Goal: Task Accomplishment & Management: Complete application form

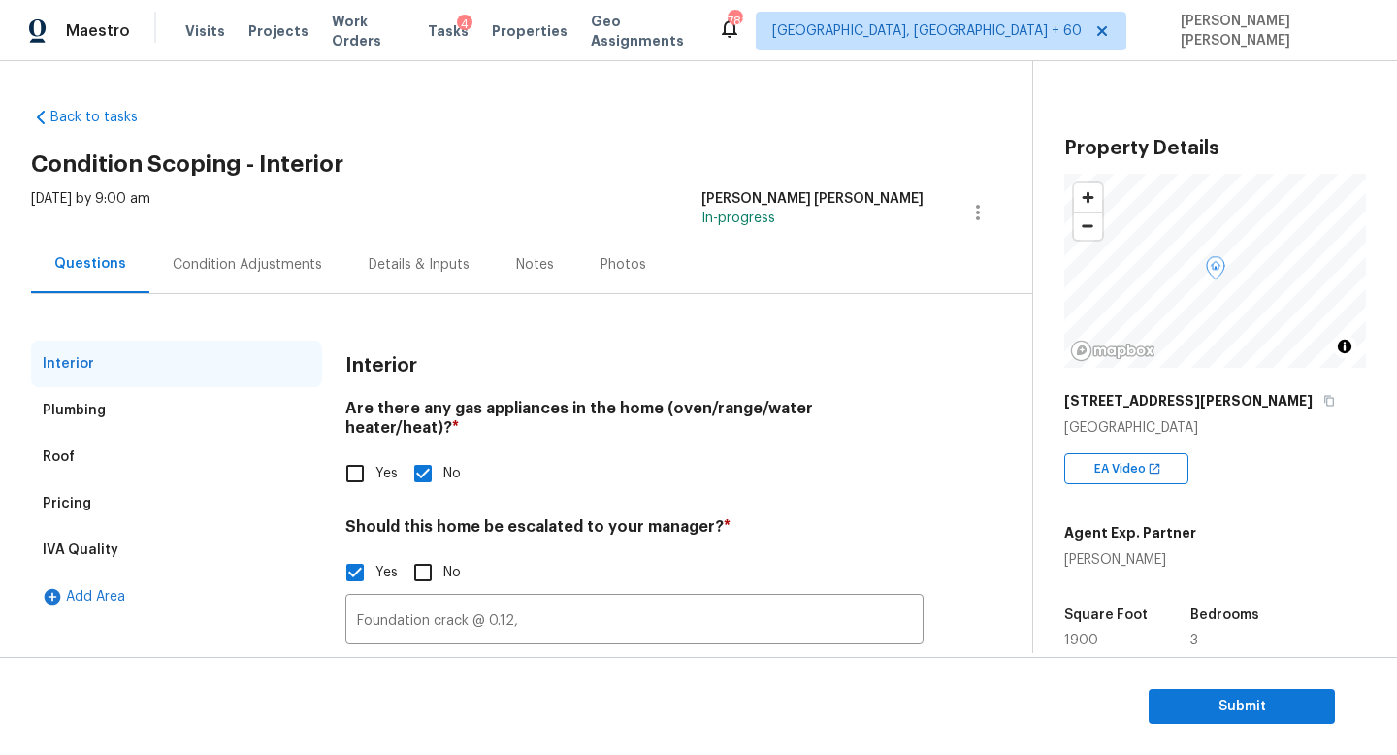
scroll to position [133, 0]
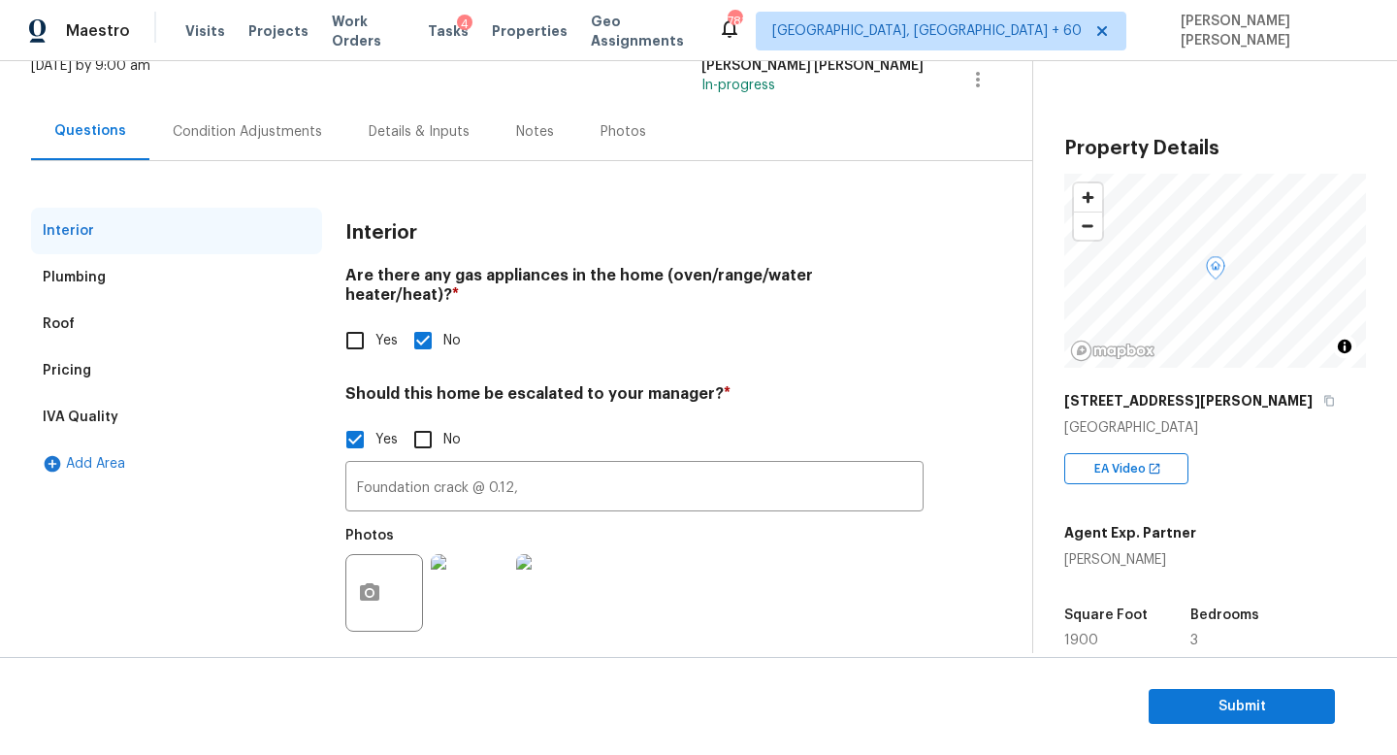
click at [536, 467] on input "Foundation crack @ 0.12," at bounding box center [634, 489] width 578 height 46
click at [231, 137] on div "Condition Adjustments" at bounding box center [247, 131] width 149 height 19
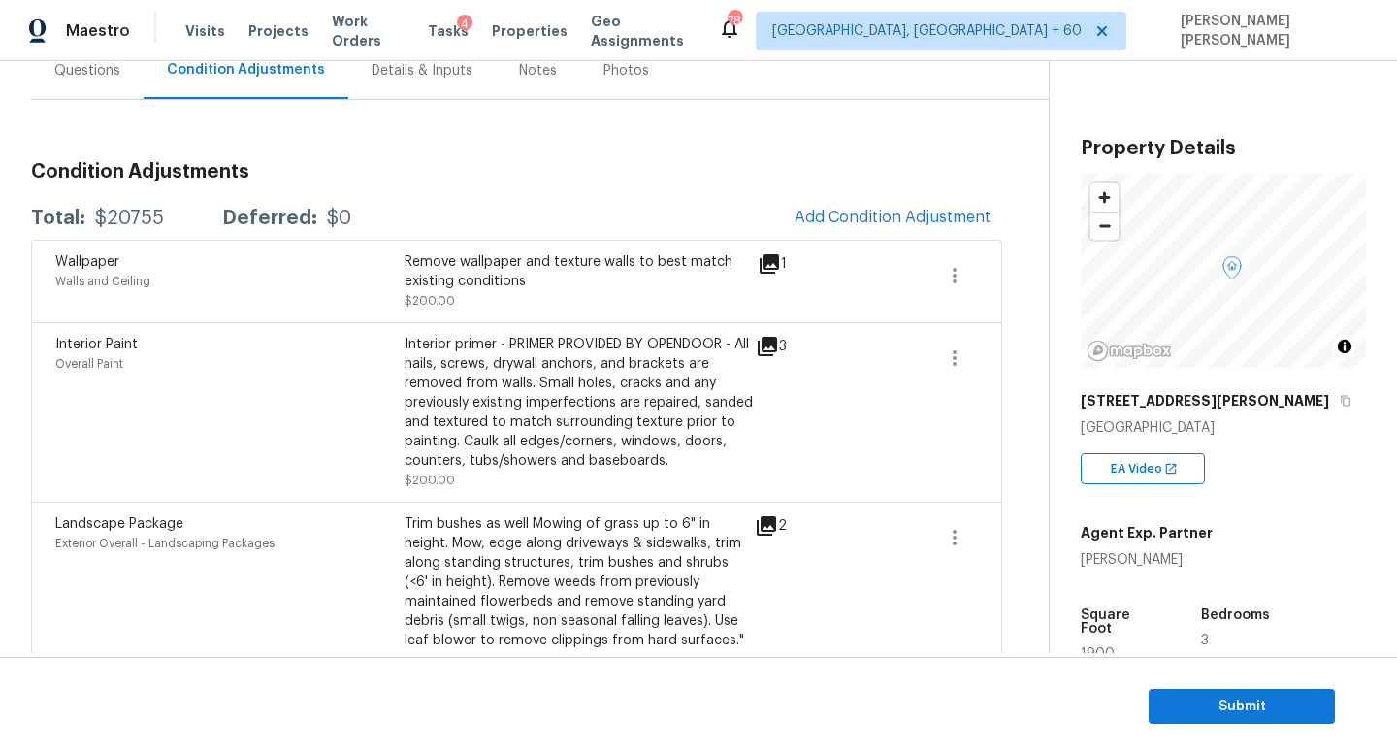
scroll to position [10, 0]
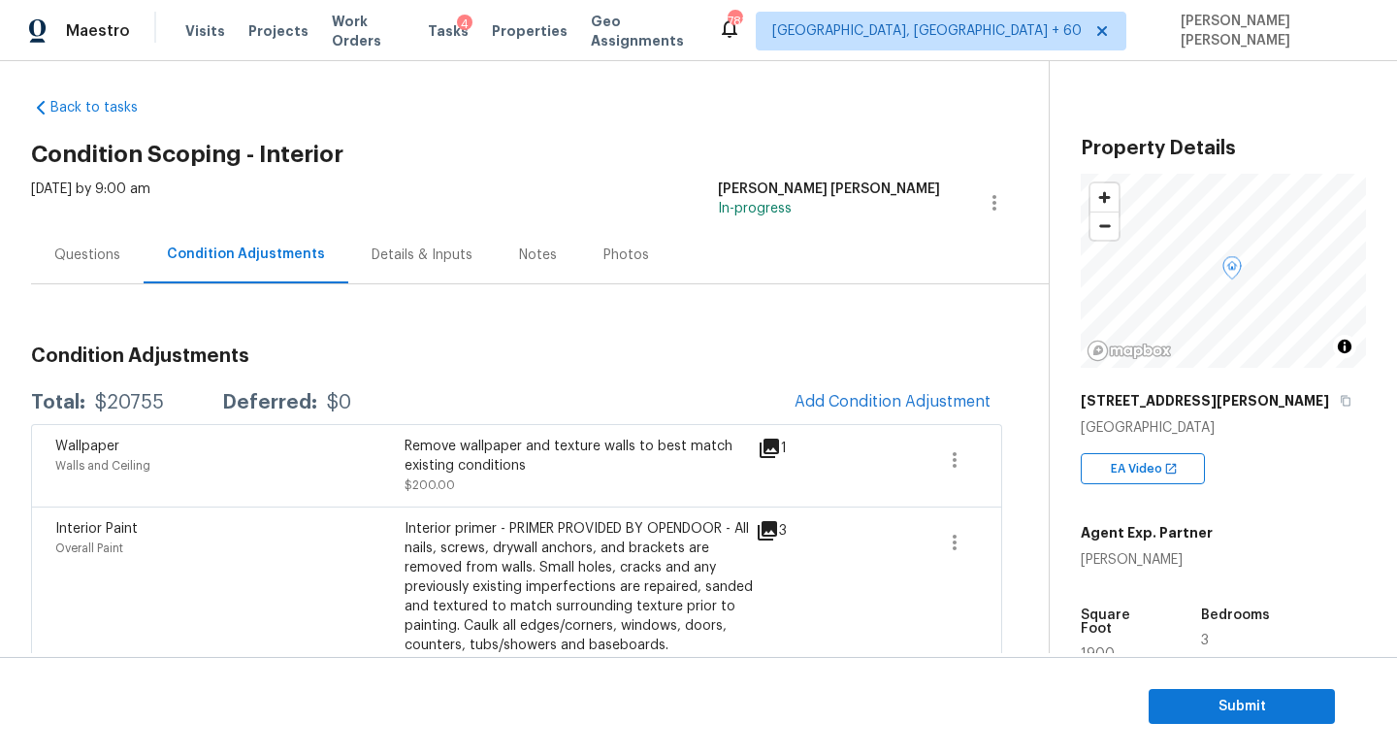
click at [81, 251] on div "Questions" at bounding box center [87, 255] width 66 height 19
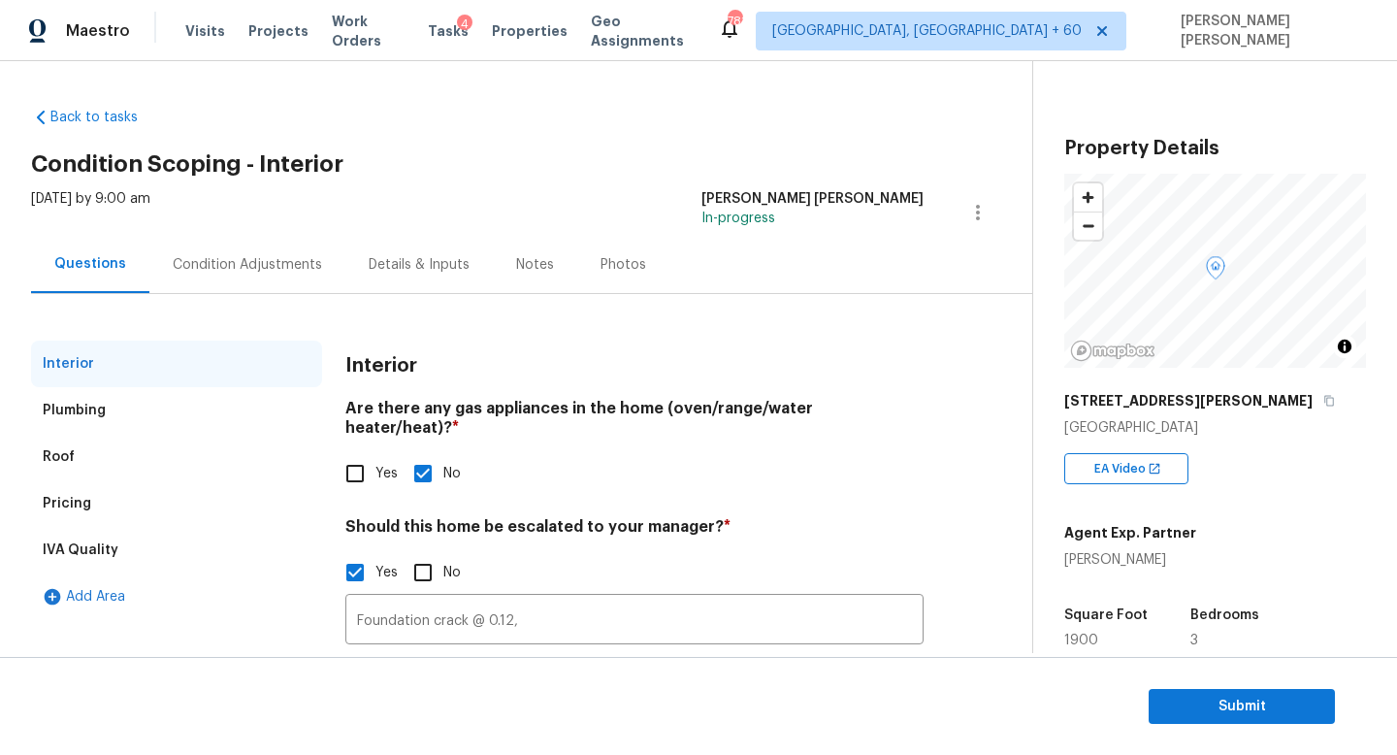
click at [145, 499] on div "Pricing" at bounding box center [176, 503] width 291 height 47
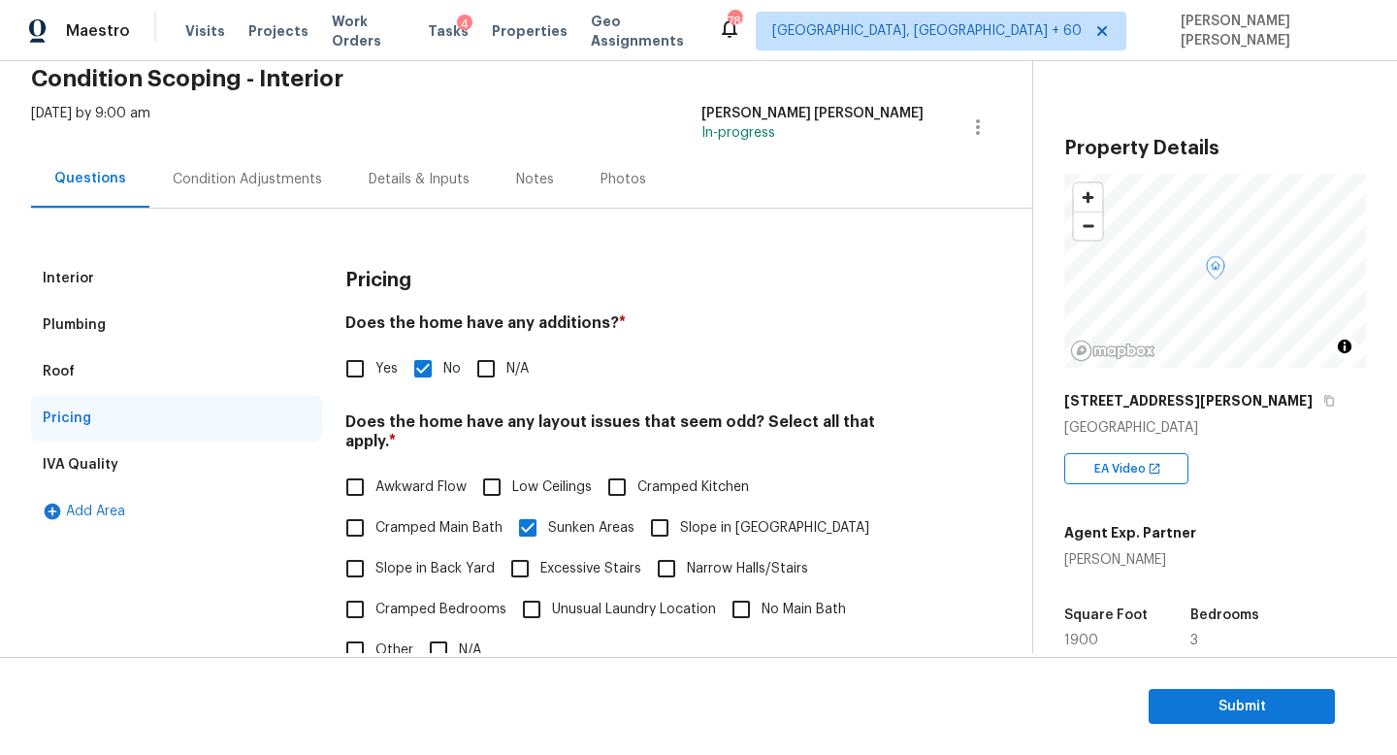
scroll to position [108, 0]
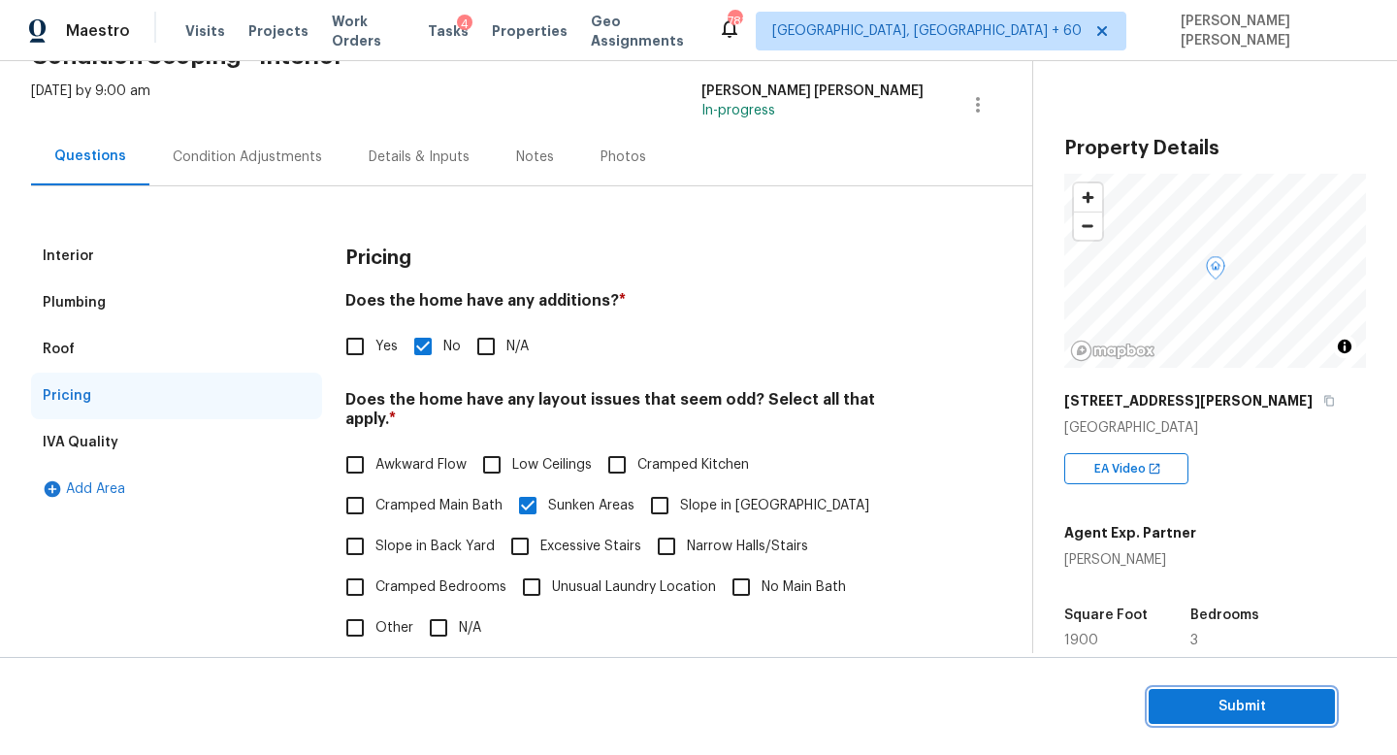
click at [1234, 697] on span "Submit" at bounding box center [1242, 707] width 155 height 24
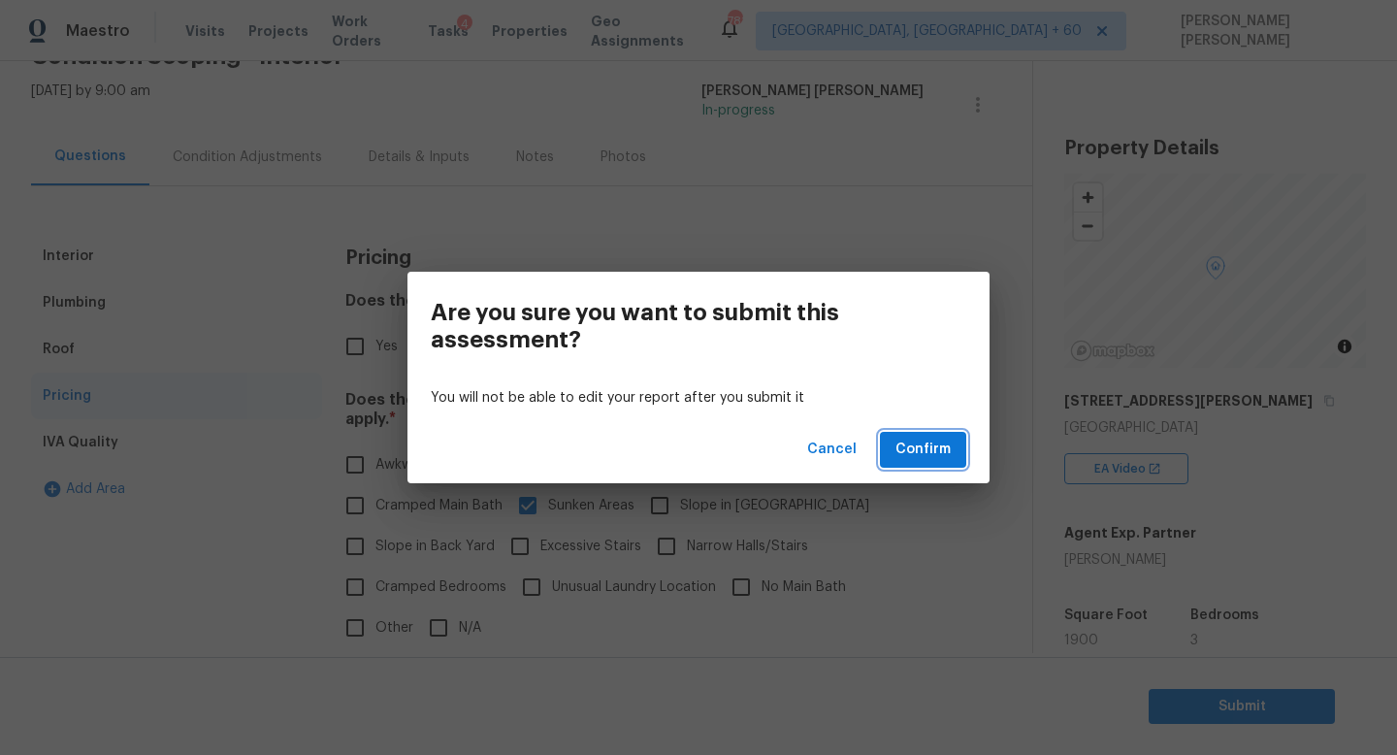
click at [938, 452] on span "Confirm" at bounding box center [923, 450] width 55 height 24
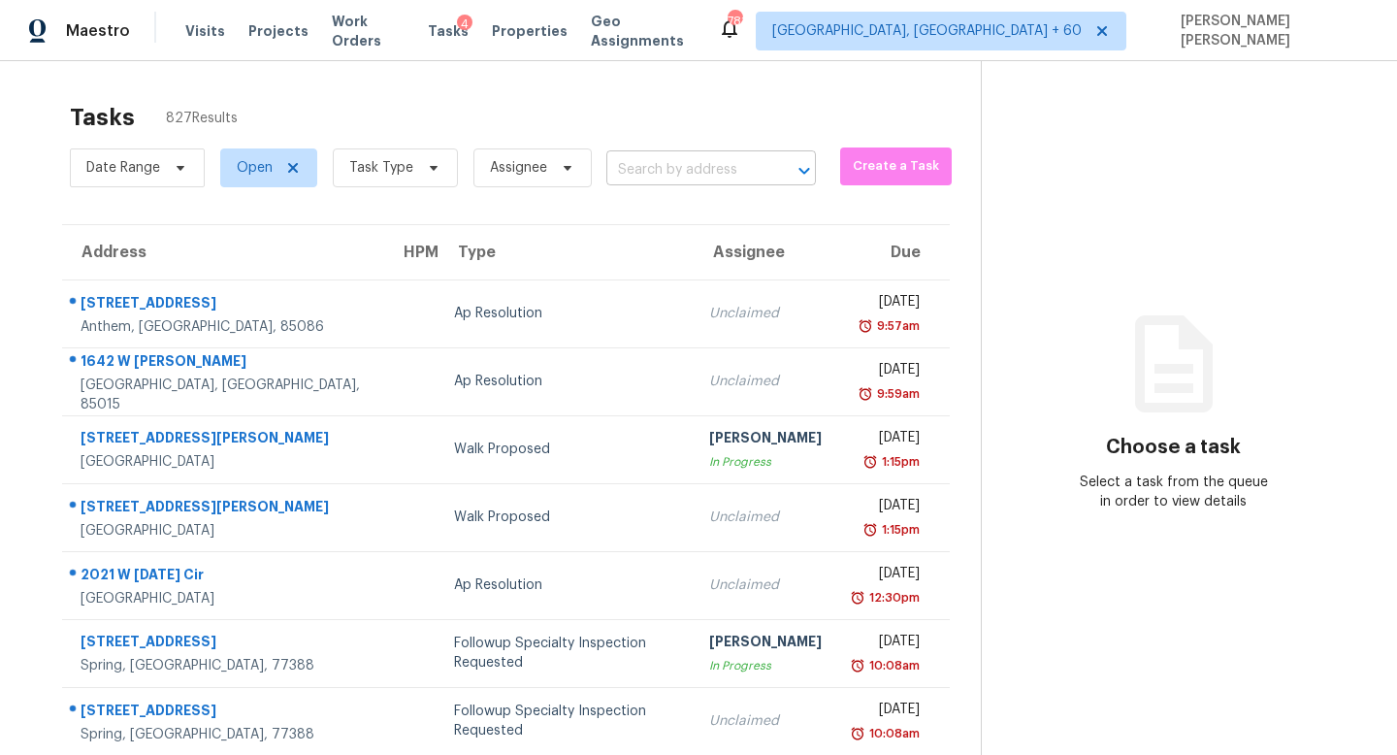
click at [655, 159] on input "text" at bounding box center [684, 170] width 155 height 30
paste input "12747 Tikal Way, Trinity, FL 34655"
type input "12747 Tikal Way, Trinity, FL 34655"
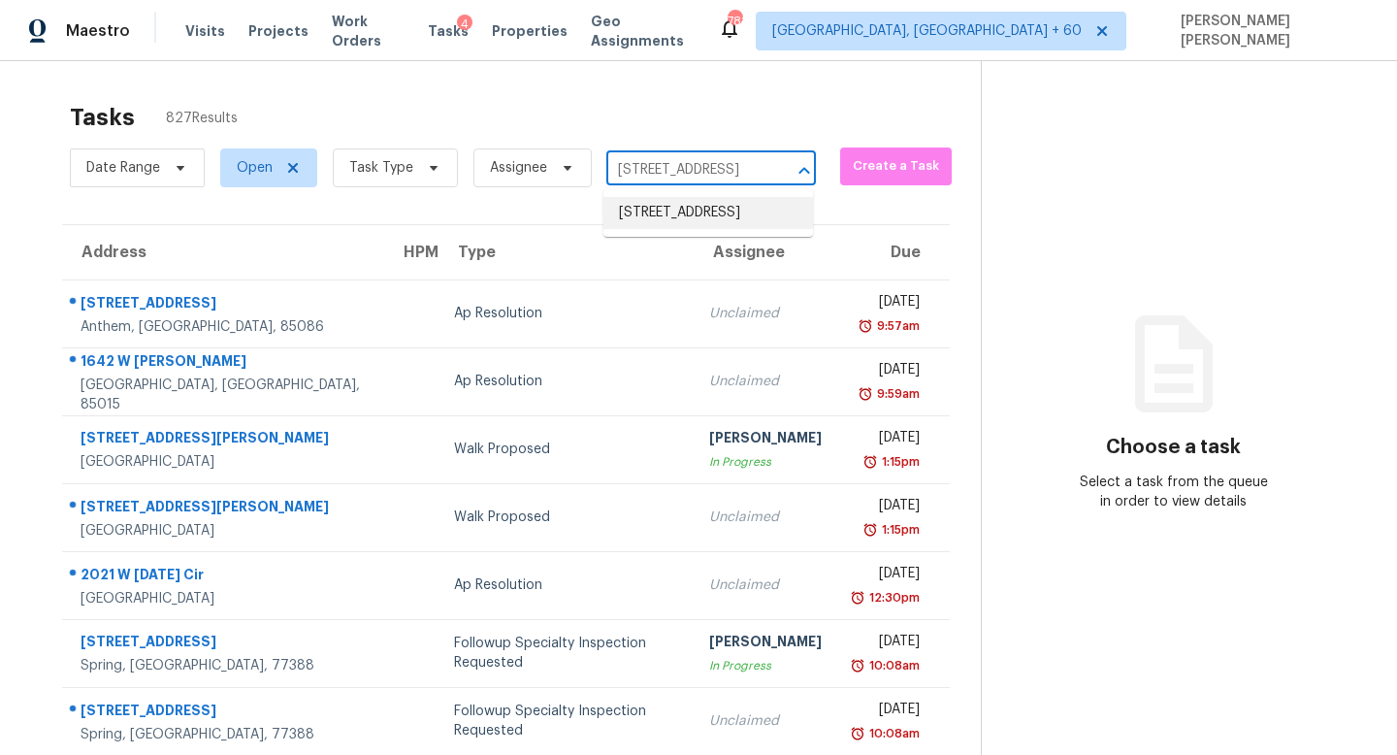
click at [687, 213] on li "12747 Tikal Way, Trinity, FL 34655" at bounding box center [709, 213] width 210 height 32
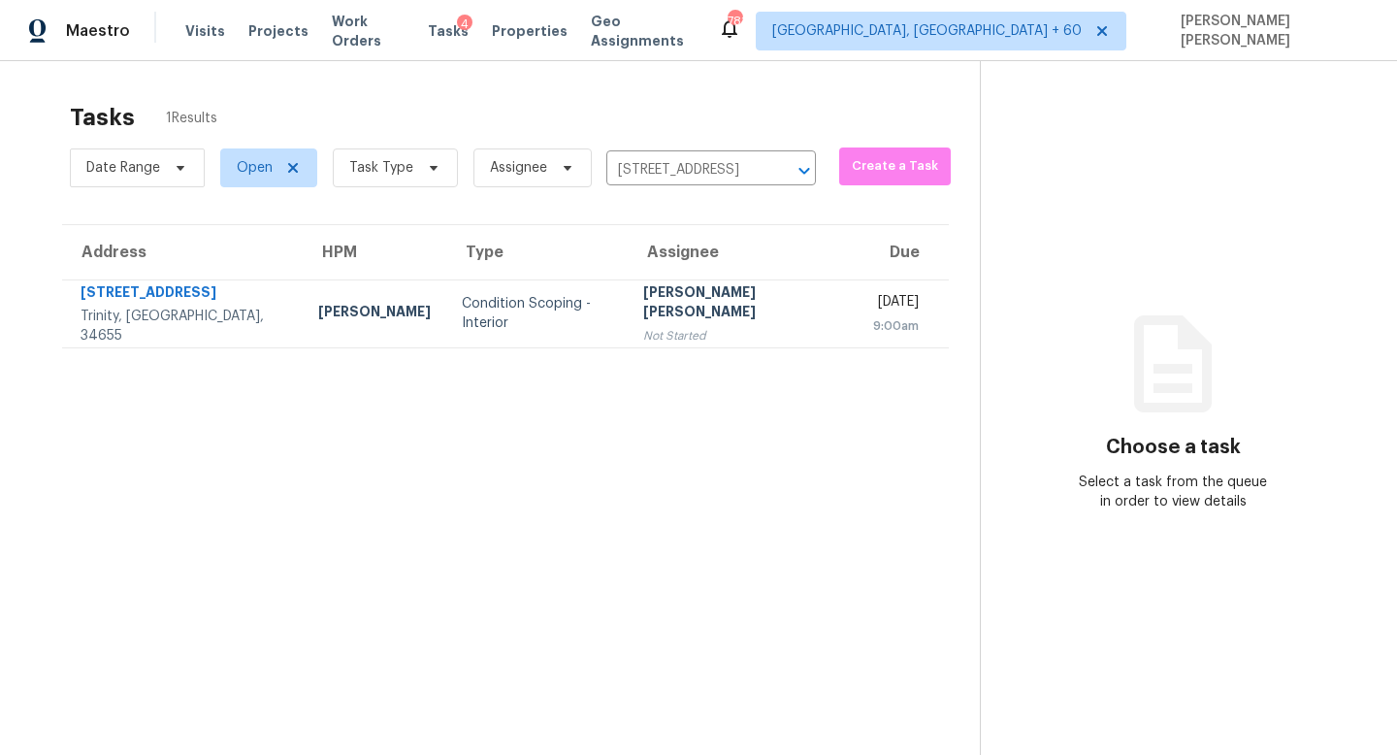
click at [653, 311] on div "[PERSON_NAME] [PERSON_NAME]" at bounding box center [742, 304] width 199 height 44
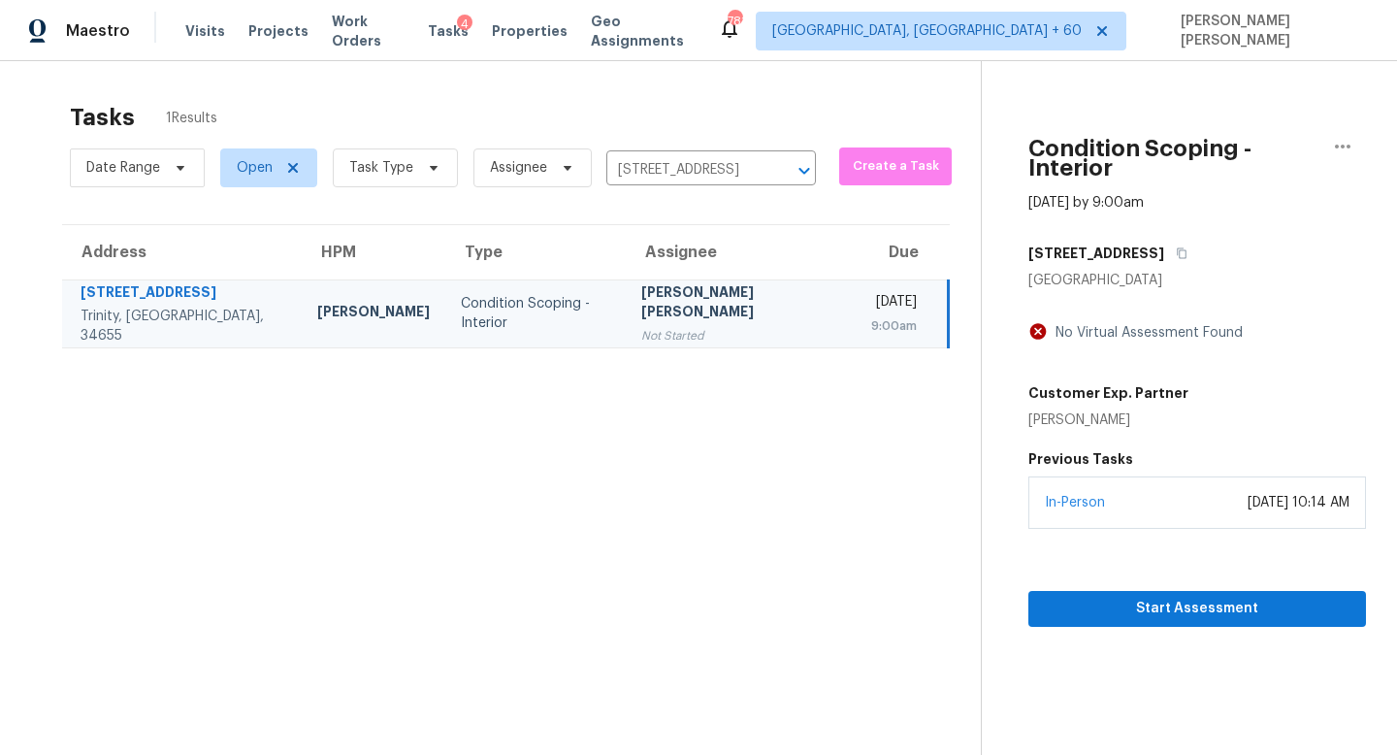
click at [1153, 608] on section "Condition Scoping - Interior Sep 2nd 2025 by 9:00am 12747 Tikal Way Trinity, FL…" at bounding box center [1173, 438] width 385 height 755
click at [1153, 599] on span "Start Assessment" at bounding box center [1197, 609] width 307 height 24
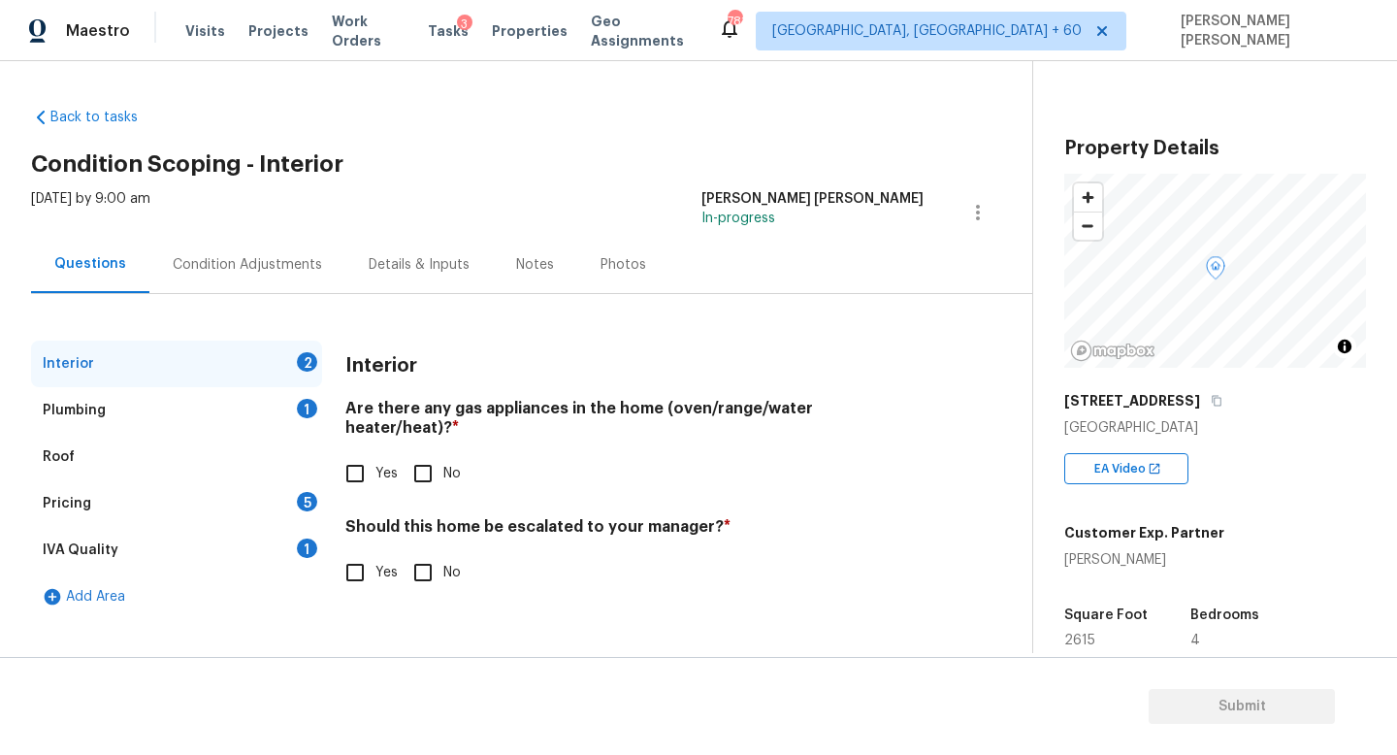
click at [243, 258] on div "Condition Adjustments" at bounding box center [247, 264] width 149 height 19
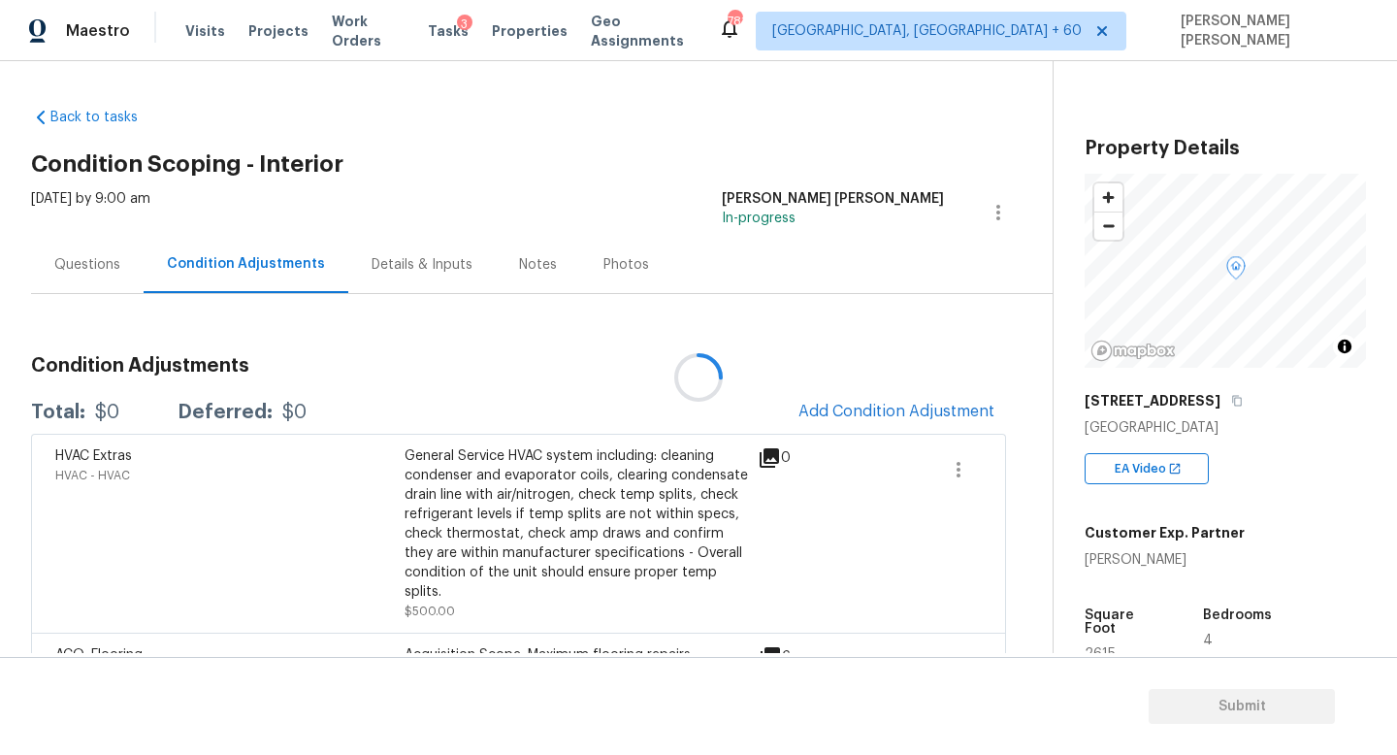
scroll to position [342, 0]
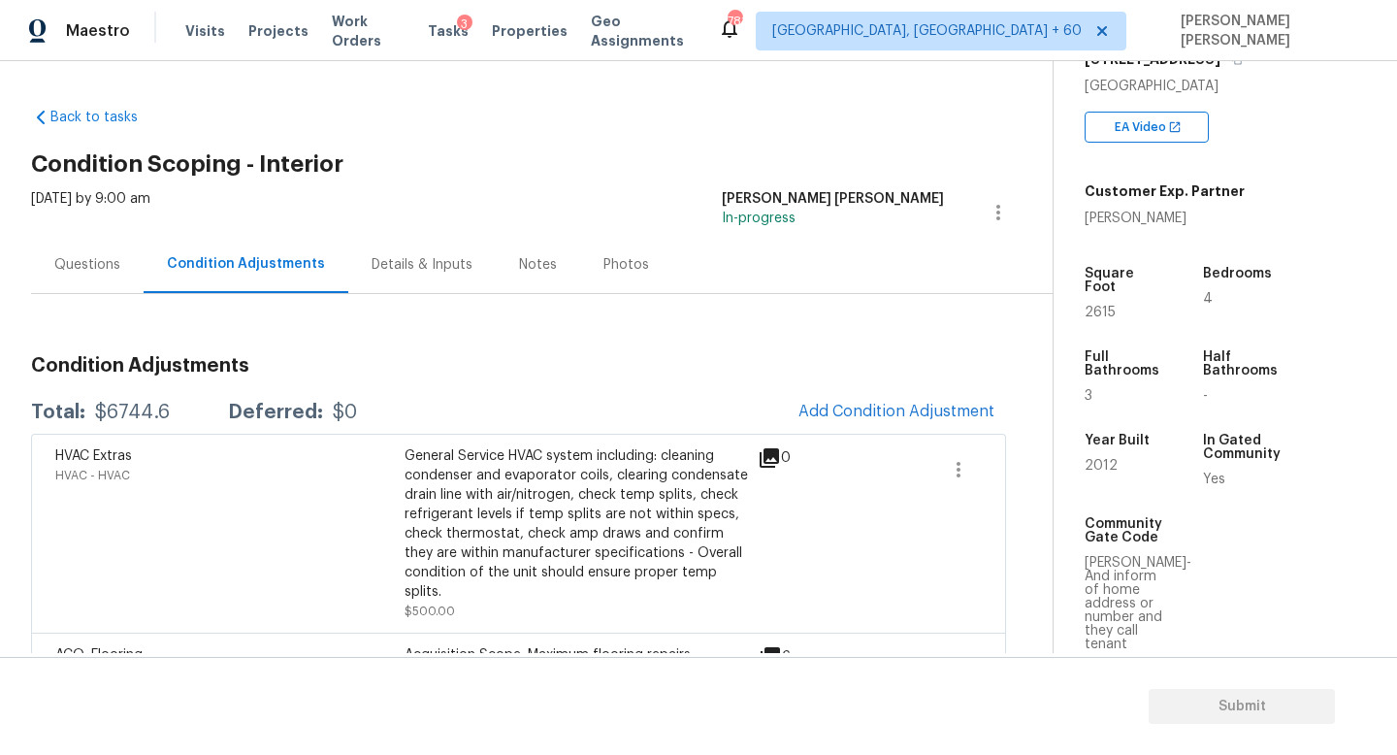
click at [821, 430] on span "Add Condition Adjustment" at bounding box center [896, 412] width 219 height 43
click at [837, 418] on span "Add Condition Adjustment" at bounding box center [897, 411] width 196 height 17
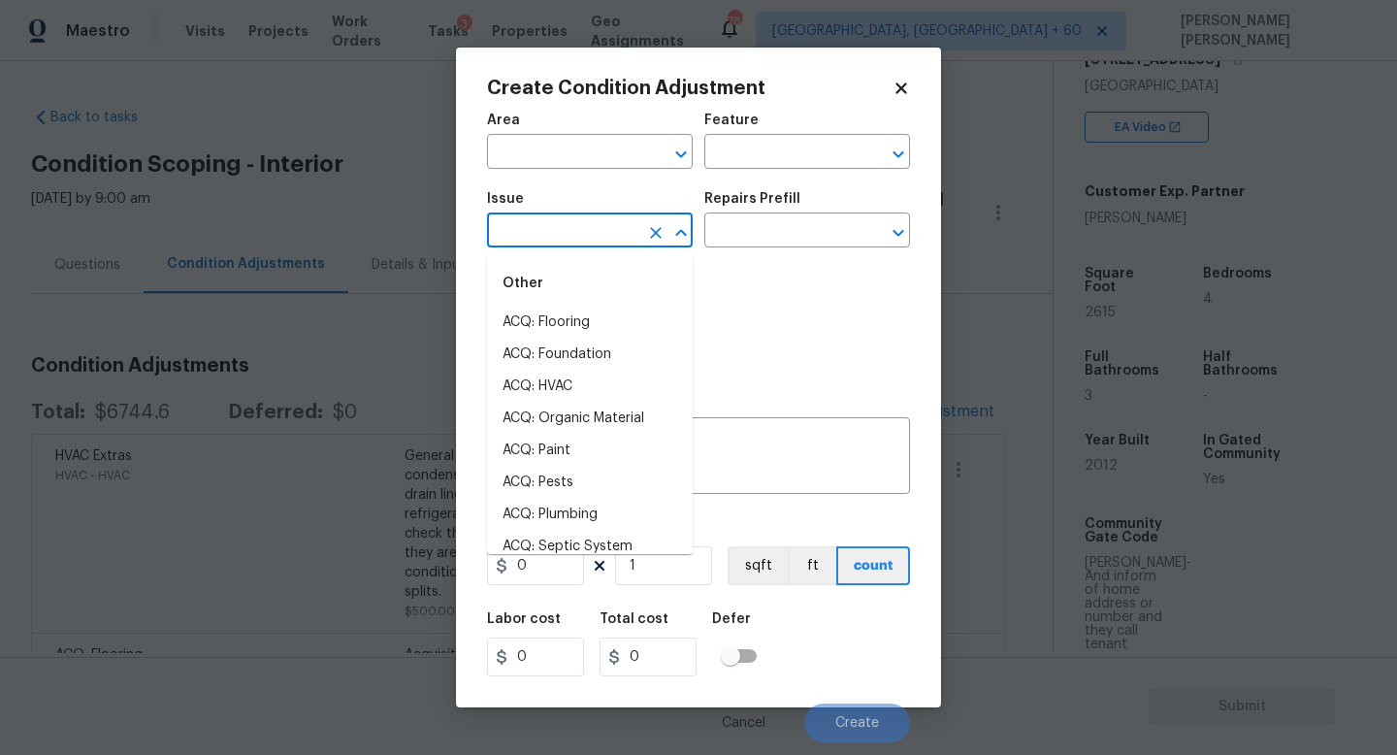
click at [628, 245] on input "text" at bounding box center [562, 232] width 151 height 30
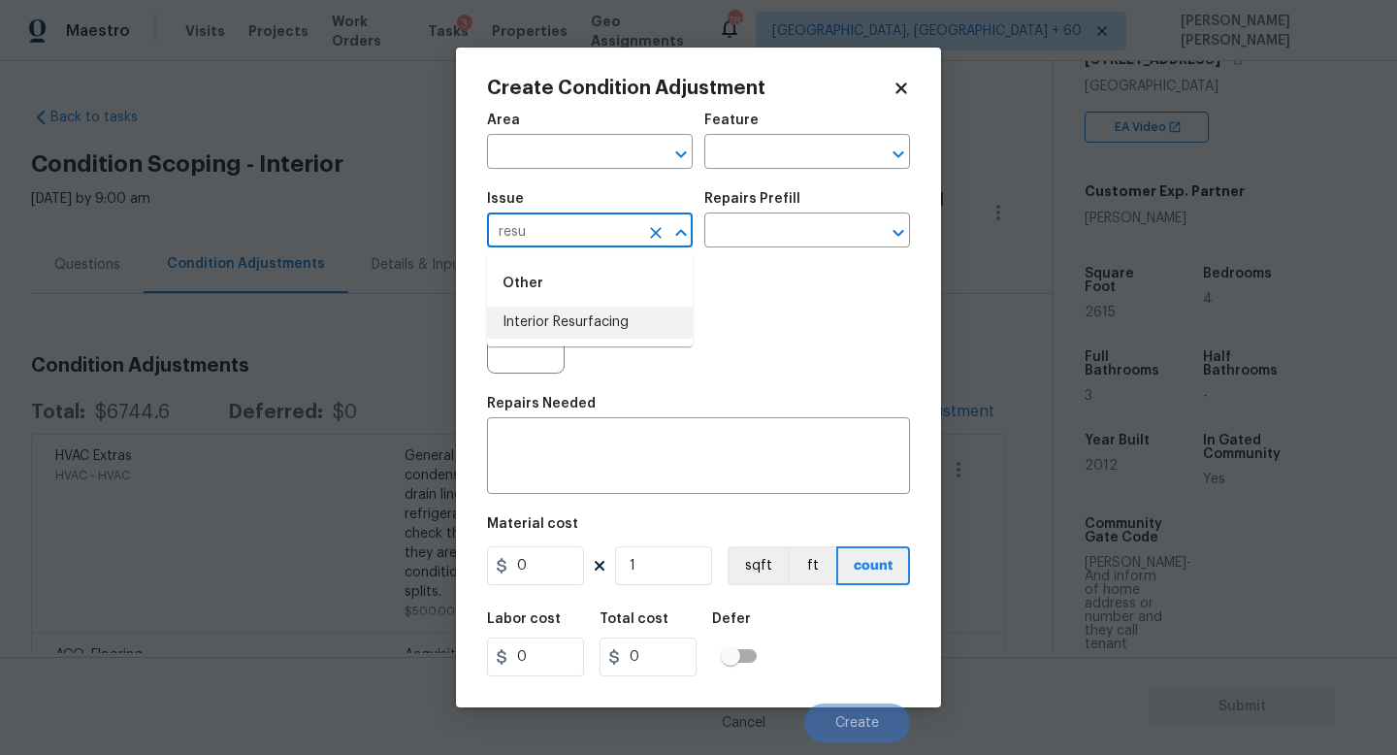
click at [644, 338] on li "Interior Resurfacing" at bounding box center [590, 323] width 206 height 32
type input "Interior Resurfacing"
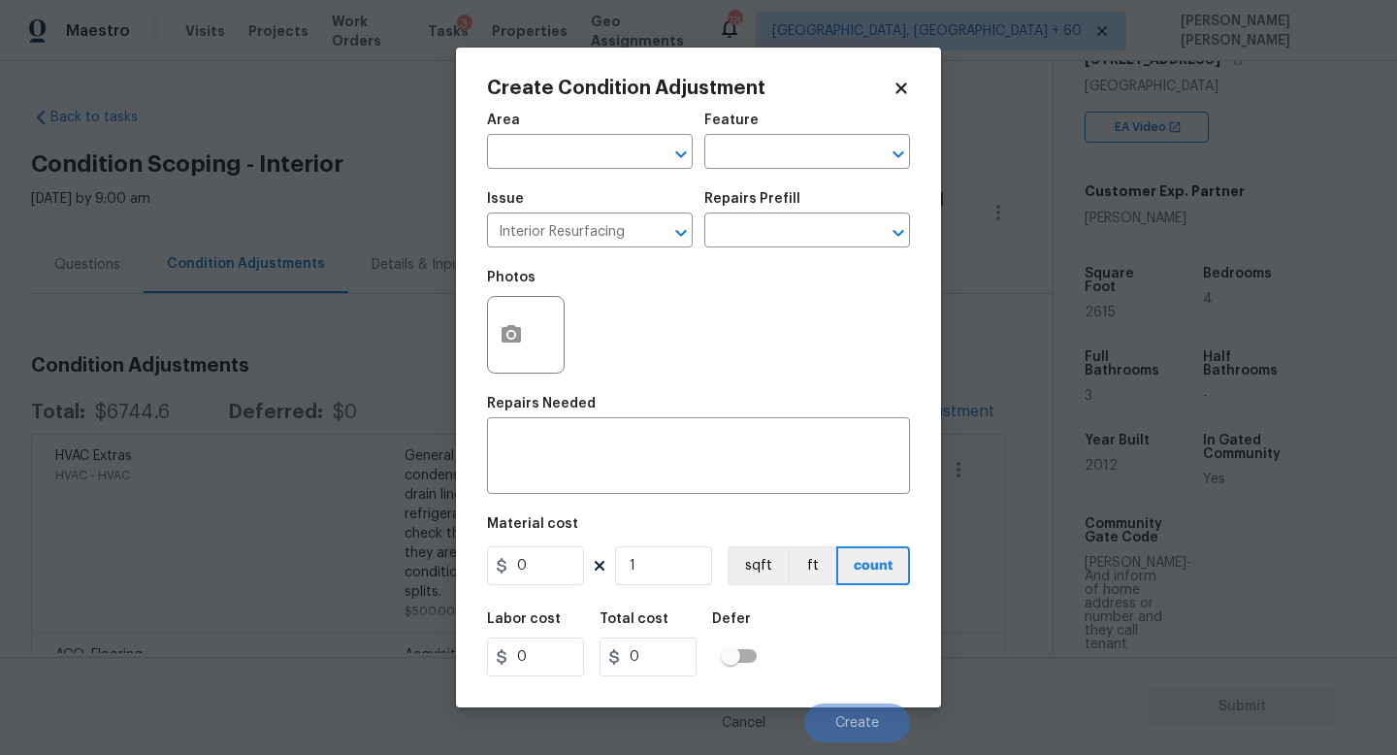
click at [776, 198] on h5 "Repairs Prefill" at bounding box center [753, 199] width 96 height 14
click at [767, 230] on input "text" at bounding box center [780, 232] width 151 height 30
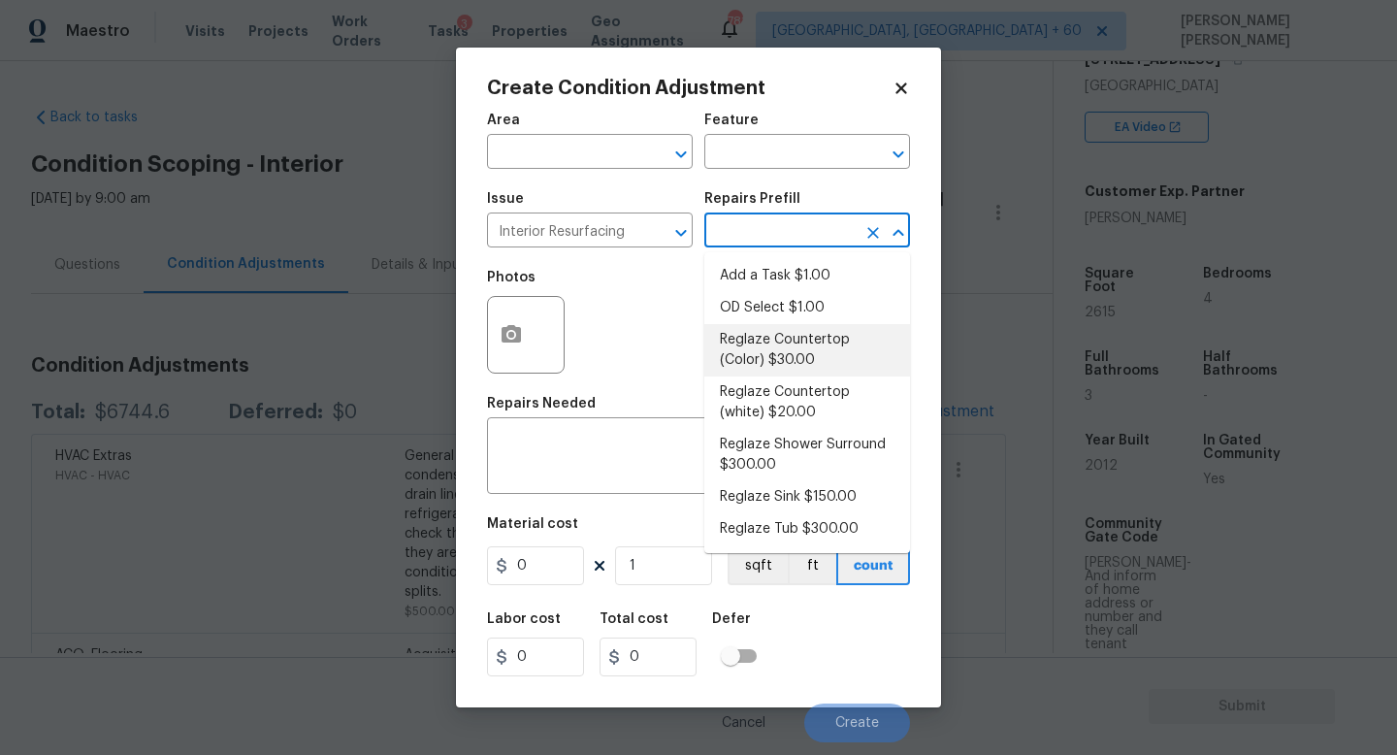
click at [777, 370] on li "Reglaze Countertop (Color) $30.00" at bounding box center [808, 350] width 206 height 52
type textarea "Prep, mask and reglaze finish the countertop (Speckle) PM to approve of finish …"
type input "30"
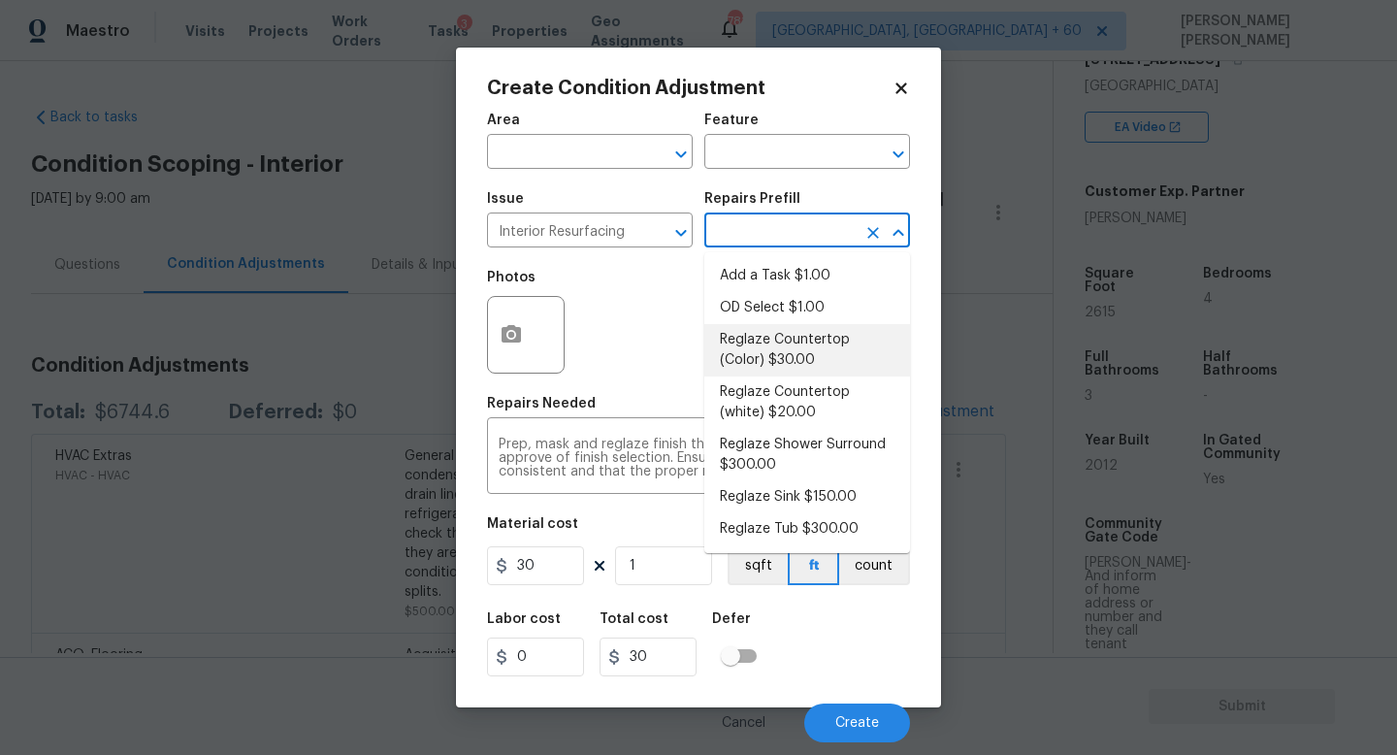
click at [778, 217] on input "text" at bounding box center [780, 232] width 151 height 30
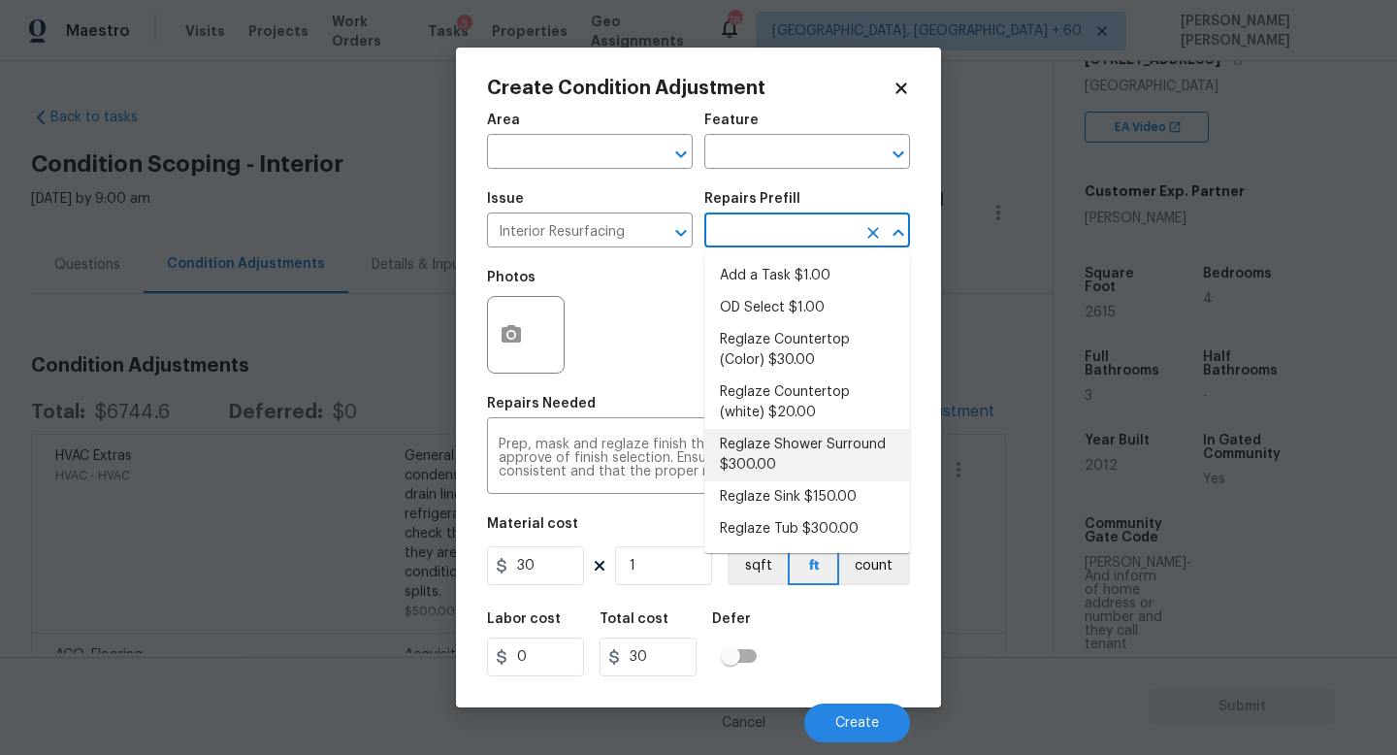
click at [790, 467] on li "Reglaze Shower Surround $300.00" at bounding box center [808, 455] width 206 height 52
type textarea "Prep, mask, clean and reglaze the fiberglass shower surround (white) both on th…"
type input "300"
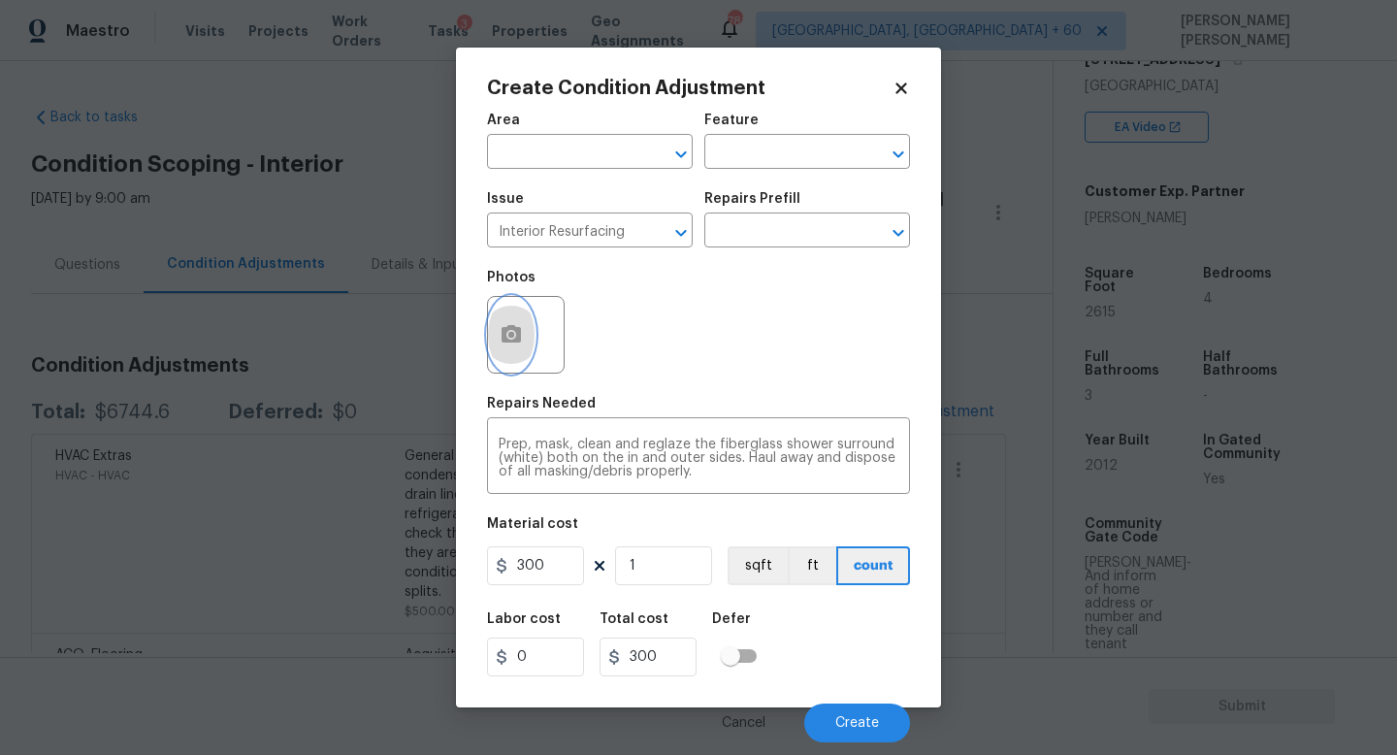
click at [518, 336] on icon "button" at bounding box center [511, 333] width 19 height 17
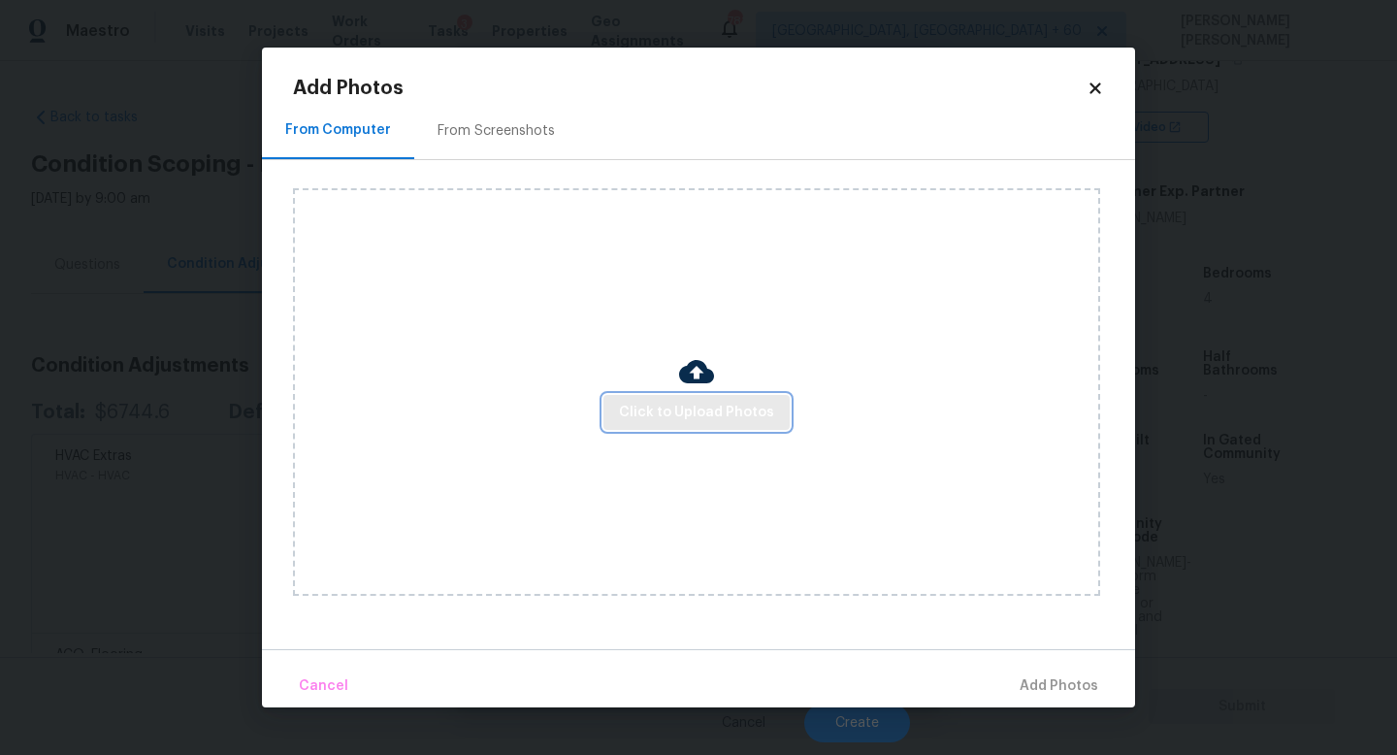
click at [687, 405] on span "Click to Upload Photos" at bounding box center [696, 413] width 155 height 24
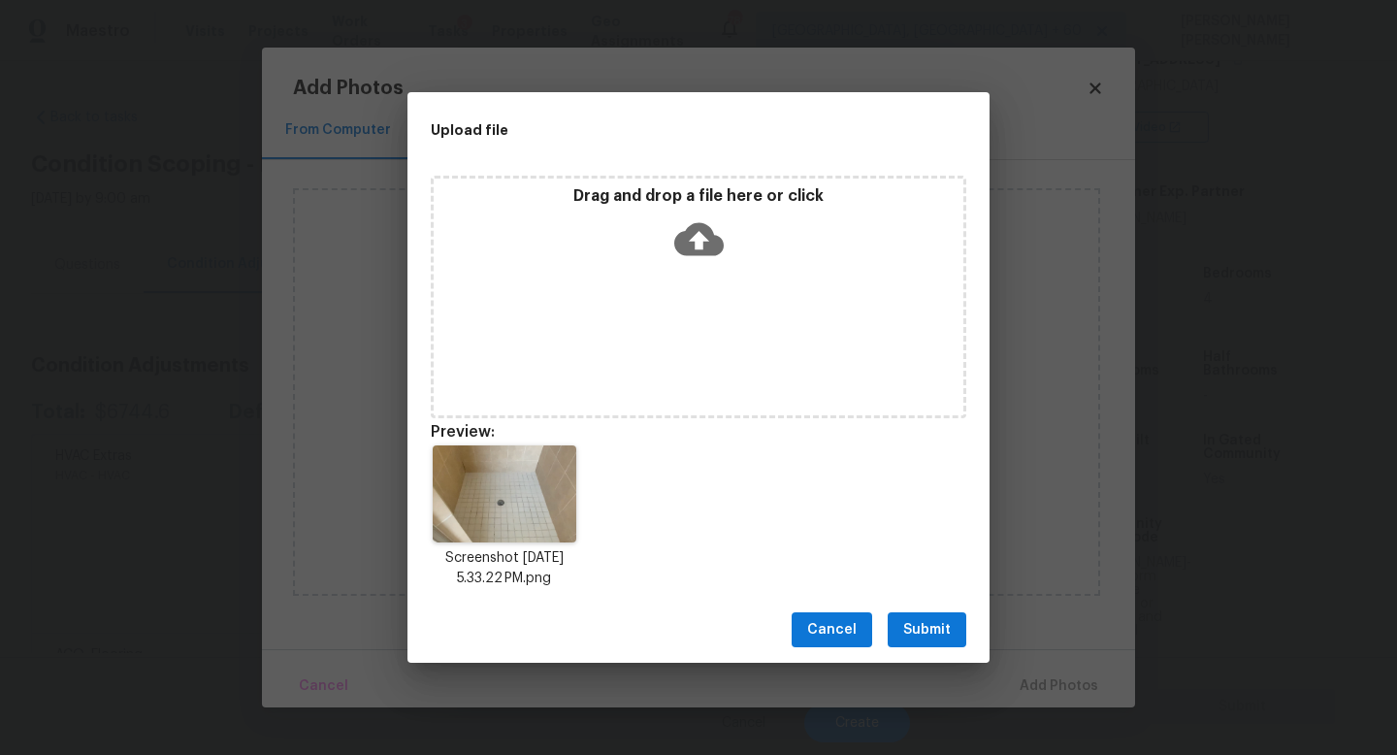
click at [945, 640] on span "Submit" at bounding box center [927, 630] width 48 height 24
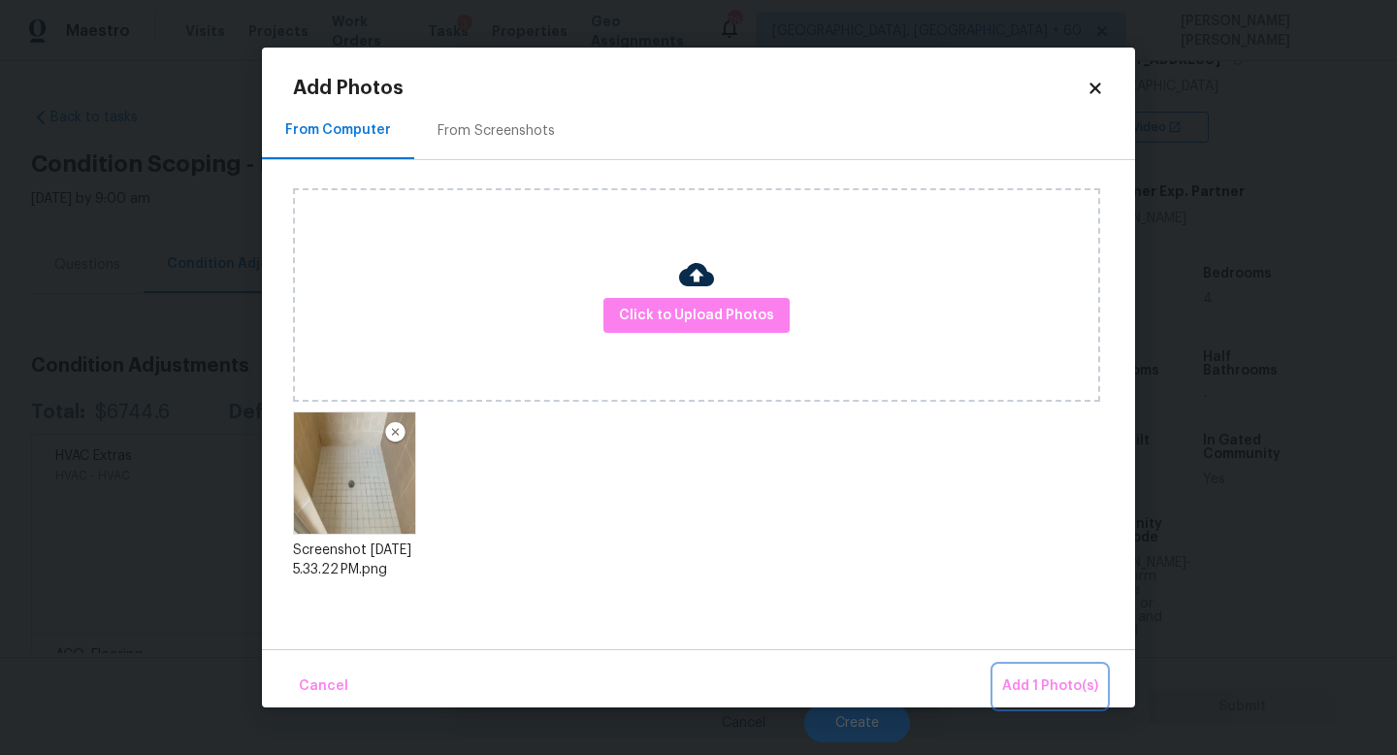
click at [1035, 680] on span "Add 1 Photo(s)" at bounding box center [1050, 686] width 96 height 24
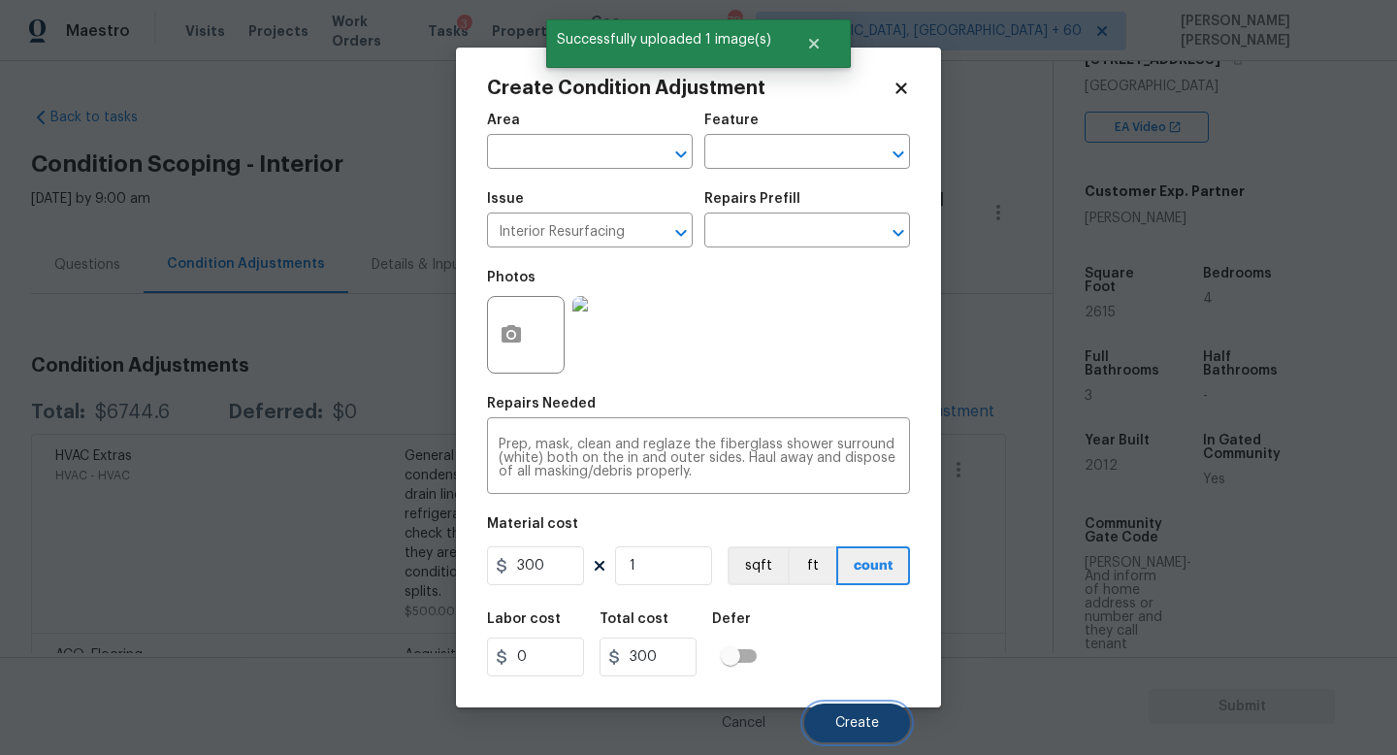
click at [857, 727] on span "Create" at bounding box center [858, 723] width 44 height 15
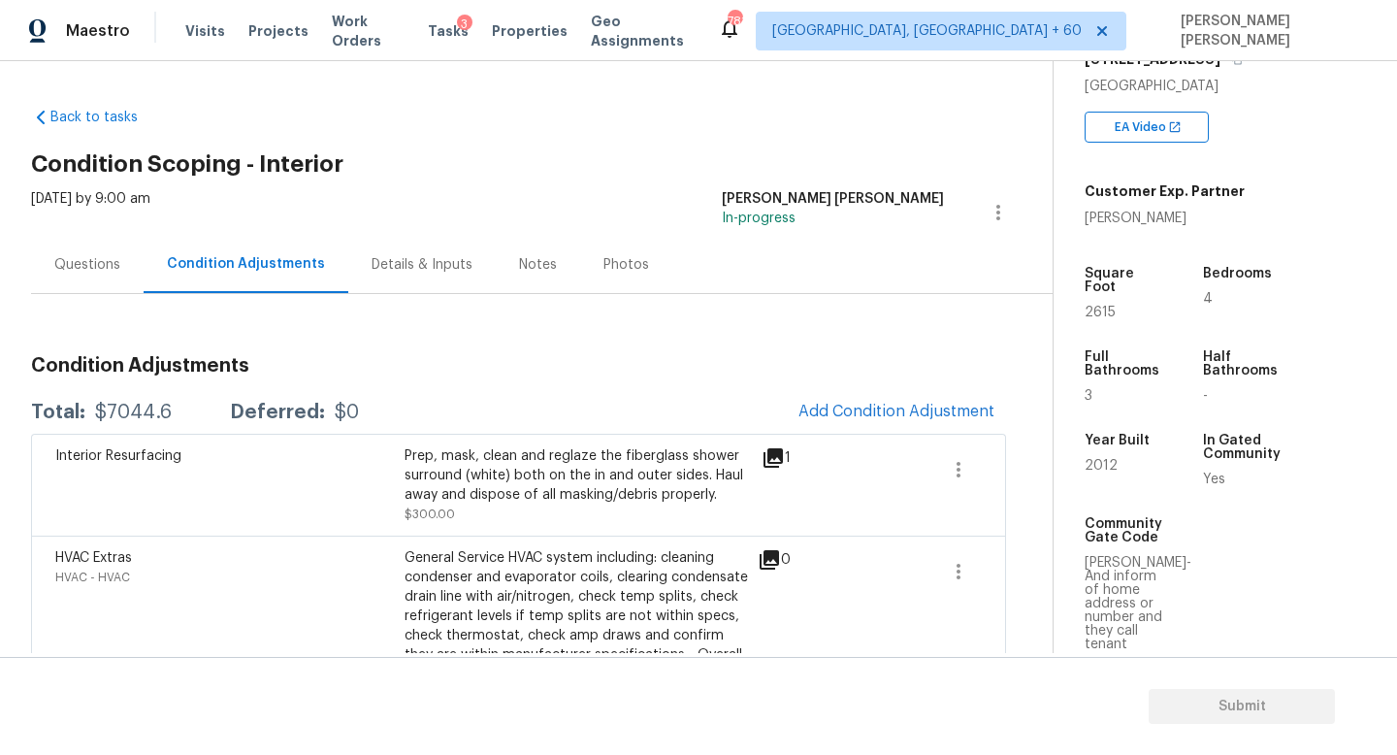
click at [74, 264] on div "Questions" at bounding box center [87, 264] width 66 height 19
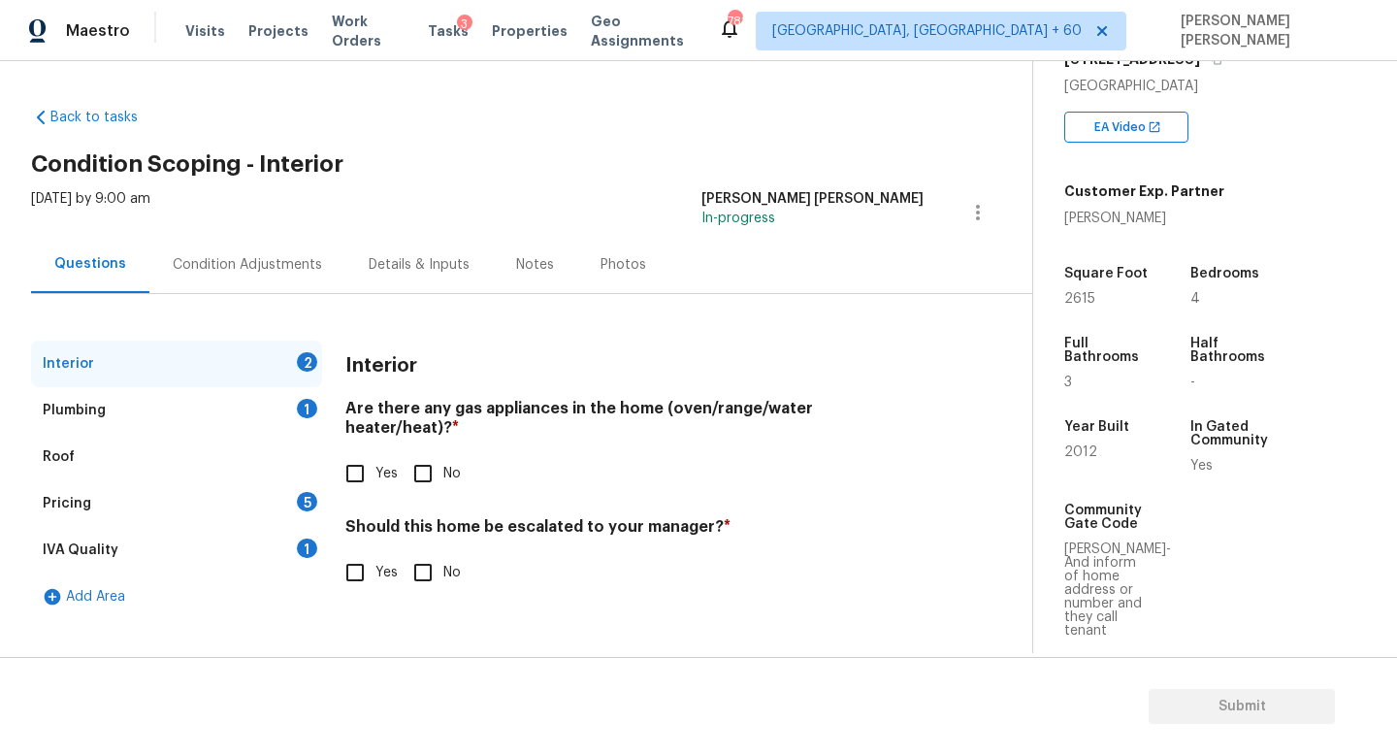
click at [408, 453] on input "No" at bounding box center [423, 473] width 41 height 41
checkbox input "true"
click at [426, 560] on input "No" at bounding box center [423, 572] width 41 height 41
checkbox input "true"
click at [274, 407] on div "Plumbing 1" at bounding box center [176, 410] width 291 height 47
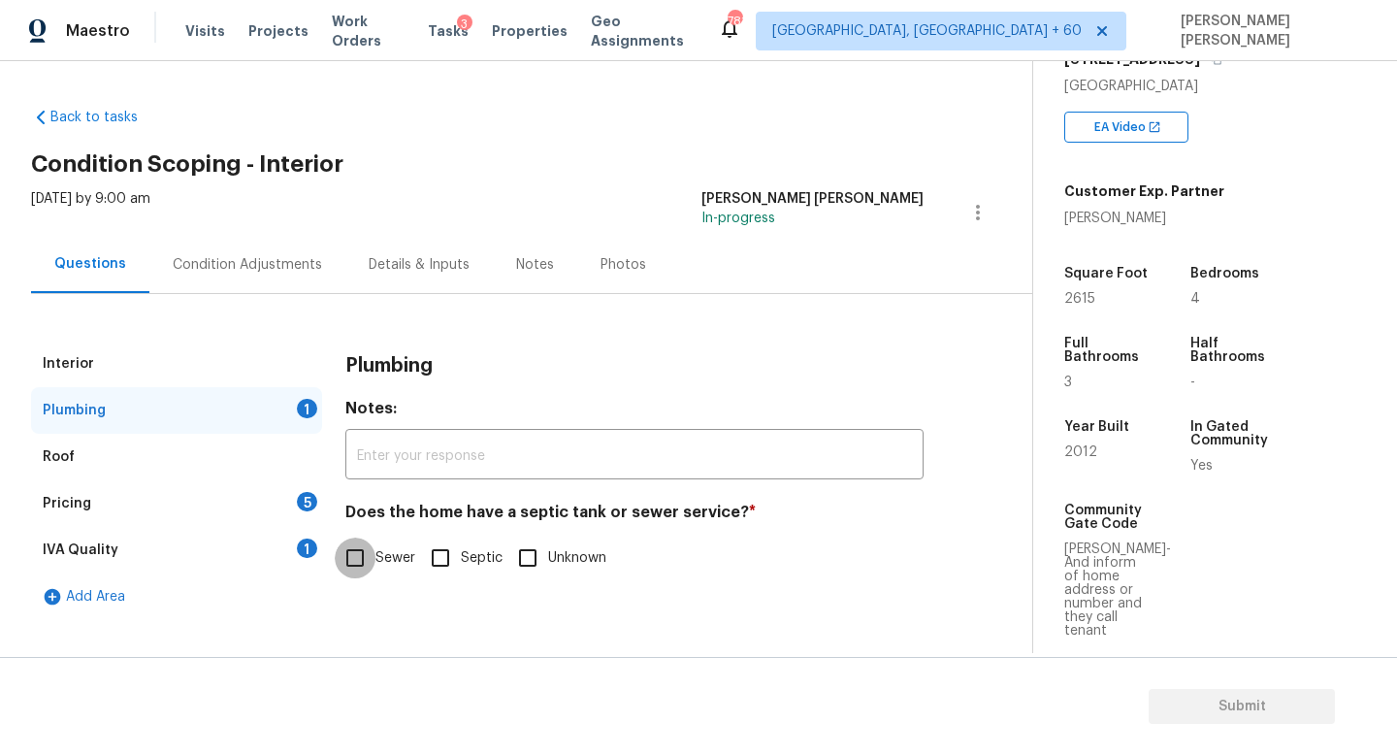
click at [361, 553] on input "Sewer" at bounding box center [355, 558] width 41 height 41
checkbox input "true"
click at [281, 501] on div "Pricing 5" at bounding box center [176, 503] width 291 height 47
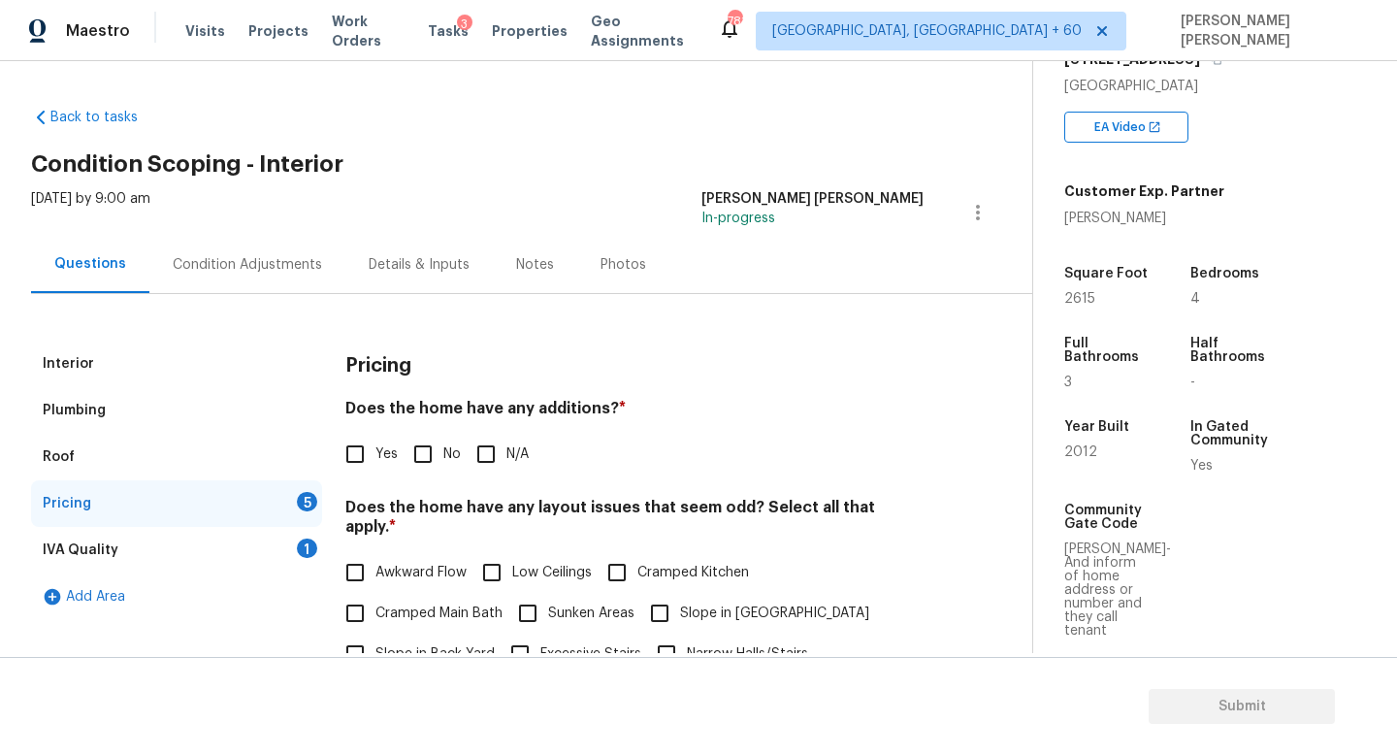
click at [422, 442] on input "No" at bounding box center [423, 454] width 41 height 41
checkbox input "true"
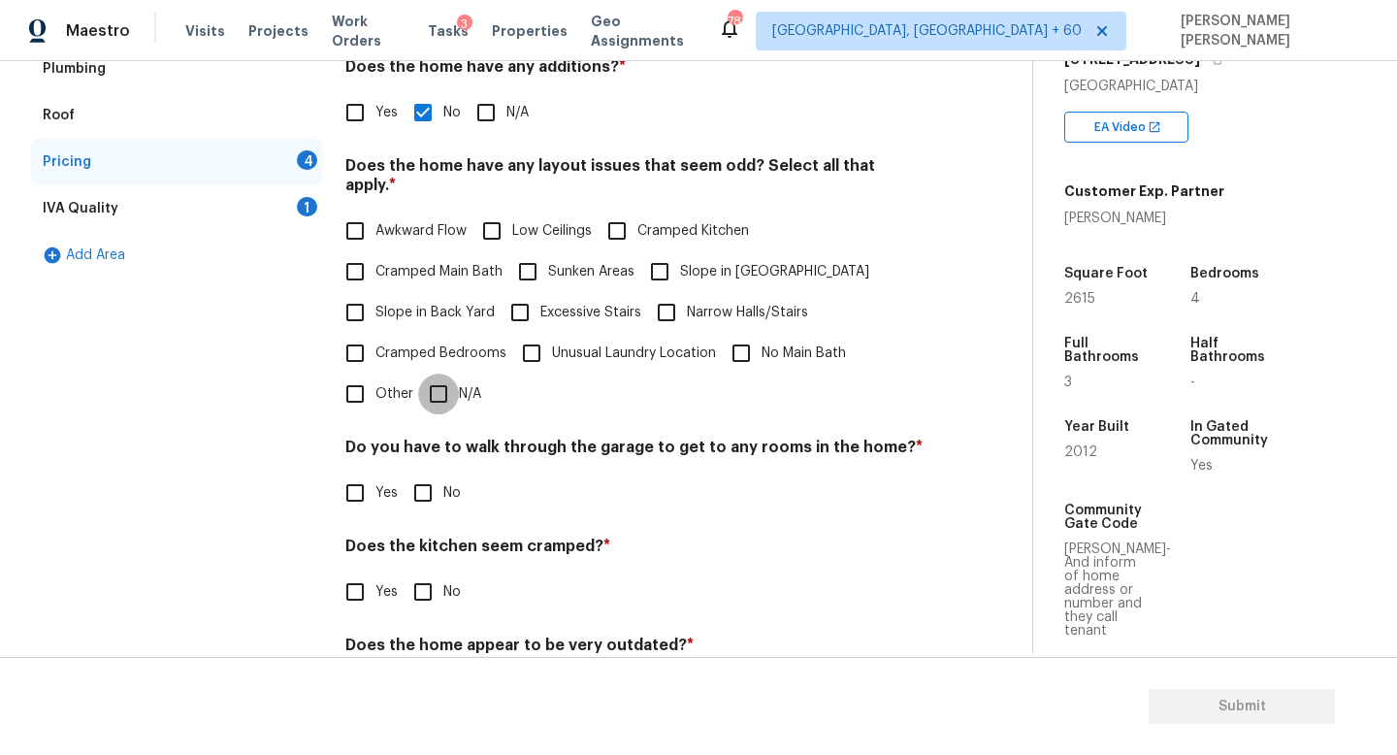
click at [448, 379] on input "N/A" at bounding box center [438, 394] width 41 height 41
checkbox input "true"
click at [436, 492] on input "No" at bounding box center [423, 495] width 41 height 41
checkbox input "true"
click at [425, 589] on input "No" at bounding box center [423, 592] width 41 height 41
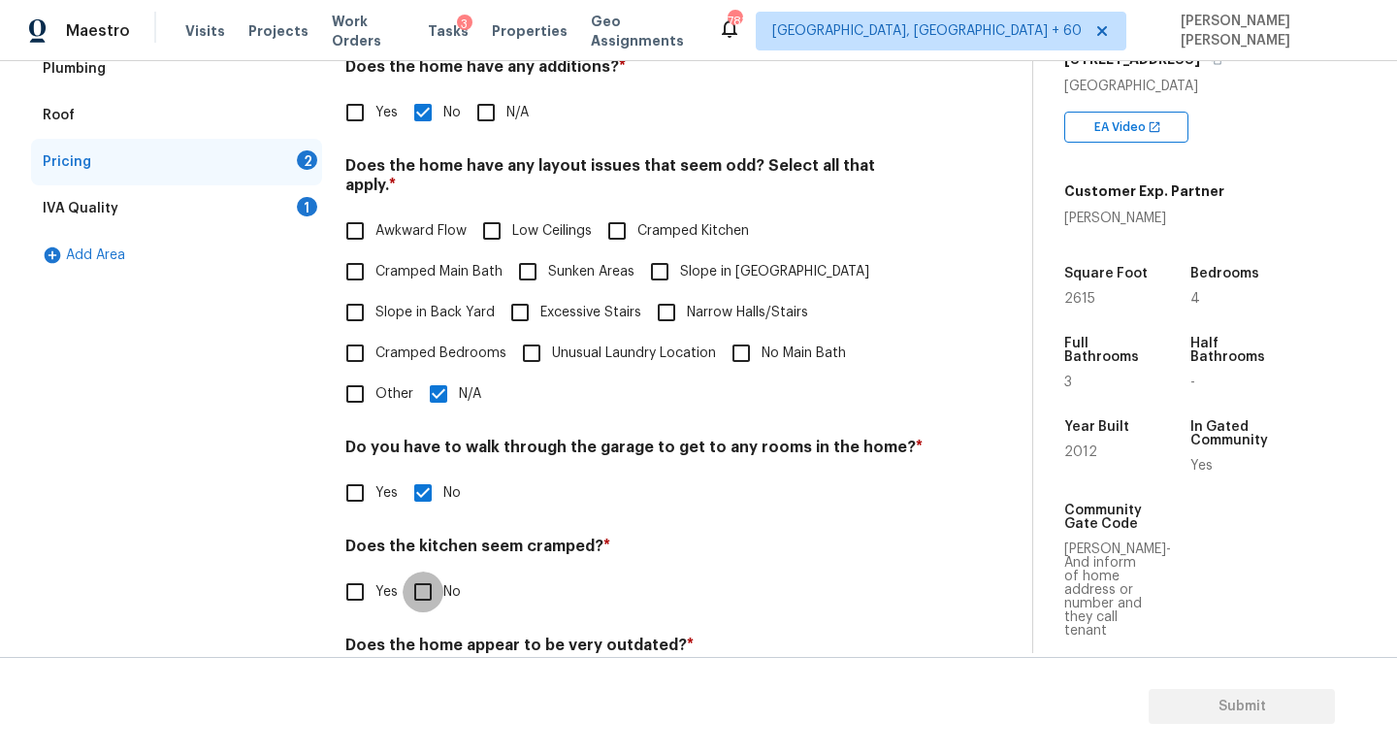
checkbox input "true"
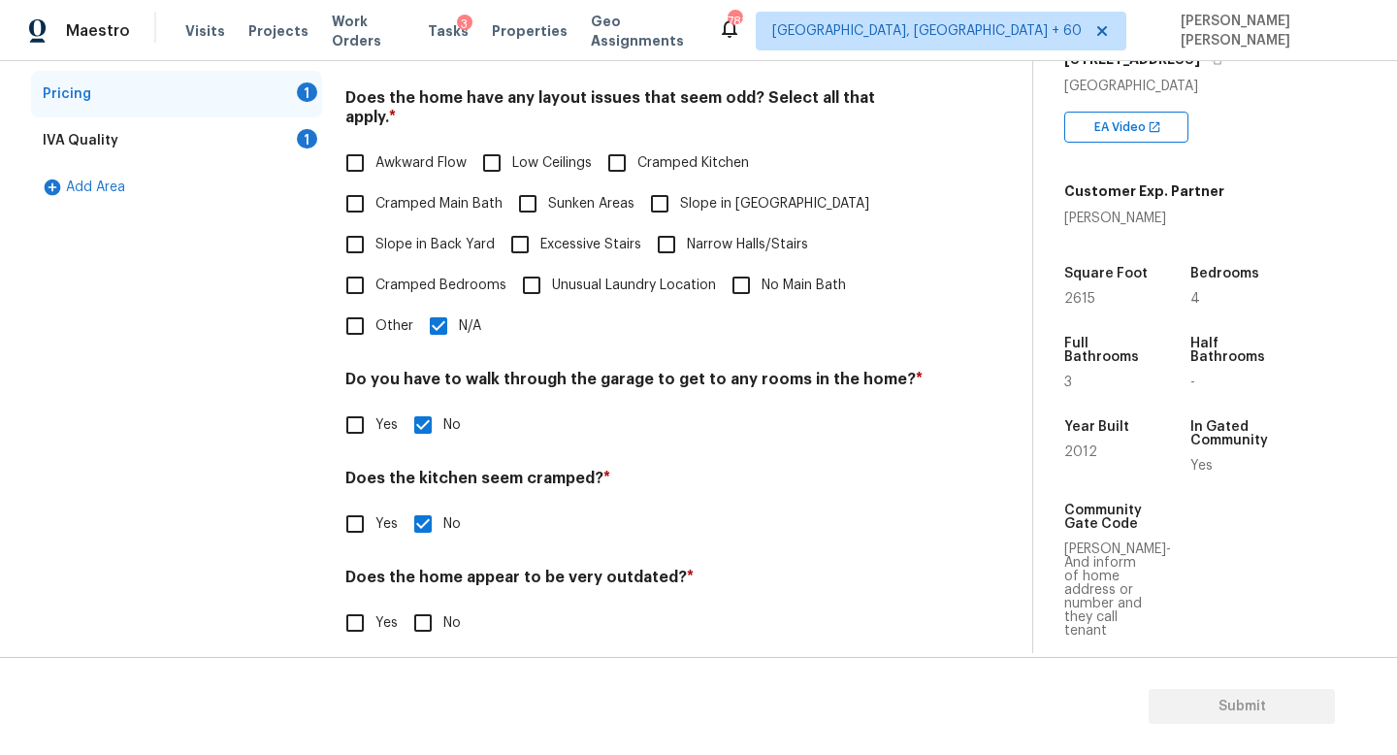
click at [423, 603] on input "No" at bounding box center [423, 623] width 41 height 41
checkbox input "true"
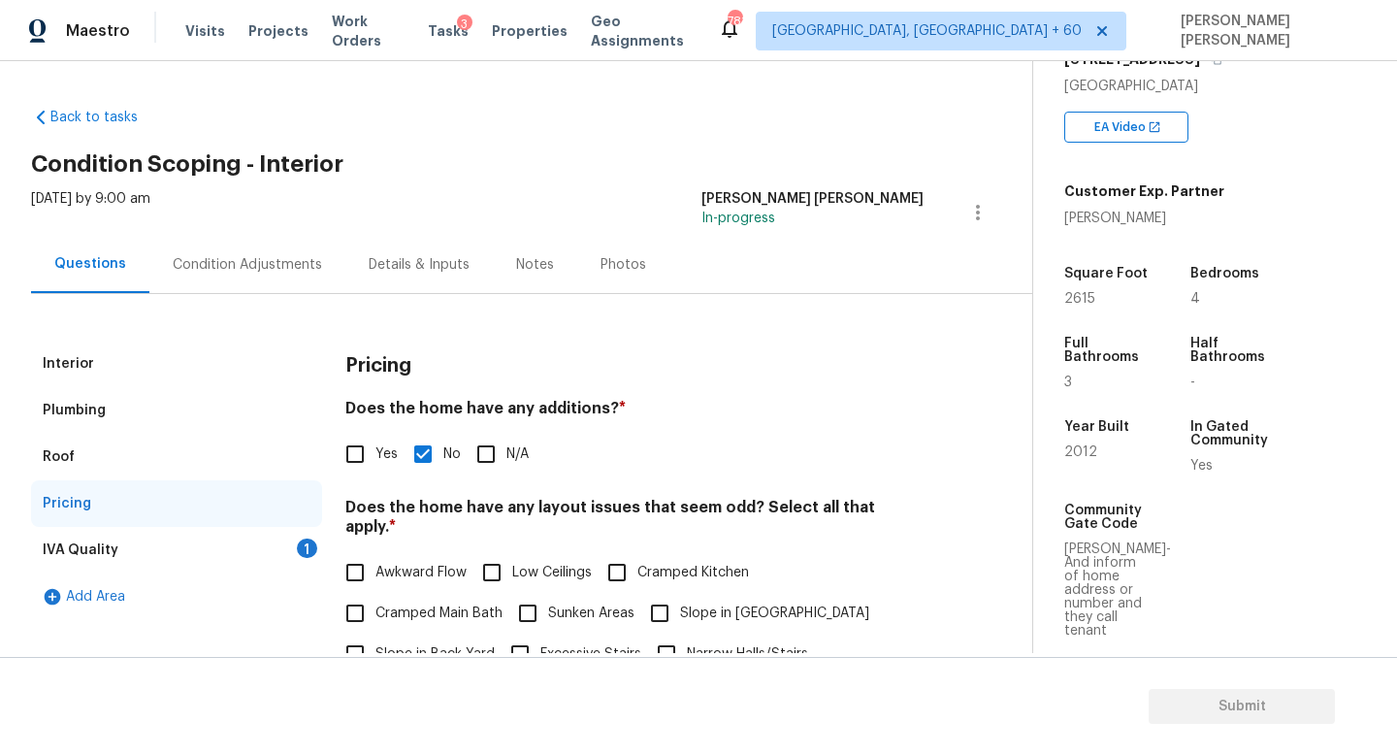
scroll to position [92, 0]
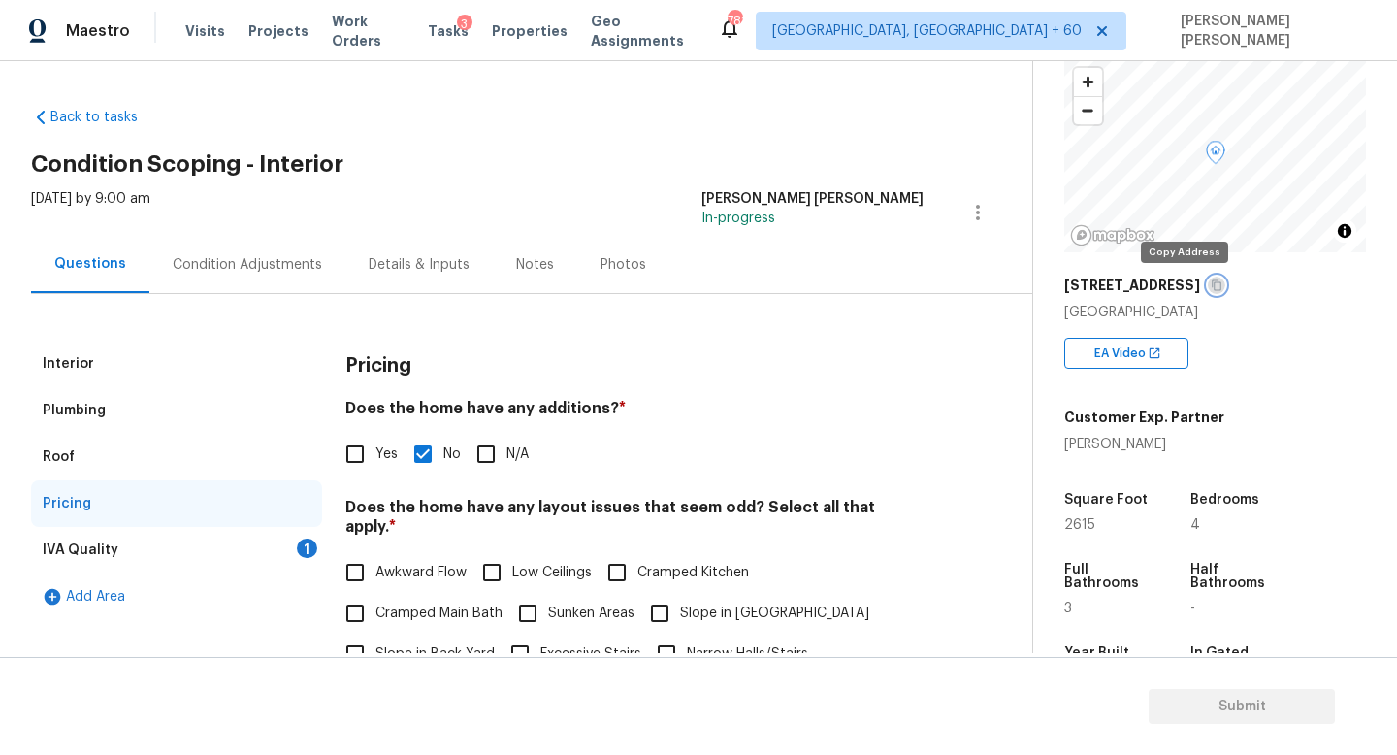
click at [1208, 285] on button "button" at bounding box center [1216, 285] width 17 height 17
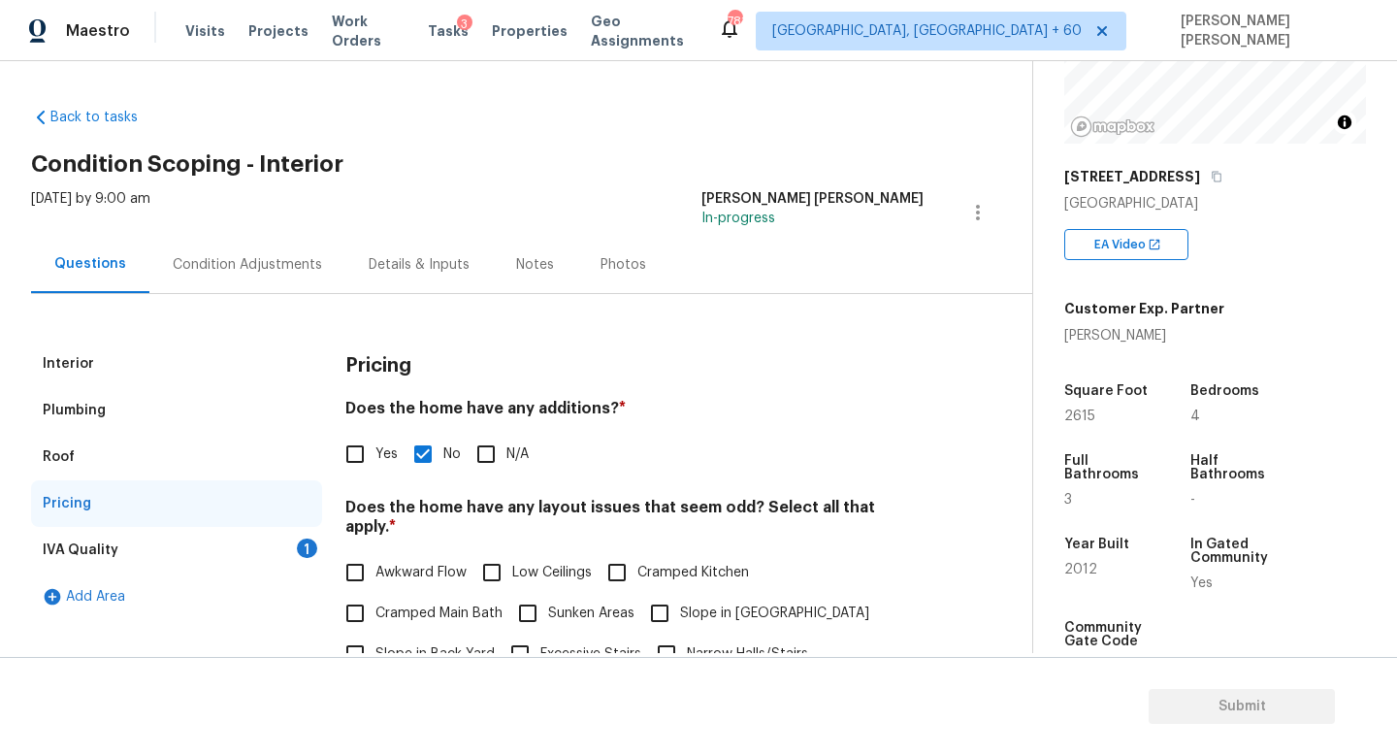
click at [252, 547] on div "IVA Quality 1" at bounding box center [176, 550] width 291 height 47
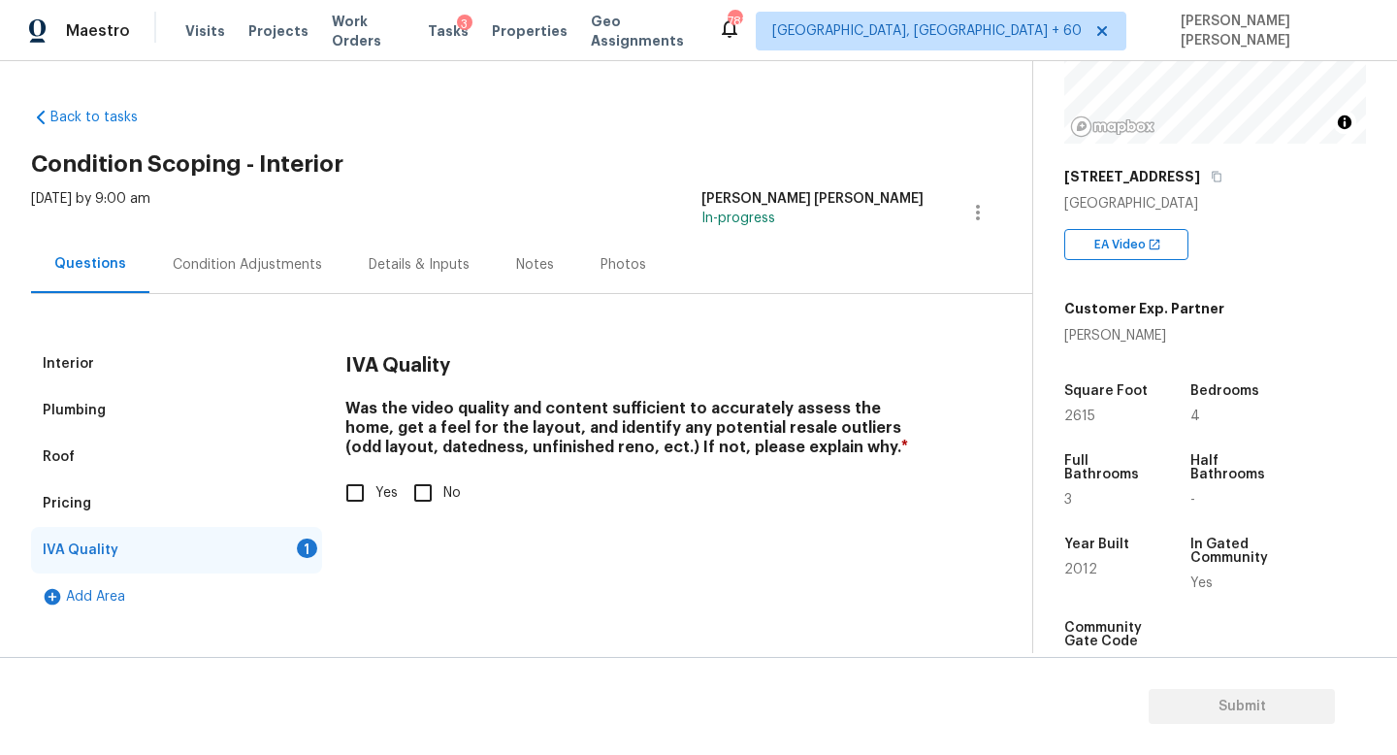
click at [383, 494] on span "Yes" at bounding box center [387, 493] width 22 height 20
click at [376, 494] on input "Yes" at bounding box center [355, 493] width 41 height 41
checkbox input "true"
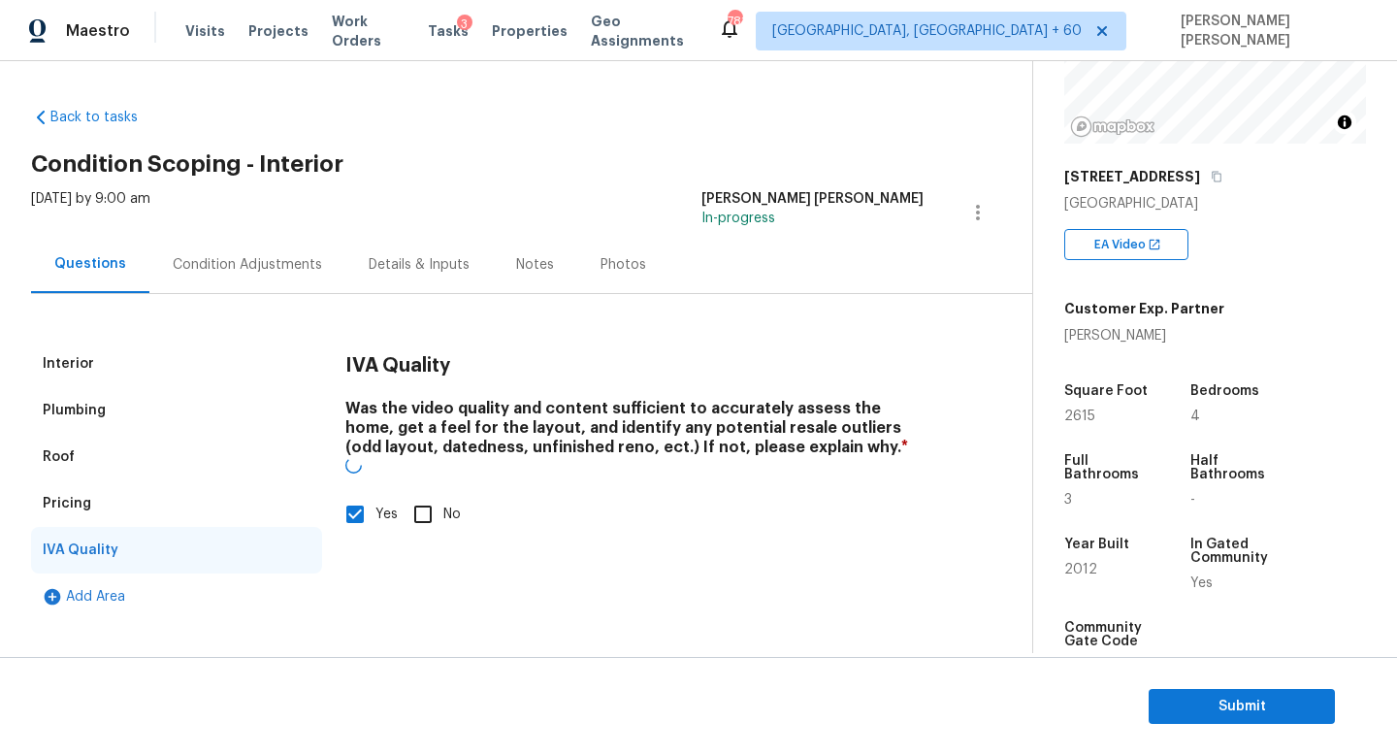
click at [255, 271] on div "Condition Adjustments" at bounding box center [247, 264] width 149 height 19
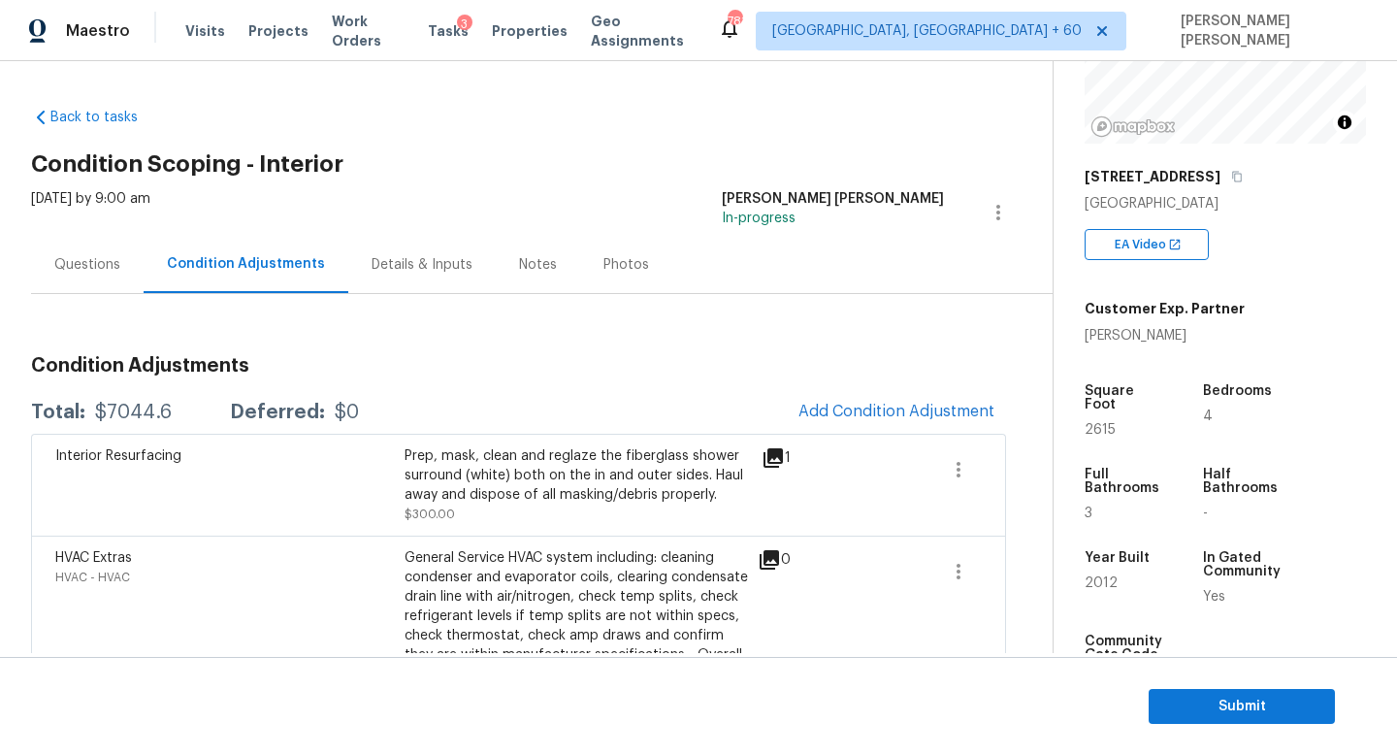
scroll to position [40, 0]
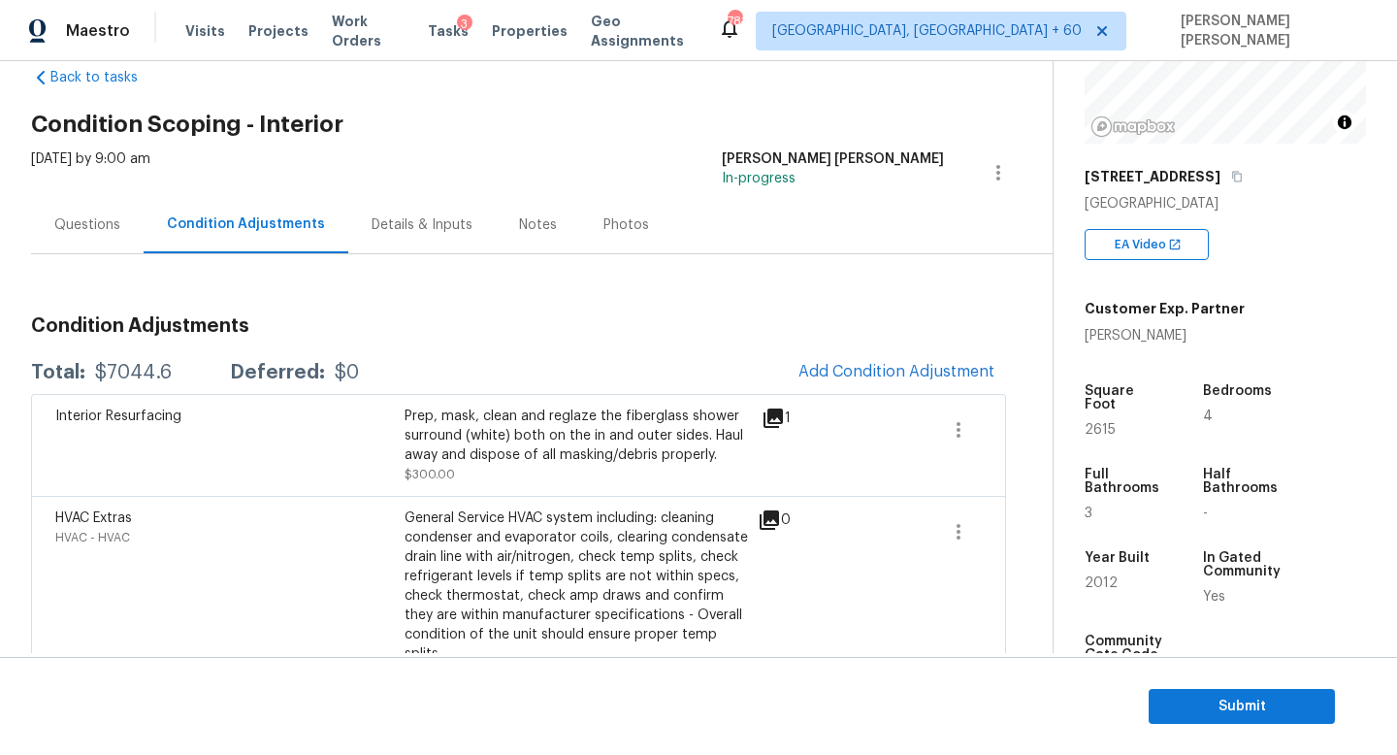
click at [146, 382] on div "Total: $7044.6 Deferred: $0 Add Condition Adjustment" at bounding box center [518, 372] width 975 height 43
copy div "$7044.6"
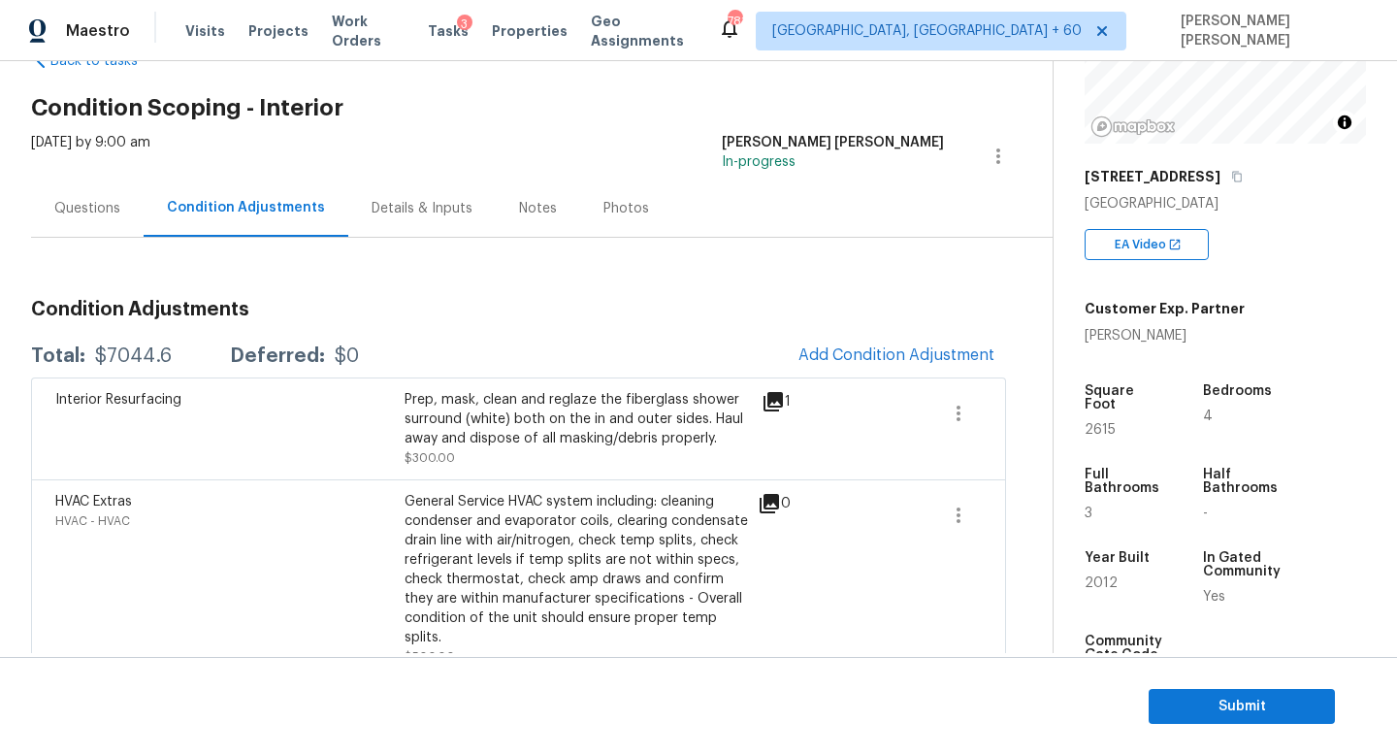
scroll to position [60, 0]
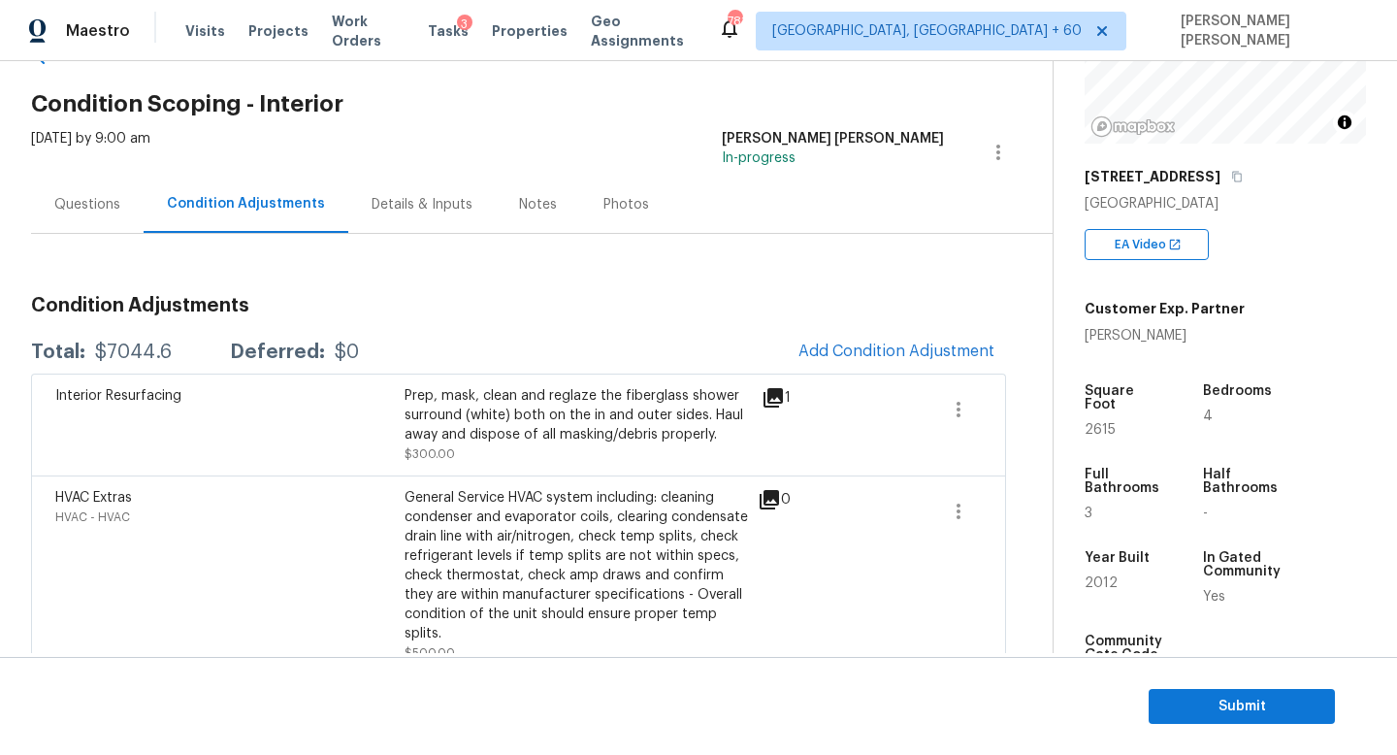
click at [125, 216] on div "Questions" at bounding box center [87, 204] width 113 height 57
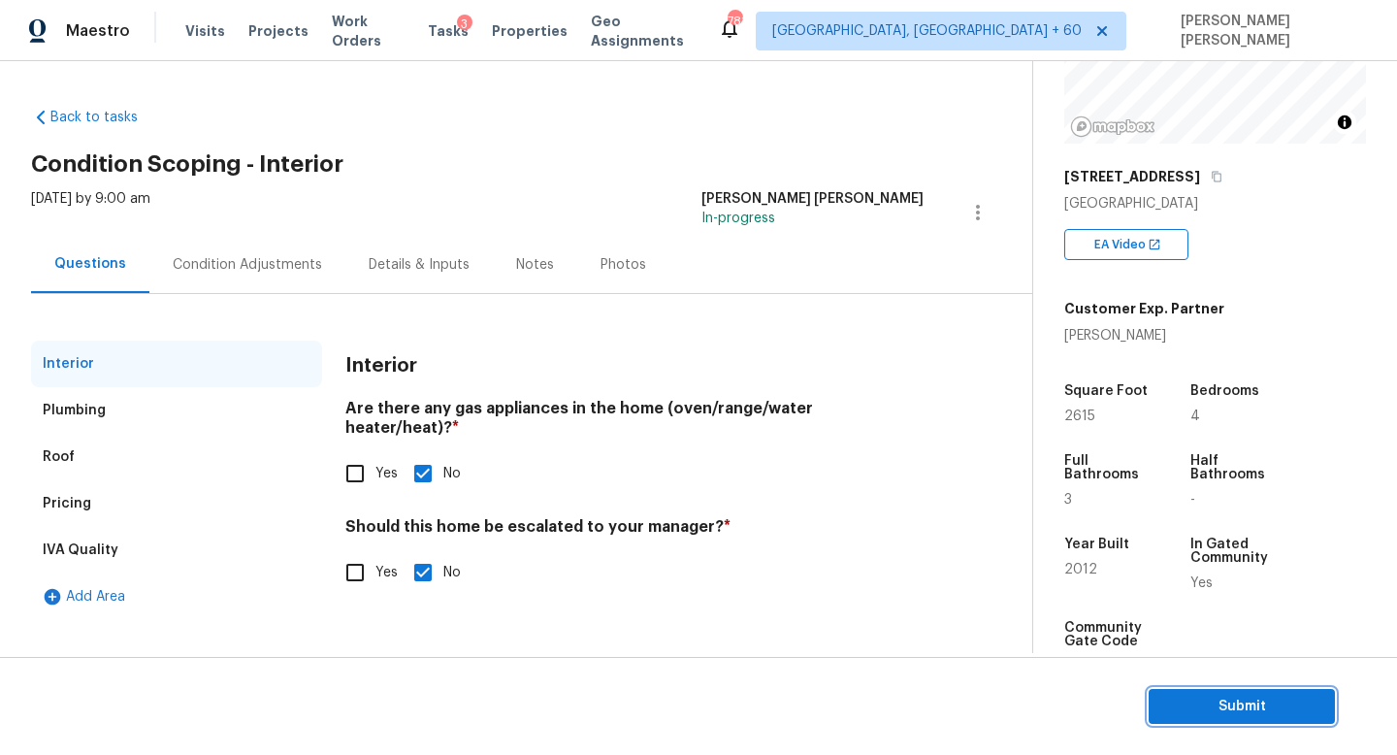
click at [1283, 715] on span "Submit" at bounding box center [1242, 707] width 155 height 24
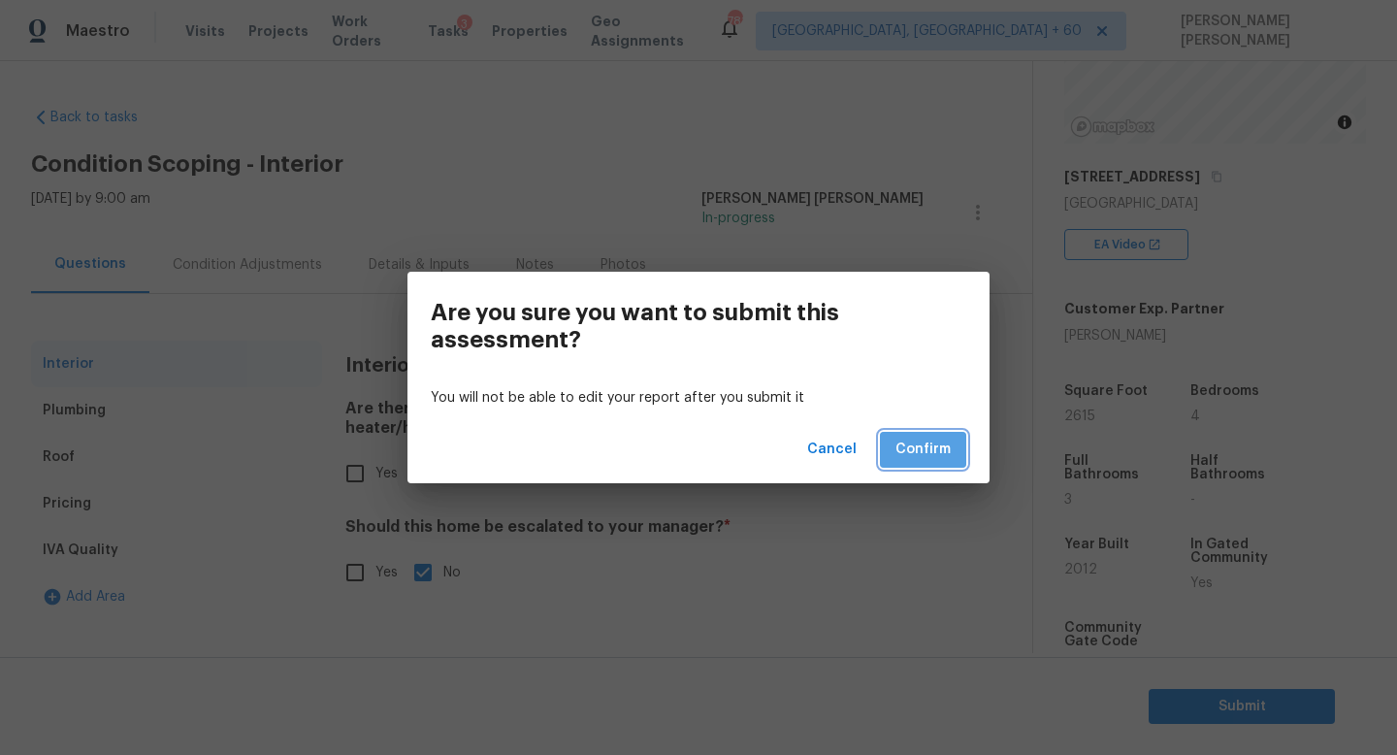
click at [923, 451] on span "Confirm" at bounding box center [923, 450] width 55 height 24
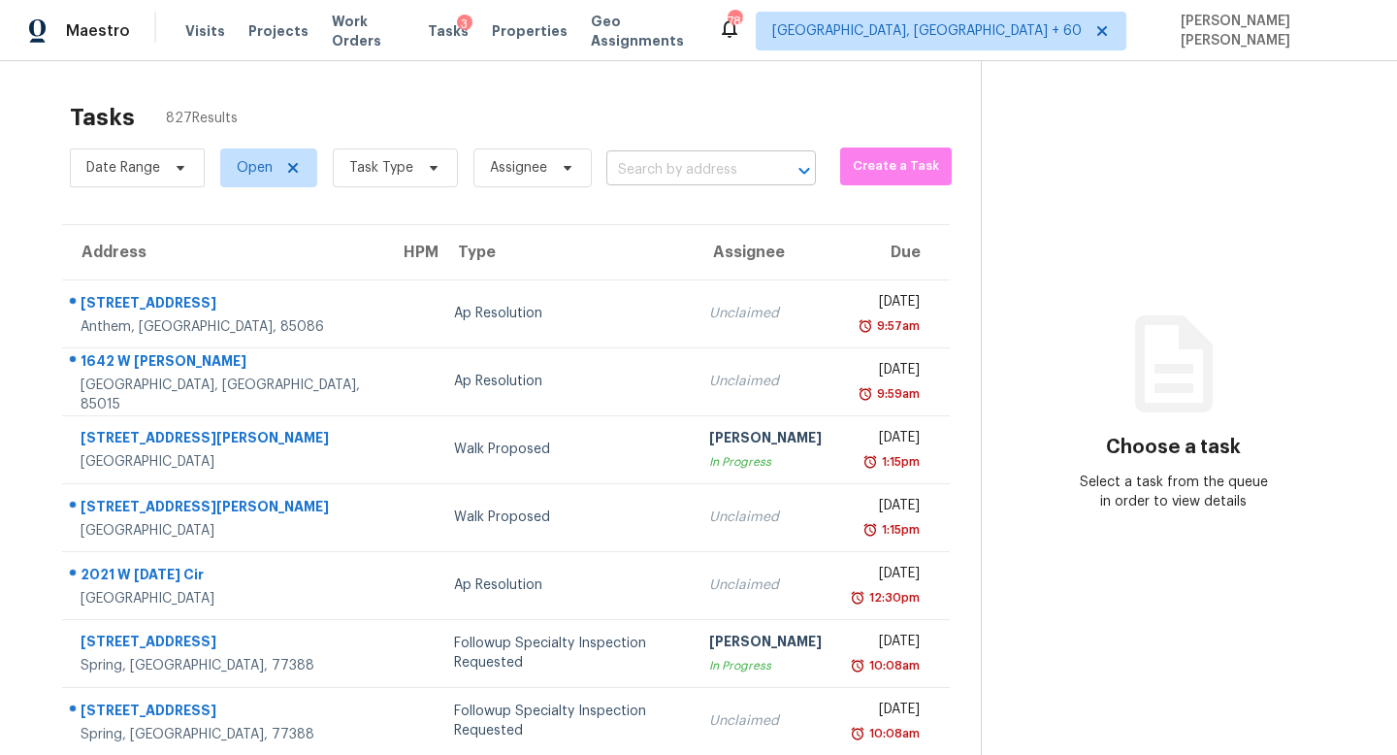
click at [654, 168] on input "text" at bounding box center [684, 170] width 155 height 30
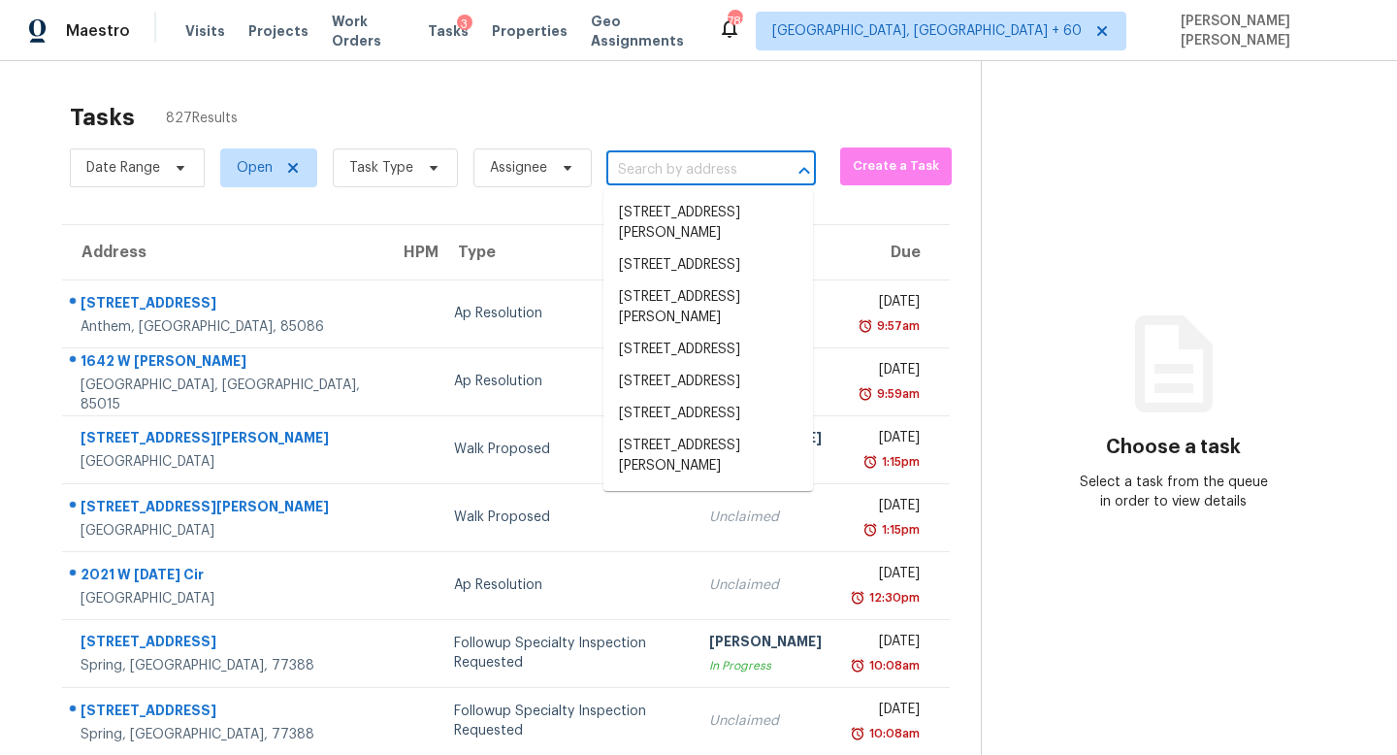
paste input "1696 Chatham Cir, Apopka, FL 32703"
type input "1696 Chatham Cir, Apopka, FL 32703"
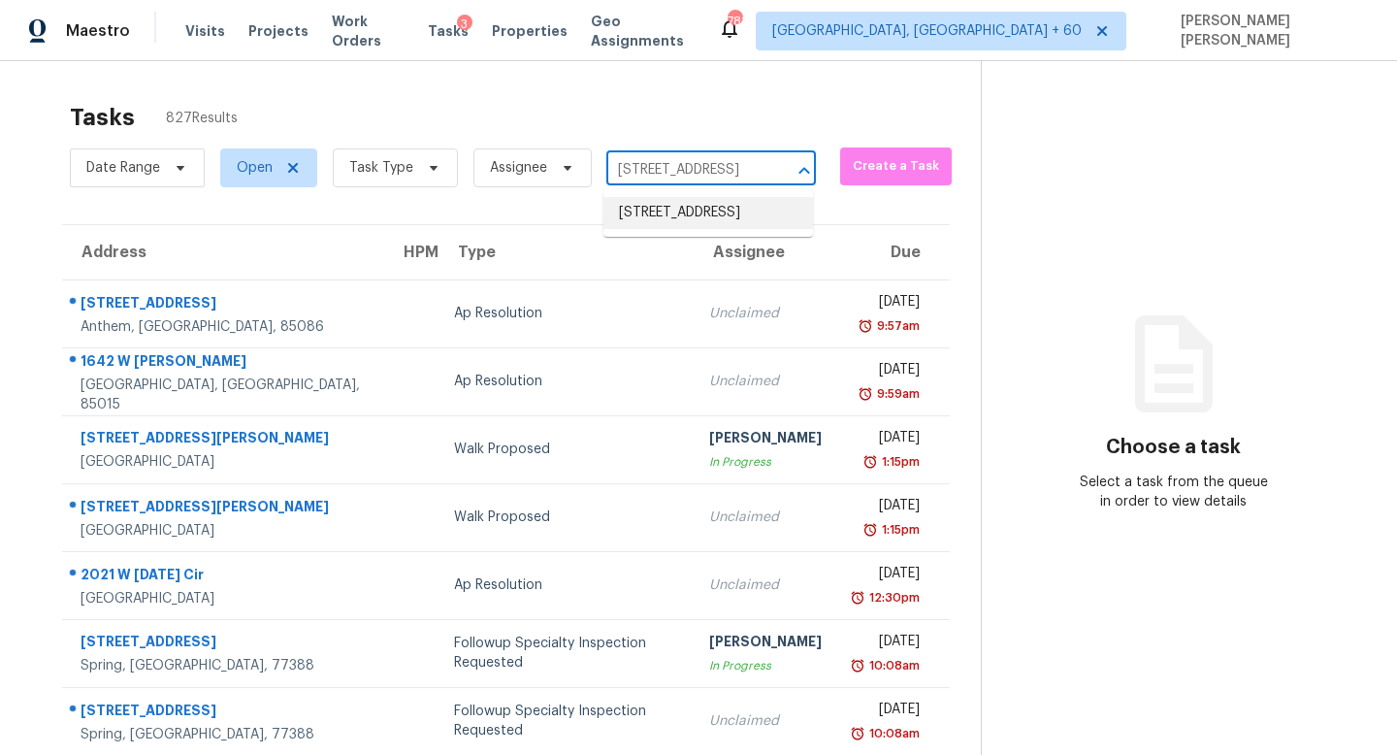
click at [677, 201] on li "1696 Chatham Cir, Apopka, FL 32703" at bounding box center [709, 213] width 210 height 32
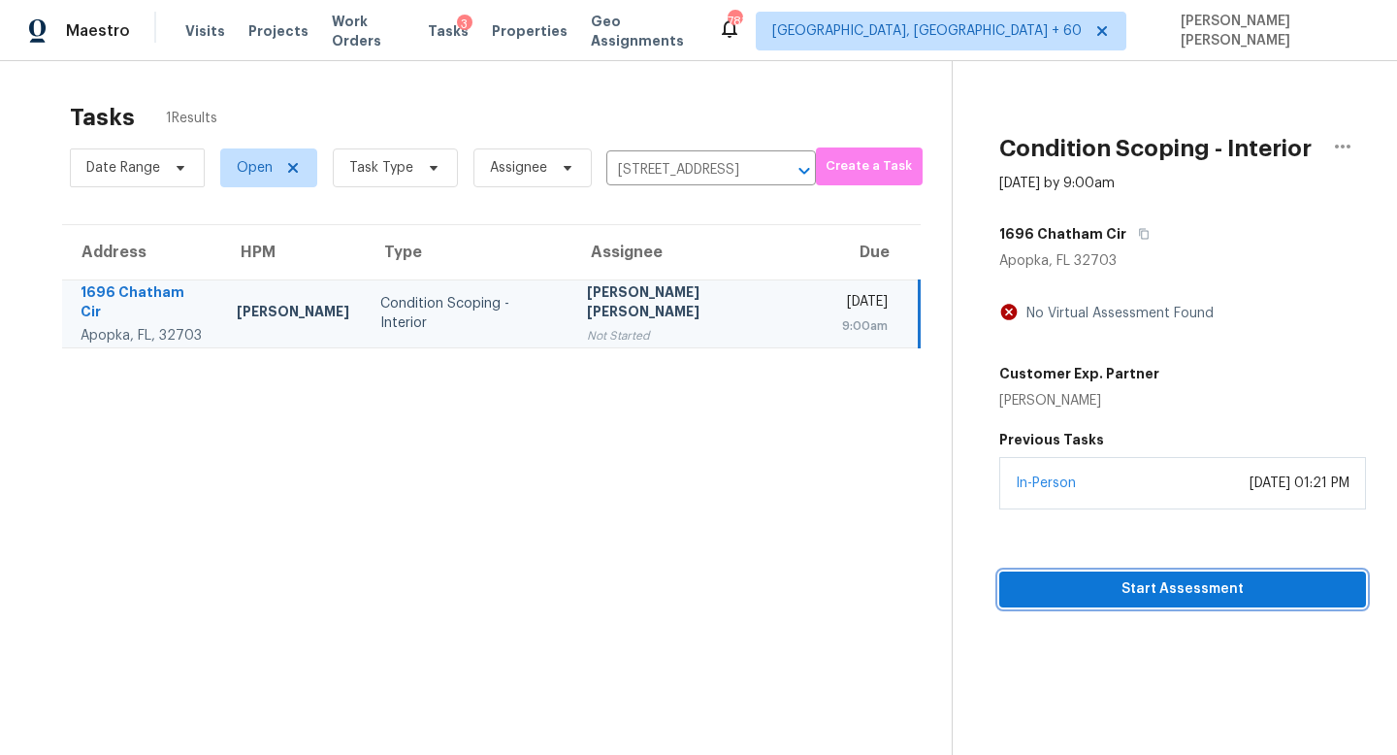
click at [1186, 597] on span "Start Assessment" at bounding box center [1183, 589] width 336 height 24
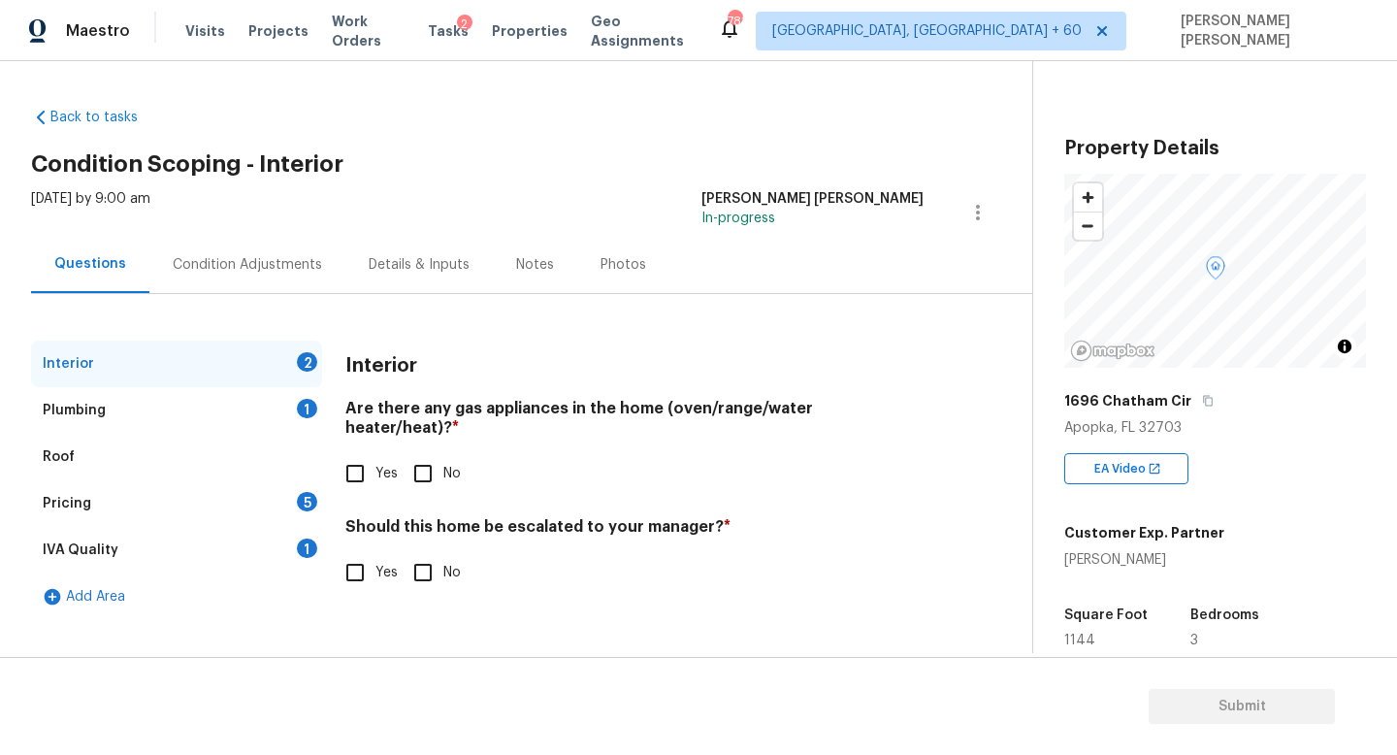
click at [416, 453] on input "No" at bounding box center [423, 473] width 41 height 41
checkbox input "true"
click at [114, 401] on div "Plumbing 1" at bounding box center [176, 410] width 291 height 47
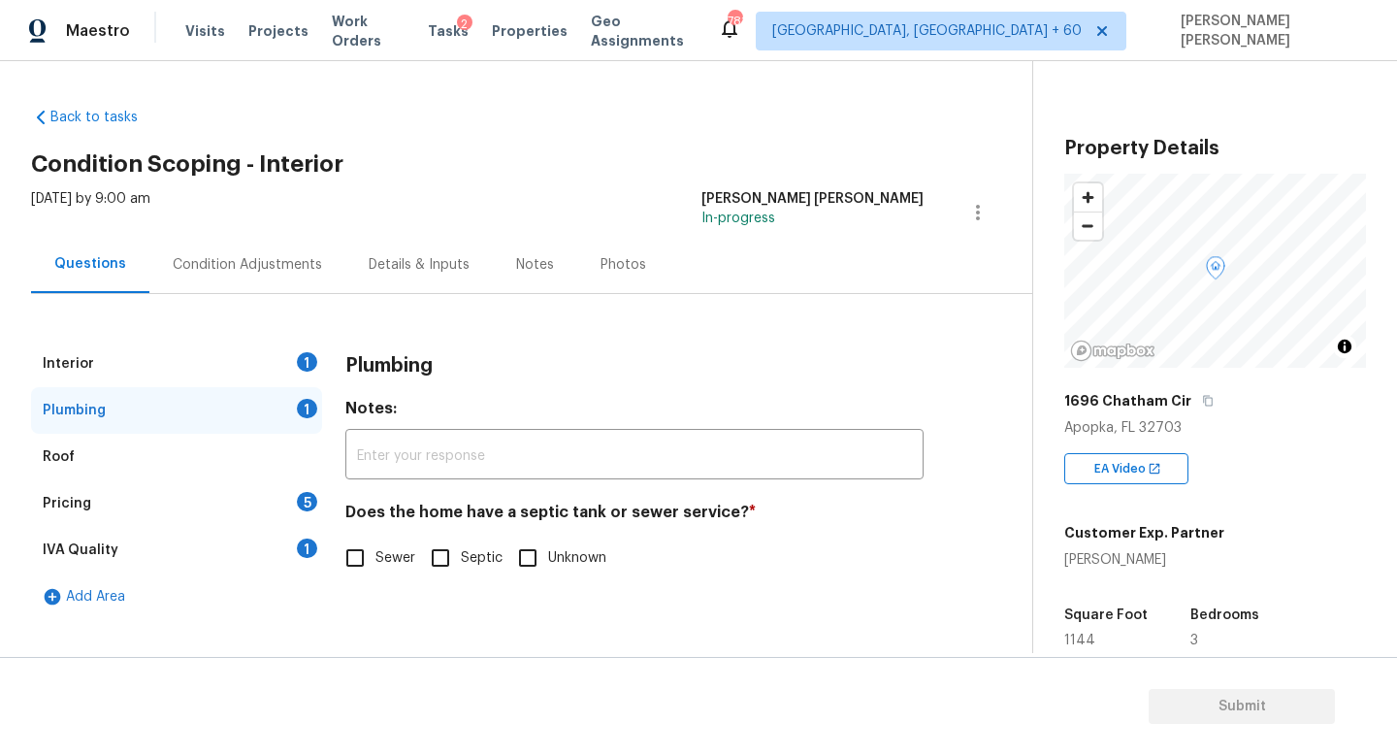
click at [374, 569] on input "Sewer" at bounding box center [355, 558] width 41 height 41
checkbox input "true"
click at [231, 492] on div "Pricing 5" at bounding box center [176, 503] width 291 height 47
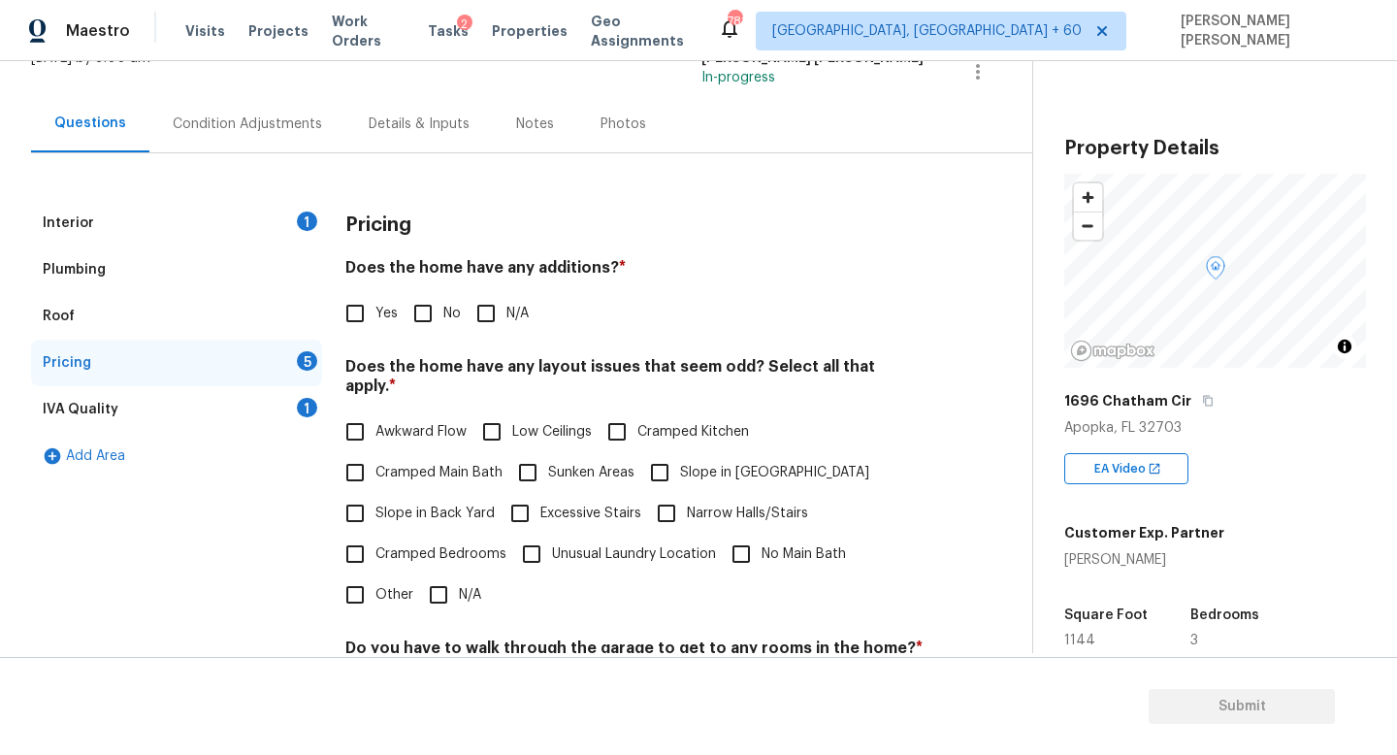
scroll to position [347, 0]
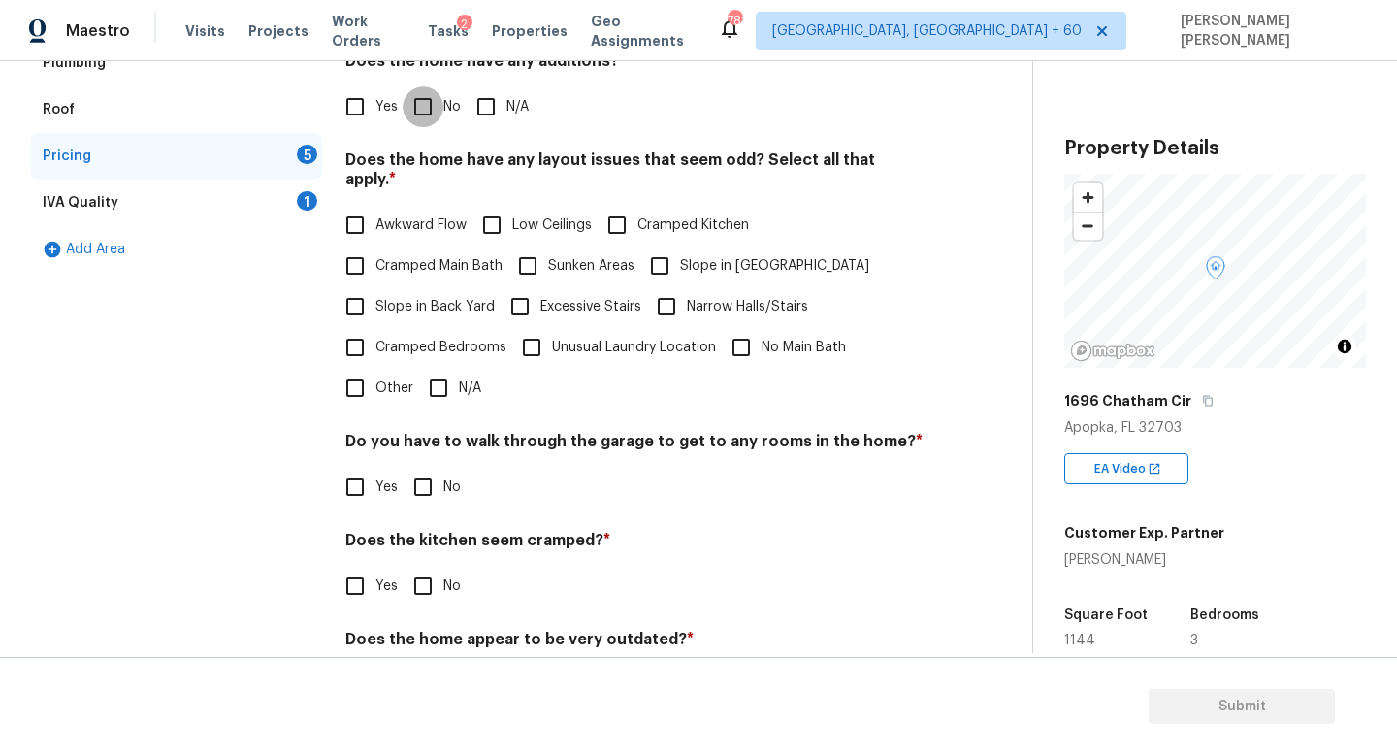
click at [419, 98] on input "No" at bounding box center [423, 106] width 41 height 41
checkbox input "true"
click at [453, 369] on input "N/A" at bounding box center [438, 388] width 41 height 41
checkbox input "true"
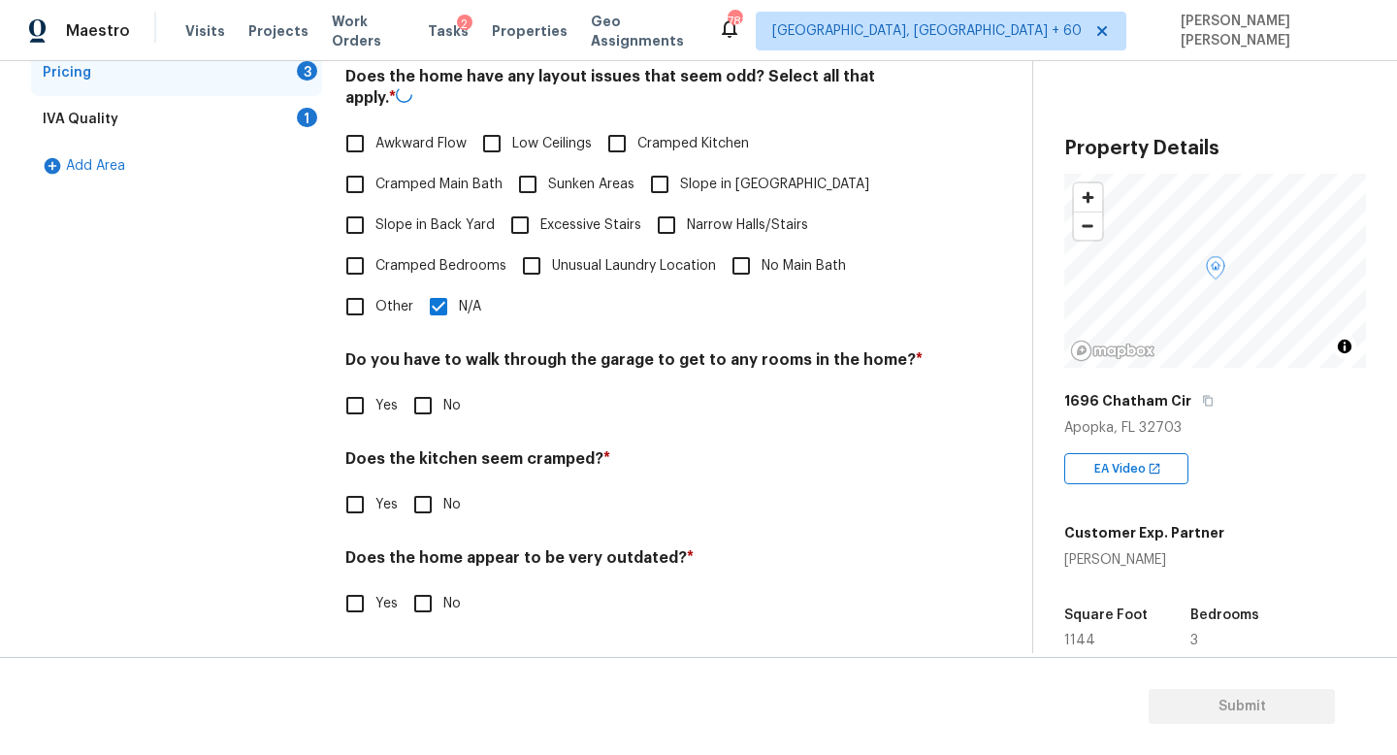
click at [408, 419] on input "No" at bounding box center [423, 405] width 41 height 41
checkbox input "true"
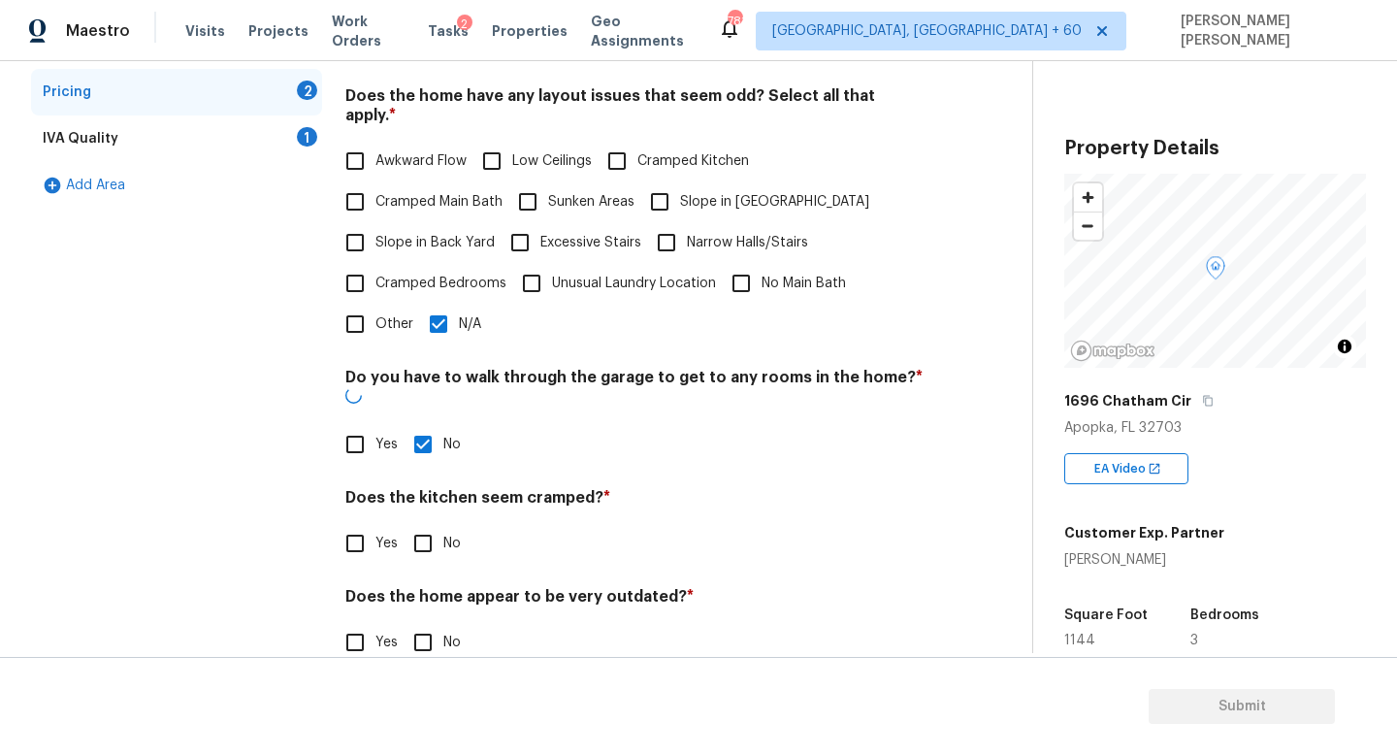
click at [421, 523] on input "No" at bounding box center [423, 543] width 41 height 41
checkbox input "true"
click at [421, 624] on input "No" at bounding box center [423, 644] width 41 height 41
checkbox input "true"
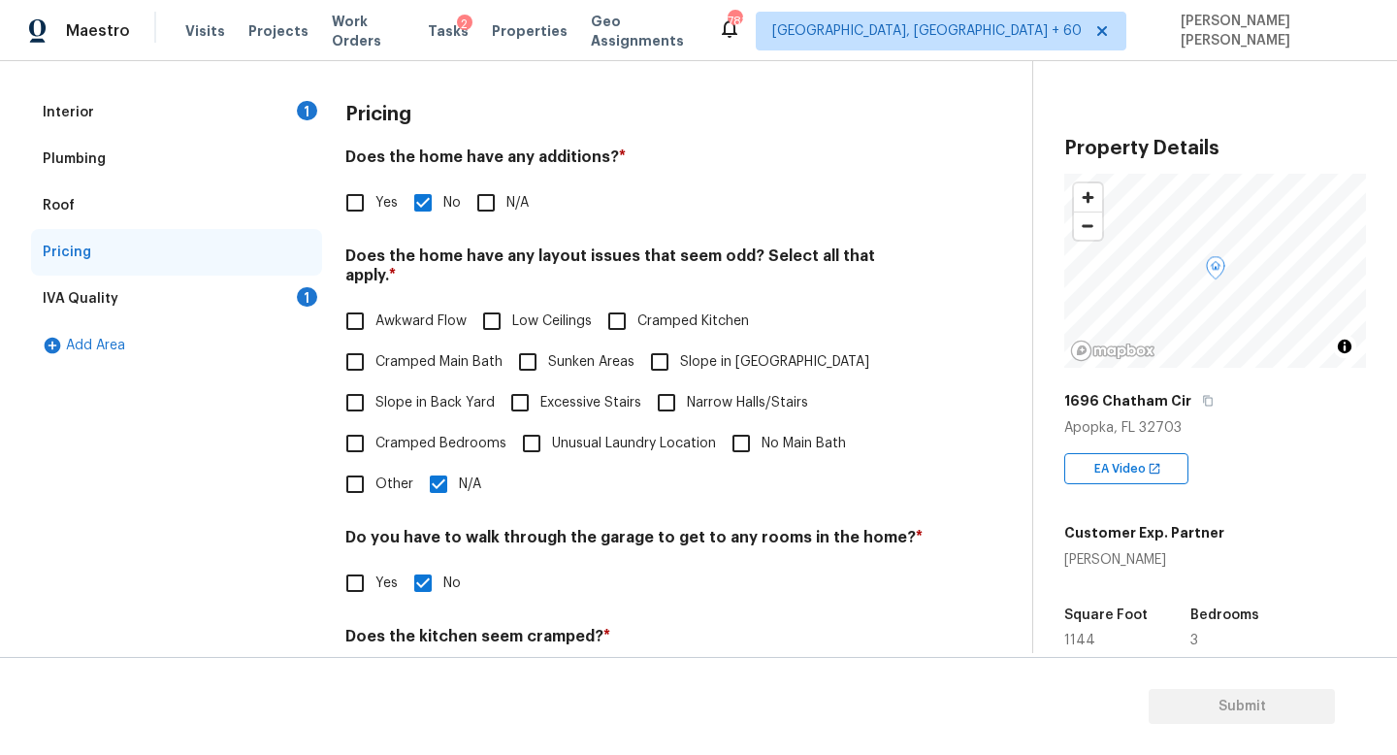
scroll to position [33, 0]
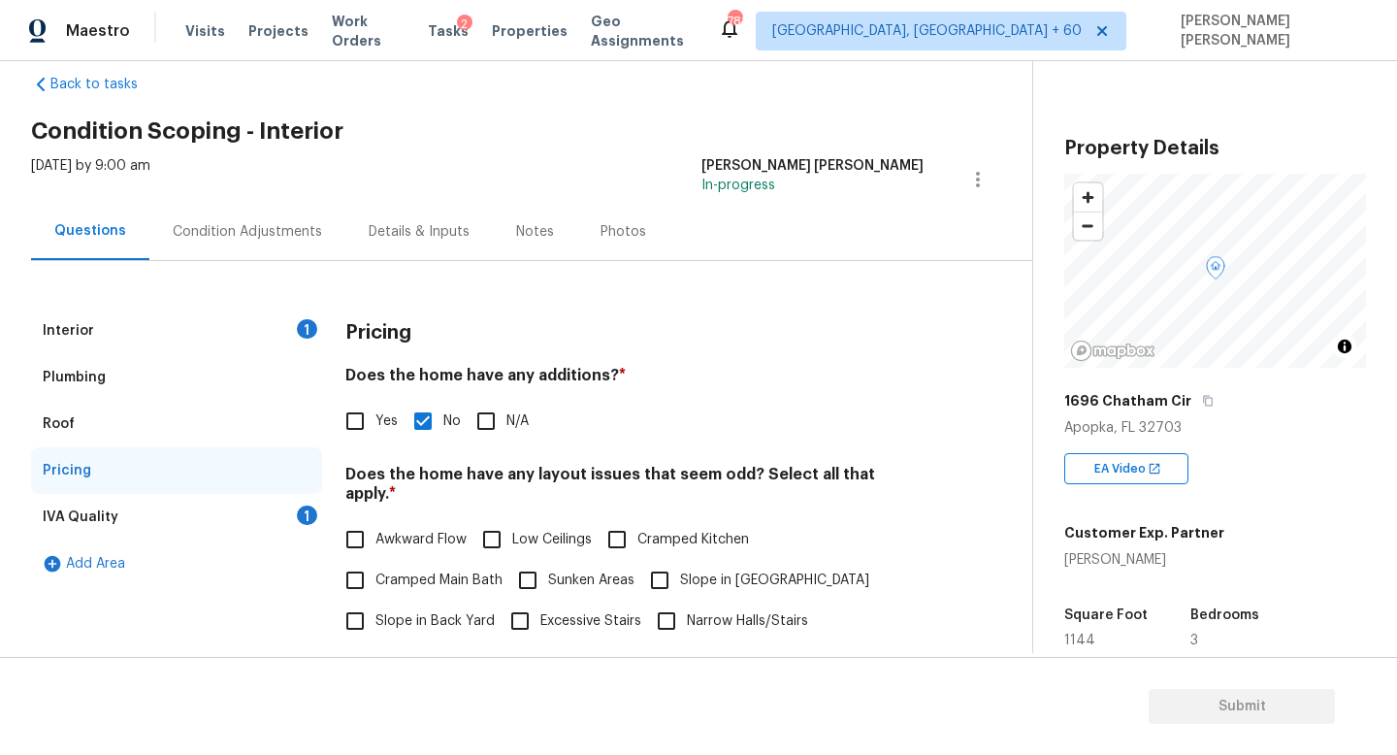
click at [301, 510] on div "1" at bounding box center [307, 515] width 20 height 19
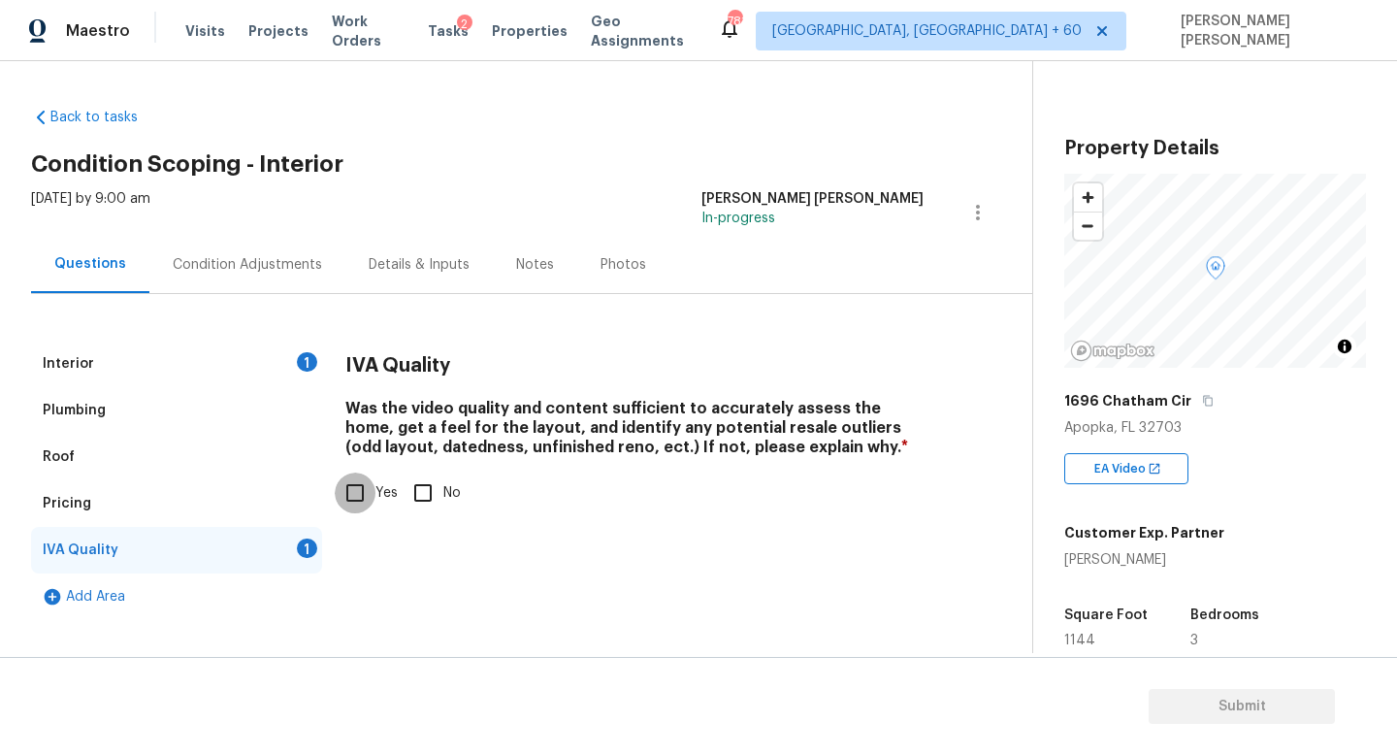
click at [374, 497] on input "Yes" at bounding box center [355, 493] width 41 height 41
checkbox input "true"
click at [253, 222] on div "Tue, Sep 02 2025 by 9:00 am Jishnu Manoj In-progress" at bounding box center [532, 212] width 1002 height 47
click at [265, 263] on div "Condition Adjustments" at bounding box center [247, 264] width 149 height 19
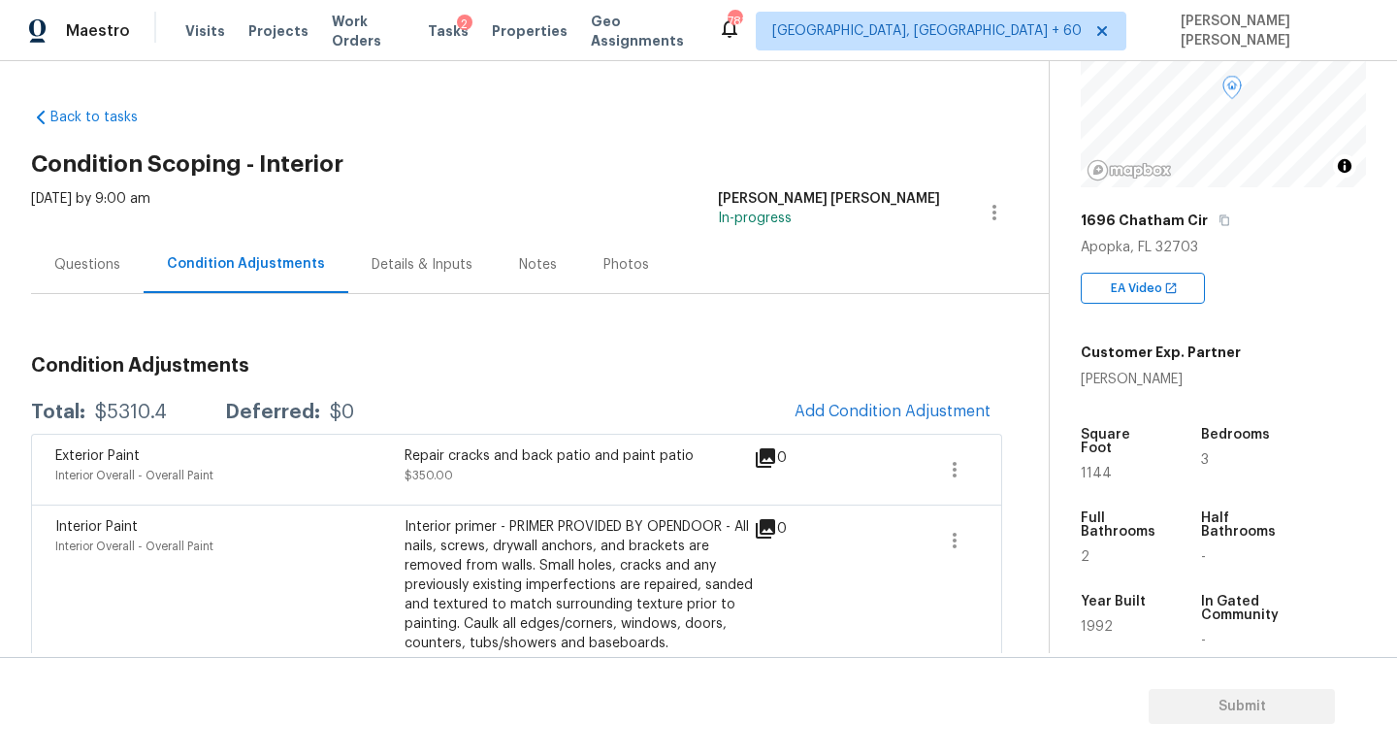
scroll to position [222, 0]
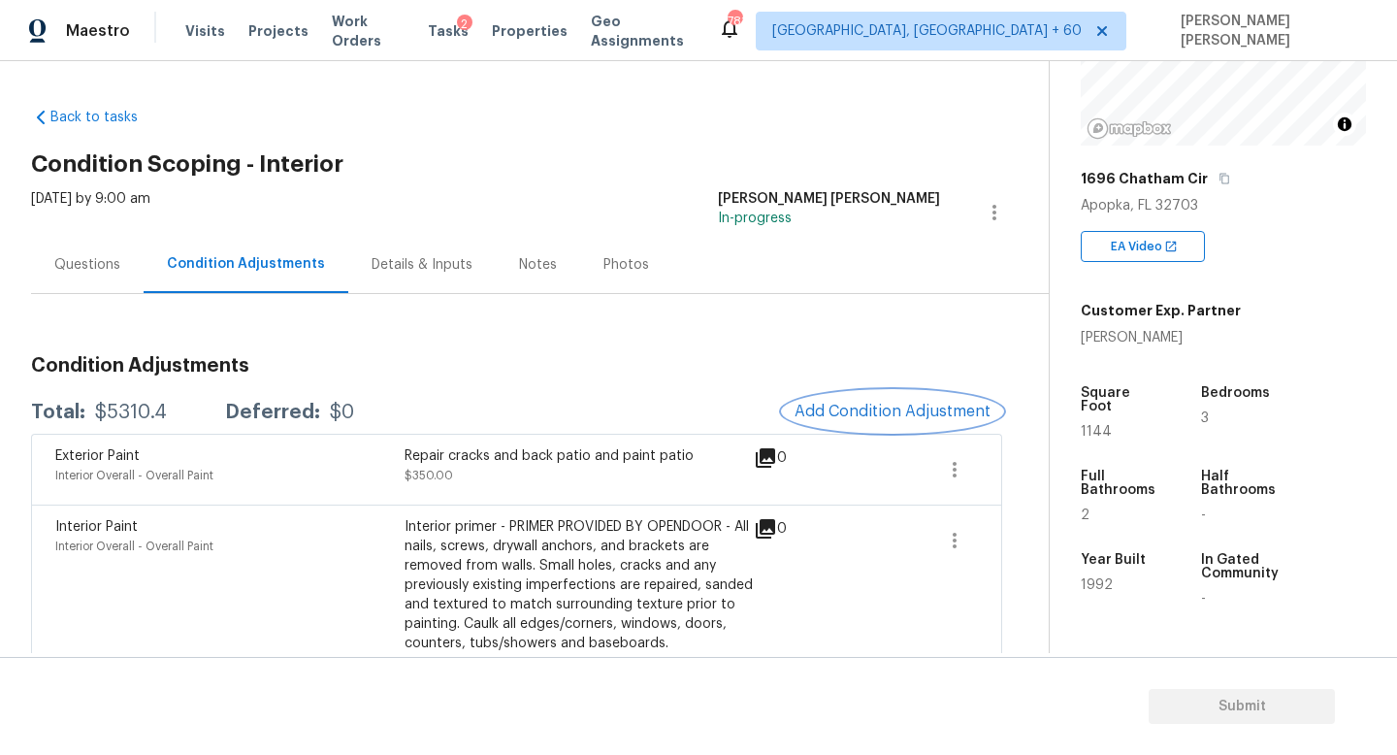
click at [924, 411] on span "Add Condition Adjustment" at bounding box center [893, 411] width 196 height 17
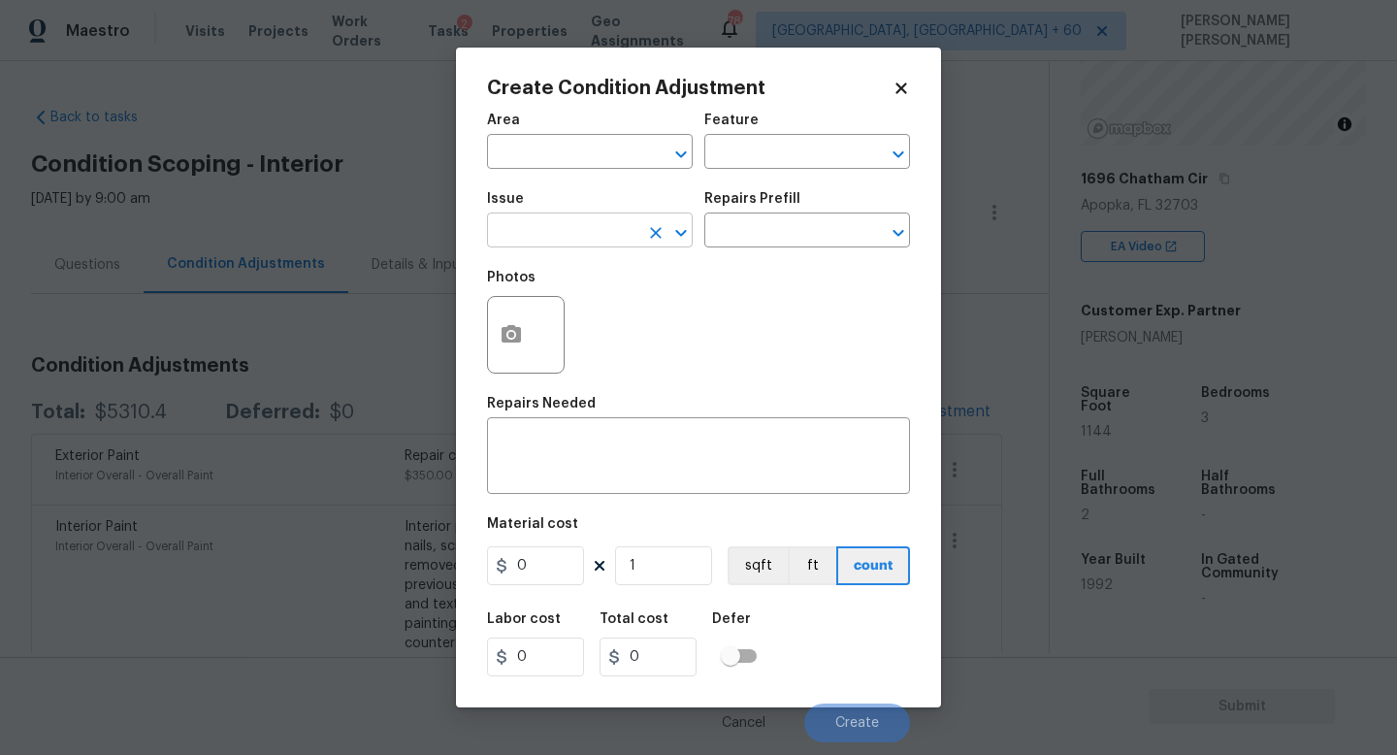
click at [581, 230] on input "text" at bounding box center [562, 232] width 151 height 30
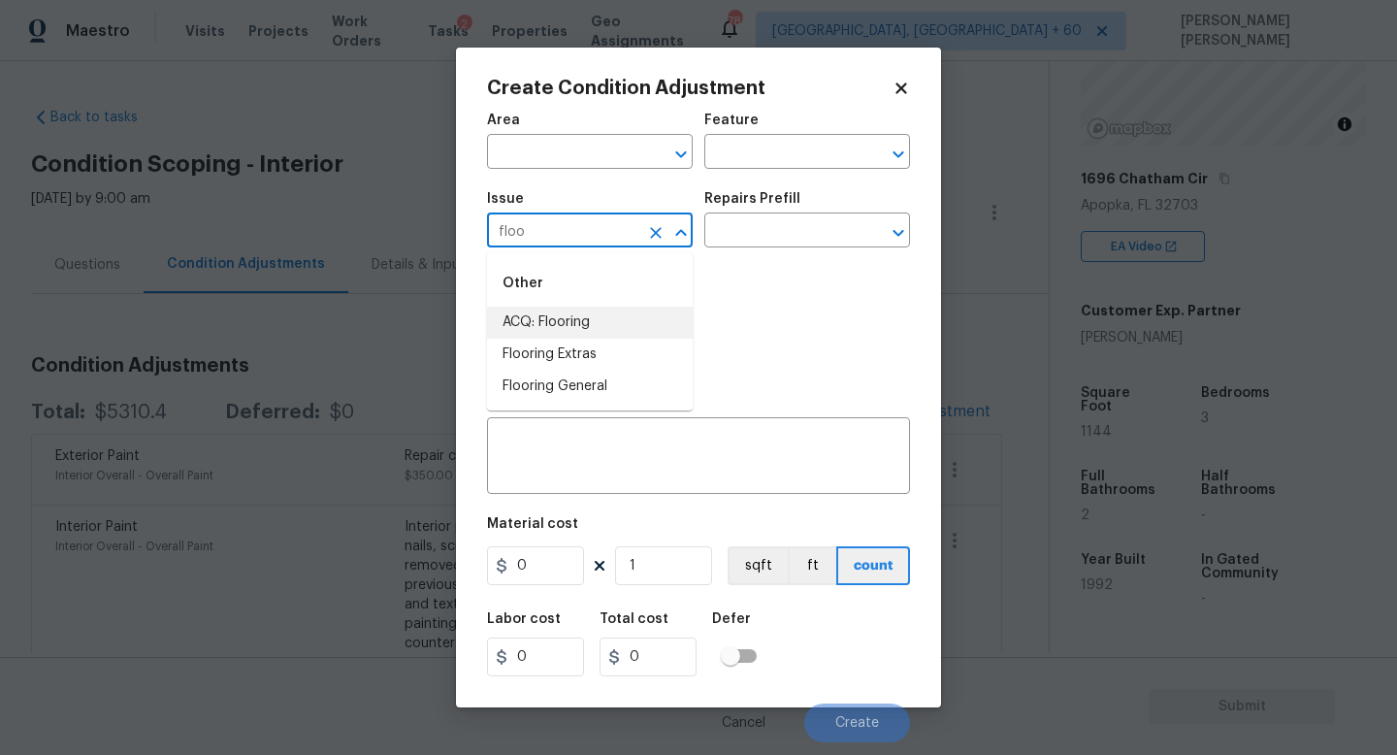
click at [598, 321] on li "ACQ: Flooring" at bounding box center [590, 323] width 206 height 32
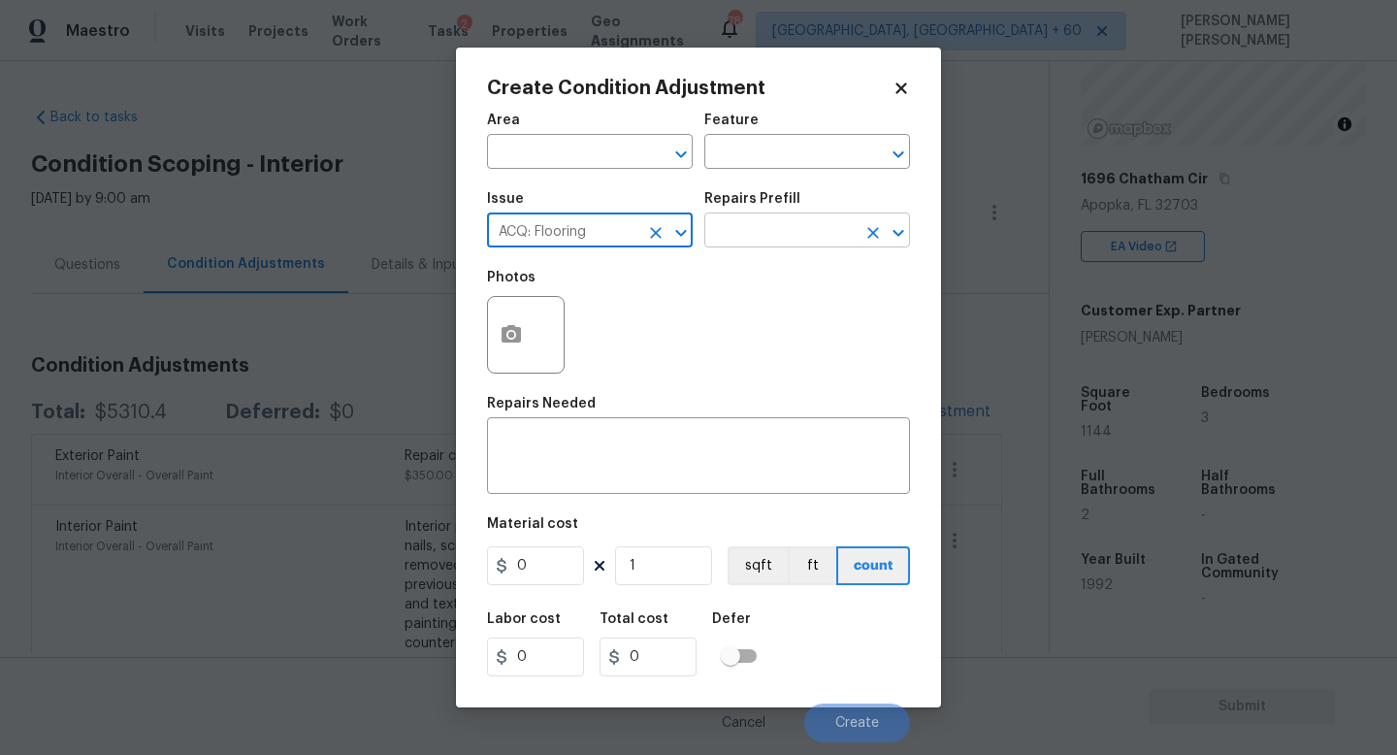
type input "ACQ: Flooring"
click at [763, 237] on input "text" at bounding box center [780, 232] width 151 height 30
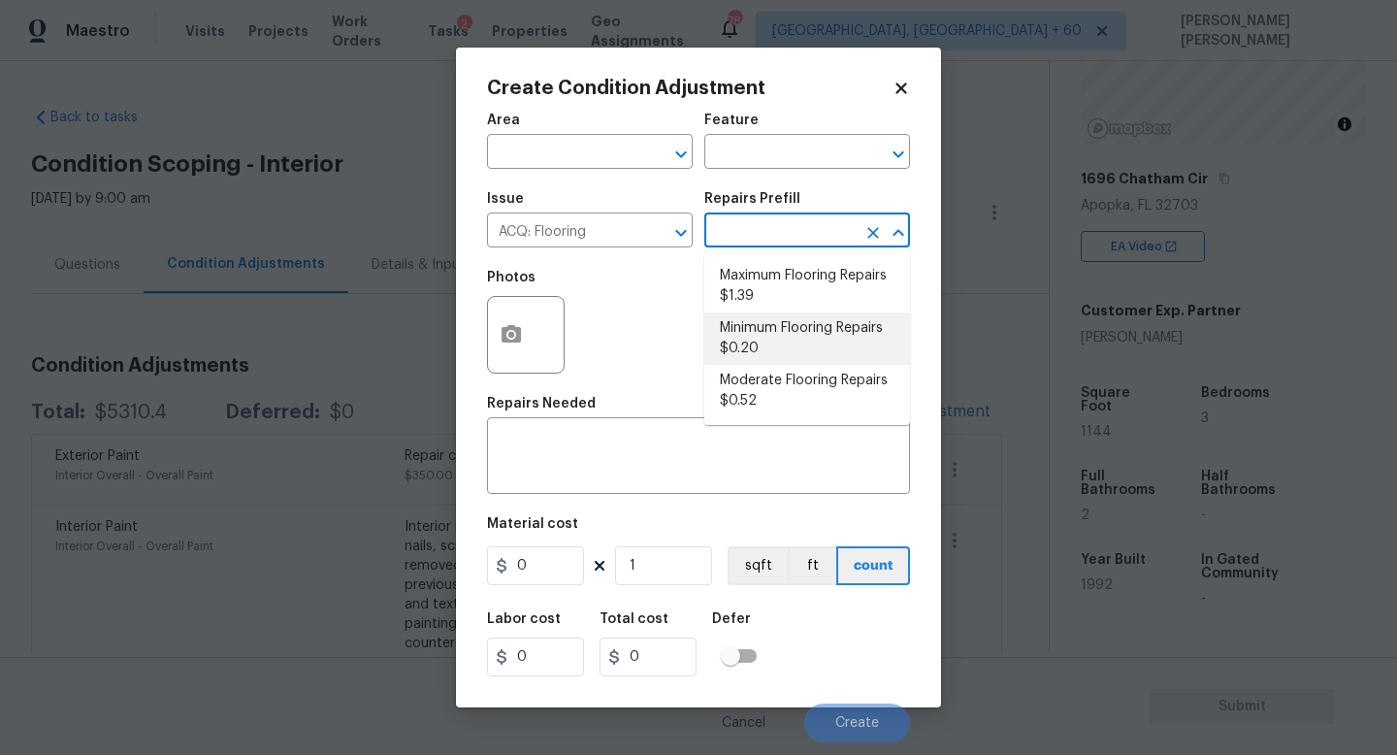
click at [778, 339] on li "Minimum Flooring Repairs $0.20" at bounding box center [808, 338] width 206 height 52
type input "Acquisition"
type textarea "Acquisition Scope: Minimum flooring repairs"
type input "0.2"
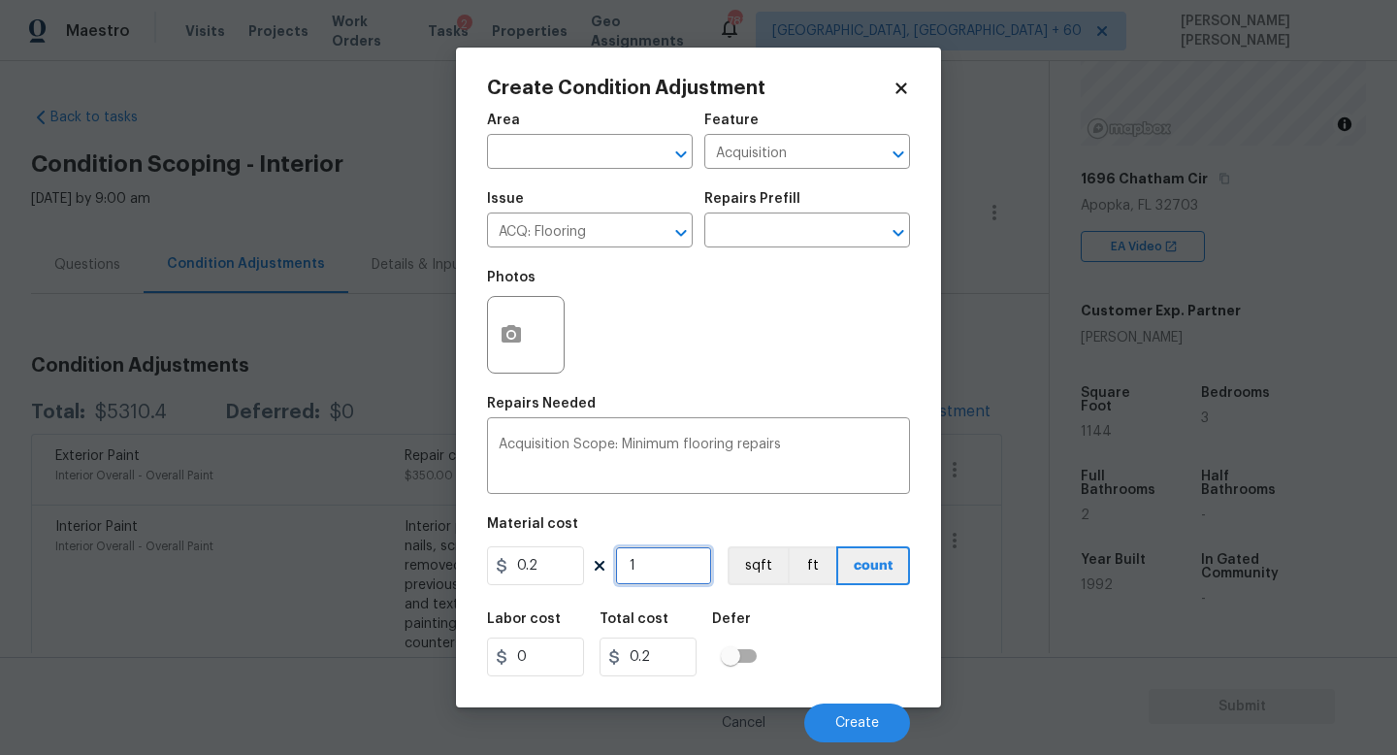
click at [667, 568] on input "1" at bounding box center [663, 565] width 97 height 39
type input "0"
type input "1"
type input "0.2"
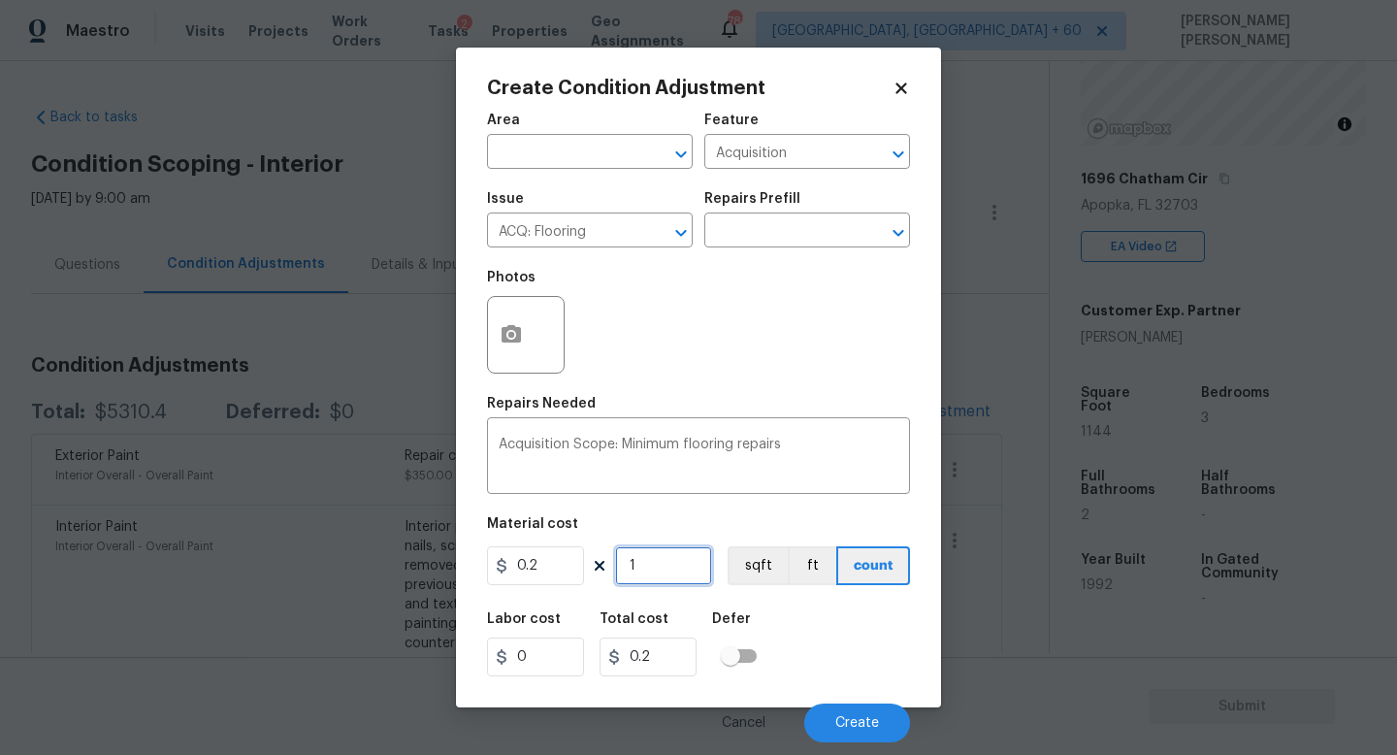
type input "11"
type input "2.2"
type input "114"
type input "22.8"
type input "1144"
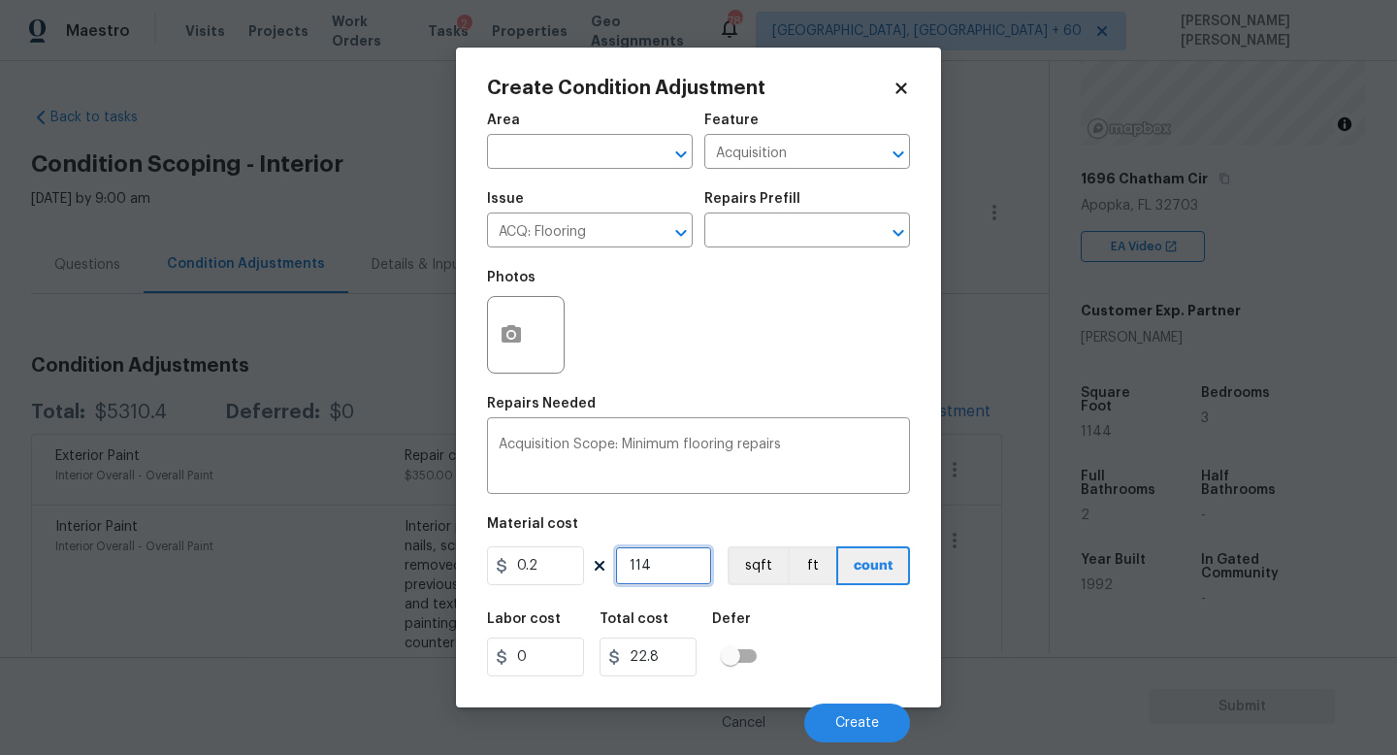
type input "228.8"
type input "1144"
click at [870, 720] on span "Create" at bounding box center [858, 723] width 44 height 15
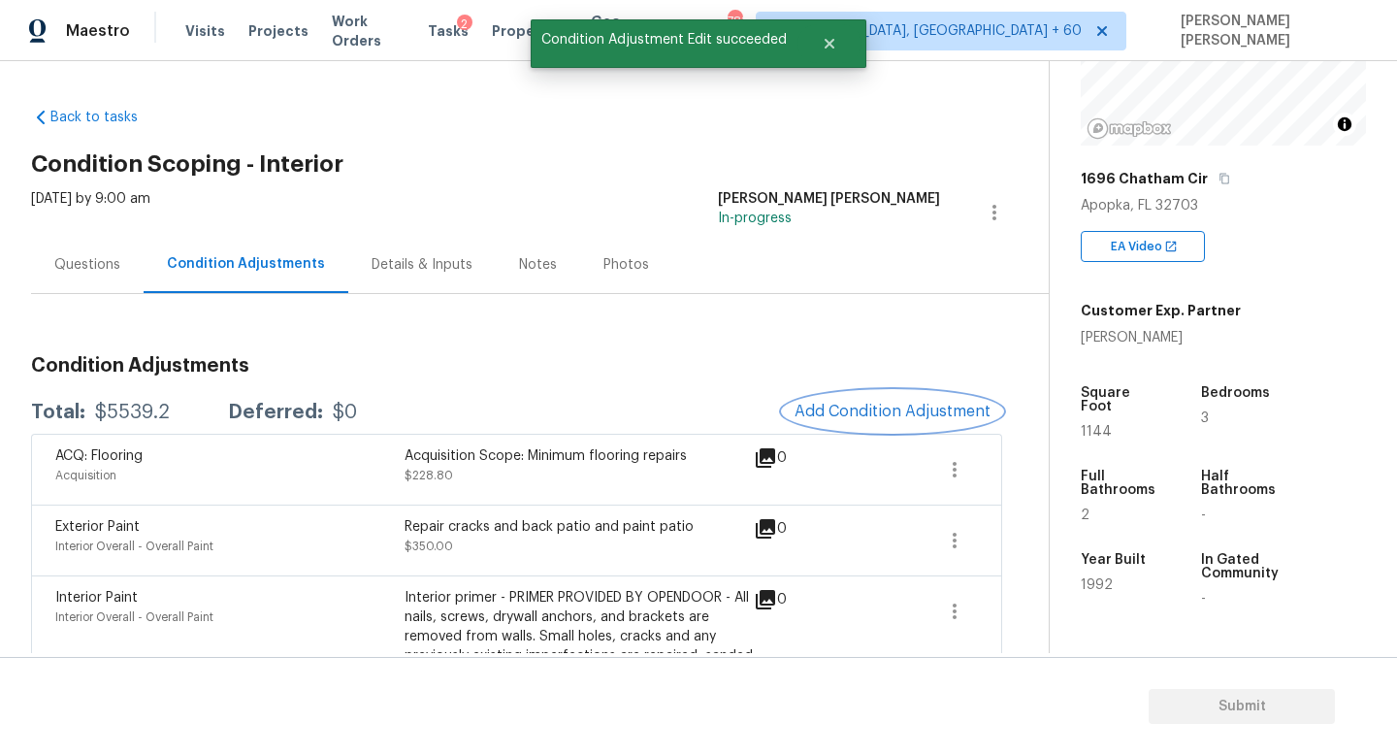
scroll to position [17, 0]
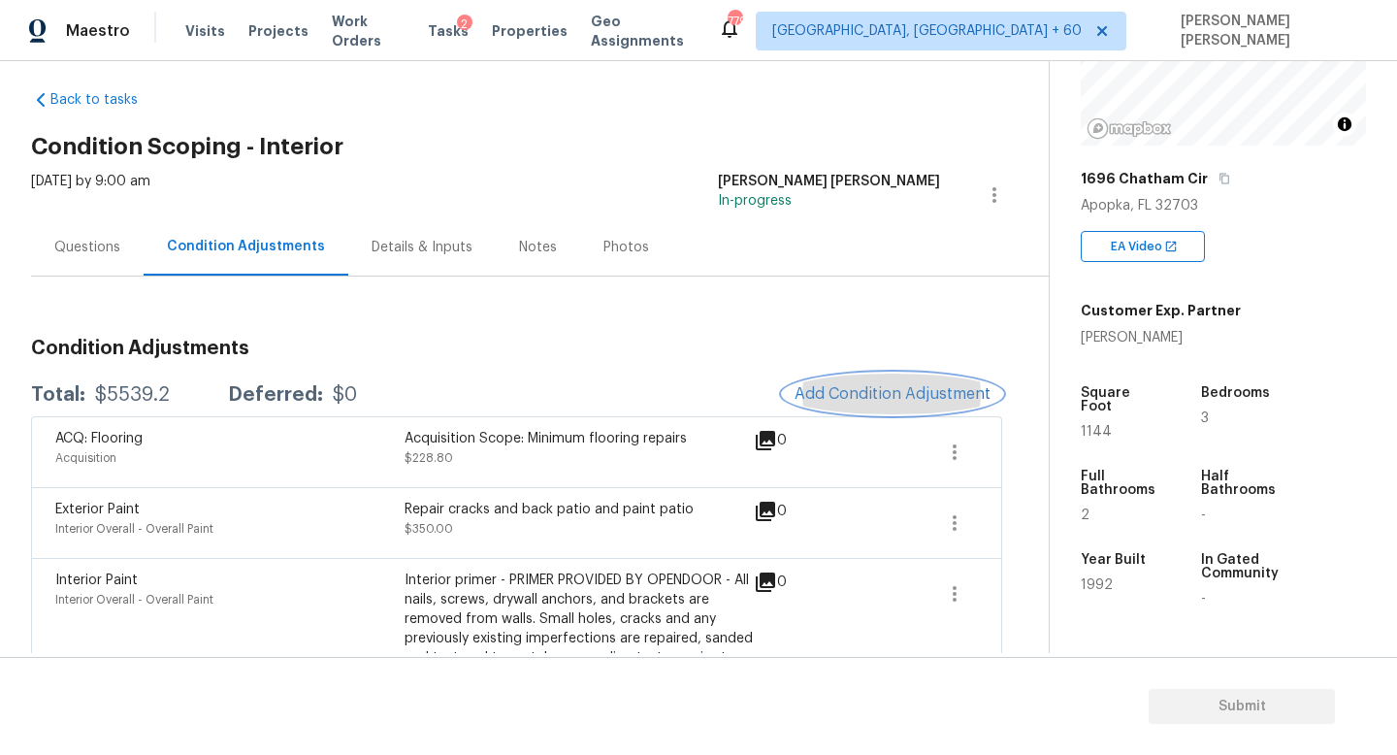
click at [856, 375] on button "Add Condition Adjustment" at bounding box center [892, 394] width 219 height 41
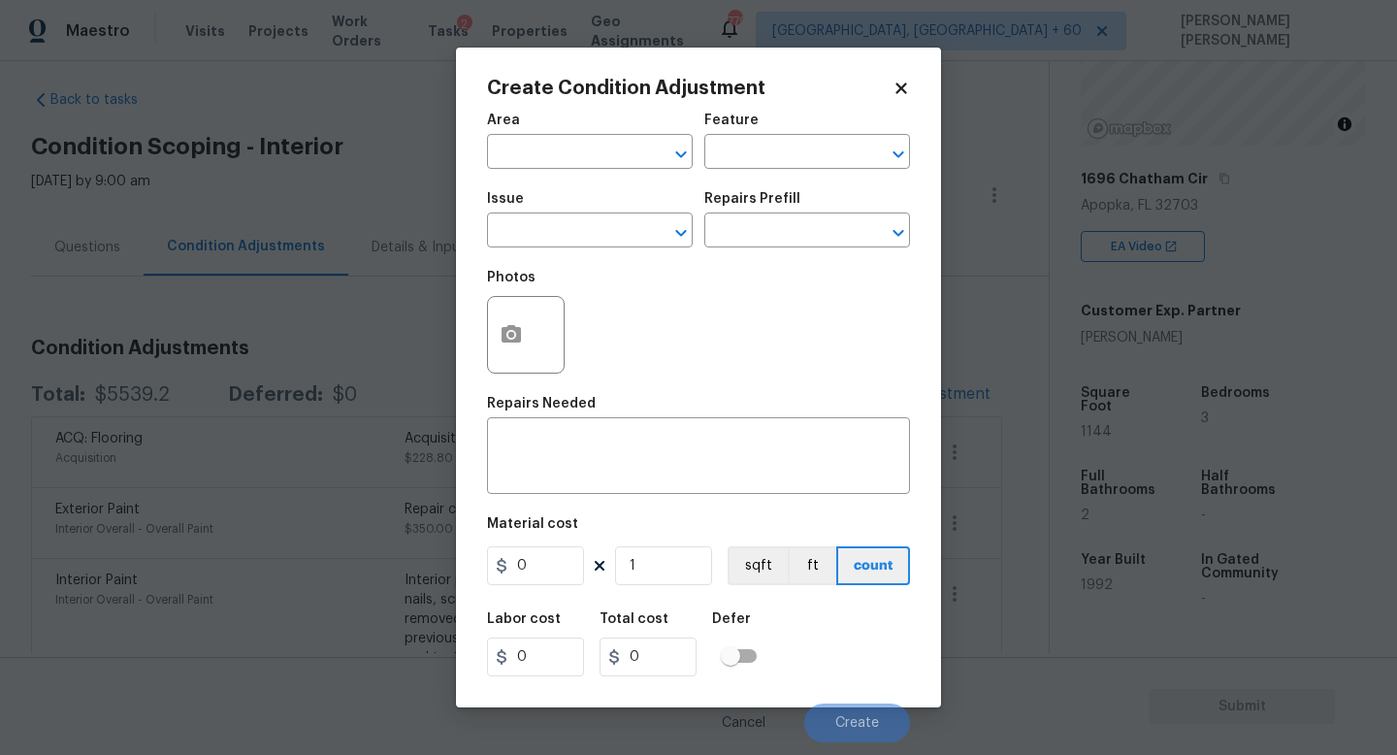
click at [536, 196] on div "Issue" at bounding box center [590, 204] width 206 height 25
click at [536, 212] on div "Issue" at bounding box center [590, 204] width 206 height 25
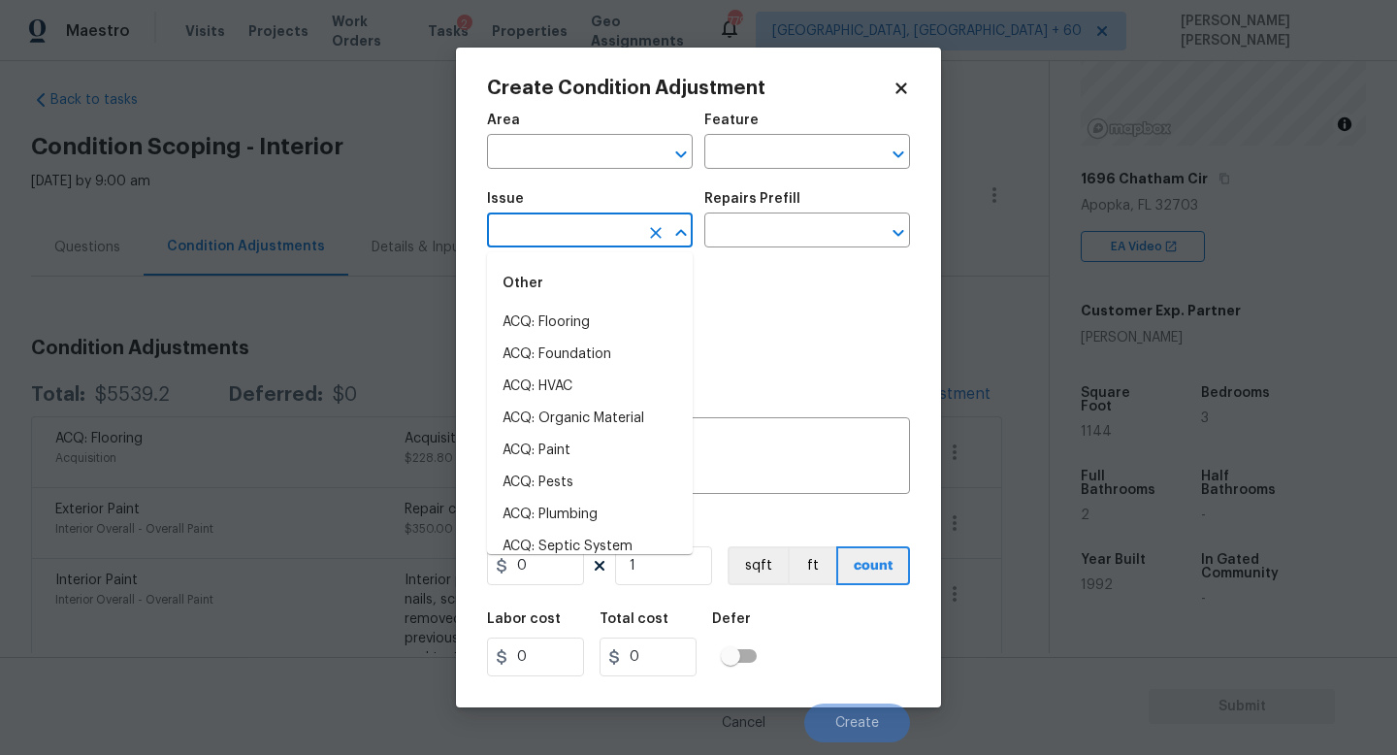
click at [542, 224] on input "text" at bounding box center [562, 232] width 151 height 30
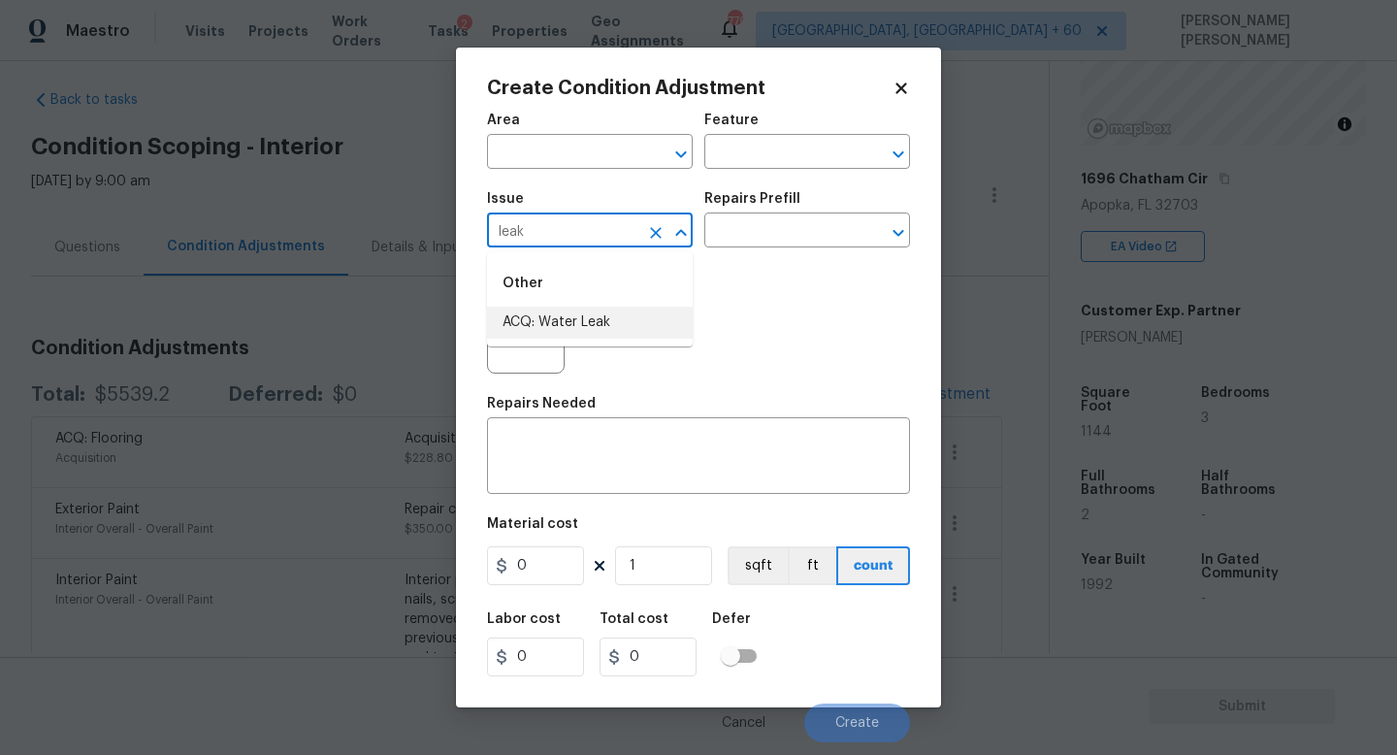
click at [618, 312] on li "ACQ: Water Leak" at bounding box center [590, 323] width 206 height 32
type input "ACQ: Water Leak"
click at [793, 257] on div "Issue ACQ: Water Leak ​ Repairs Prefill ​" at bounding box center [698, 220] width 423 height 79
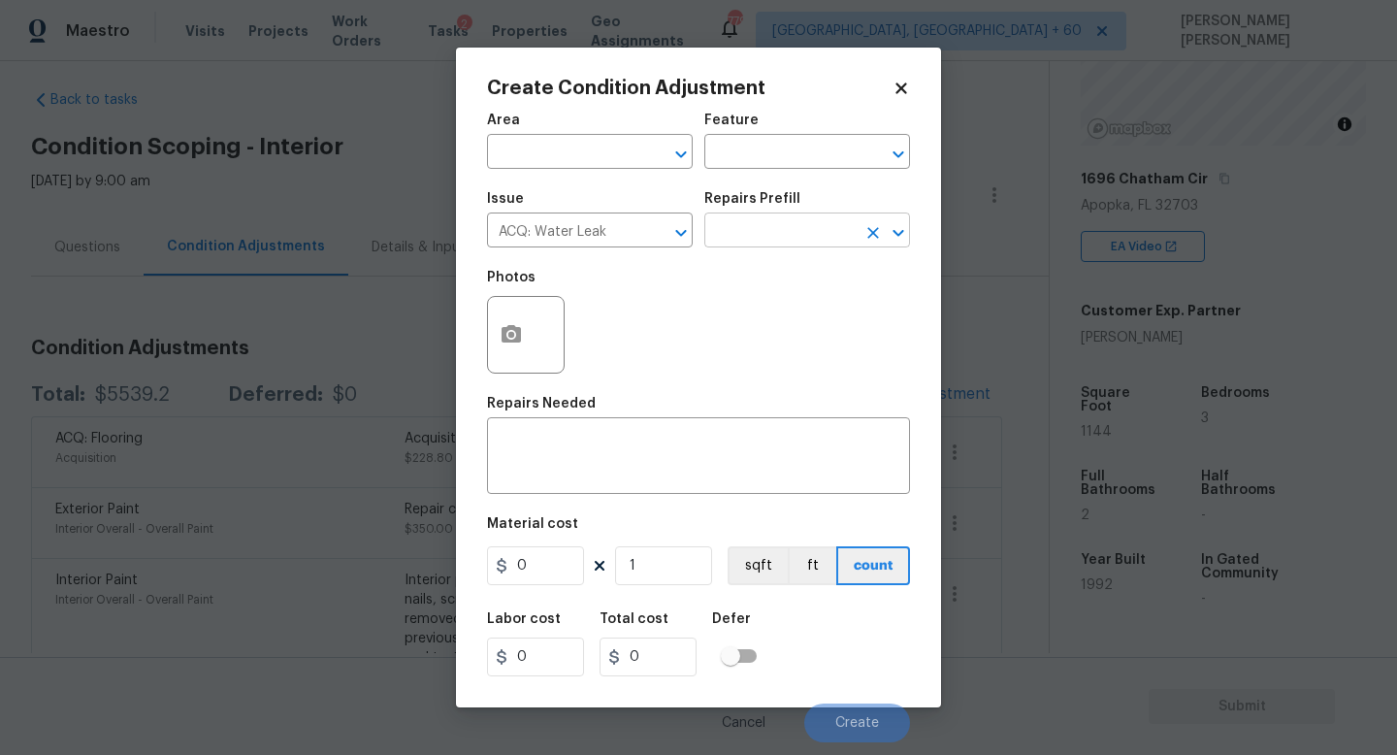
click at [782, 237] on input "text" at bounding box center [780, 232] width 151 height 30
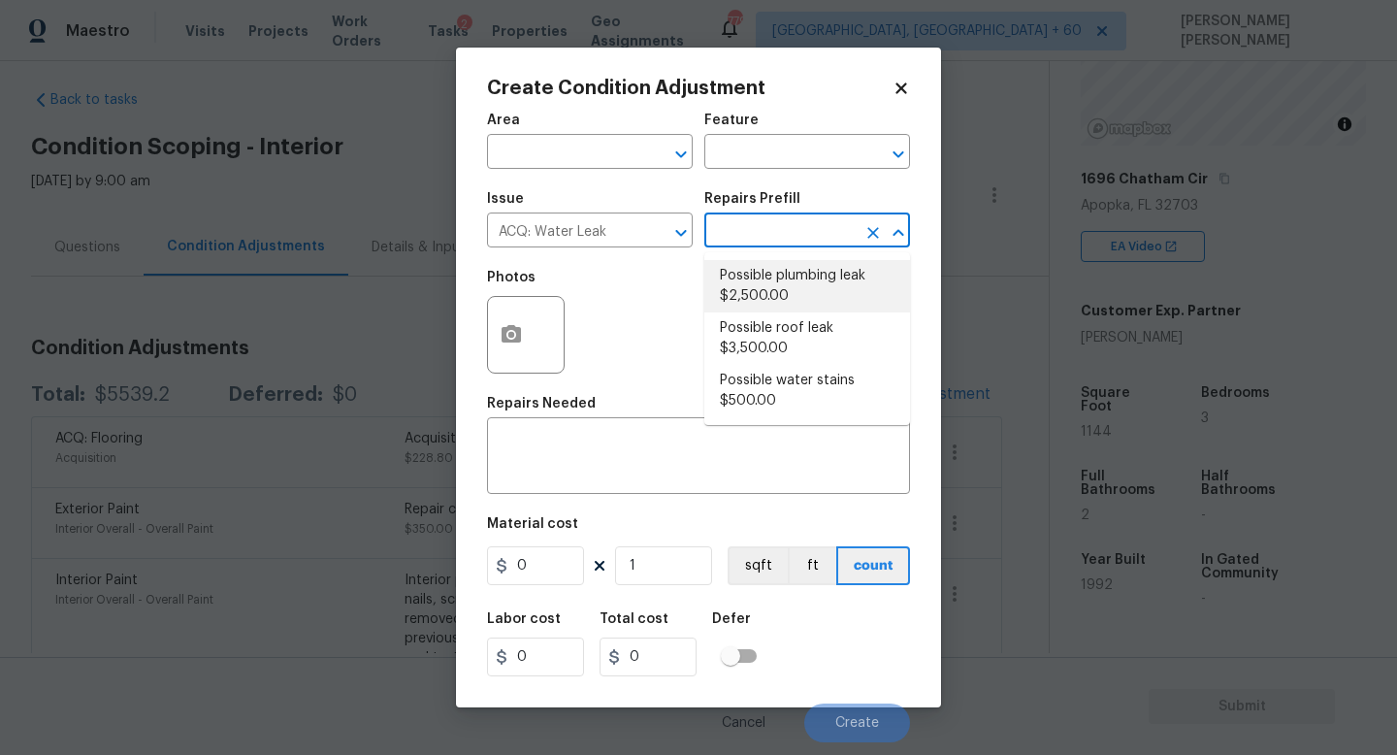
drag, startPoint x: 733, startPoint y: 315, endPoint x: 792, endPoint y: 281, distance: 68.2
click at [792, 281] on ul "Possible plumbing leak $2,500.00 Possible roof leak $3,500.00 Possible water st…" at bounding box center [808, 338] width 206 height 173
click at [792, 281] on li "Possible plumbing leak $2,500.00" at bounding box center [808, 286] width 206 height 52
type input "Acquisition"
type textarea "Acquisition Scope: Possible plumbing leak"
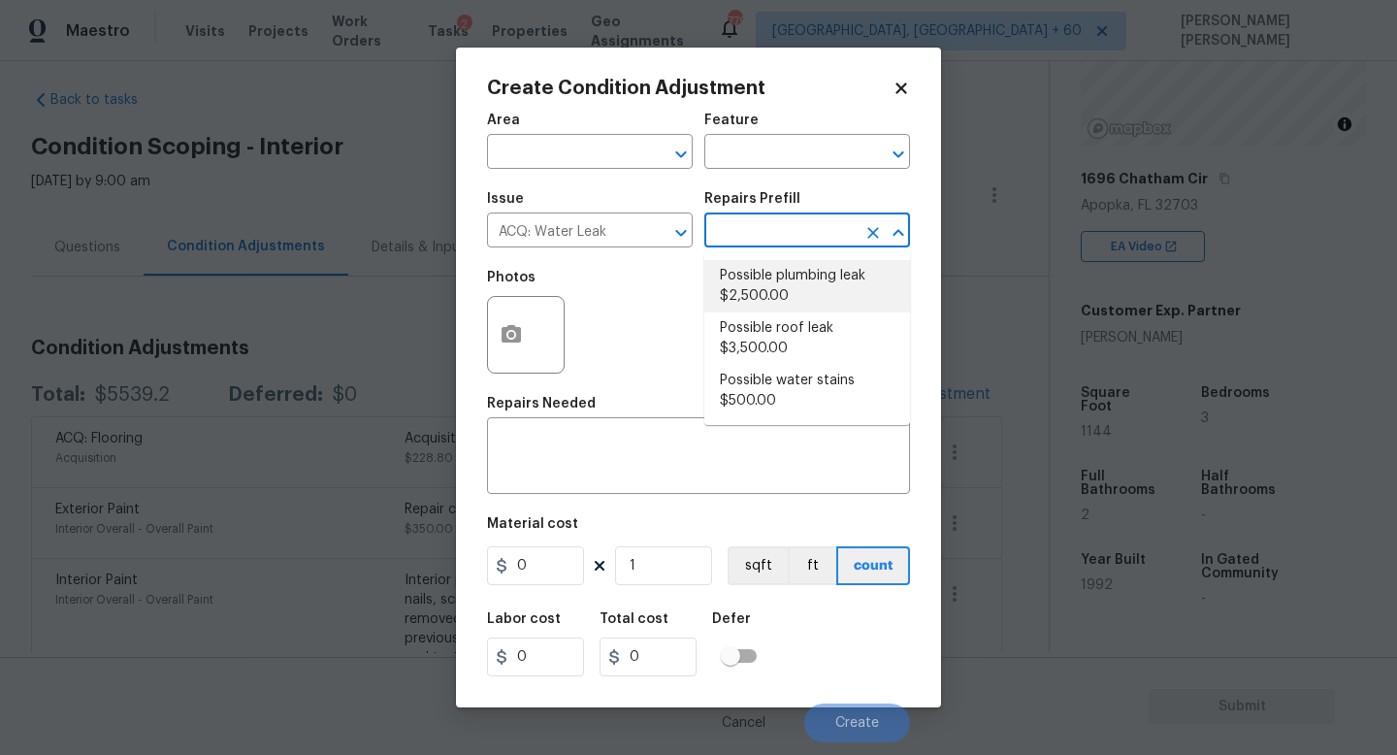
type input "2500"
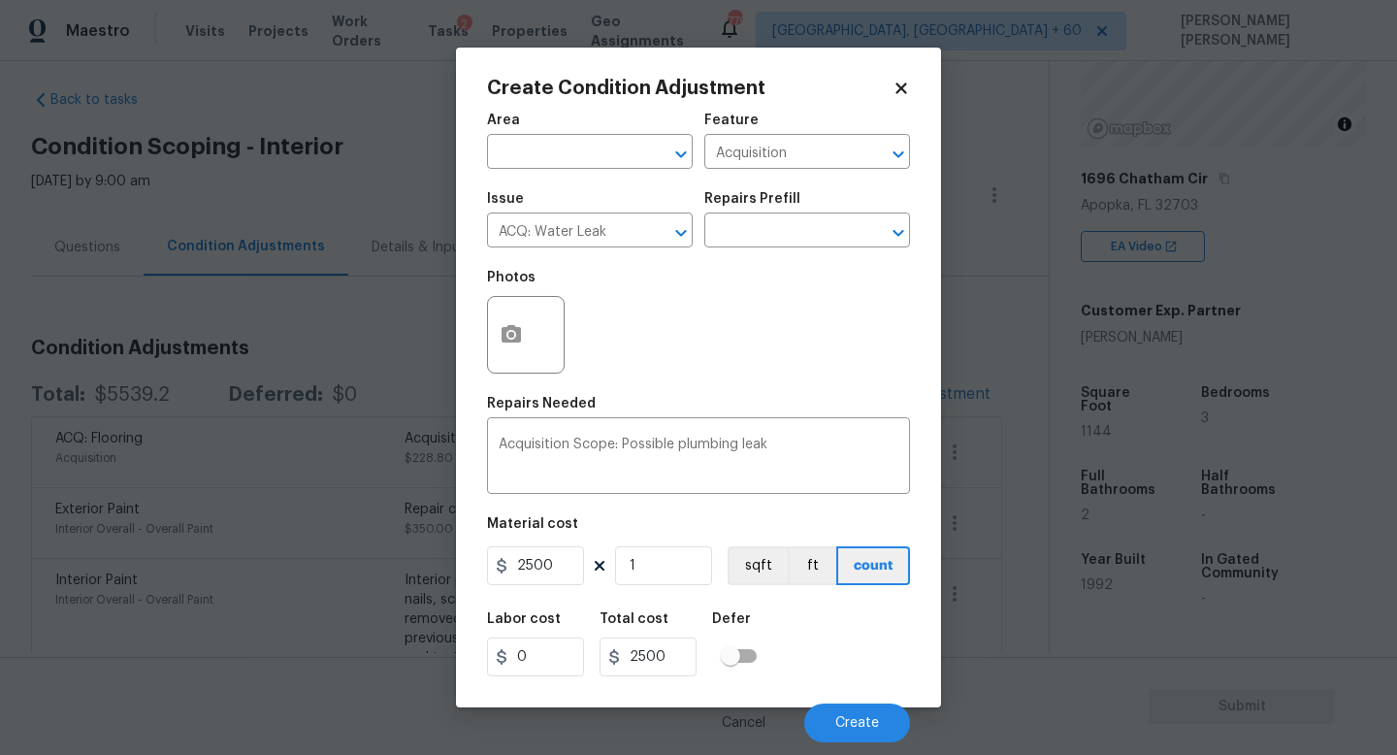
click at [533, 315] on div at bounding box center [526, 335] width 78 height 78
click at [524, 329] on button "button" at bounding box center [511, 335] width 47 height 76
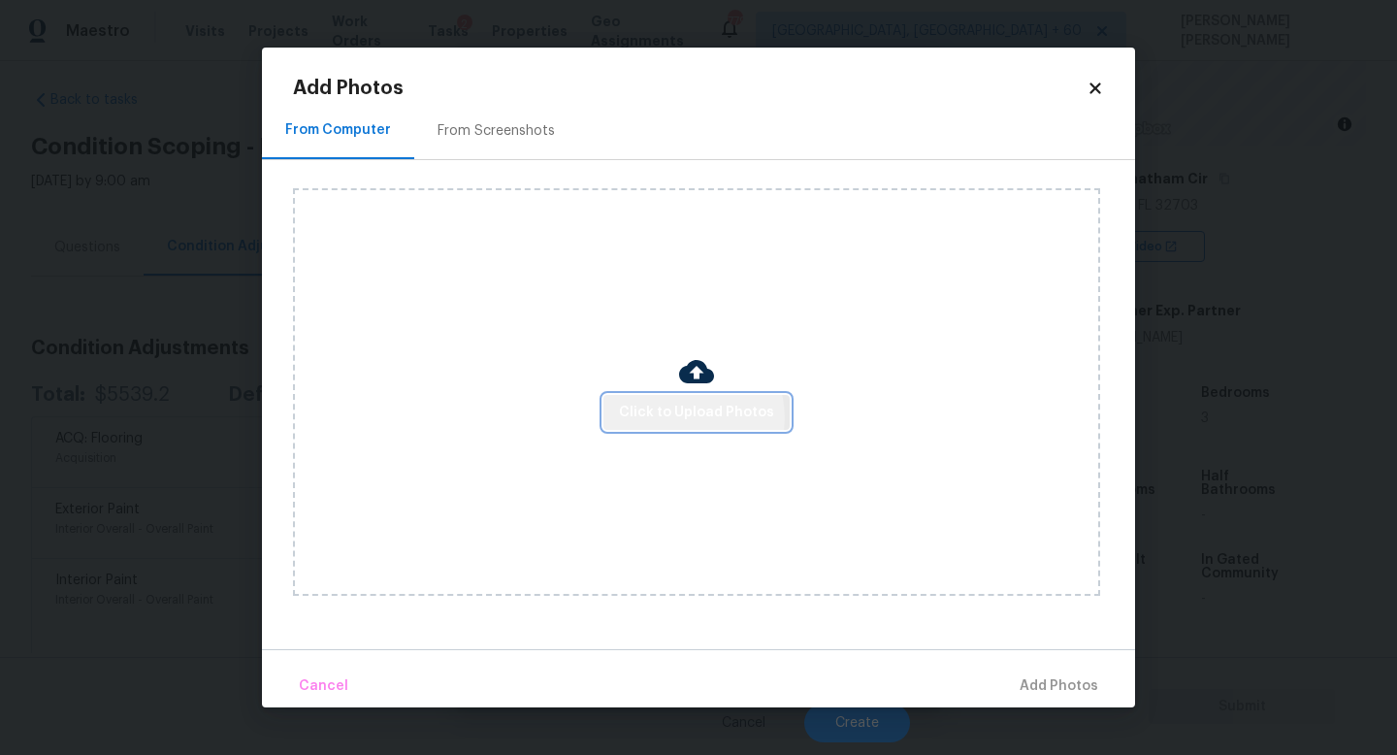
click at [693, 416] on span "Click to Upload Photos" at bounding box center [696, 413] width 155 height 24
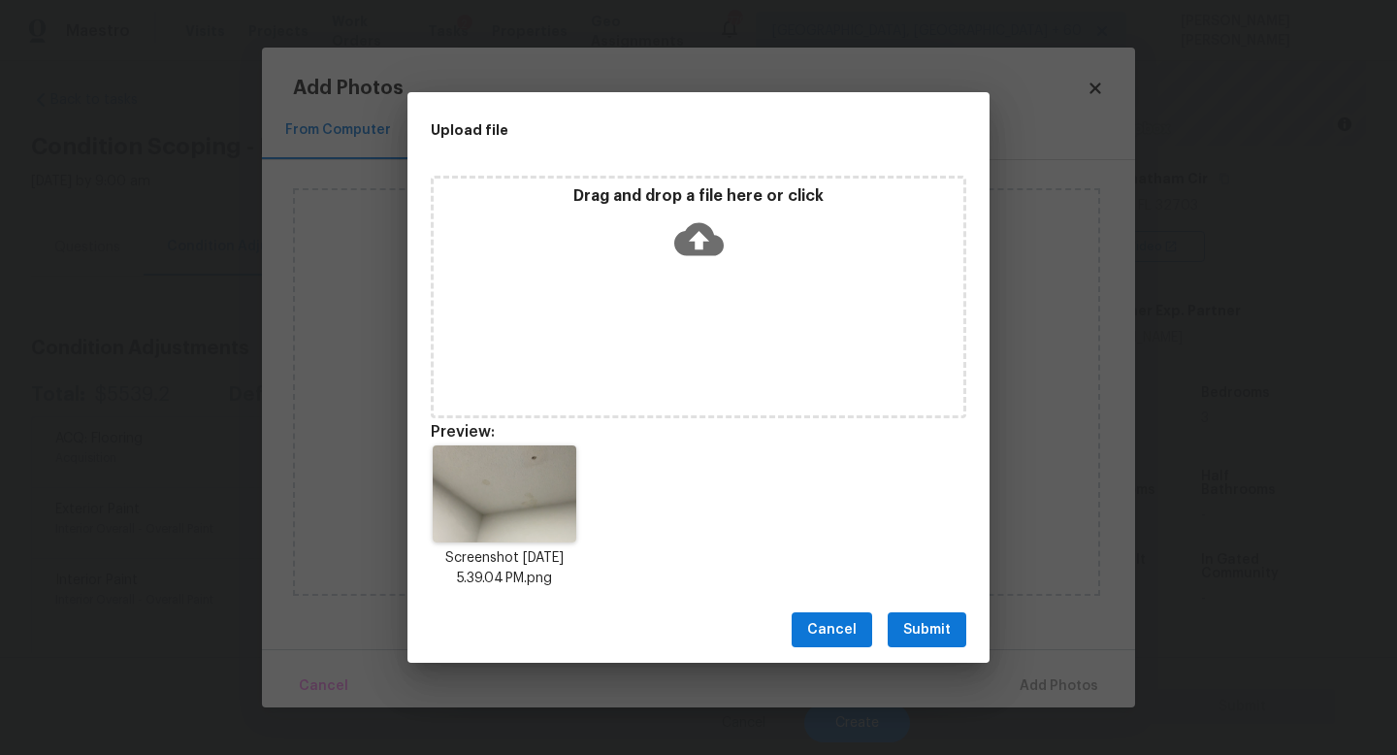
click at [947, 624] on span "Submit" at bounding box center [927, 630] width 48 height 24
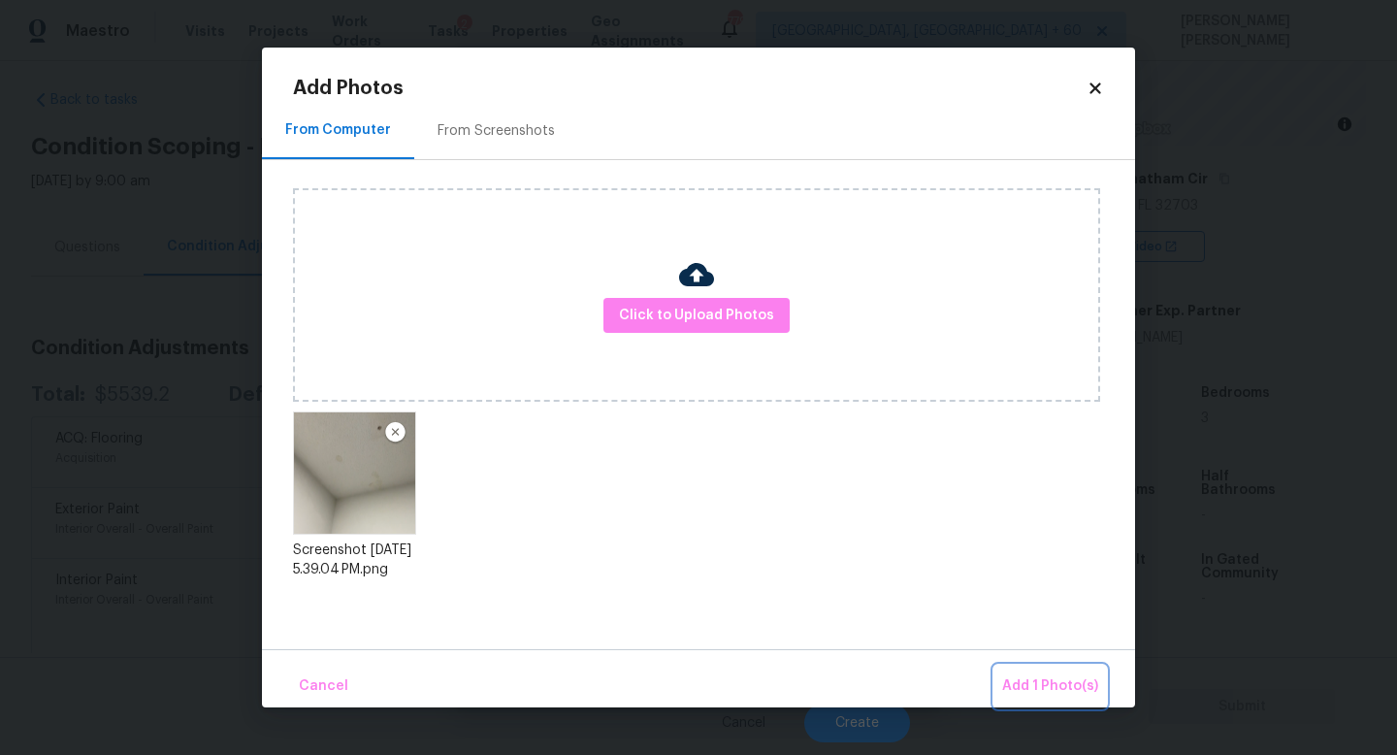
click at [1043, 678] on span "Add 1 Photo(s)" at bounding box center [1050, 686] width 96 height 24
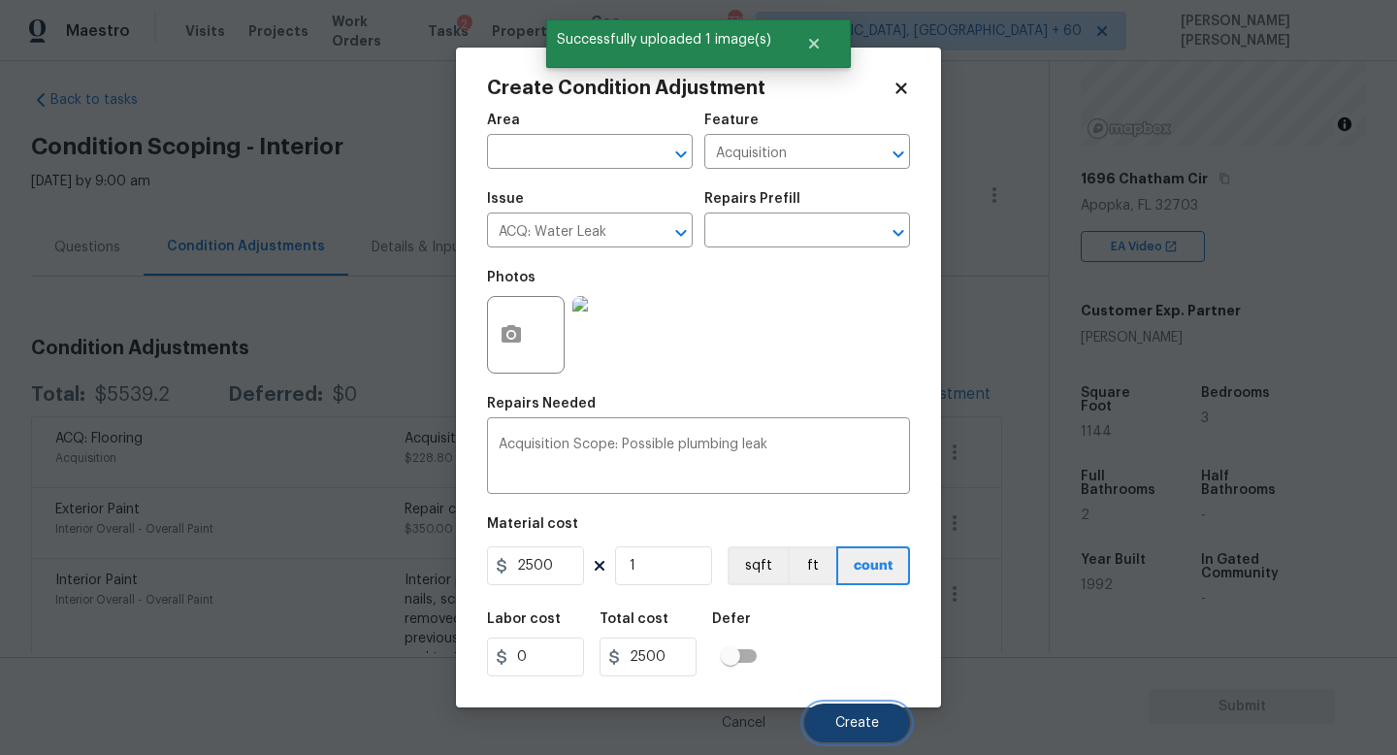
click at [859, 720] on span "Create" at bounding box center [858, 723] width 44 height 15
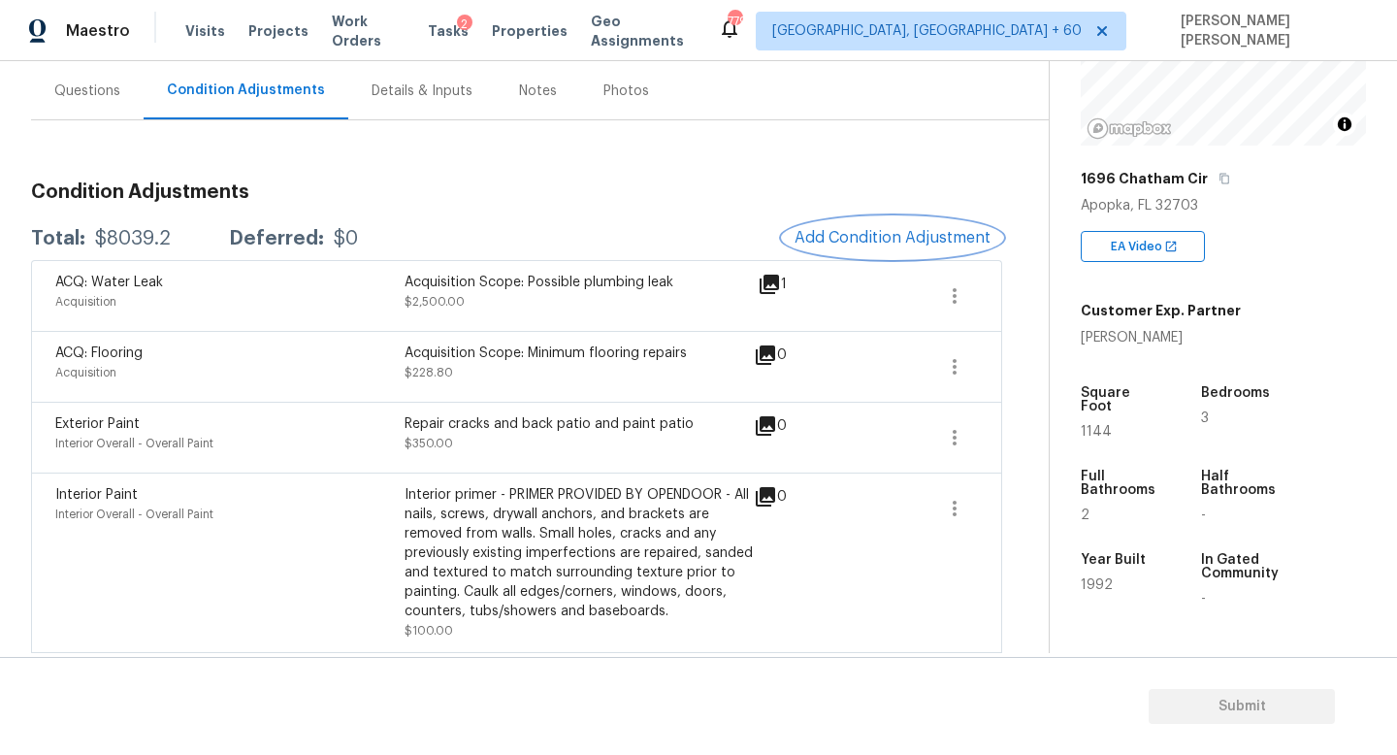
scroll to position [176, 0]
click at [144, 234] on div "$8039.2" at bounding box center [133, 236] width 76 height 19
copy div "$8039.2"
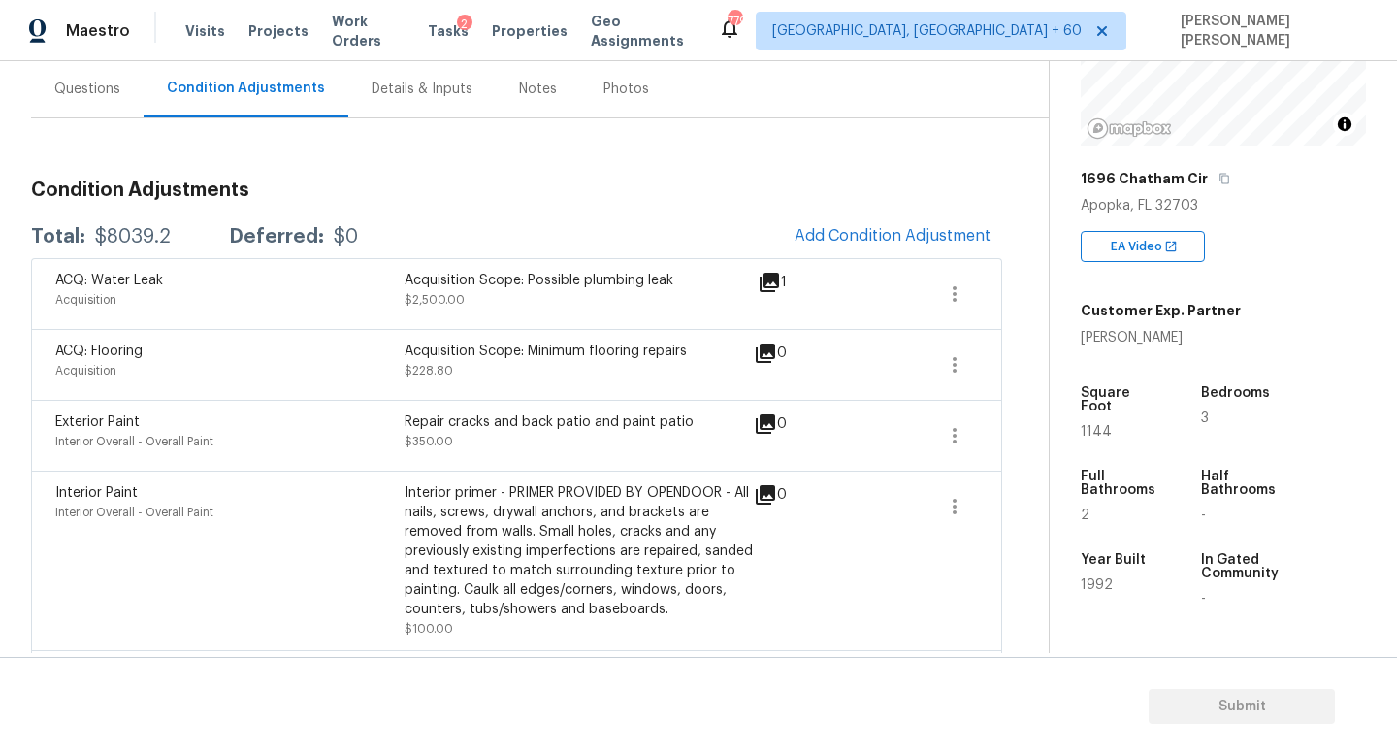
click at [619, 235] on div "Total: $8039.2 Deferred: $0 Add Condition Adjustment" at bounding box center [516, 236] width 971 height 43
click at [50, 99] on div "Questions" at bounding box center [87, 88] width 113 height 57
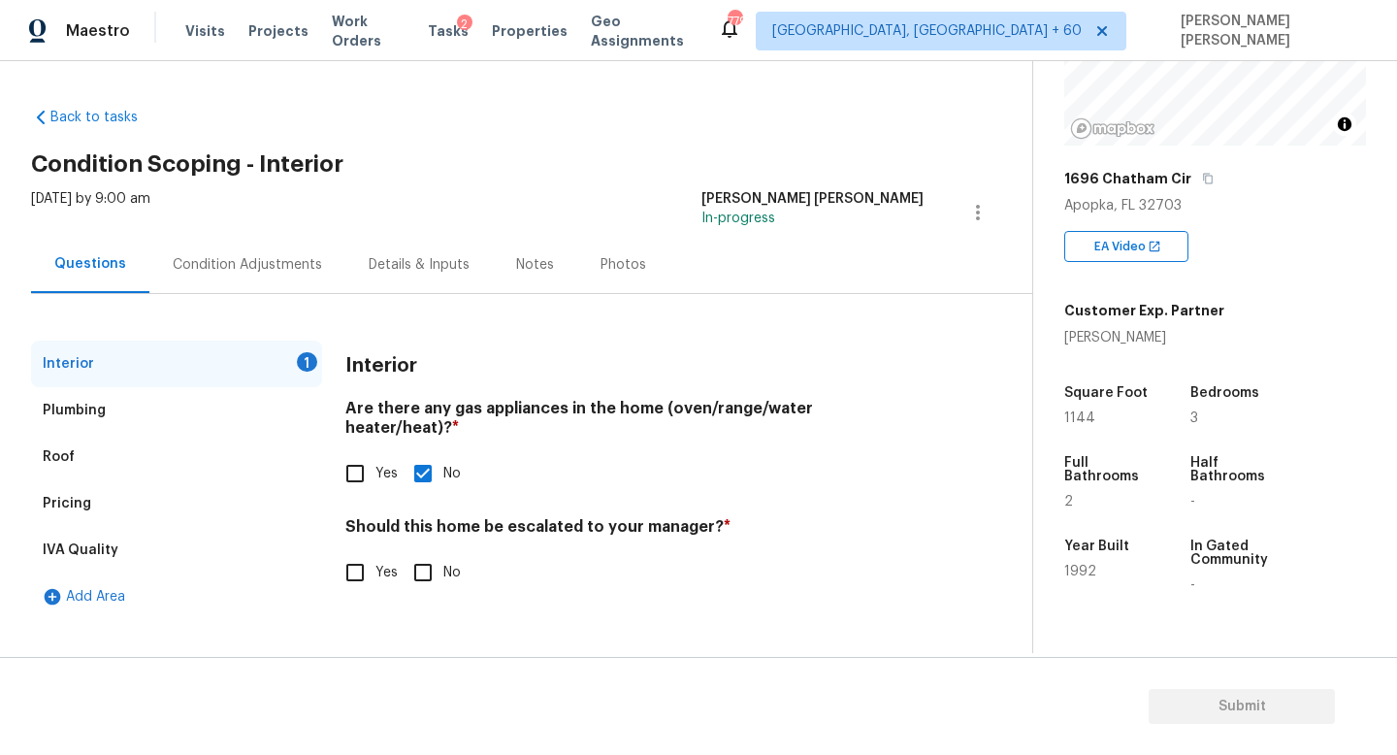
click at [431, 568] on input "No" at bounding box center [423, 572] width 41 height 41
checkbox input "true"
click at [1264, 711] on span "Submit" at bounding box center [1242, 707] width 155 height 24
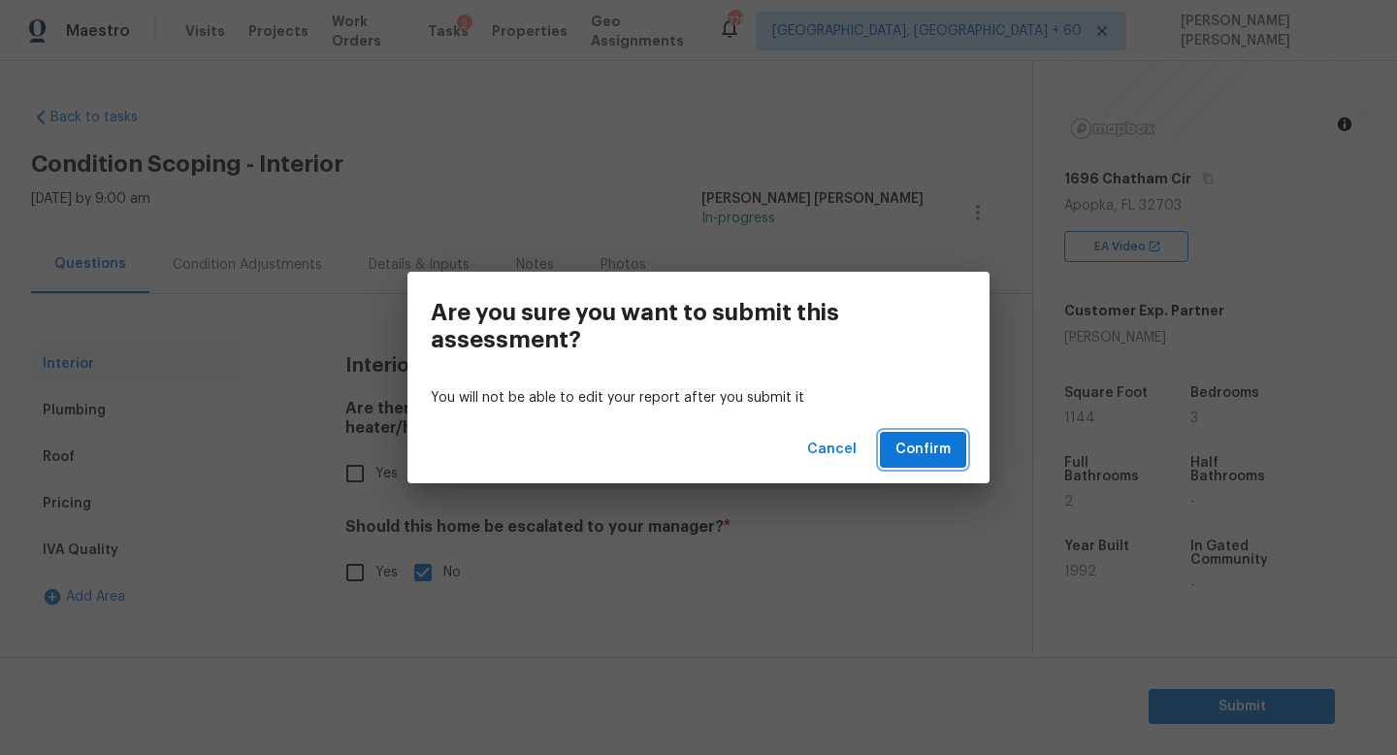
click at [938, 449] on span "Confirm" at bounding box center [923, 450] width 55 height 24
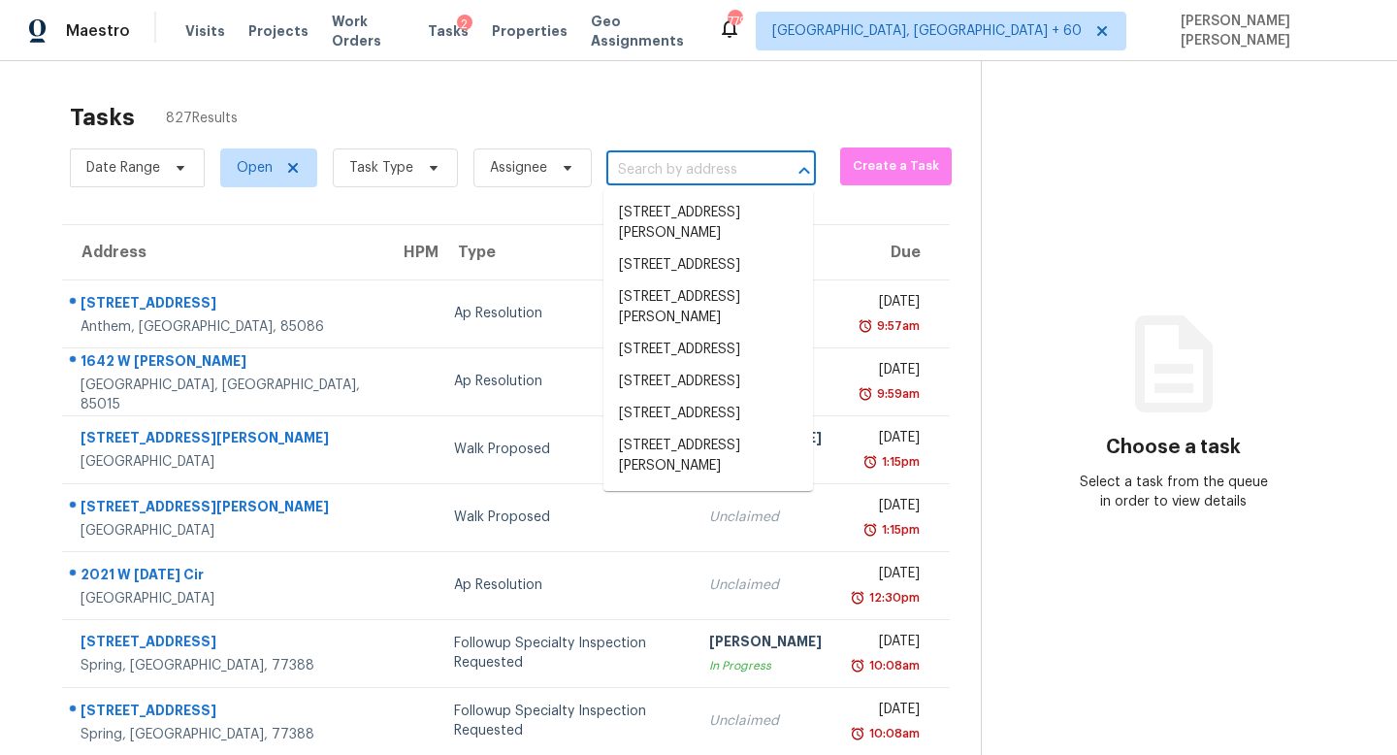
click at [666, 167] on input "text" at bounding box center [684, 170] width 155 height 30
paste input "3842 Fernglen Dr, Jacksonville, FL 32277"
type input "3842 Fernglen Dr, Jacksonville, FL 32277"
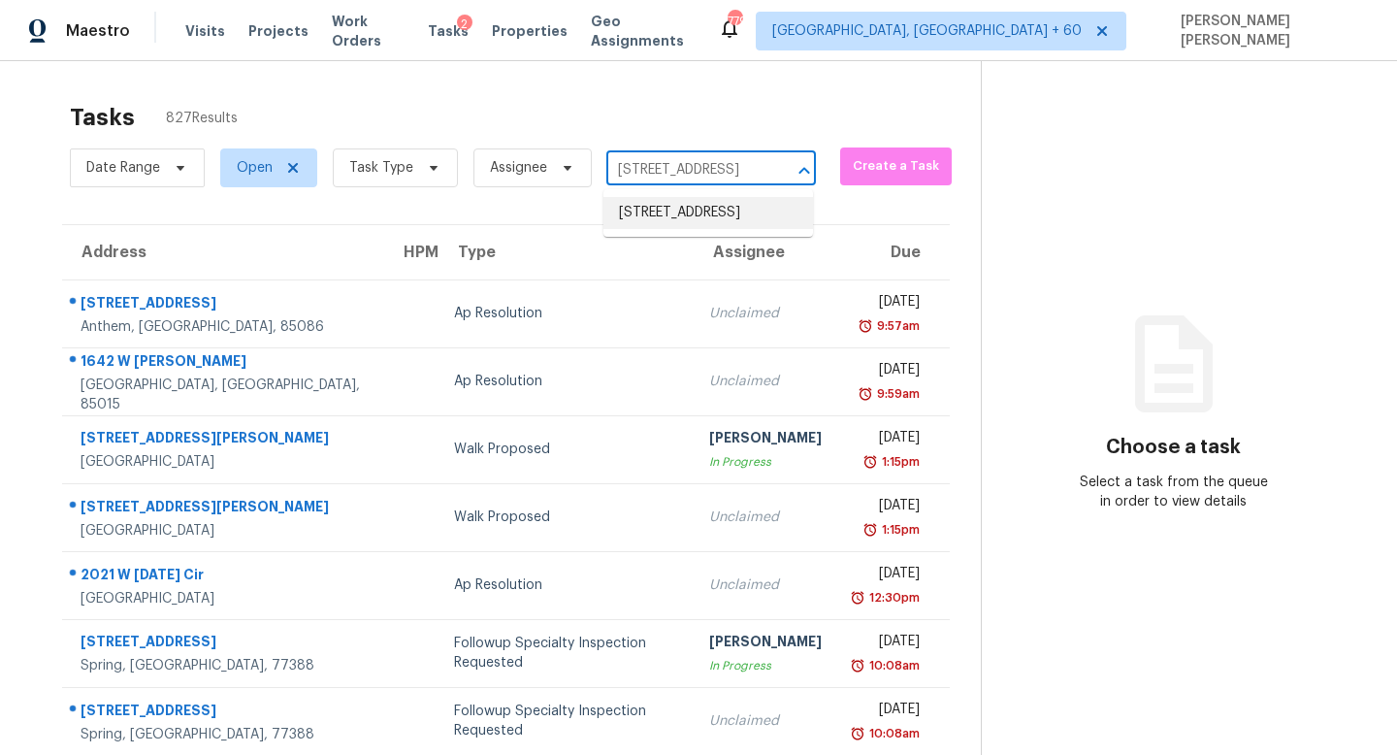
click at [679, 204] on li "3842 Fernglen Dr, Jacksonville, FL 32277" at bounding box center [709, 213] width 210 height 32
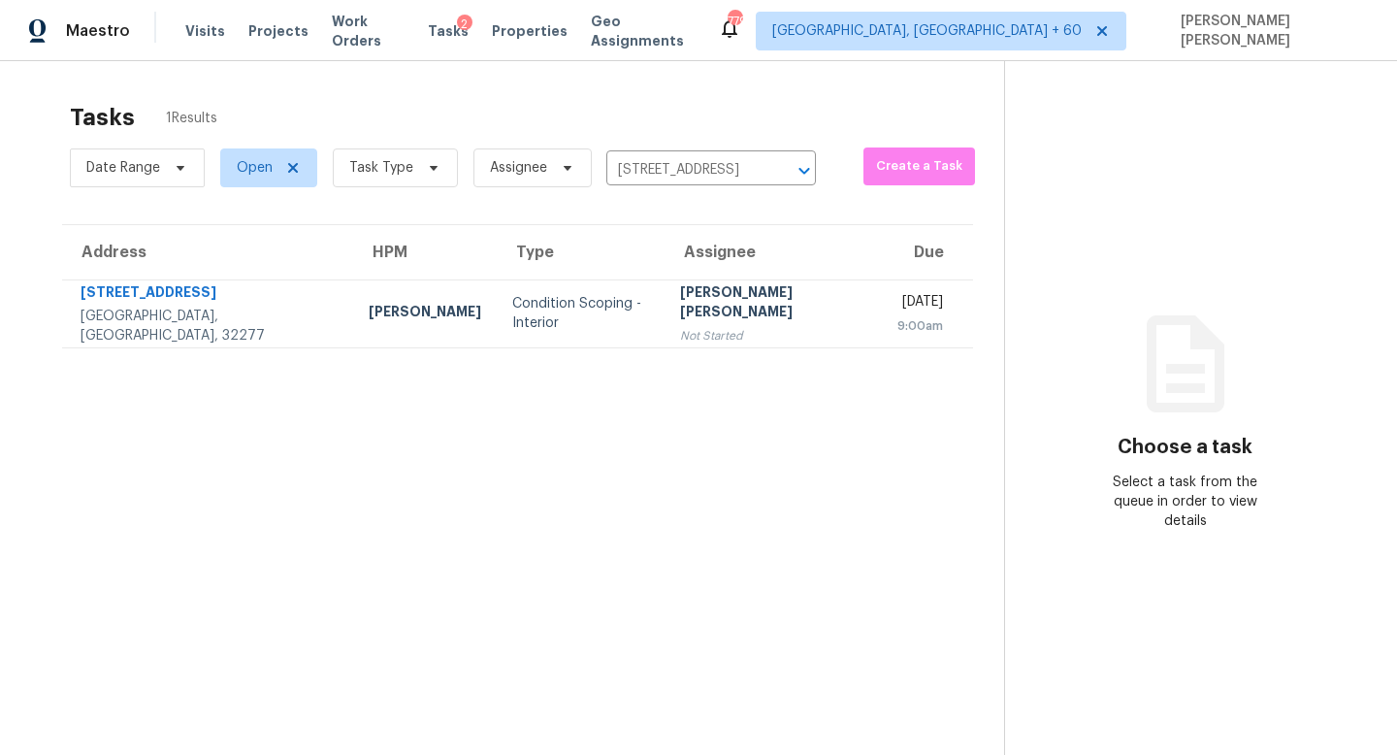
click at [680, 305] on div "[PERSON_NAME] [PERSON_NAME]" at bounding box center [773, 304] width 186 height 44
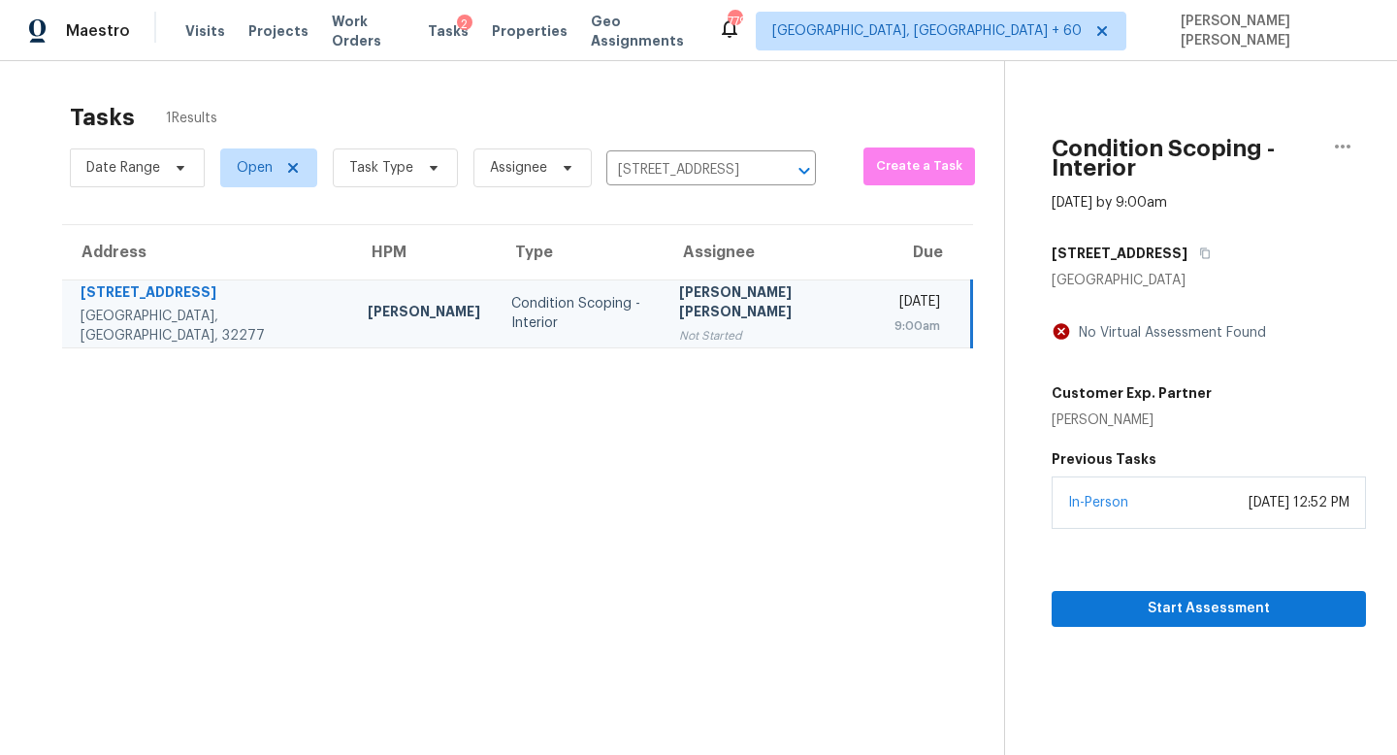
click at [1083, 613] on section "Condition Scoping - Interior Sep 2nd 2025 by 9:00am 3842 Fernglen Dr Jacksonvil…" at bounding box center [1185, 438] width 362 height 755
click at [1090, 597] on span "Start Assessment" at bounding box center [1208, 609] width 283 height 24
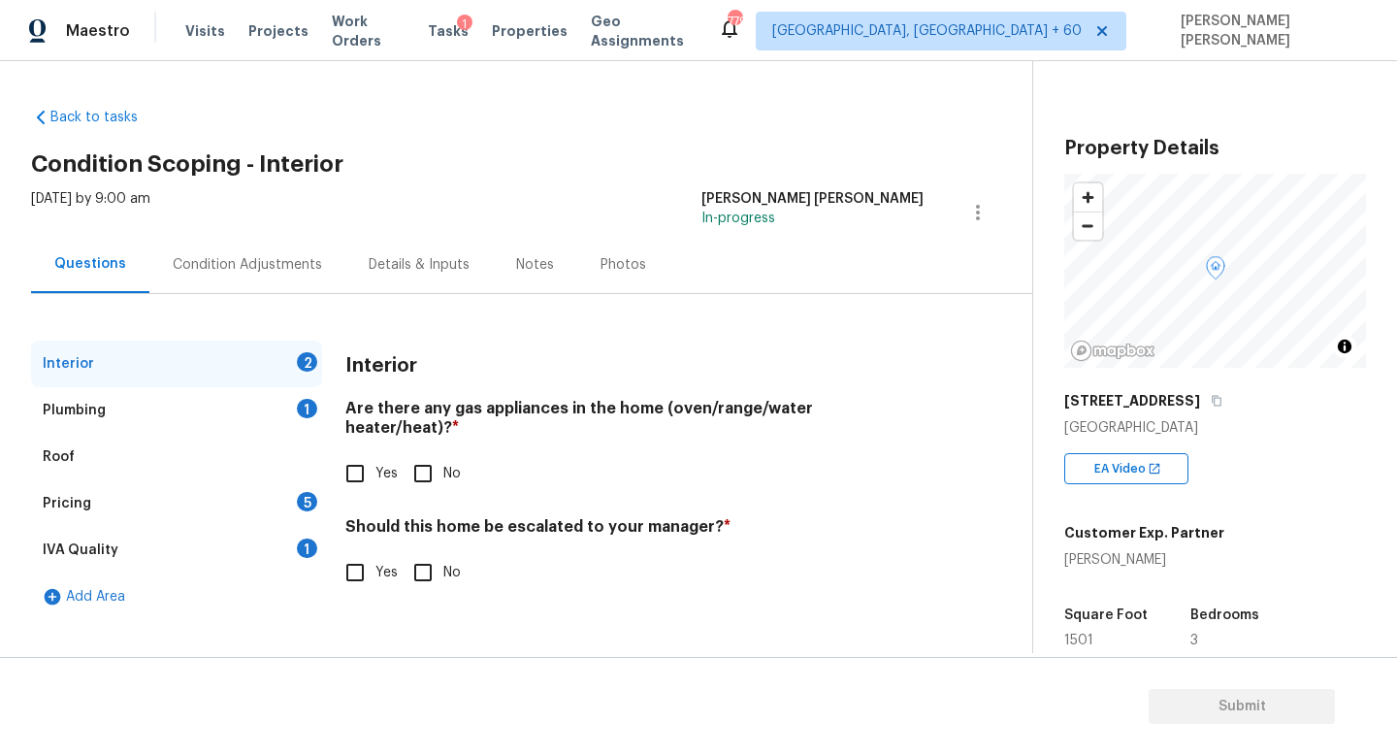
scroll to position [413, 0]
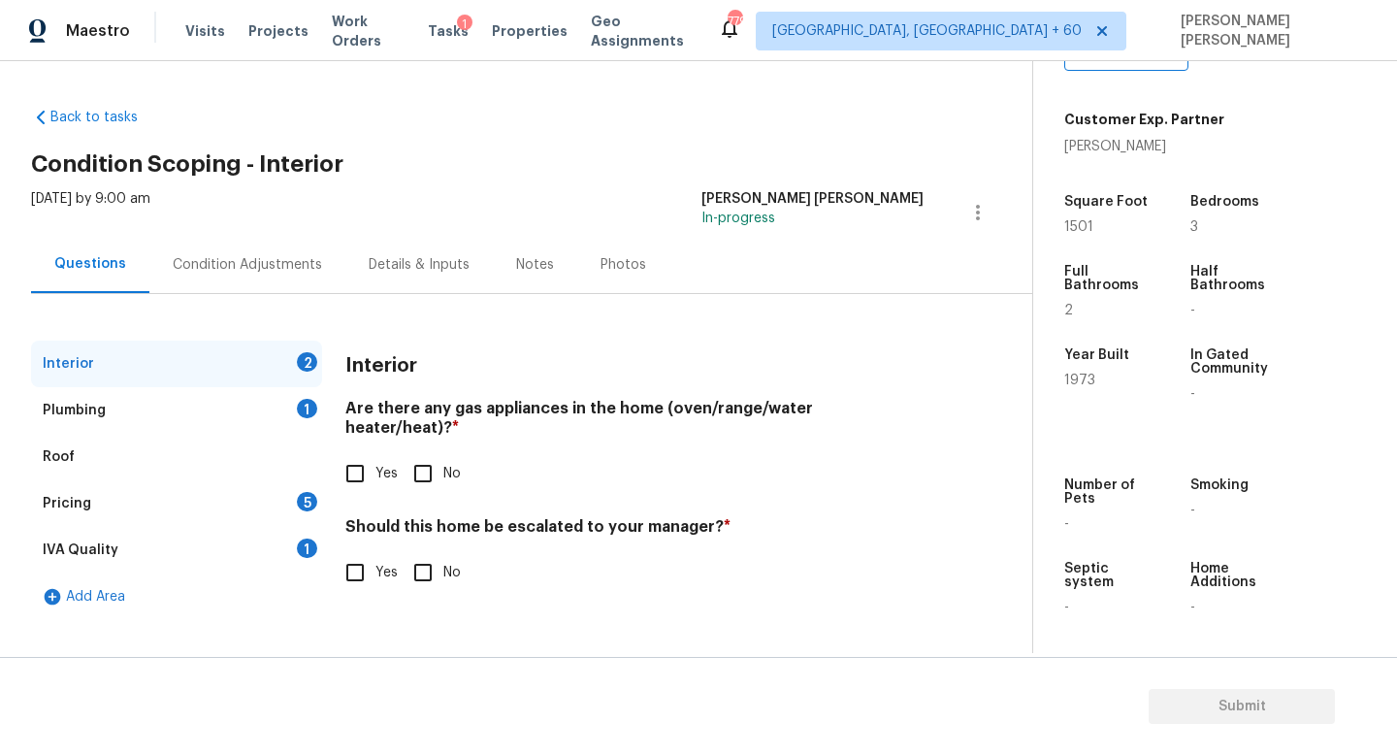
click at [432, 453] on input "No" at bounding box center [423, 473] width 41 height 41
checkbox input "true"
click at [290, 397] on div "Plumbing 1" at bounding box center [176, 410] width 291 height 47
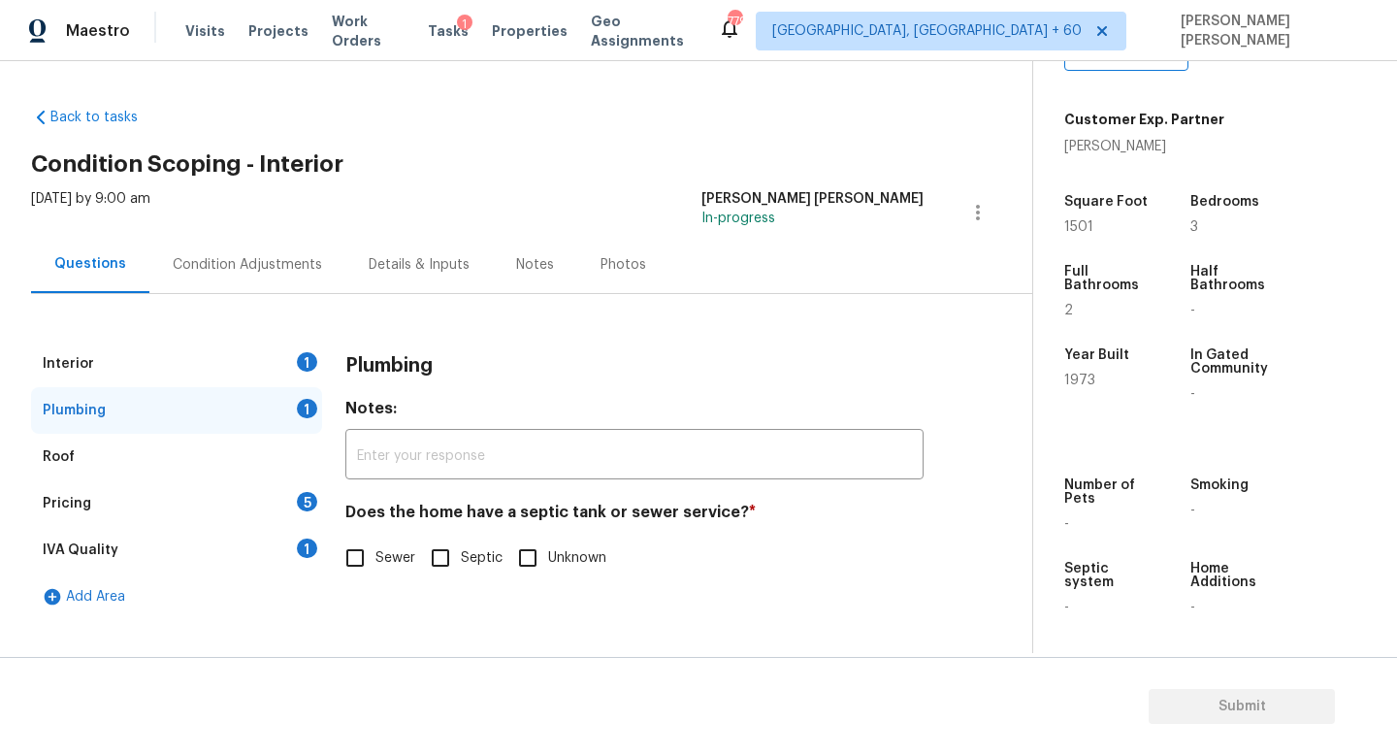
click at [355, 555] on input "Sewer" at bounding box center [355, 558] width 41 height 41
checkbox input "true"
click at [265, 487] on div "Pricing 5" at bounding box center [176, 503] width 291 height 47
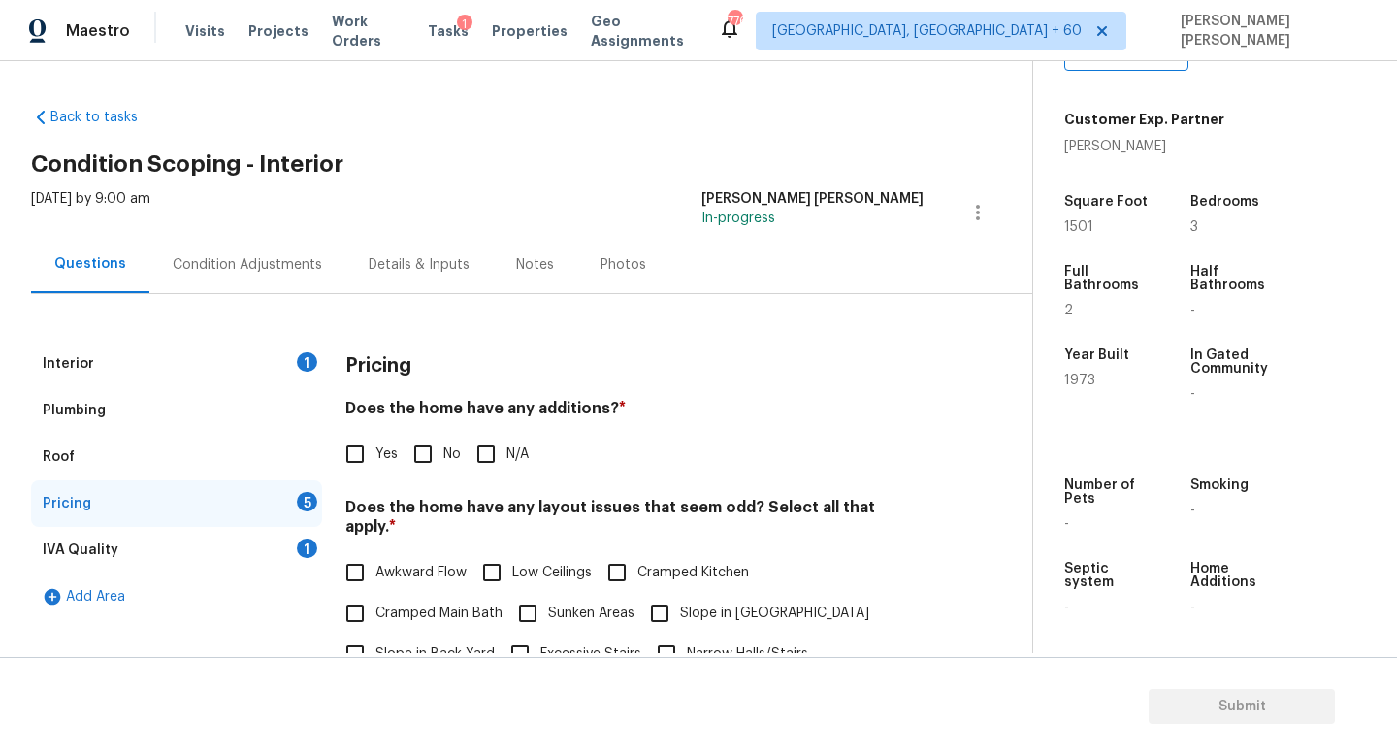
scroll to position [63, 0]
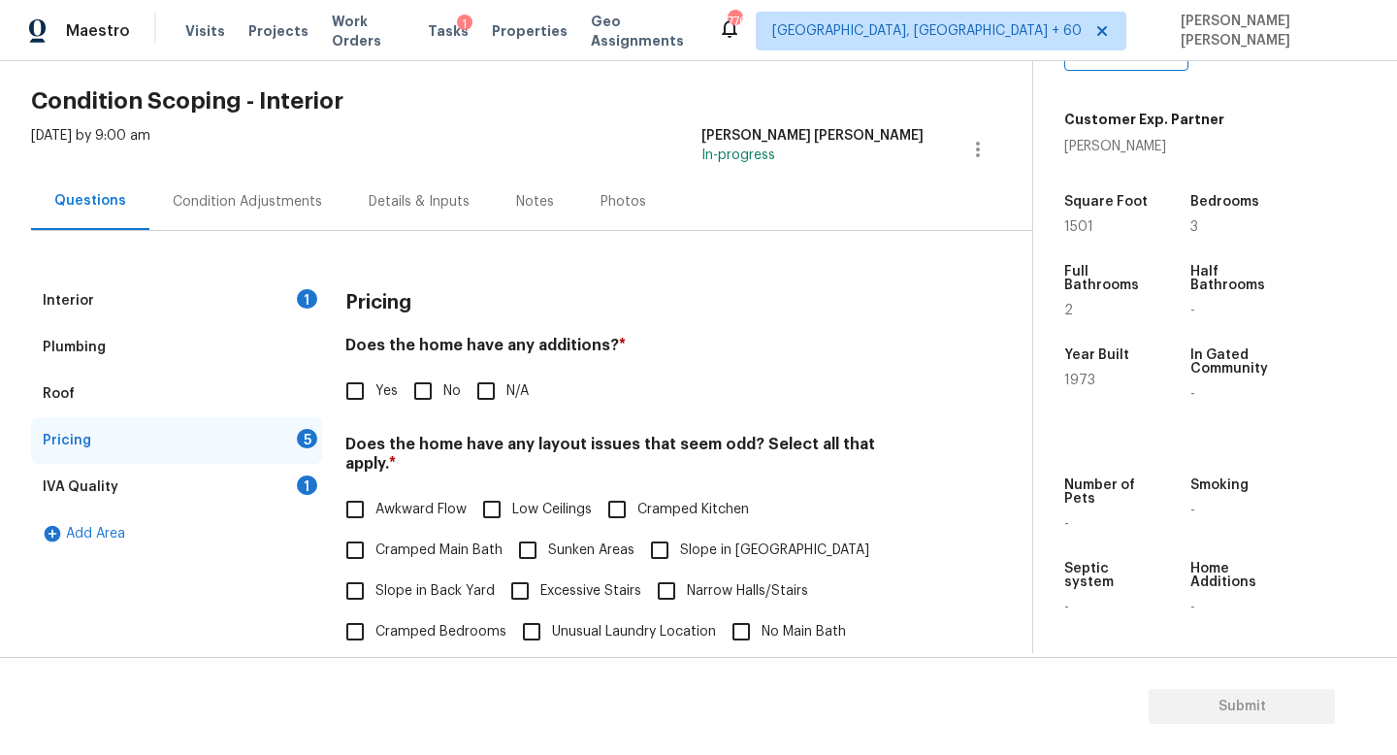
click at [427, 404] on input "No" at bounding box center [423, 391] width 41 height 41
checkbox input "true"
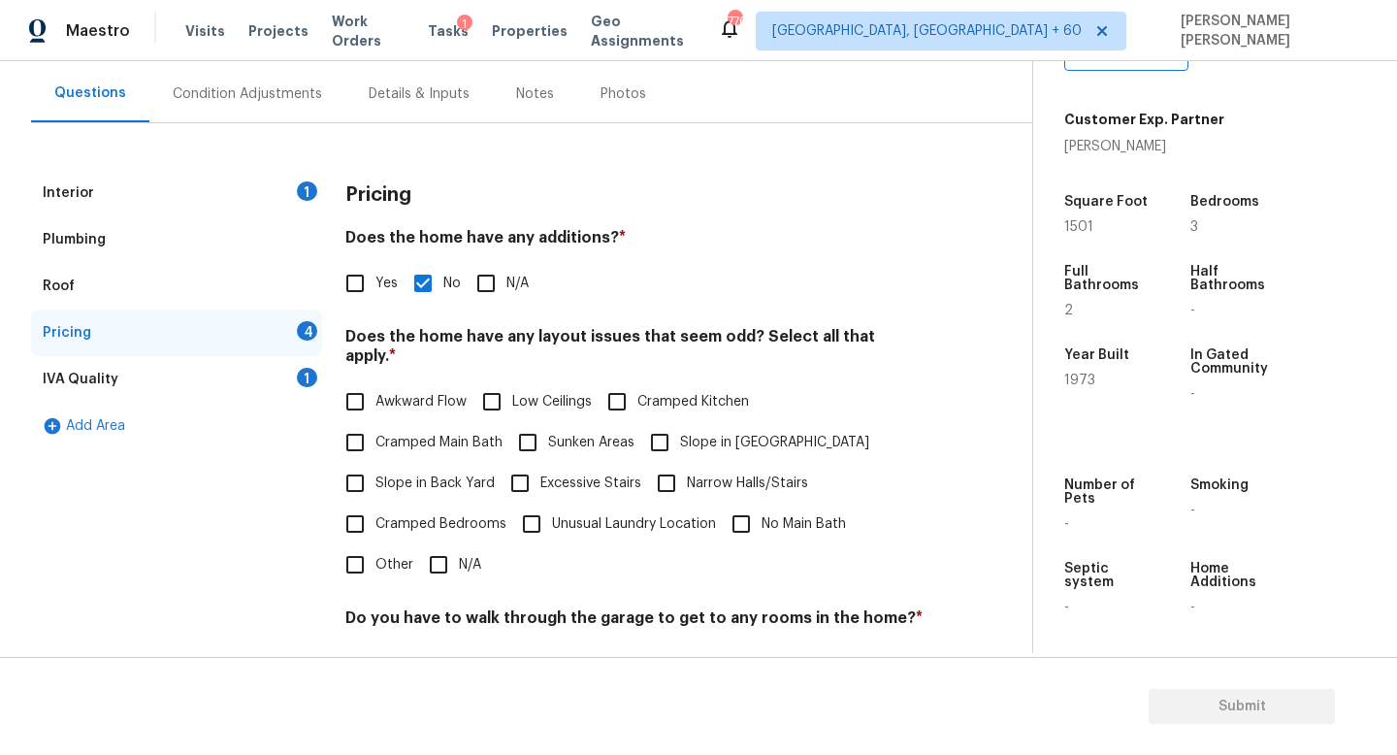
scroll to position [172, 0]
click at [441, 543] on input "N/A" at bounding box center [438, 563] width 41 height 41
checkbox input "true"
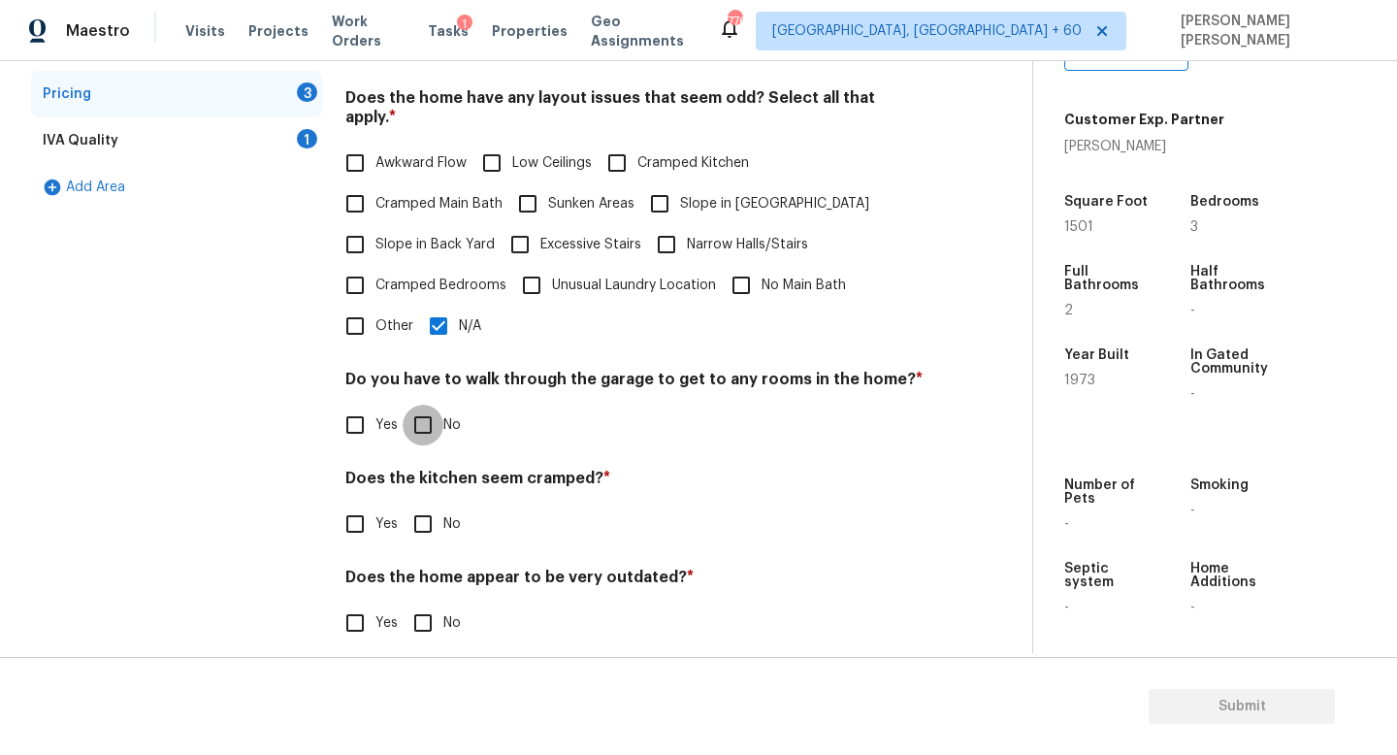
click at [413, 405] on input "No" at bounding box center [423, 425] width 41 height 41
checkbox input "true"
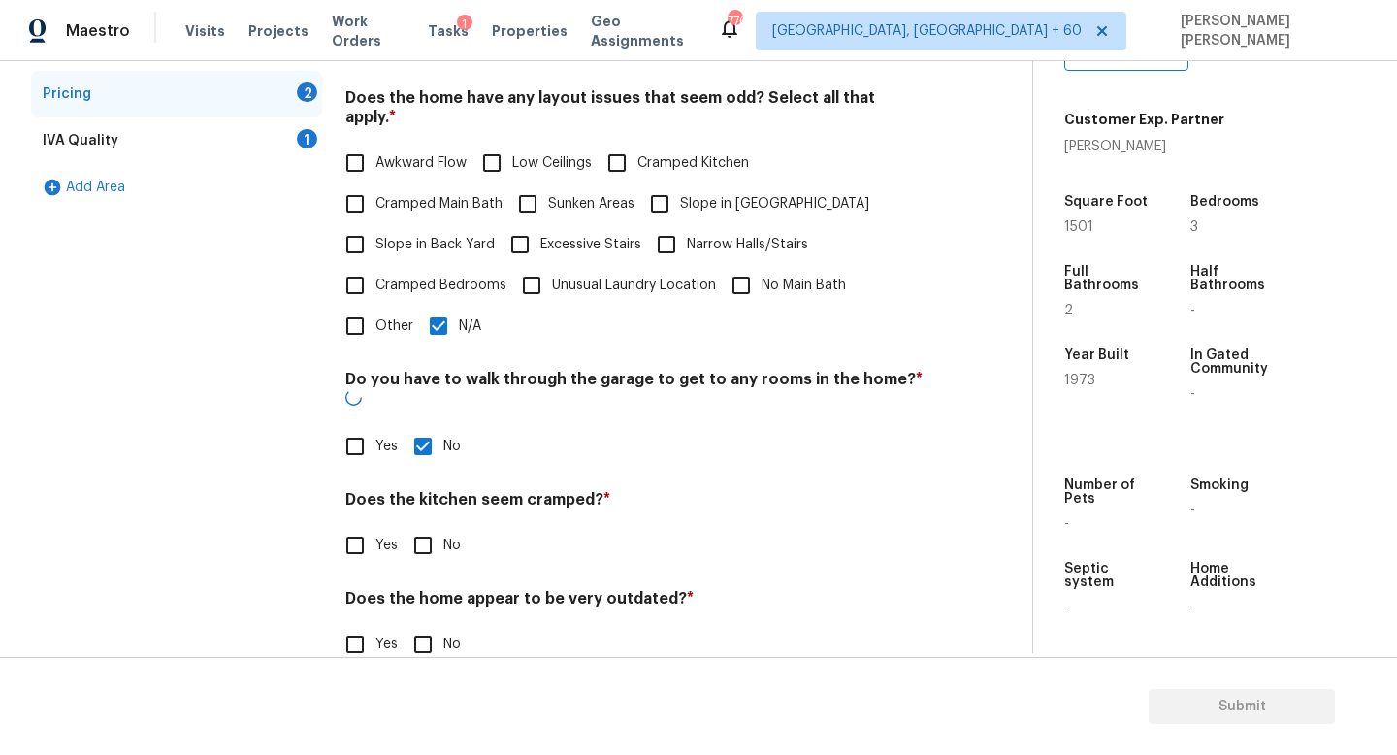
click at [439, 589] on h4 "Does the home appear to be very outdated? *" at bounding box center [634, 602] width 578 height 27
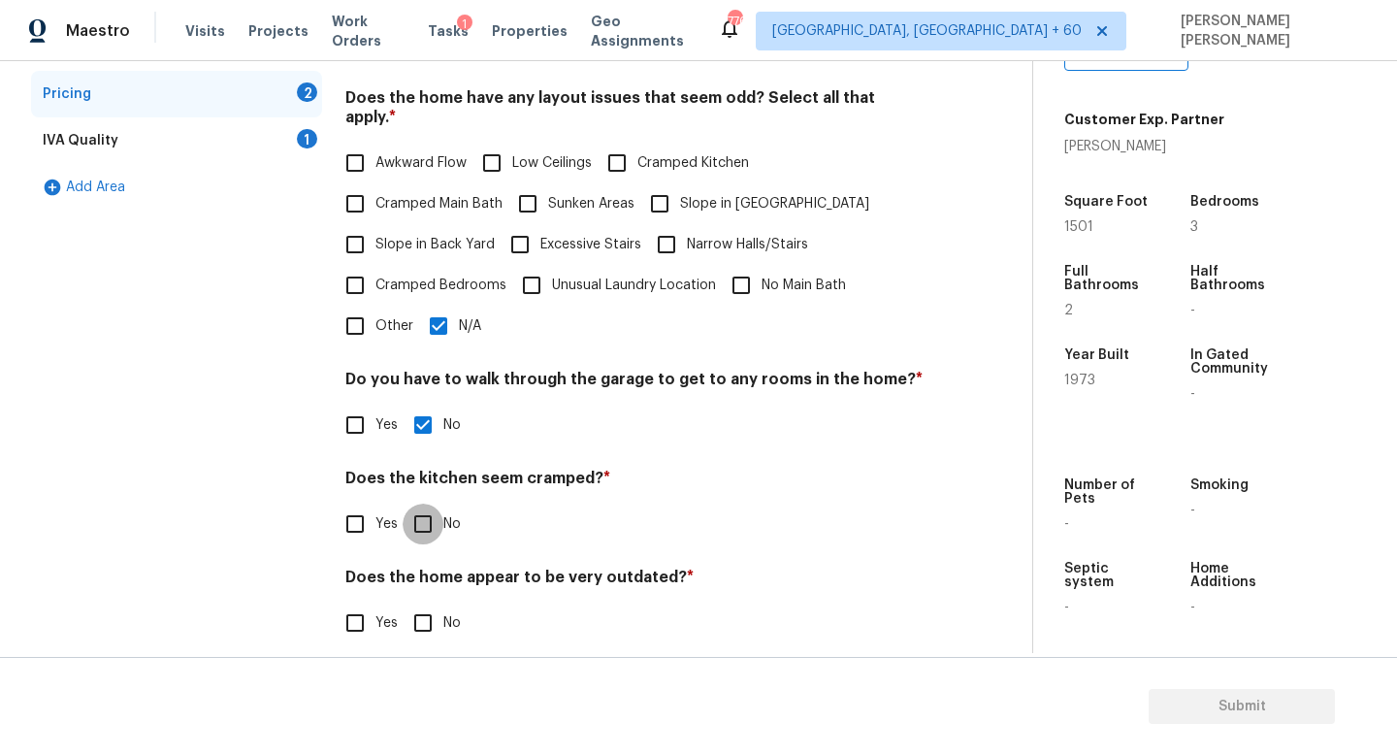
click at [415, 504] on input "No" at bounding box center [423, 524] width 41 height 41
checkbox input "true"
click at [418, 576] on h4 "Does the home appear to be very outdated? *" at bounding box center [634, 583] width 578 height 27
click at [418, 619] on input "No" at bounding box center [423, 623] width 41 height 41
checkbox input "true"
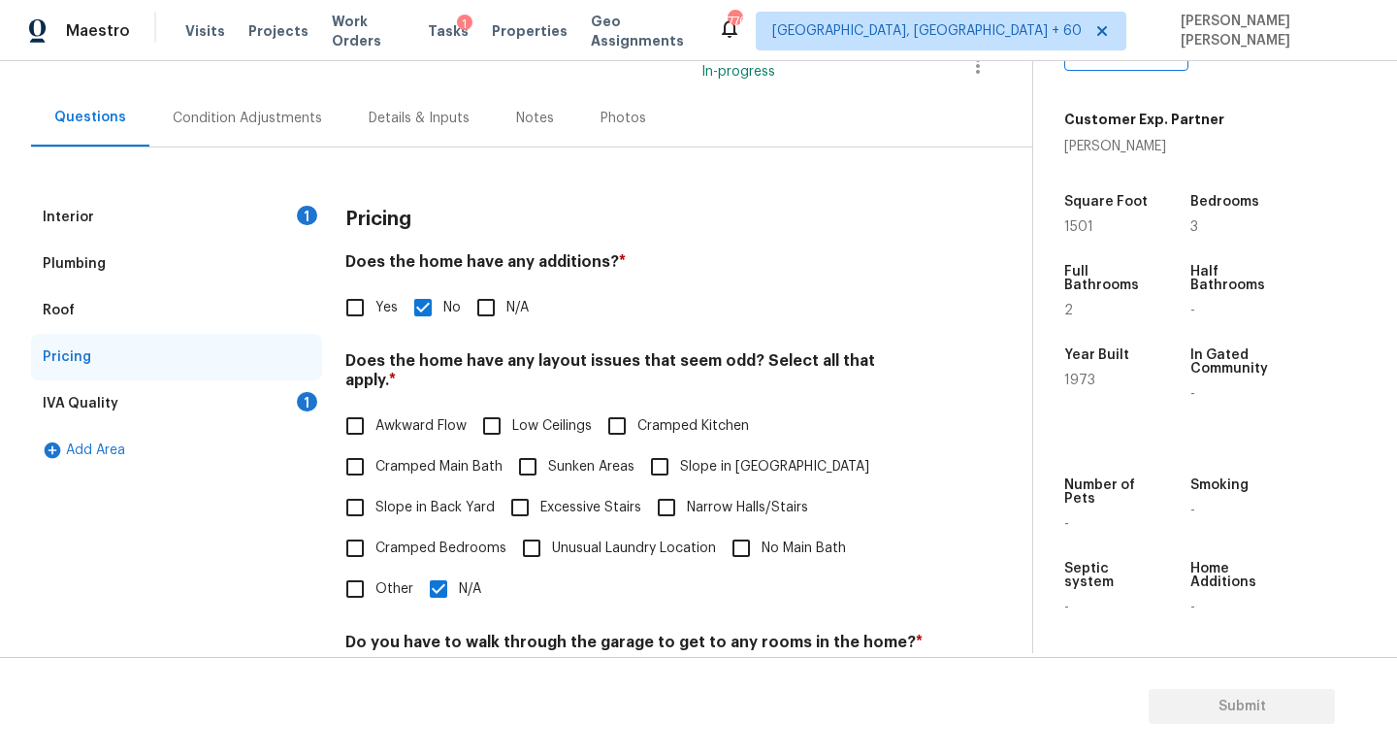
scroll to position [106, 0]
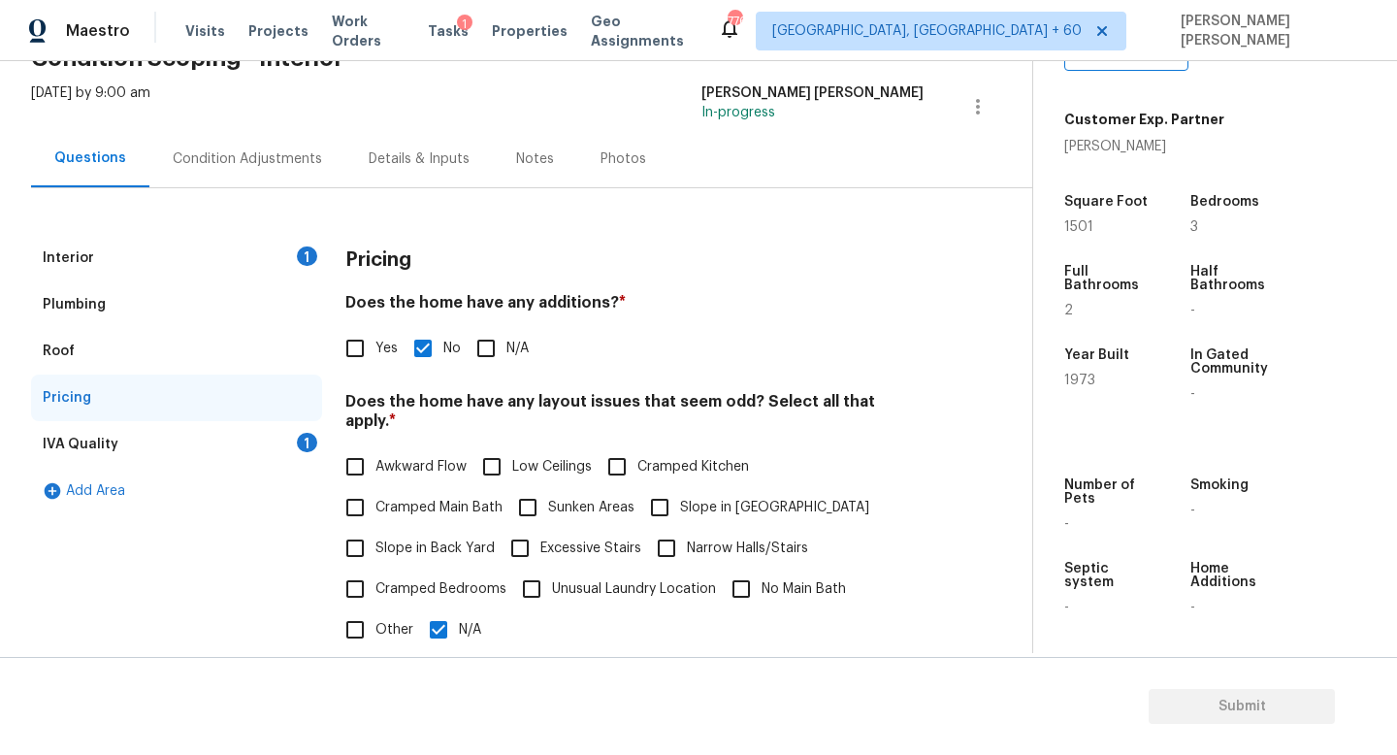
click at [257, 433] on div "IVA Quality 1" at bounding box center [176, 444] width 291 height 47
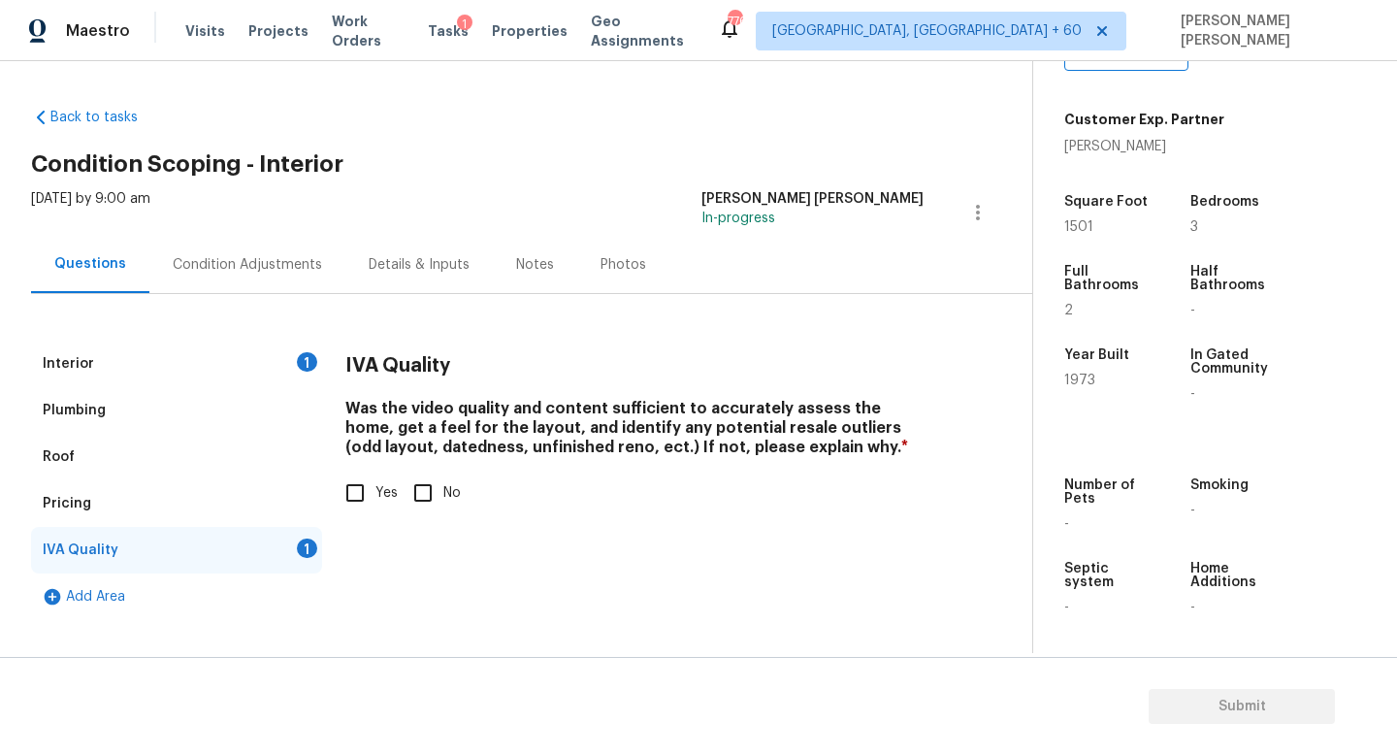
click at [368, 488] on input "Yes" at bounding box center [355, 493] width 41 height 41
checkbox input "true"
click at [285, 296] on div "Interior 1 Plumbing Roof Pricing IVA Quality Add Area IVA Quality Was the video…" at bounding box center [508, 457] width 955 height 326
click at [277, 282] on div "Condition Adjustments" at bounding box center [247, 264] width 196 height 57
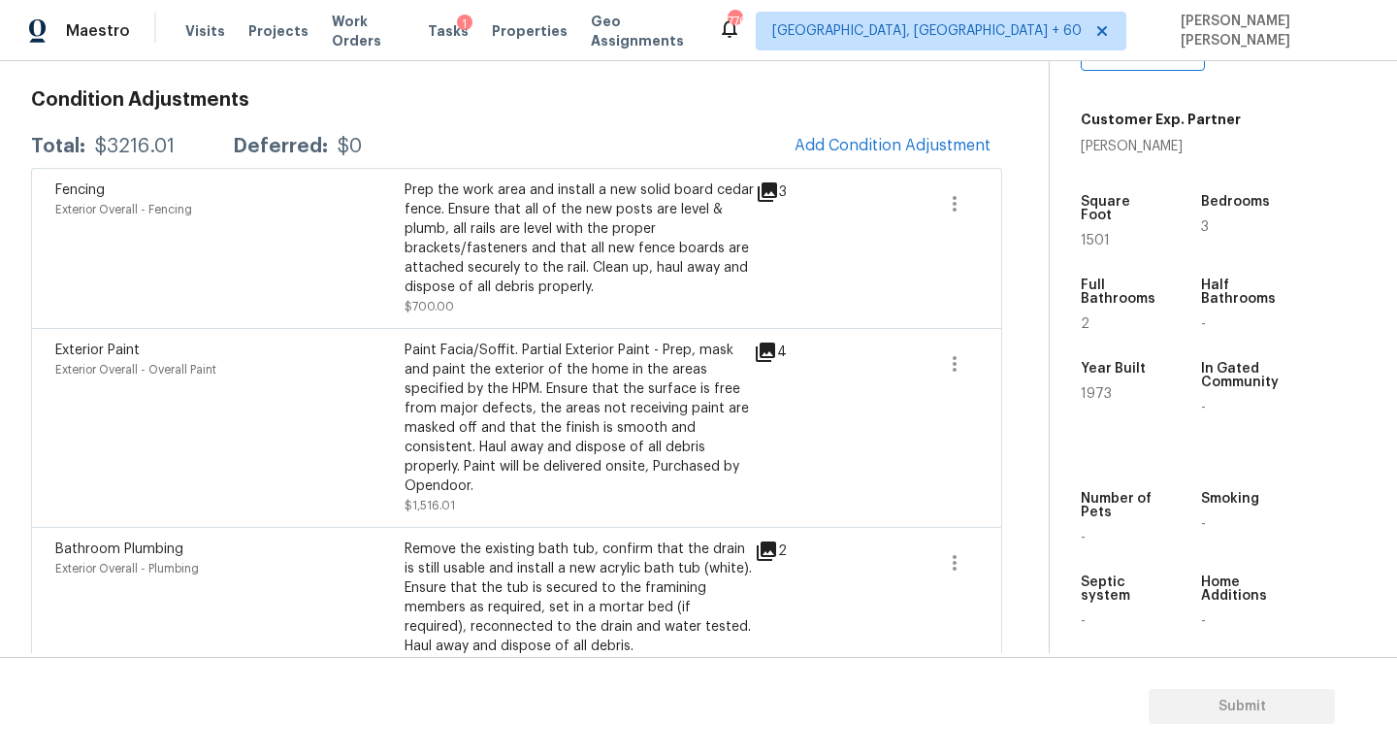
scroll to position [263, 0]
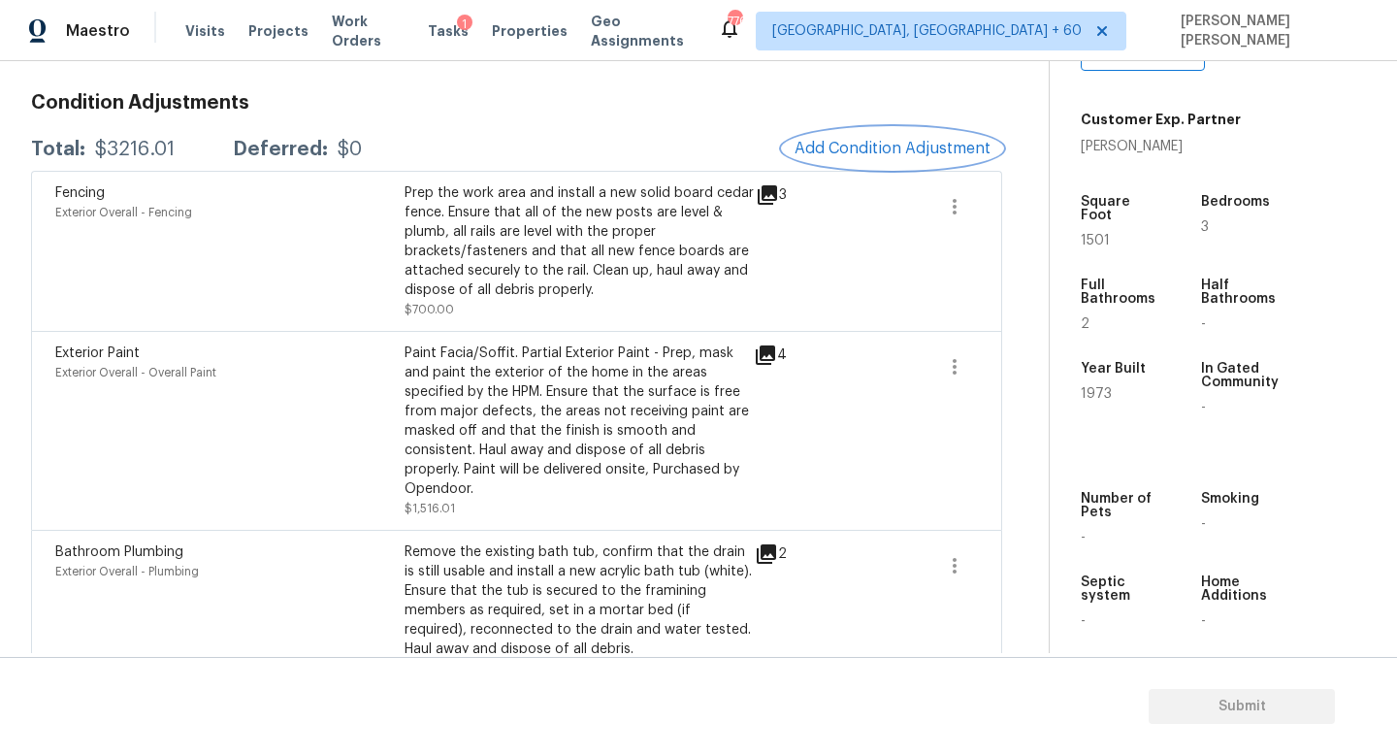
click at [868, 148] on span "Add Condition Adjustment" at bounding box center [893, 148] width 196 height 17
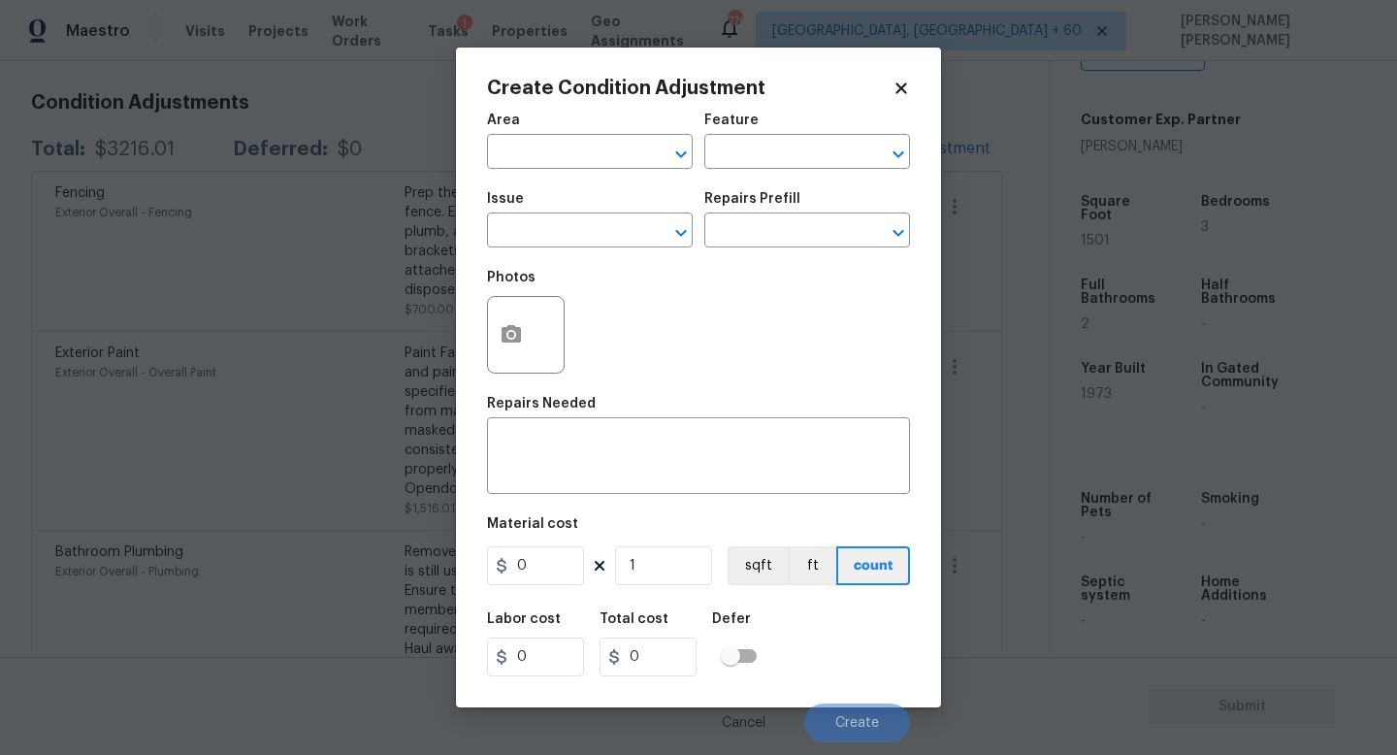
click at [546, 248] on span "Issue ​" at bounding box center [590, 220] width 206 height 79
click at [564, 192] on div "Issue" at bounding box center [590, 204] width 206 height 25
click at [560, 202] on div "Issue" at bounding box center [590, 204] width 206 height 25
click at [560, 206] on div "Issue" at bounding box center [590, 204] width 206 height 25
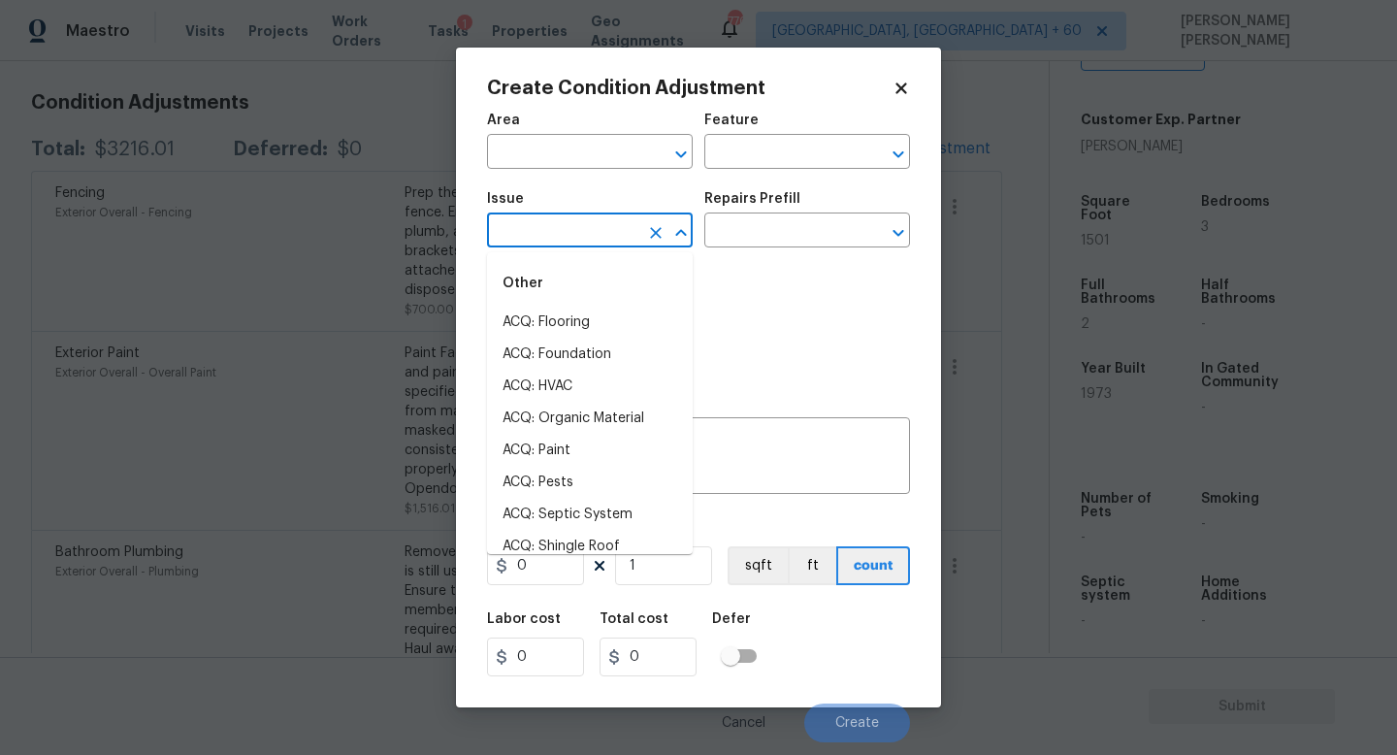
click at [556, 225] on input "text" at bounding box center [562, 232] width 151 height 30
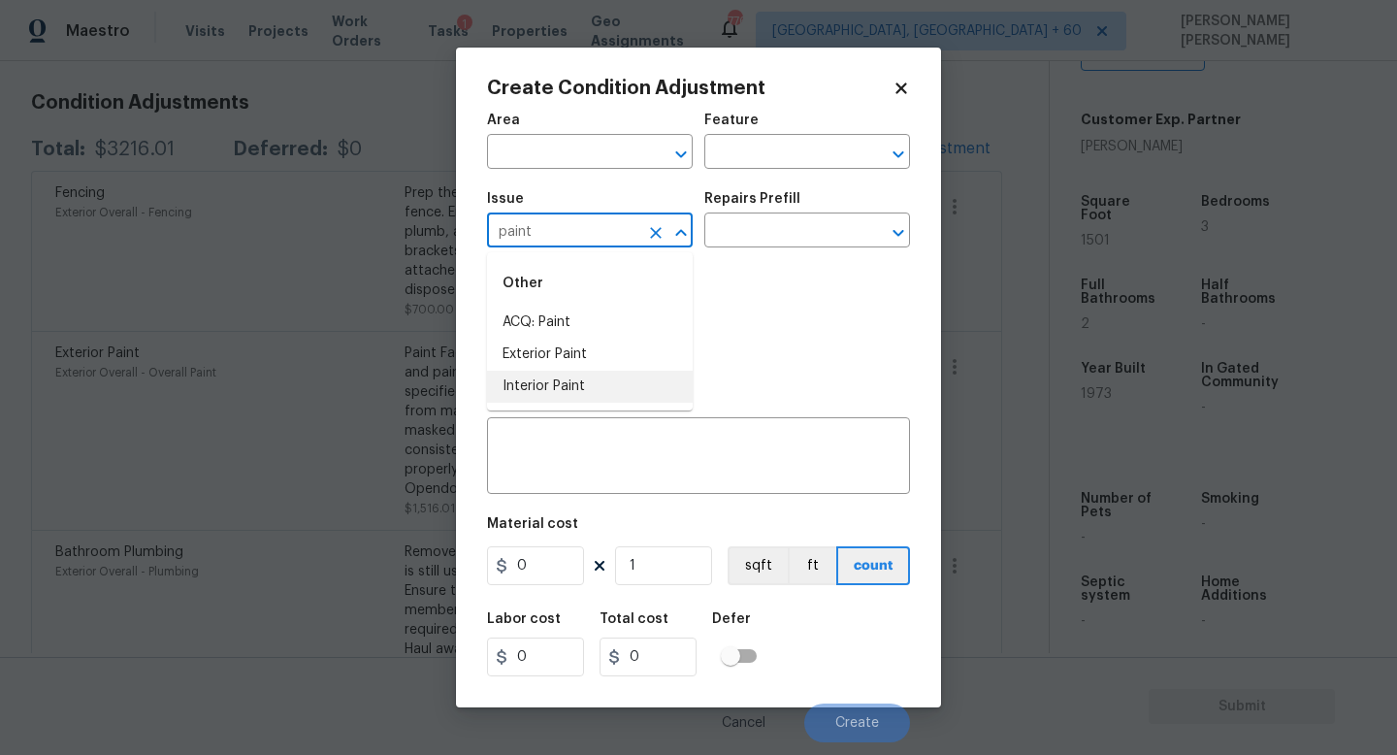
click at [591, 380] on li "Interior Paint" at bounding box center [590, 387] width 206 height 32
type input "Interior Paint"
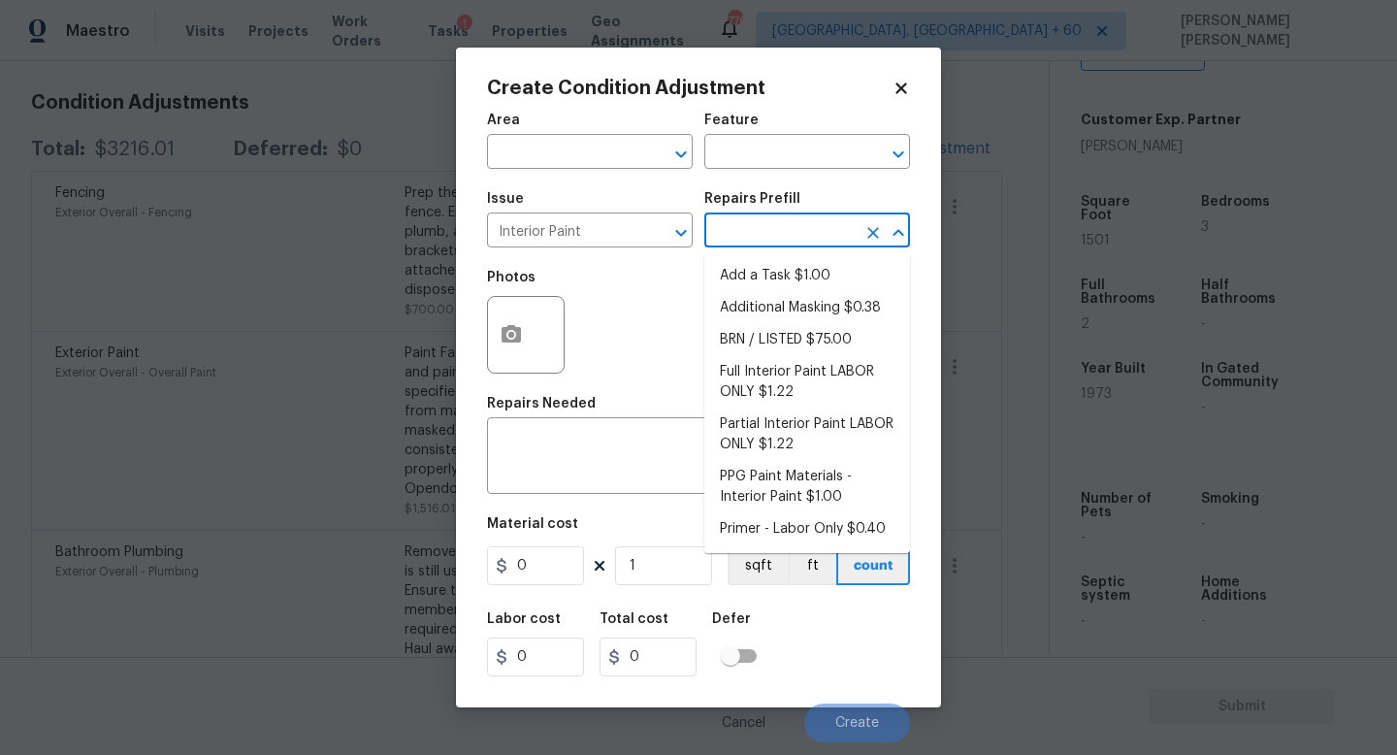
click at [775, 238] on input "text" at bounding box center [780, 232] width 151 height 30
click at [792, 520] on li "Primer - Labor Only $0.40" at bounding box center [808, 529] width 206 height 32
type input "Overall Paint"
type textarea "Interior primer - PRIMER PROVIDED BY OPENDOOR - All nails, screws, drywall anch…"
type input "0.4"
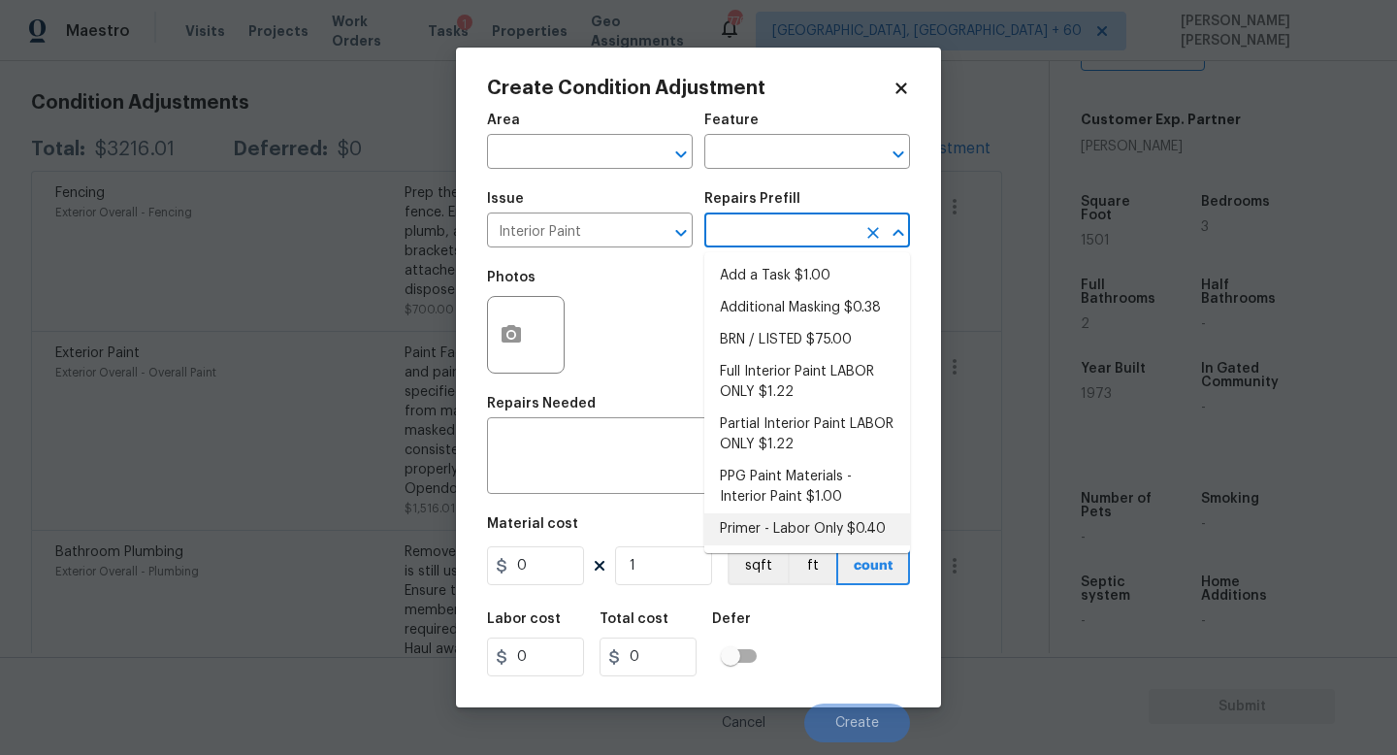
type input "0.4"
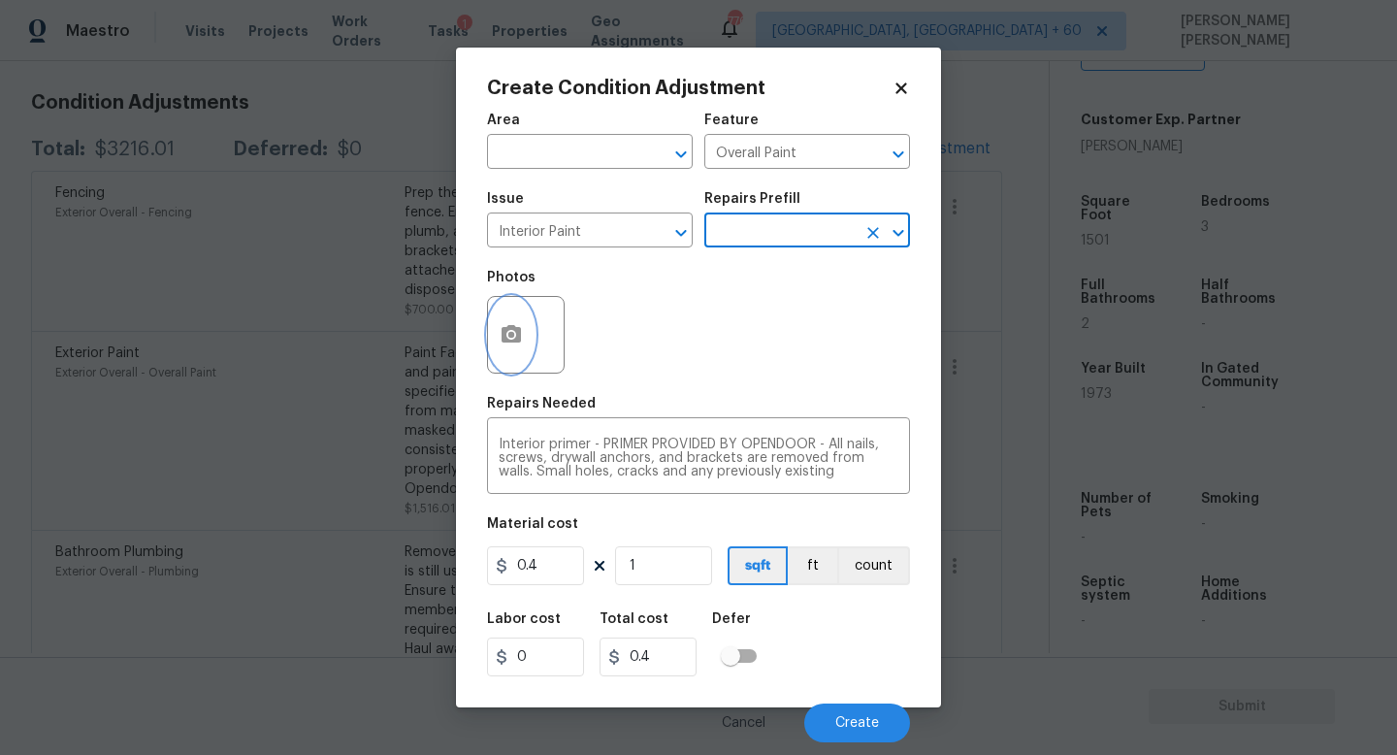
click at [514, 351] on button "button" at bounding box center [511, 335] width 47 height 76
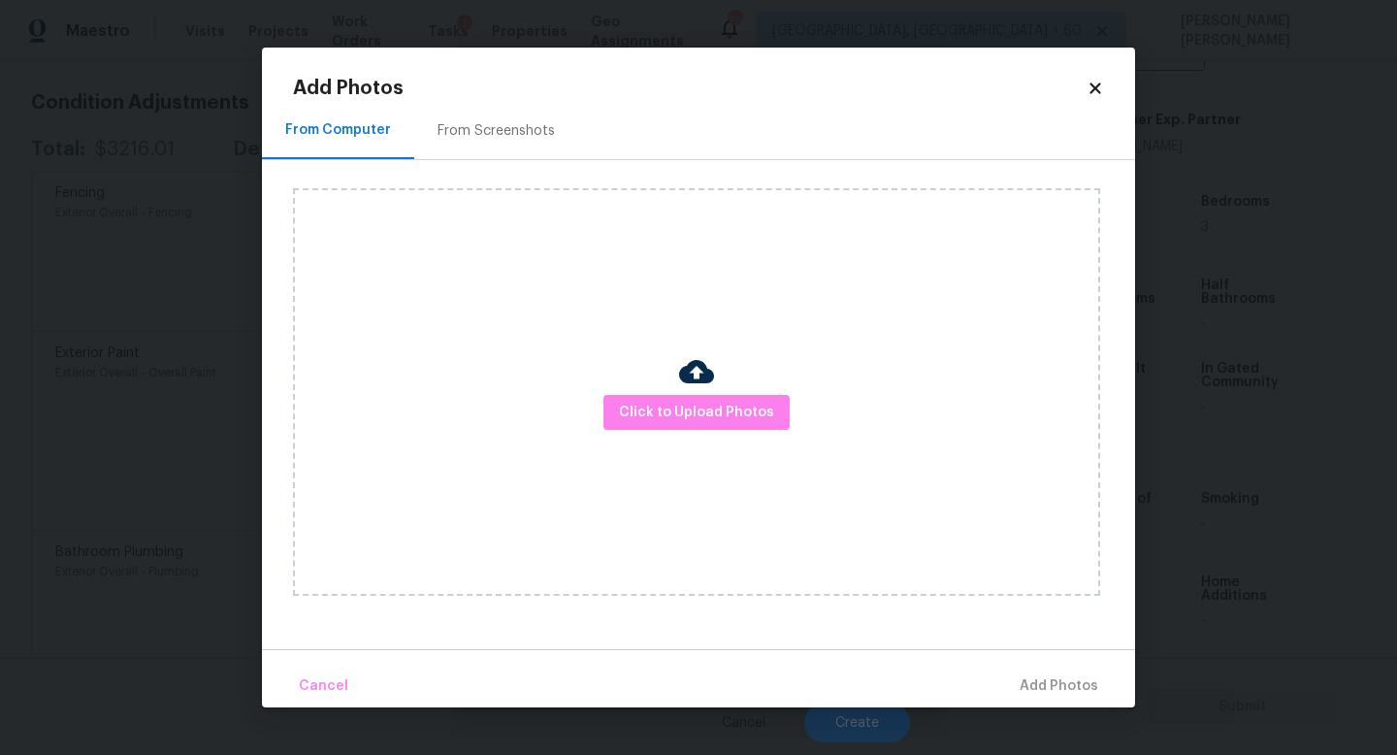
click at [606, 405] on div "Click to Upload Photos" at bounding box center [696, 392] width 807 height 408
click at [746, 396] on button "Click to Upload Photos" at bounding box center [697, 413] width 186 height 36
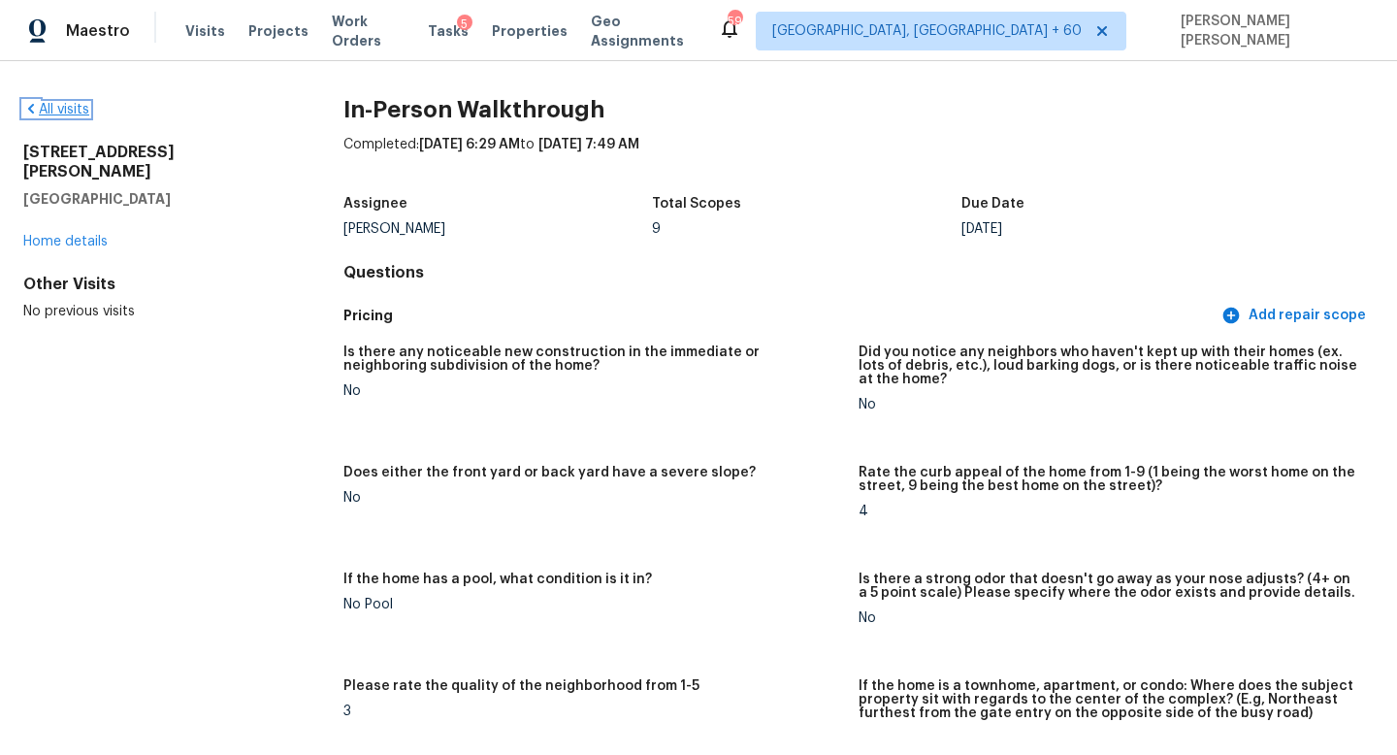
click at [63, 113] on link "All visits" at bounding box center [56, 110] width 66 height 14
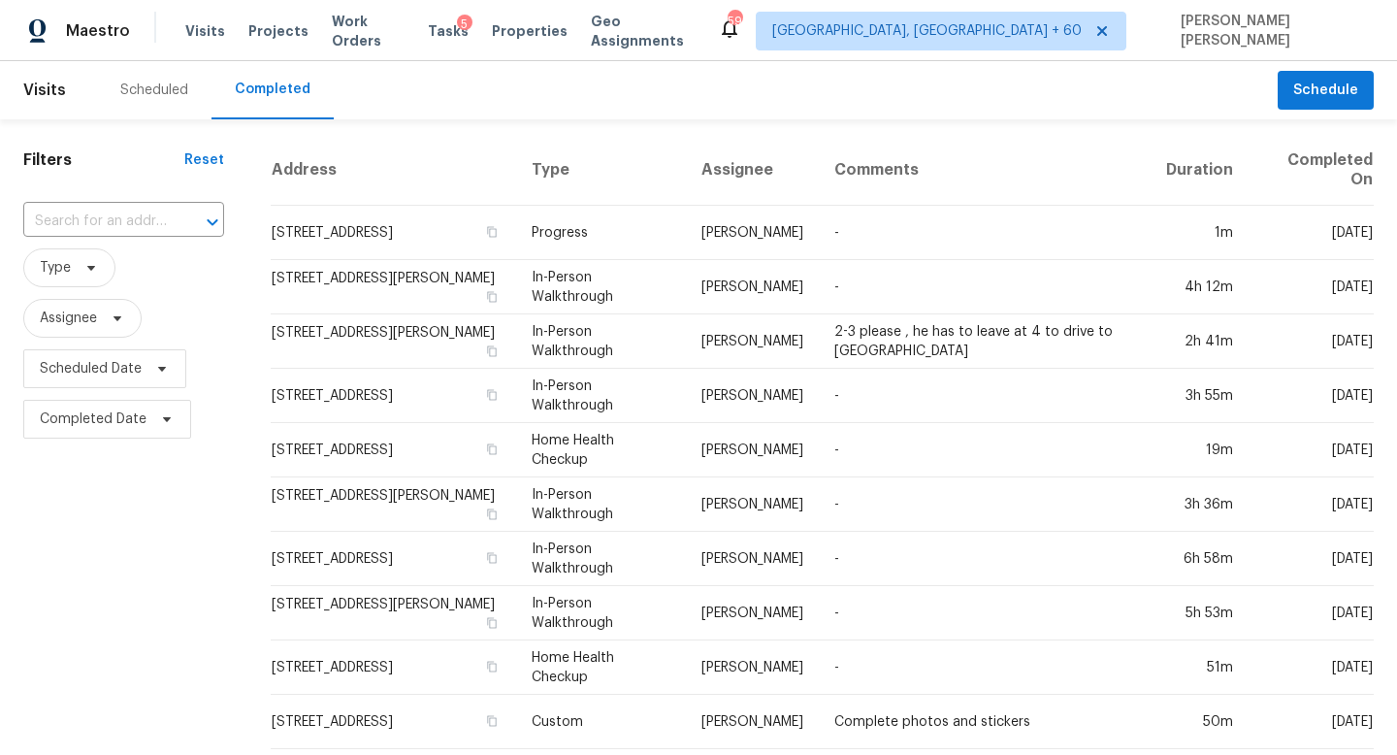
click at [58, 204] on div "​" at bounding box center [123, 222] width 201 height 42
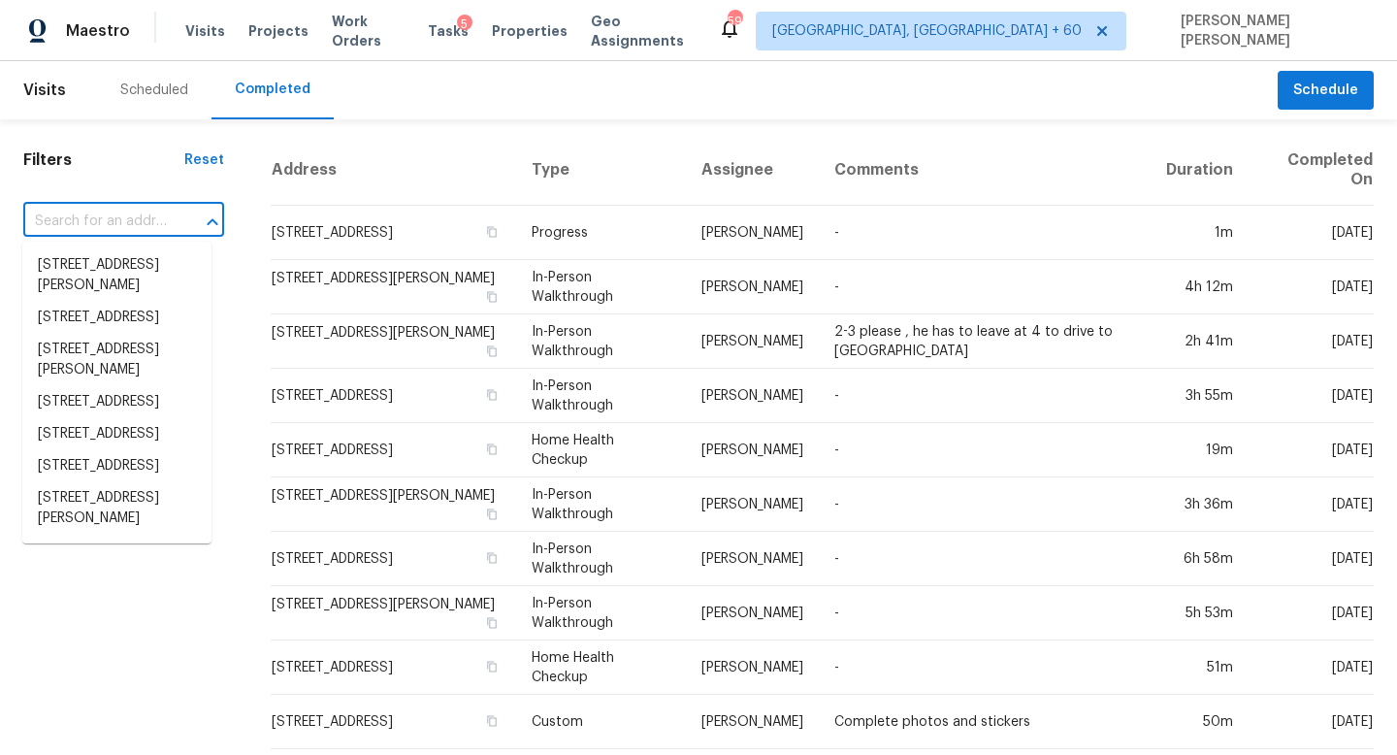
paste input "12747 Tikal Way, Trinity, FL 34655"
type input "12747 Tikal Way, Trinity, FL 34655"
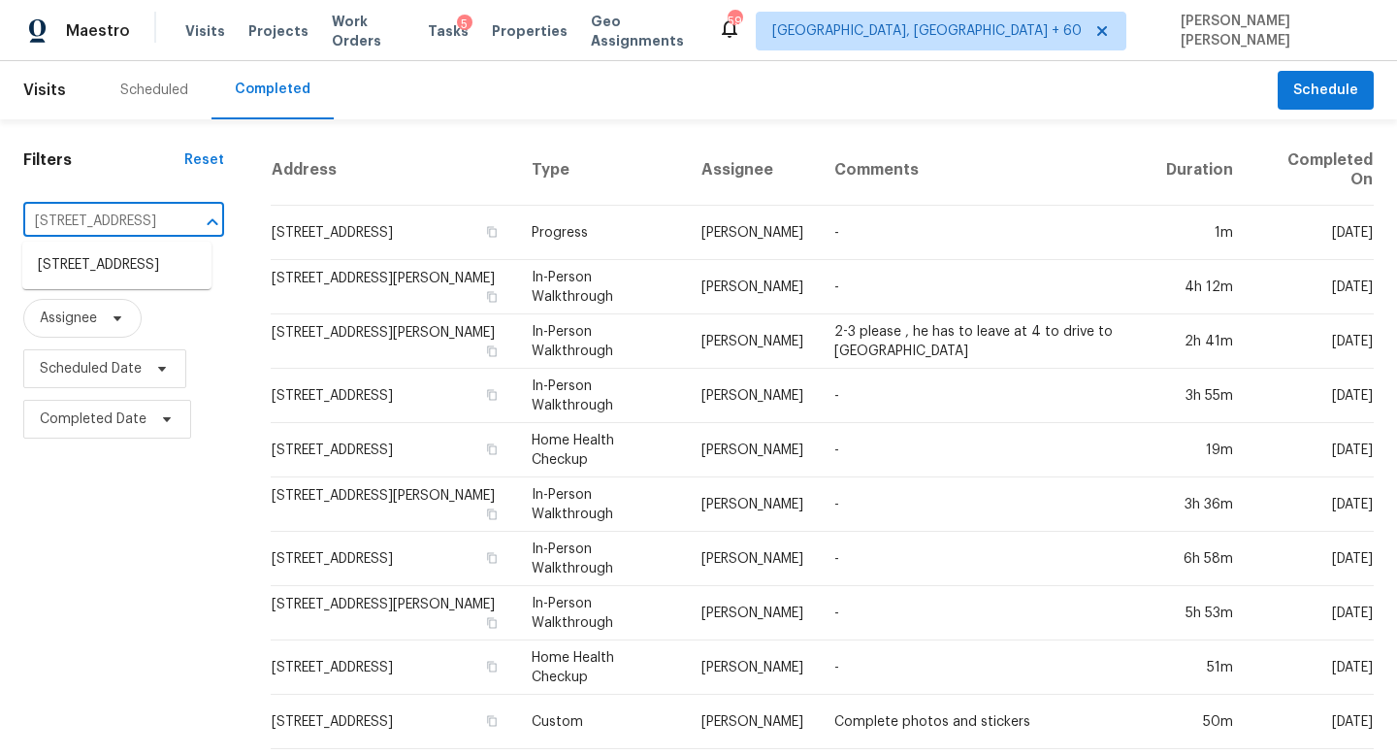
scroll to position [0, 84]
click at [134, 263] on li "12747 Tikal Way, Trinity, FL 34655" at bounding box center [116, 265] width 189 height 32
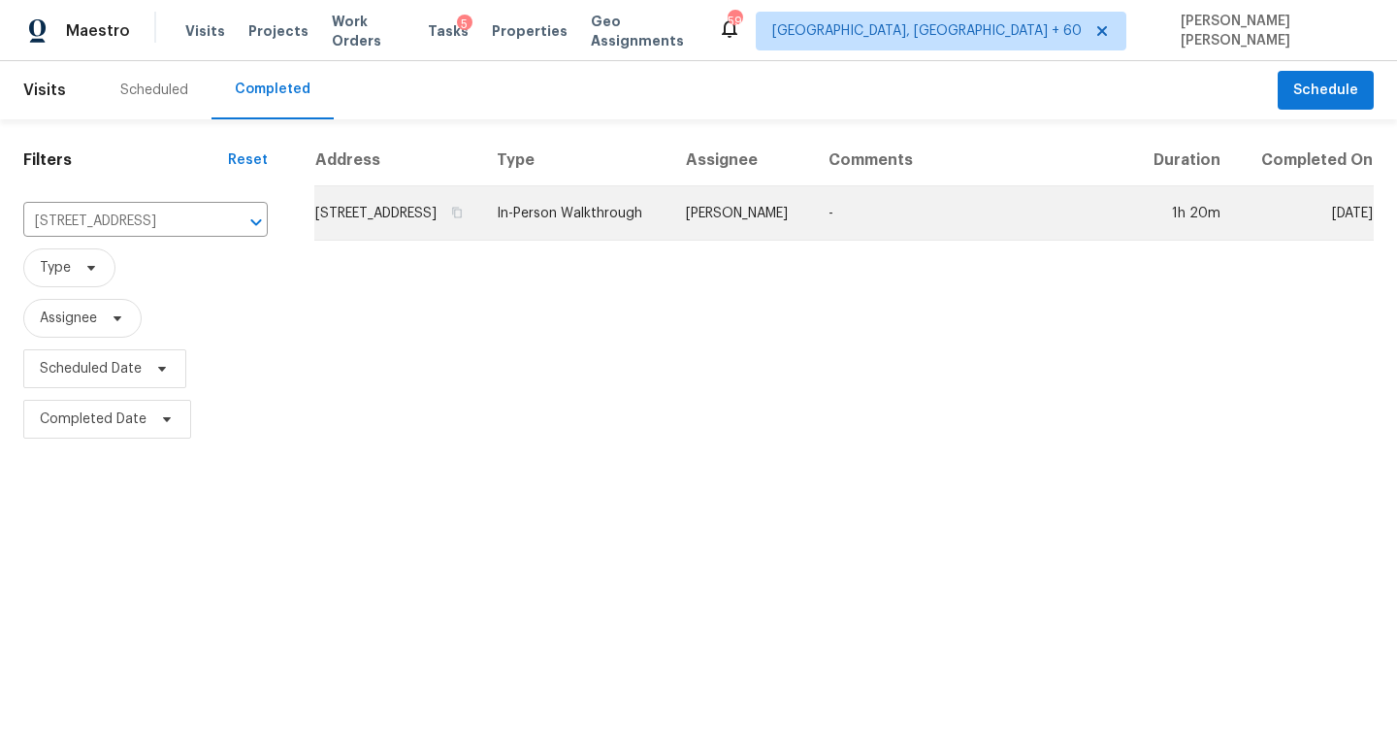
click at [620, 213] on td "In-Person Walkthrough" at bounding box center [575, 213] width 189 height 54
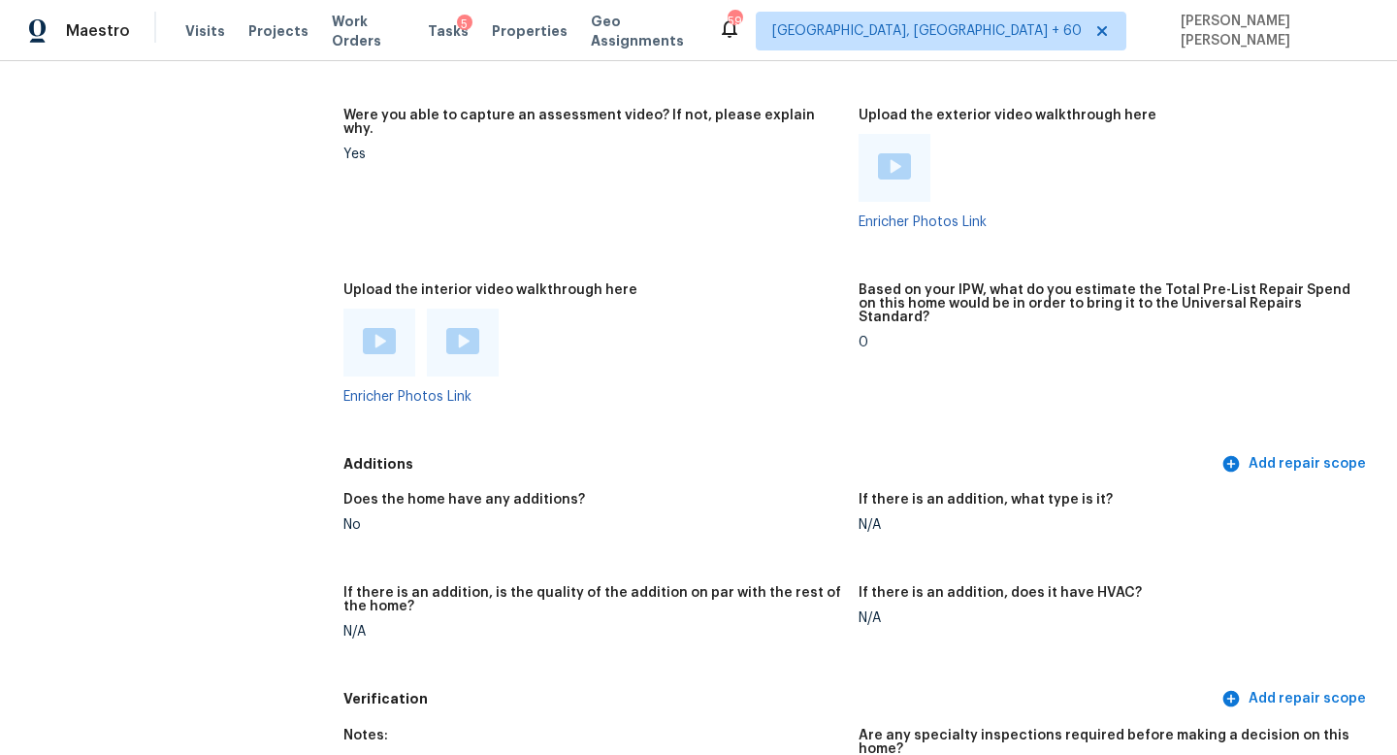
scroll to position [4059, 0]
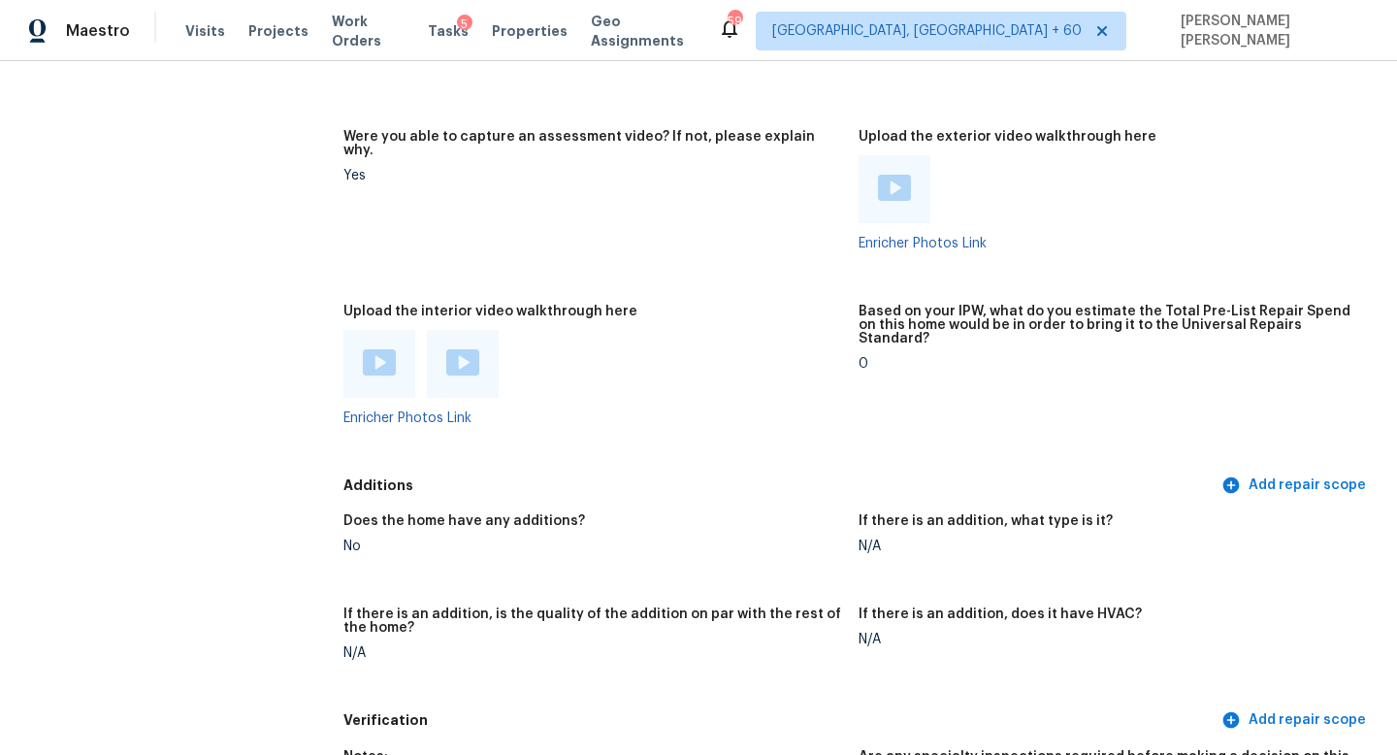
click at [379, 349] on img at bounding box center [379, 362] width 33 height 26
click at [452, 349] on img at bounding box center [462, 362] width 33 height 26
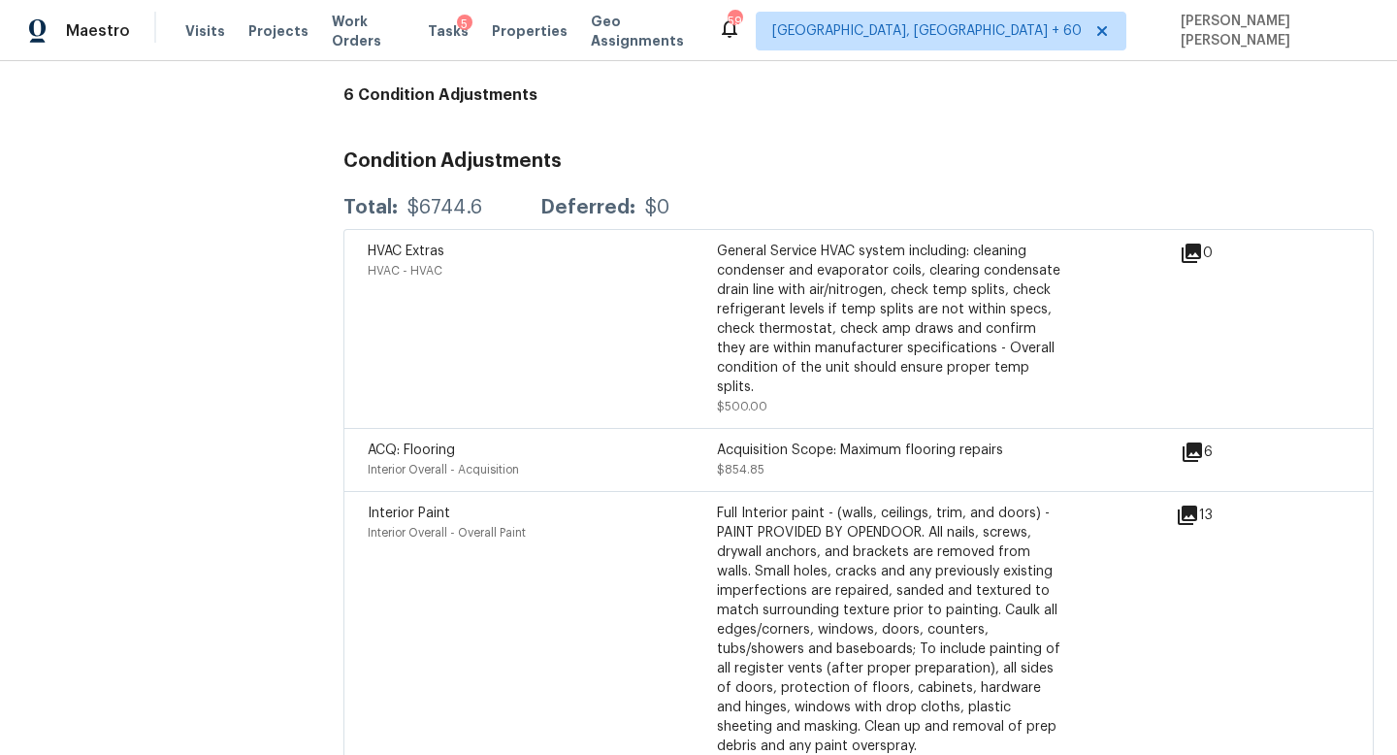
scroll to position [5413, 0]
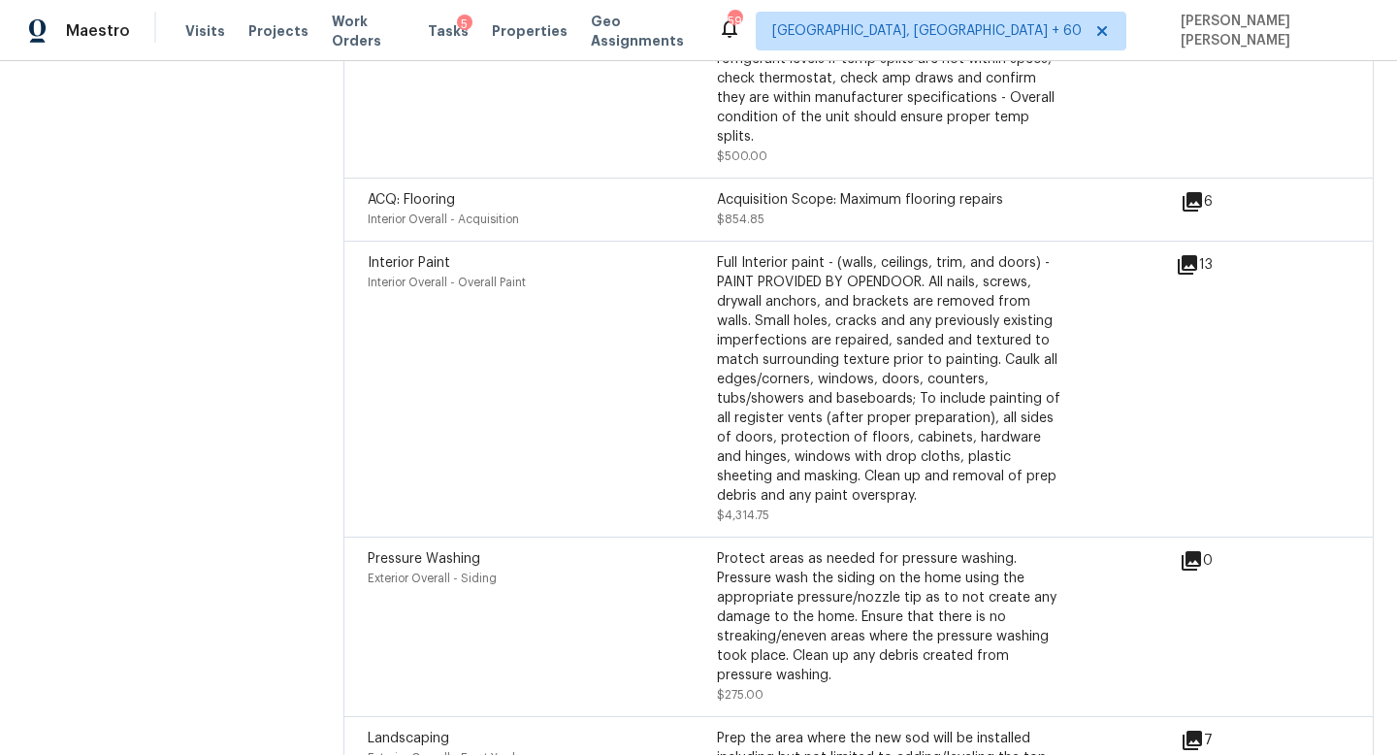
click at [1199, 192] on icon at bounding box center [1192, 201] width 19 height 19
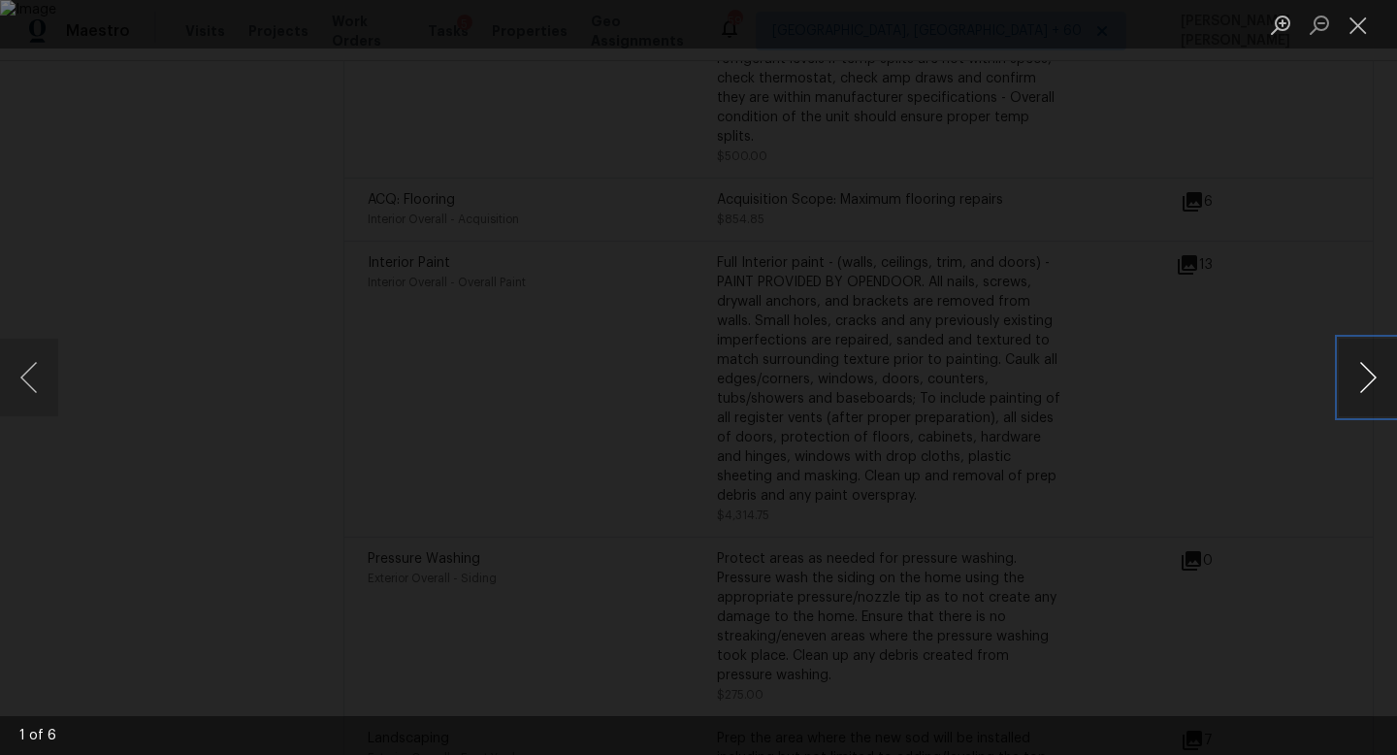
click at [1369, 362] on button "Next image" at bounding box center [1368, 378] width 58 height 78
click at [1351, 244] on div "Lightbox" at bounding box center [698, 377] width 1397 height 755
click at [1328, 249] on div "Lightbox" at bounding box center [698, 377] width 1397 height 755
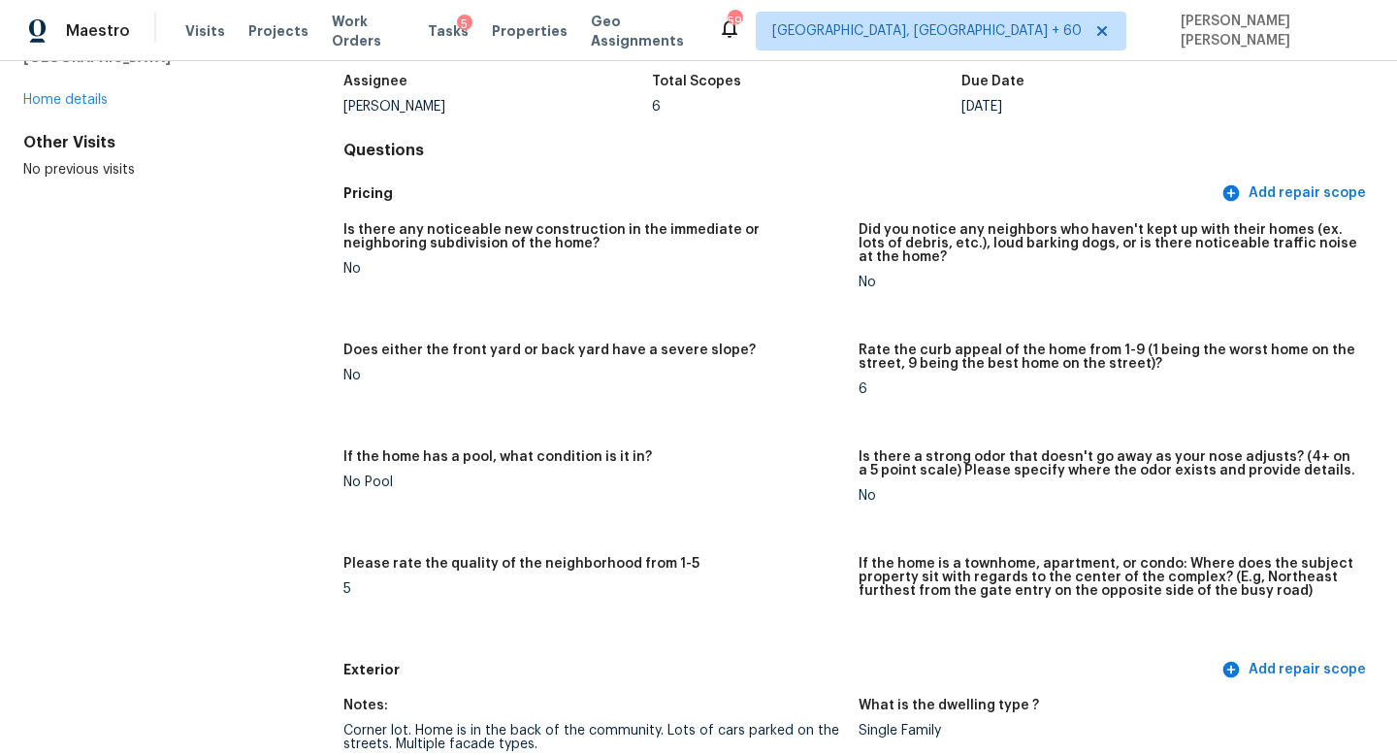
scroll to position [0, 0]
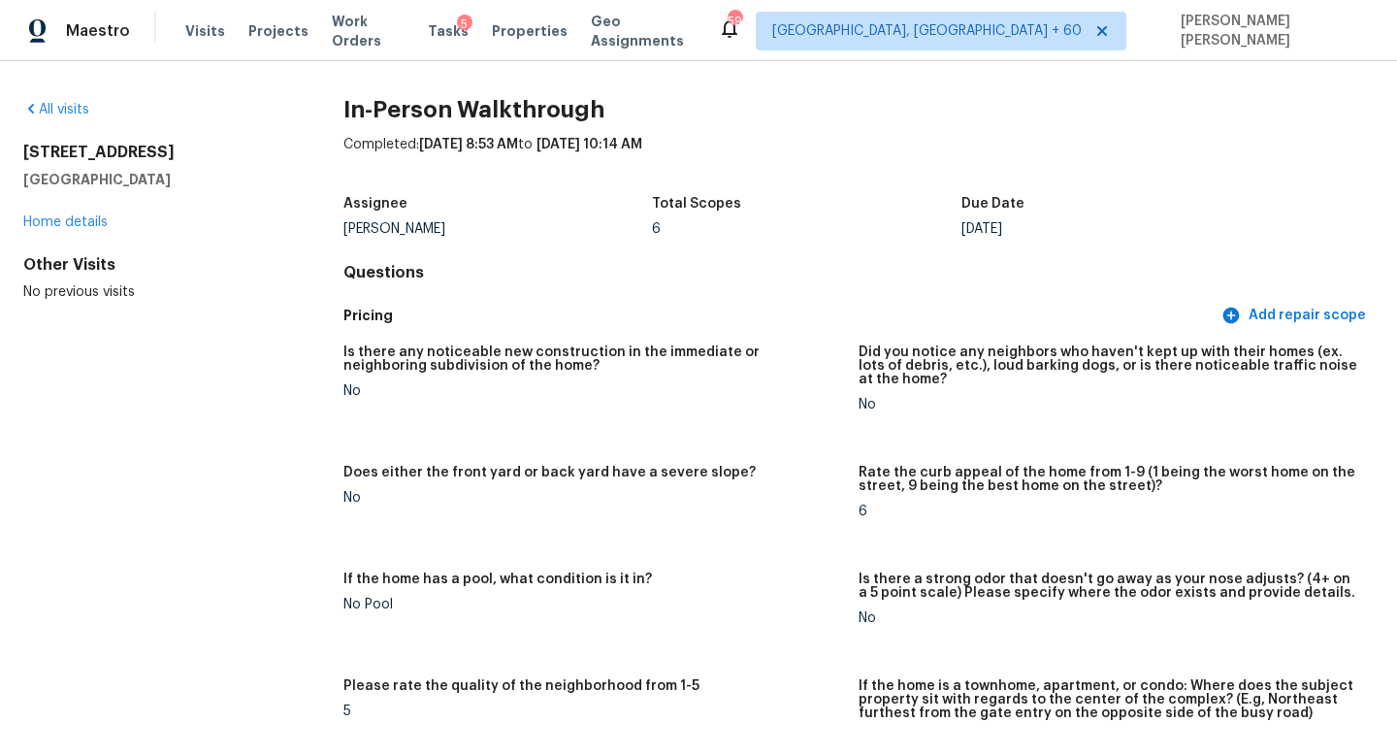
click at [61, 117] on div "All visits" at bounding box center [152, 109] width 258 height 19
click at [67, 109] on link "All visits" at bounding box center [56, 110] width 66 height 14
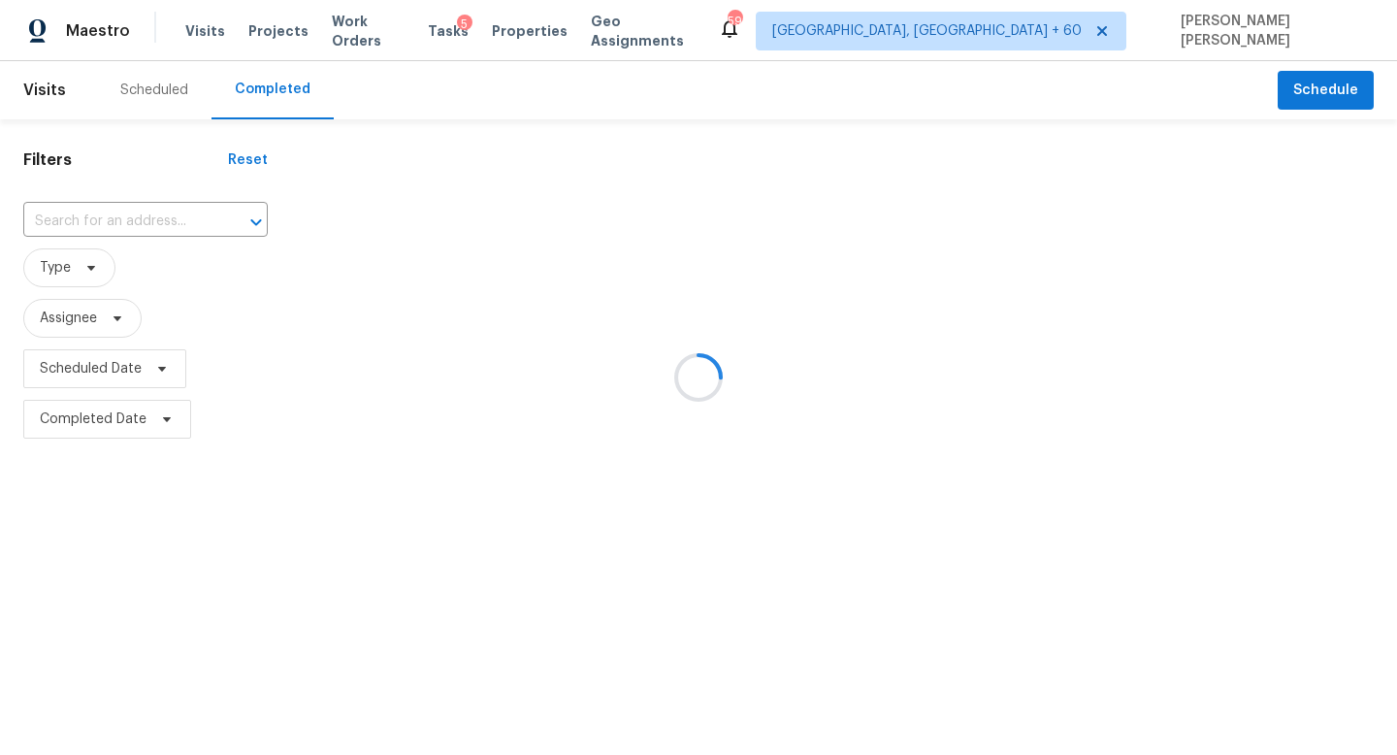
click at [136, 225] on div at bounding box center [698, 377] width 1397 height 755
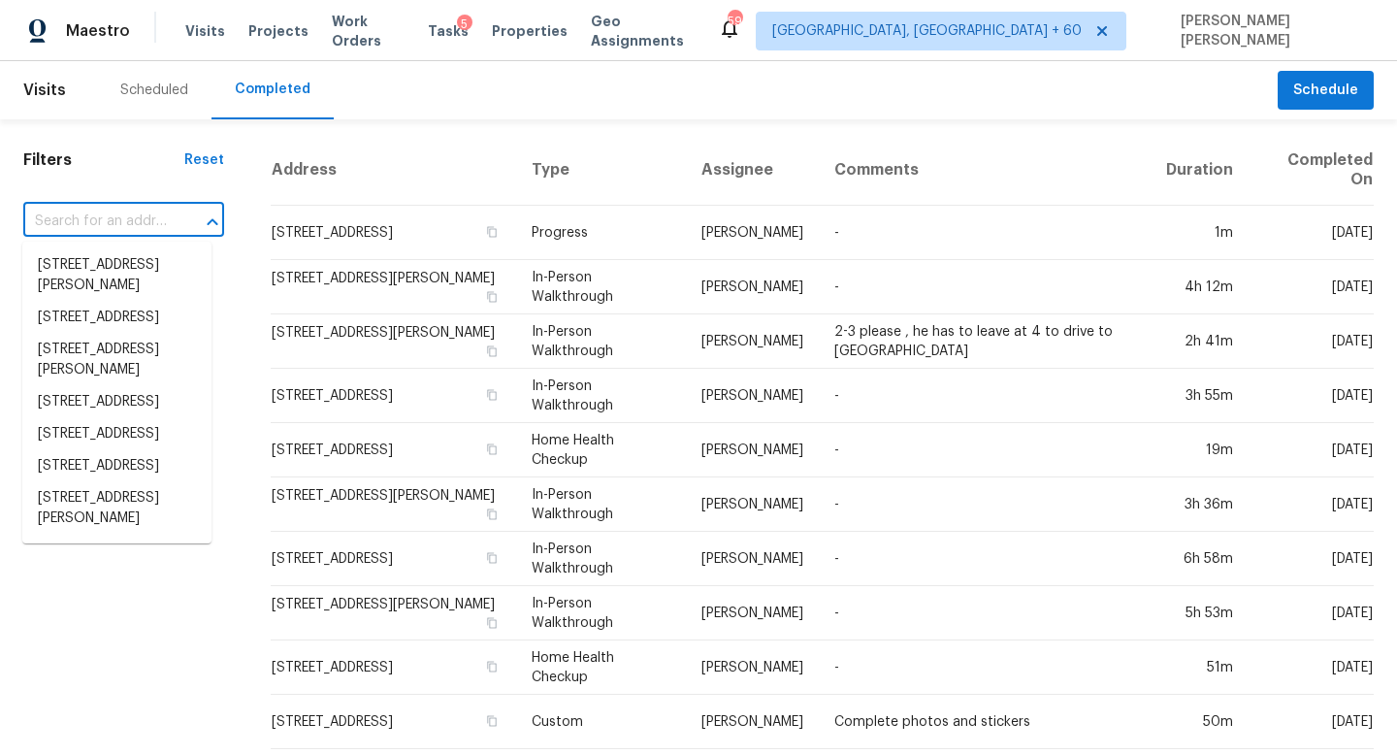
click at [83, 222] on input "text" at bounding box center [96, 222] width 147 height 30
paste input "1696 Chatham Cir, Apopka, FL 32703"
type input "1696 Chatham Cir, Apopka, FL 32703"
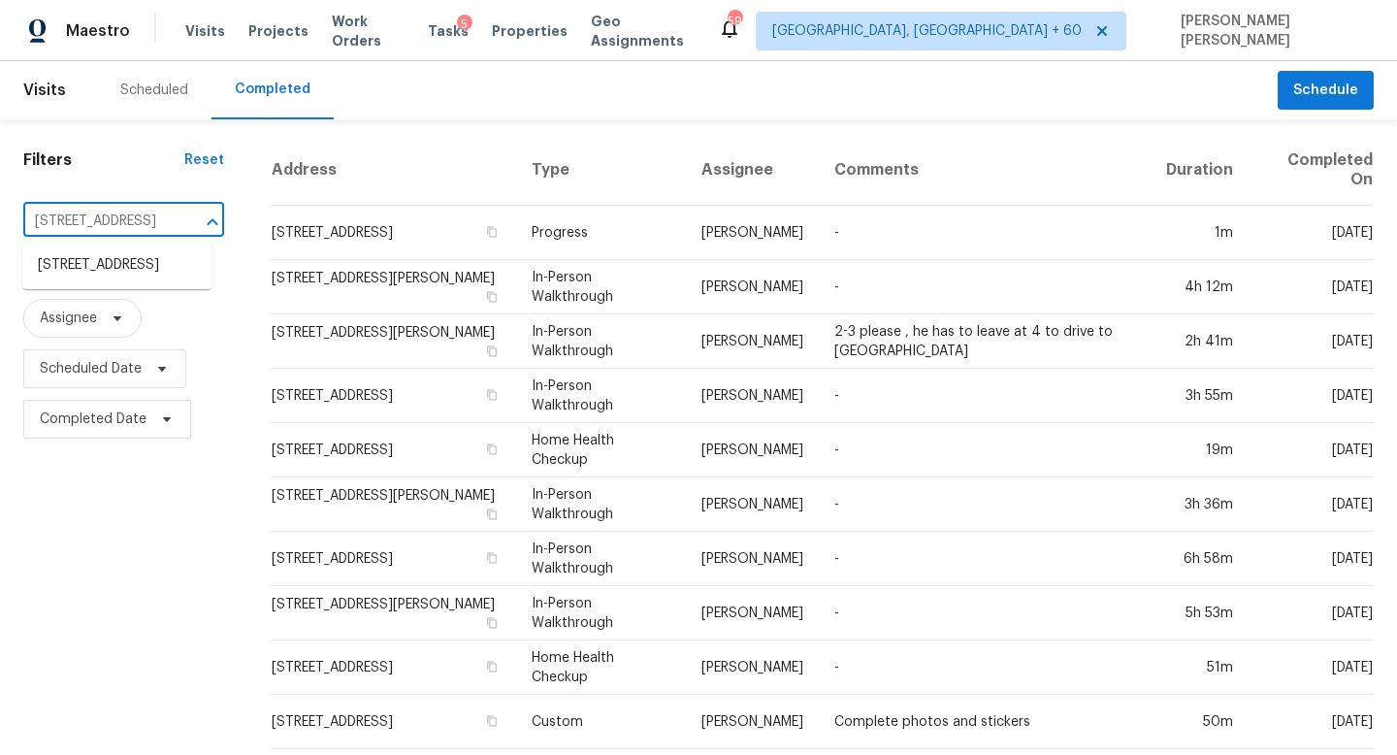
scroll to position [0, 112]
click at [135, 278] on li "1696 Chatham Cir, Apopka, FL 32703" at bounding box center [116, 265] width 189 height 32
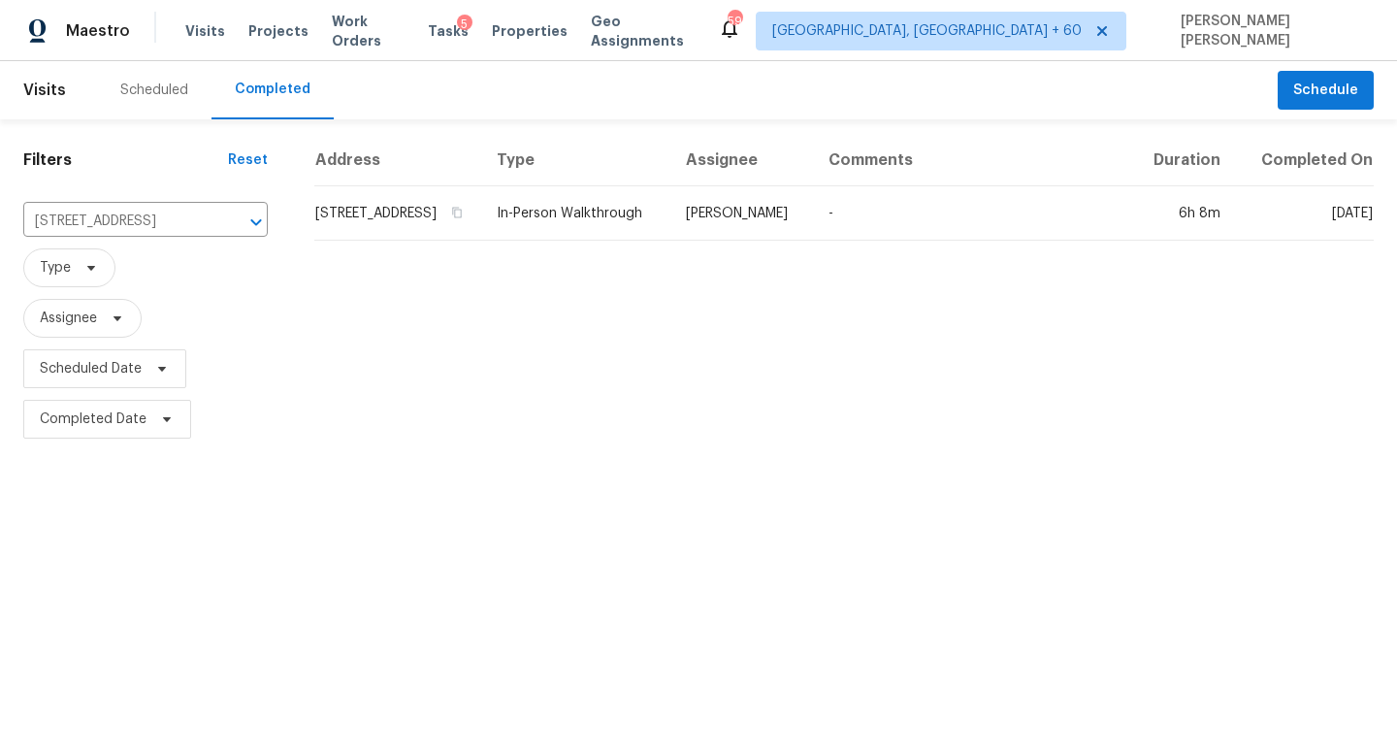
click at [671, 236] on td "In-Person Walkthrough" at bounding box center [575, 213] width 189 height 54
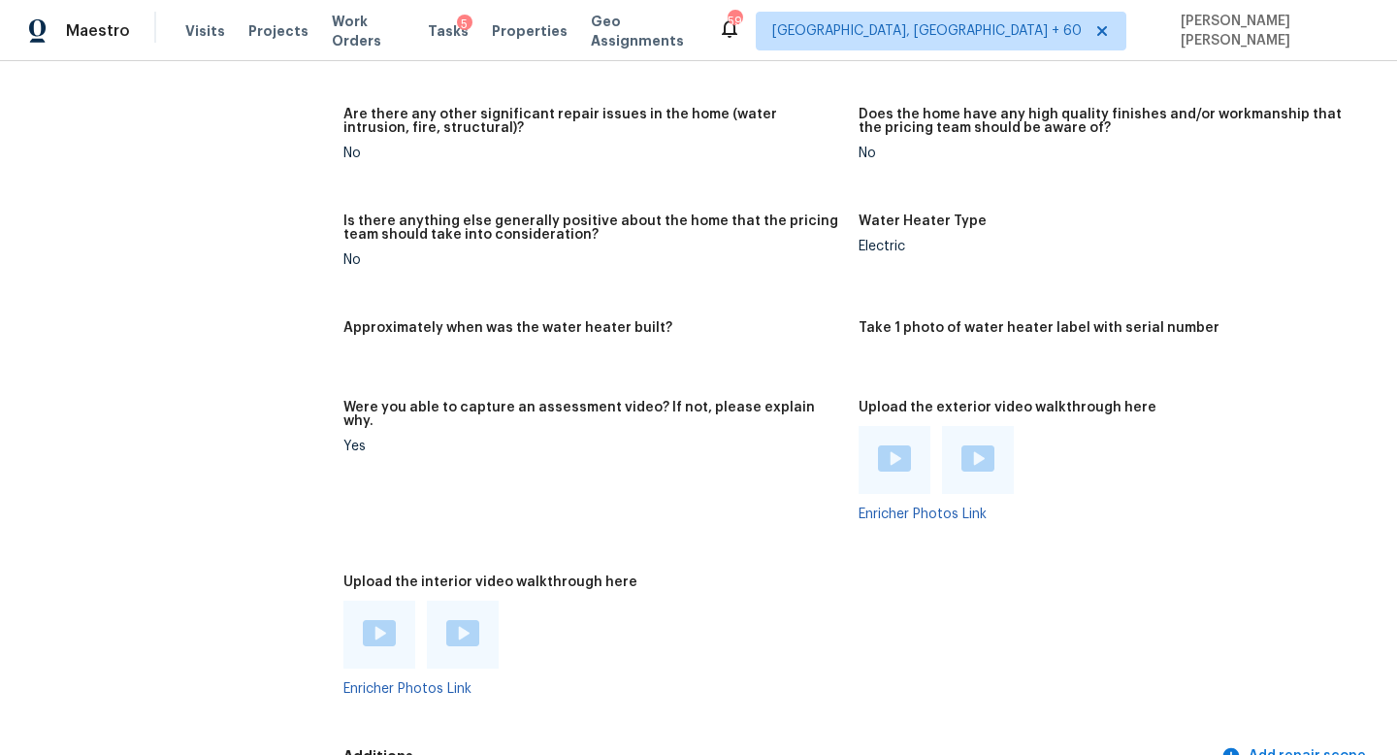
scroll to position [3219, 0]
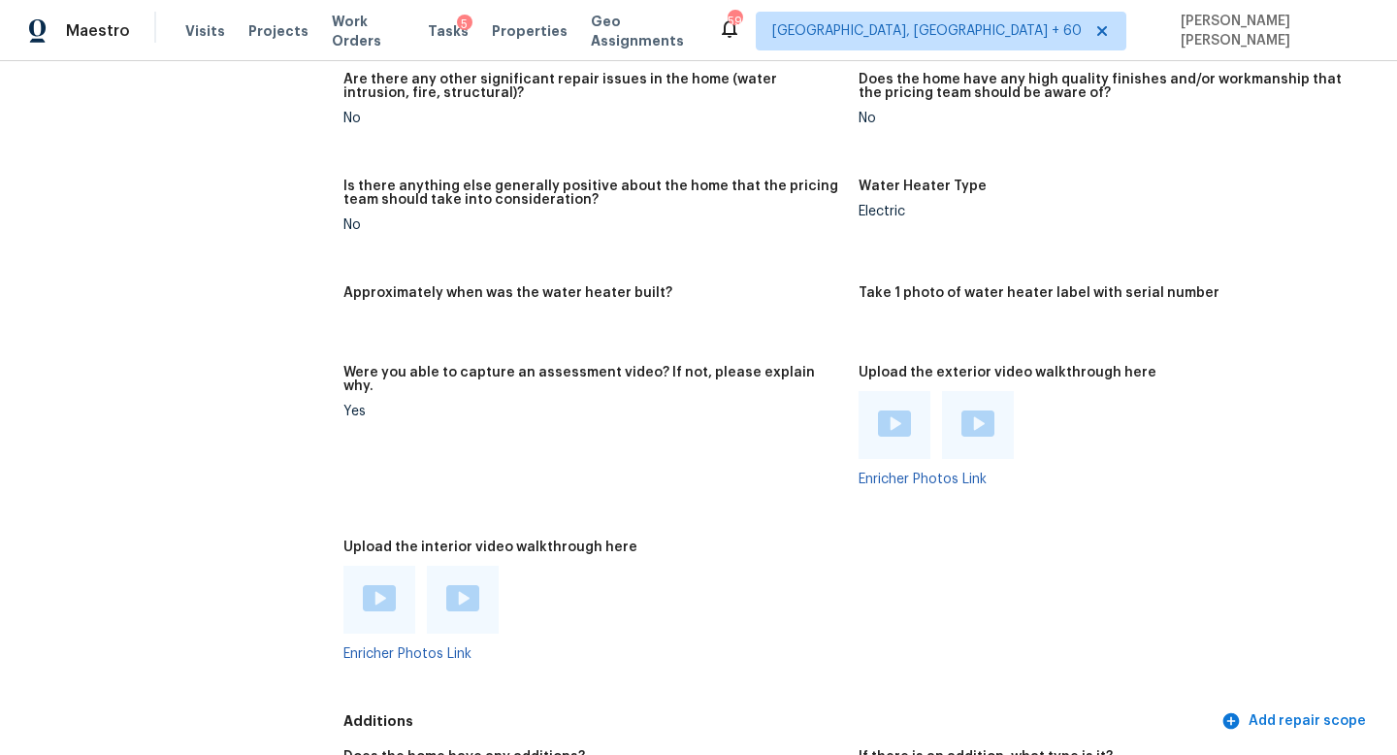
click at [376, 585] on img at bounding box center [379, 598] width 33 height 26
click at [450, 585] on img at bounding box center [462, 598] width 33 height 26
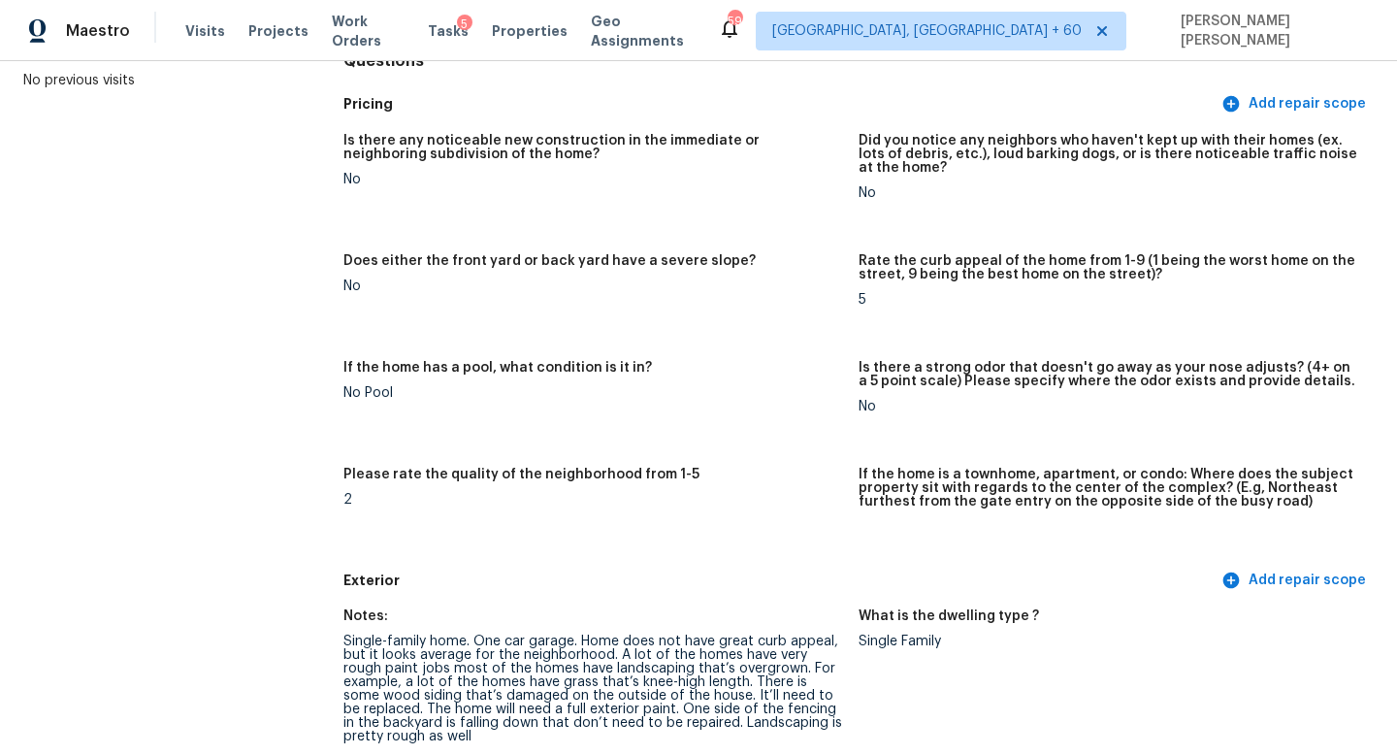
scroll to position [0, 0]
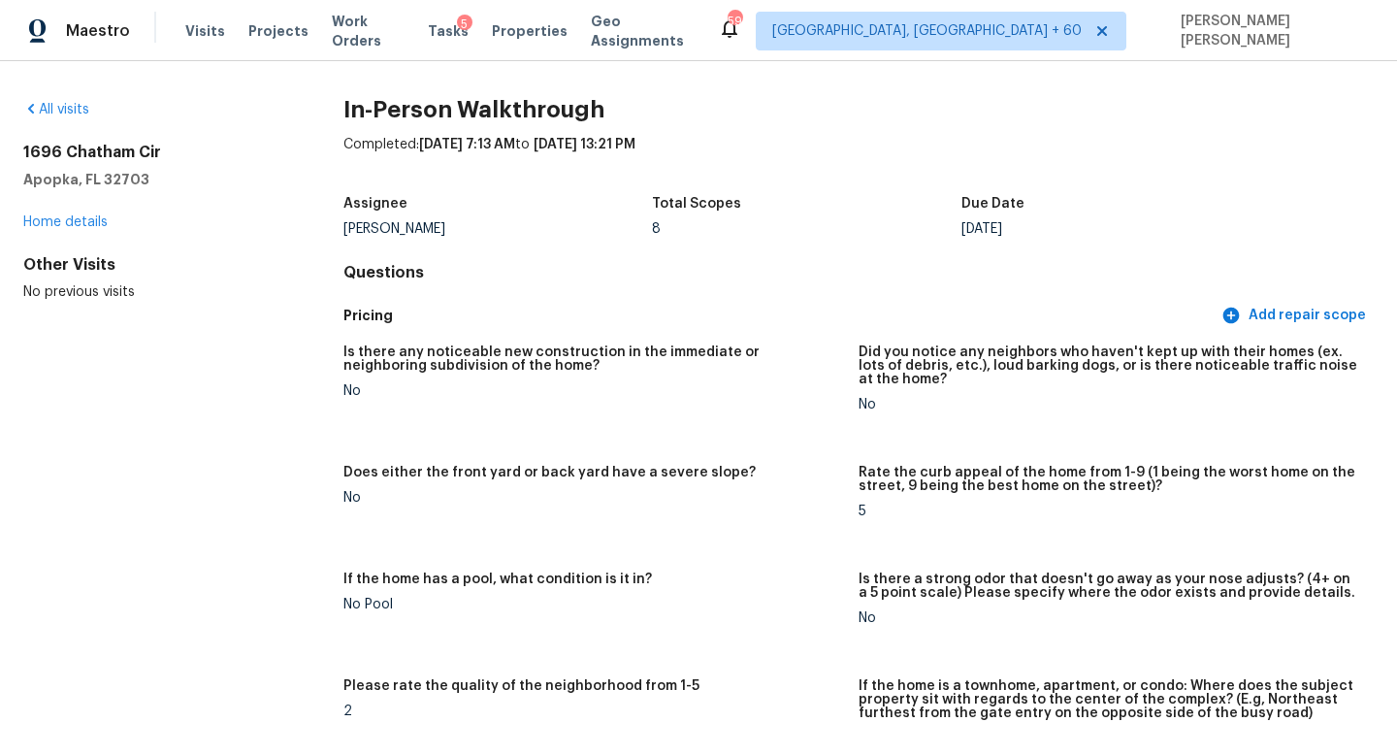
click at [344, 298] on div "Pricing Add repair scope" at bounding box center [859, 316] width 1031 height 36
click at [64, 94] on div "All visits 1696 Chatham Cir Apopka, FL 32703 Home details Other Visits No previ…" at bounding box center [698, 408] width 1397 height 694
click at [64, 97] on div "All visits 1696 Chatham Cir Apopka, FL 32703 Home details Other Visits No previ…" at bounding box center [698, 408] width 1397 height 694
click at [67, 100] on div "All visits" at bounding box center [152, 109] width 258 height 19
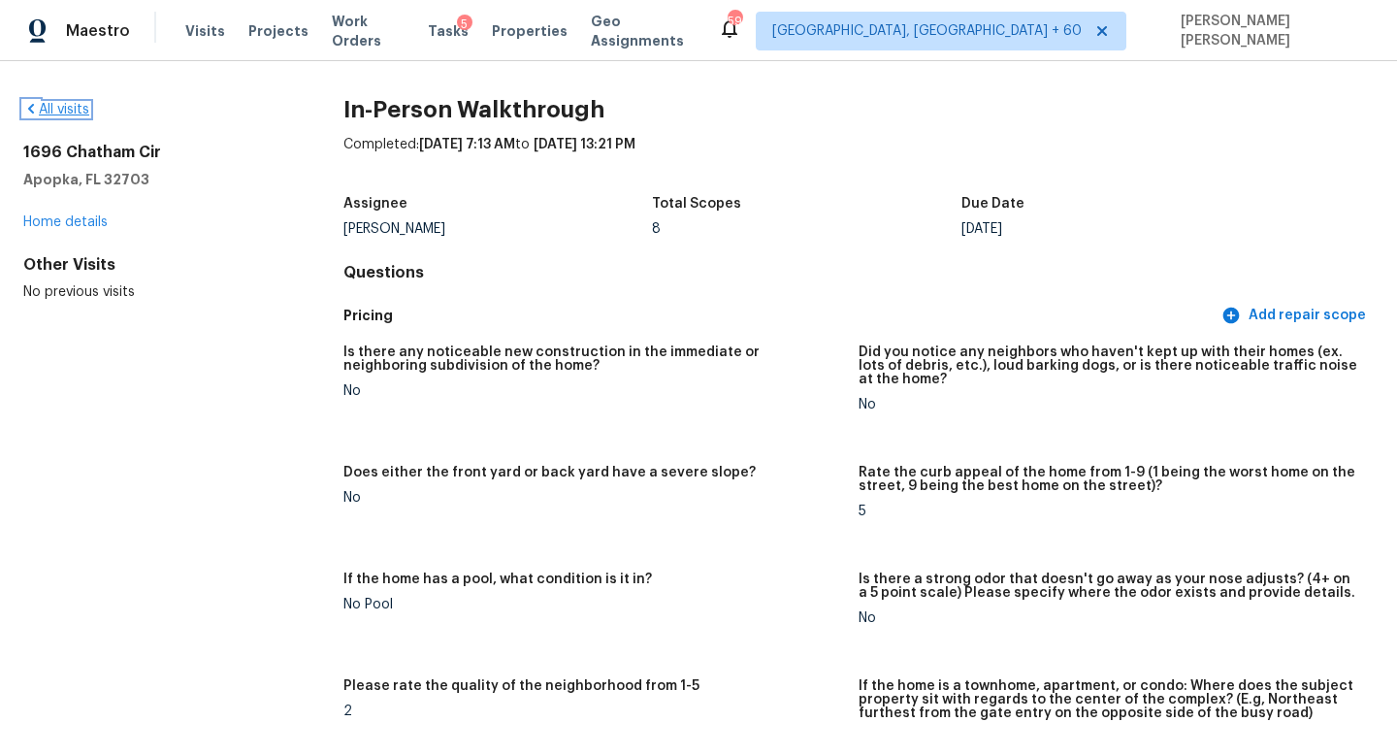
click at [77, 106] on link "All visits" at bounding box center [56, 110] width 66 height 14
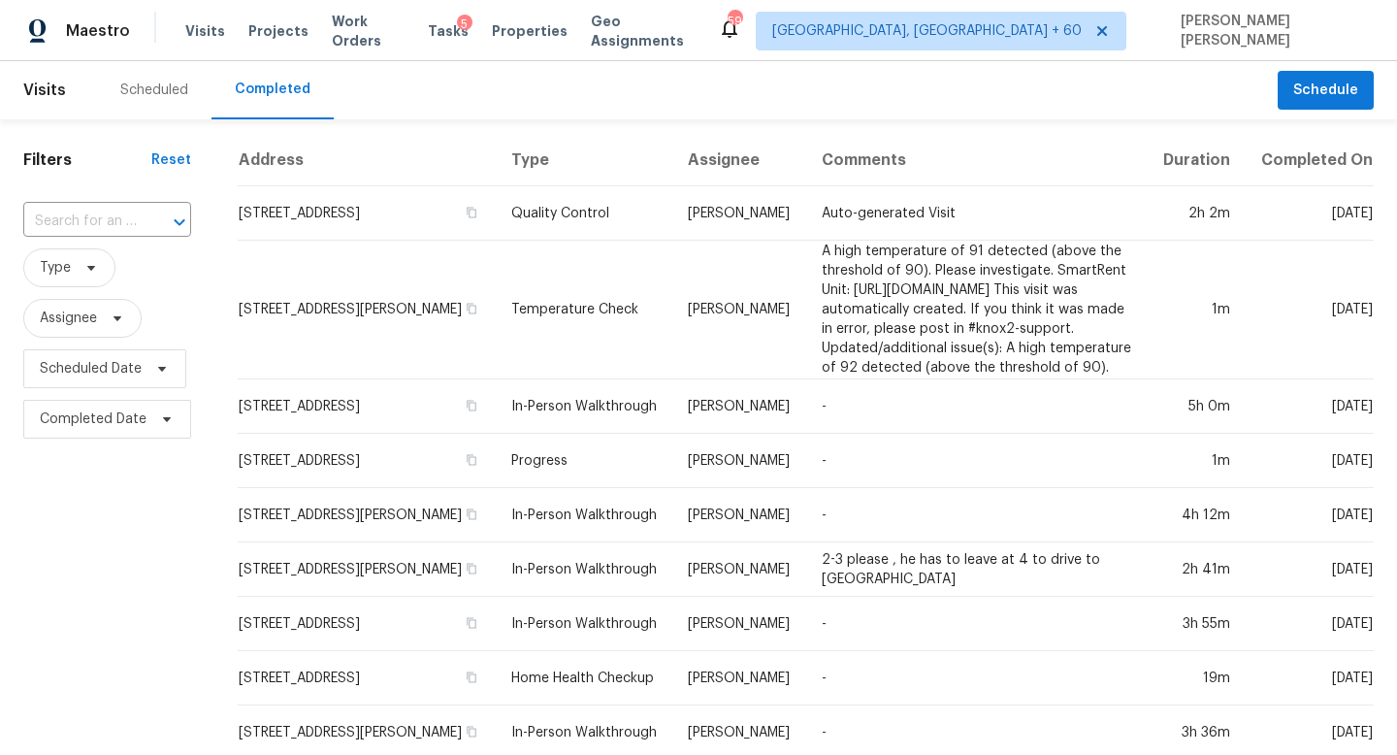
click at [141, 220] on div at bounding box center [166, 222] width 50 height 27
paste input "3842 Fernglen Dr, Jacksonville, FL 32277"
type input "3842 Fernglen Dr, Jacksonville, FL 32277"
click at [148, 276] on li "3842 Fernglen Dr, Jacksonville, FL 32277" at bounding box center [105, 265] width 165 height 32
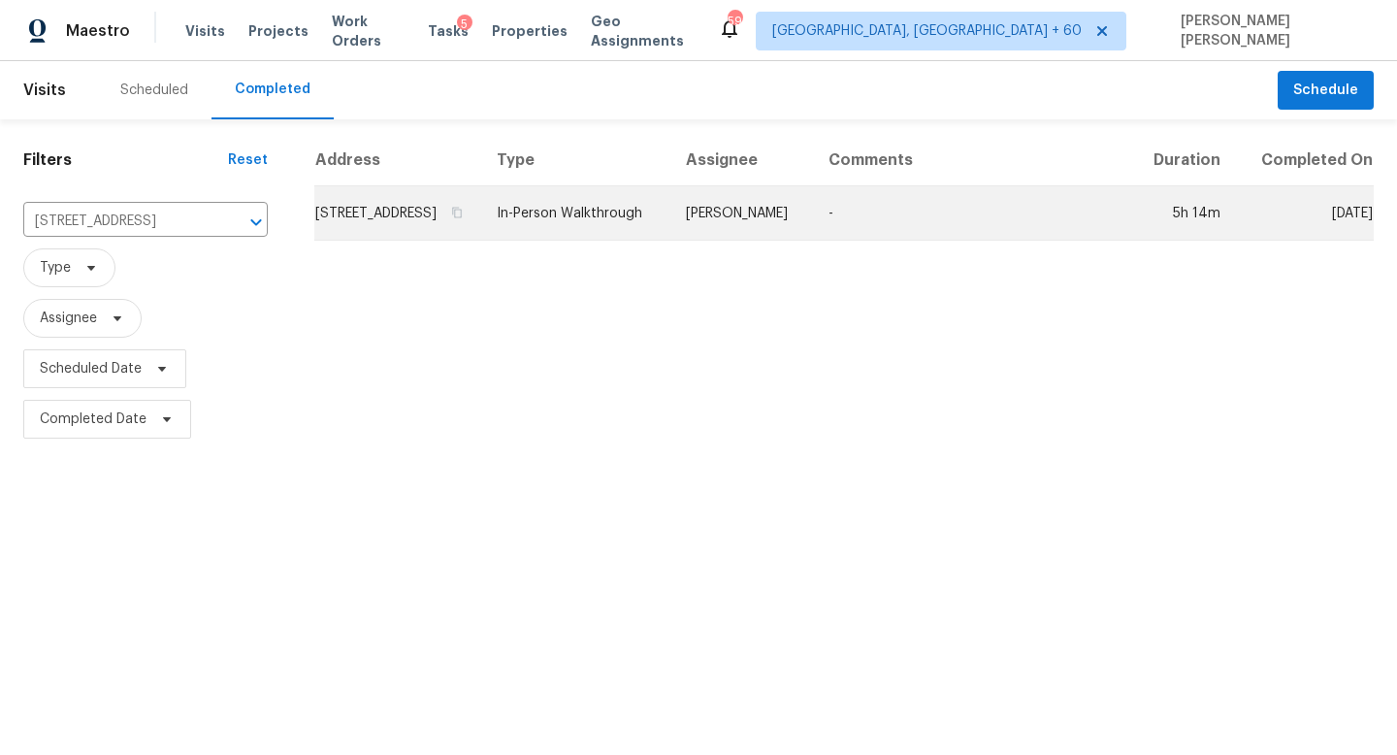
click at [727, 241] on td "William Sparks" at bounding box center [742, 213] width 143 height 54
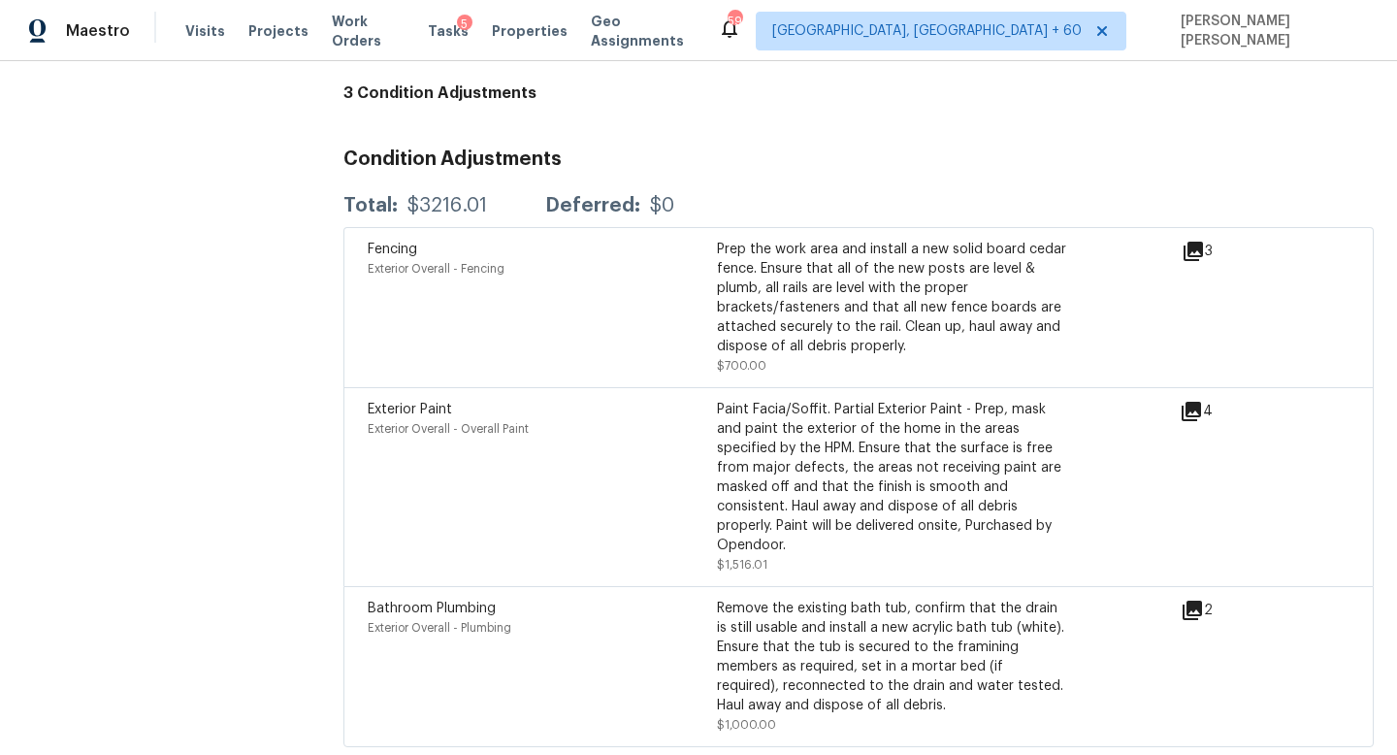
scroll to position [3598, 0]
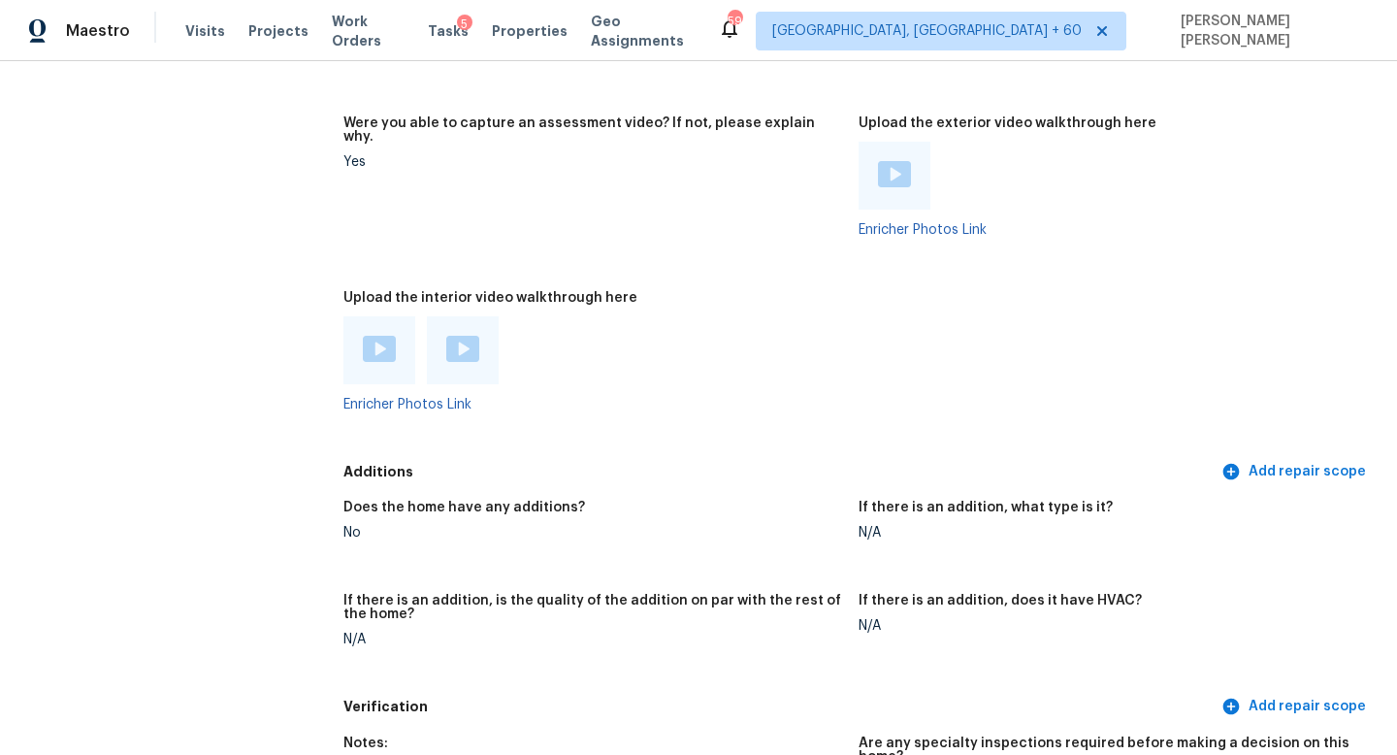
click at [383, 336] on img at bounding box center [379, 349] width 33 height 26
click at [455, 336] on img at bounding box center [462, 349] width 33 height 26
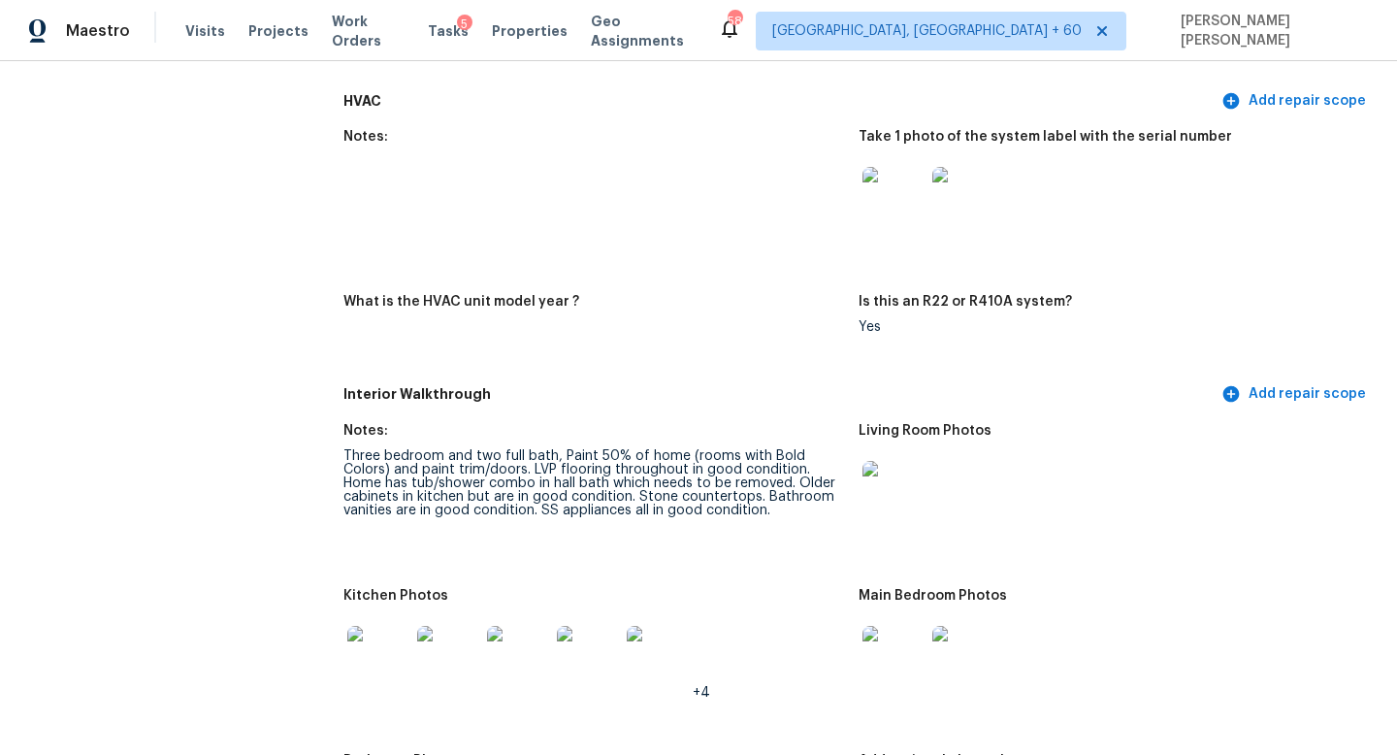
scroll to position [1925, 0]
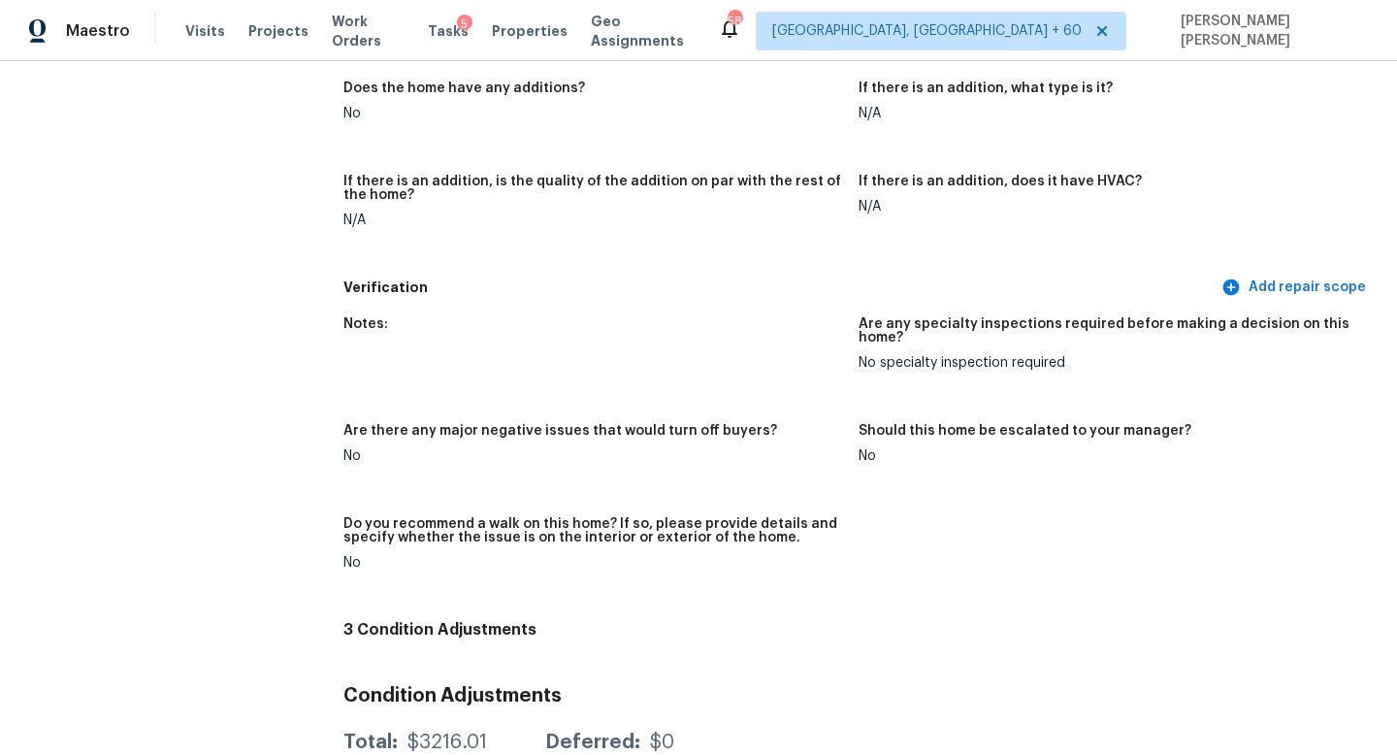
scroll to position [4554, 0]
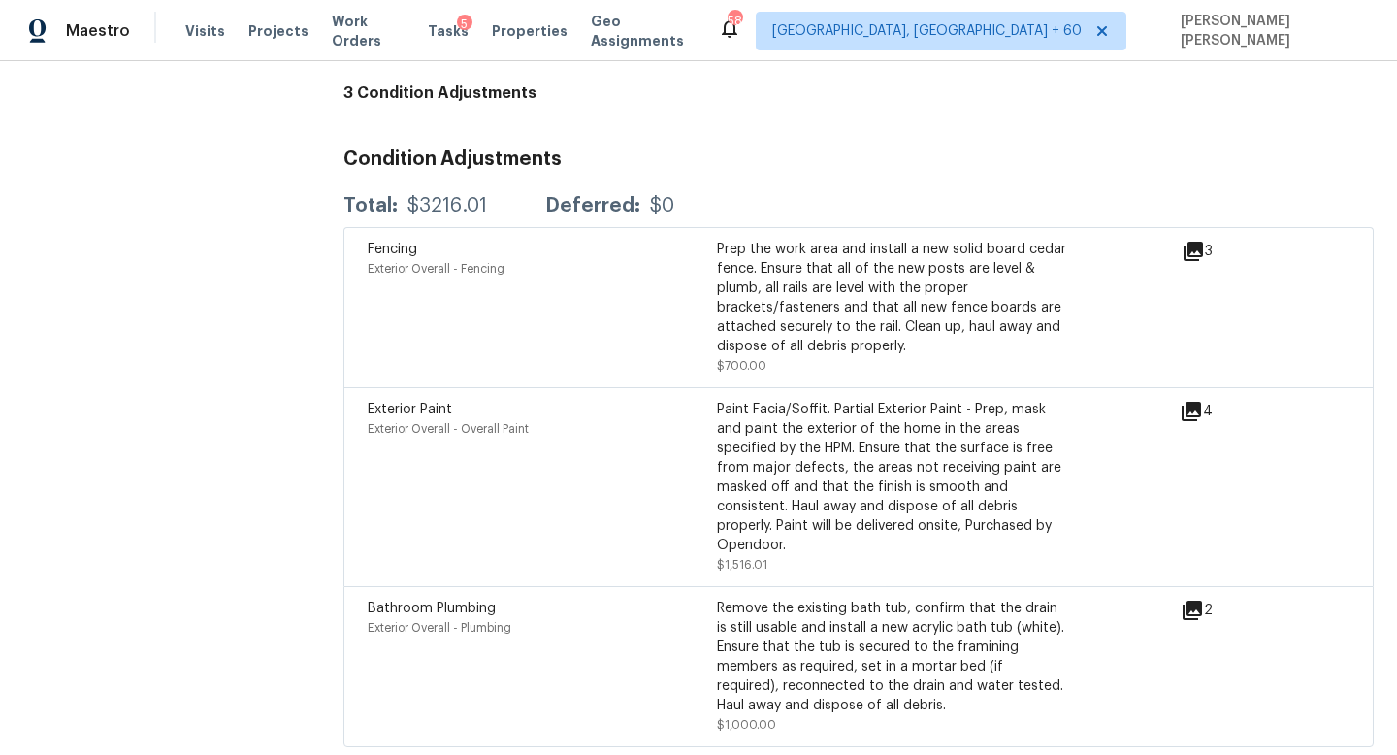
click at [1199, 601] on icon at bounding box center [1192, 610] width 19 height 19
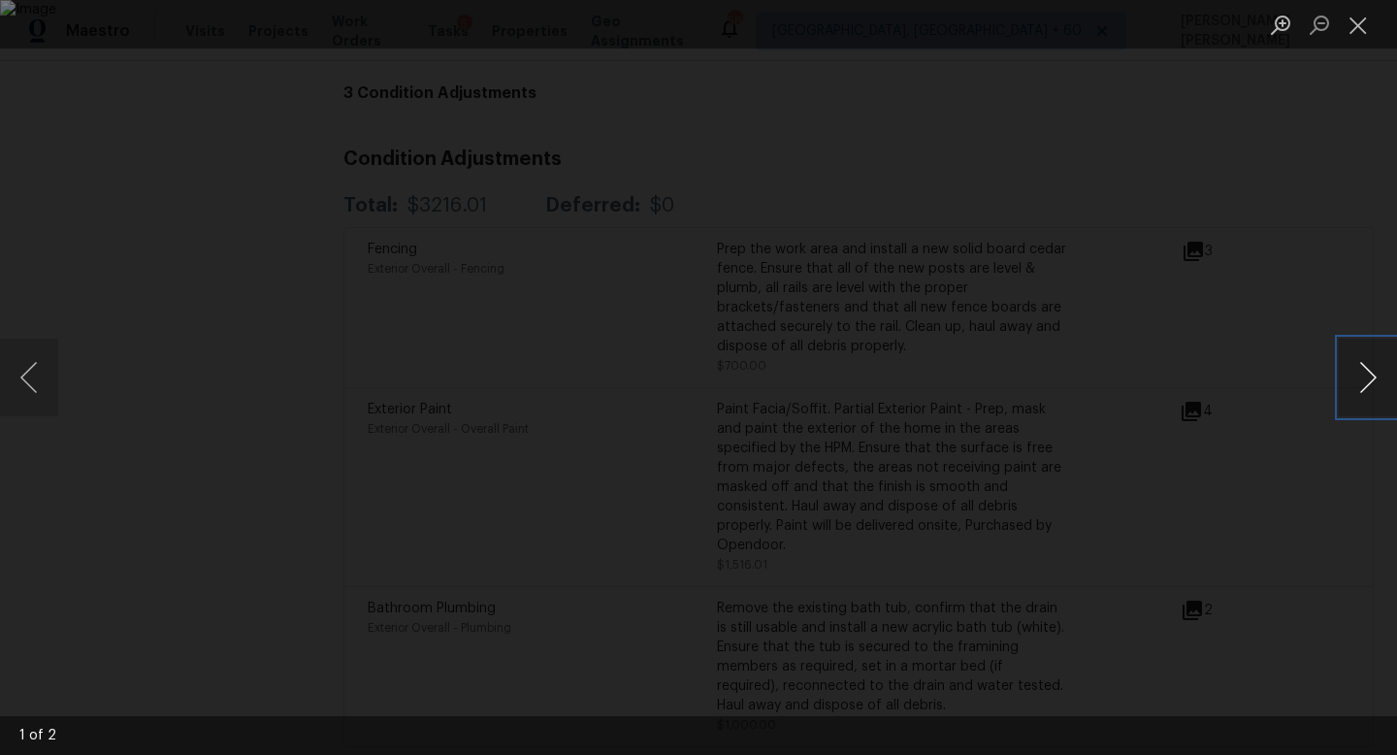
click at [1361, 355] on button "Next image" at bounding box center [1368, 378] width 58 height 78
click at [1303, 254] on div "Lightbox" at bounding box center [698, 377] width 1397 height 755
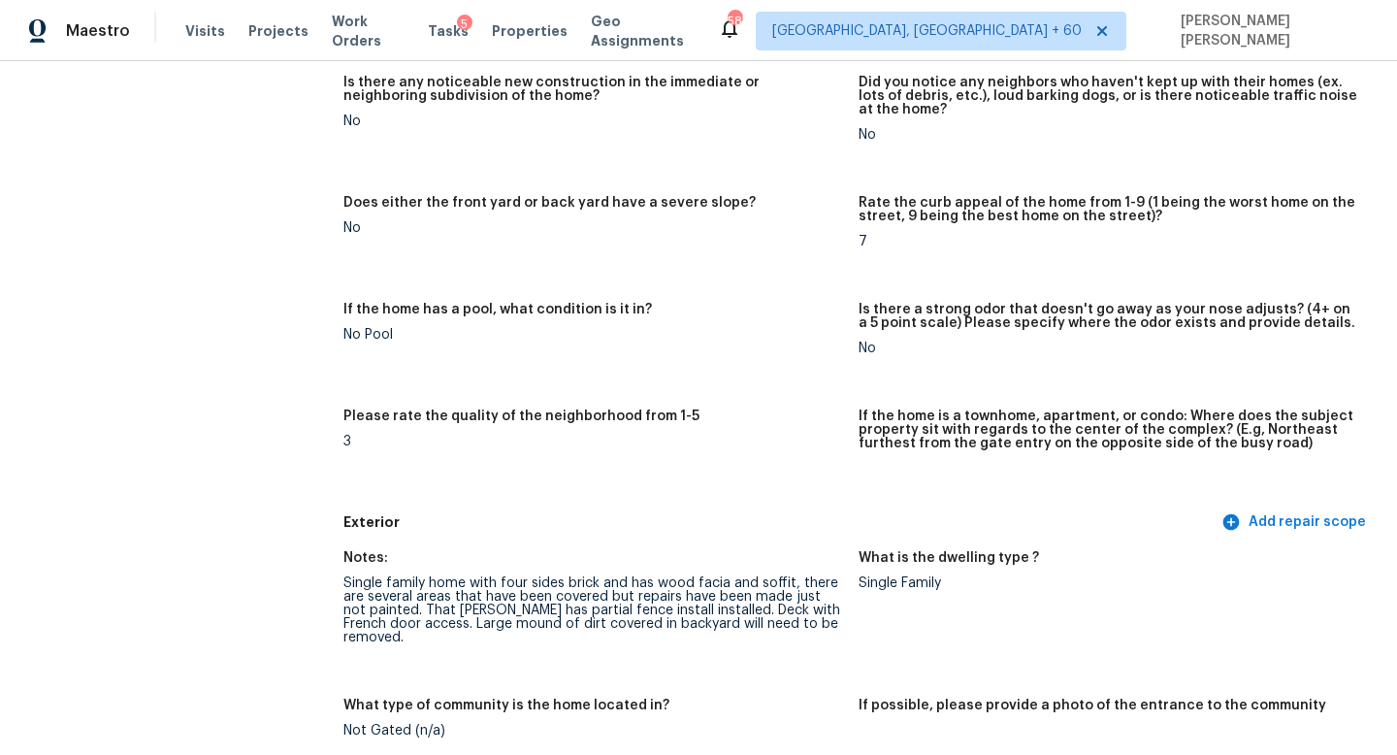
scroll to position [0, 0]
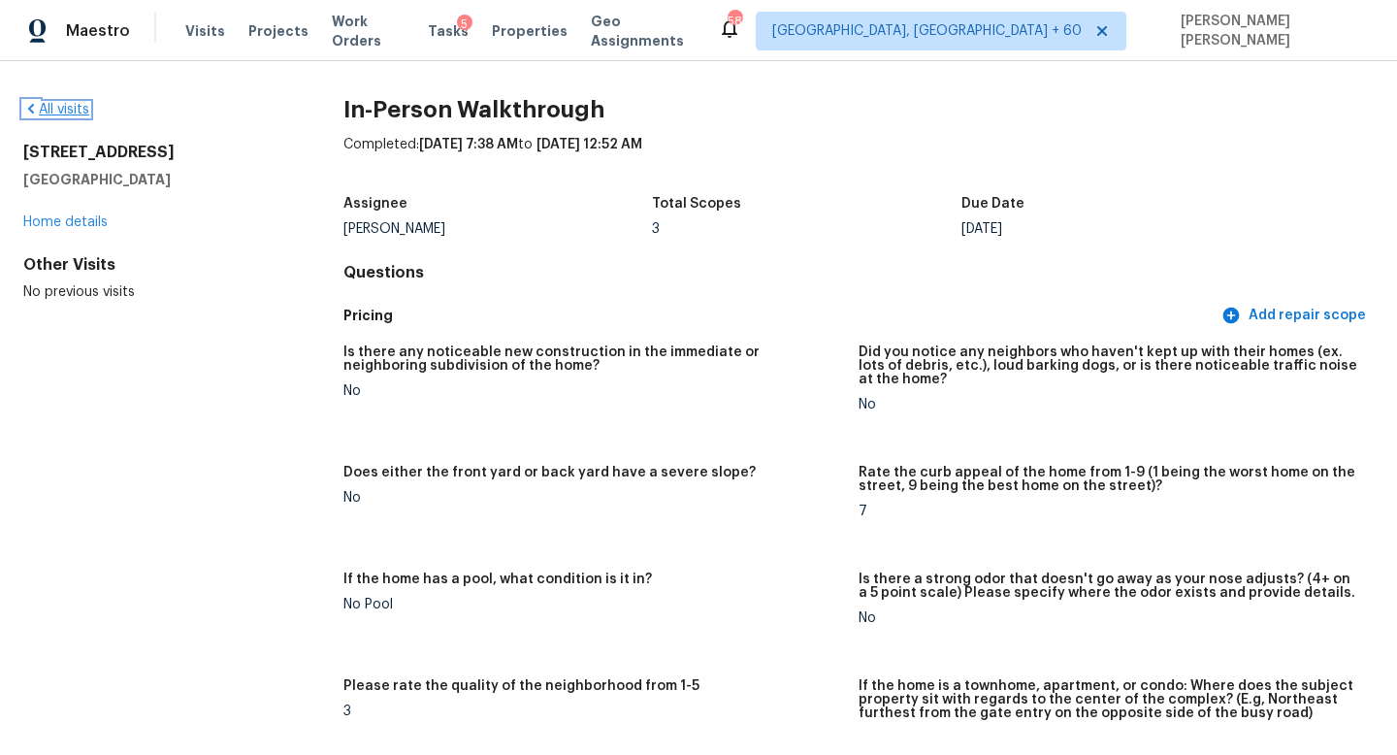
click at [63, 105] on link "All visits" at bounding box center [56, 110] width 66 height 14
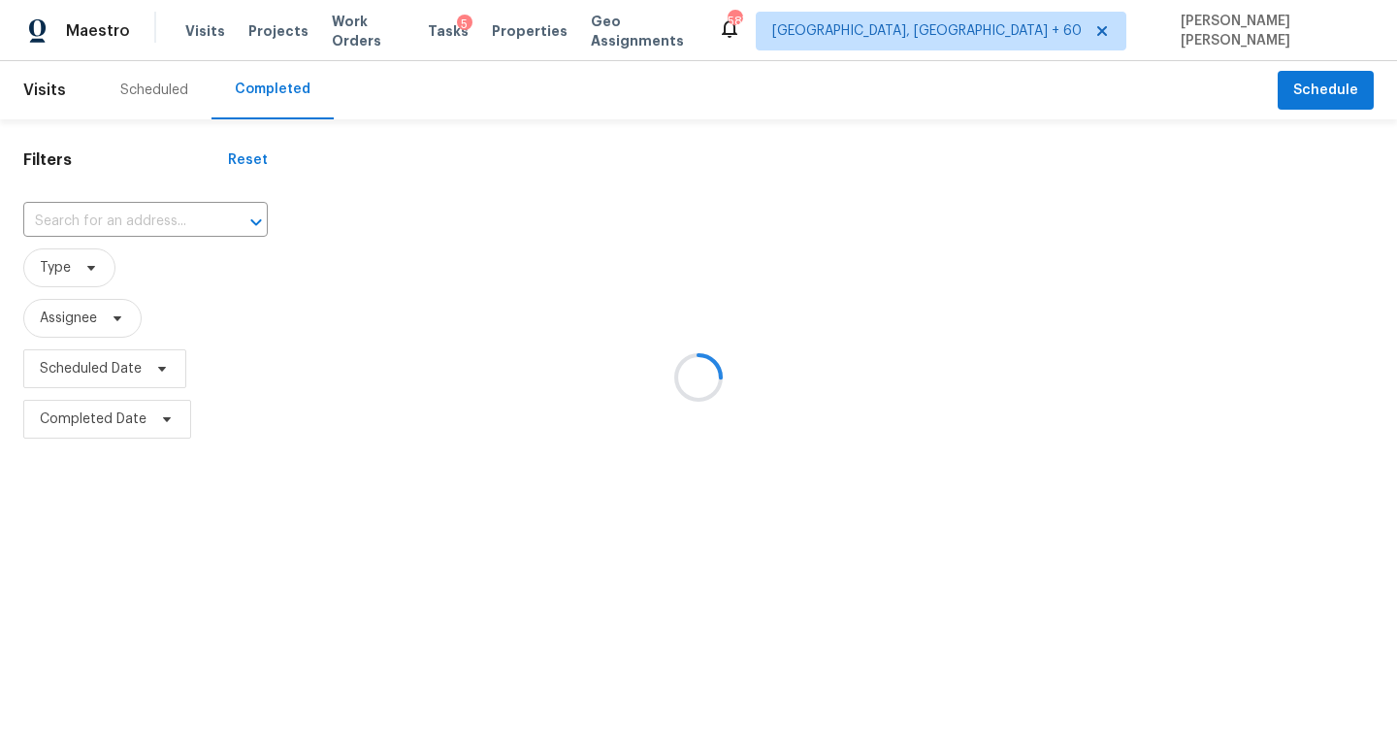
click at [144, 216] on div at bounding box center [698, 377] width 1397 height 755
click at [144, 220] on div at bounding box center [698, 377] width 1397 height 755
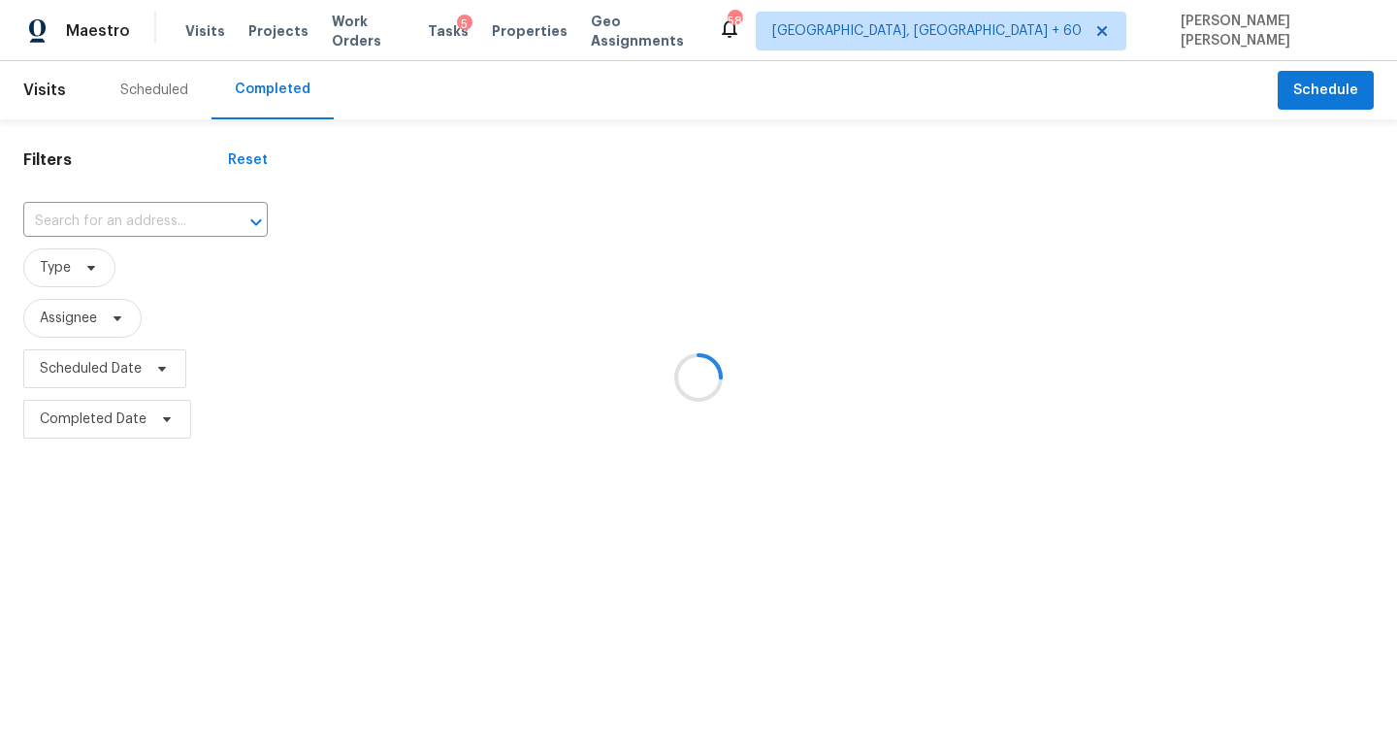
click at [144, 224] on div at bounding box center [698, 377] width 1397 height 755
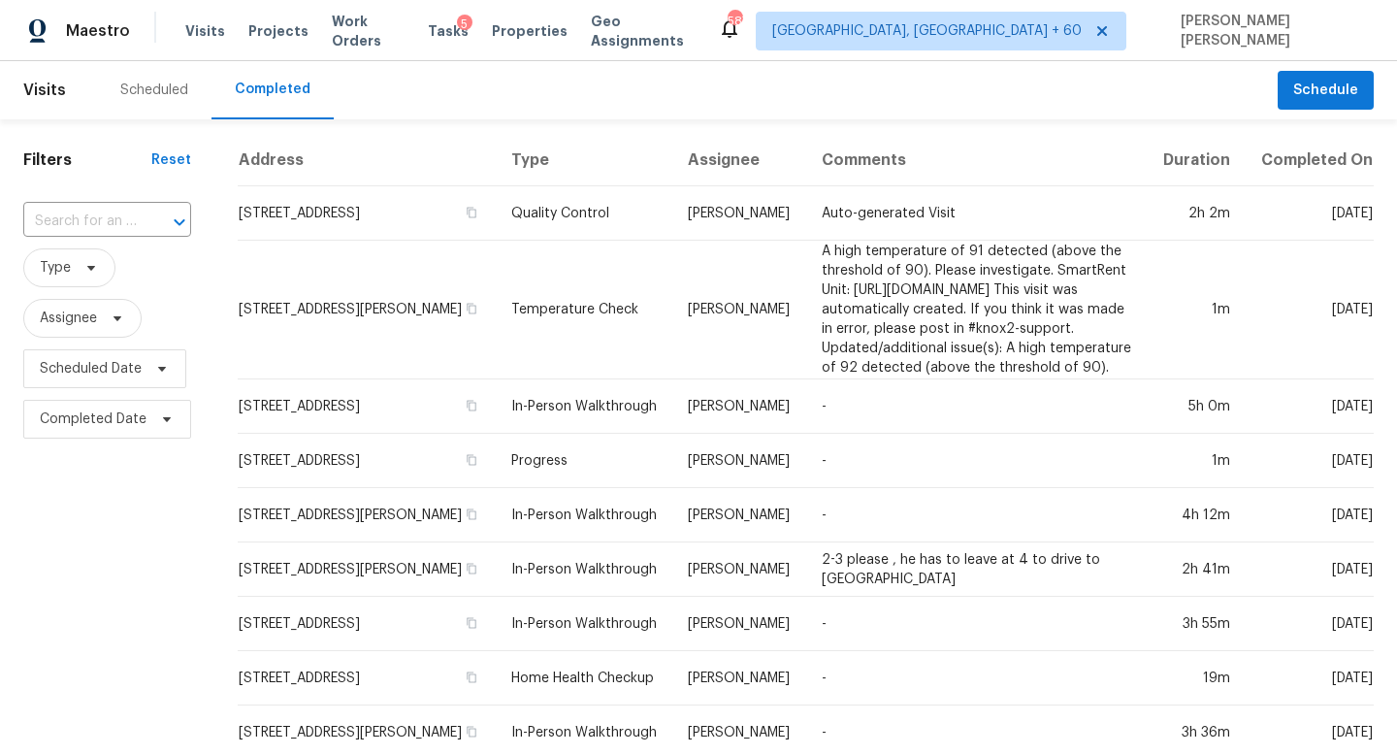
click at [144, 224] on div at bounding box center [166, 222] width 50 height 27
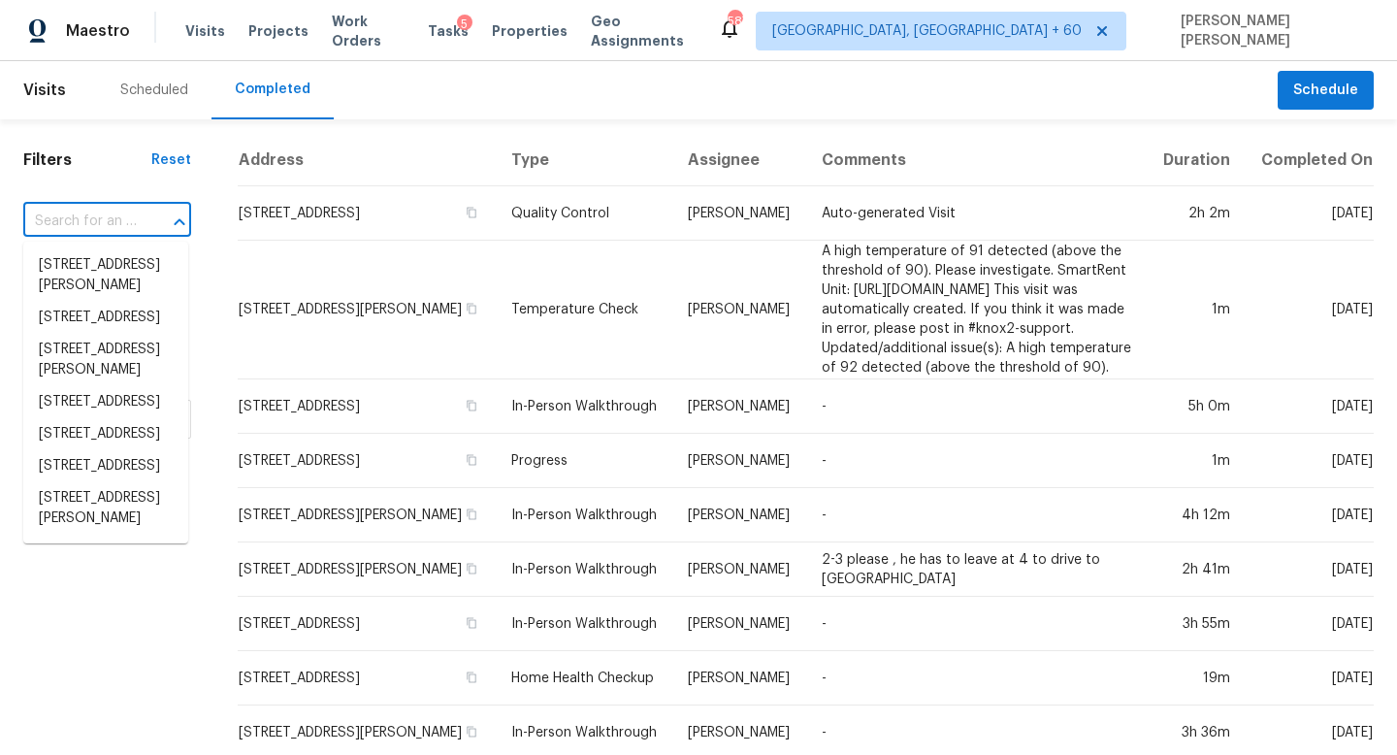
paste input "297 Turnberry Cir, Clarksville, TN 37043"
type input "297 Turnberry Cir, Clarksville, TN 37043"
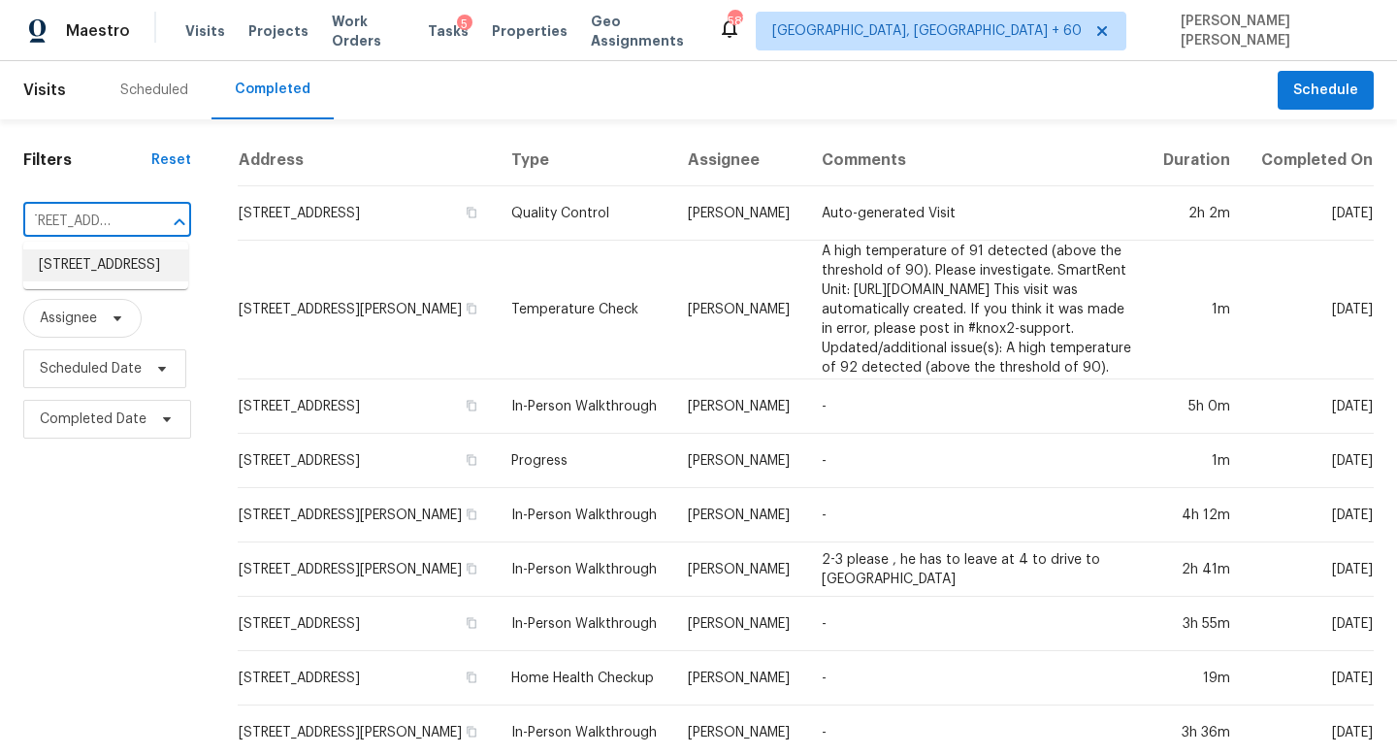
click at [137, 260] on li "297 Turnberry Cir, Clarksville, TN 37043" at bounding box center [105, 265] width 165 height 32
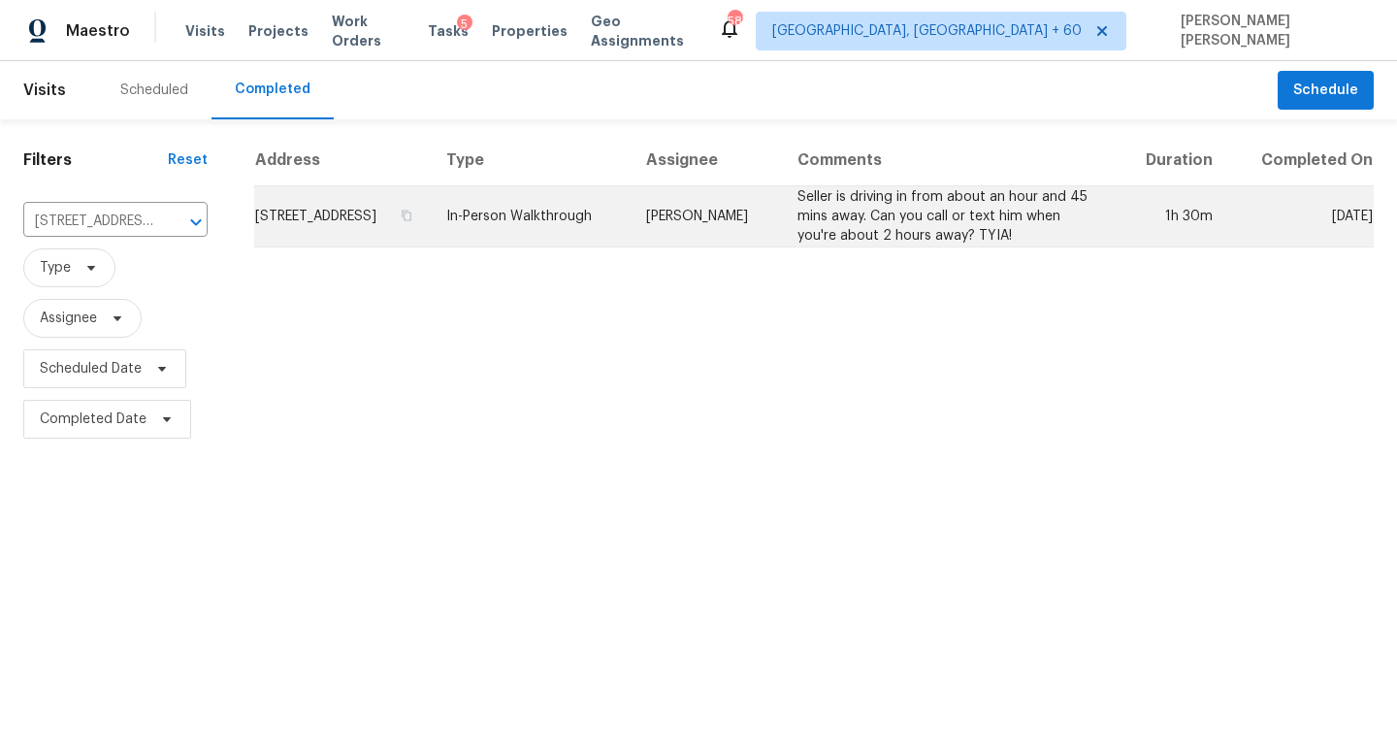
click at [744, 233] on td "Melissa Mossbrooks" at bounding box center [706, 216] width 150 height 61
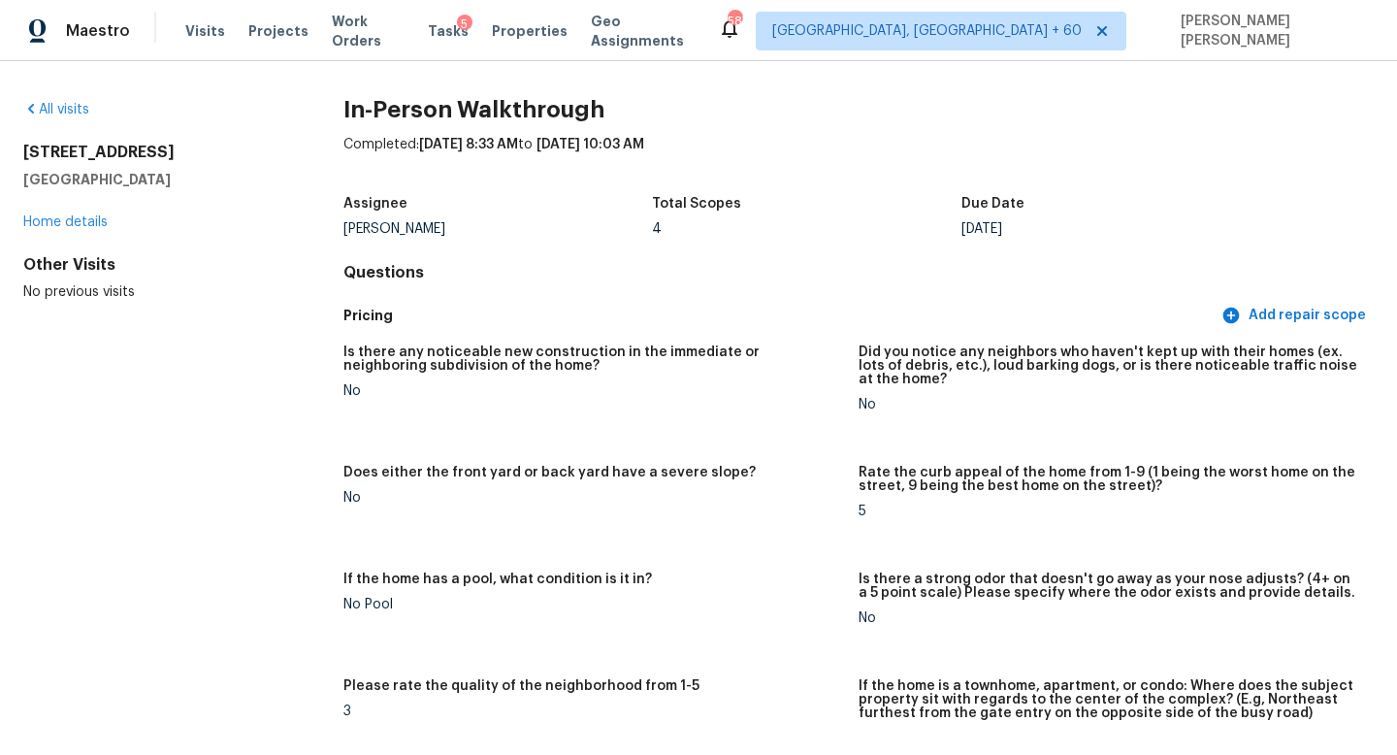
click at [746, 423] on figure "Is there any noticeable new construction in the immediate or neighboring subdiv…" at bounding box center [601, 393] width 515 height 97
click at [63, 106] on link "All visits" at bounding box center [56, 110] width 66 height 14
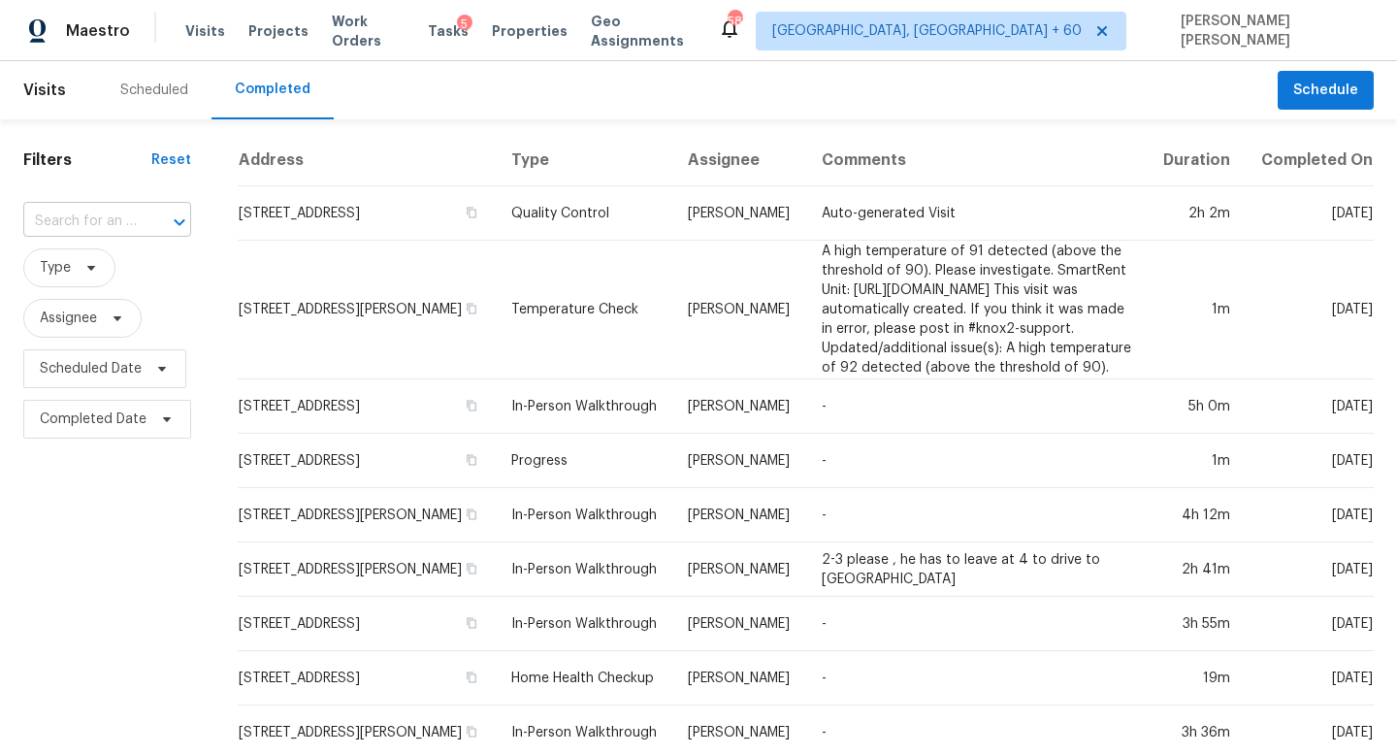
click at [113, 216] on input "text" at bounding box center [80, 222] width 114 height 30
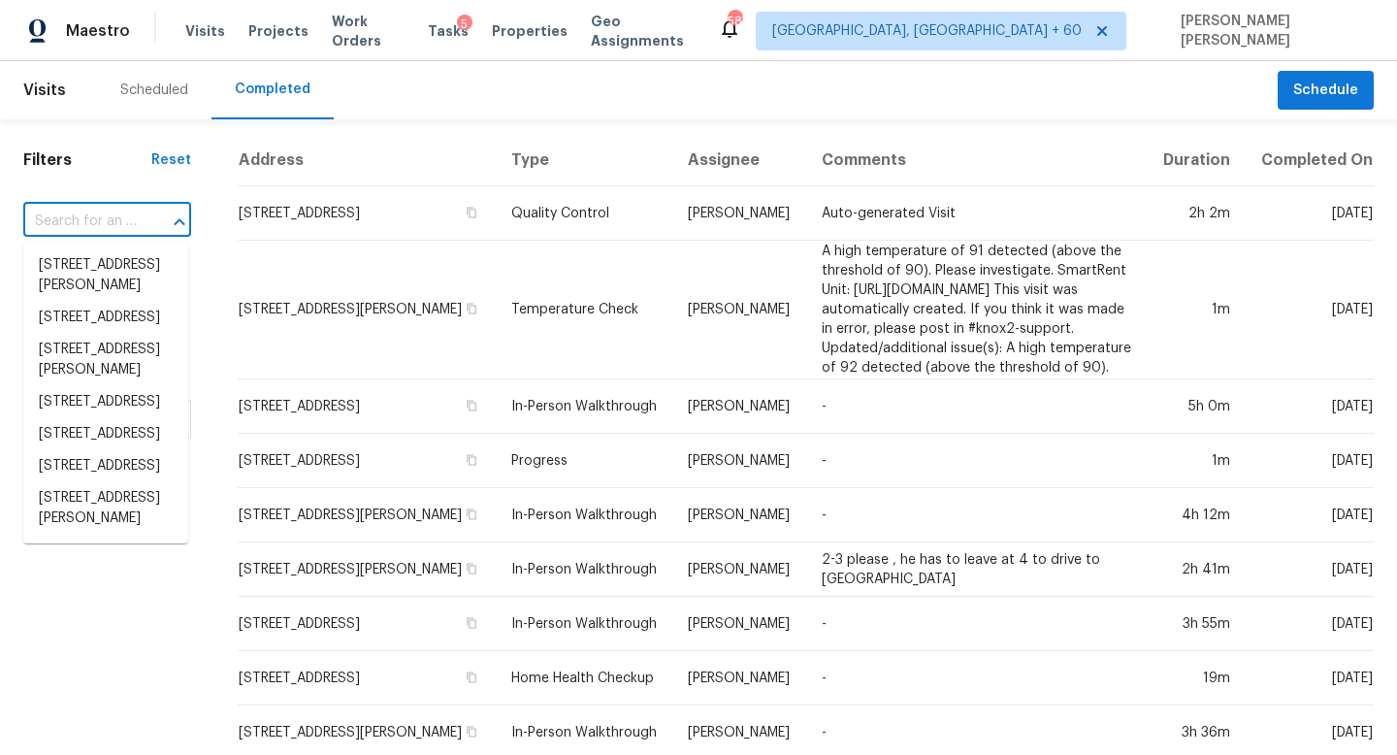
paste input "7714 Rolling Fork Ln, Houston, TX 77040"
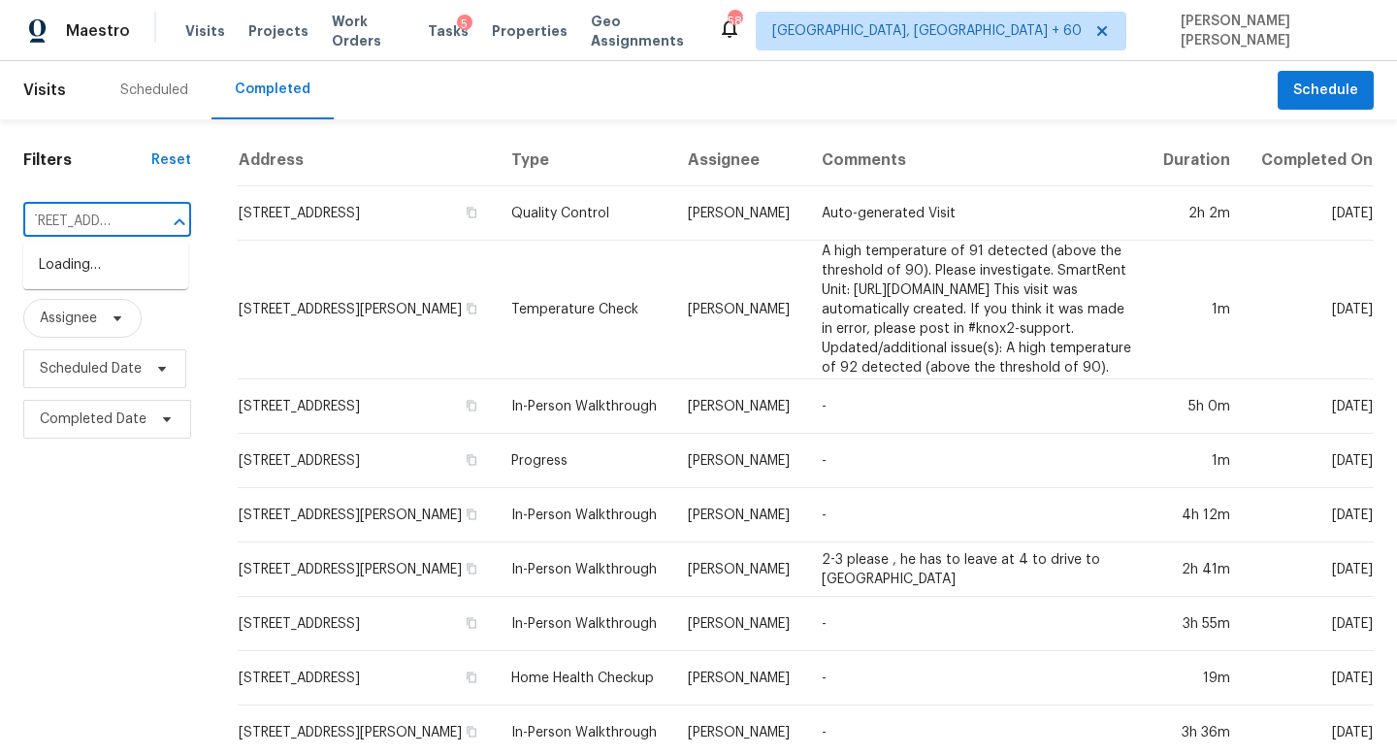
type input "7714 Rolling Fork Ln, Houston, TX 77040"
click at [121, 270] on li "7714 Rolling Fork Ln, Houston, TX 77040" at bounding box center [105, 265] width 165 height 32
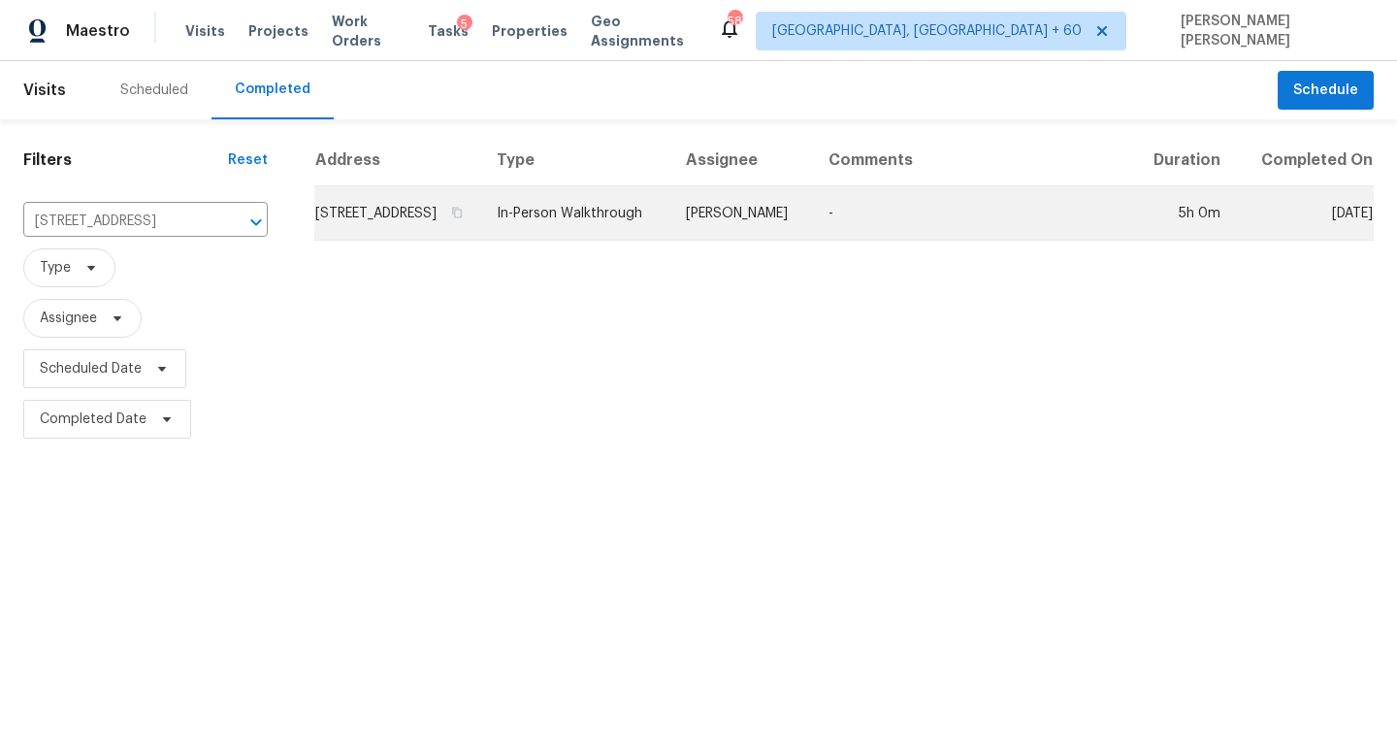
click at [478, 221] on td "7714 Rolling Fork Ln, Houston, TX 77040" at bounding box center [397, 213] width 167 height 54
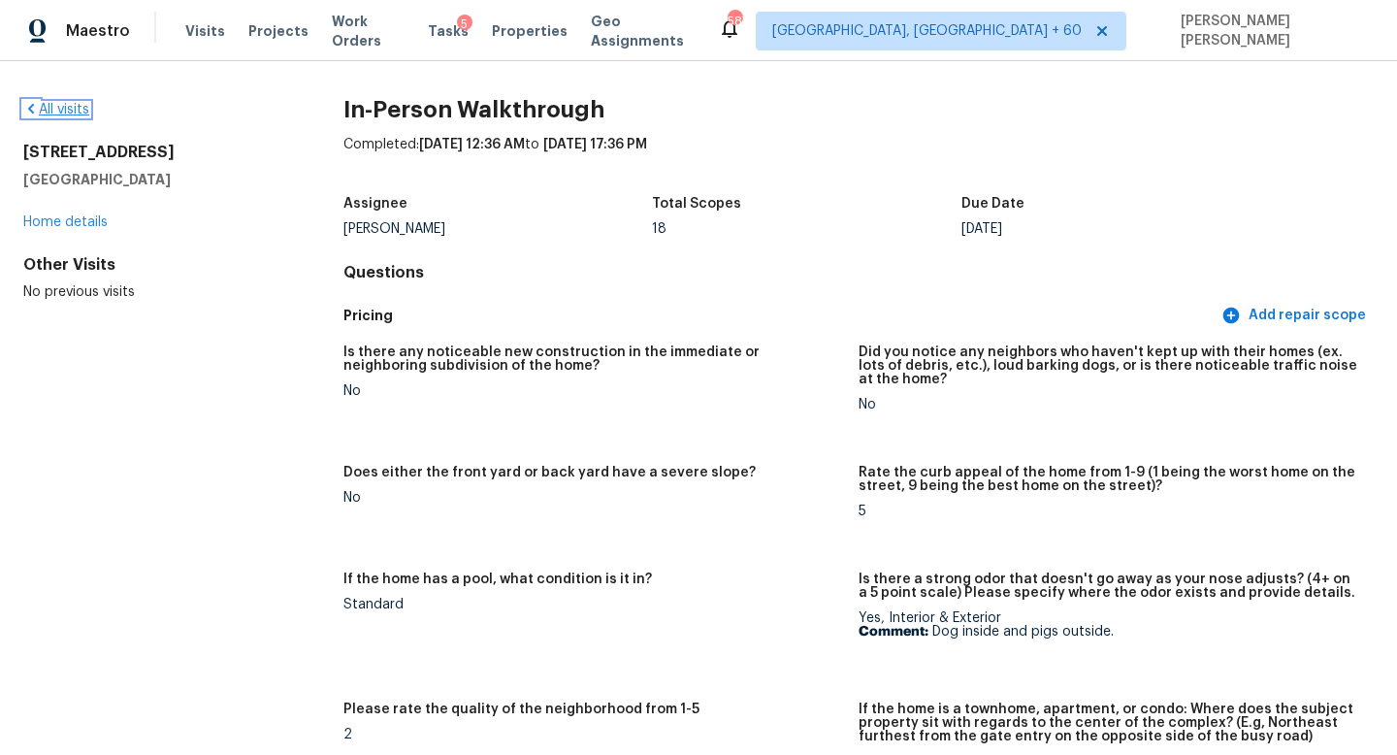
click at [49, 103] on link "All visits" at bounding box center [56, 110] width 66 height 14
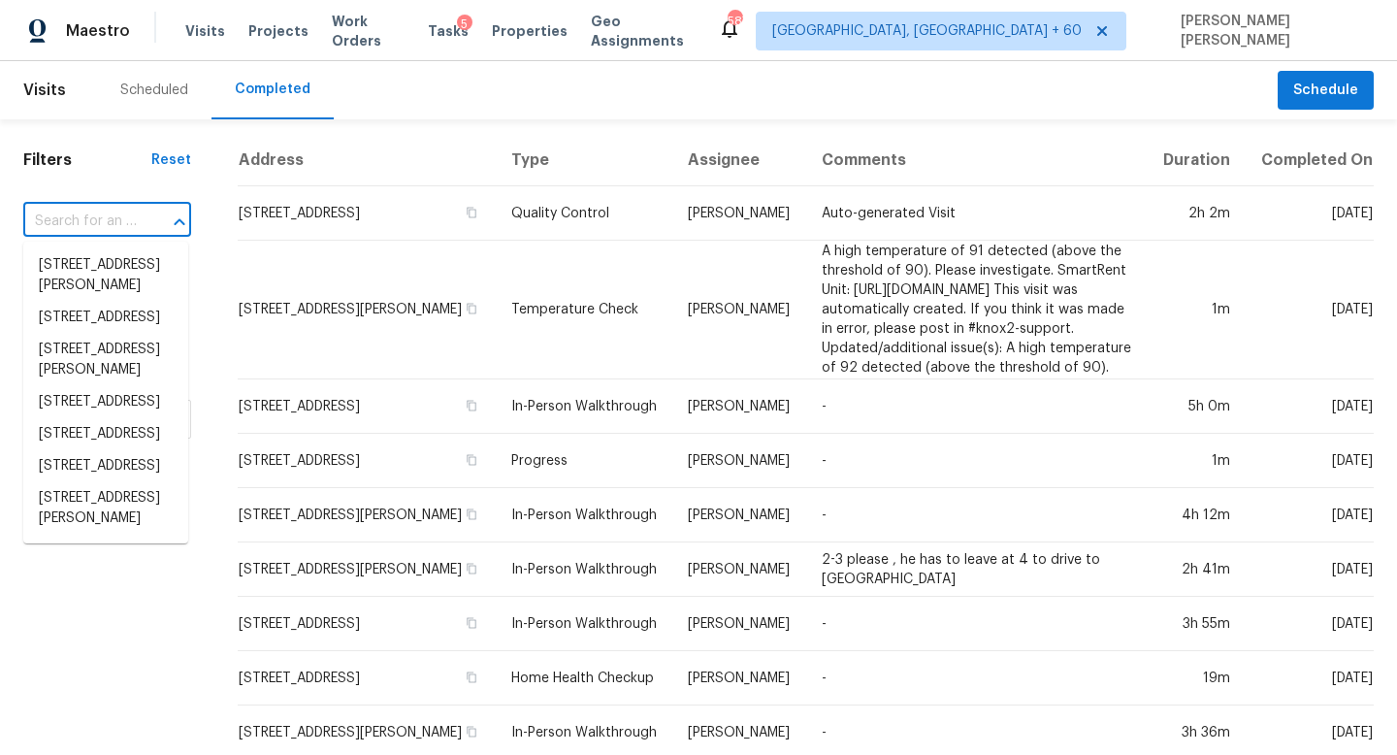
click at [100, 214] on input "text" at bounding box center [80, 222] width 114 height 30
paste input "2205 NW 174th St, Edmond, OK 73012"
type input "2205 NW 174th St, Edmond, OK 73012"
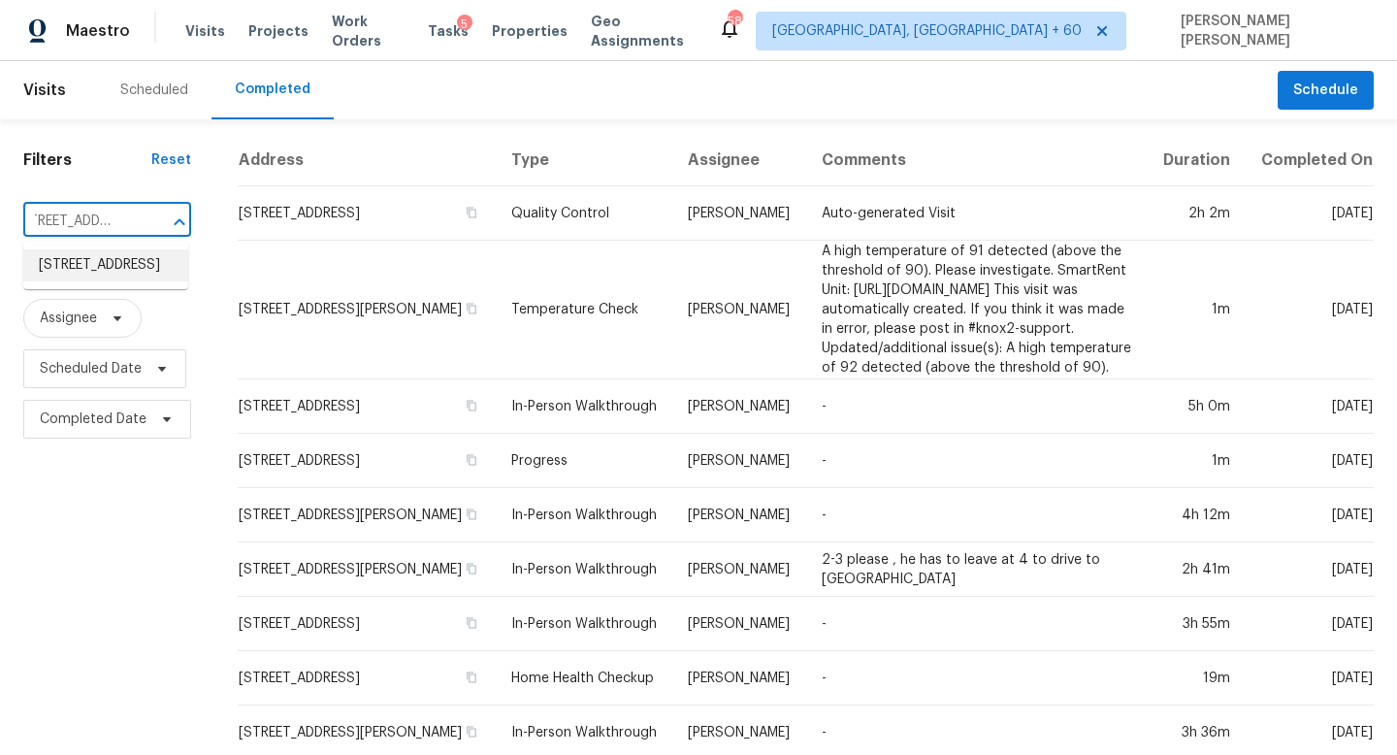
click at [125, 265] on li "2205 NW 174th St, Edmond, OK 73012" at bounding box center [105, 265] width 165 height 32
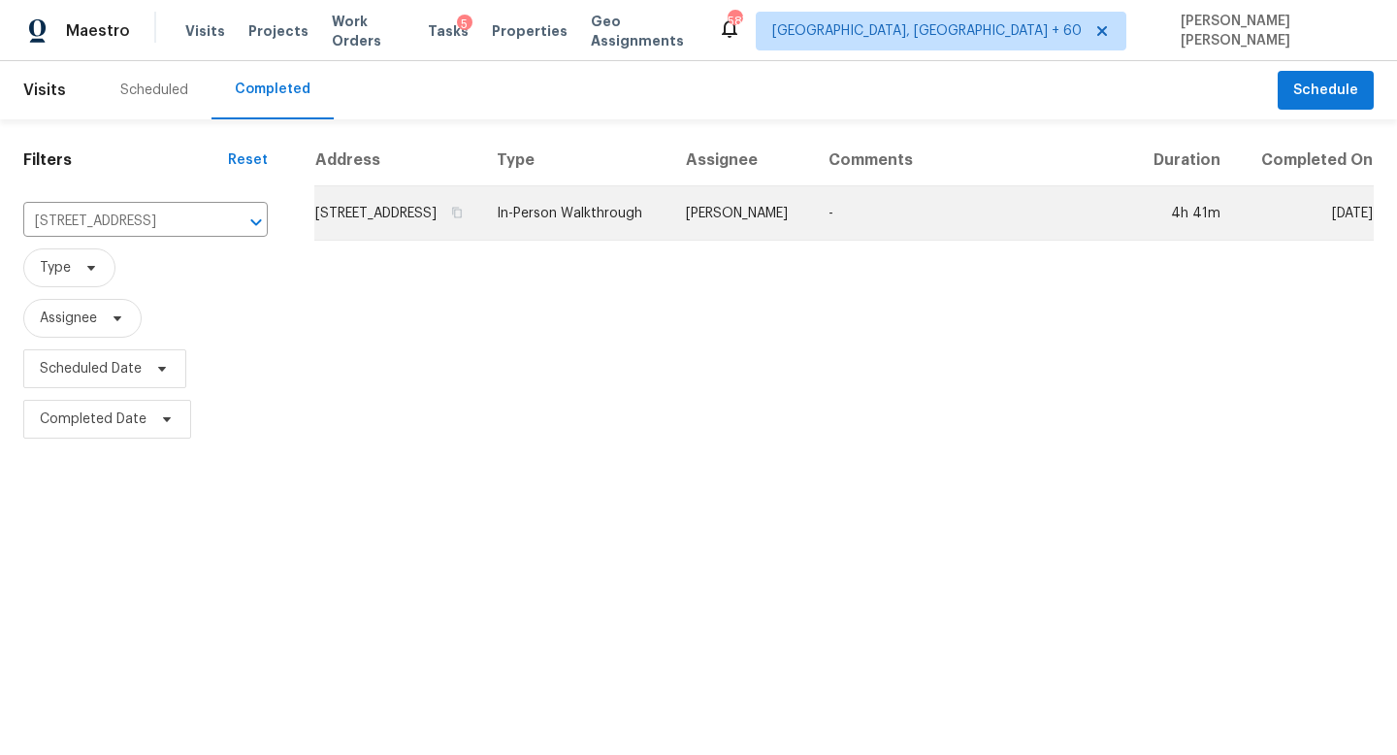
click at [671, 238] on td "In-Person Walkthrough" at bounding box center [575, 213] width 189 height 54
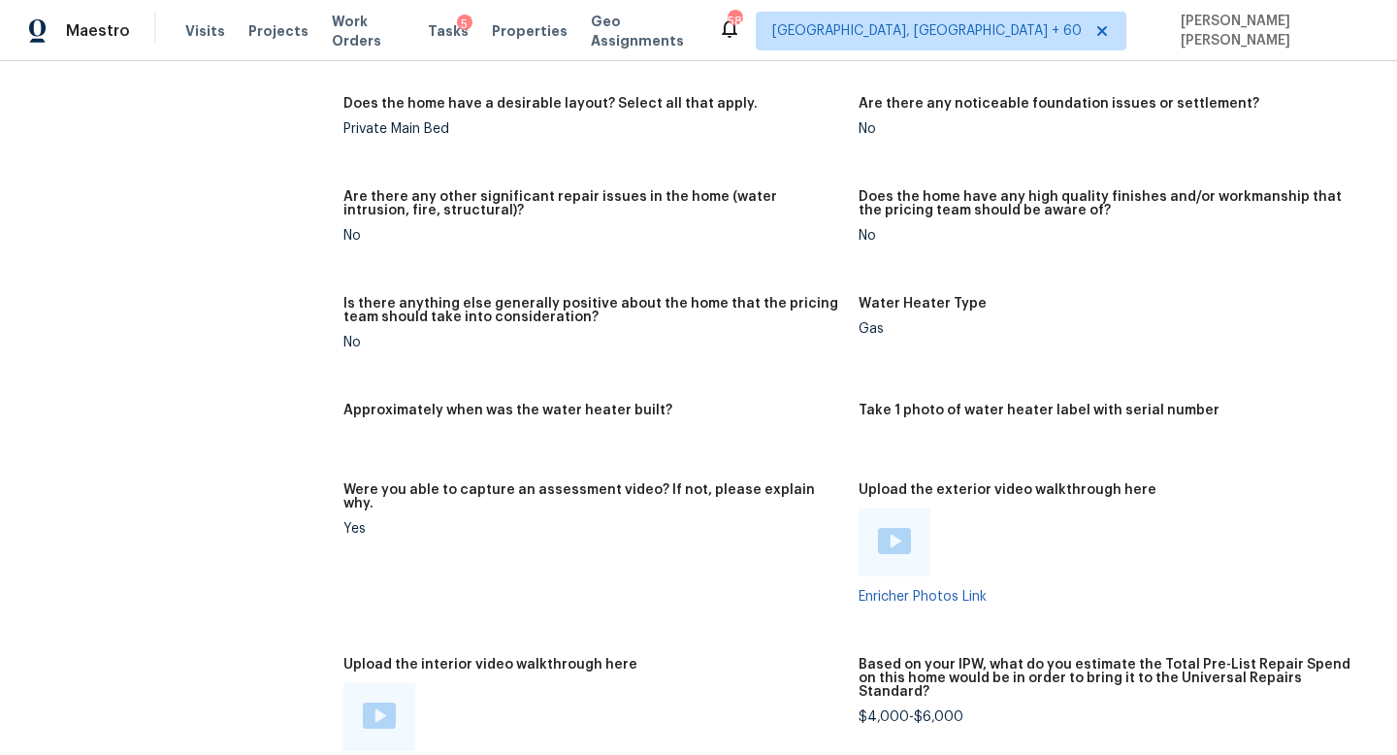
scroll to position [3506, 0]
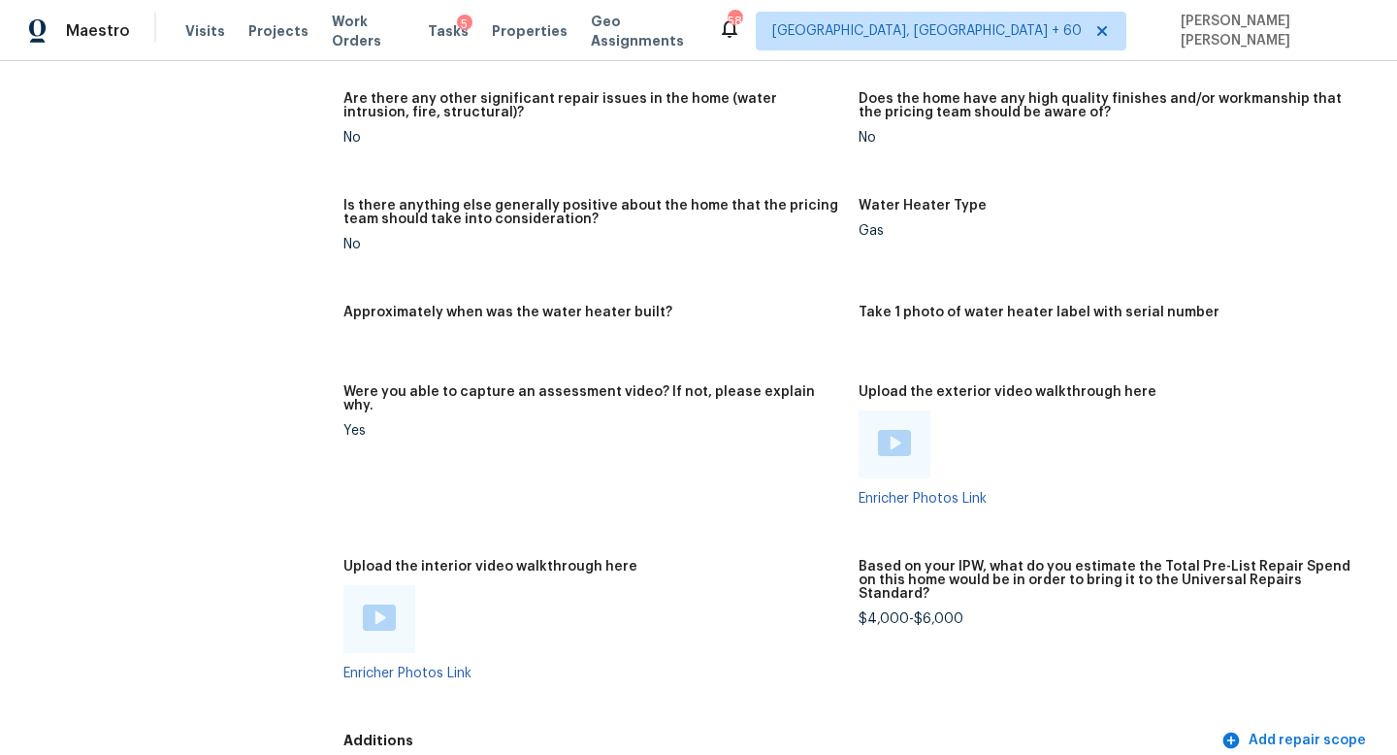
click at [379, 605] on img at bounding box center [379, 618] width 33 height 26
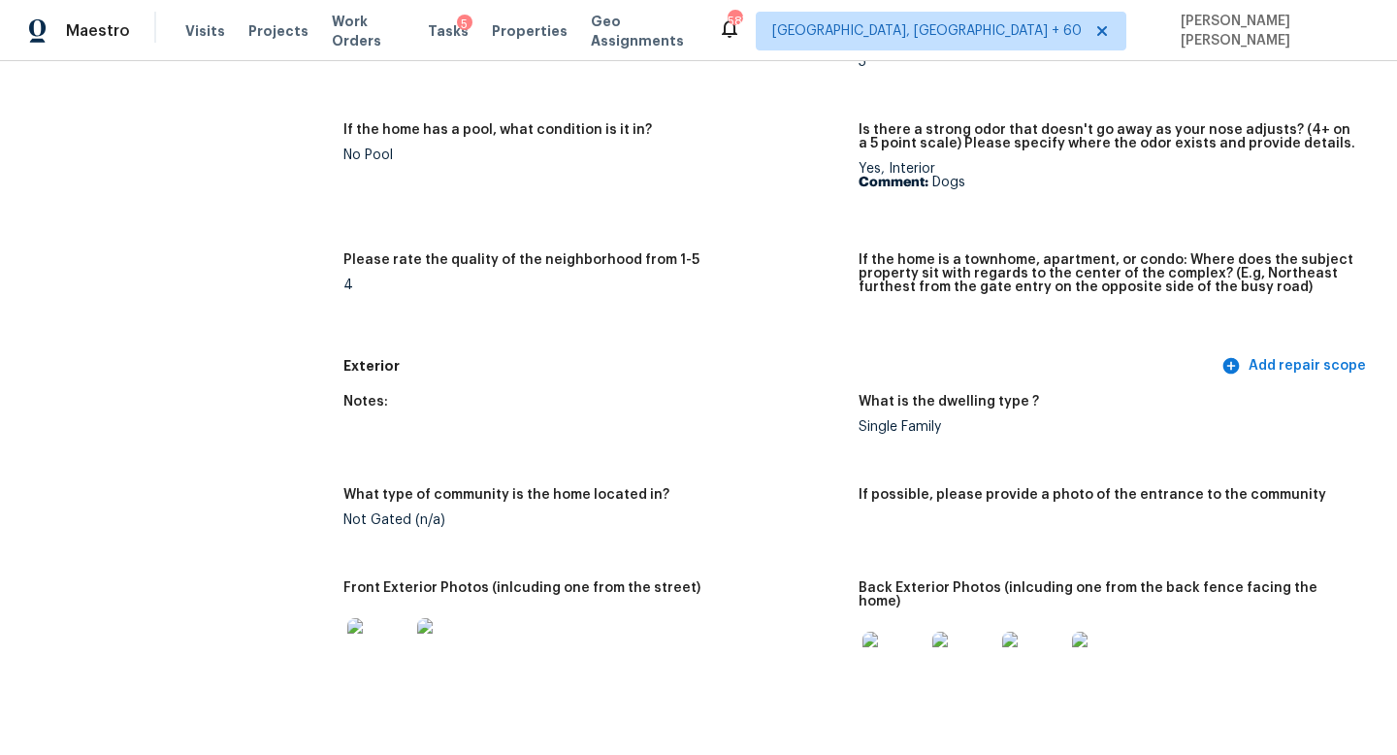
scroll to position [0, 0]
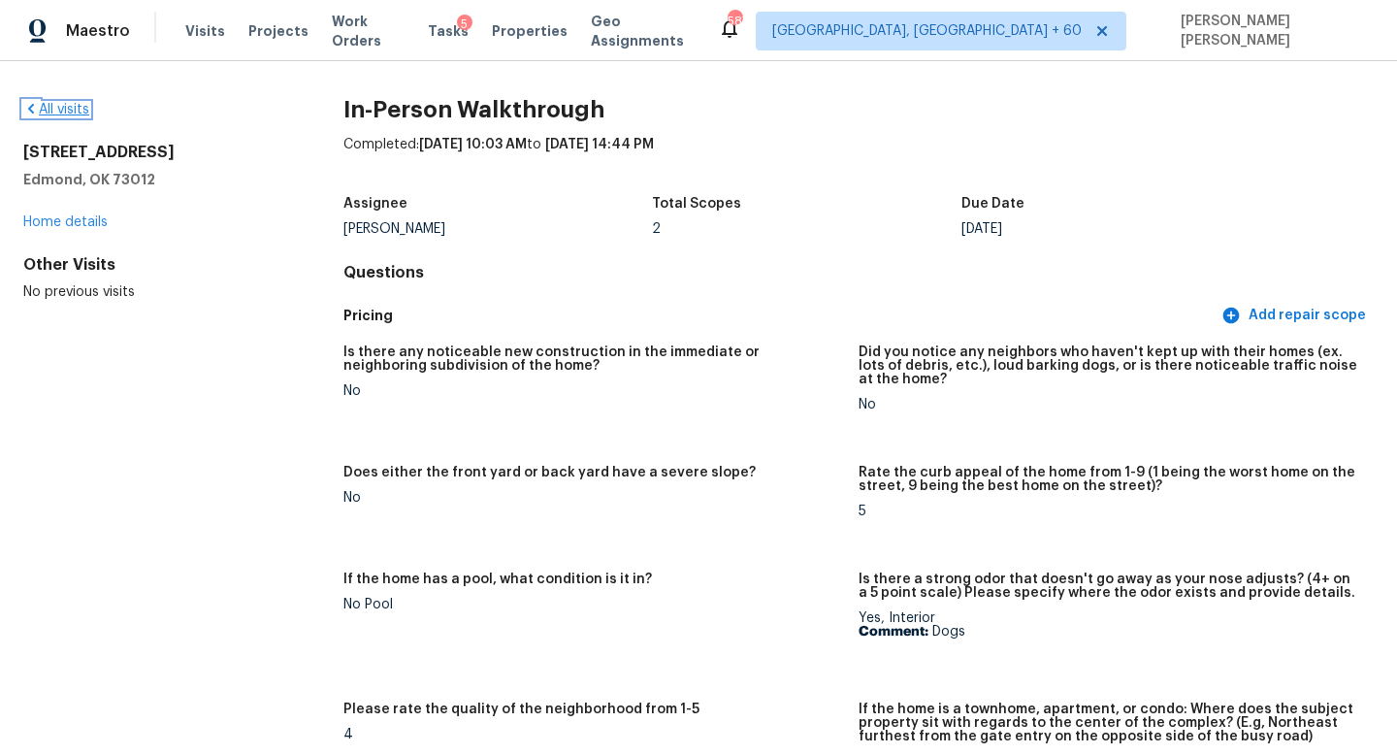
click at [65, 109] on link "All visits" at bounding box center [56, 110] width 66 height 14
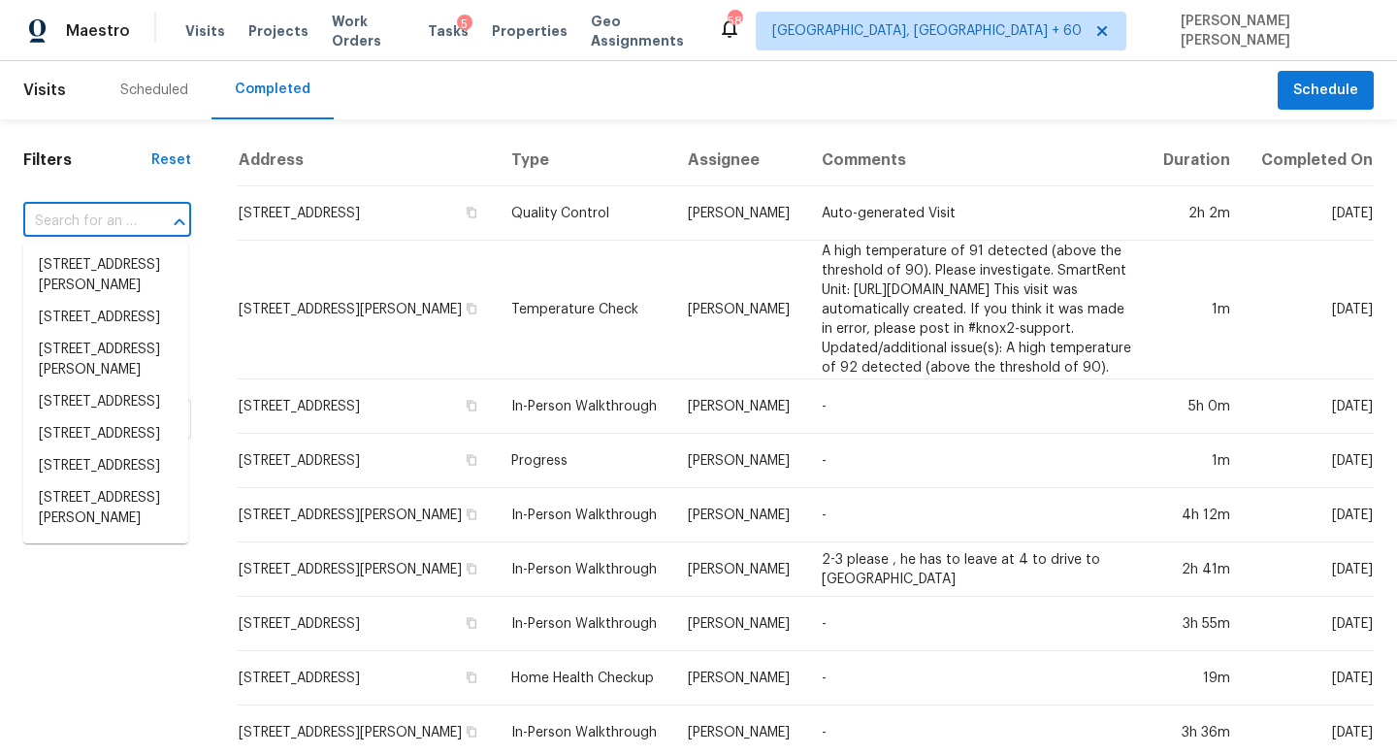
click at [110, 220] on input "text" at bounding box center [80, 222] width 114 height 30
paste input "14721 Polk St, Miami, FL 33176"
type input "14721 Polk St, Miami, FL 33176"
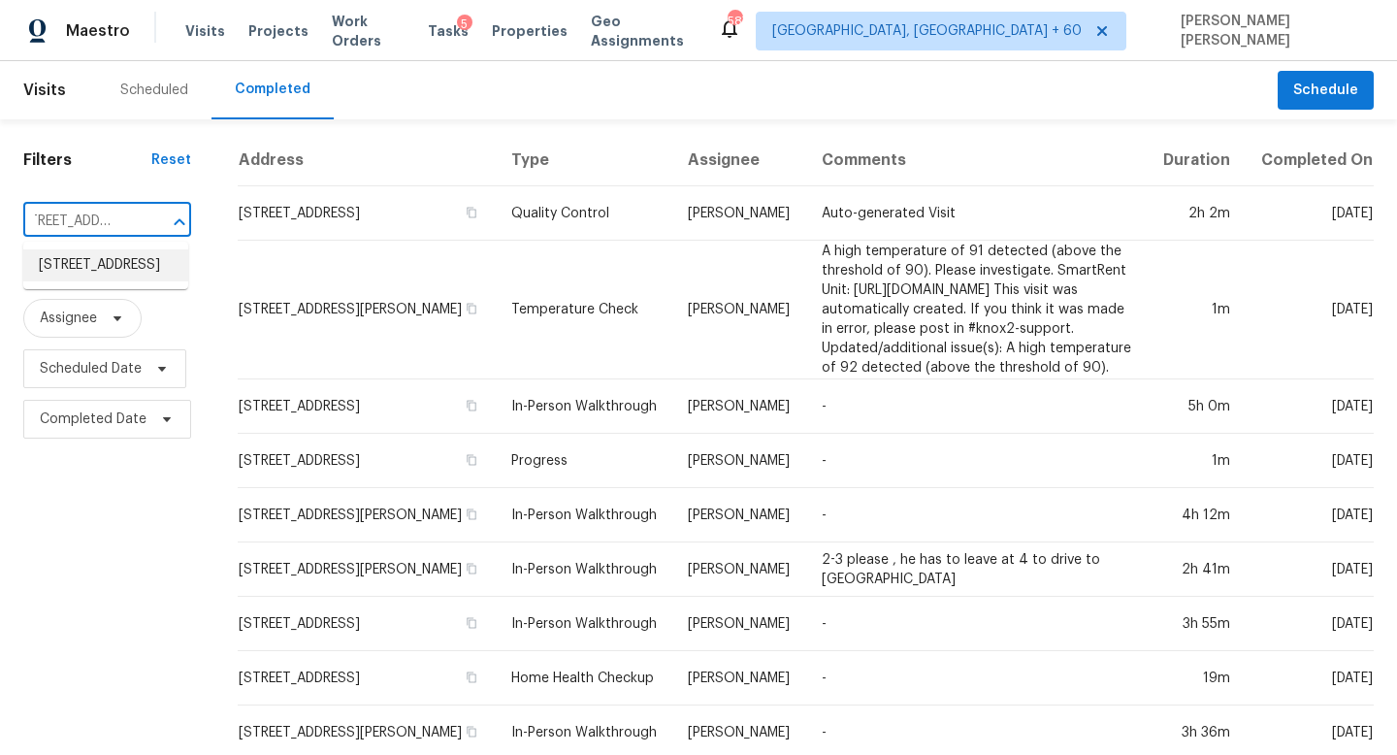
click at [126, 279] on li "14721 Polk St, Miami, FL 33176" at bounding box center [105, 265] width 165 height 32
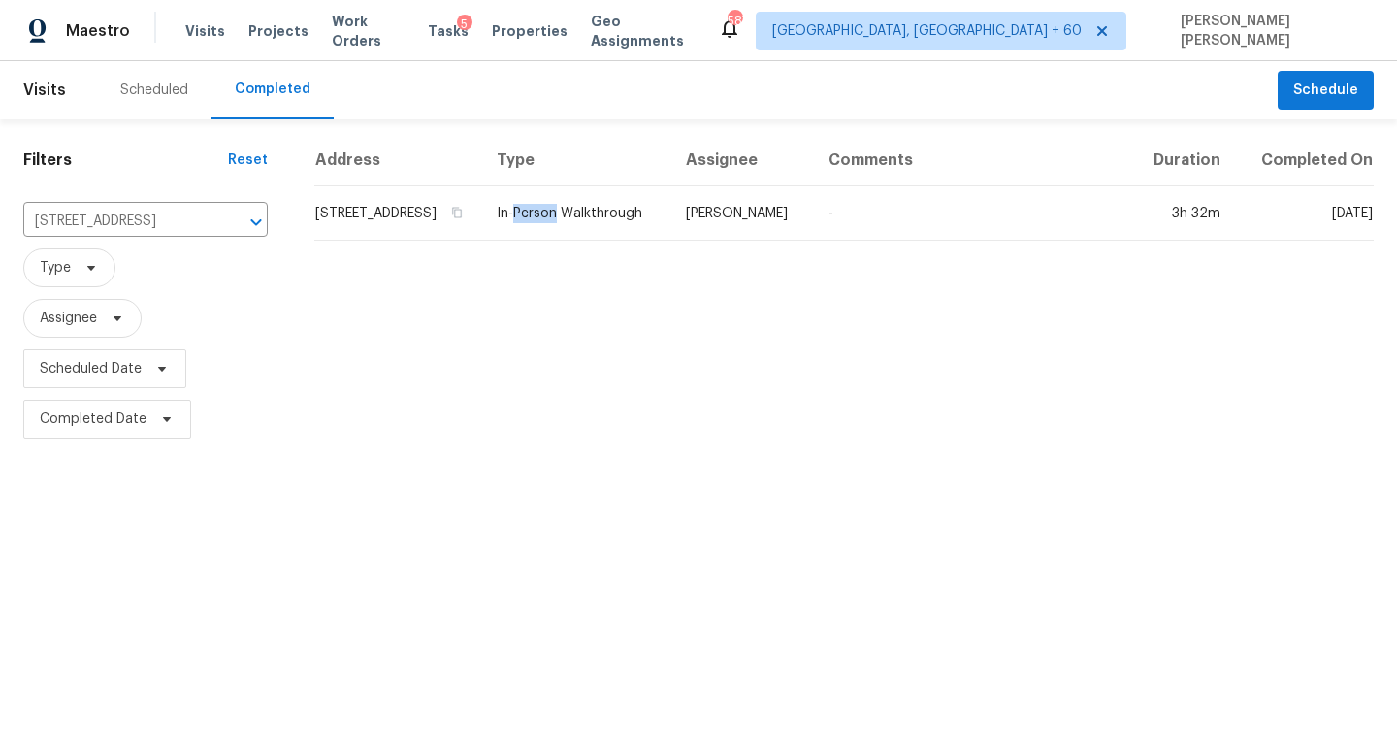
click at [640, 224] on td "In-Person Walkthrough" at bounding box center [575, 213] width 189 height 54
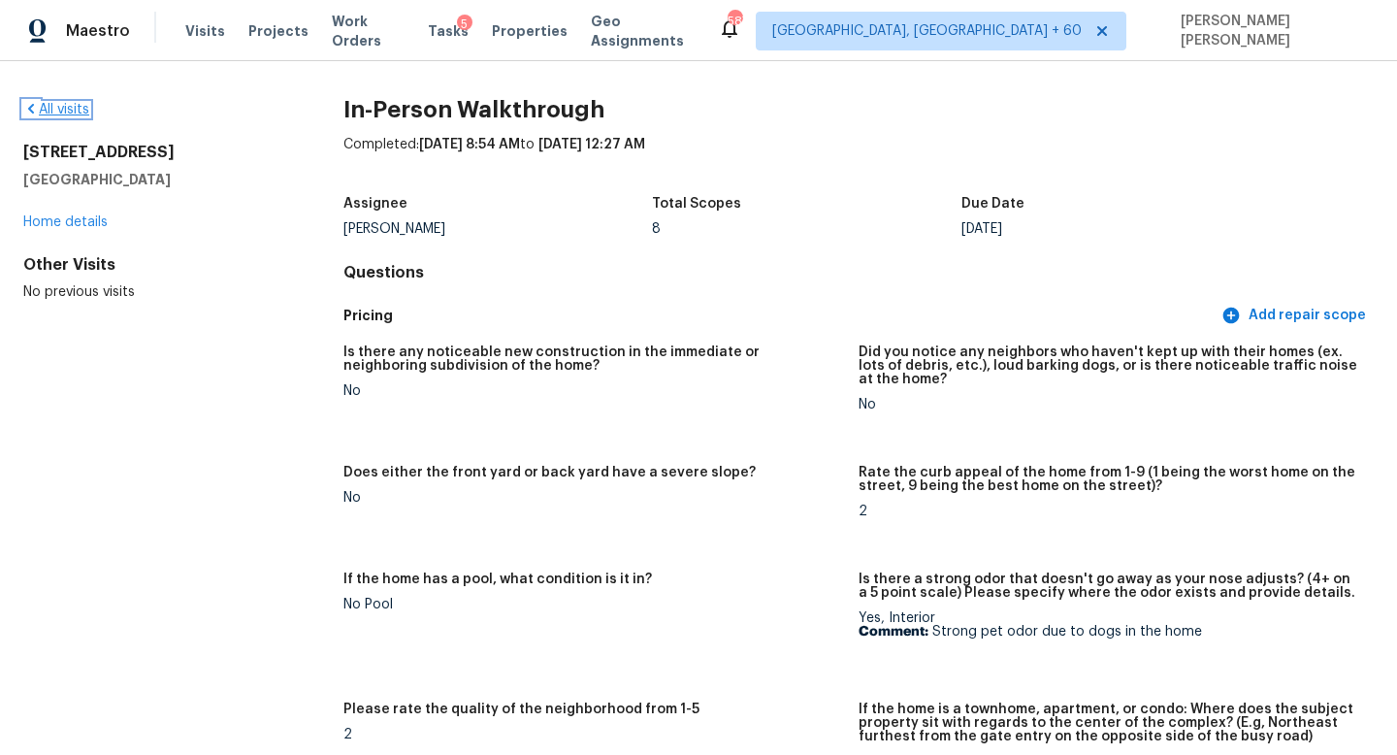
click at [49, 110] on link "All visits" at bounding box center [56, 110] width 66 height 14
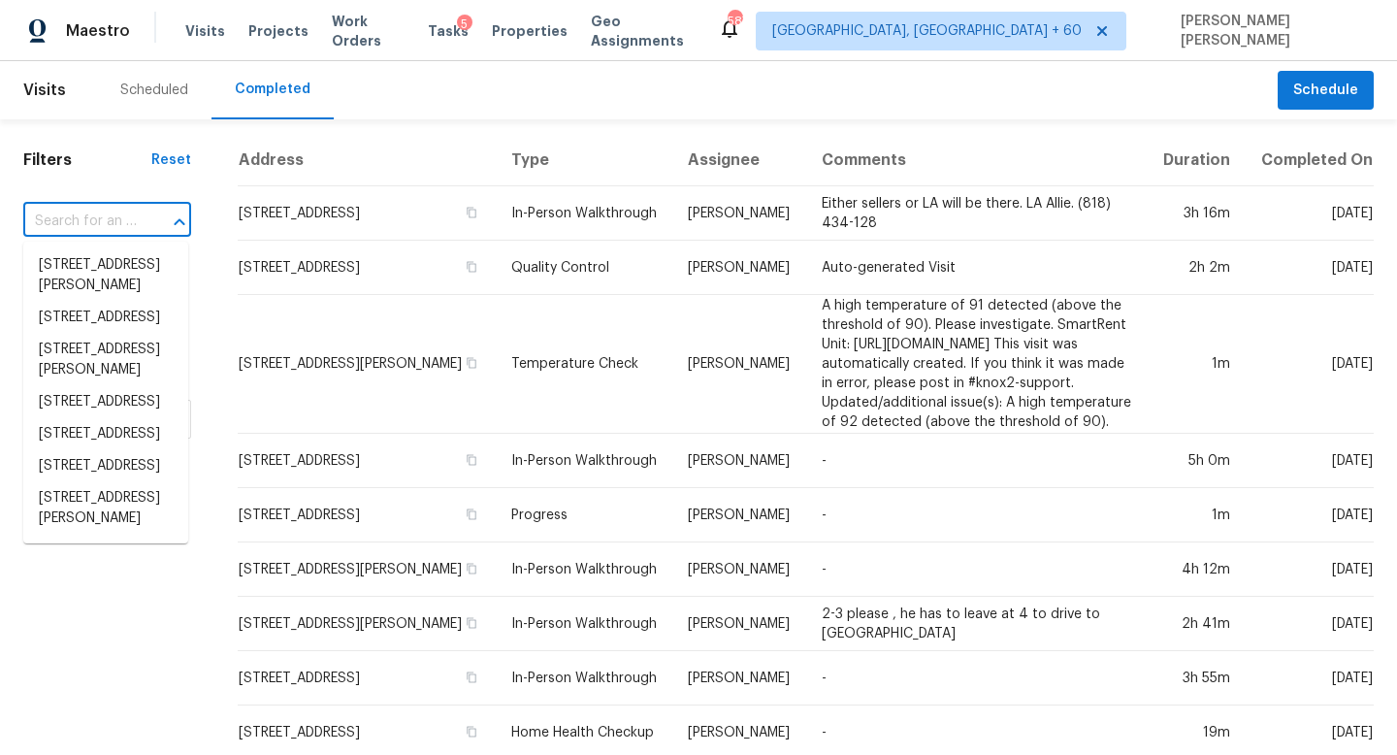
click at [84, 208] on input "text" at bounding box center [80, 222] width 114 height 30
paste input "2865 English Valley Ln, Sevierville, TN 37876"
type input "2865 English Valley Ln, Sevierville, TN 37876"
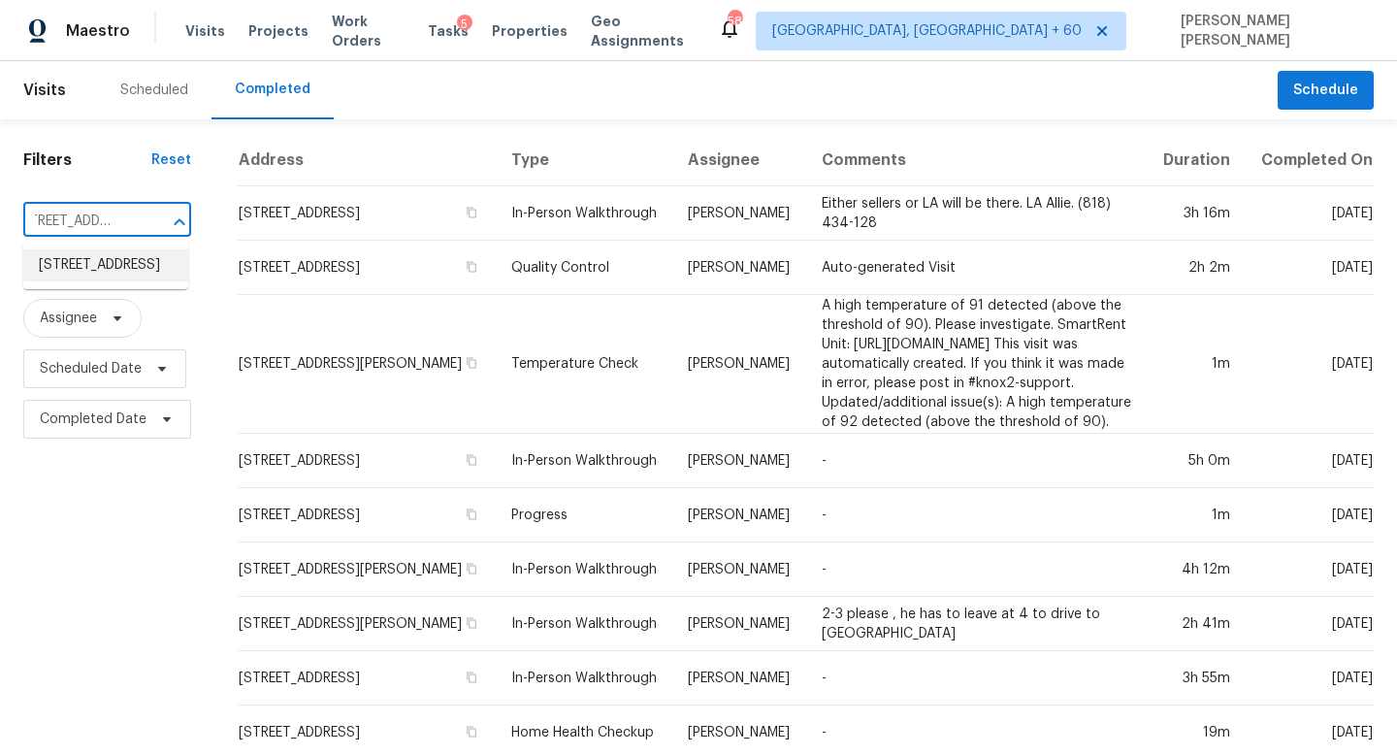
click at [120, 255] on li "2865 English Valley Ln, Sevierville, TN 37876" at bounding box center [105, 265] width 165 height 32
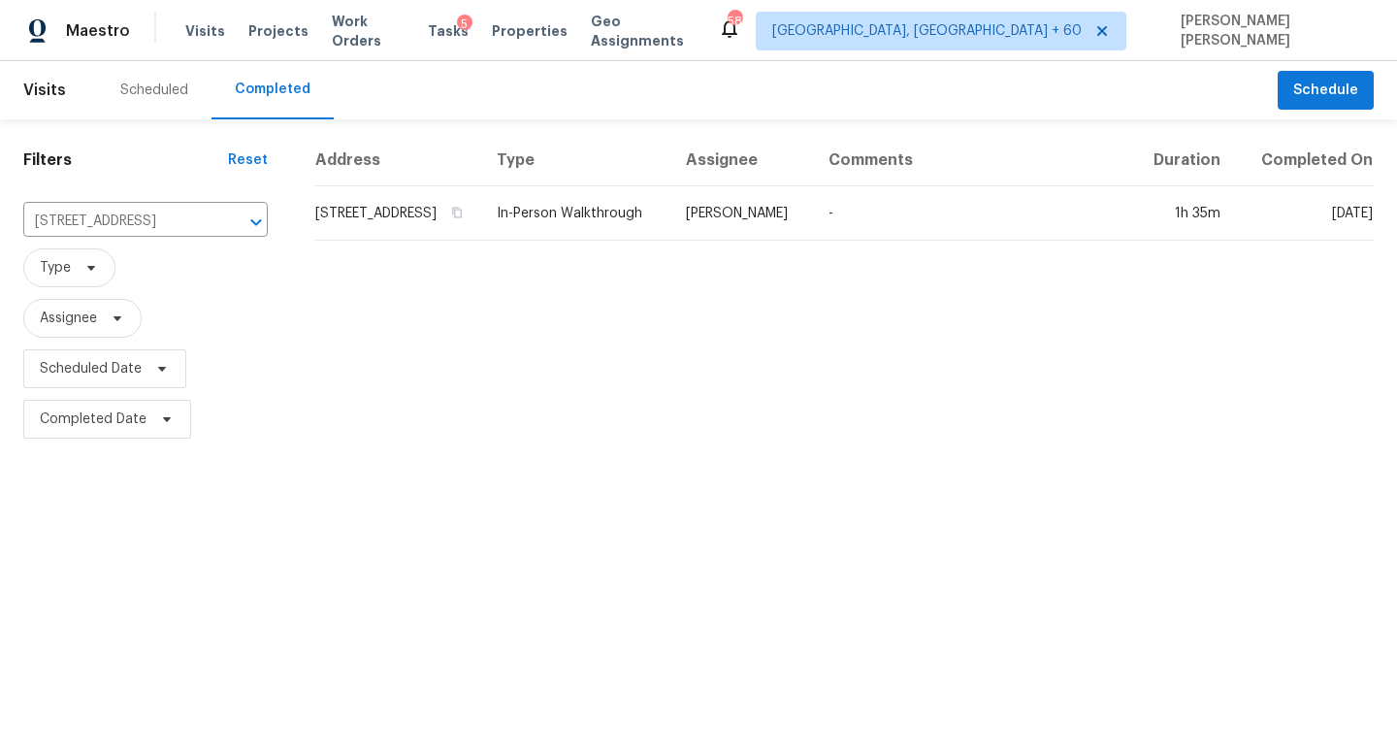
click at [660, 232] on td "In-Person Walkthrough" at bounding box center [575, 213] width 189 height 54
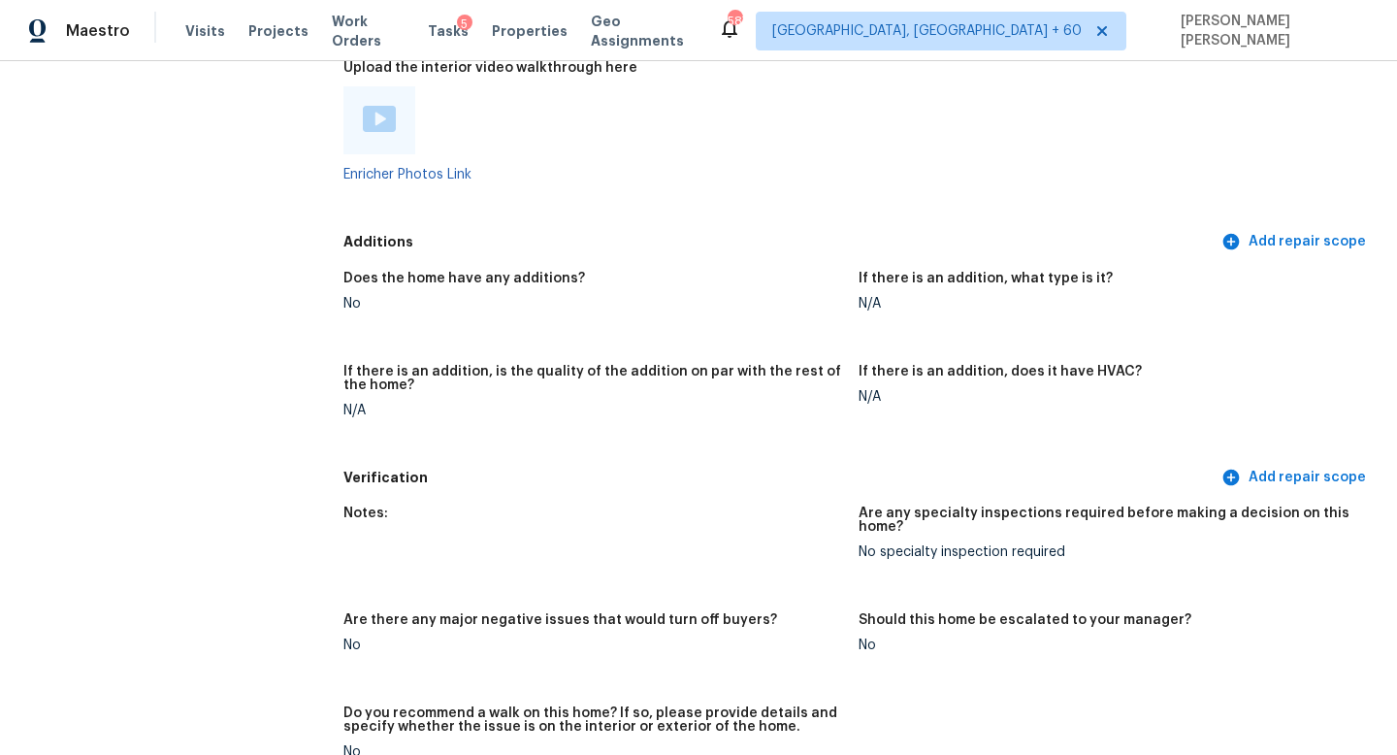
scroll to position [4691, 0]
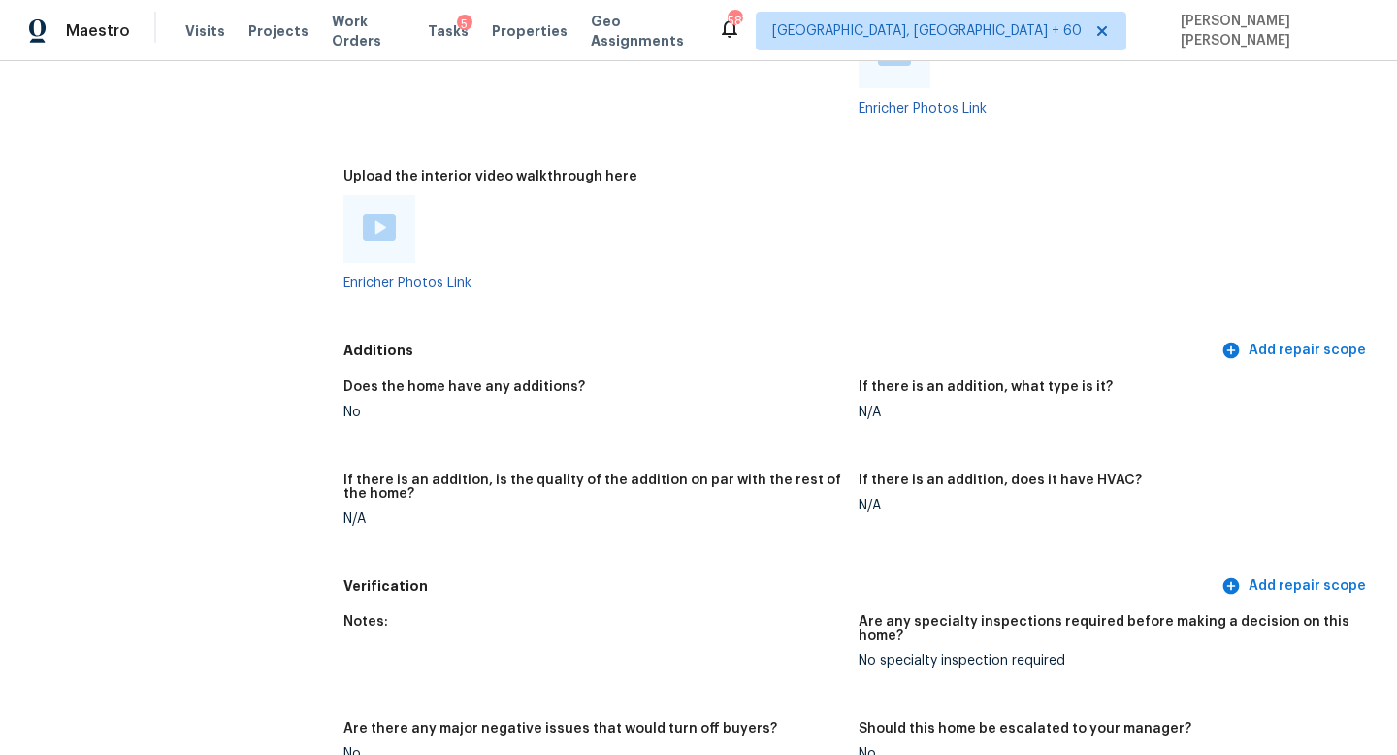
click at [364, 227] on div at bounding box center [379, 228] width 33 height 29
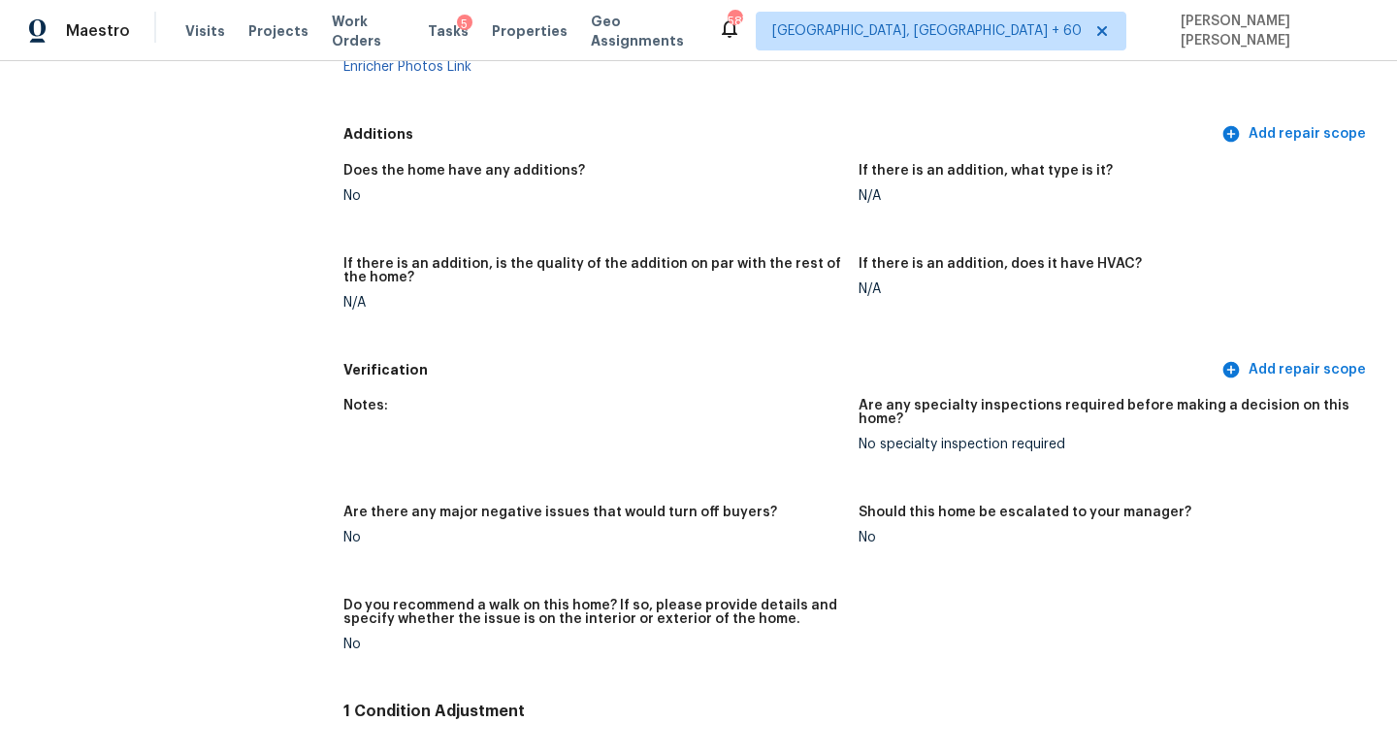
scroll to position [4912, 0]
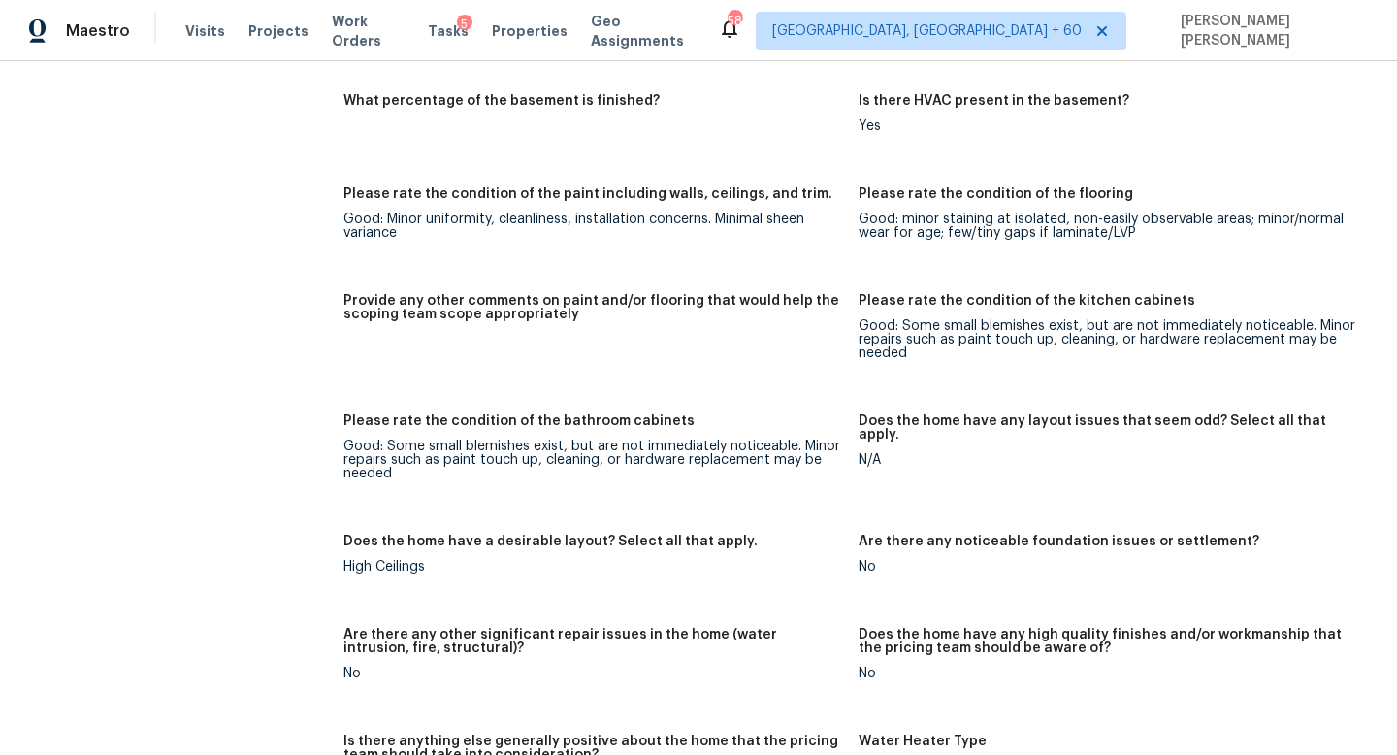
scroll to position [1989, 0]
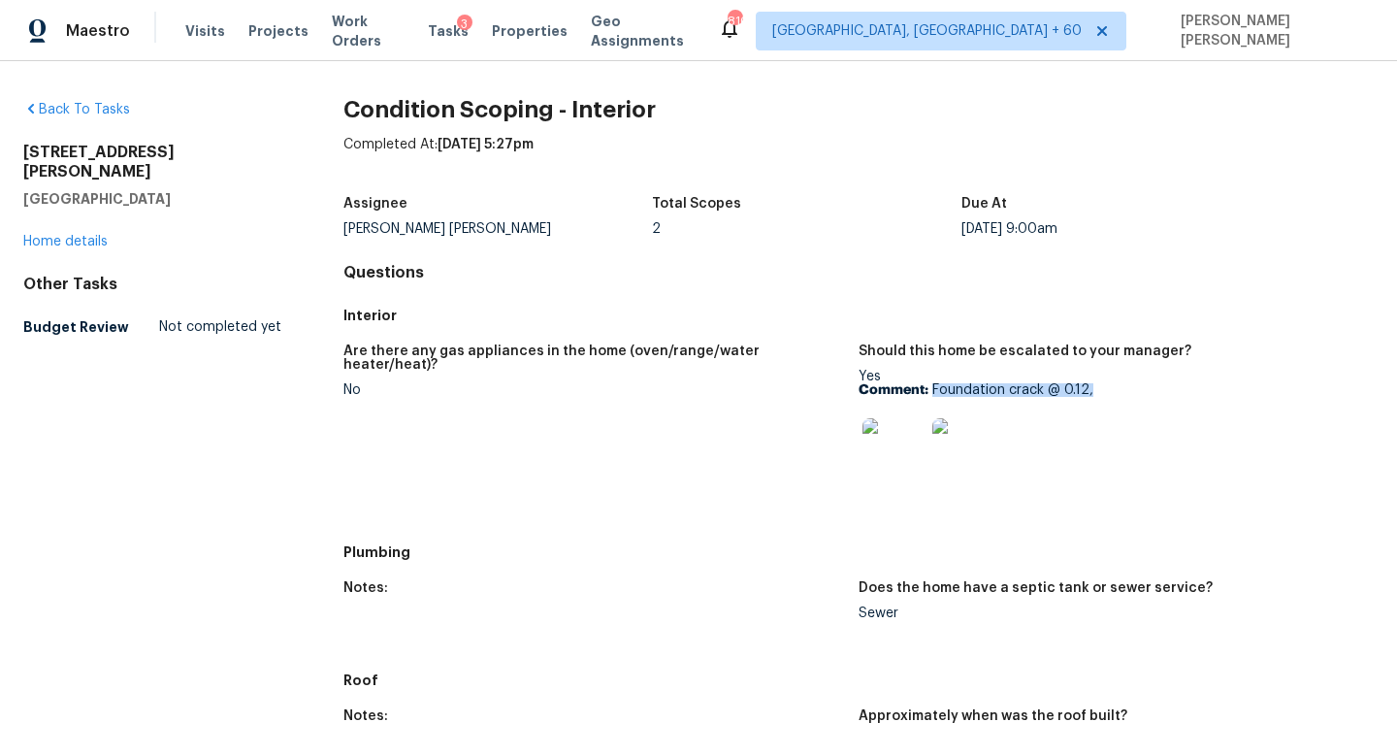
drag, startPoint x: 935, startPoint y: 383, endPoint x: 1141, endPoint y: 383, distance: 206.7
click at [1141, 383] on p "Comment: Foundation crack @ 0.12," at bounding box center [1109, 390] width 500 height 14
copy p "Foundation crack @ 0.12,"
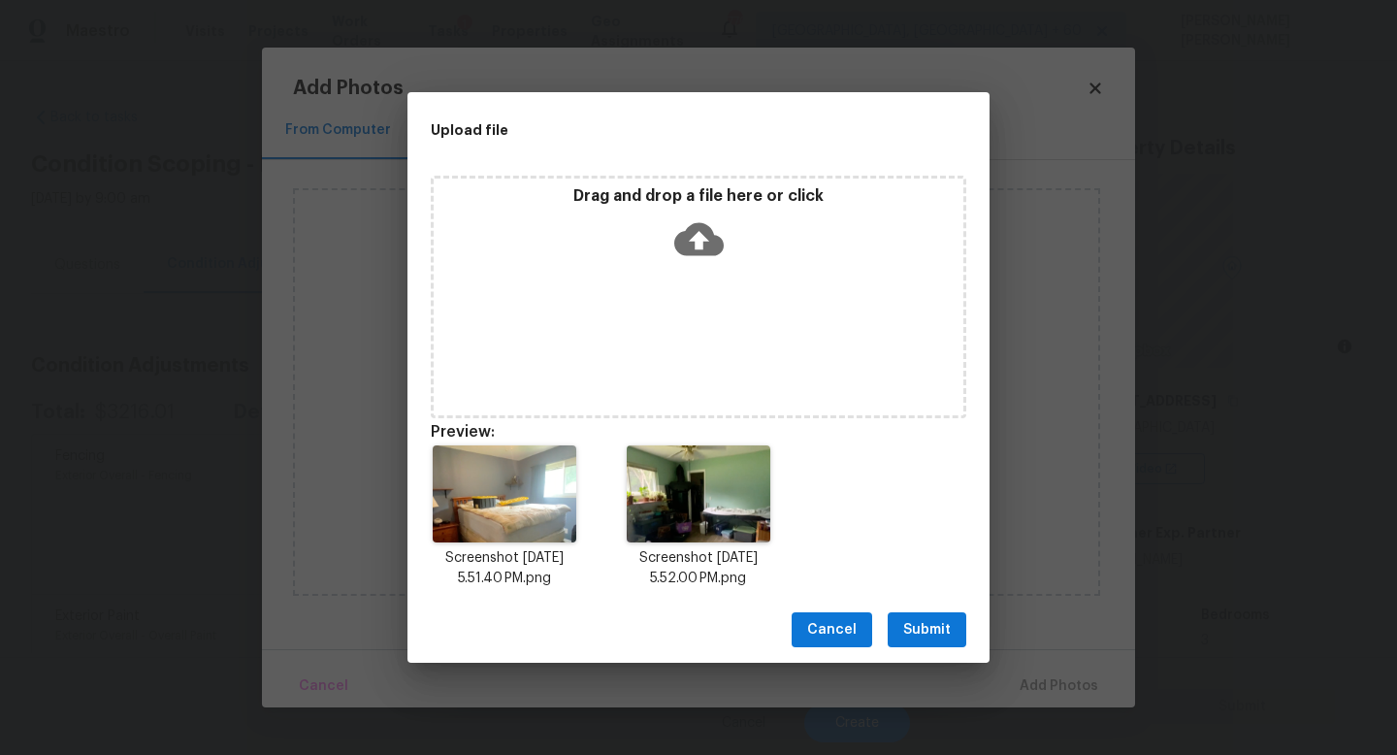
scroll to position [413, 0]
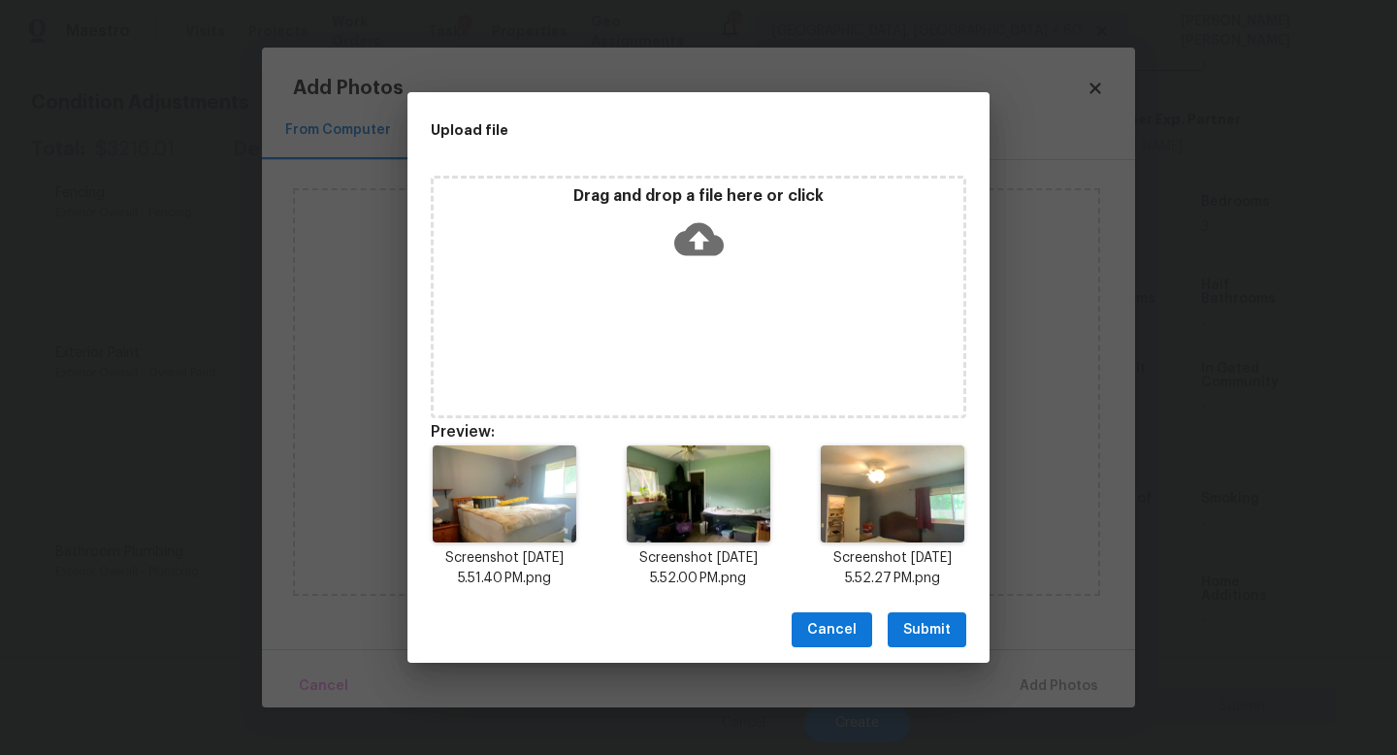
click at [937, 630] on span "Submit" at bounding box center [927, 630] width 48 height 24
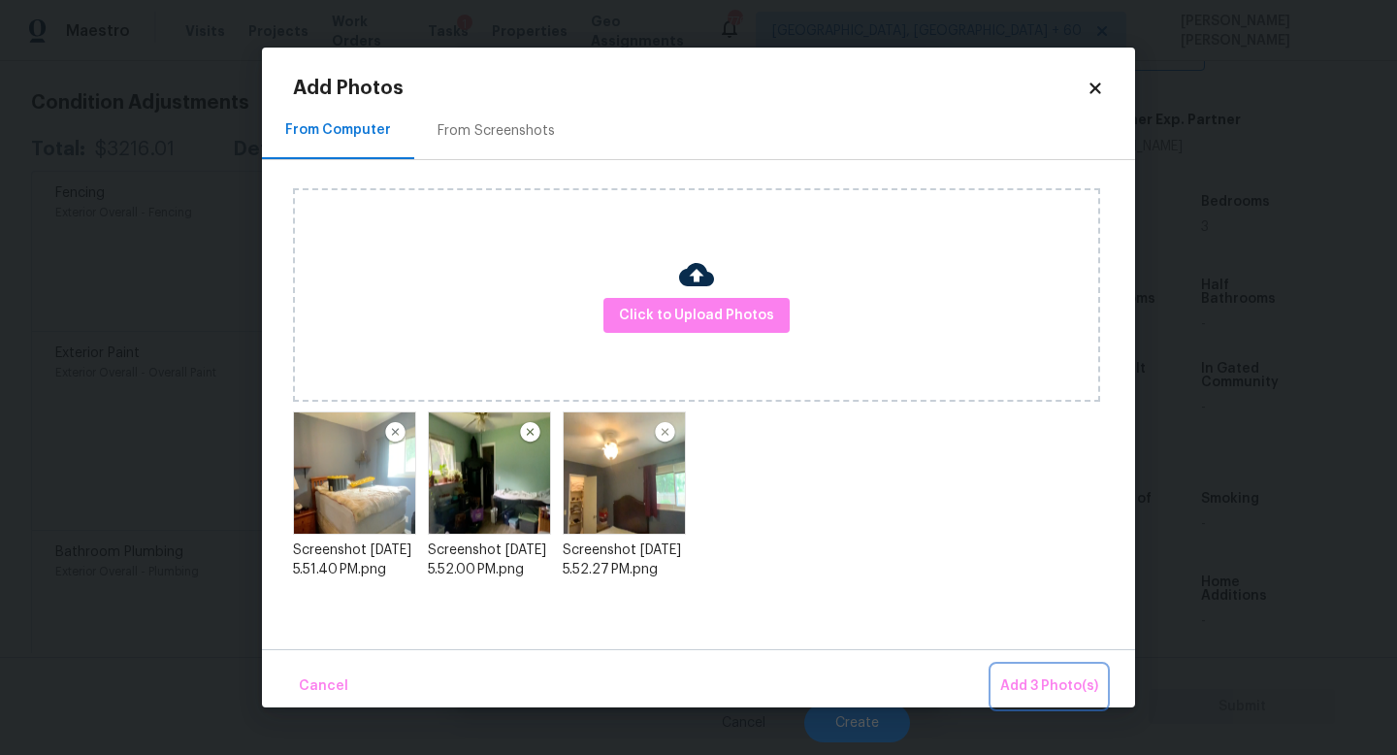
click at [1043, 685] on span "Add 3 Photo(s)" at bounding box center [1050, 686] width 98 height 24
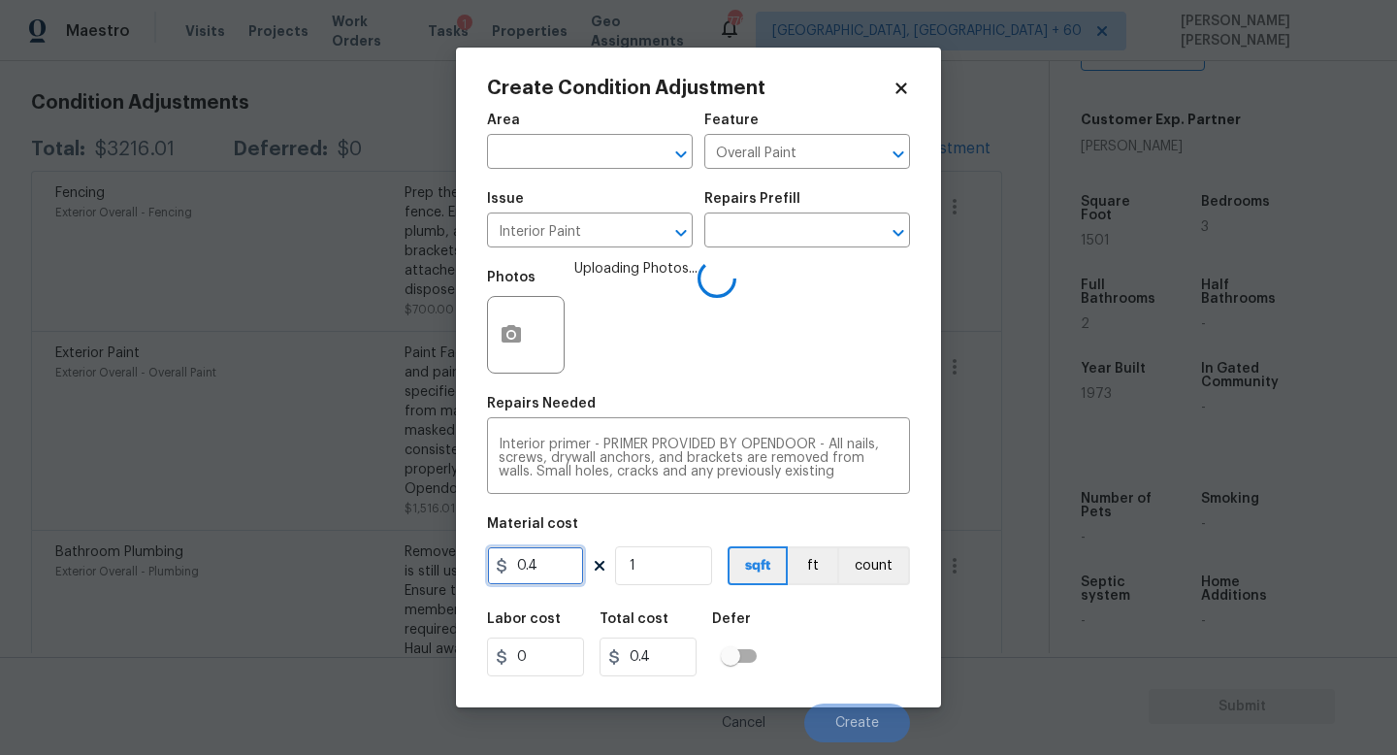
drag, startPoint x: 560, startPoint y: 572, endPoint x: 89, endPoint y: 460, distance: 483.7
click at [89, 460] on div "Create Condition Adjustment Area ​ Feature Overall Paint ​ Issue Interior Paint…" at bounding box center [698, 377] width 1397 height 755
type input "300"
click at [821, 640] on div "Labor cost 0 Total cost 300 Defer" at bounding box center [698, 644] width 423 height 87
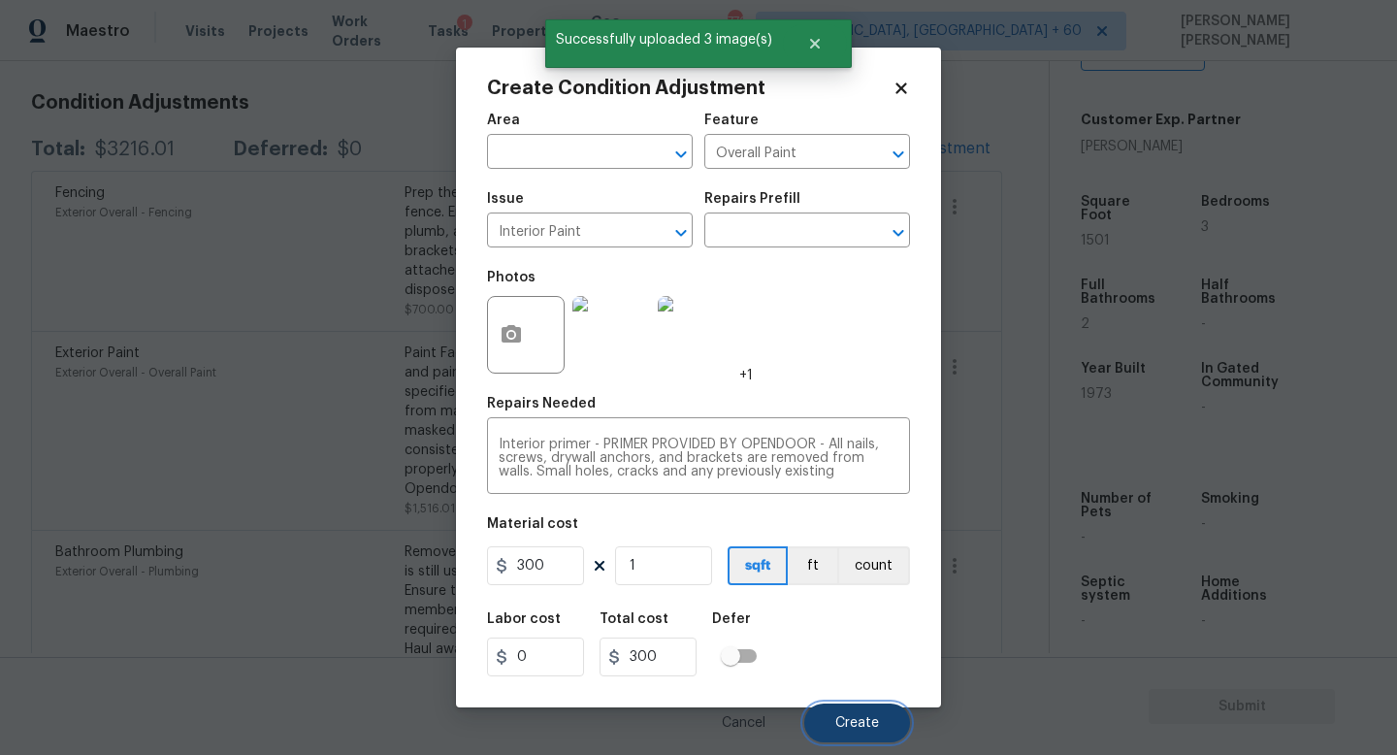
click at [862, 717] on span "Create" at bounding box center [858, 723] width 44 height 15
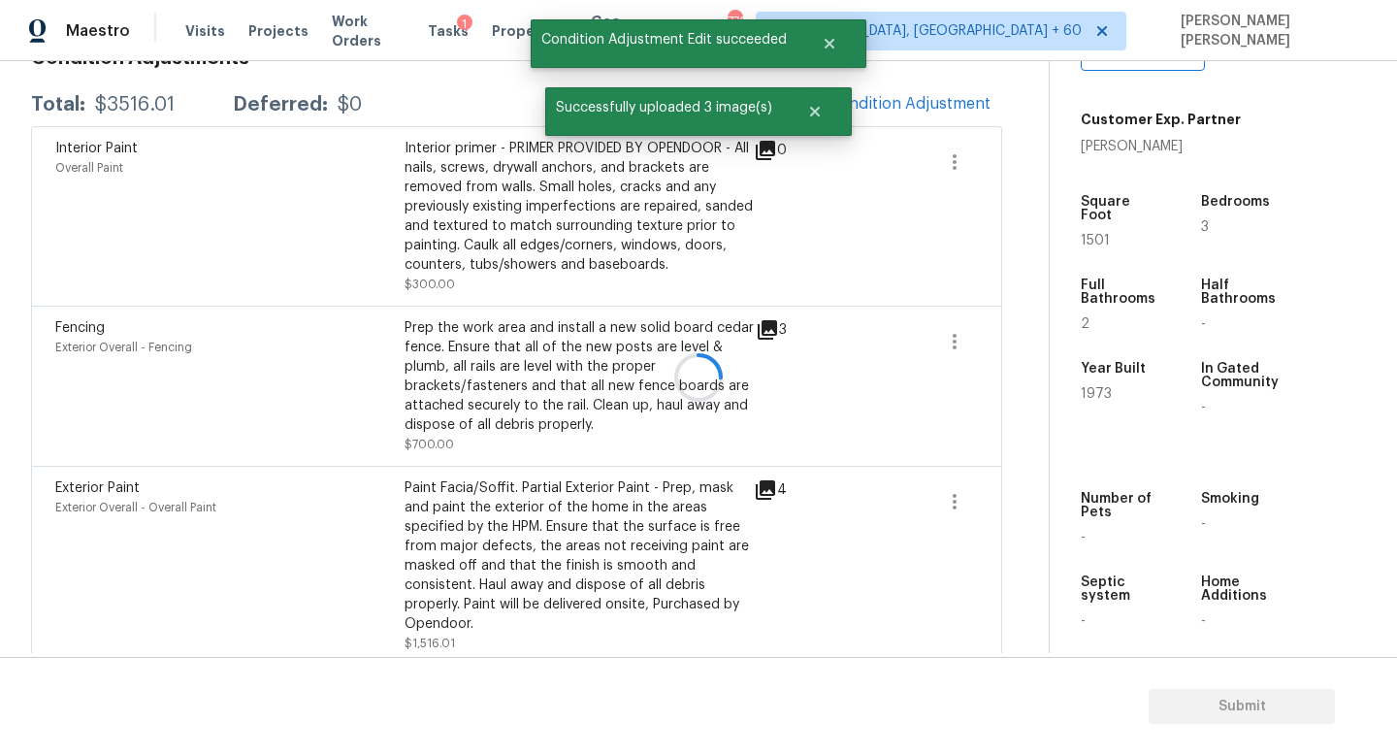
scroll to position [263, 0]
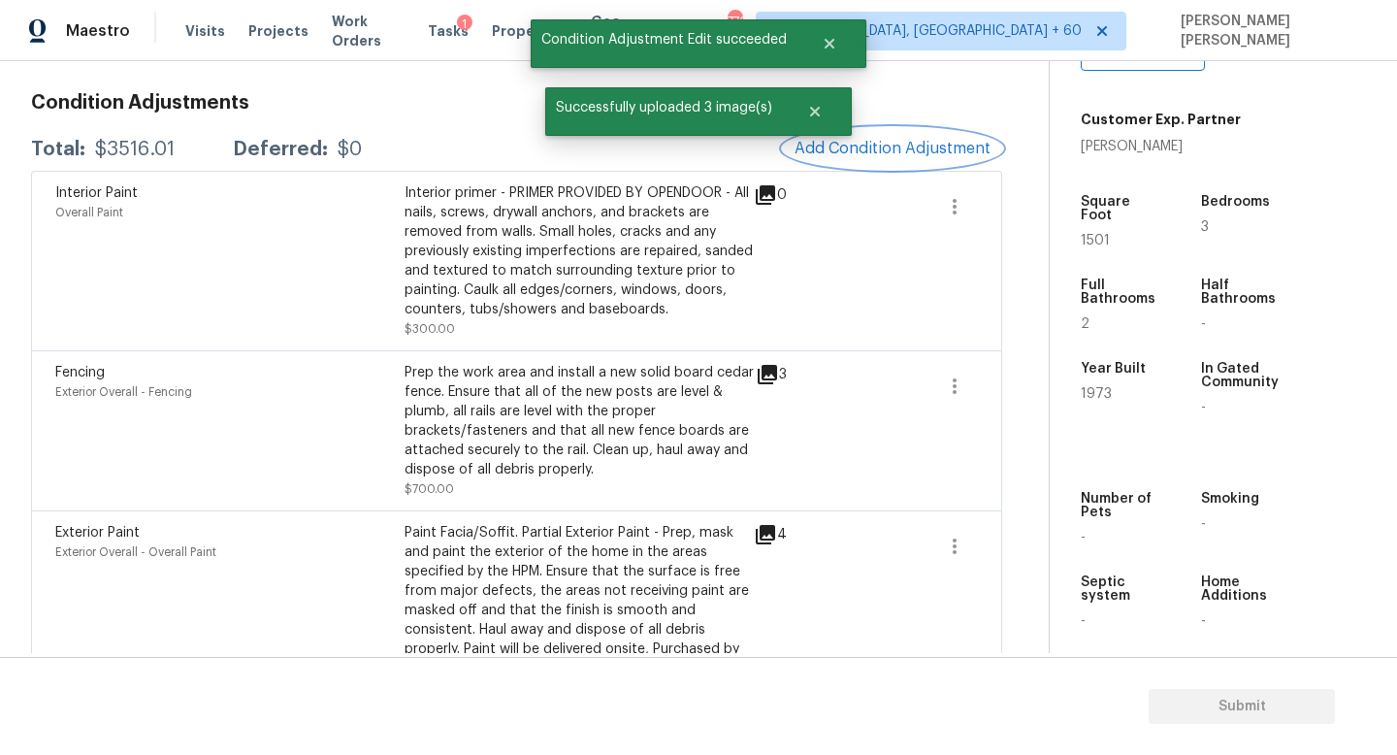
click at [946, 148] on span "Add Condition Adjustment" at bounding box center [893, 148] width 196 height 17
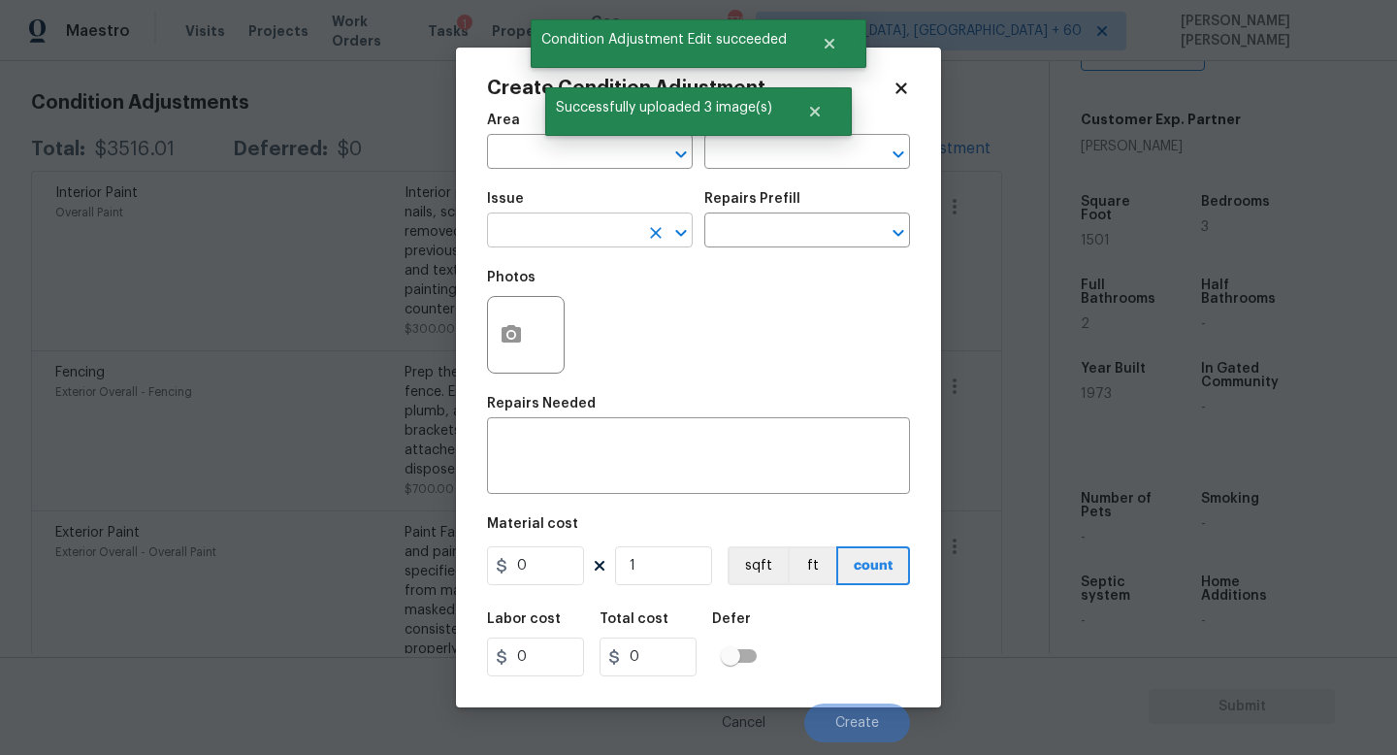
click at [601, 239] on input "text" at bounding box center [562, 232] width 151 height 30
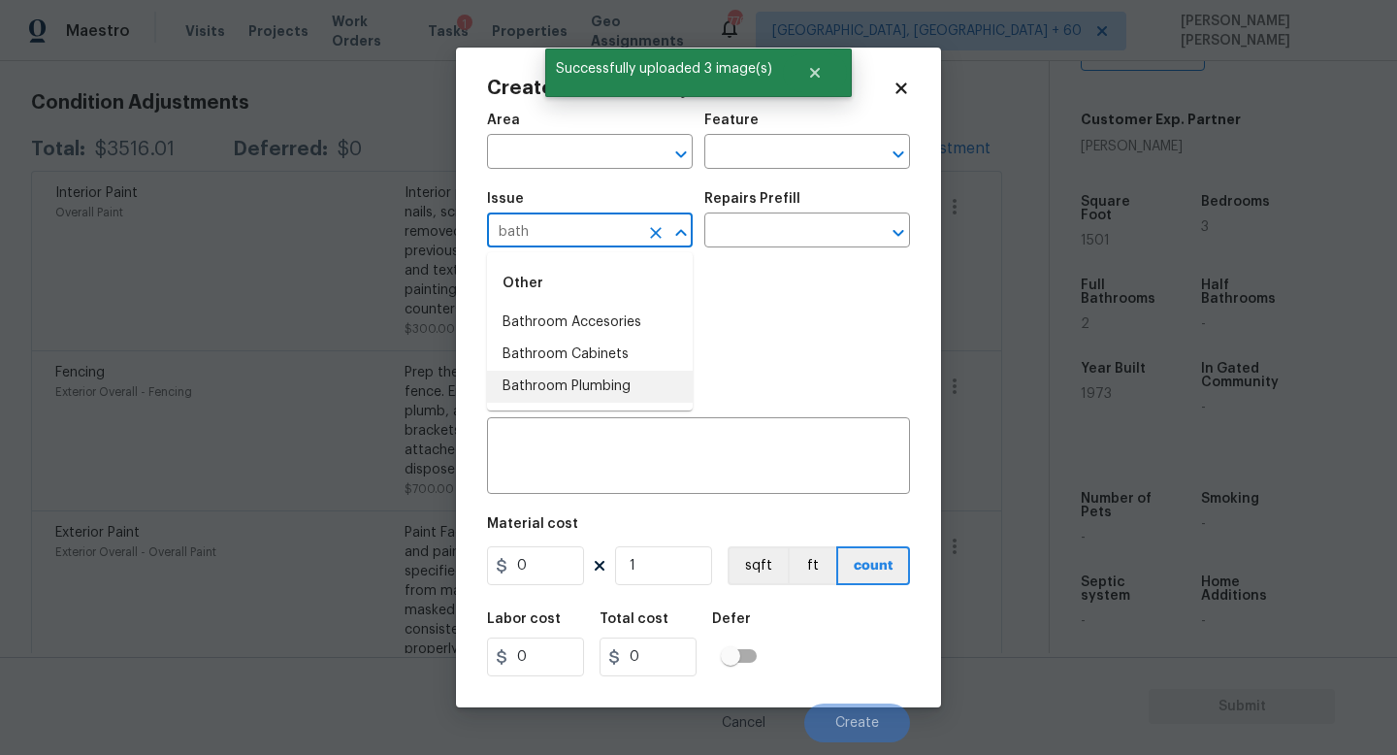
click at [583, 378] on li "Bathroom Plumbing" at bounding box center [590, 387] width 206 height 32
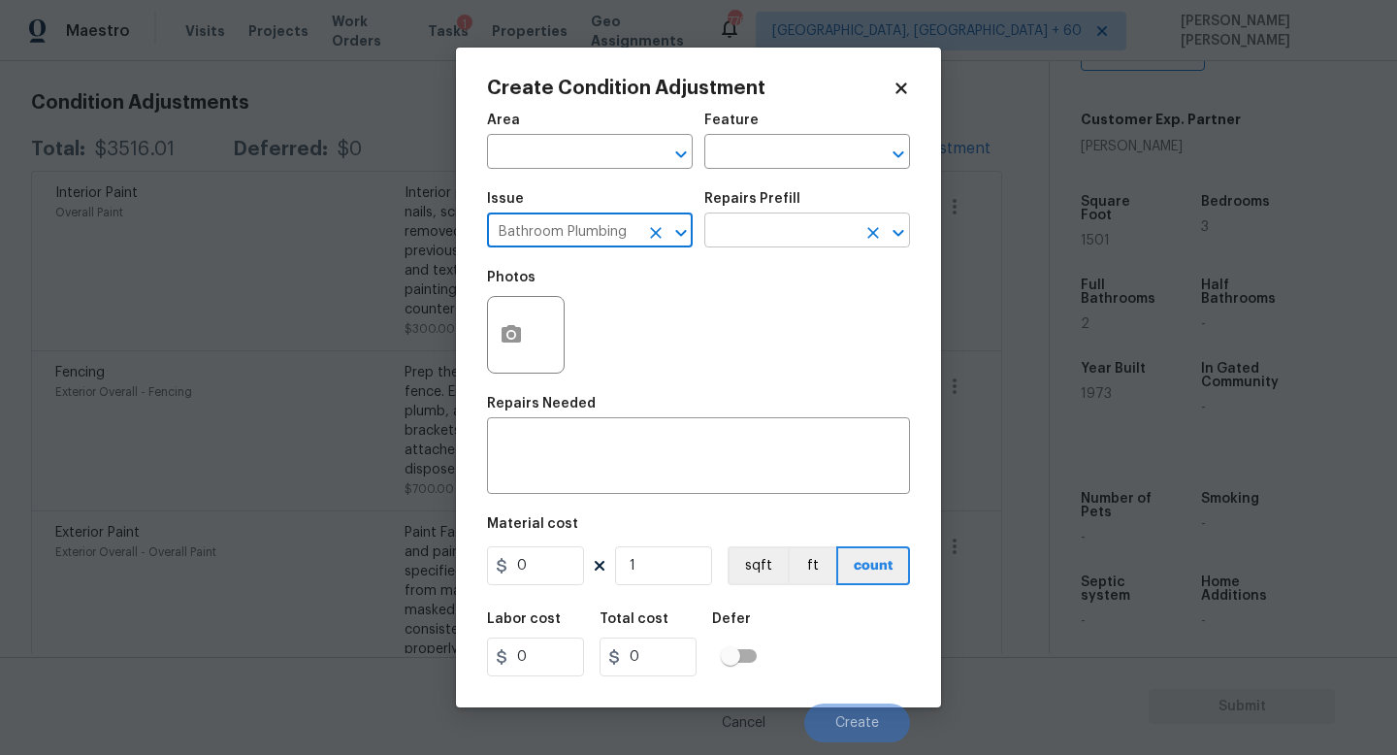
type input "Bathroom Plumbing"
click at [772, 225] on input "text" at bounding box center [780, 232] width 151 height 30
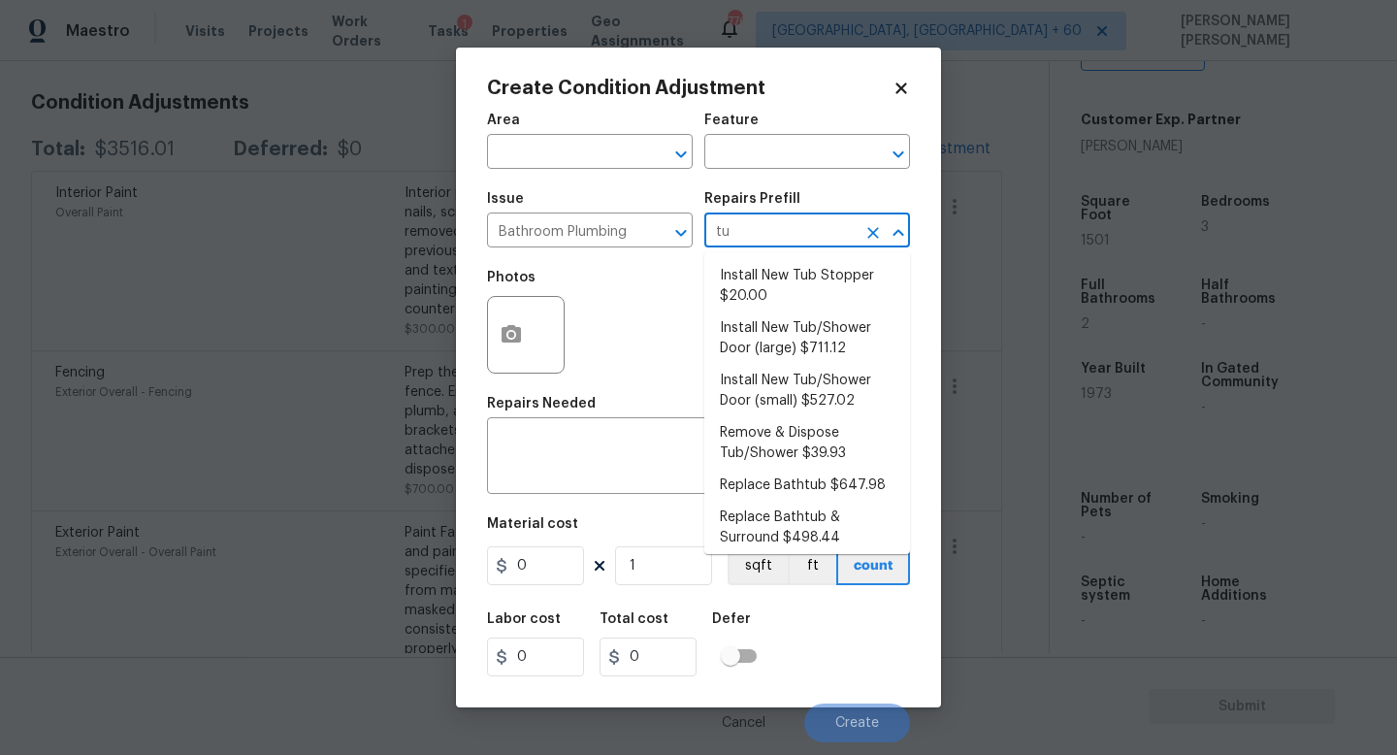
type input "tub"
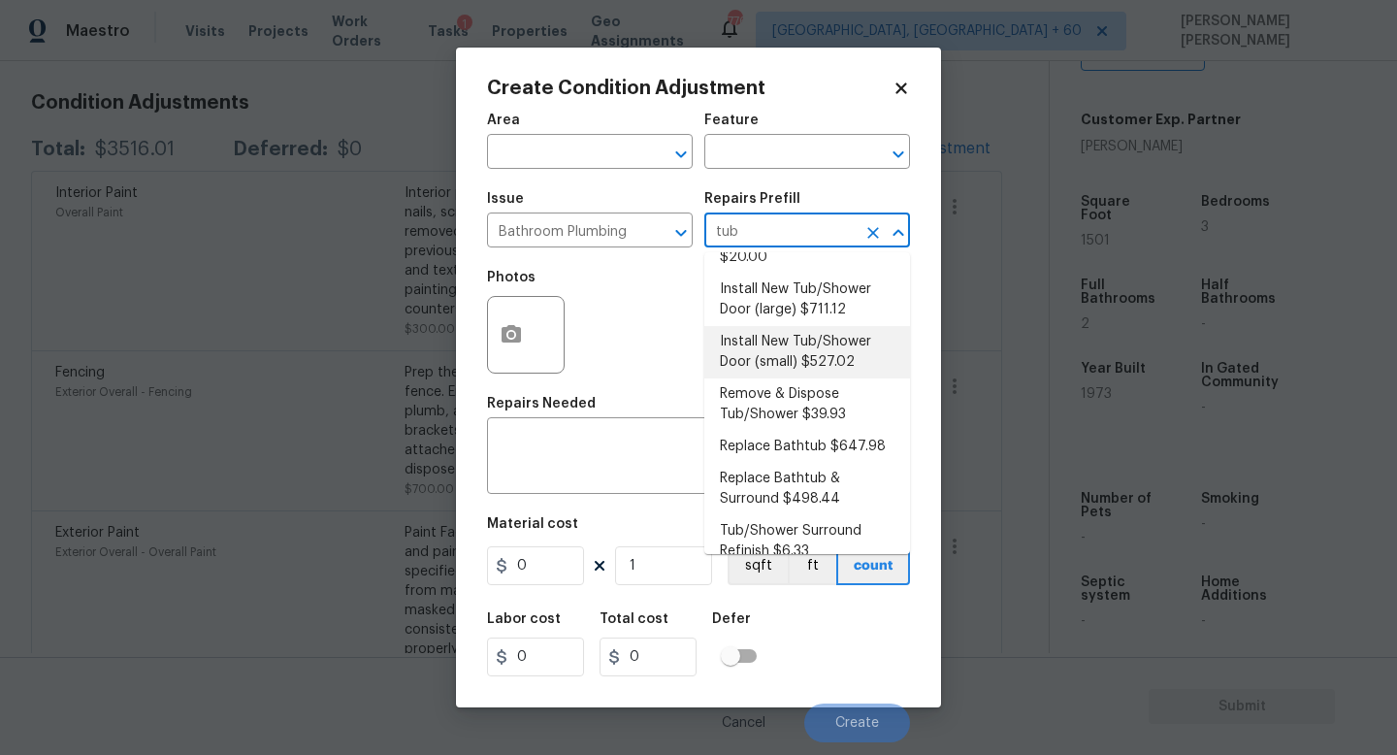
scroll to position [60, 0]
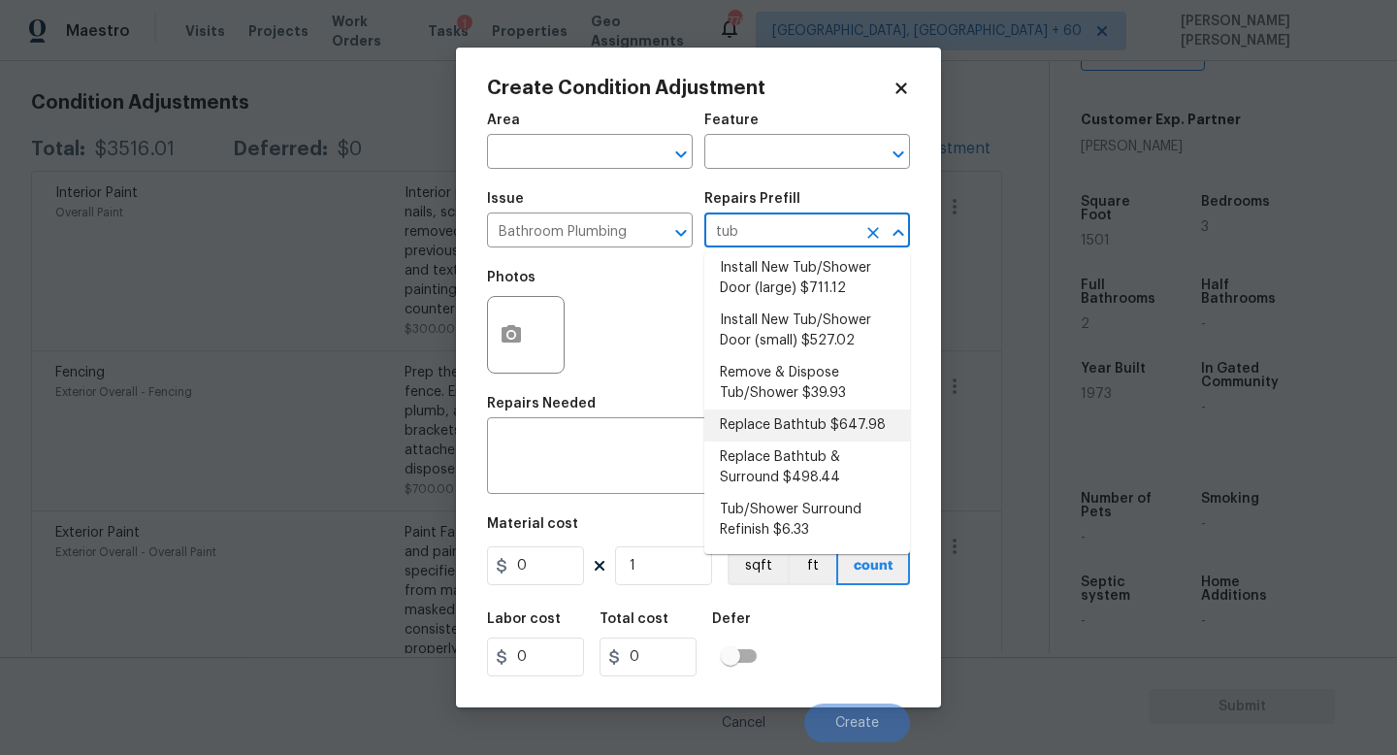
click at [814, 411] on li "Replace Bathtub $647.98" at bounding box center [808, 426] width 206 height 32
type input "Plumbing"
type textarea "Remove the existing bath tub, confirm that the drain is still usable and instal…"
type input "647.98"
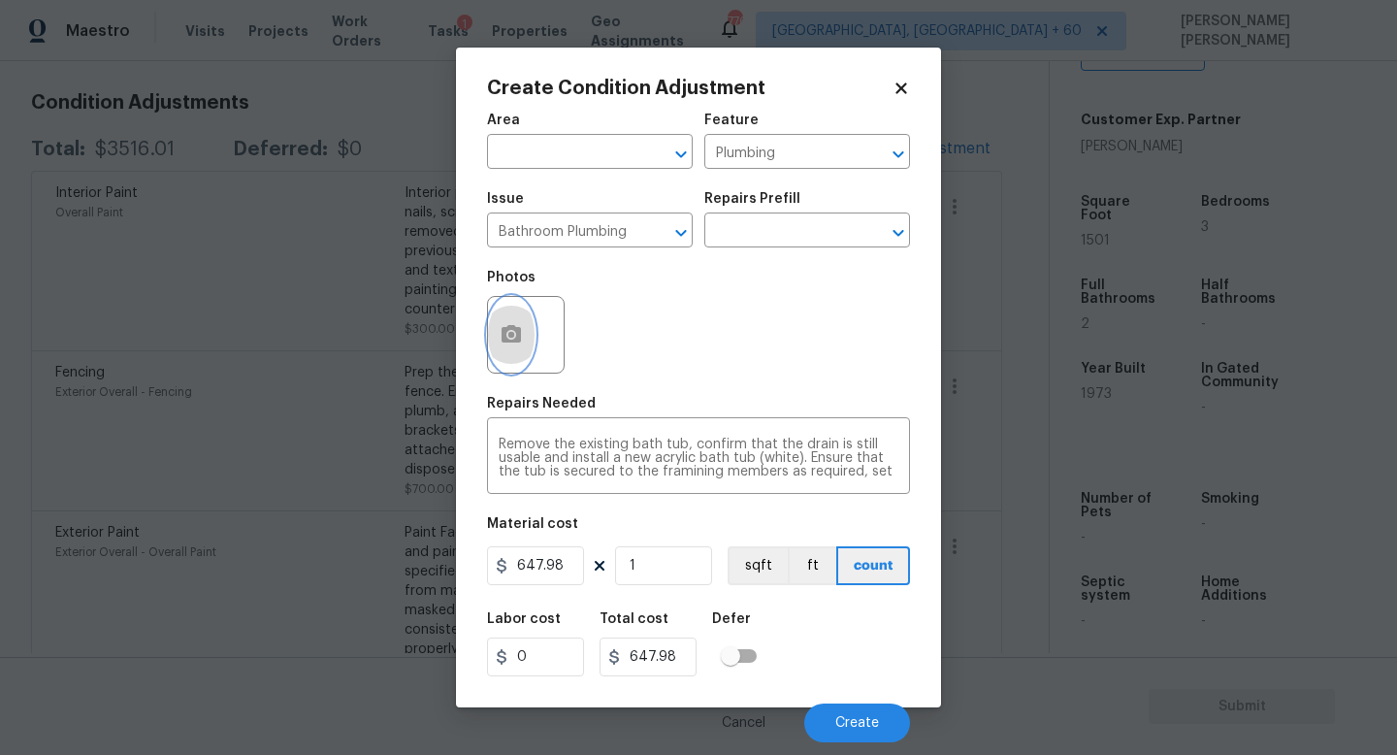
click at [520, 337] on icon "button" at bounding box center [511, 333] width 19 height 17
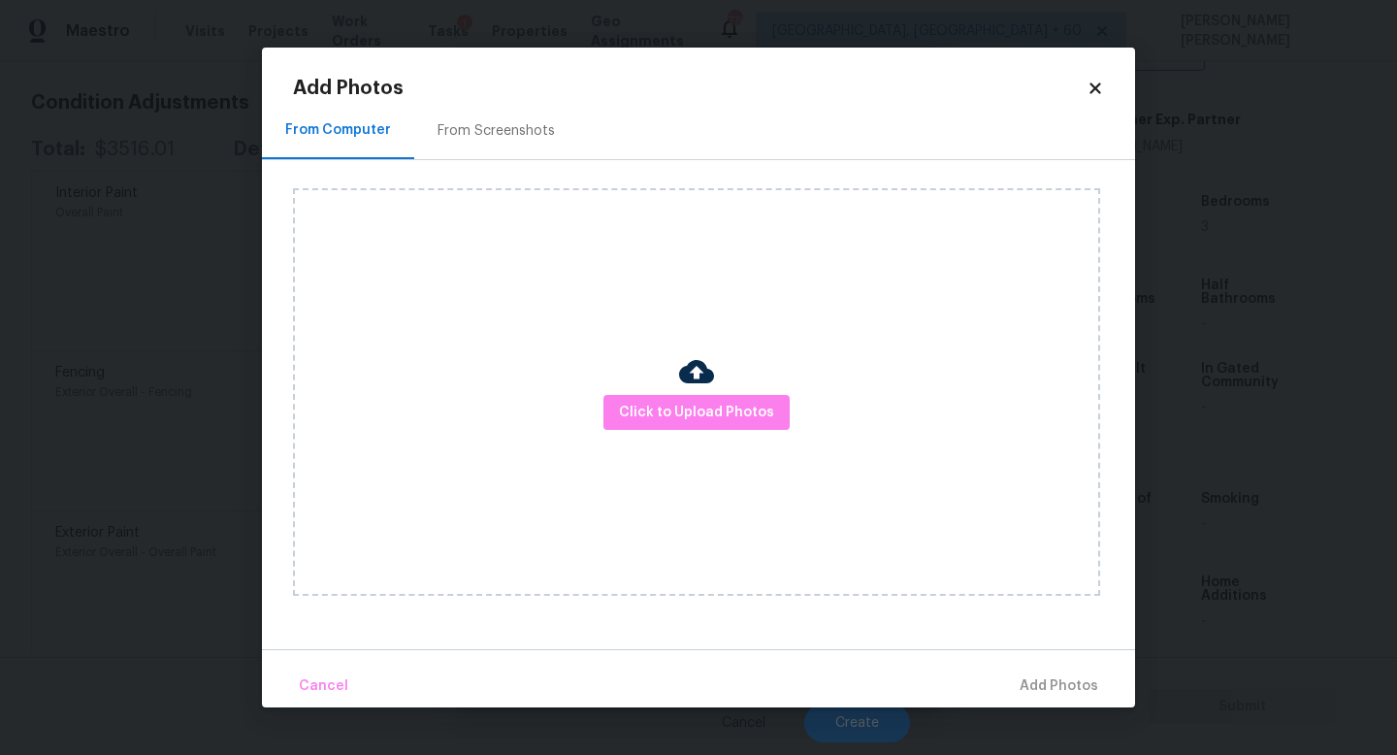
click at [708, 453] on div "Click to Upload Photos" at bounding box center [696, 392] width 807 height 408
click at [708, 423] on span "Click to Upload Photos" at bounding box center [696, 413] width 155 height 24
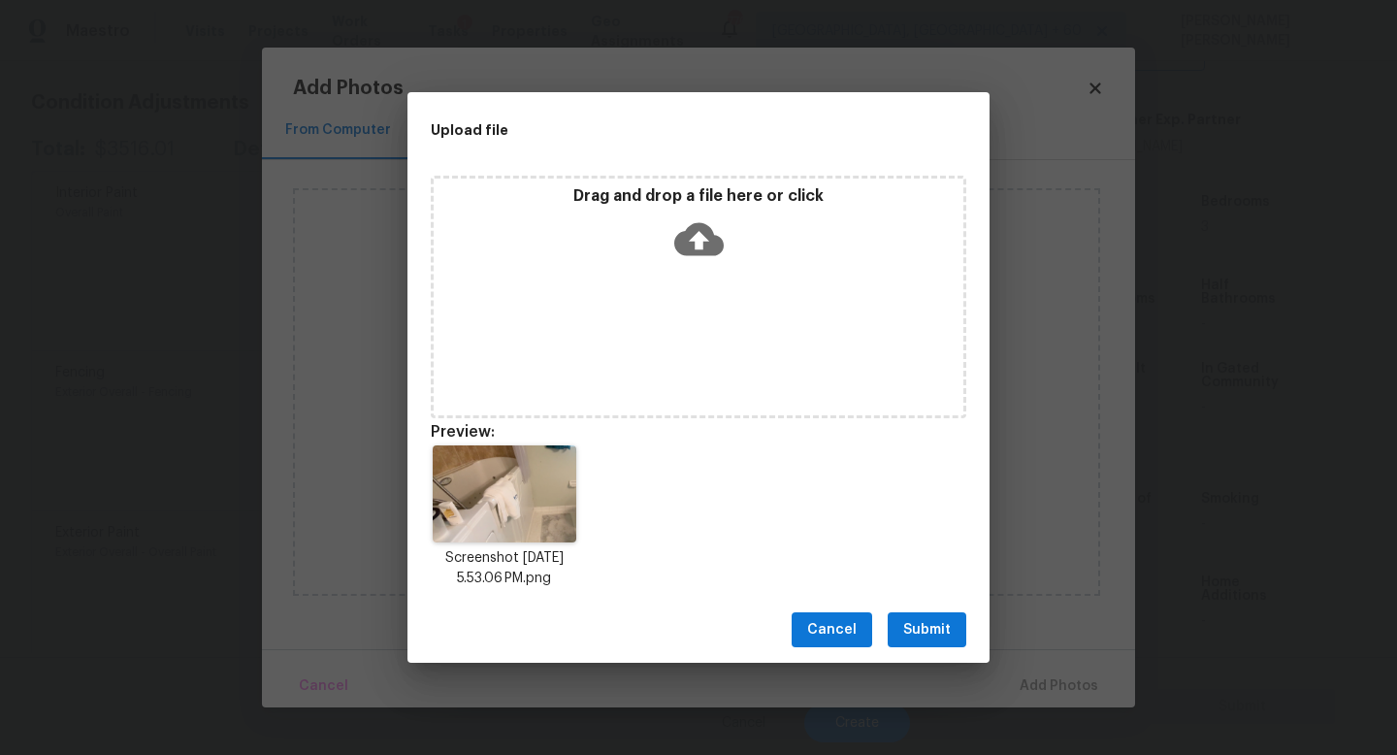
click at [944, 632] on span "Submit" at bounding box center [927, 630] width 48 height 24
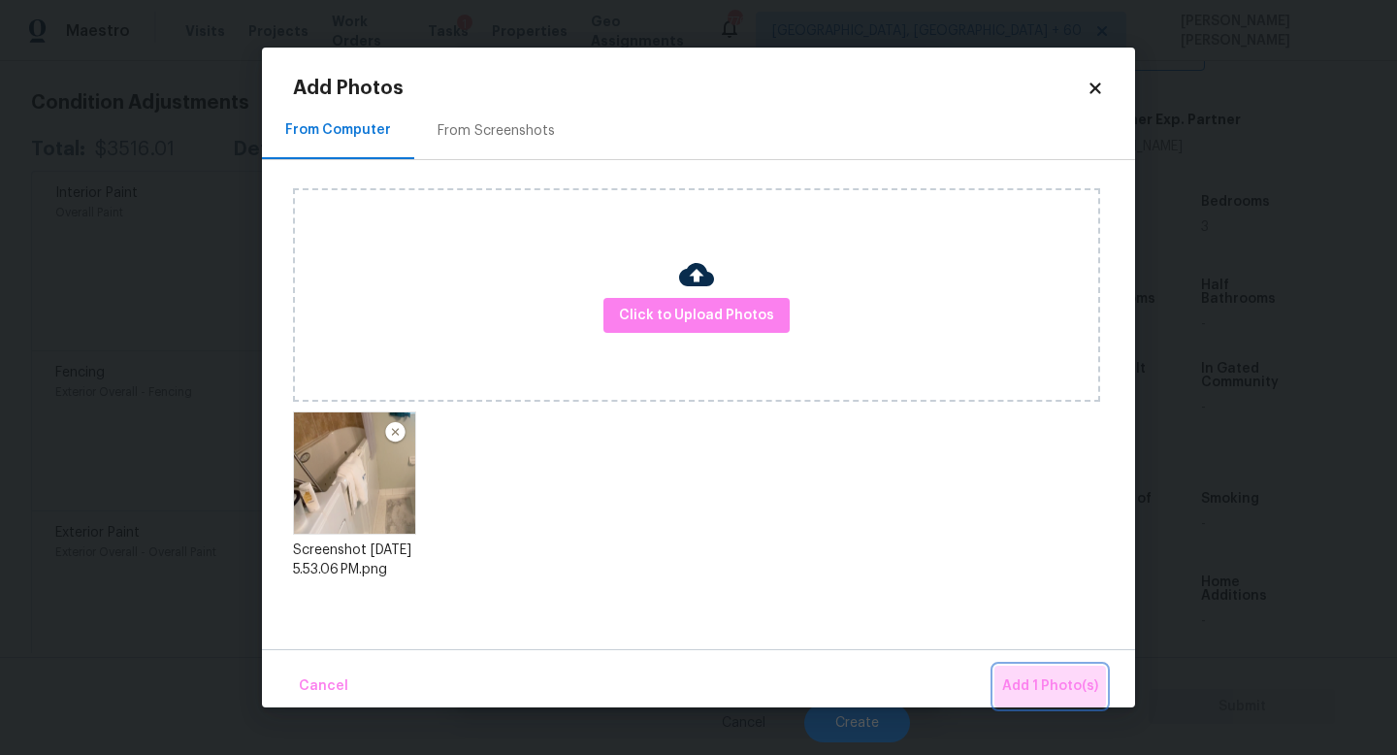
click at [1065, 699] on button "Add 1 Photo(s)" at bounding box center [1051, 687] width 112 height 42
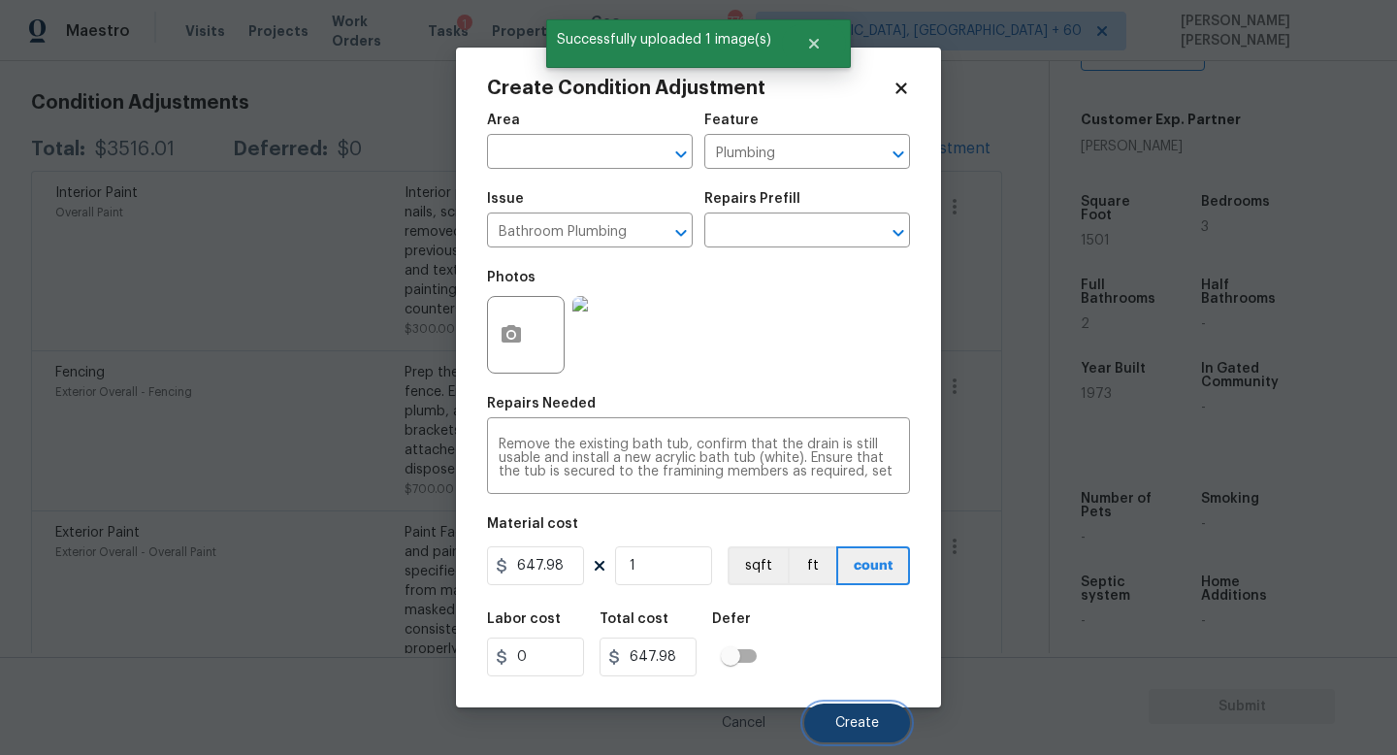
click at [877, 723] on span "Create" at bounding box center [858, 723] width 44 height 15
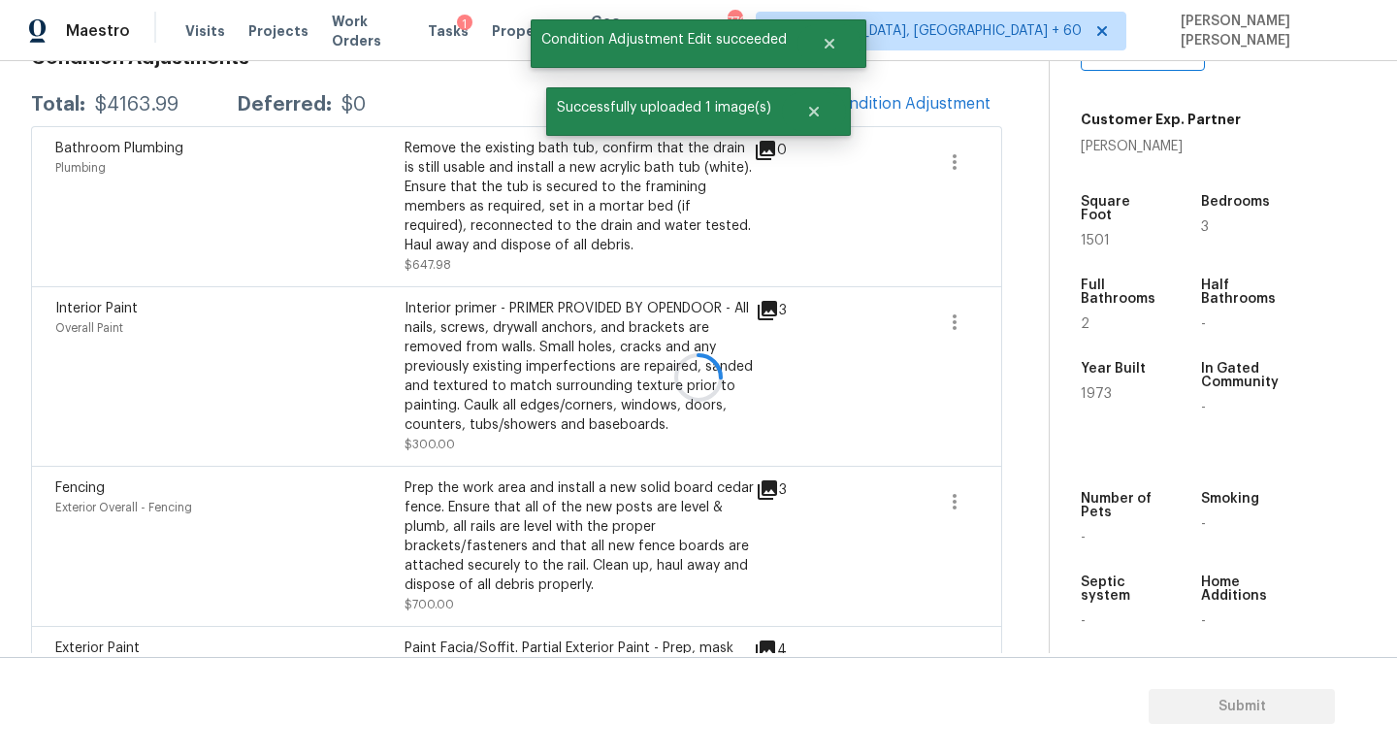
scroll to position [263, 0]
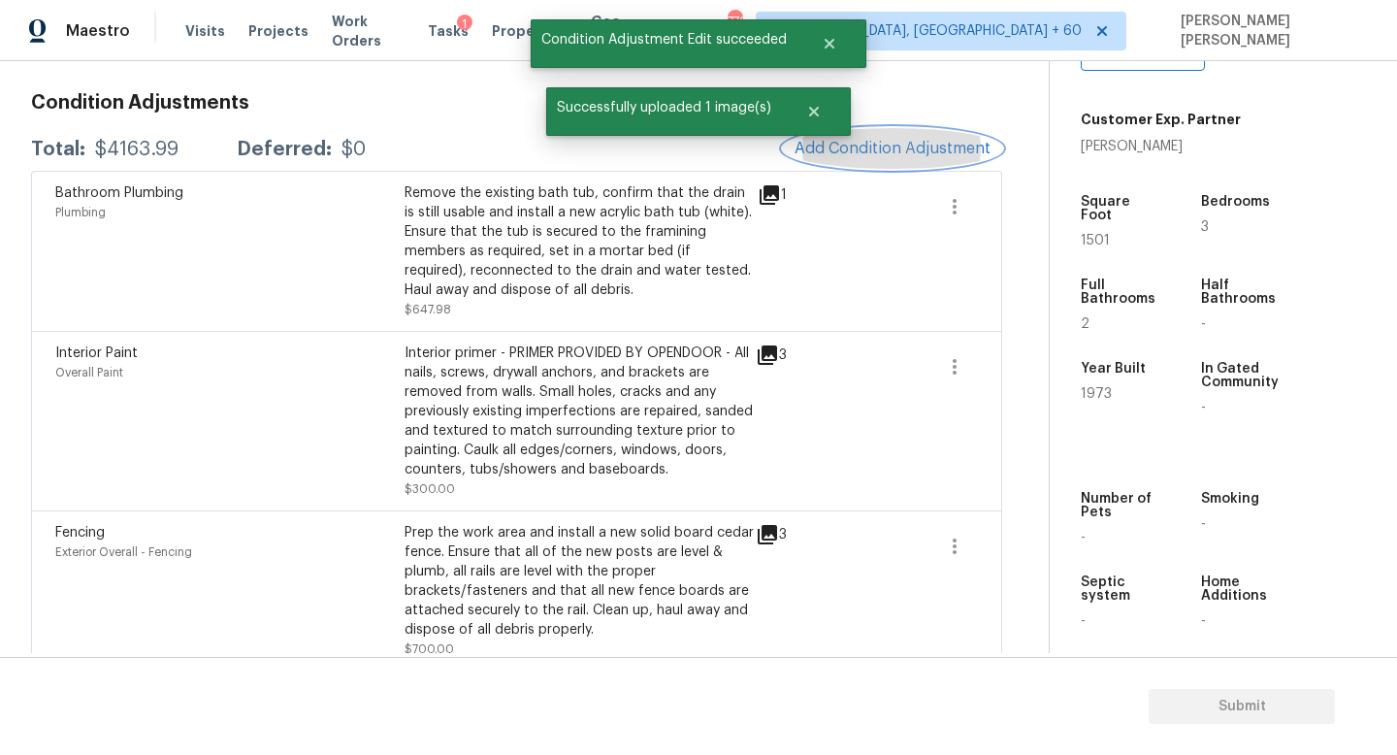
click at [930, 160] on button "Add Condition Adjustment" at bounding box center [892, 148] width 219 height 41
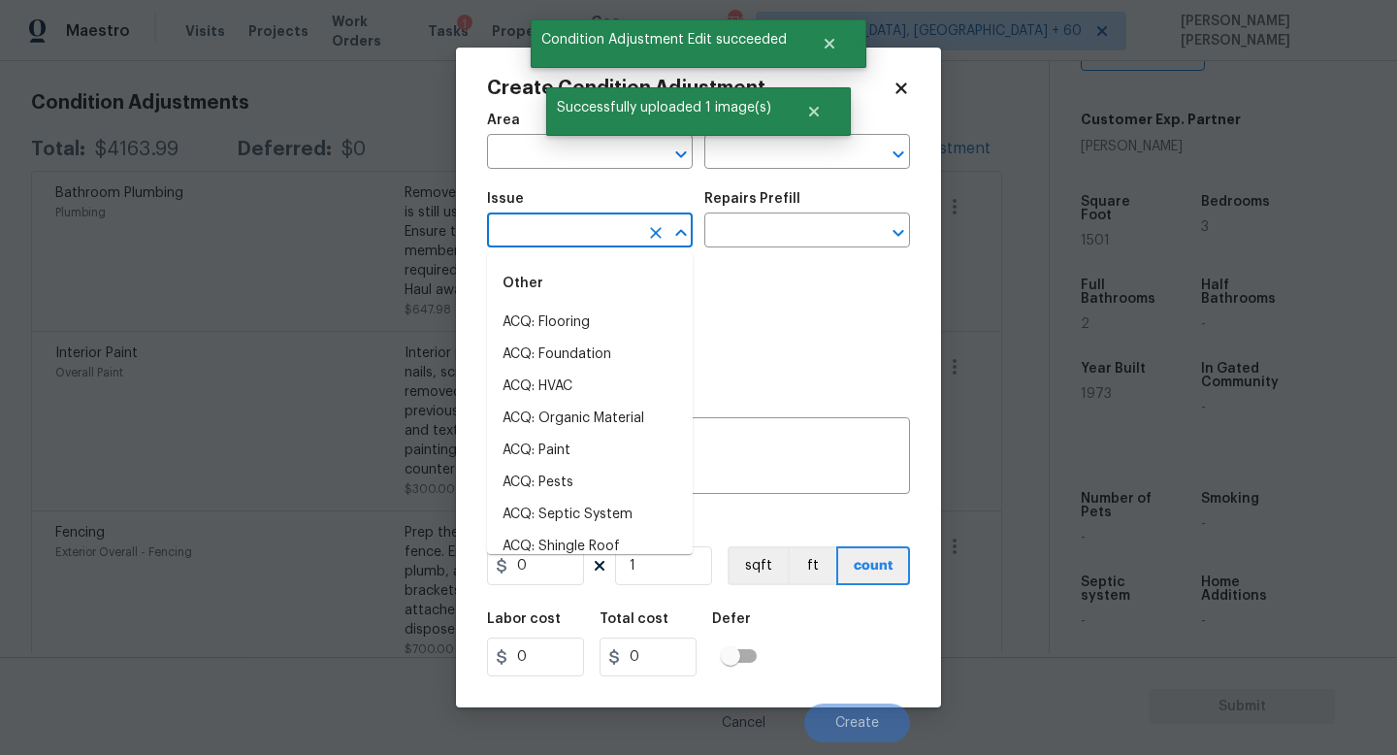
click at [568, 230] on input "text" at bounding box center [562, 232] width 151 height 30
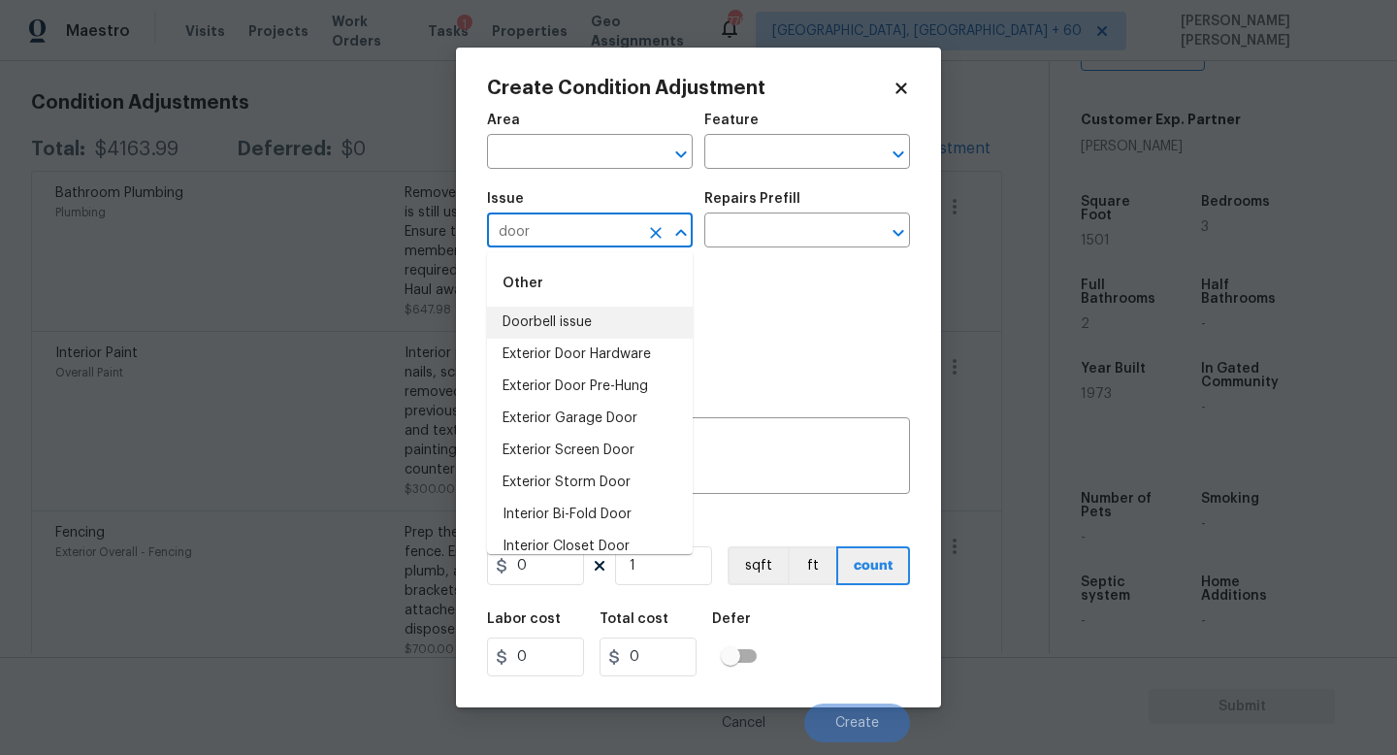
scroll to position [113, 0]
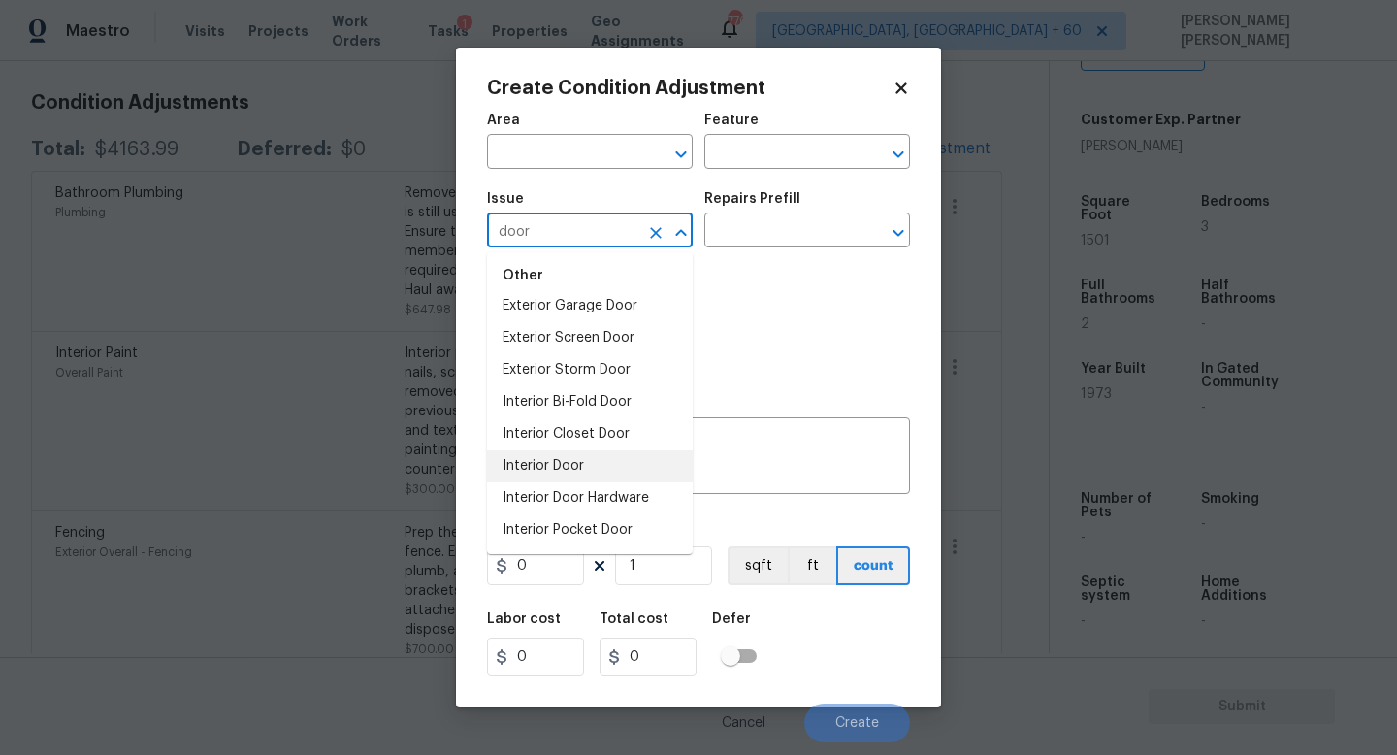
click at [591, 461] on li "Interior Door" at bounding box center [590, 466] width 206 height 32
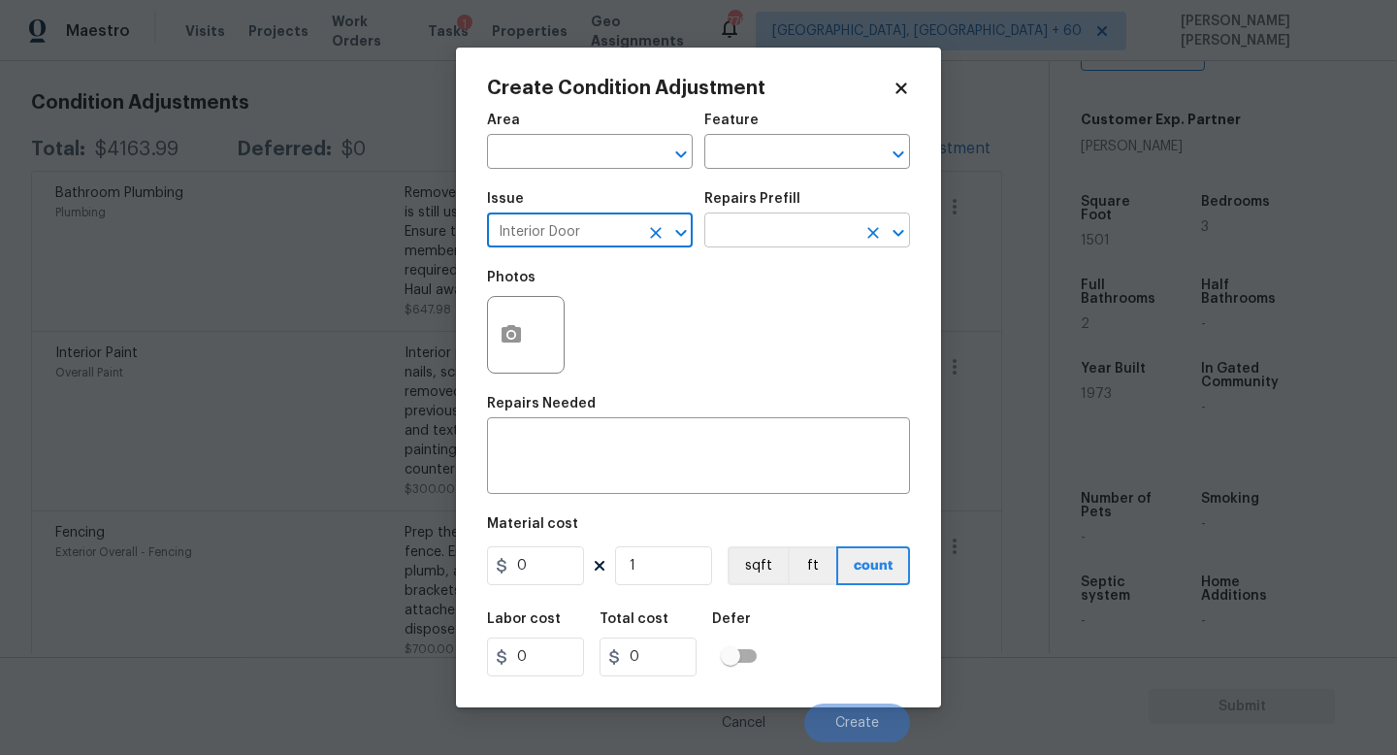
type input "Interior Door"
click at [852, 226] on input "text" at bounding box center [780, 232] width 151 height 30
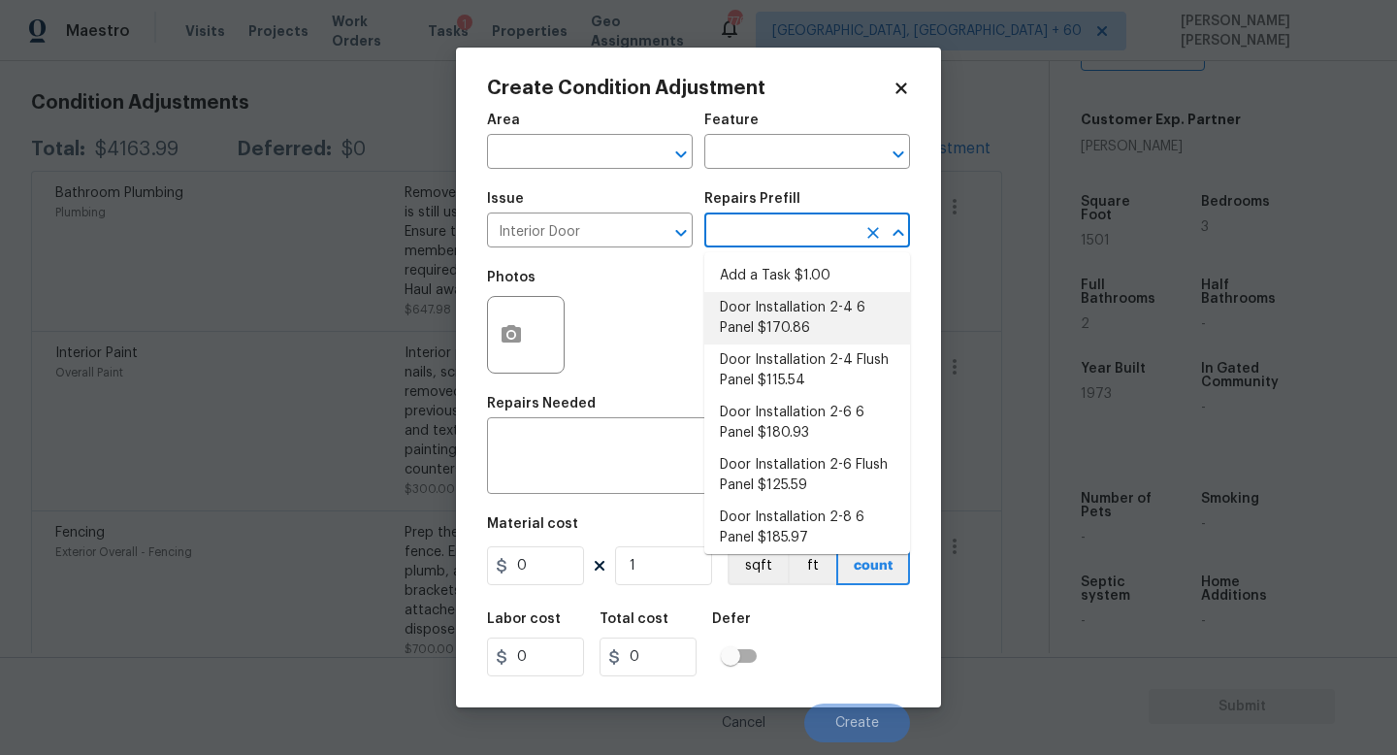
click at [804, 343] on li "Door Installation 2-4 6 Panel $170.86" at bounding box center [808, 318] width 206 height 52
type input "Interior Door"
type textarea "Remove the existing door (if present). Install a new pre-hung 2-4 6 panel inter…"
type input "170.86"
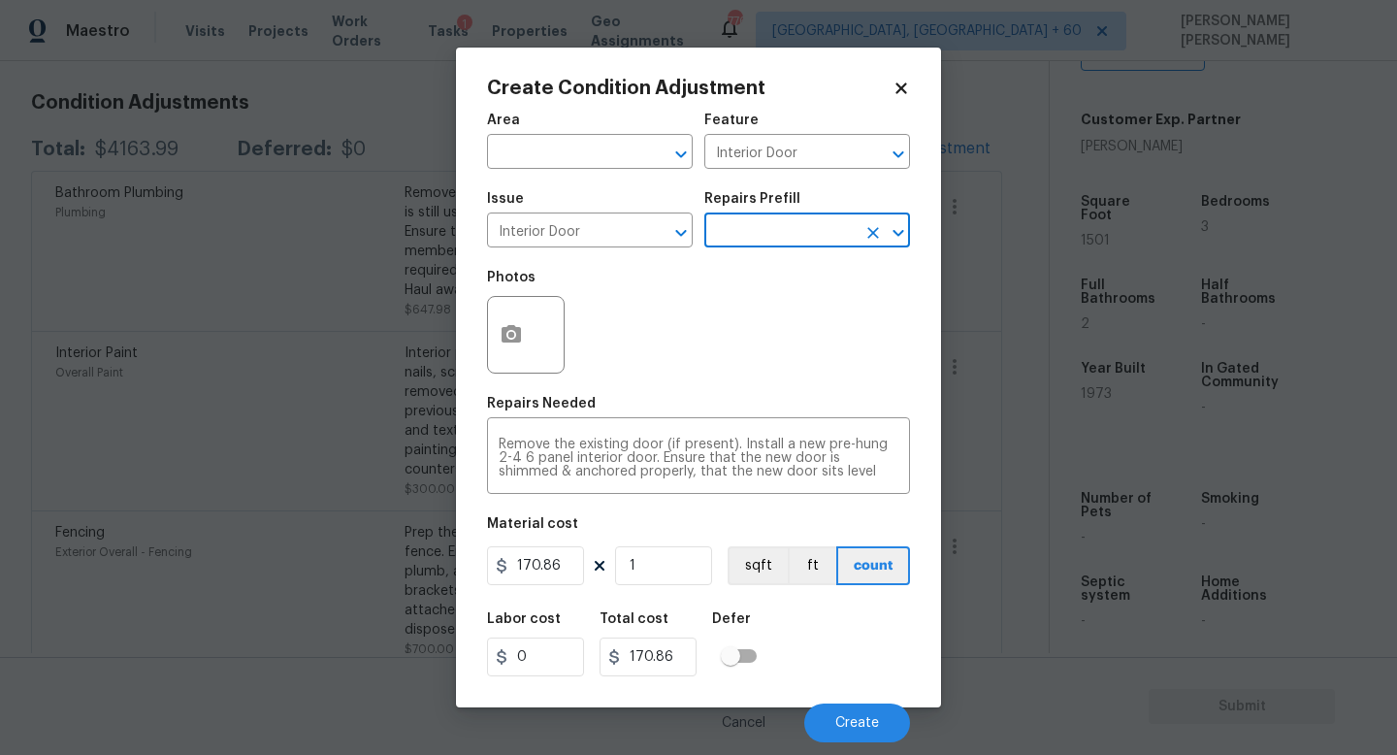
click at [542, 345] on div at bounding box center [526, 335] width 78 height 78
click at [509, 325] on icon "button" at bounding box center [511, 333] width 19 height 17
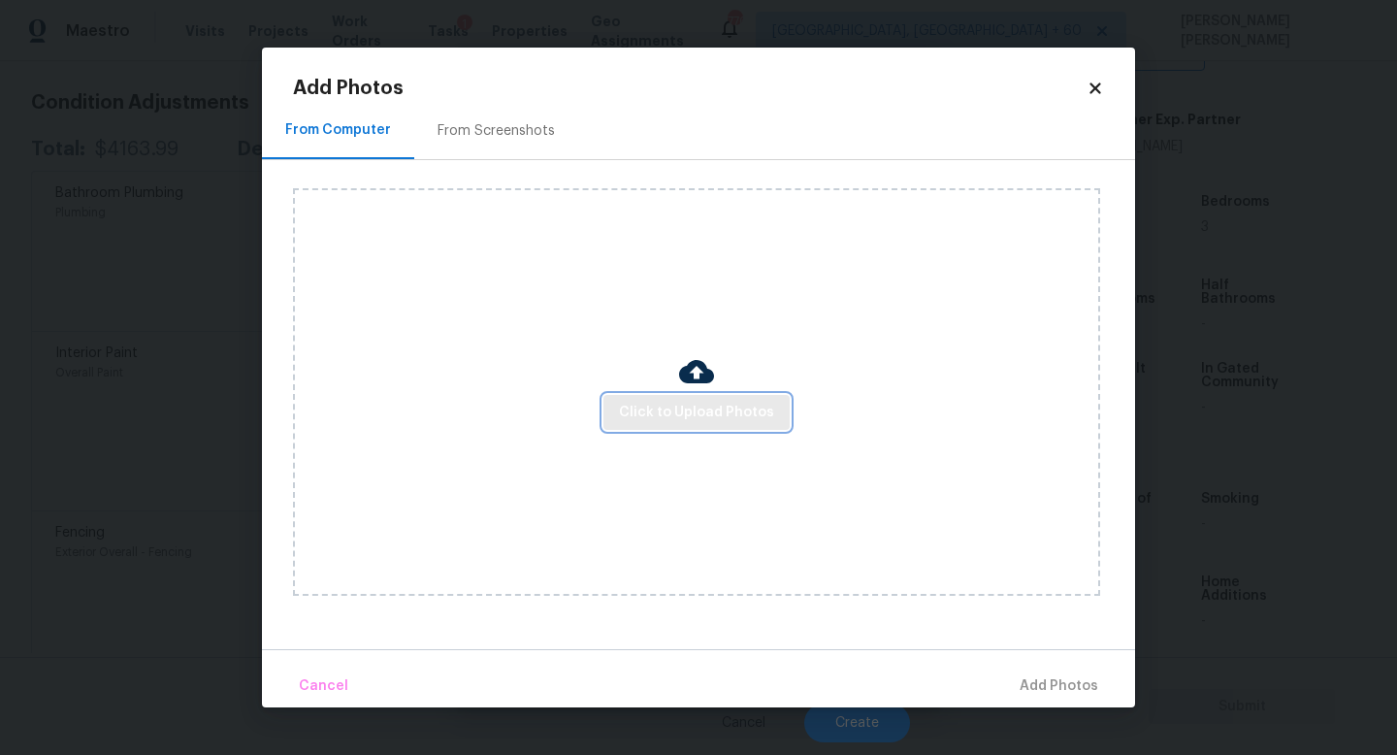
click at [686, 401] on span "Click to Upload Photos" at bounding box center [696, 413] width 155 height 24
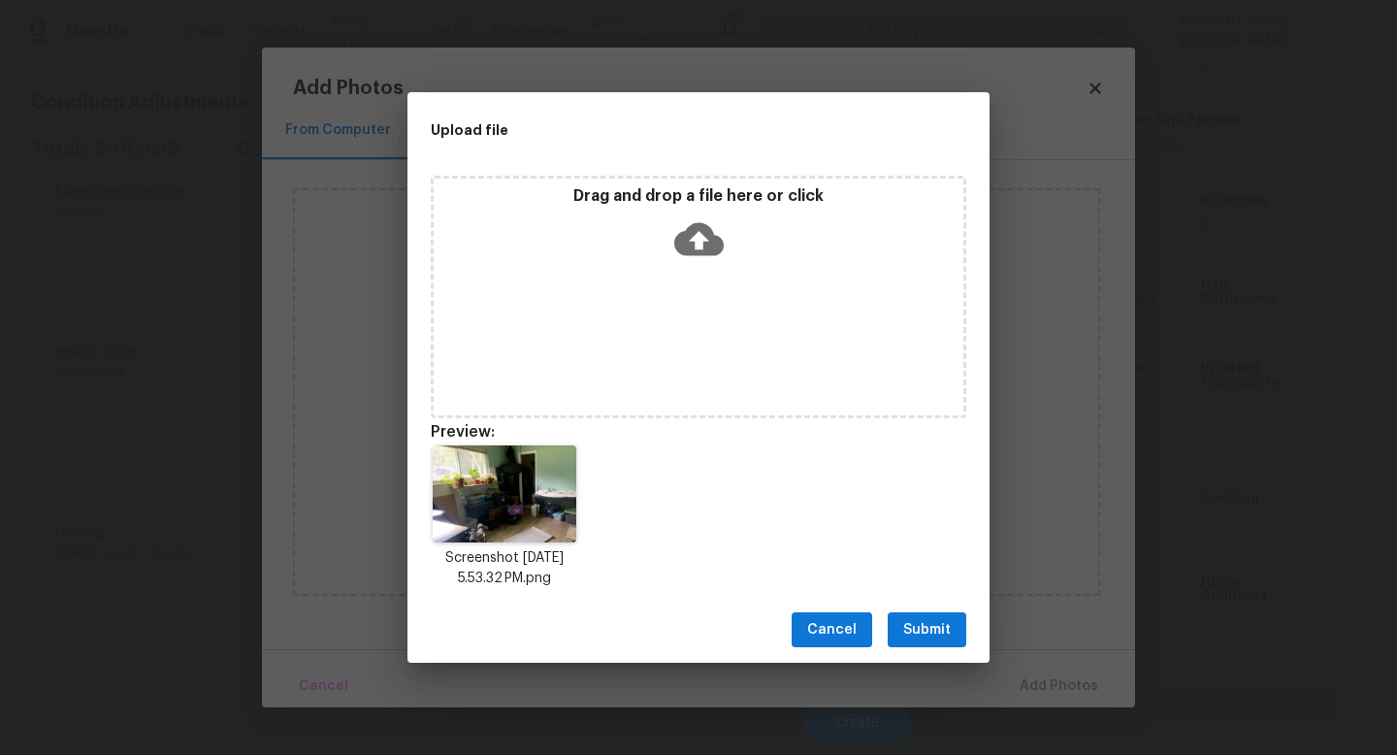
click at [923, 622] on span "Submit" at bounding box center [927, 630] width 48 height 24
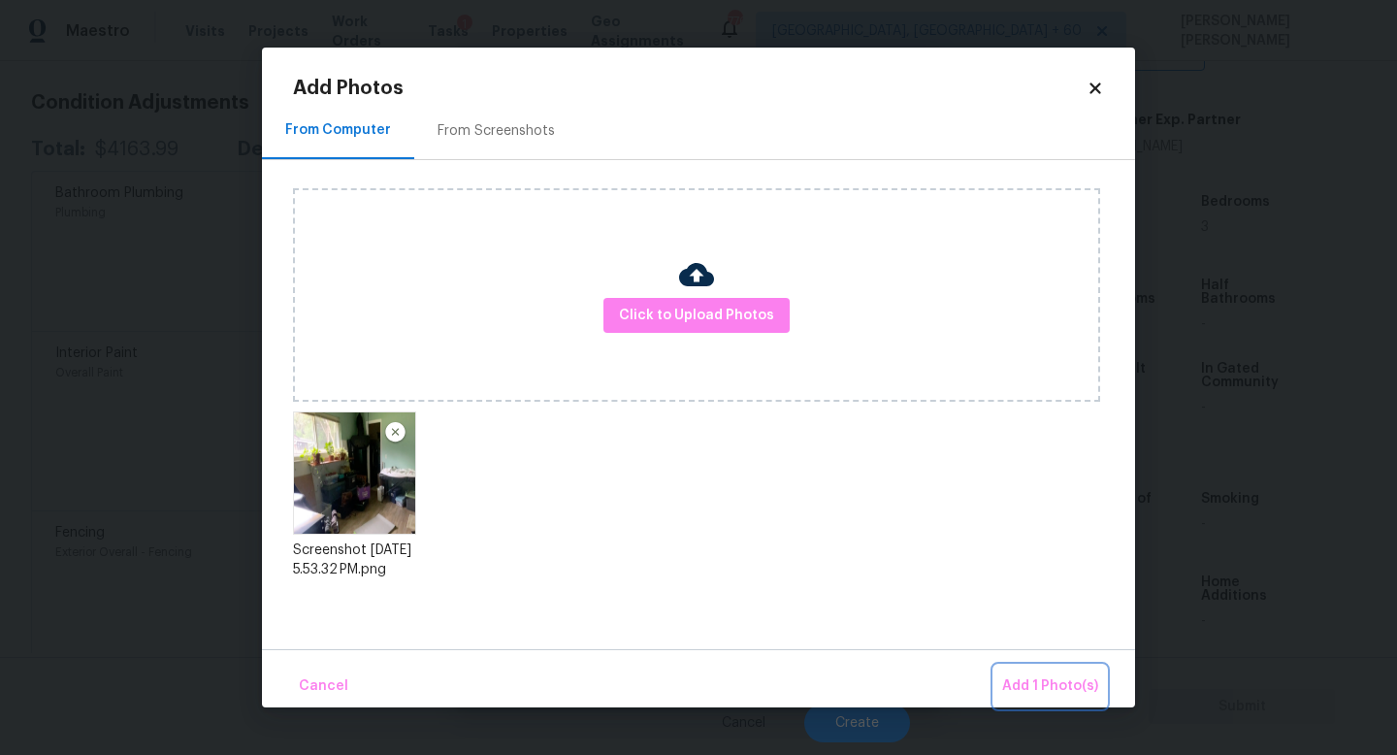
click at [1026, 673] on button "Add 1 Photo(s)" at bounding box center [1051, 687] width 112 height 42
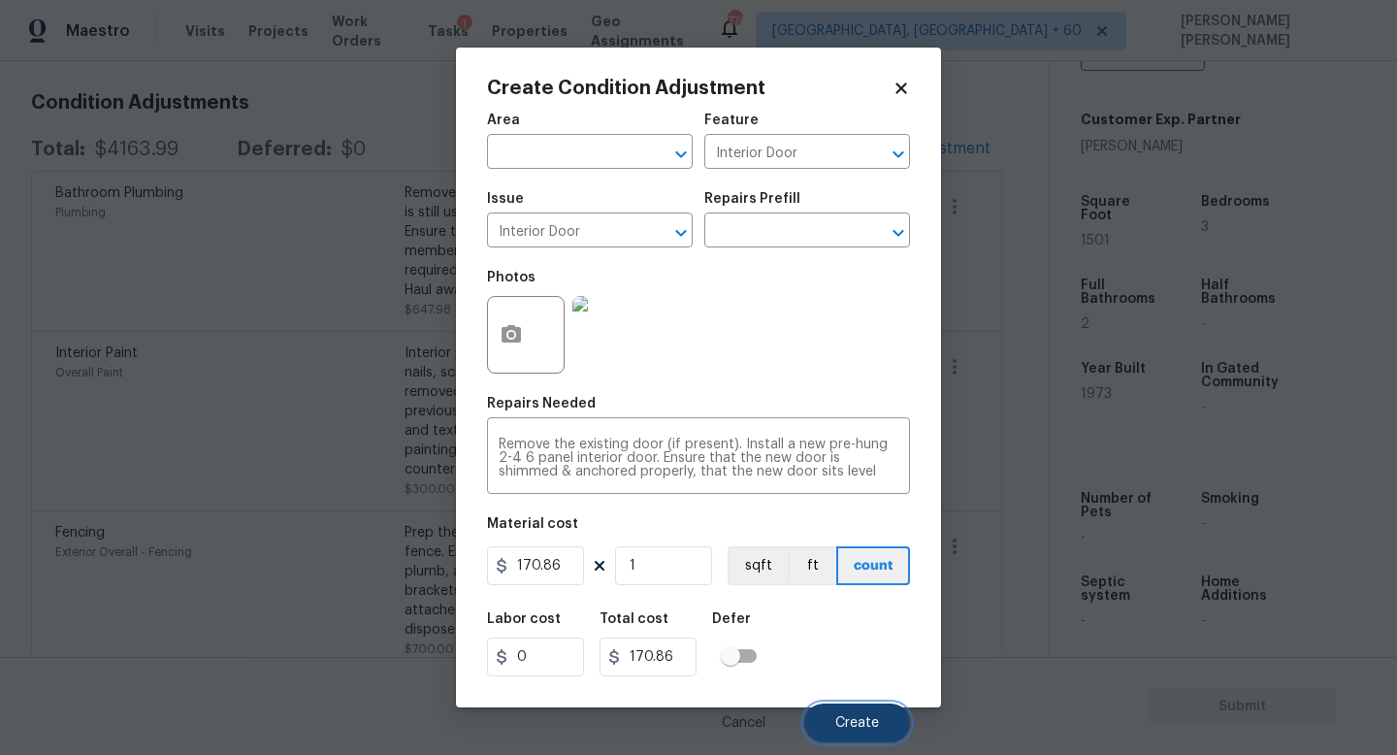
click at [846, 717] on span "Create" at bounding box center [858, 723] width 44 height 15
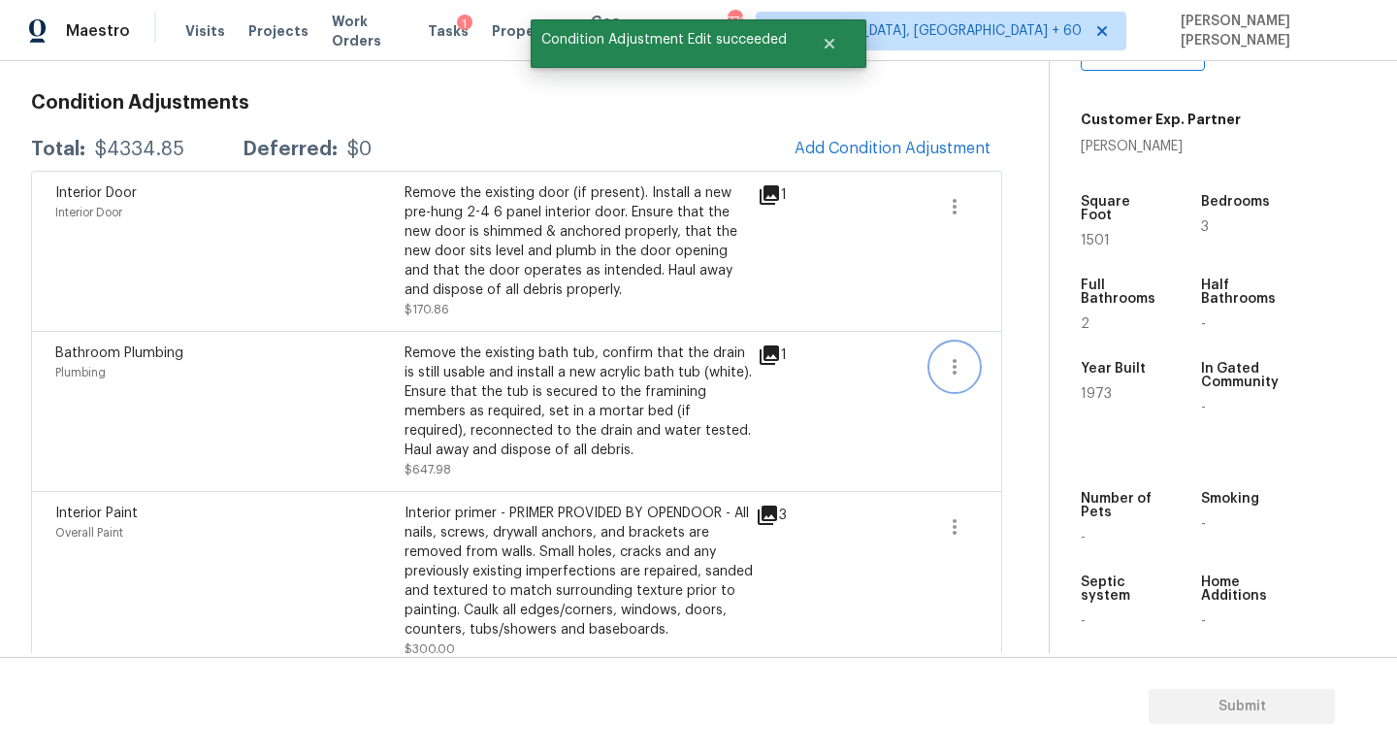
click at [942, 351] on button "button" at bounding box center [955, 367] width 47 height 47
click at [1022, 355] on div "Edit" at bounding box center [1064, 362] width 151 height 19
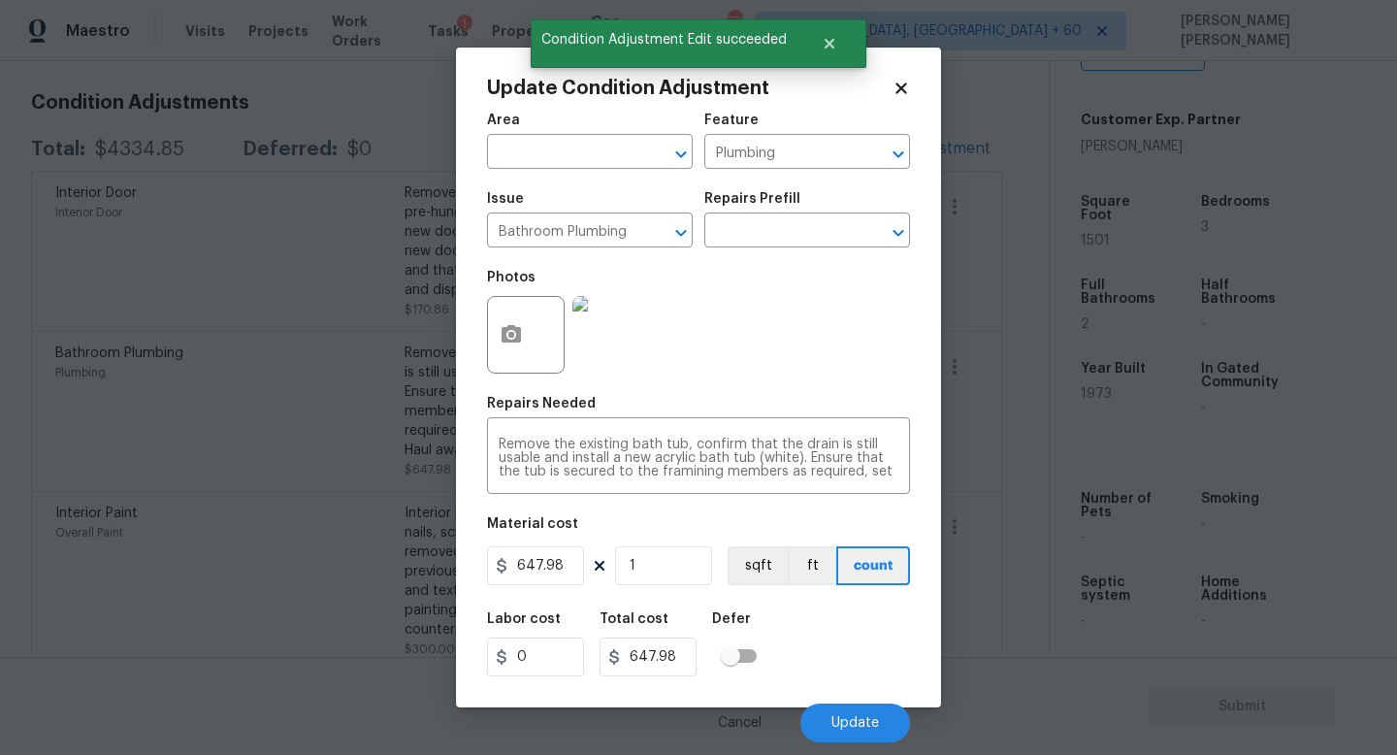
click at [617, 329] on img at bounding box center [612, 335] width 78 height 78
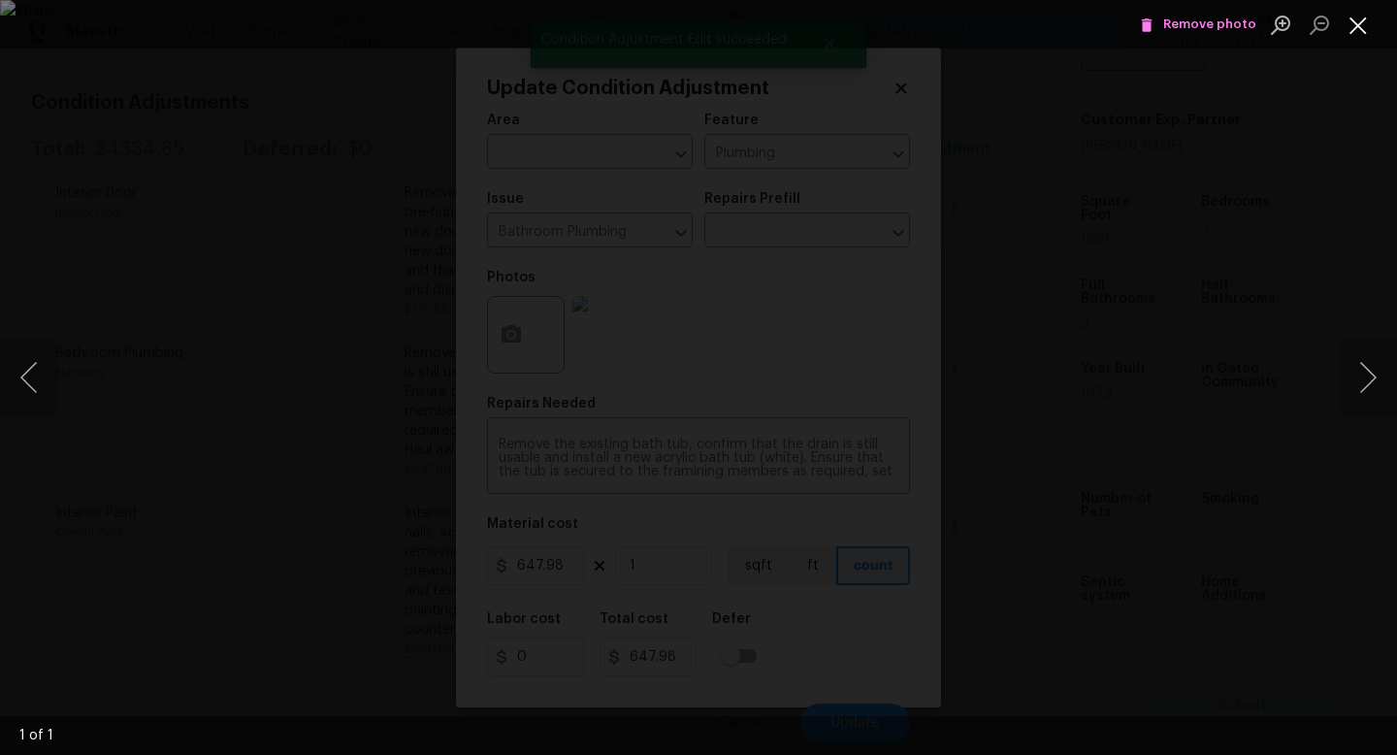
click at [1352, 32] on button "Close lightbox" at bounding box center [1358, 25] width 39 height 34
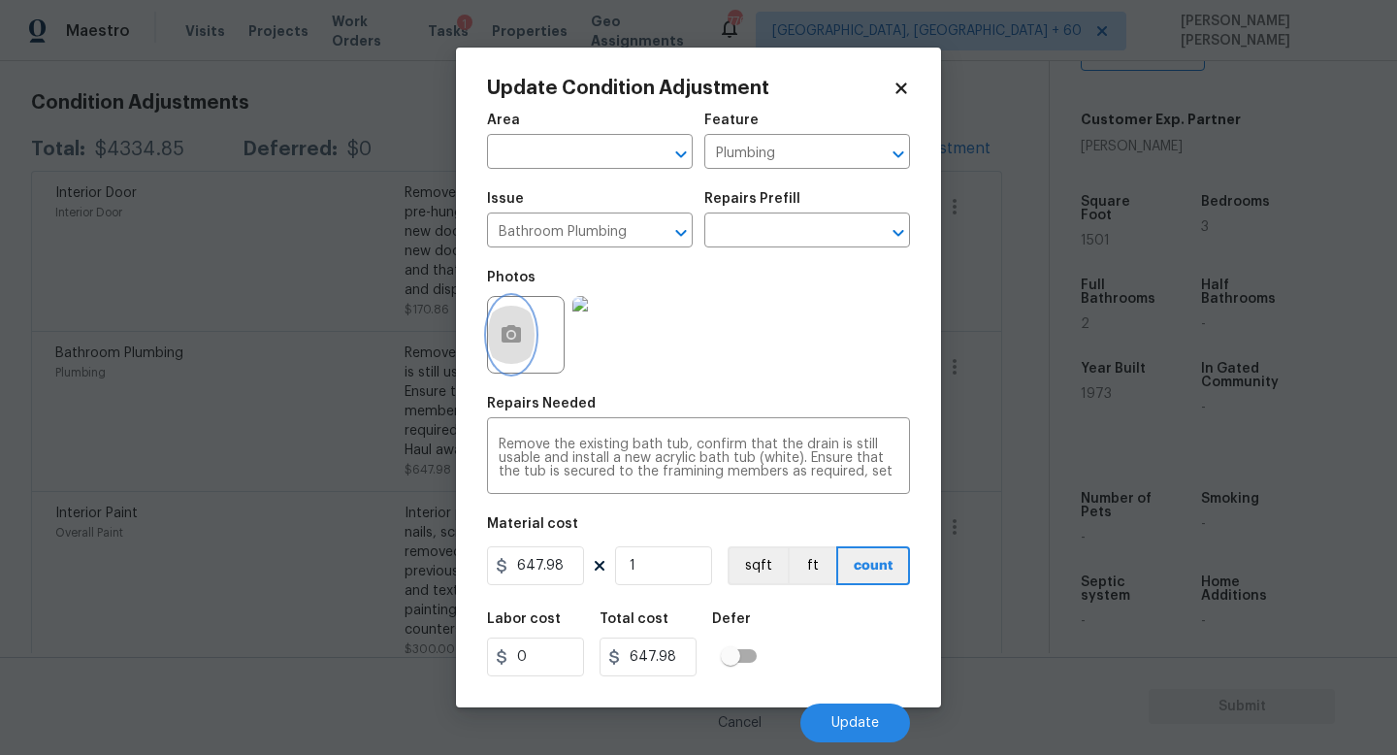
click at [502, 336] on icon "button" at bounding box center [511, 333] width 19 height 17
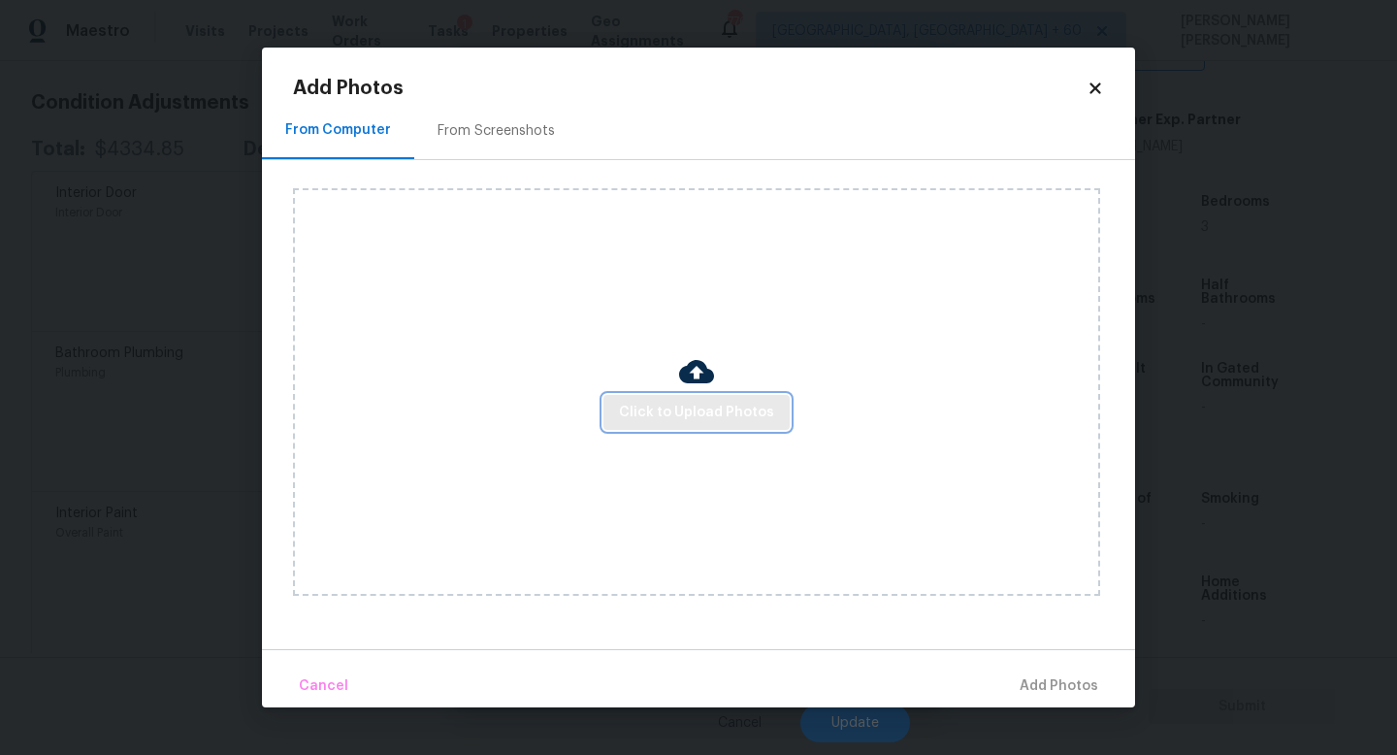
click at [699, 416] on span "Click to Upload Photos" at bounding box center [696, 413] width 155 height 24
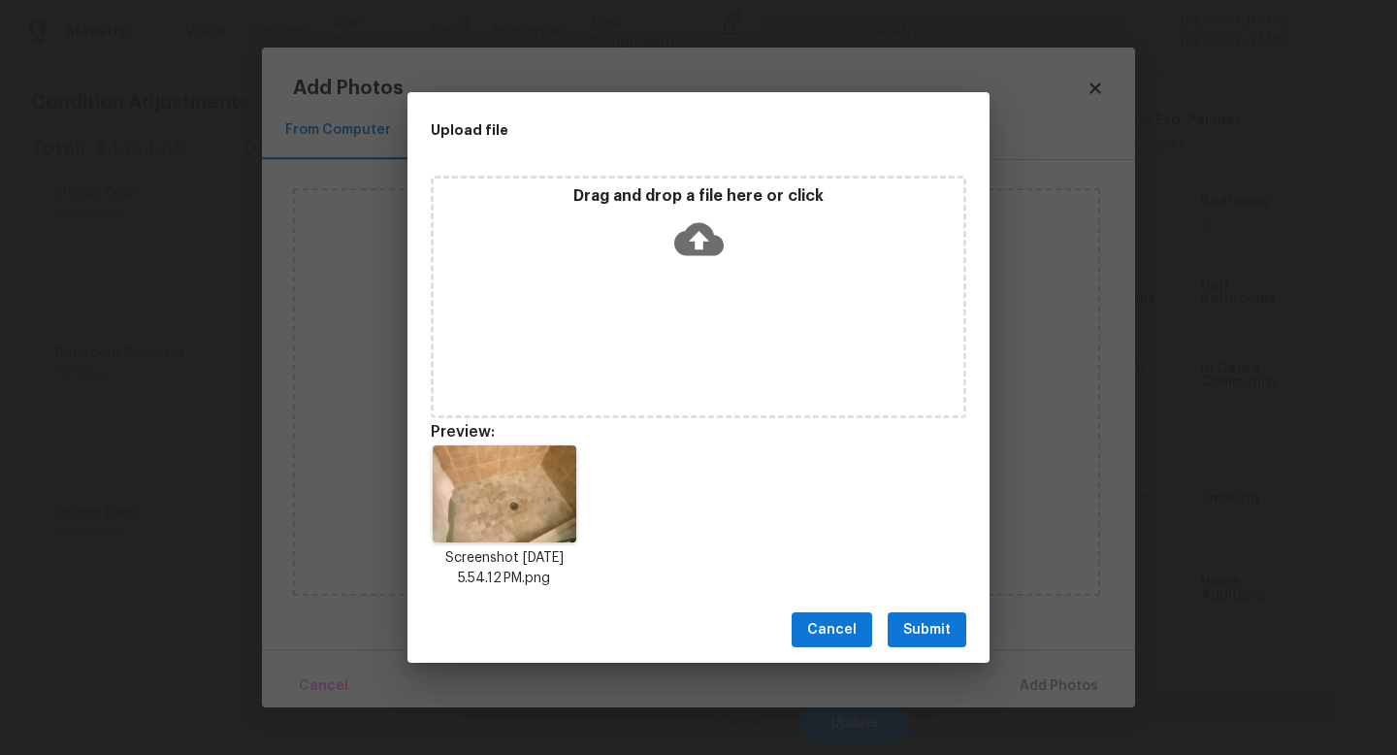
click at [931, 632] on span "Submit" at bounding box center [927, 630] width 48 height 24
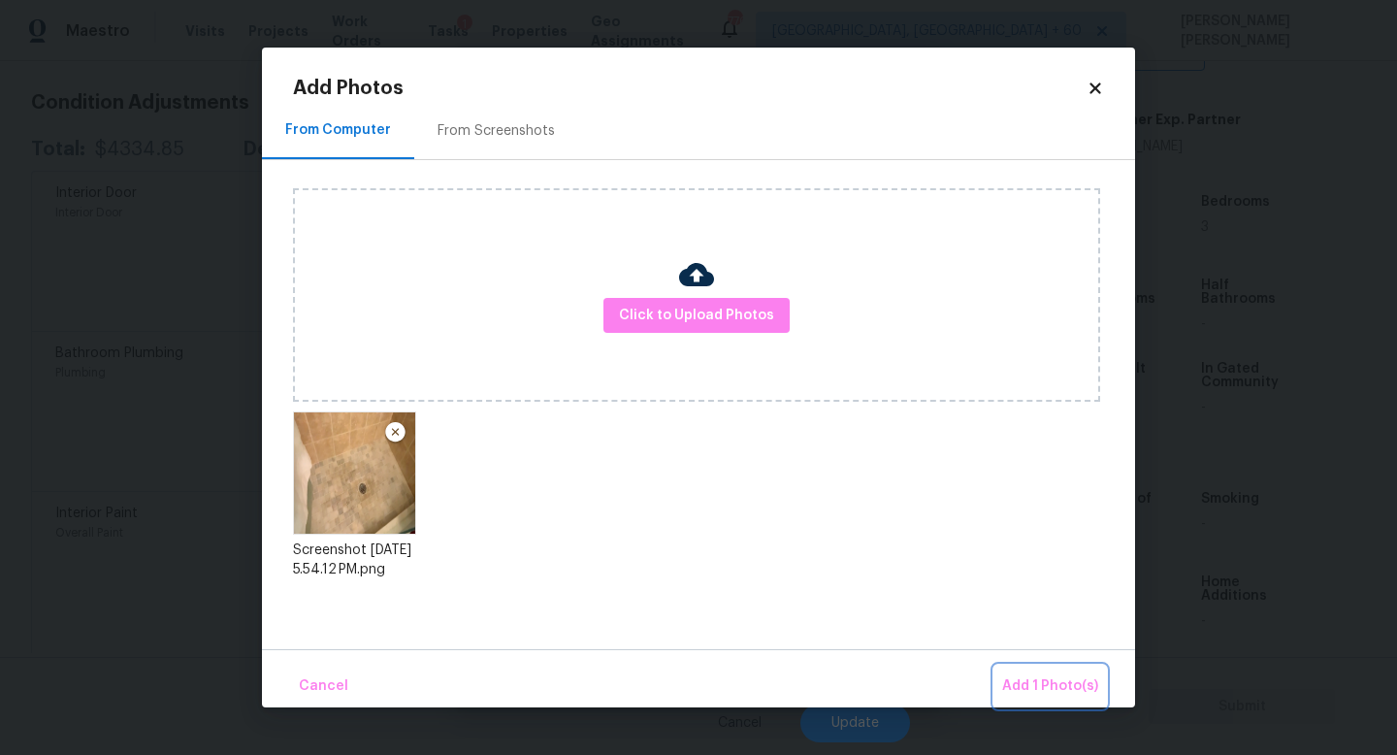
click at [1036, 669] on button "Add 1 Photo(s)" at bounding box center [1051, 687] width 112 height 42
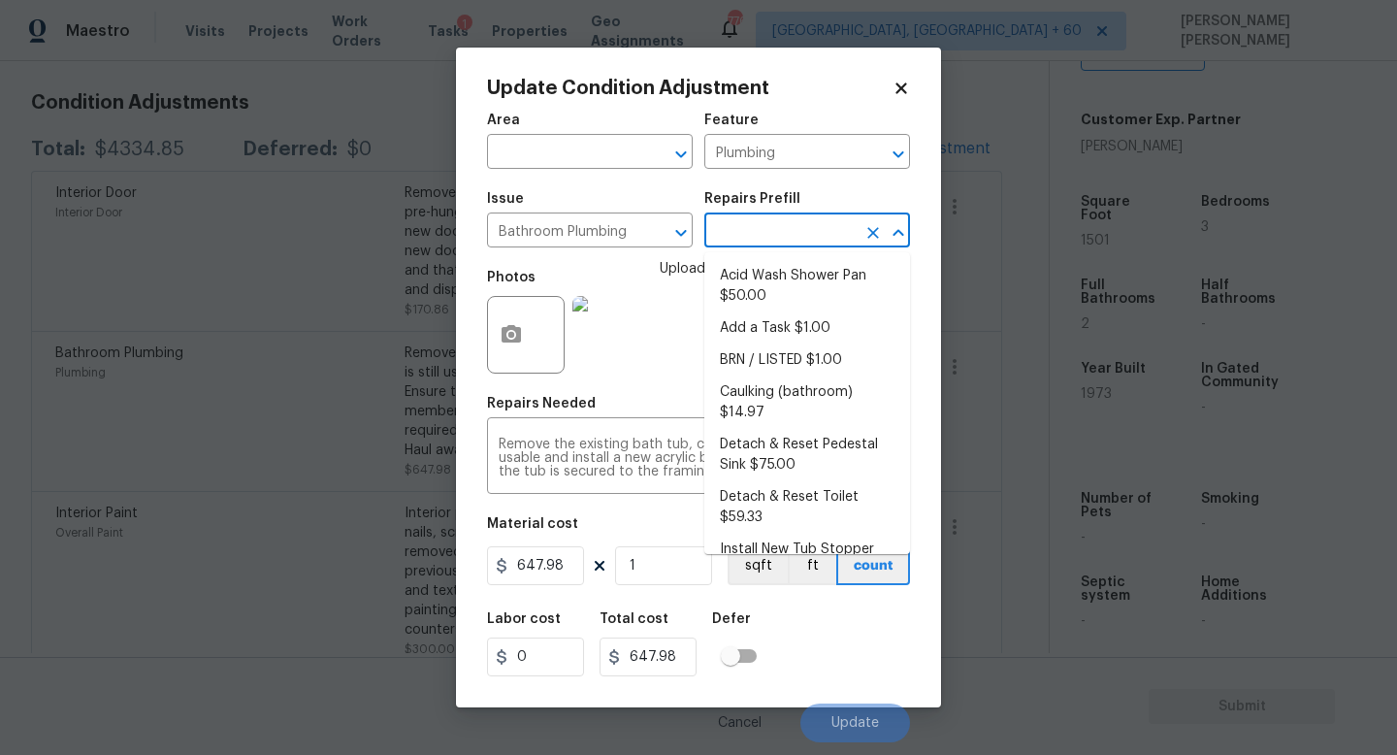
click at [748, 236] on input "text" at bounding box center [780, 232] width 151 height 30
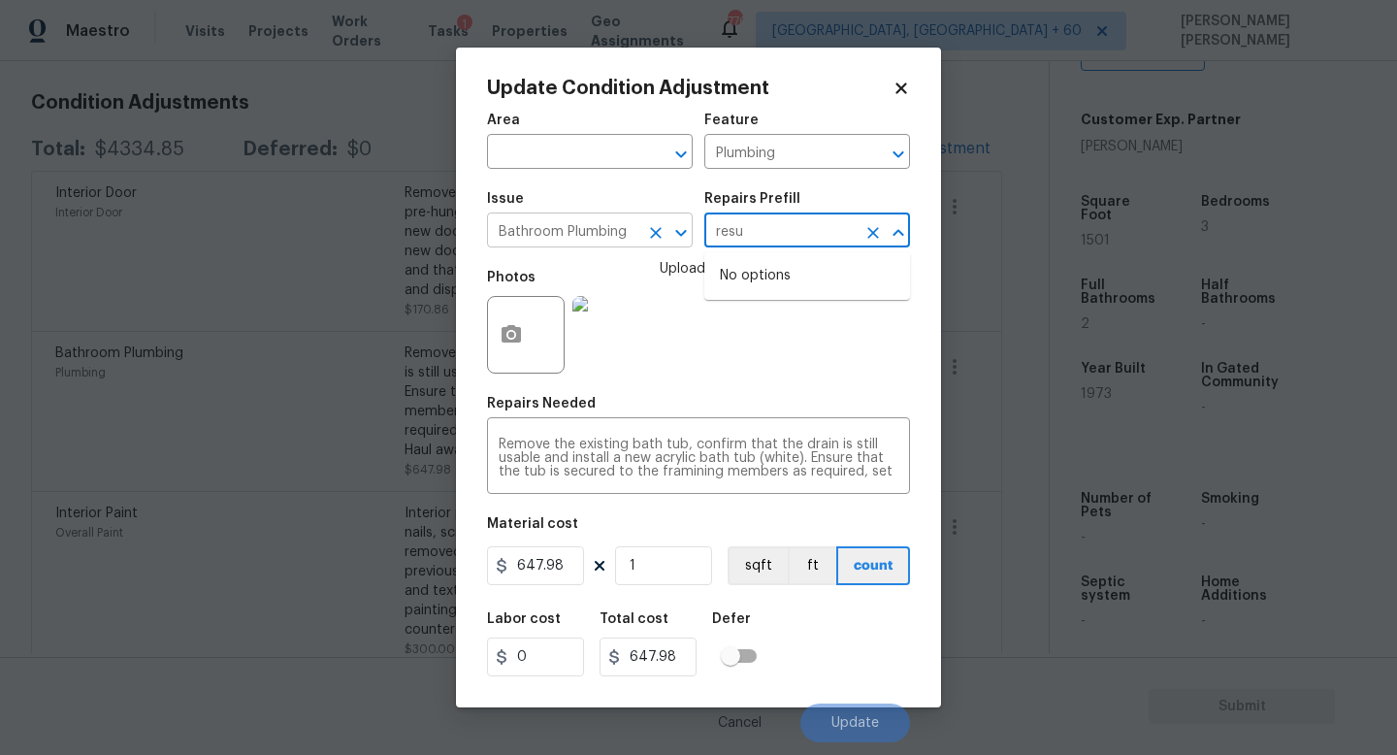
click at [655, 237] on icon "Clear" at bounding box center [655, 232] width 19 height 19
type input "resu"
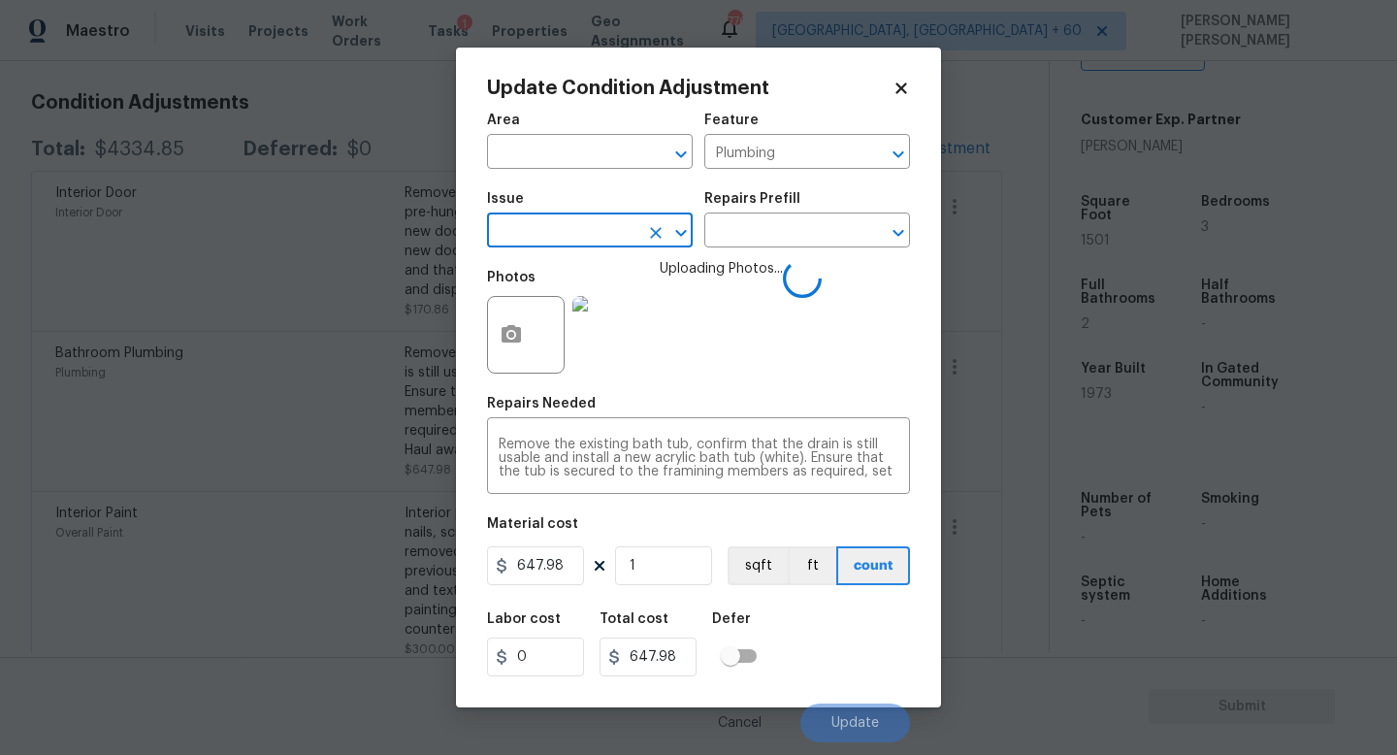
type input "r"
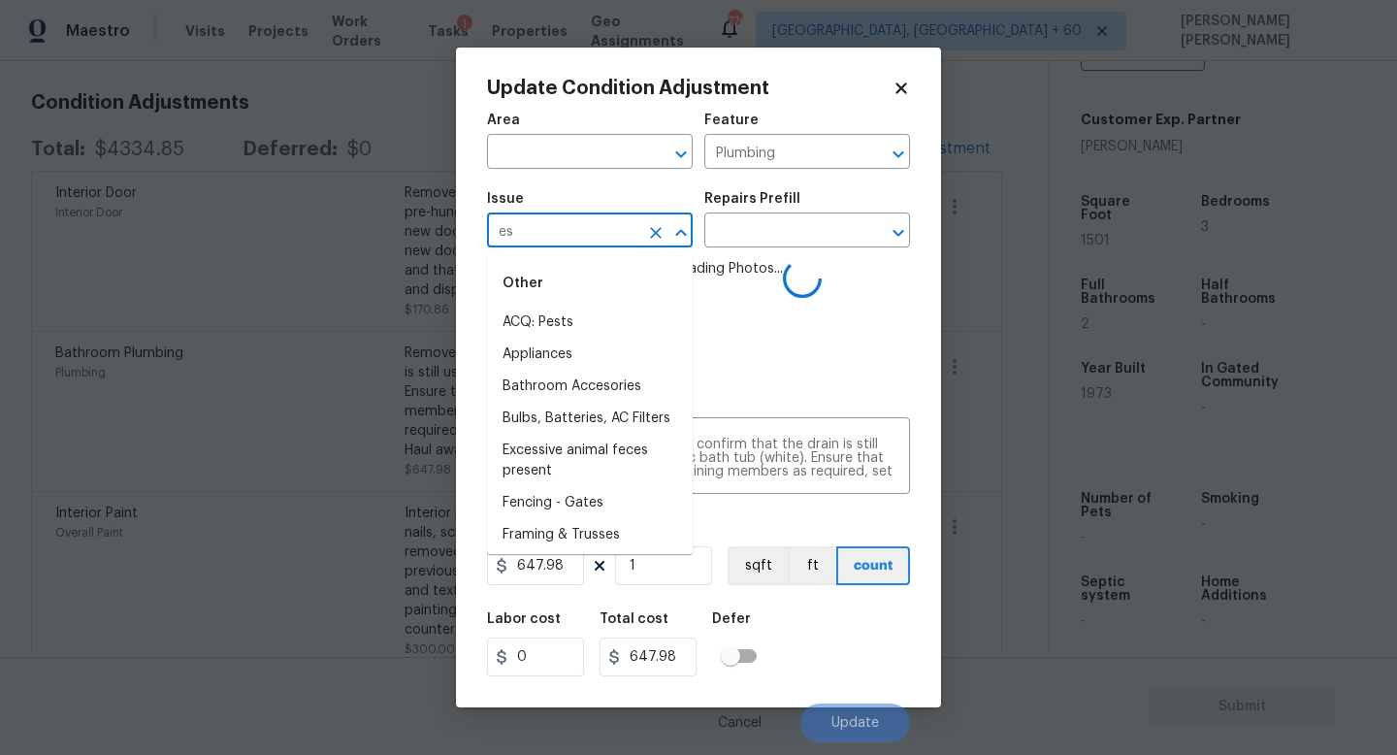
type input "esu"
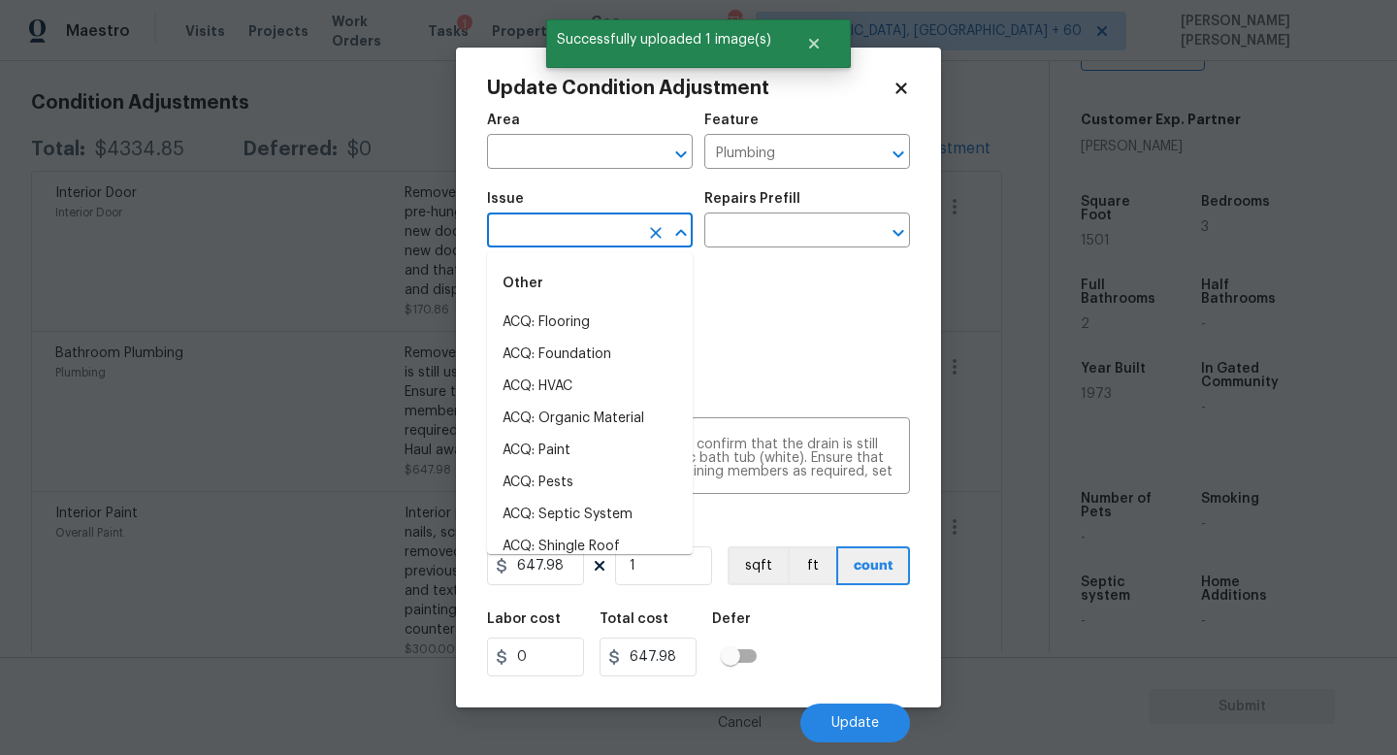
type input "t"
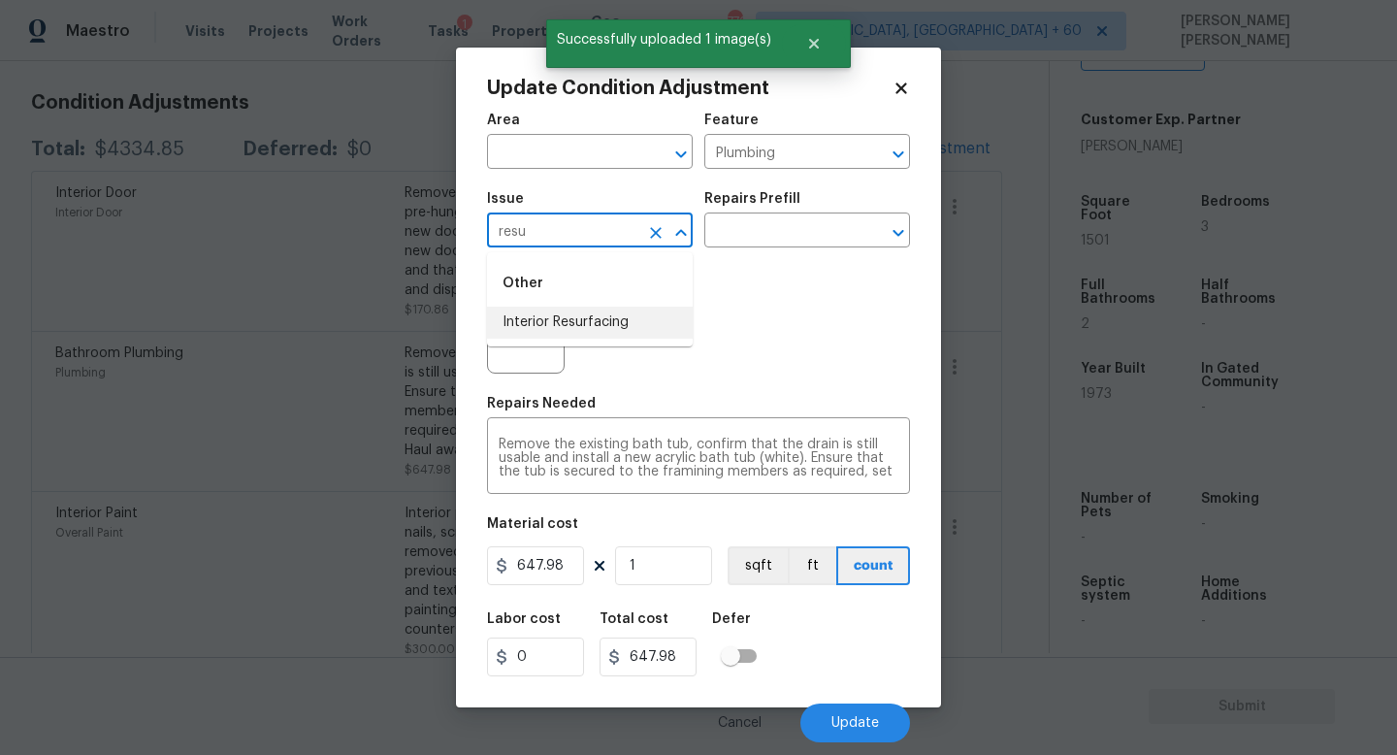
click at [663, 322] on li "Interior Resurfacing" at bounding box center [590, 323] width 206 height 32
type input "Interior Resurfacing"
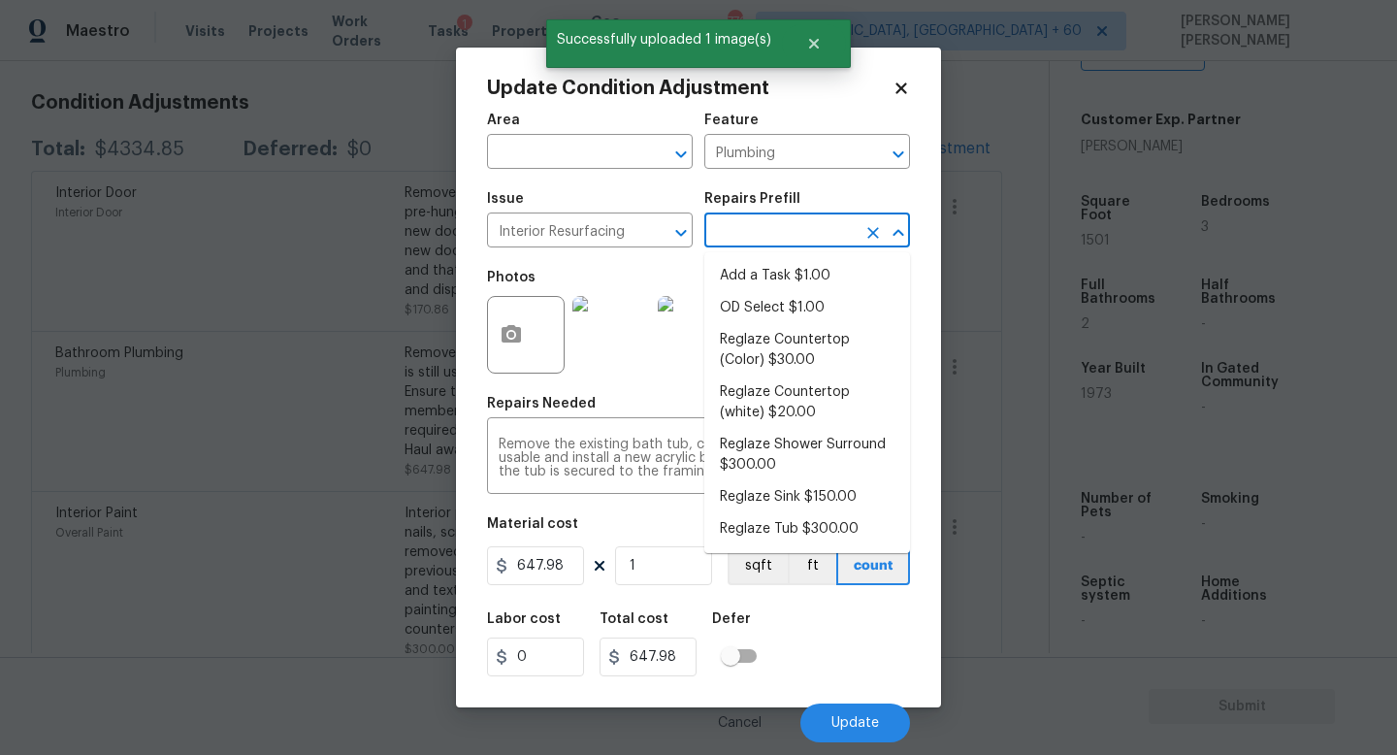
click at [772, 245] on input "text" at bounding box center [780, 232] width 151 height 30
click at [798, 438] on li "Reglaze Shower Surround $300.00" at bounding box center [808, 455] width 206 height 52
type textarea "Prep, mask, clean and reglaze the fiberglass shower surround (white) both on th…"
type input "300"
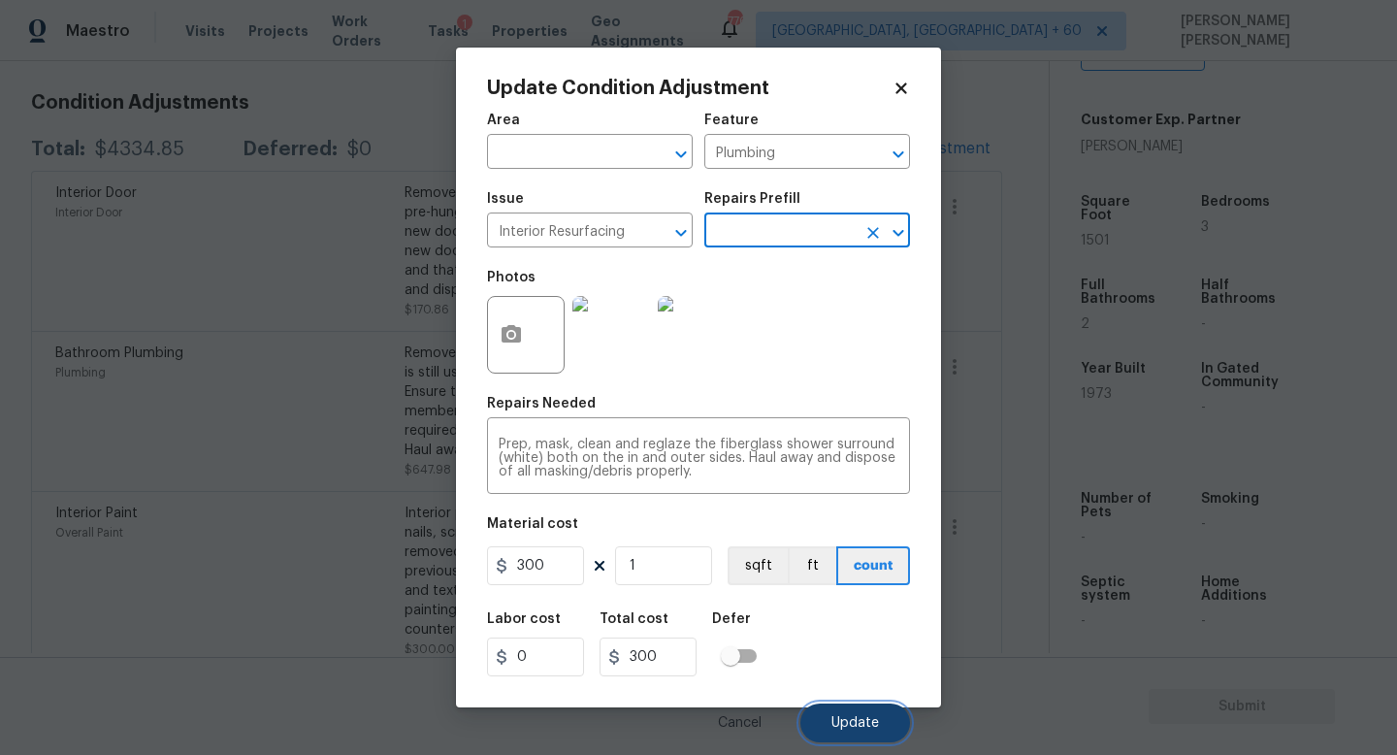
click at [853, 722] on span "Update" at bounding box center [856, 723] width 48 height 15
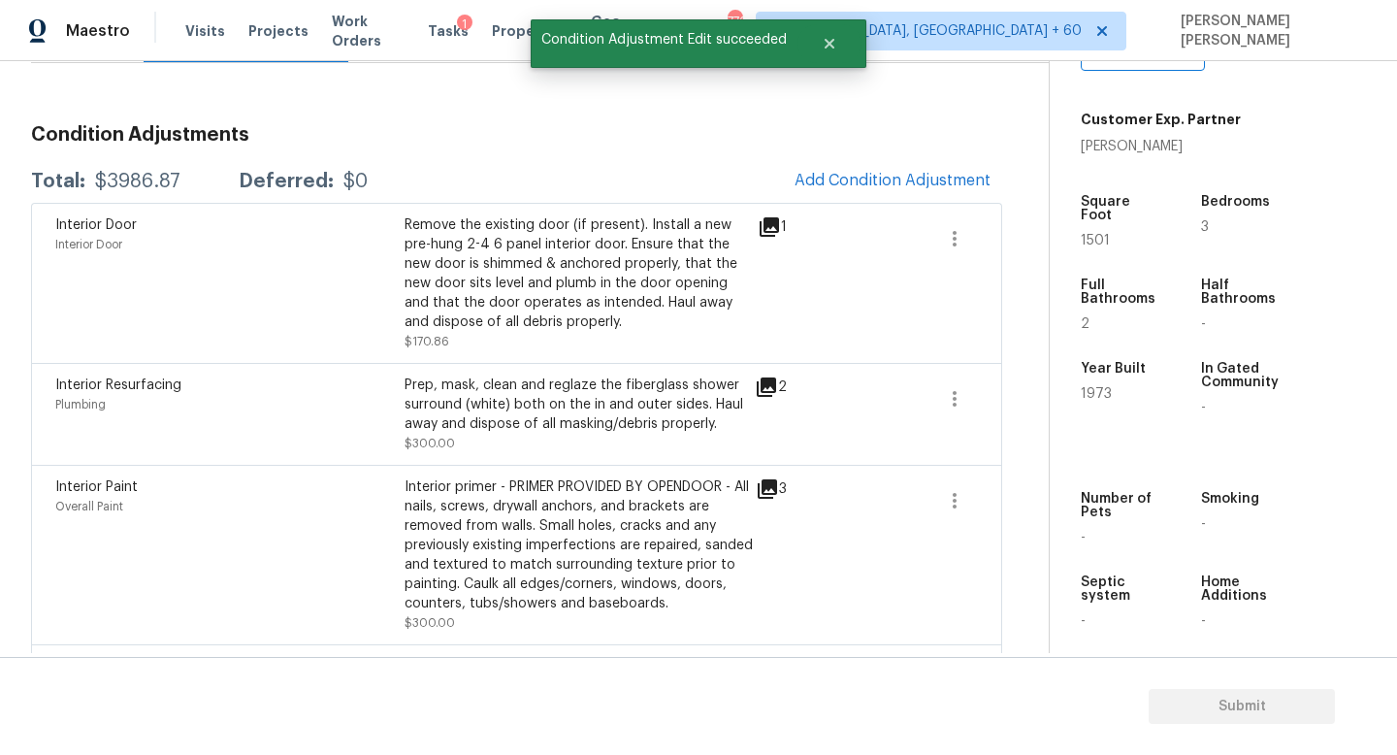
scroll to position [109, 0]
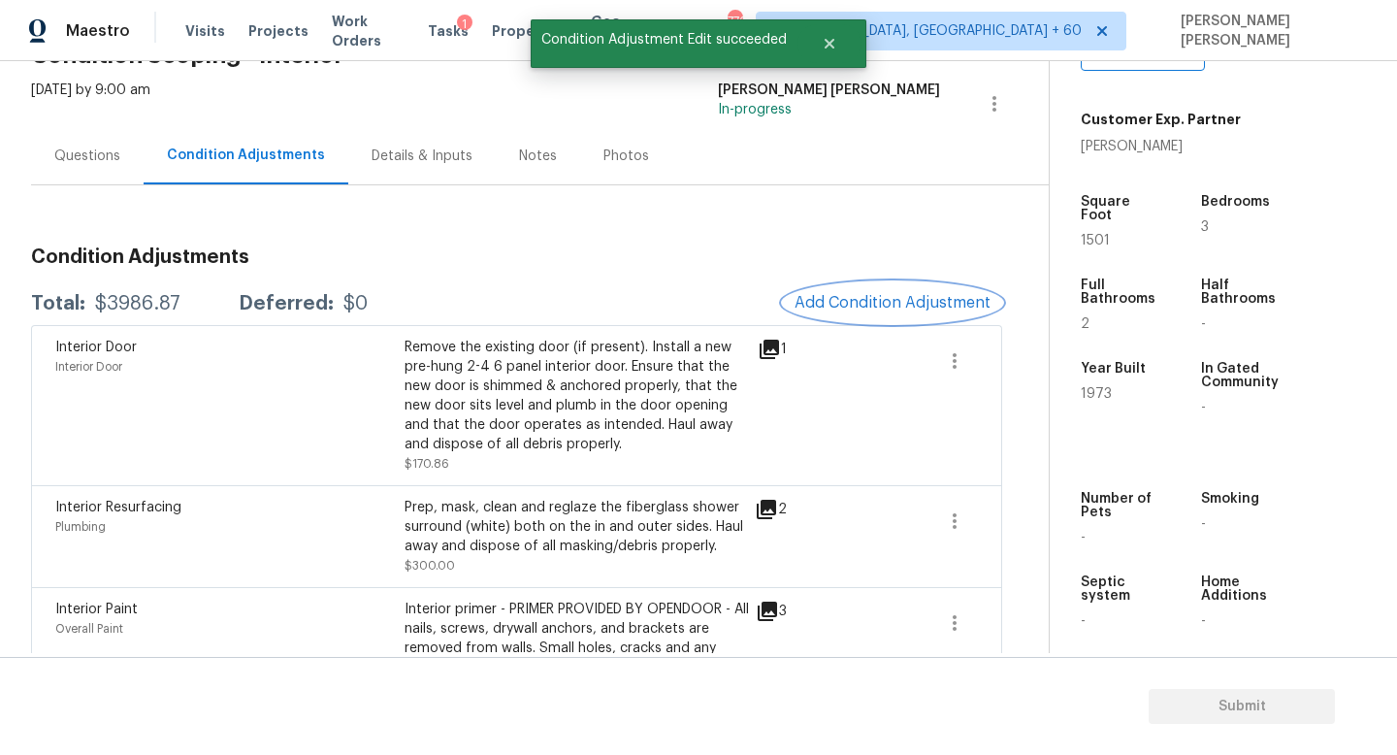
click at [982, 298] on span "Add Condition Adjustment" at bounding box center [893, 302] width 196 height 17
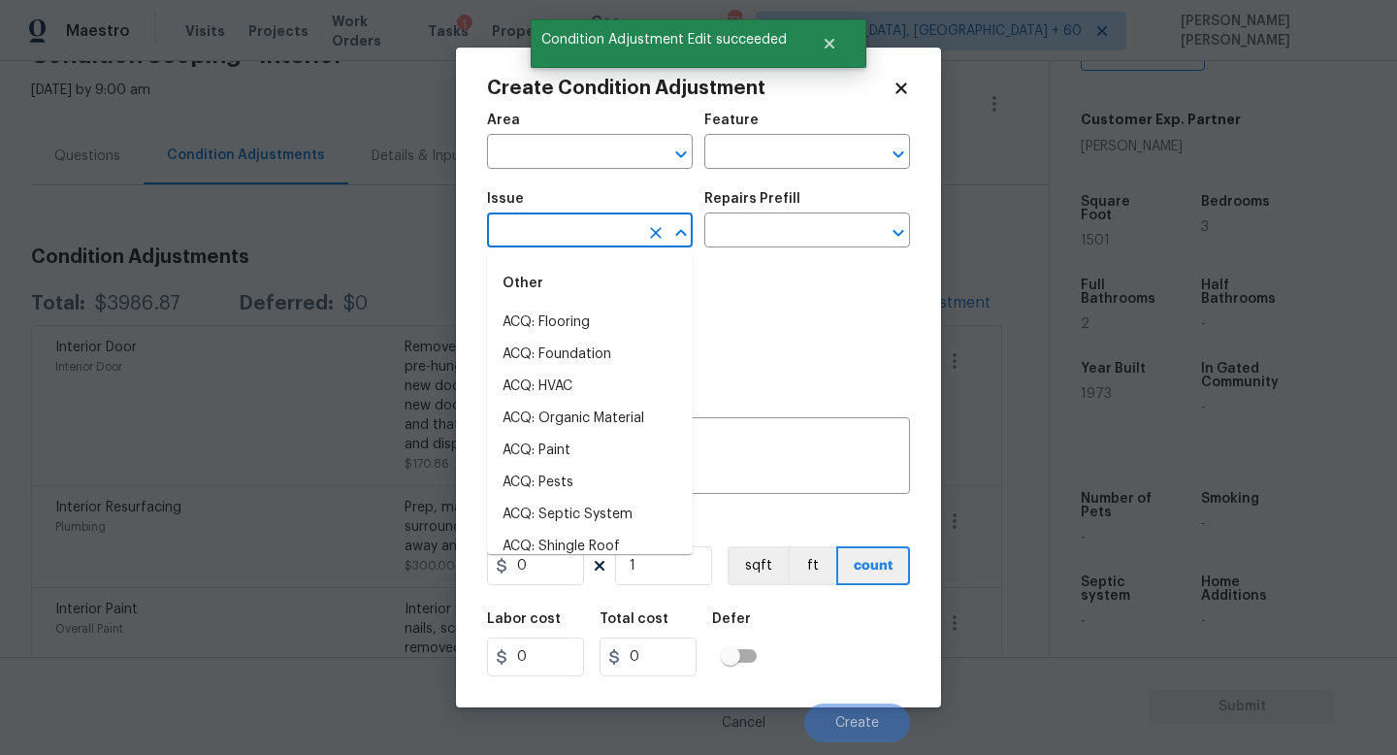
click at [623, 246] on input "text" at bounding box center [562, 232] width 151 height 30
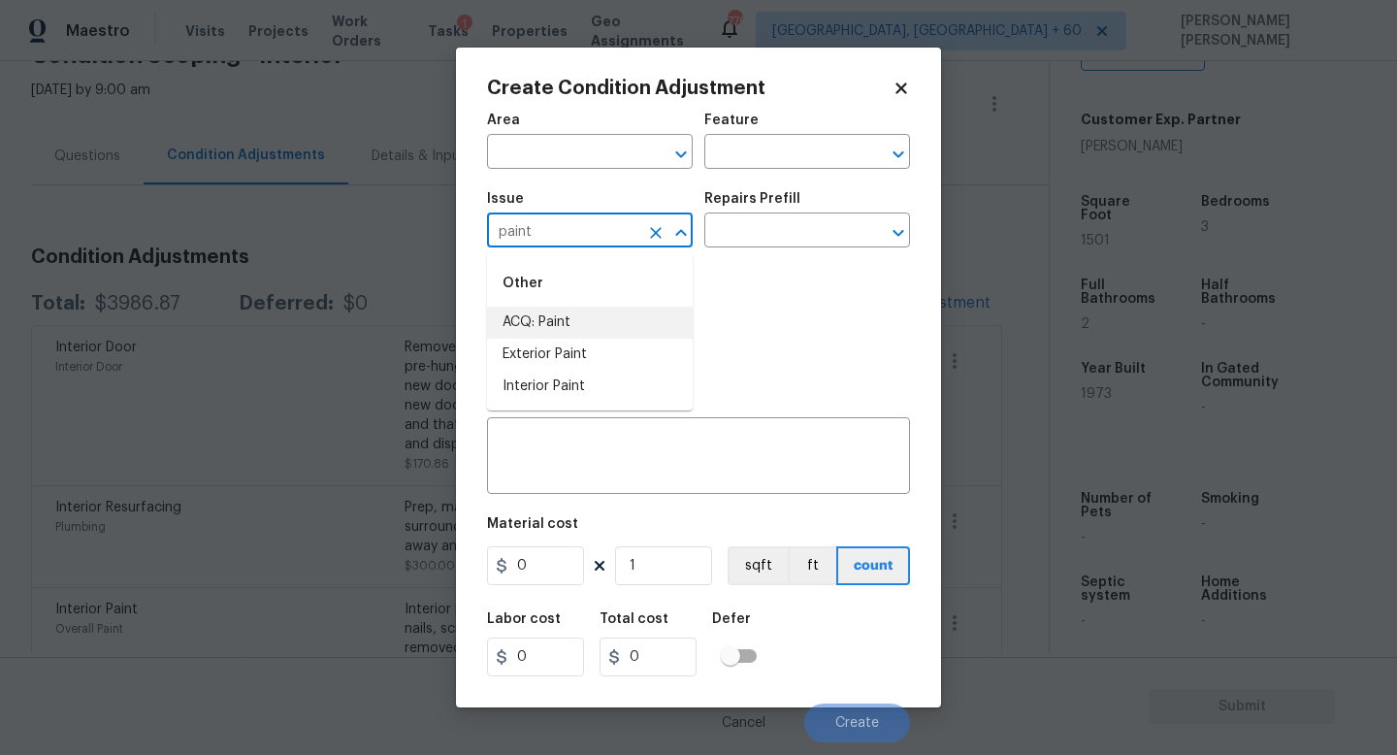
click at [632, 334] on li "ACQ: Paint" at bounding box center [590, 323] width 206 height 32
type input "ACQ: Paint"
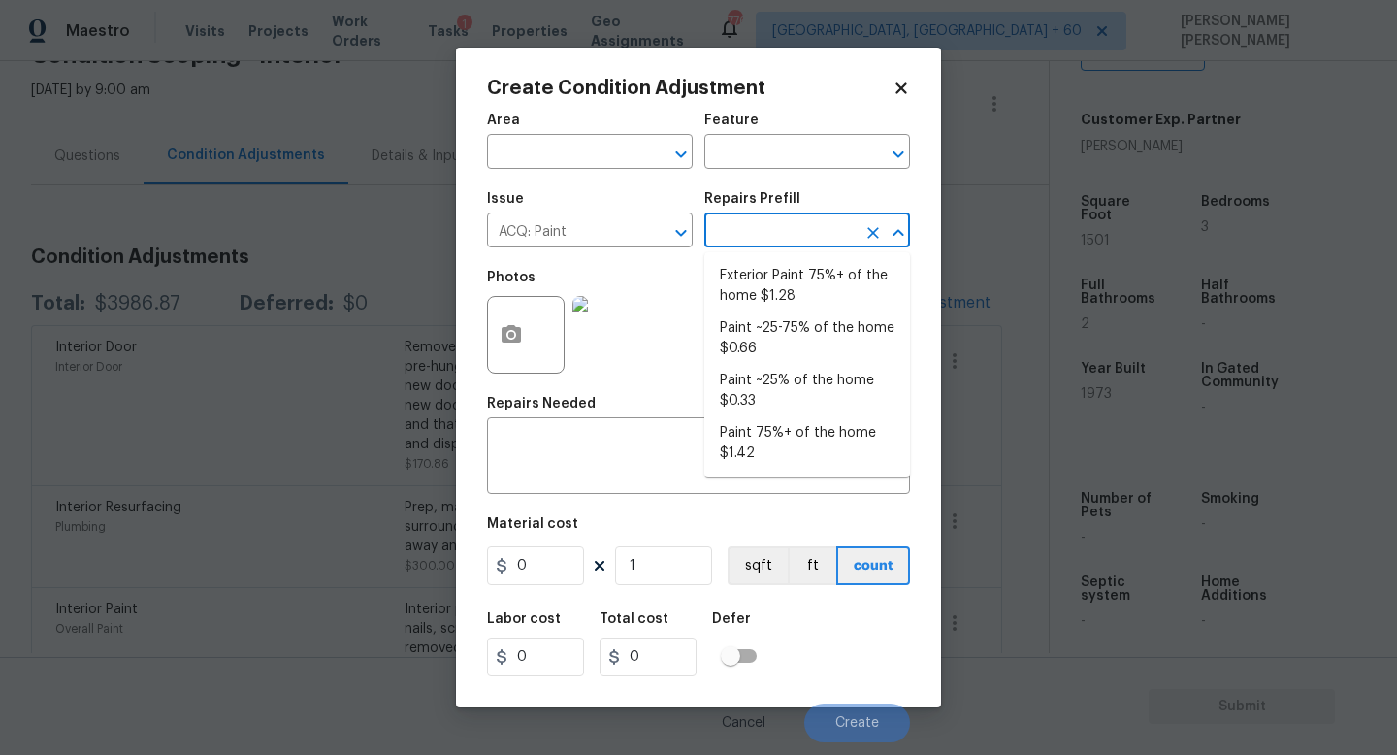
click at [788, 237] on input "text" at bounding box center [780, 232] width 151 height 30
drag, startPoint x: 791, startPoint y: 272, endPoint x: 805, endPoint y: 332, distance: 61.7
click at [805, 332] on ul "Exterior Paint 75%+ of the home $1.28 Paint ~25-75% of the home $0.66 Paint ~25…" at bounding box center [808, 364] width 206 height 225
click at [805, 332] on li "Paint ~25-75% of the home $0.66" at bounding box center [808, 338] width 206 height 52
type input "Acquisition"
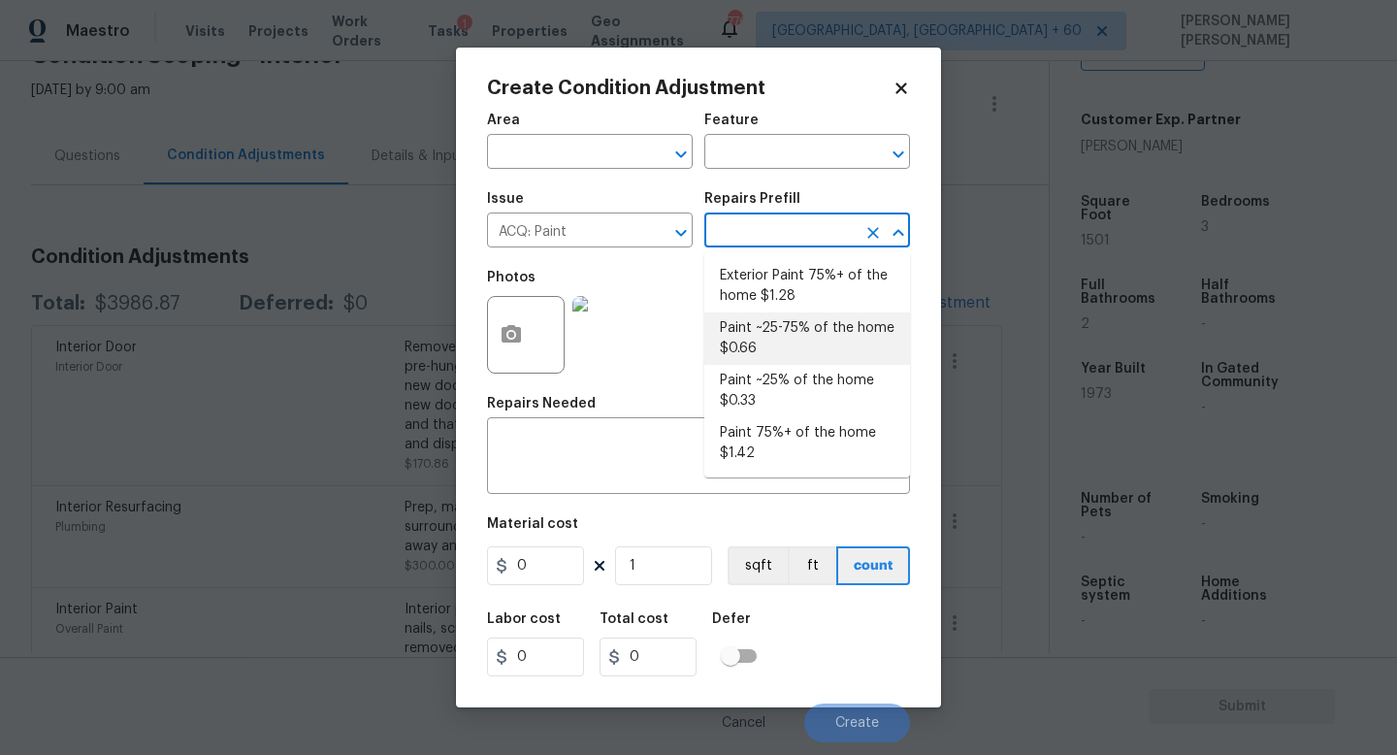
type textarea "Acquisition Scope: ~25 - 75% of the home needs interior paint"
type input "0.66"
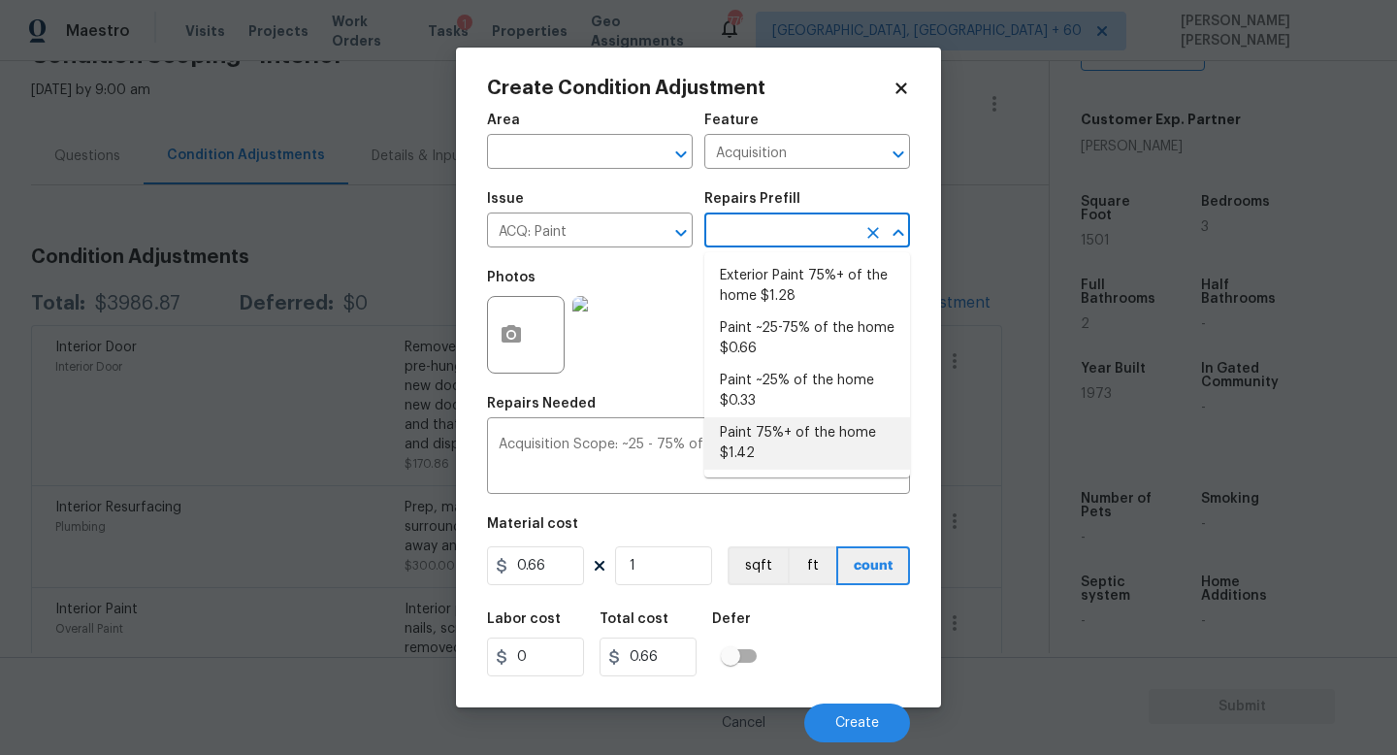
click at [692, 526] on div "Material cost" at bounding box center [698, 529] width 423 height 25
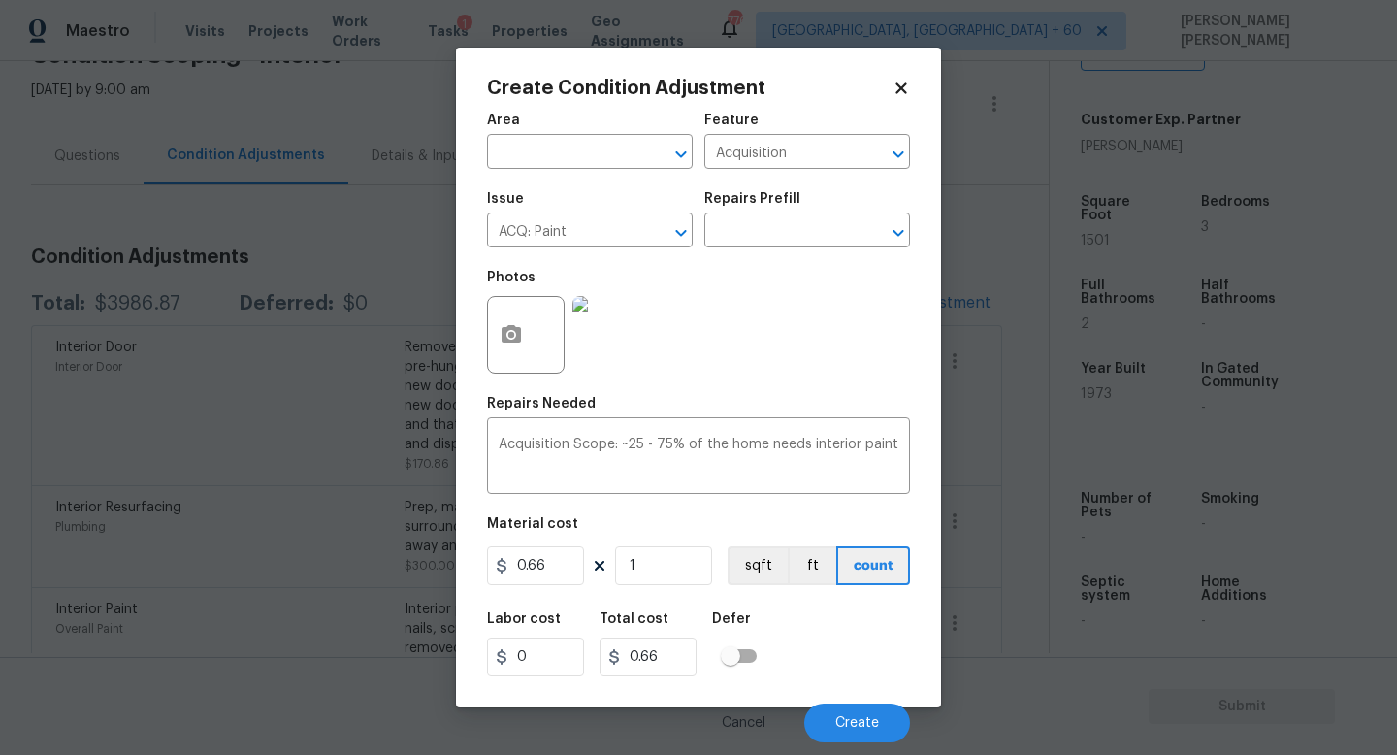
click at [625, 603] on div "Labor cost 0 Total cost 0.66 Defer" at bounding box center [698, 644] width 423 height 87
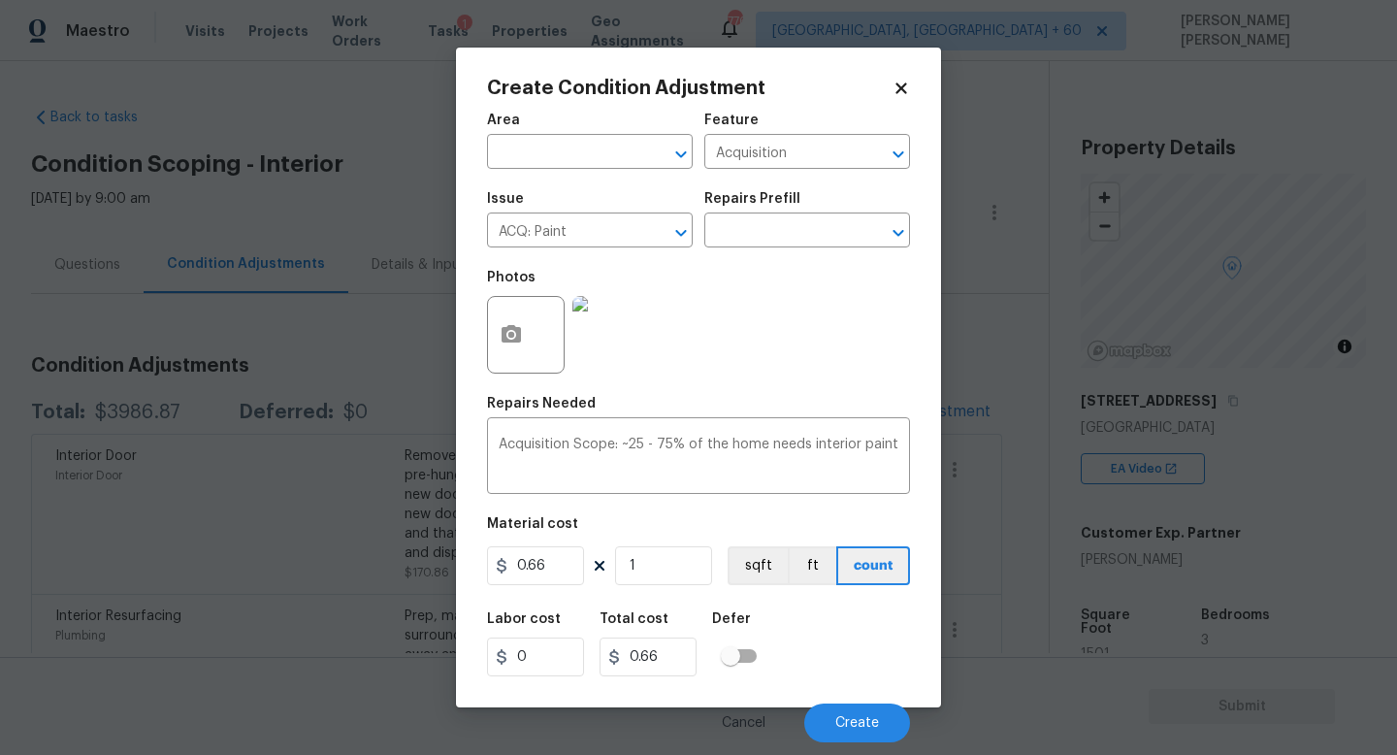
click at [668, 568] on input "1" at bounding box center [663, 565] width 97 height 39
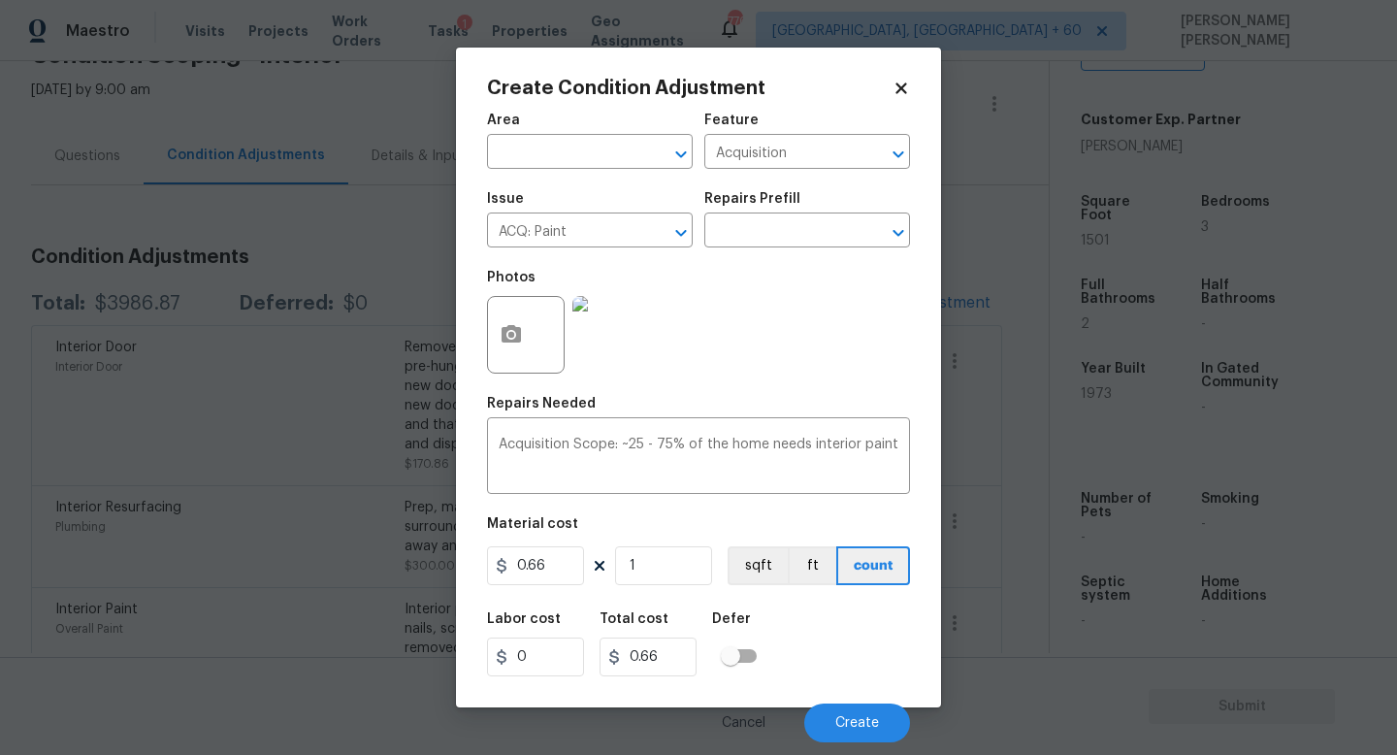
type input "0"
type input "1"
type input "0.66"
type input "15"
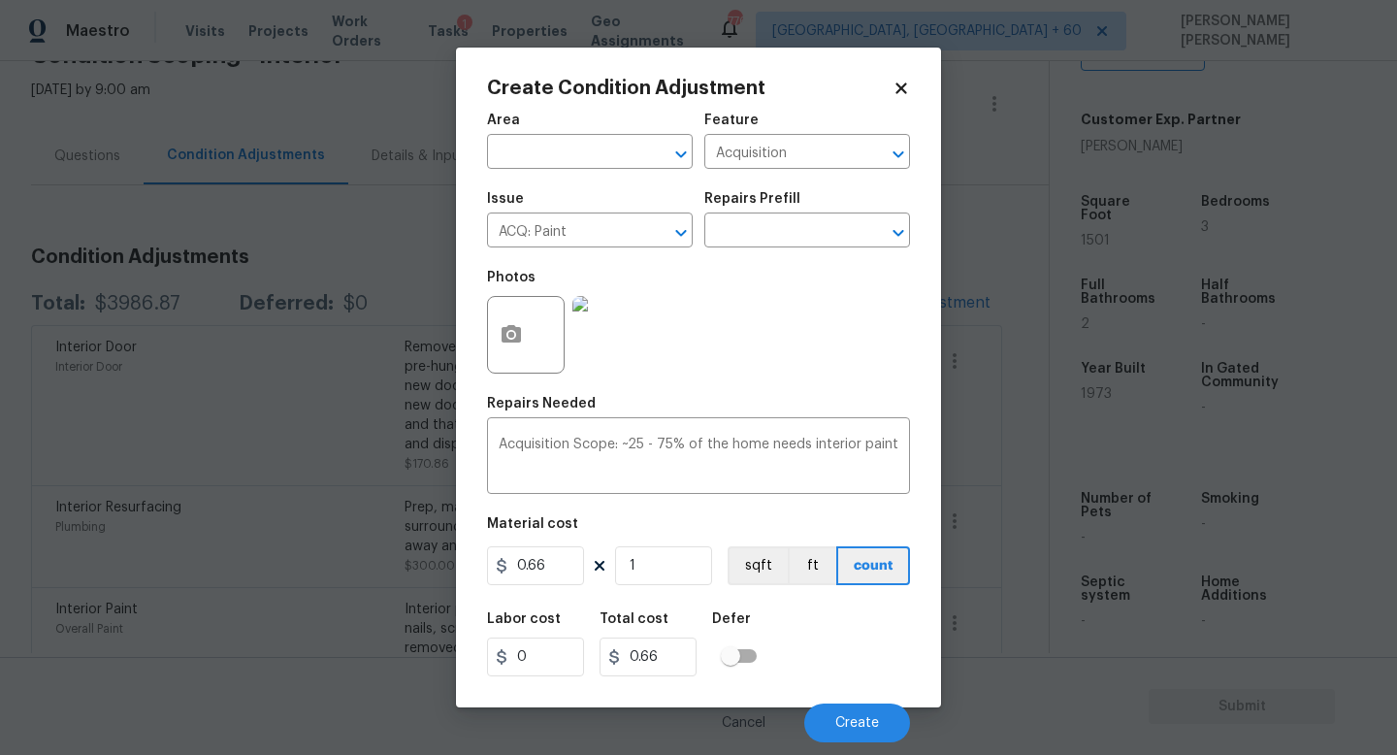
type input "9.9"
type input "150"
type input "99"
type input "1501"
type input "990.66"
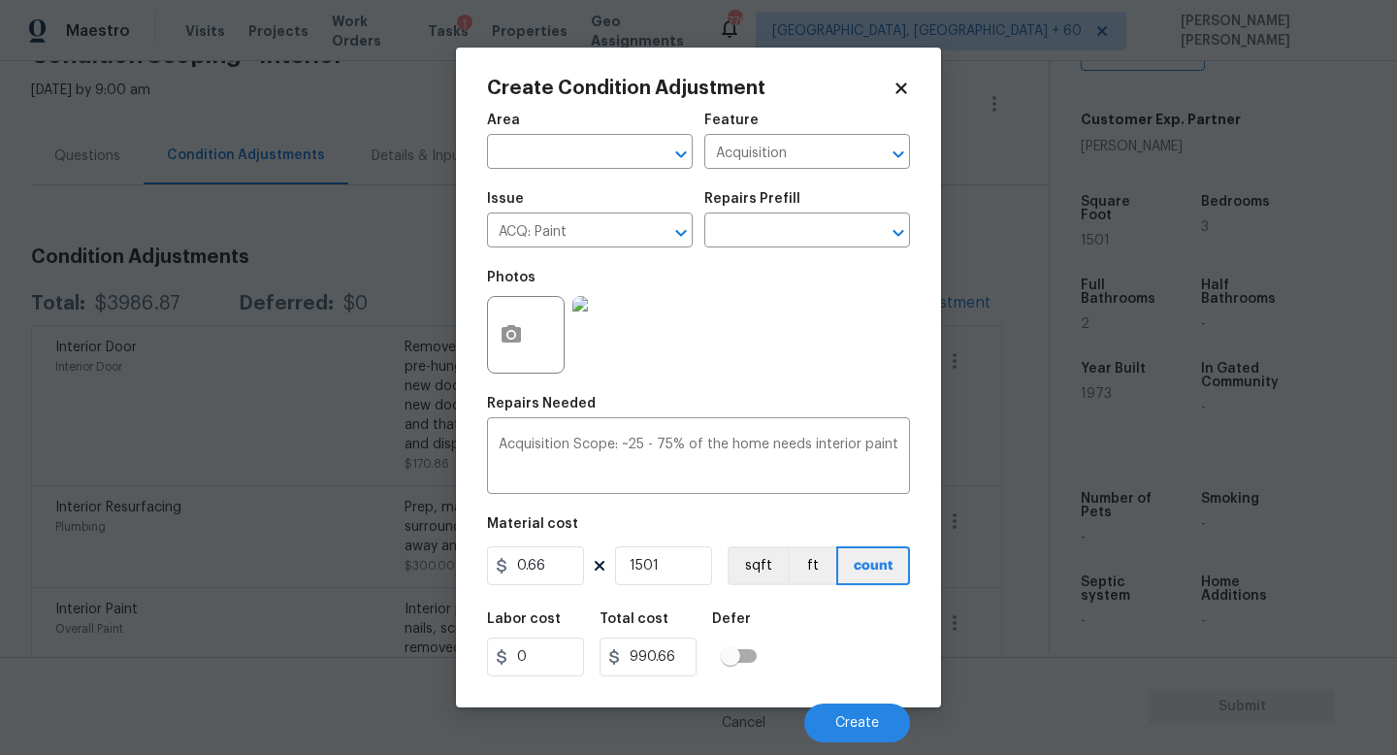
type input "1501"
click at [495, 321] on button "button" at bounding box center [511, 335] width 47 height 76
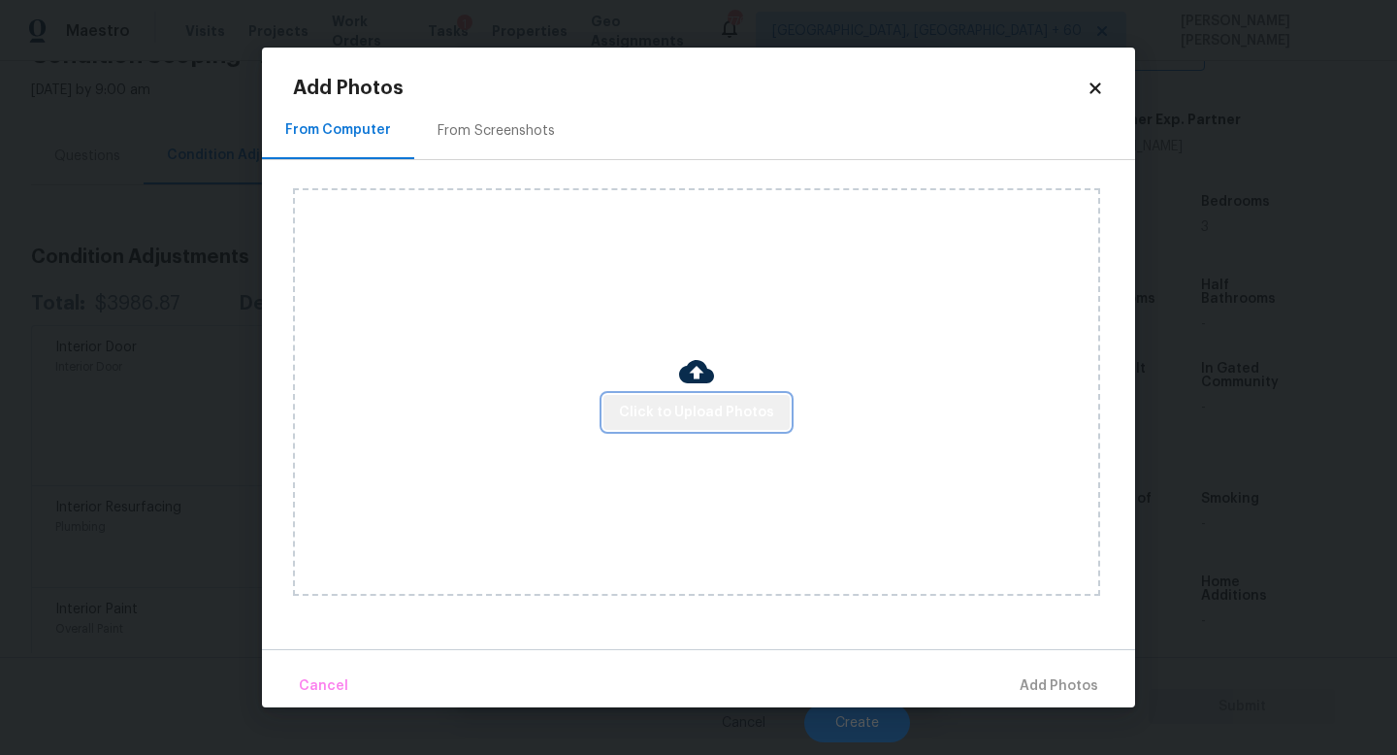
click at [706, 411] on span "Click to Upload Photos" at bounding box center [696, 413] width 155 height 24
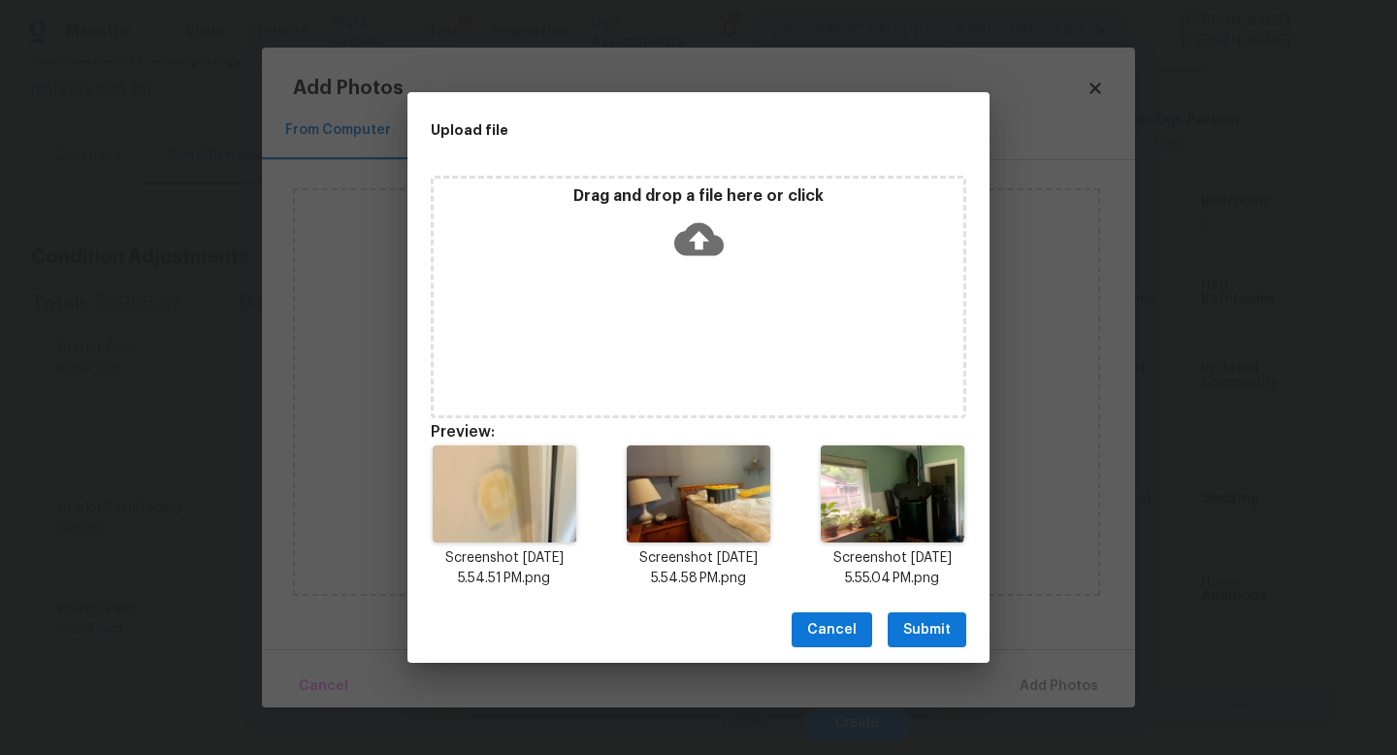
click at [903, 624] on button "Submit" at bounding box center [927, 630] width 79 height 36
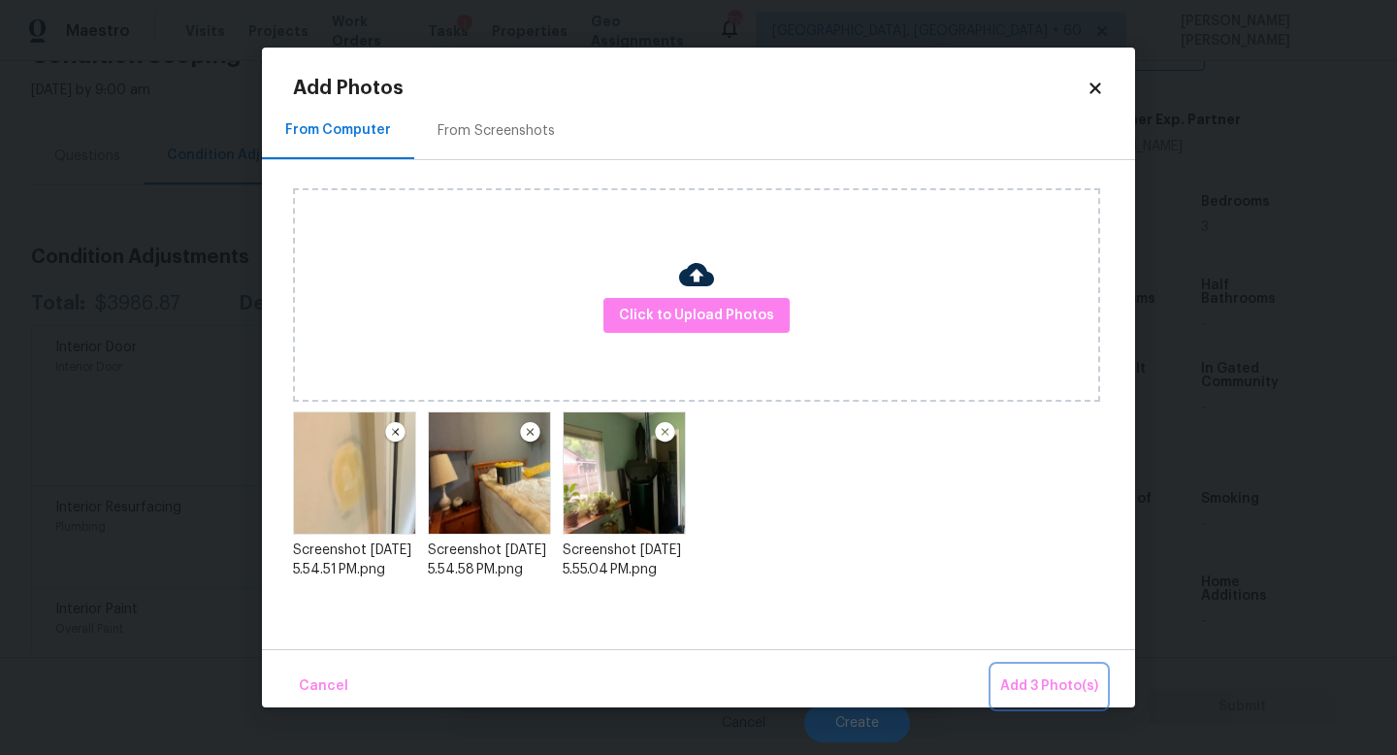
click at [1033, 674] on span "Add 3 Photo(s)" at bounding box center [1050, 686] width 98 height 24
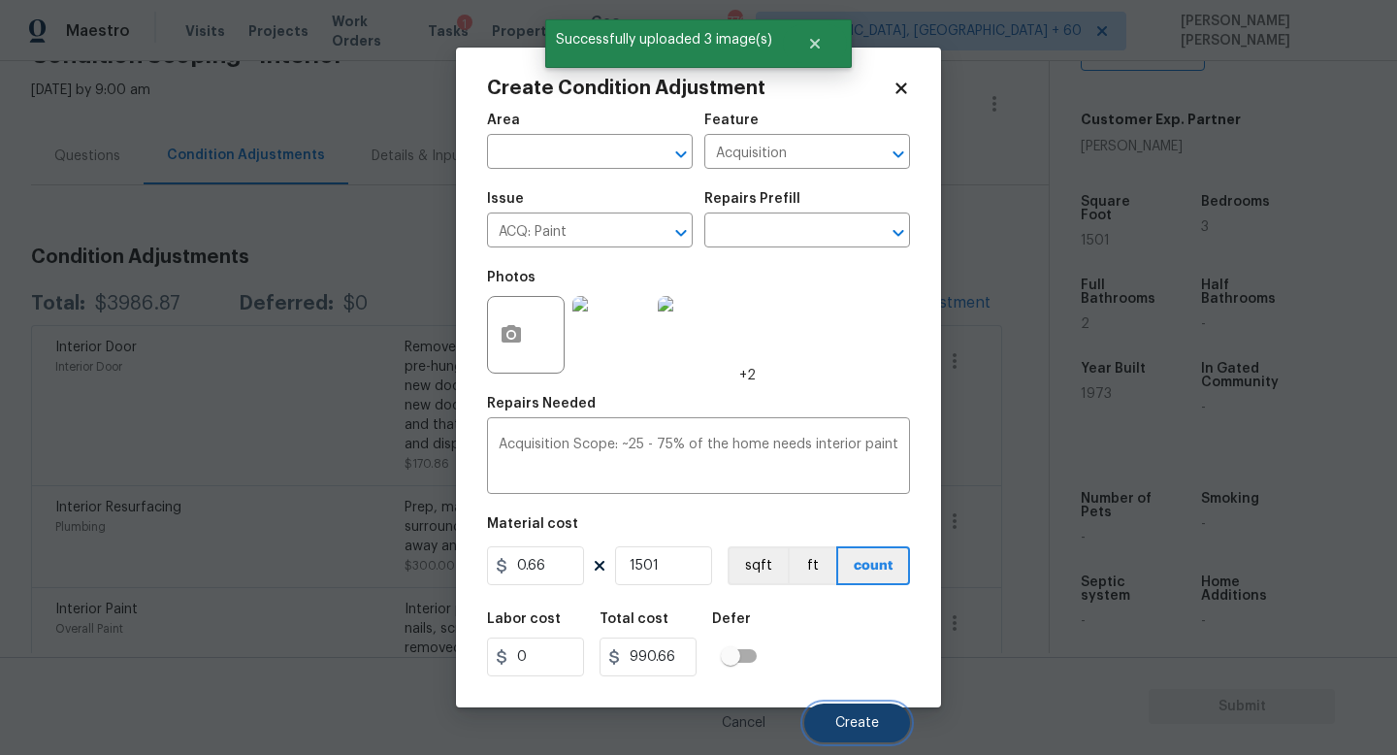
click at [852, 716] on span "Create" at bounding box center [858, 723] width 44 height 15
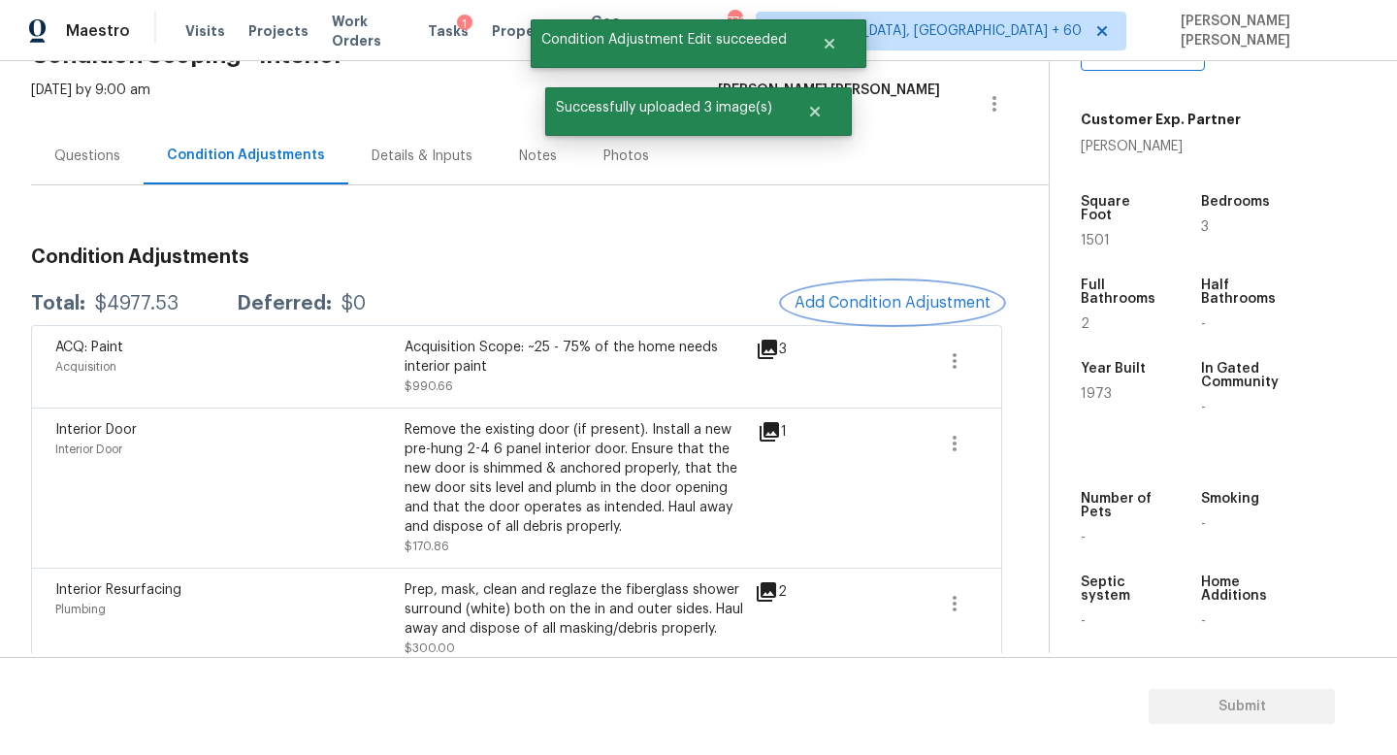
click at [850, 301] on span "Add Condition Adjustment" at bounding box center [893, 302] width 196 height 17
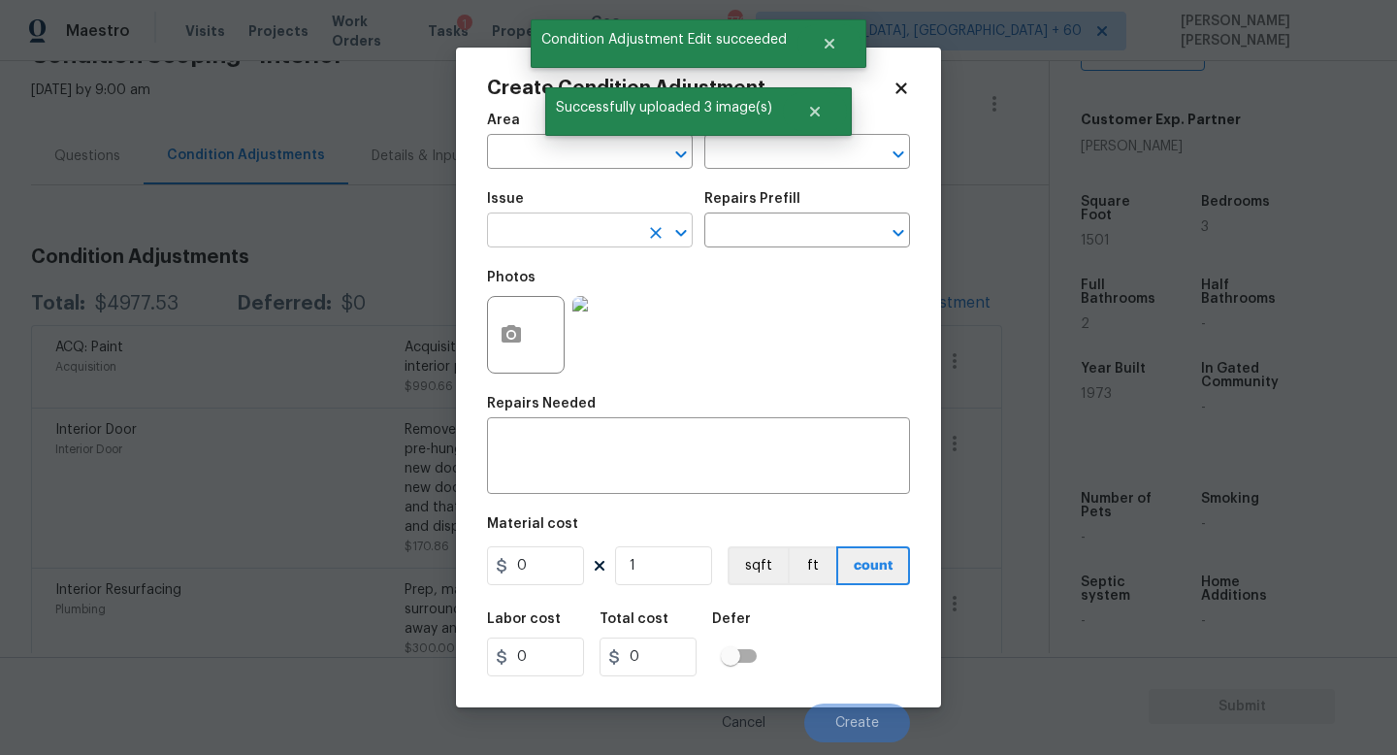
click at [534, 233] on input "text" at bounding box center [562, 232] width 151 height 30
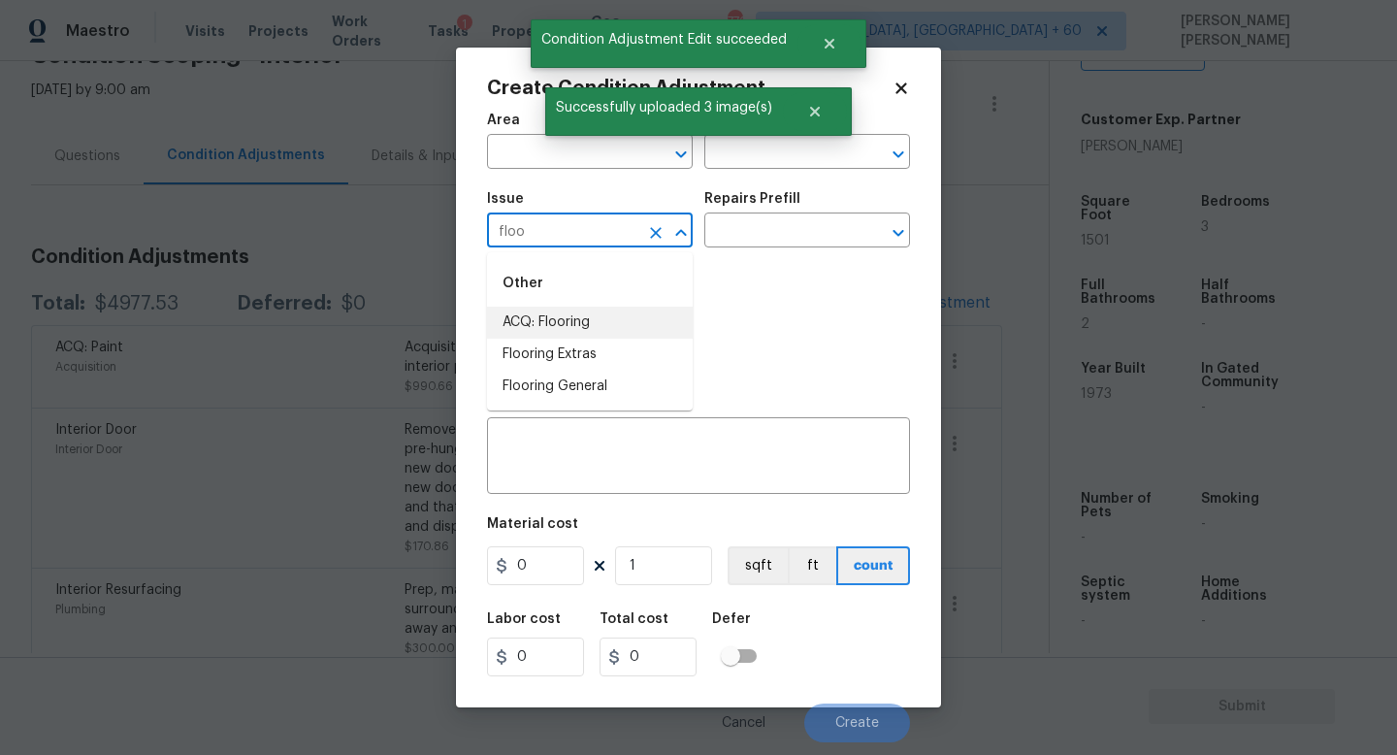
drag, startPoint x: 537, startPoint y: 341, endPoint x: 594, endPoint y: 322, distance: 60.2
click at [594, 322] on ul "ACQ: Flooring Flooring Extras Flooring General" at bounding box center [590, 355] width 206 height 96
click at [594, 322] on li "ACQ: Flooring" at bounding box center [590, 323] width 206 height 32
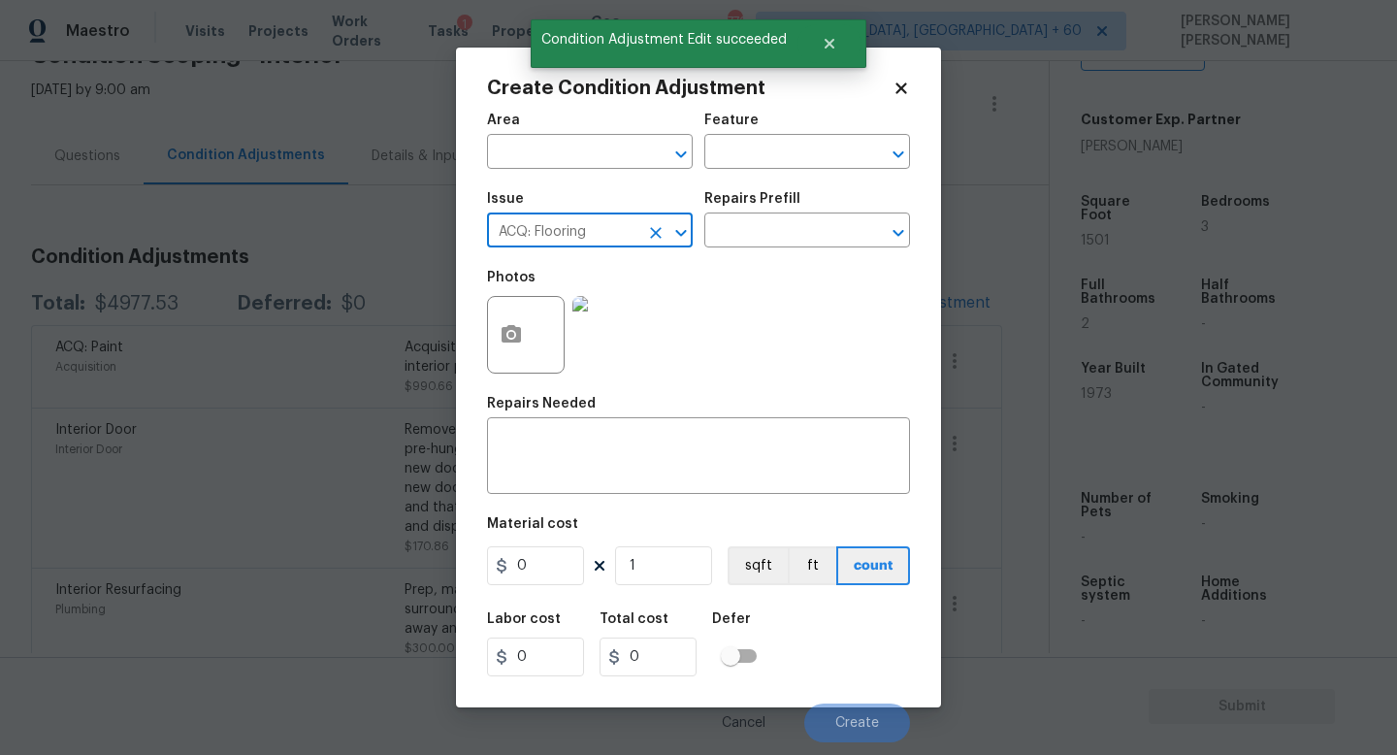
type input "ACQ: Flooring"
click at [801, 250] on div "Issue ACQ: Flooring ​ Repairs Prefill ​" at bounding box center [698, 220] width 423 height 79
click at [801, 248] on div "Issue ACQ: Flooring ​ Repairs Prefill ​" at bounding box center [698, 220] width 423 height 79
click at [800, 242] on input "text" at bounding box center [780, 232] width 151 height 30
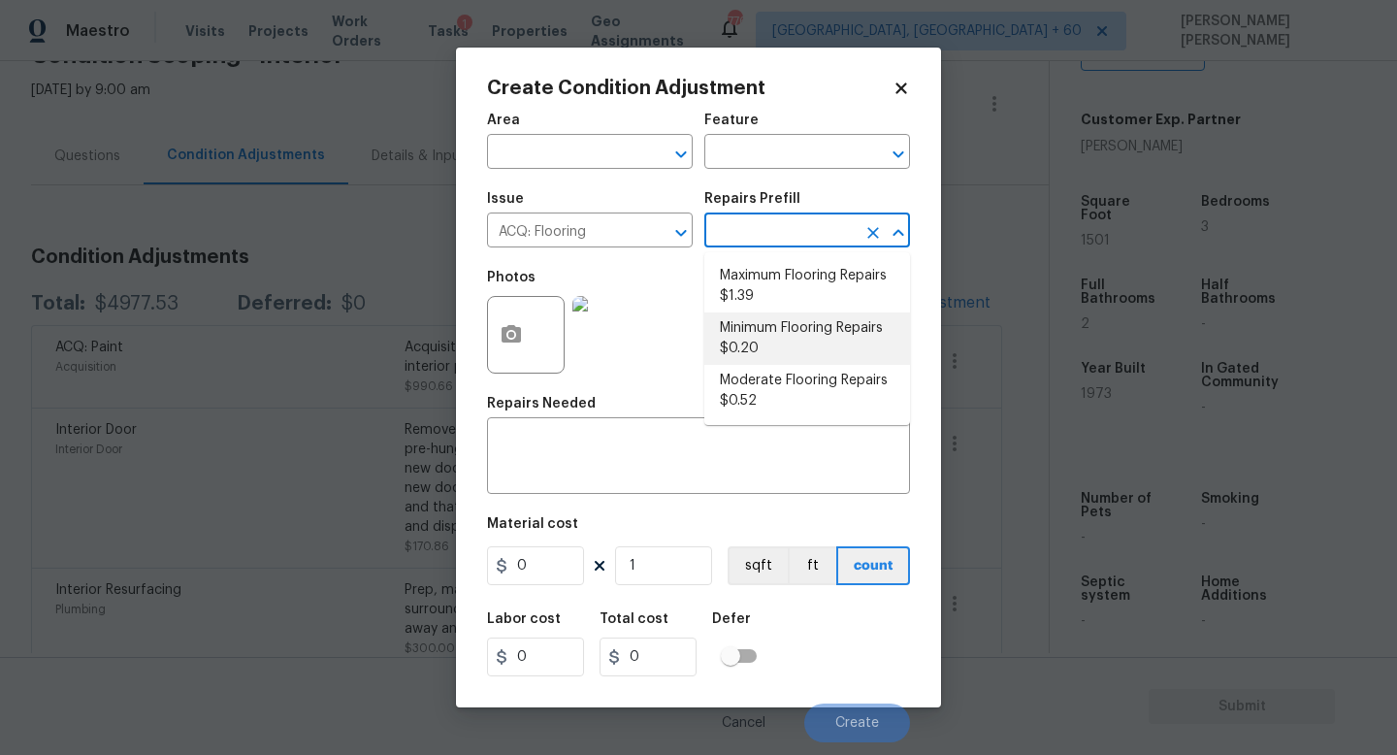
click at [783, 330] on li "Minimum Flooring Repairs $0.20" at bounding box center [808, 338] width 206 height 52
type input "Acquisition"
type textarea "Acquisition Scope: Minimum flooring repairs"
type input "0.2"
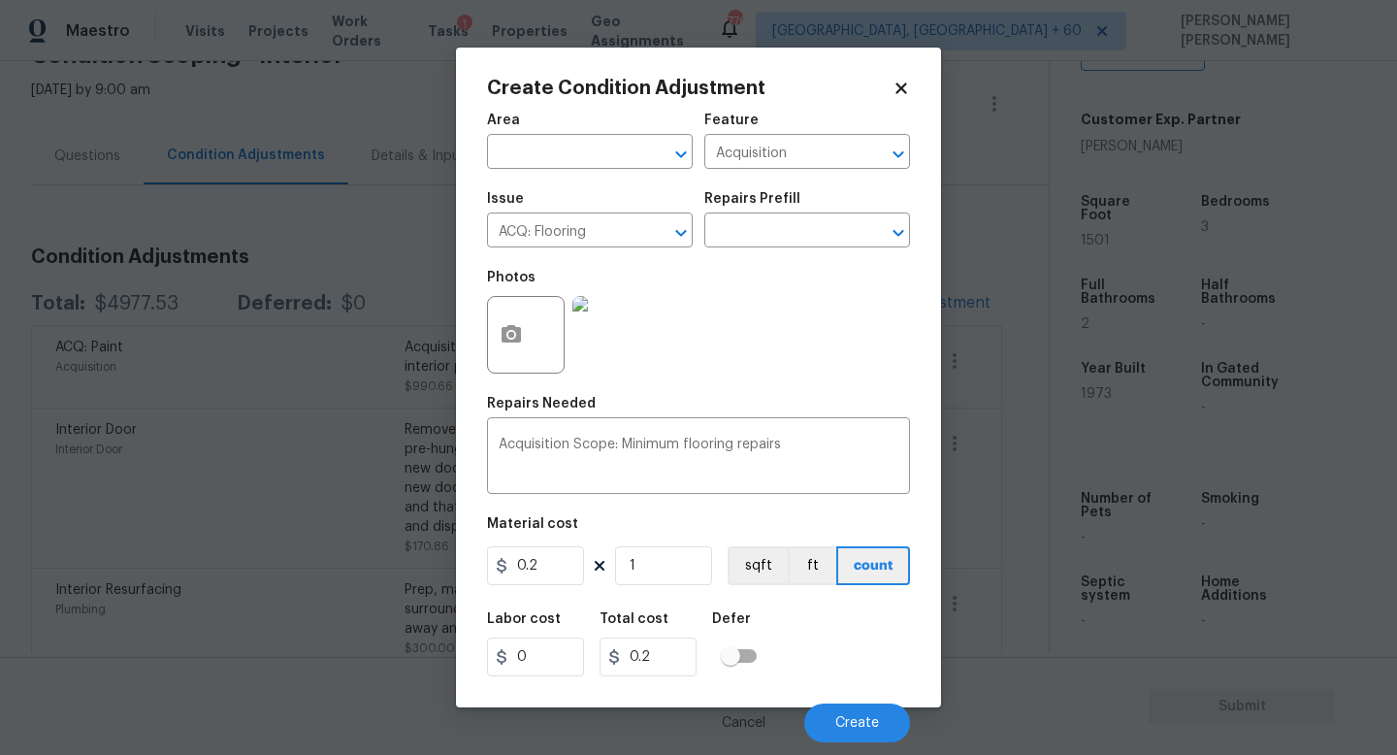
click at [655, 546] on figure "Material cost 0.2 1 sqft ft count" at bounding box center [698, 553] width 423 height 72
click at [655, 579] on input "1" at bounding box center [663, 565] width 97 height 39
type input "15"
type input "3"
type input "150"
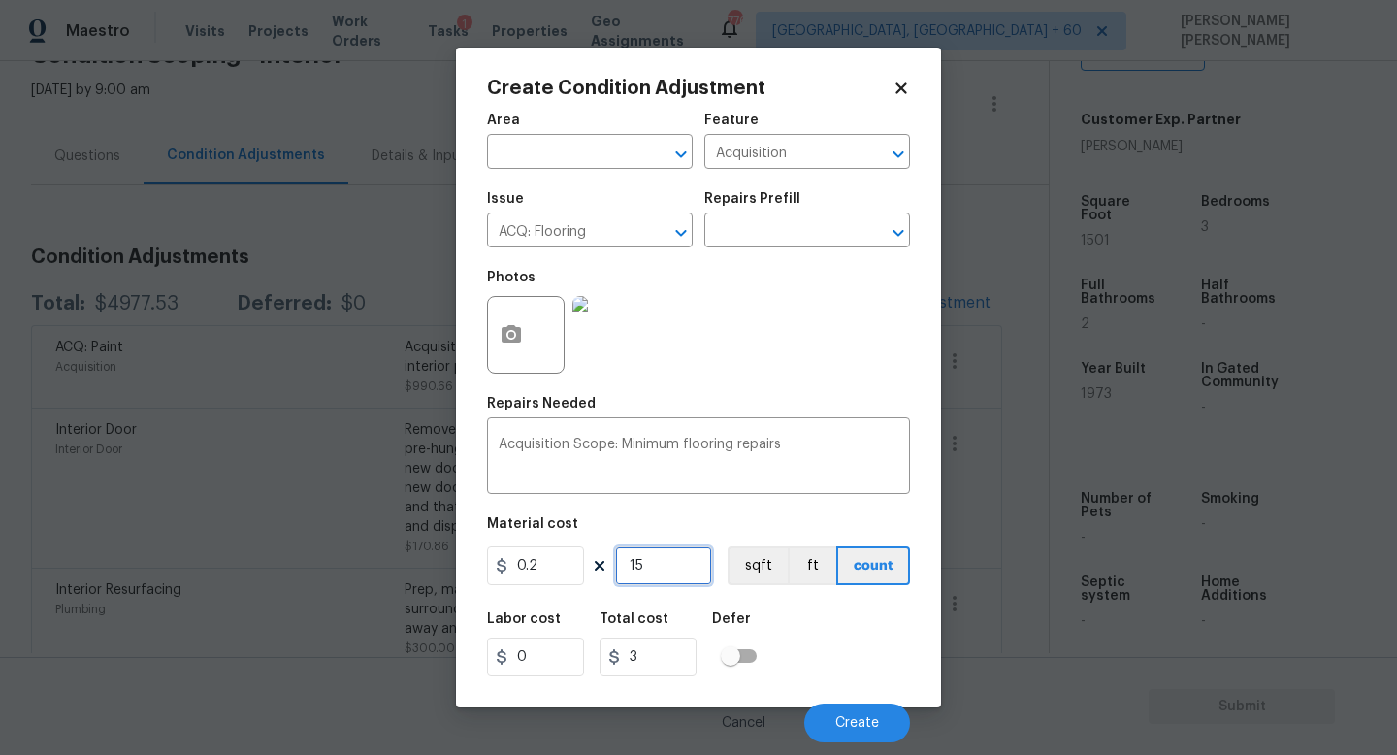
type input "30"
type input "1501"
type input "300.2"
type input "1501"
click at [861, 703] on div "Cancel Create" at bounding box center [698, 715] width 423 height 54
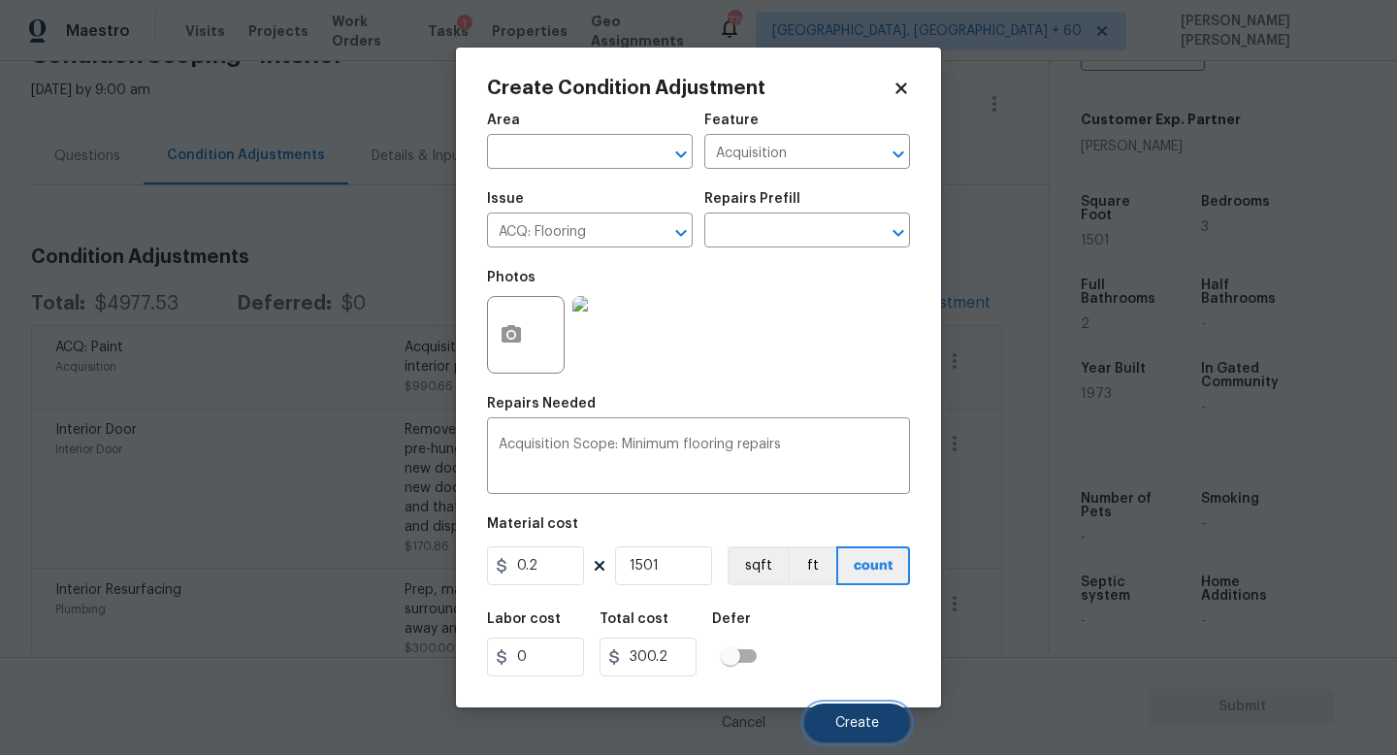
click at [856, 718] on span "Create" at bounding box center [858, 723] width 44 height 15
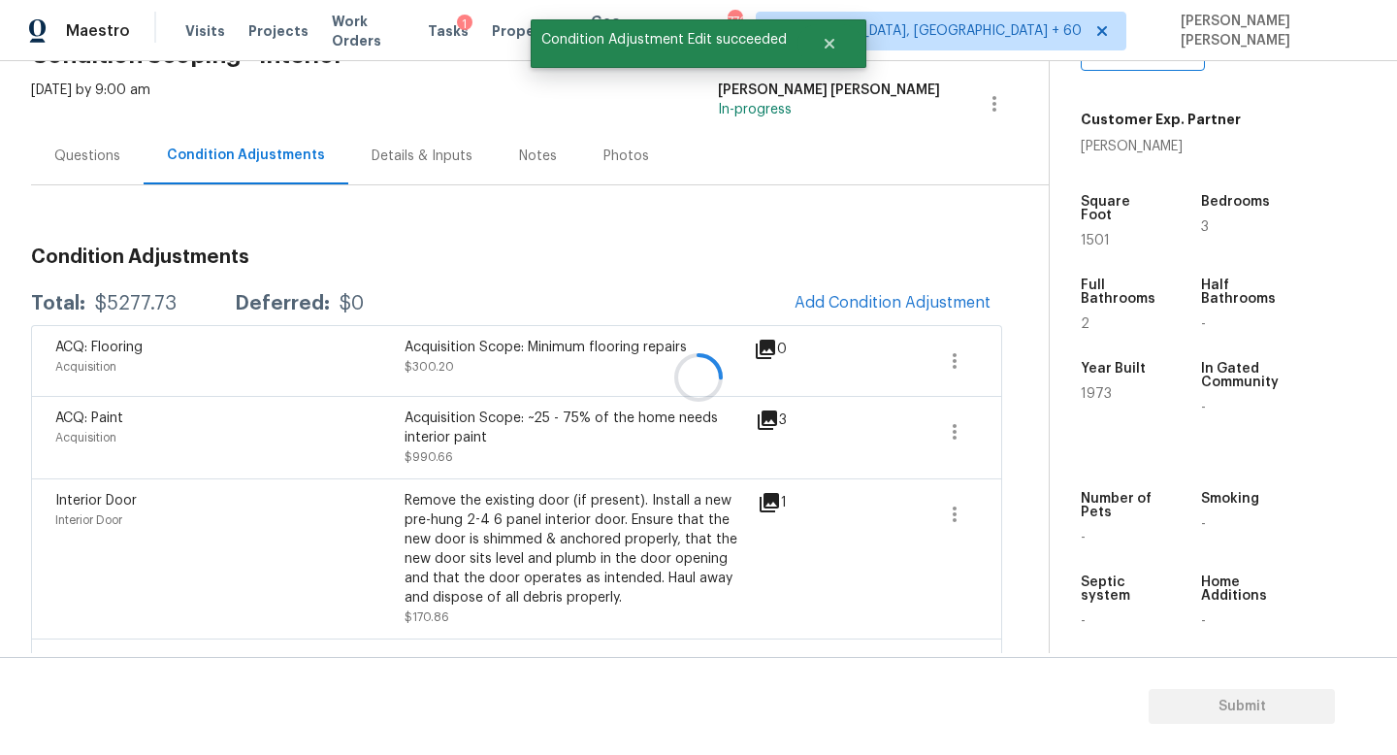
click at [151, 297] on div at bounding box center [698, 377] width 1397 height 755
click at [151, 297] on div "$5277.73" at bounding box center [136, 303] width 82 height 19
copy div "$5277.73"
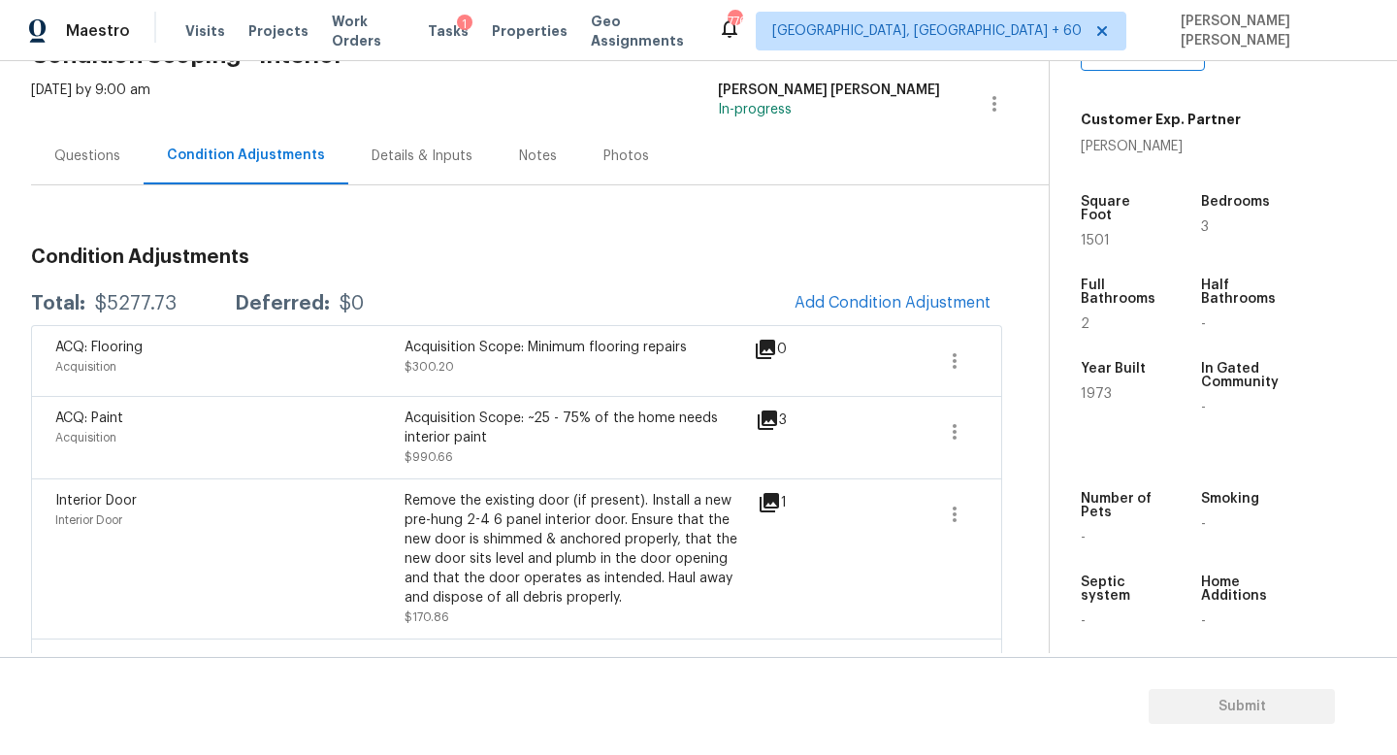
scroll to position [124, 0]
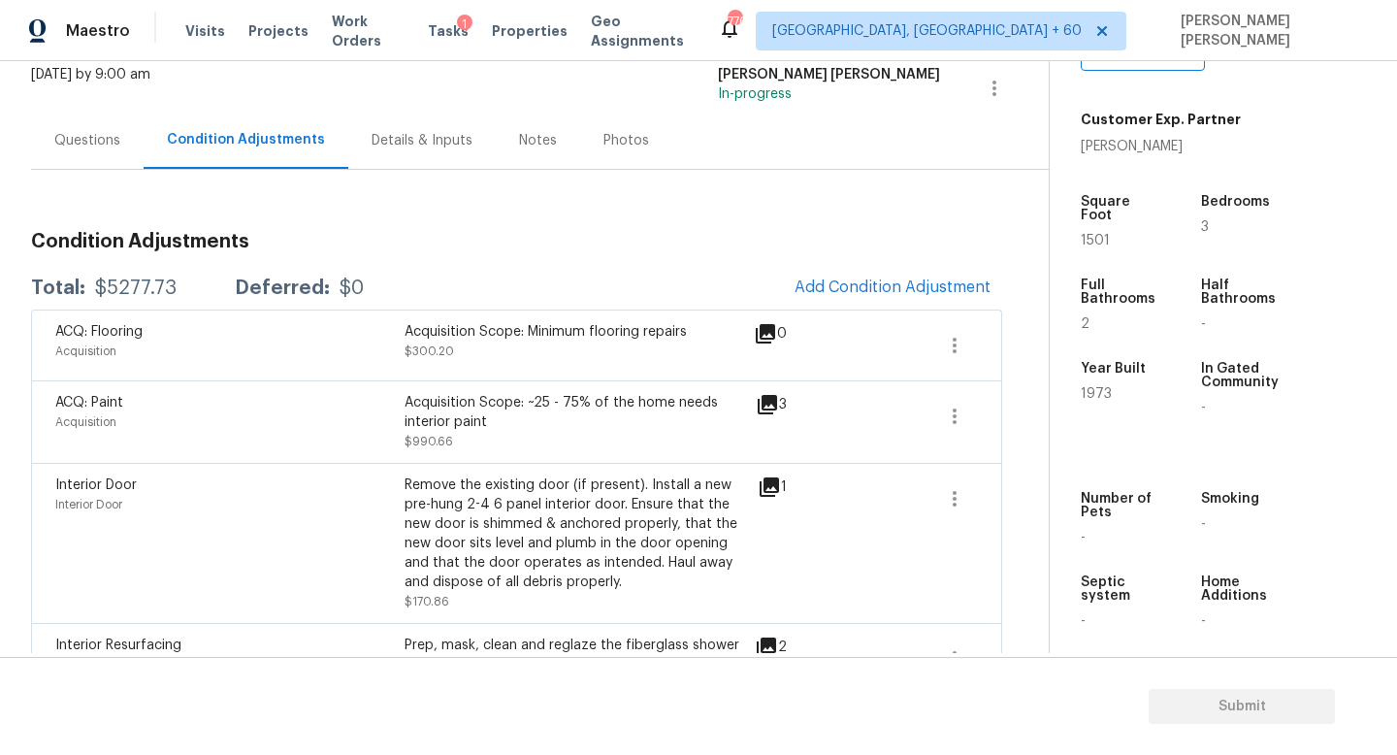
click at [829, 283] on span "Add Condition Adjustment" at bounding box center [893, 287] width 196 height 17
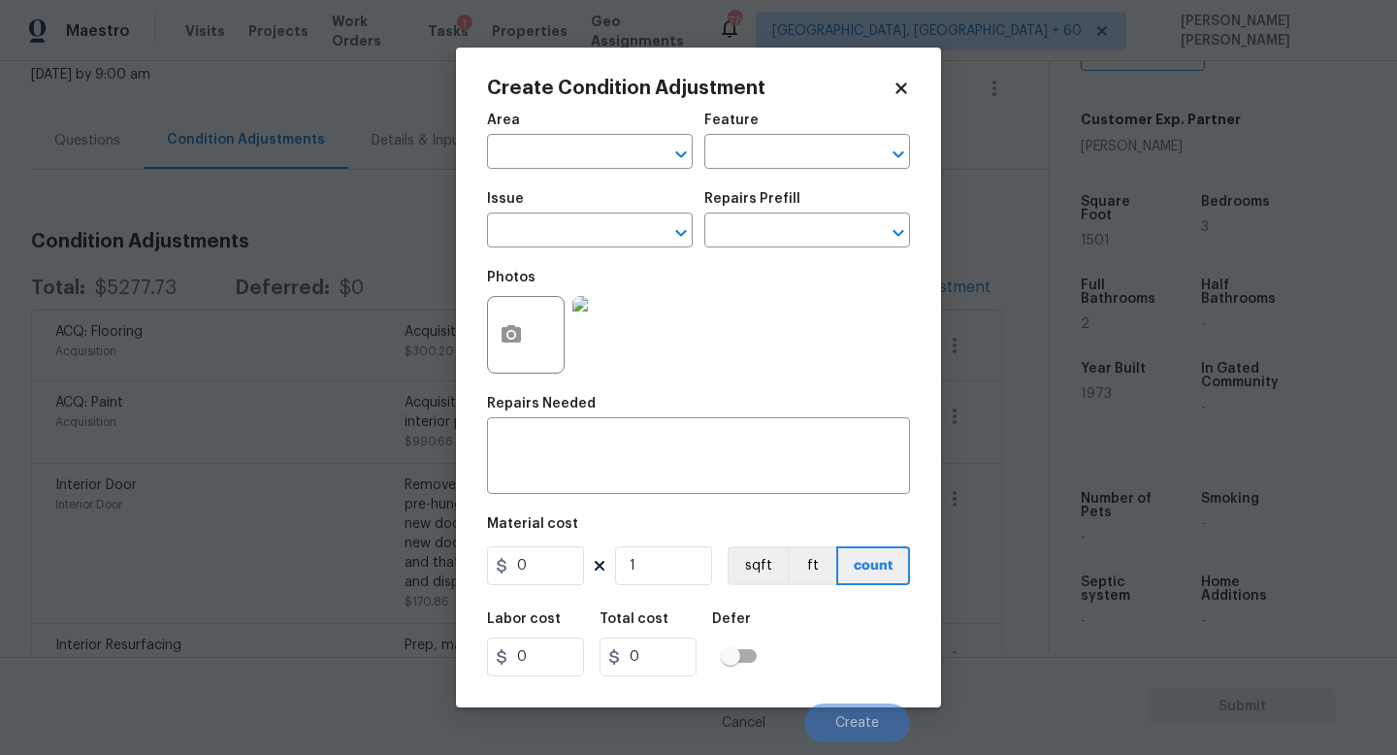
click at [197, 315] on body "Maestro Visits Projects Work Orders Tasks 1 Properties Geo Assignments 776 Knox…" at bounding box center [698, 377] width 1397 height 755
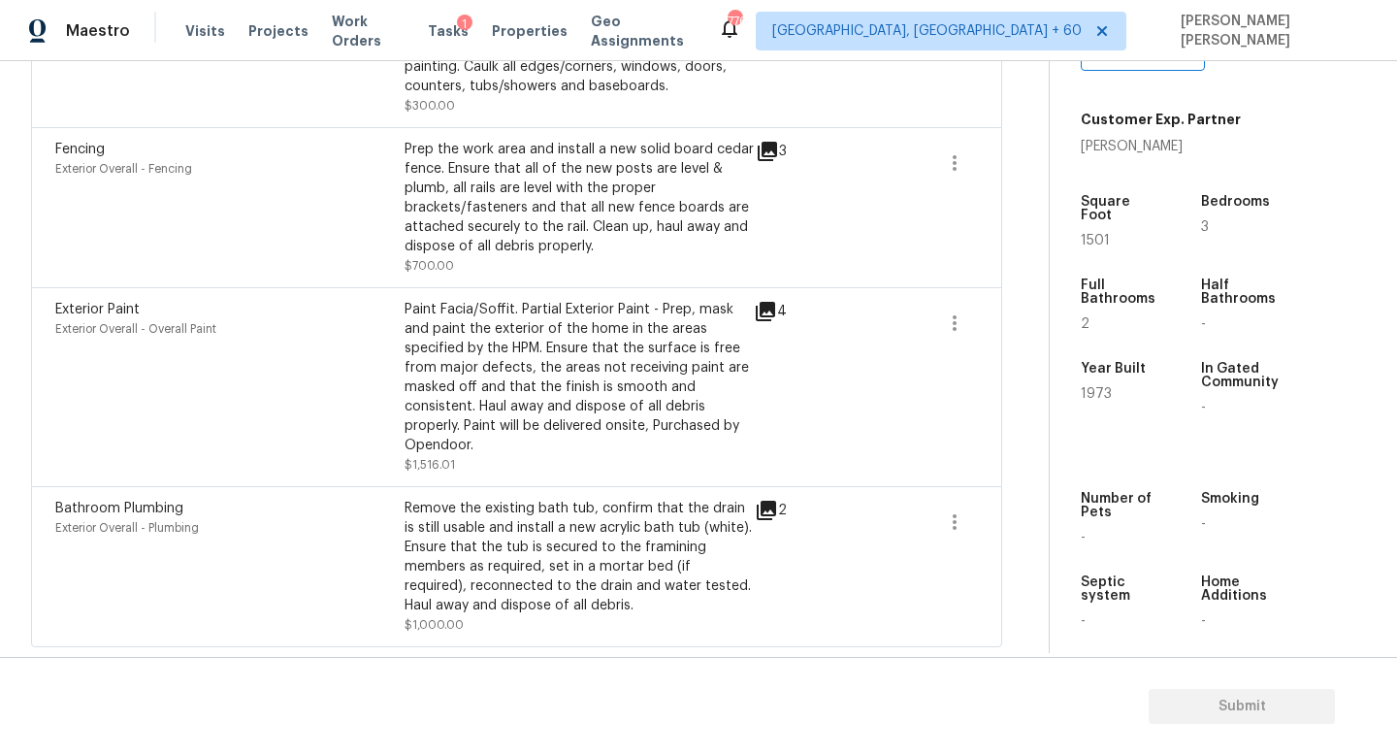
scroll to position [116, 0]
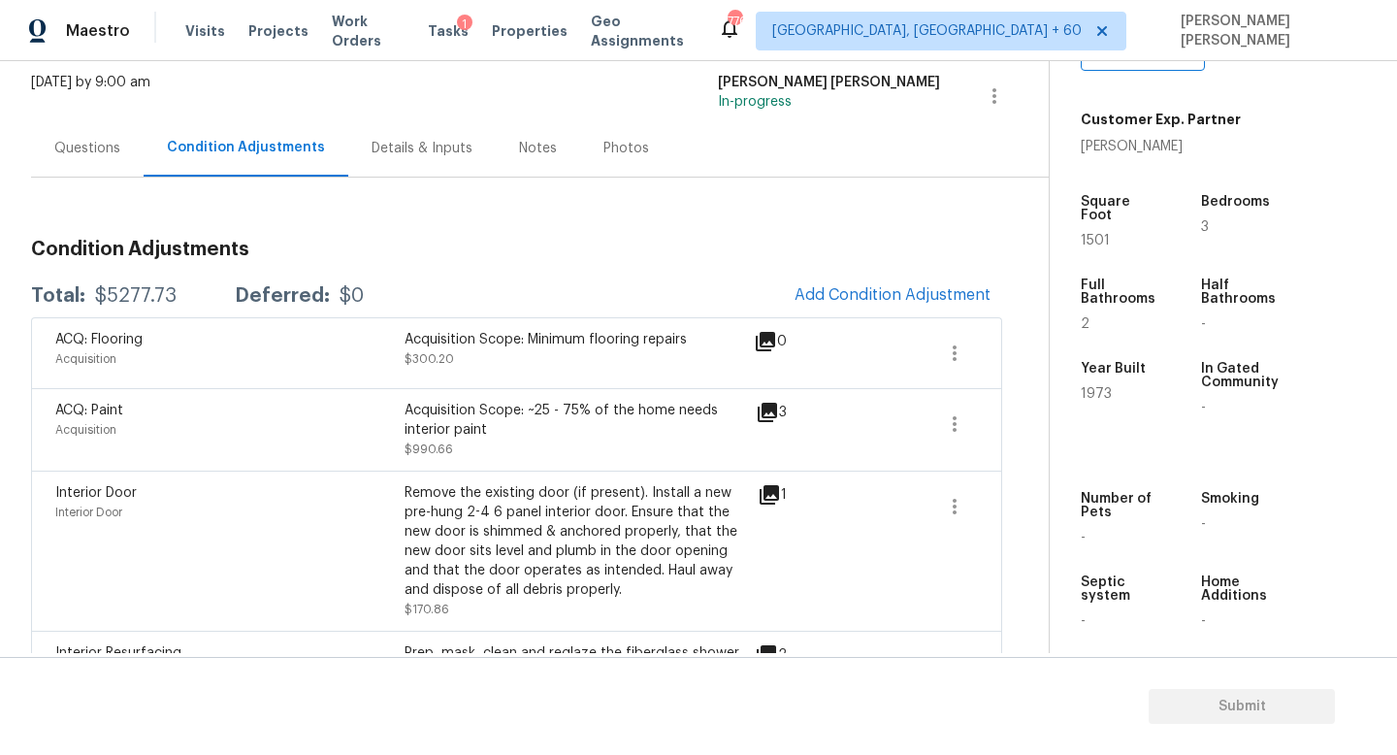
click at [909, 304] on button "Add Condition Adjustment" at bounding box center [892, 295] width 219 height 41
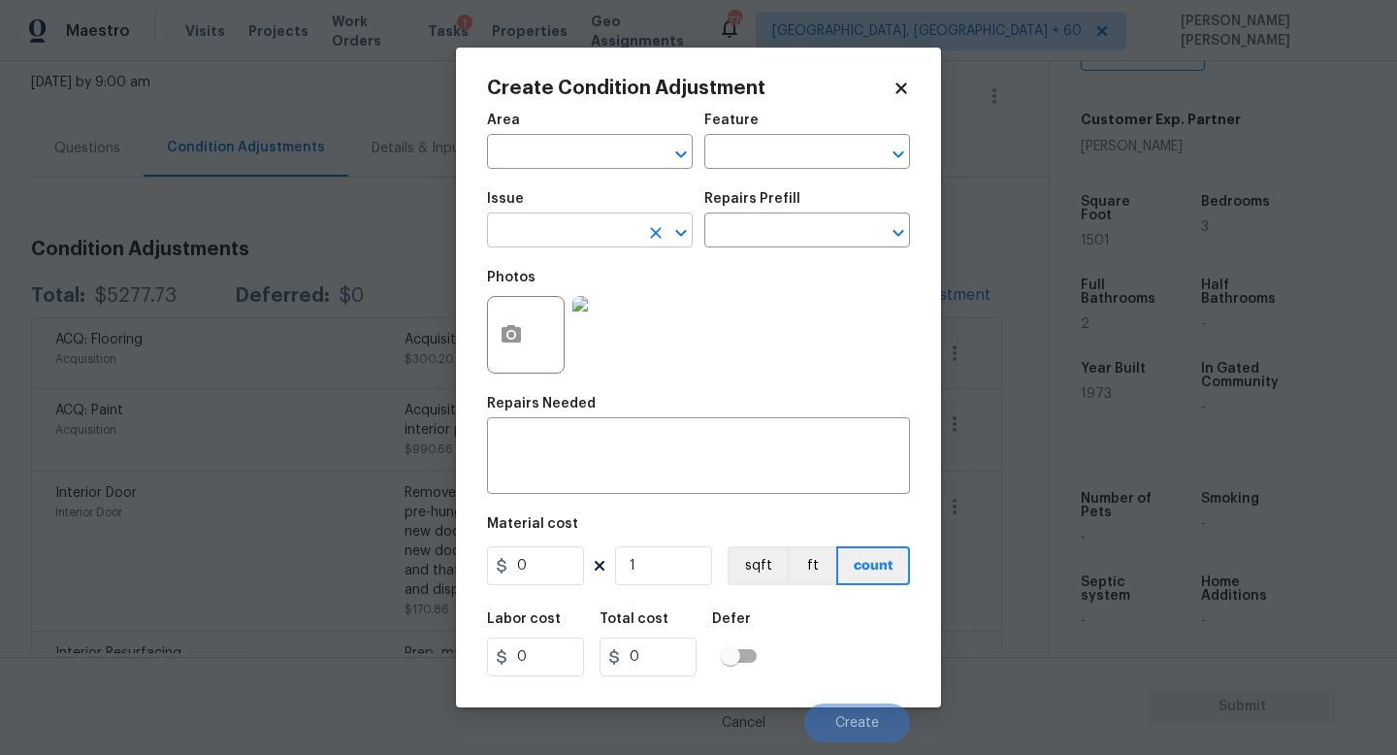
click at [540, 246] on input "text" at bounding box center [562, 232] width 151 height 30
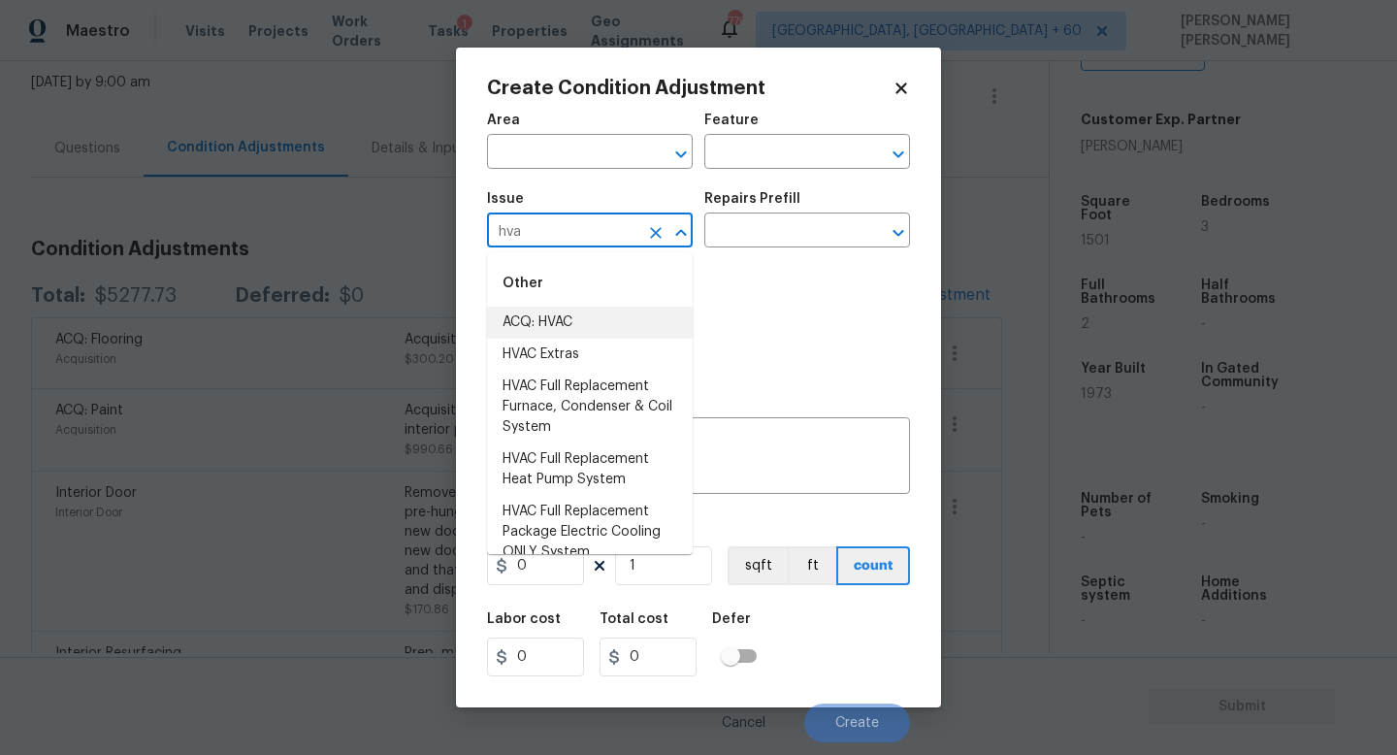
click at [609, 323] on li "ACQ: HVAC" at bounding box center [590, 323] width 206 height 32
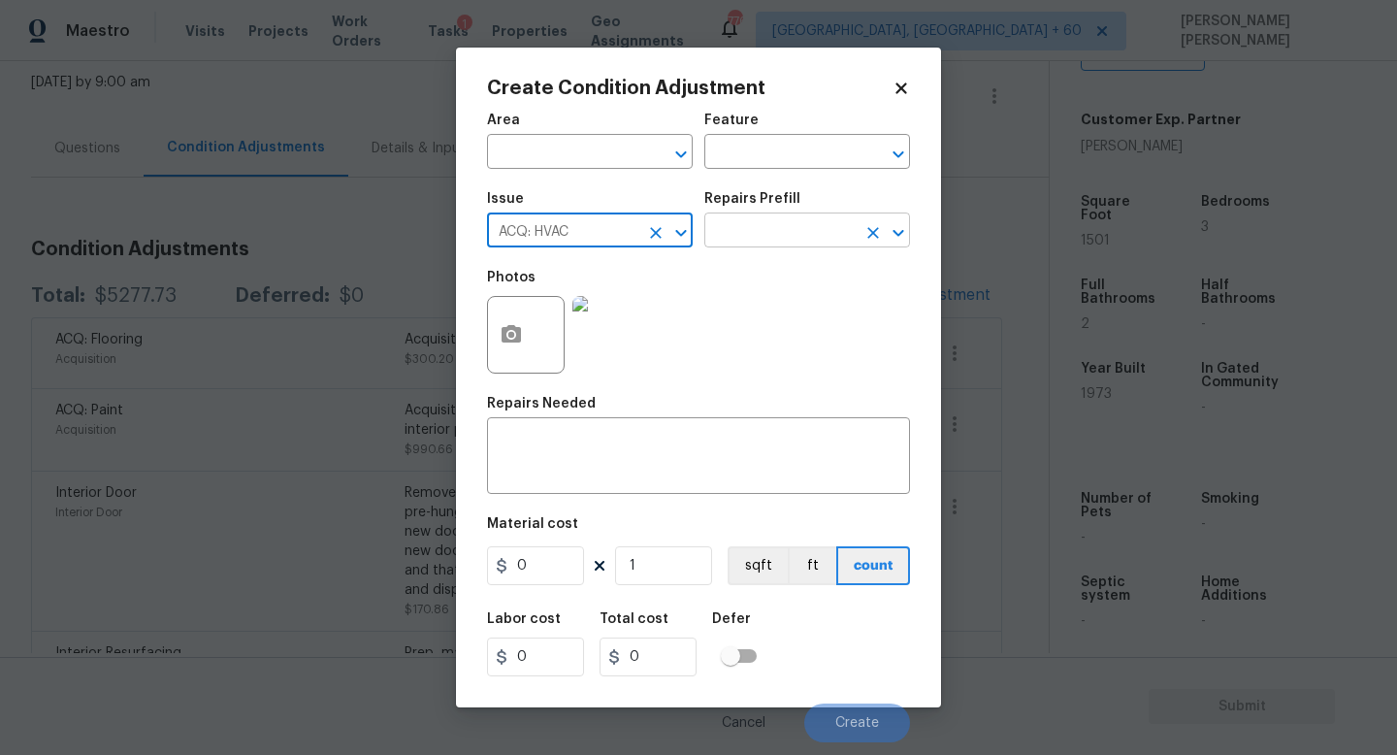
type input "ACQ: HVAC"
click at [803, 221] on input "text" at bounding box center [780, 232] width 151 height 30
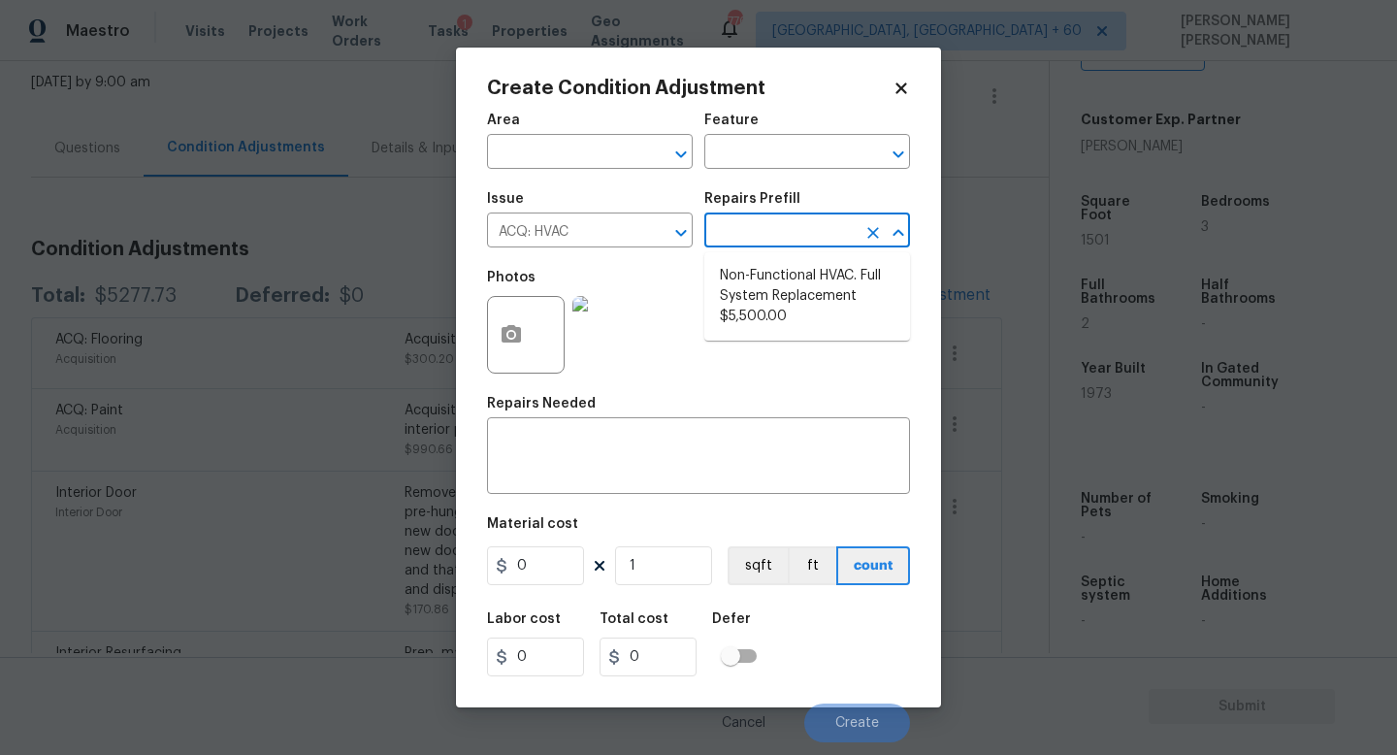
click at [814, 286] on li "Non-Functional HVAC. Full System Replacement $5,500.00" at bounding box center [808, 296] width 206 height 73
type input "Acquisition"
type textarea "Acquisition Scope: Full System Replacement"
type input "5500"
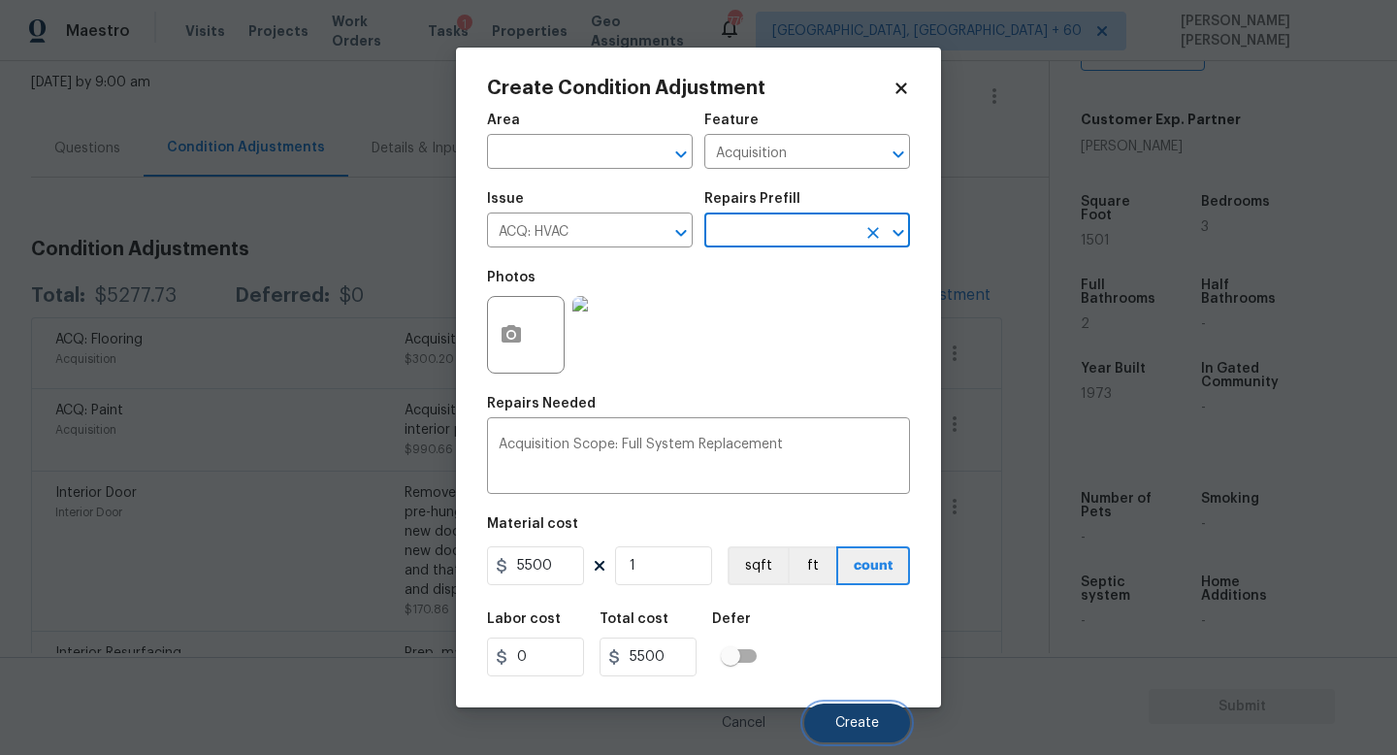
click at [847, 705] on button "Create" at bounding box center [858, 723] width 106 height 39
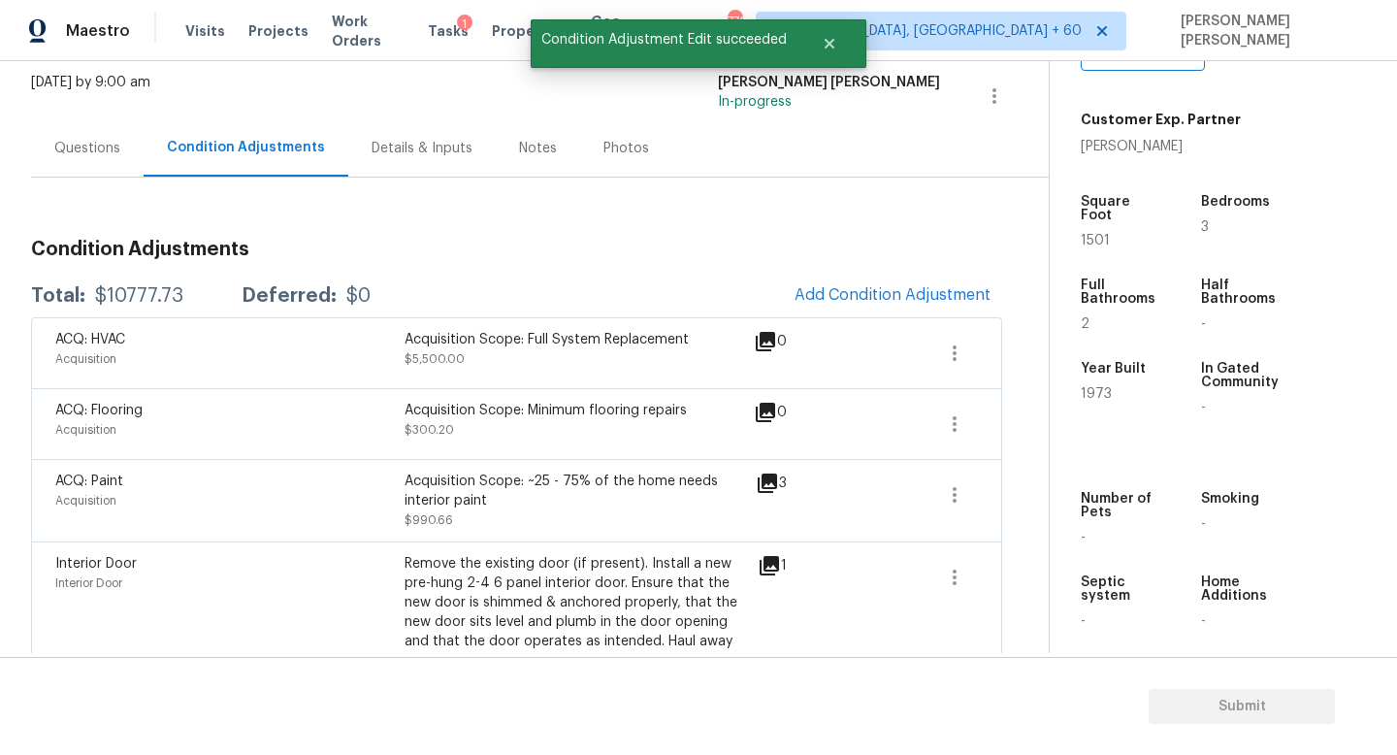
click at [121, 291] on div "$10777.73" at bounding box center [139, 295] width 88 height 19
copy div "$10777.73"
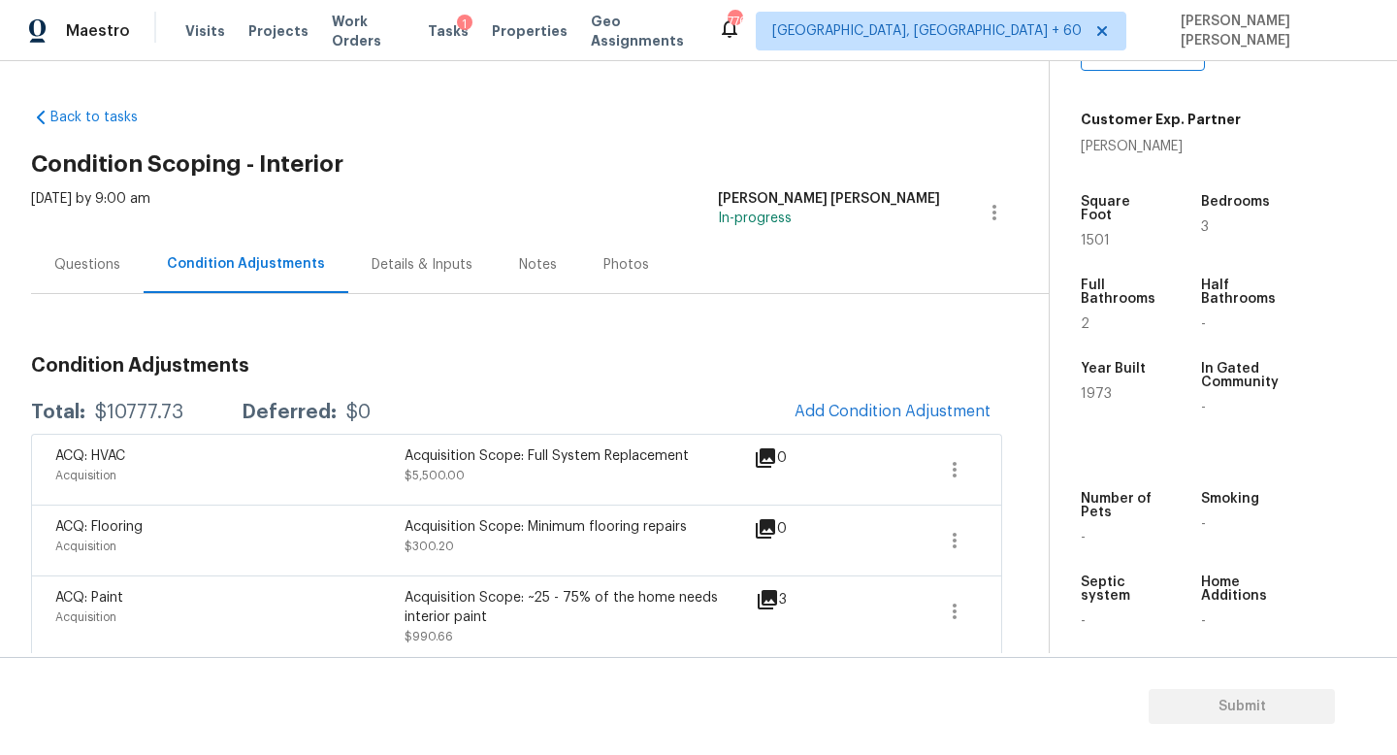
scroll to position [48, 0]
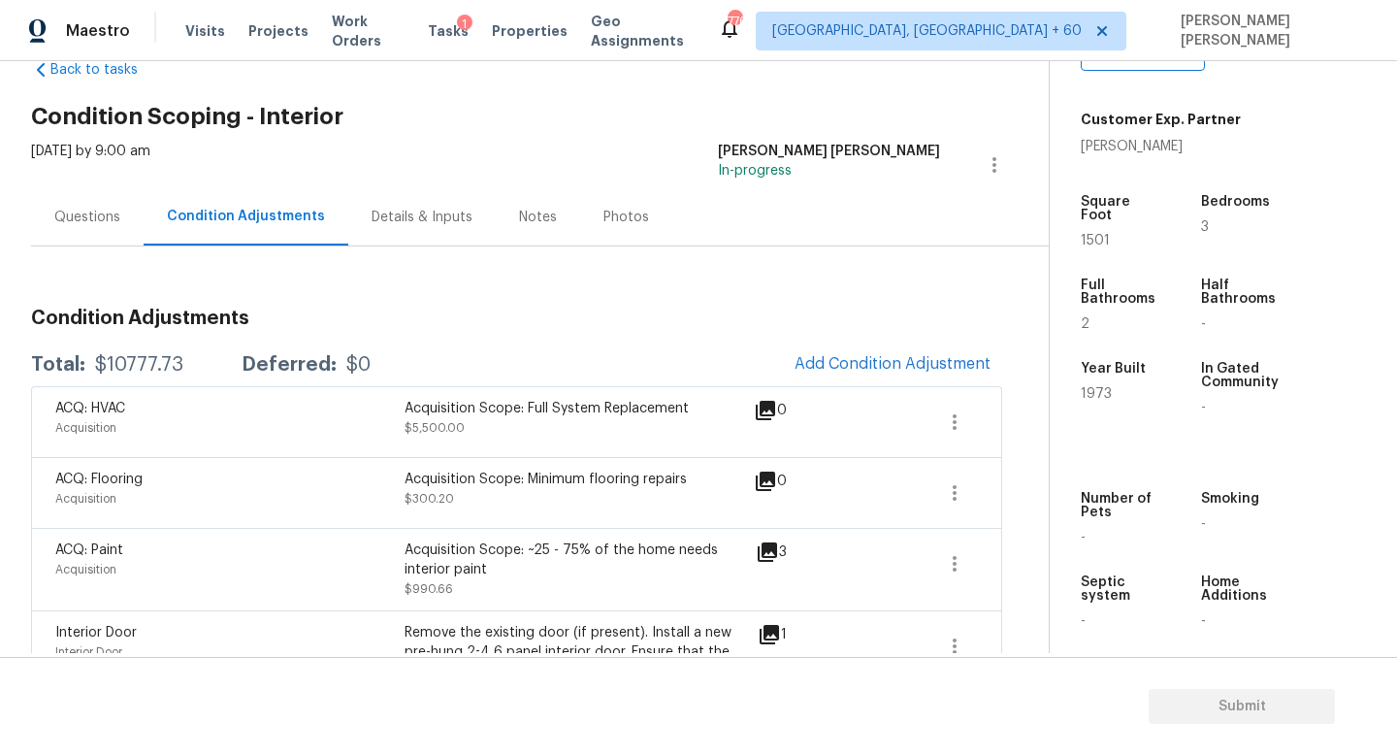
click at [65, 208] on div "Questions" at bounding box center [87, 217] width 66 height 19
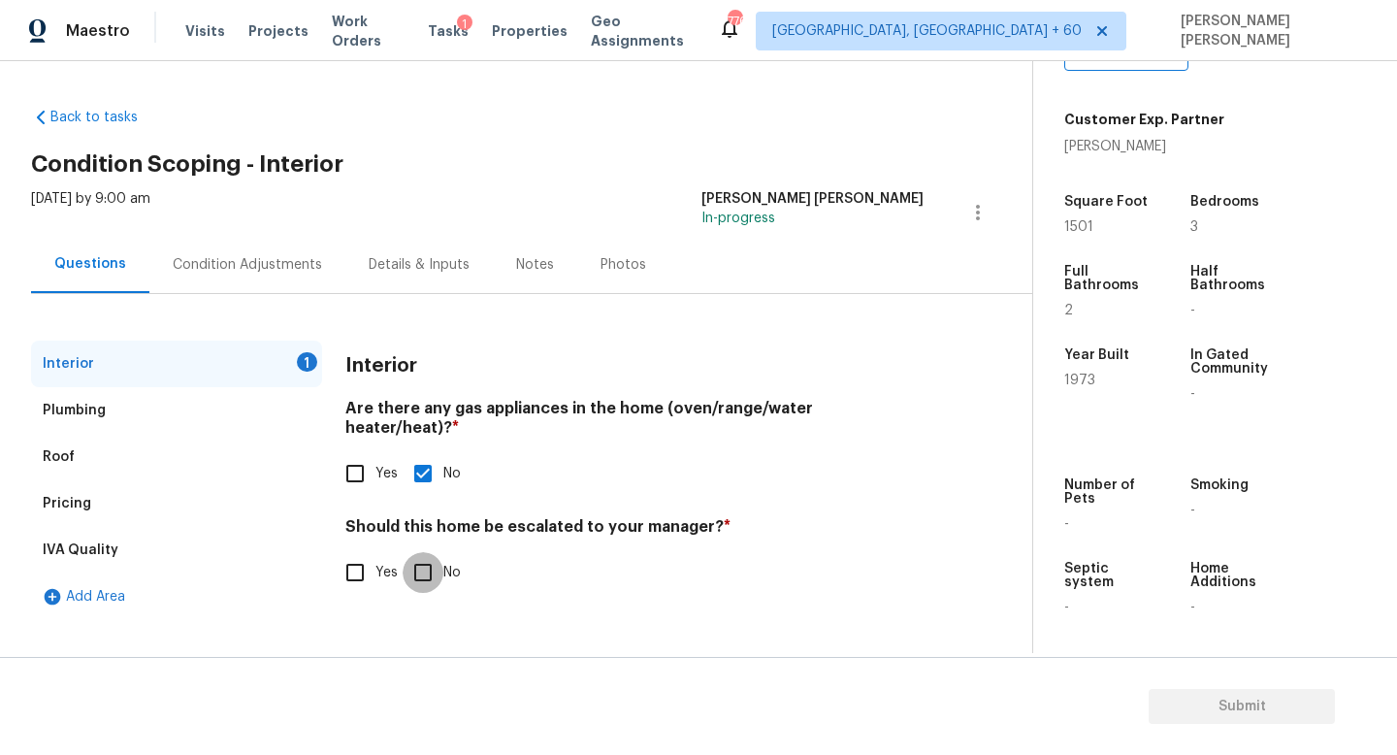
click at [413, 556] on input "No" at bounding box center [423, 572] width 41 height 41
checkbox input "true"
click at [1234, 698] on span "Submit" at bounding box center [1242, 707] width 155 height 24
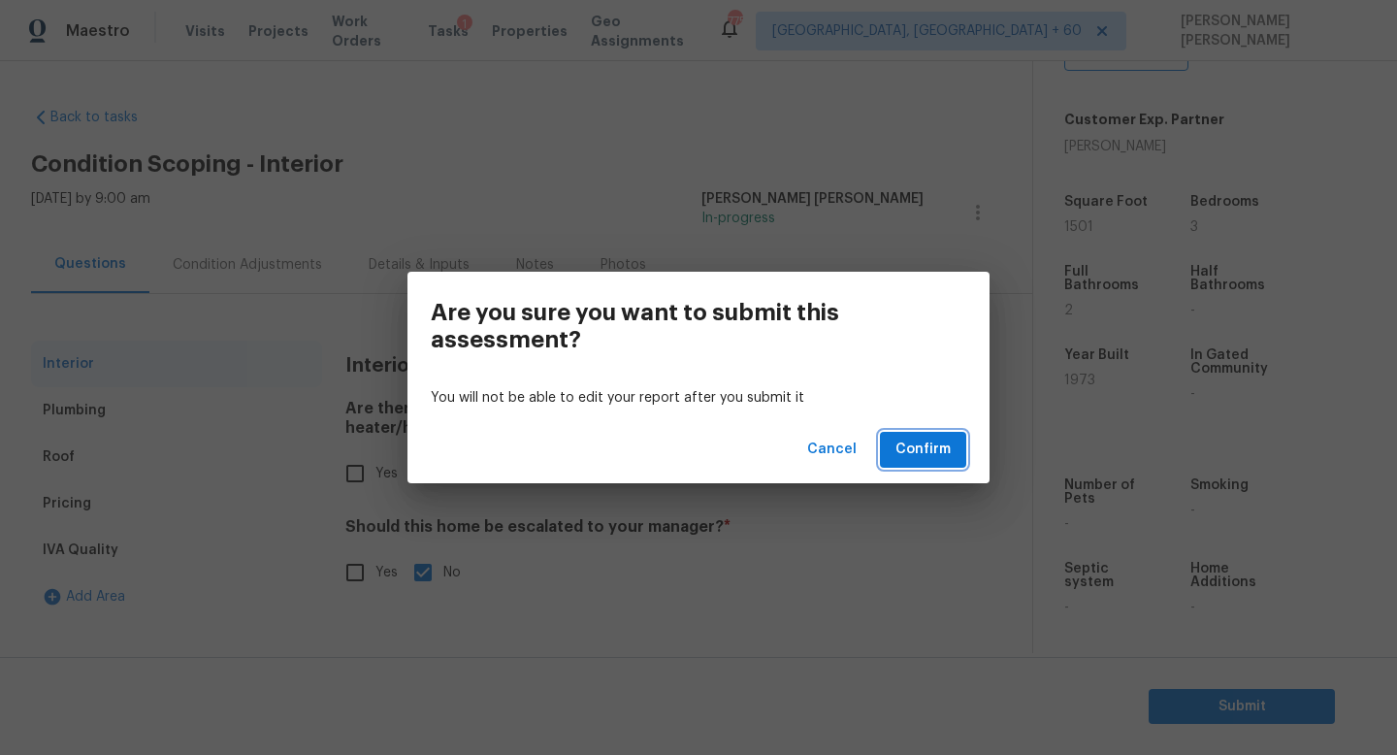
click at [900, 443] on span "Confirm" at bounding box center [923, 450] width 55 height 24
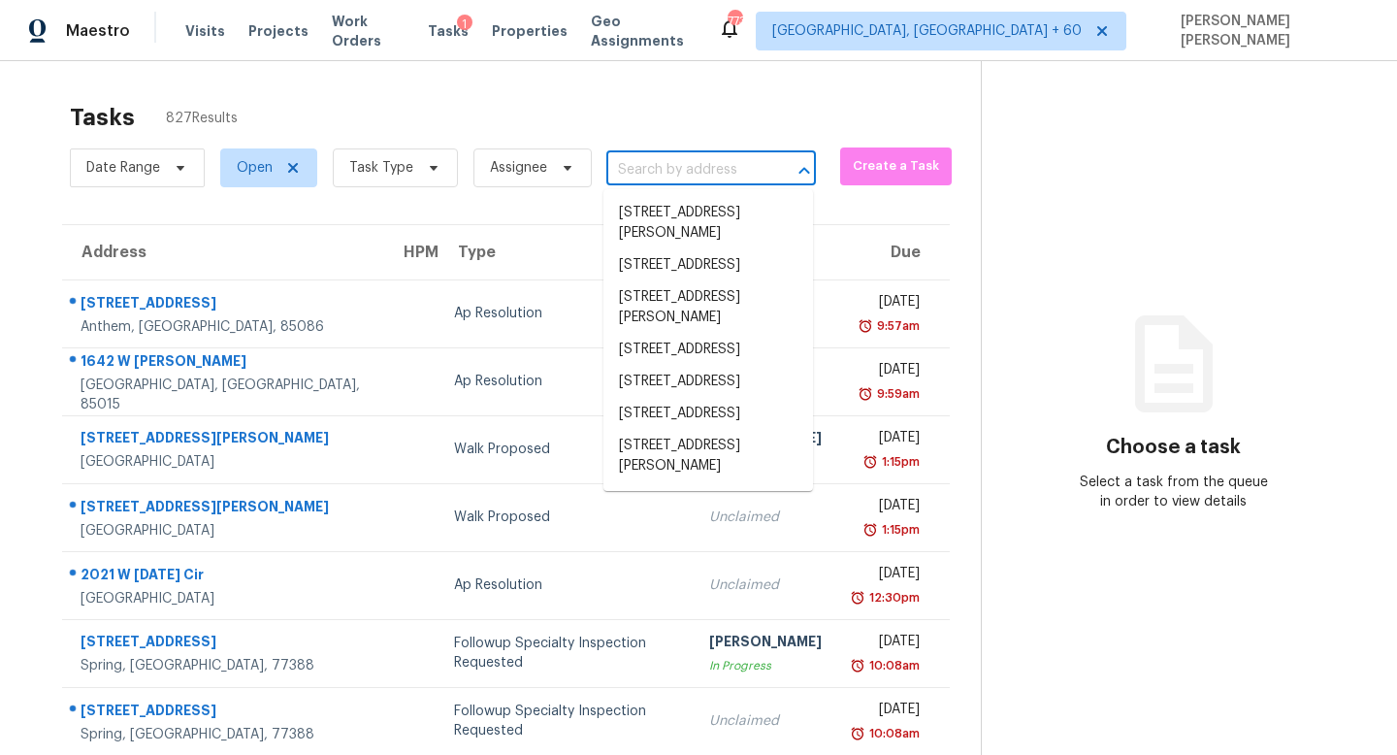
click at [625, 181] on input "text" at bounding box center [684, 170] width 155 height 30
paste input "2205 NW 174th St, Edmond, OK 73012"
type input "2205 NW 174th St, Edmond, OK 73012"
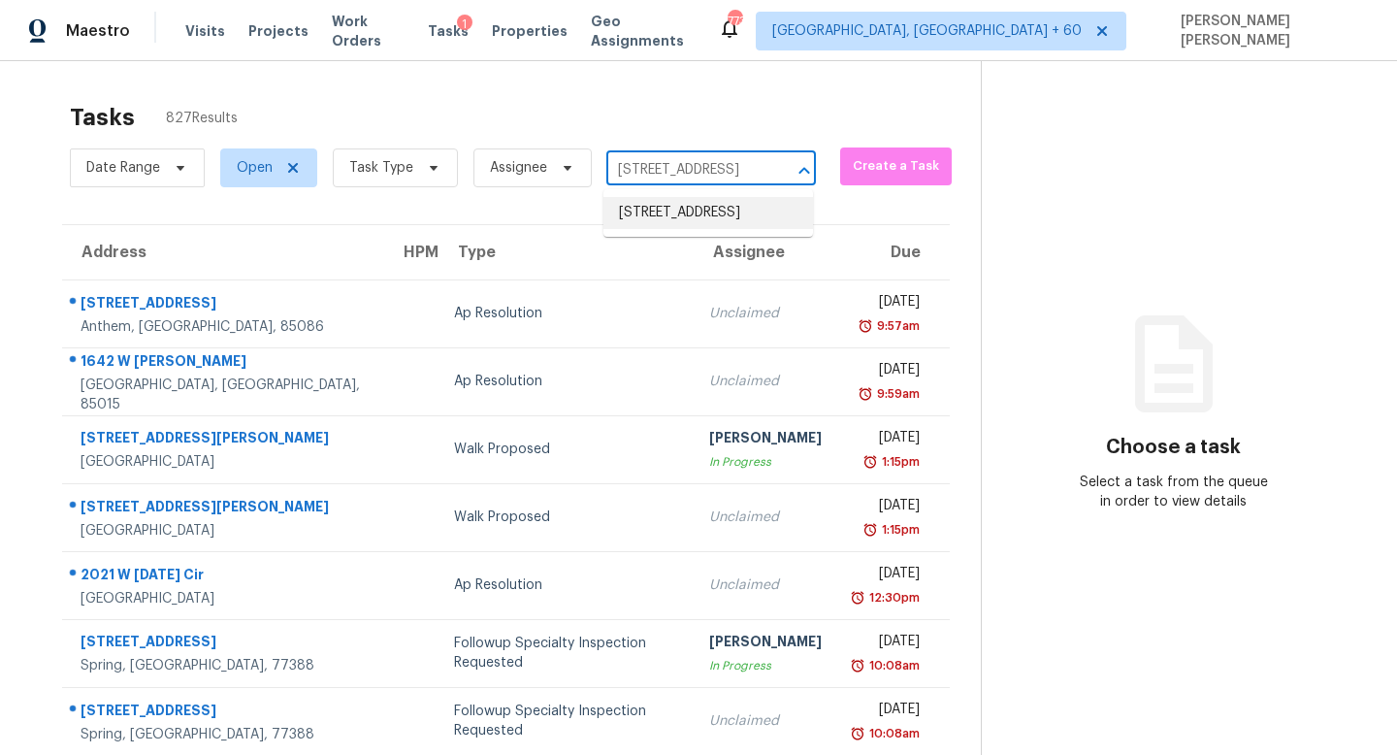
click at [662, 212] on li "2205 NW 174th St, Edmond, OK 73012" at bounding box center [709, 213] width 210 height 32
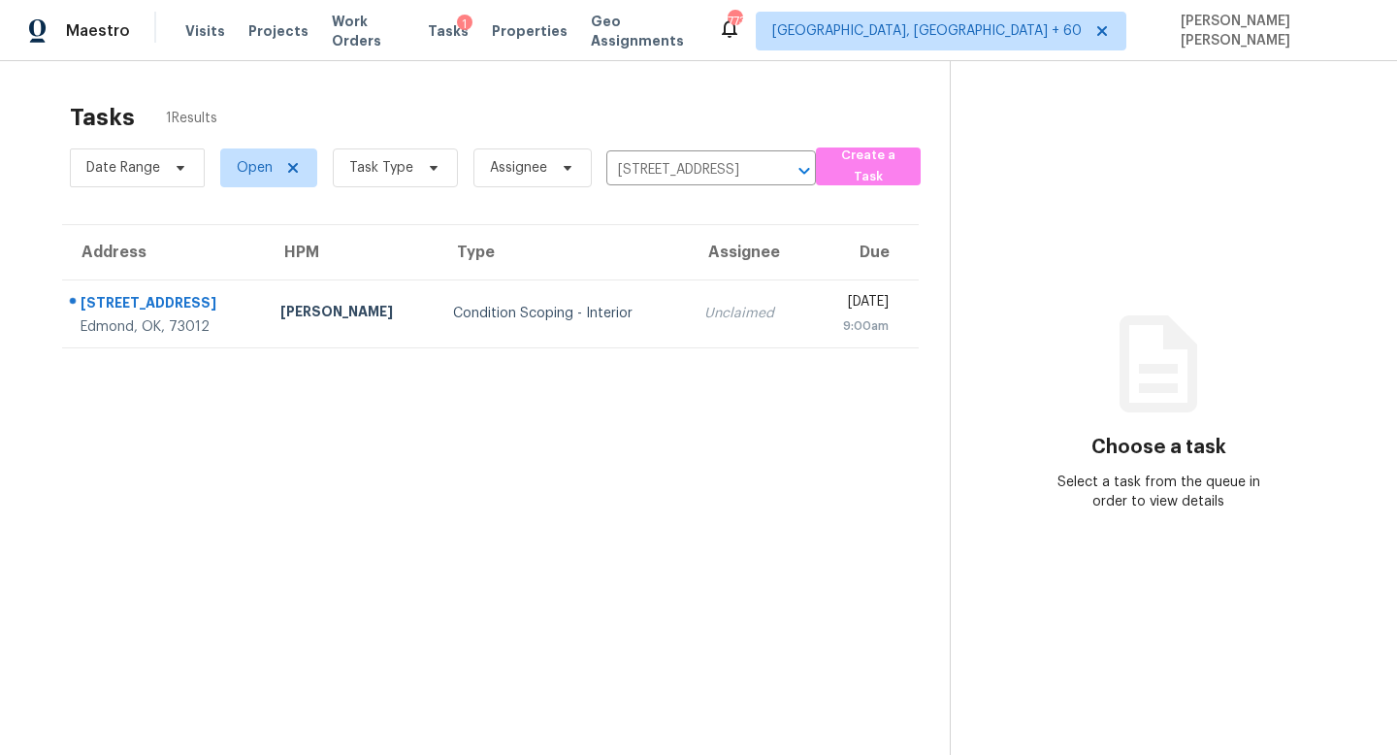
click at [689, 270] on th "Assignee" at bounding box center [749, 252] width 120 height 54
click at [689, 277] on th "Assignee" at bounding box center [749, 252] width 120 height 54
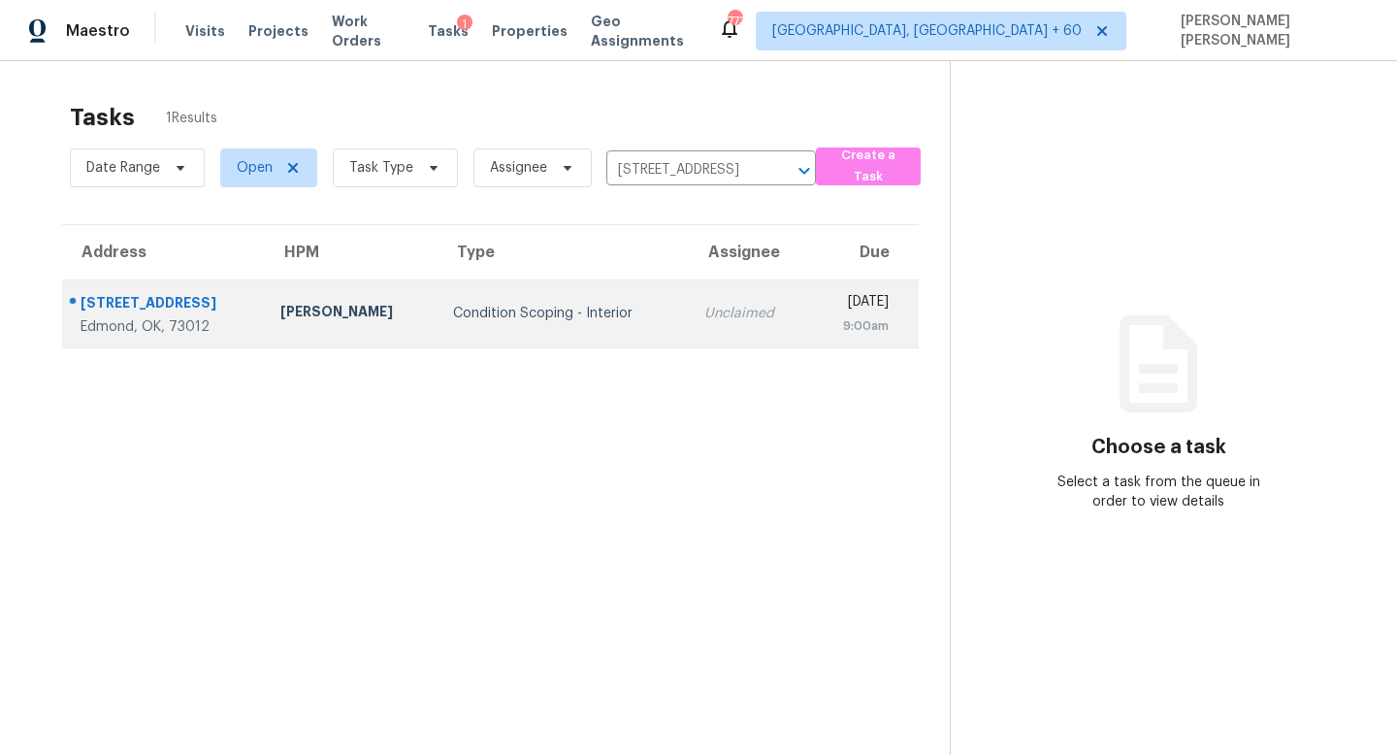
click at [693, 302] on td "Unclaimed" at bounding box center [749, 313] width 120 height 68
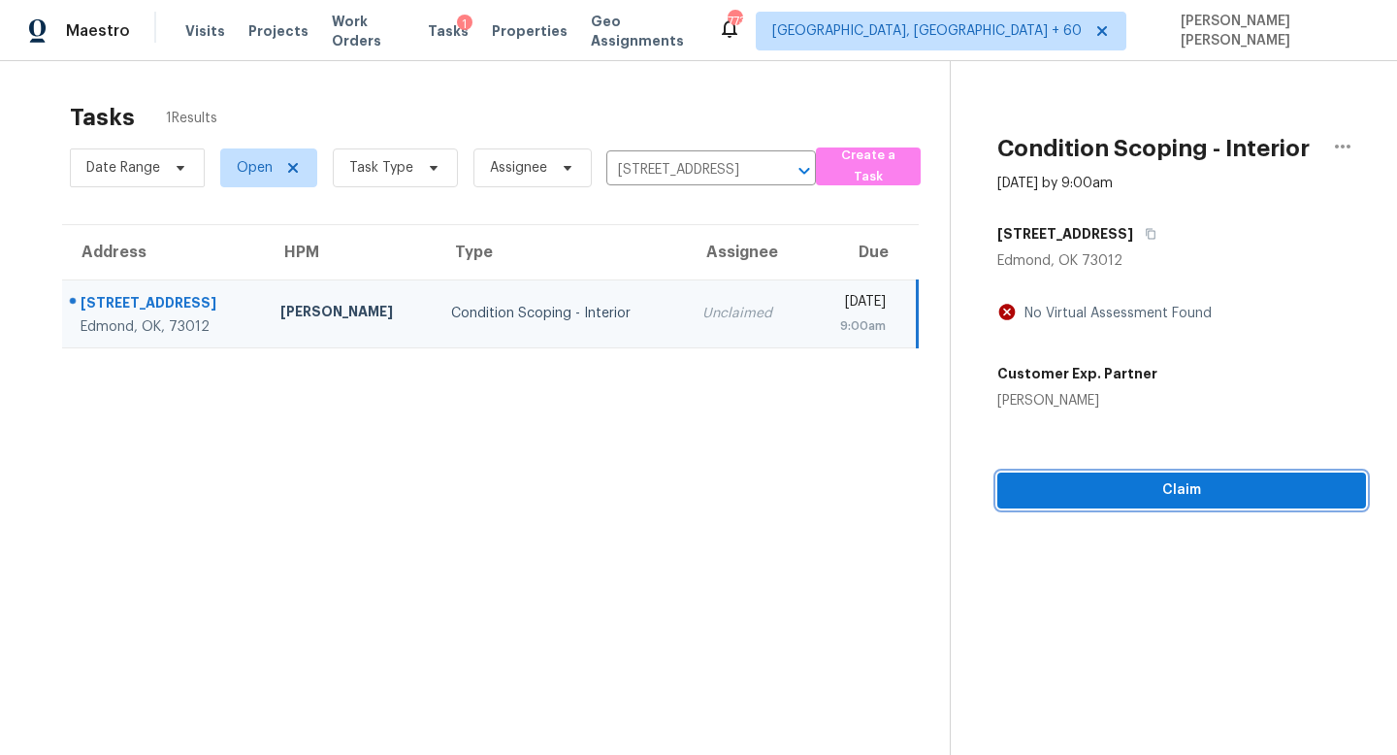
click at [1176, 481] on span "Claim" at bounding box center [1182, 490] width 338 height 24
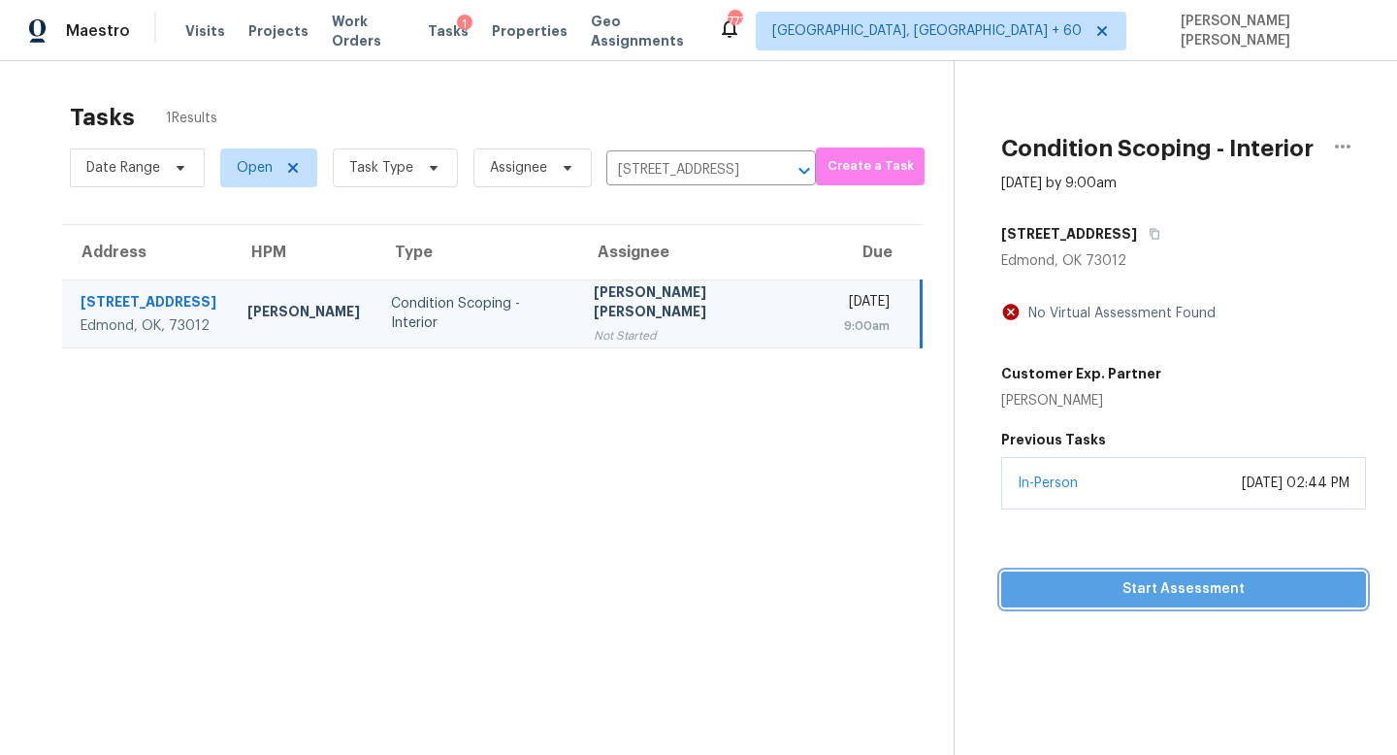
click at [1158, 594] on span "Start Assessment" at bounding box center [1184, 589] width 334 height 24
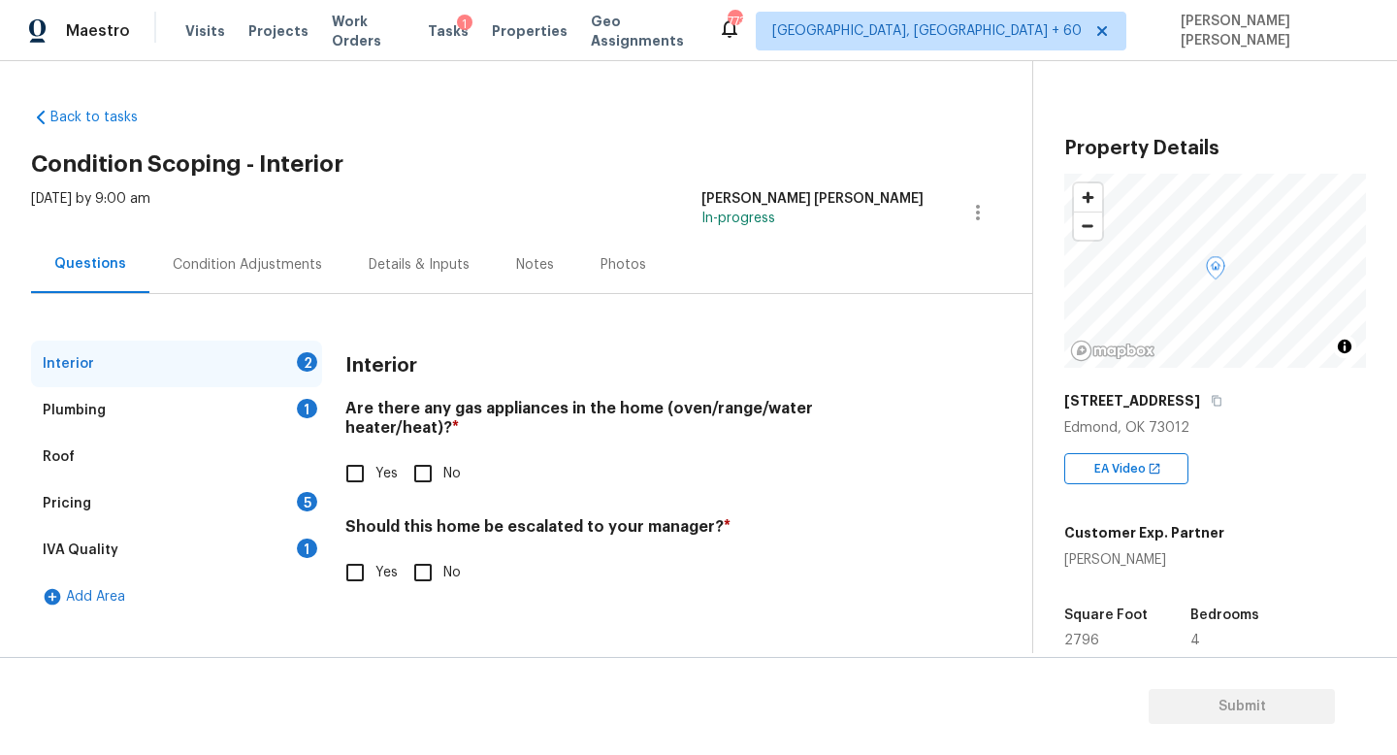
click at [368, 453] on input "Yes" at bounding box center [355, 473] width 41 height 41
checkbox input "true"
click at [268, 421] on div "Plumbing 1" at bounding box center [176, 410] width 291 height 47
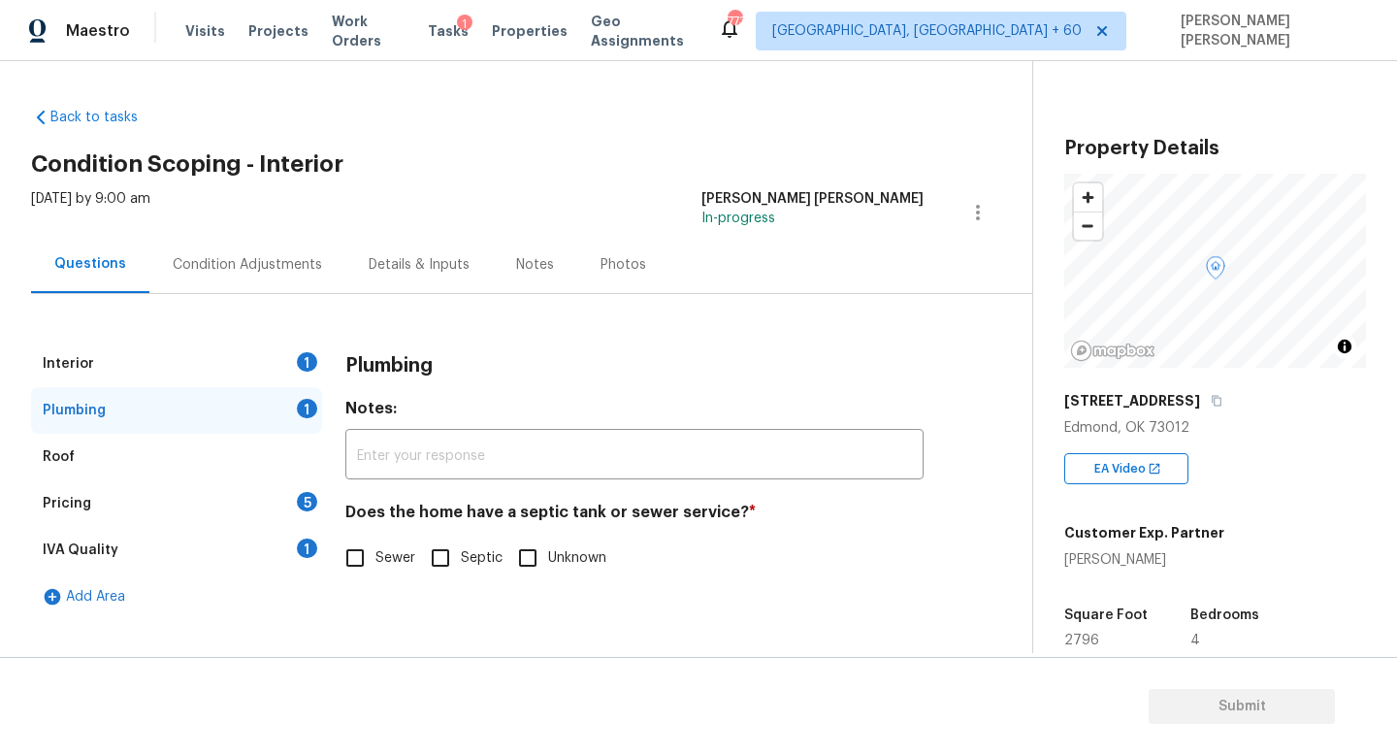
click at [359, 573] on input "Sewer" at bounding box center [355, 558] width 41 height 41
checkbox input "true"
click at [217, 515] on div "Pricing 5" at bounding box center [176, 503] width 291 height 47
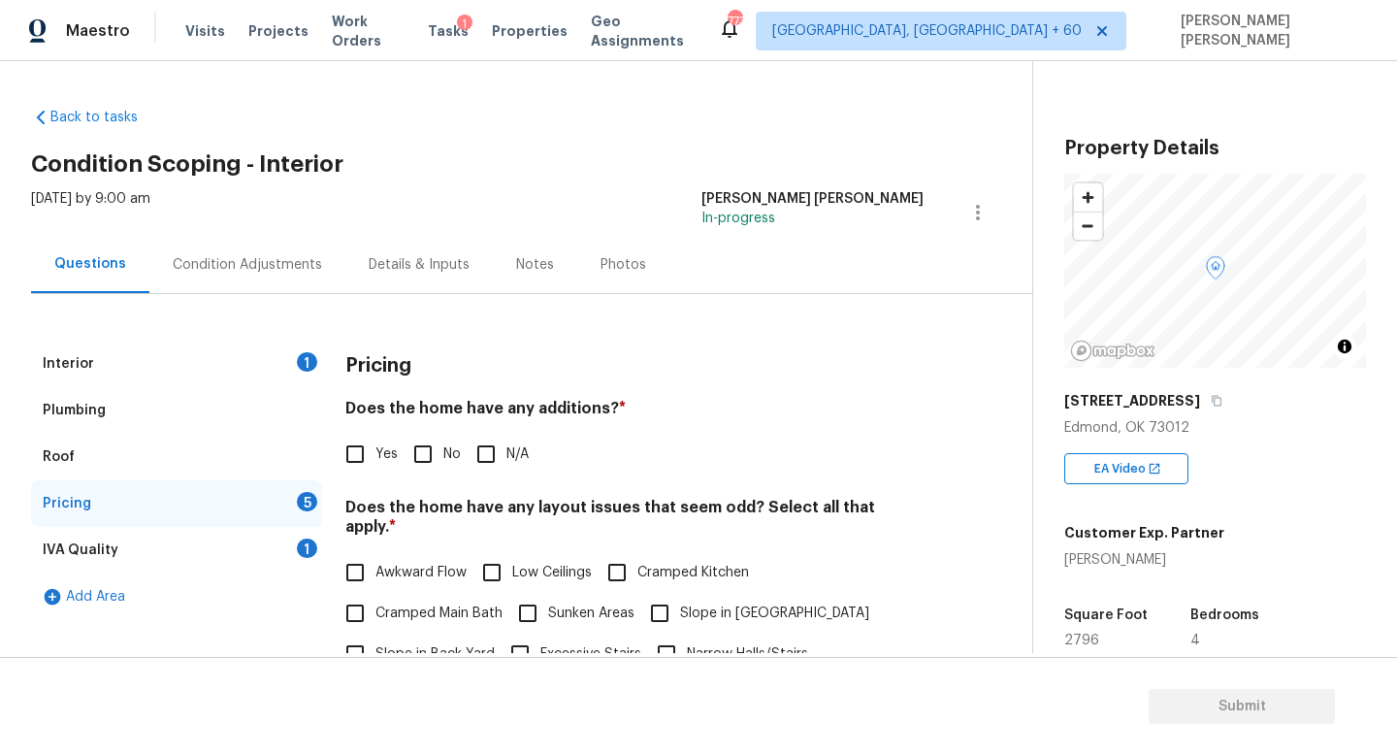
click at [429, 443] on input "No" at bounding box center [423, 454] width 41 height 41
checkbox input "true"
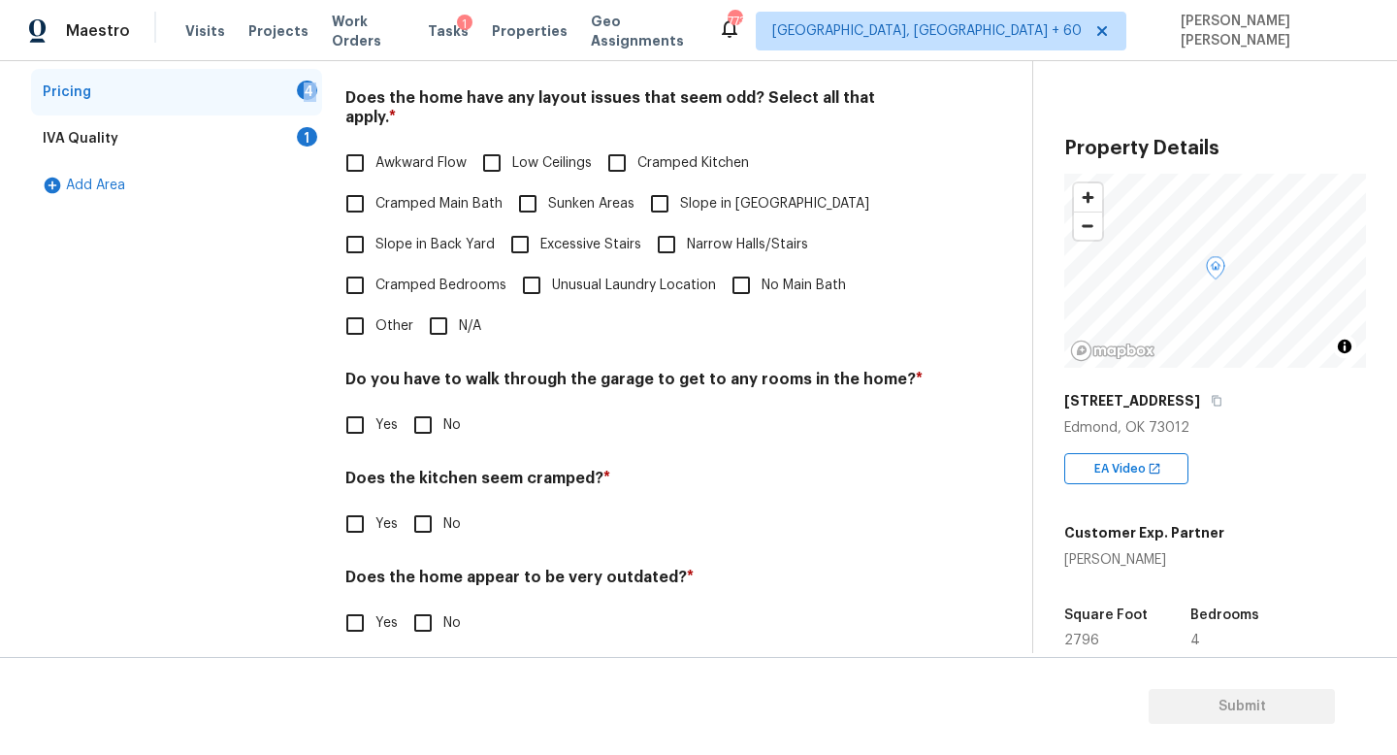
scroll to position [410, 0]
click at [429, 311] on input "N/A" at bounding box center [438, 326] width 41 height 41
checkbox input "true"
click at [420, 443] on div "Pricing Does the home have any additions? * Yes No N/A Does the home have any l…" at bounding box center [634, 300] width 578 height 738
click at [421, 514] on input "No" at bounding box center [423, 524] width 41 height 41
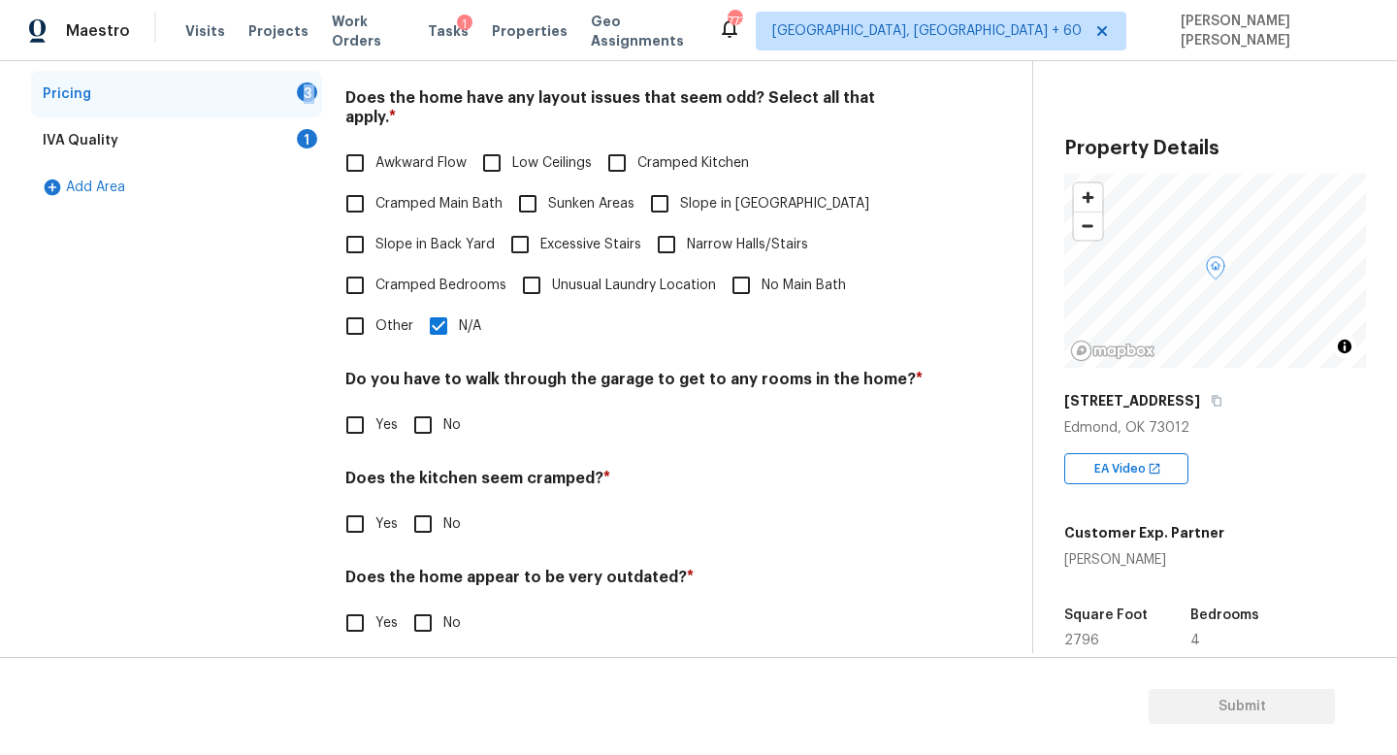
checkbox input "true"
click at [421, 582] on div "Does the home appear to be very outdated? * Yes No" at bounding box center [634, 606] width 578 height 76
click at [421, 605] on input "No" at bounding box center [423, 623] width 41 height 41
checkbox input "true"
click at [430, 408] on input "No" at bounding box center [423, 425] width 41 height 41
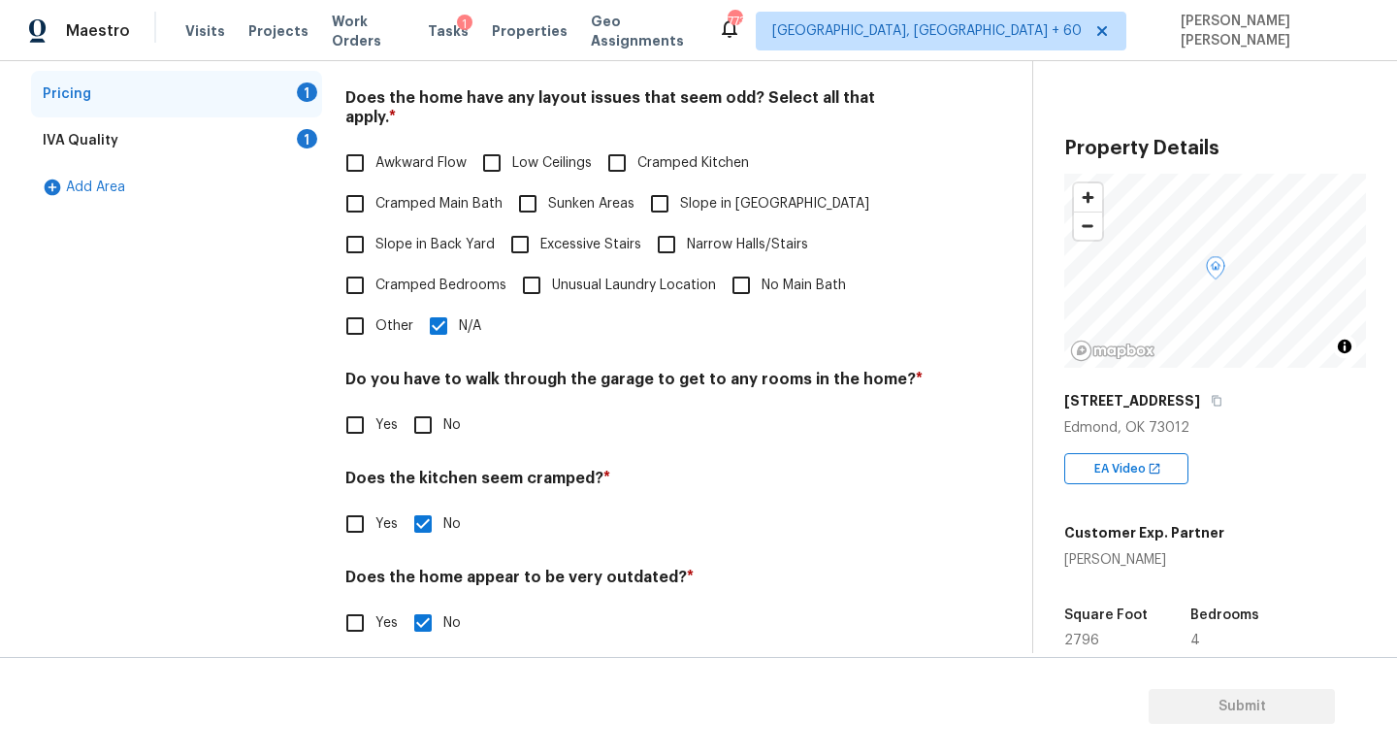
checkbox input "true"
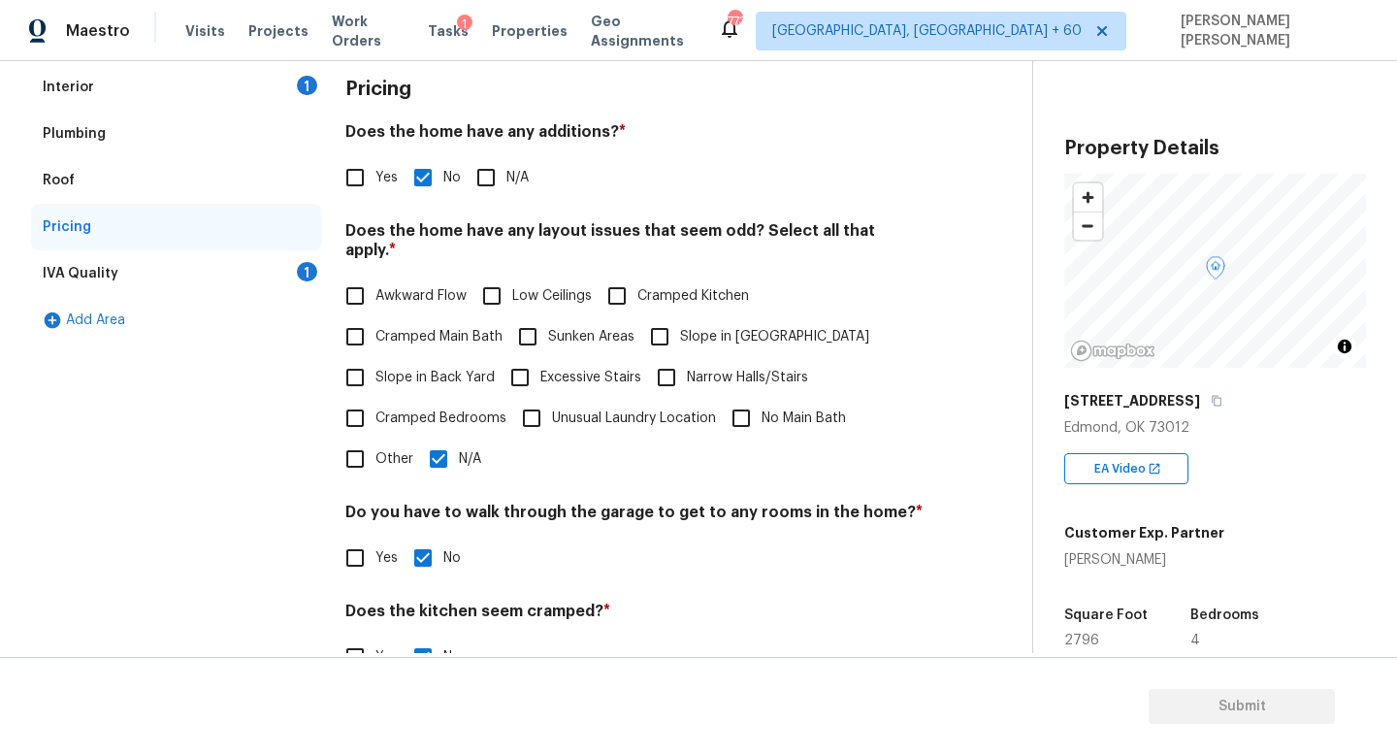
scroll to position [184, 0]
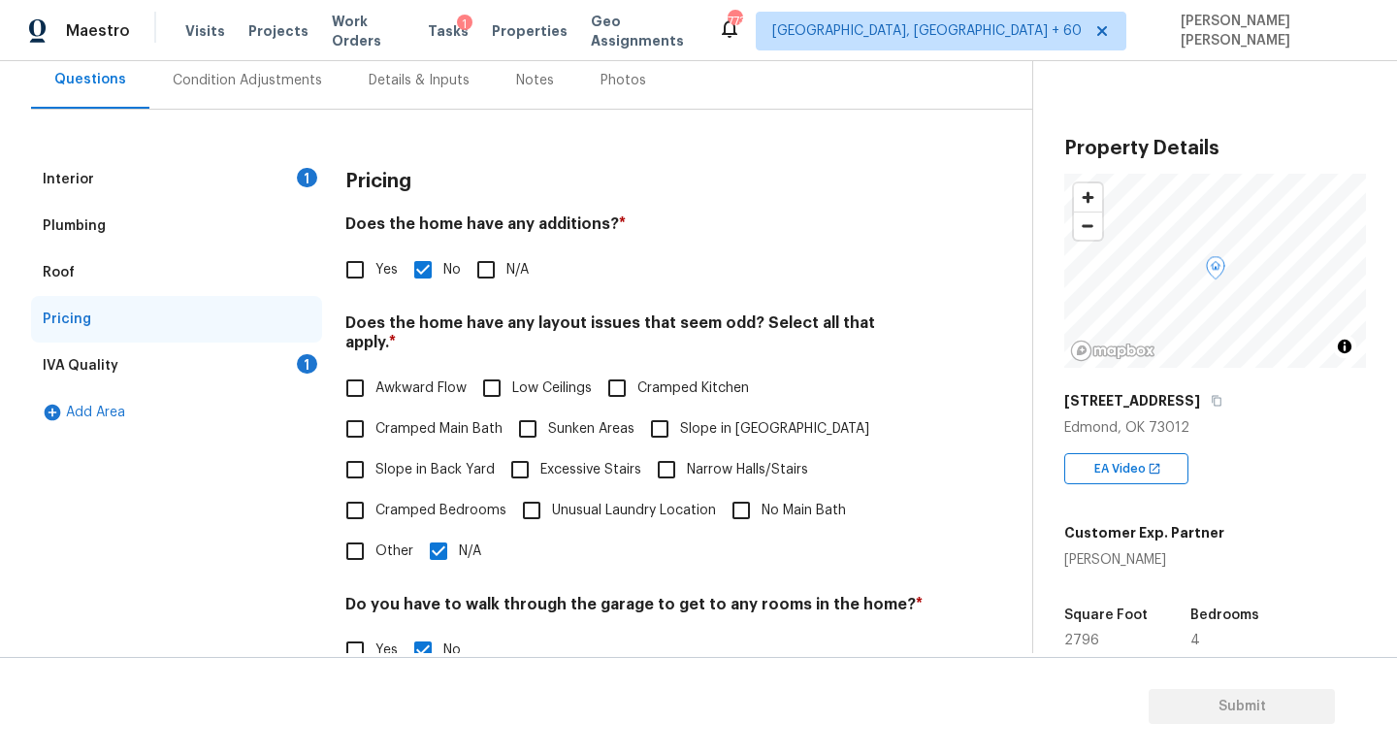
click at [281, 333] on div "Pricing" at bounding box center [176, 319] width 291 height 47
click at [281, 349] on div "IVA Quality 1" at bounding box center [176, 366] width 291 height 47
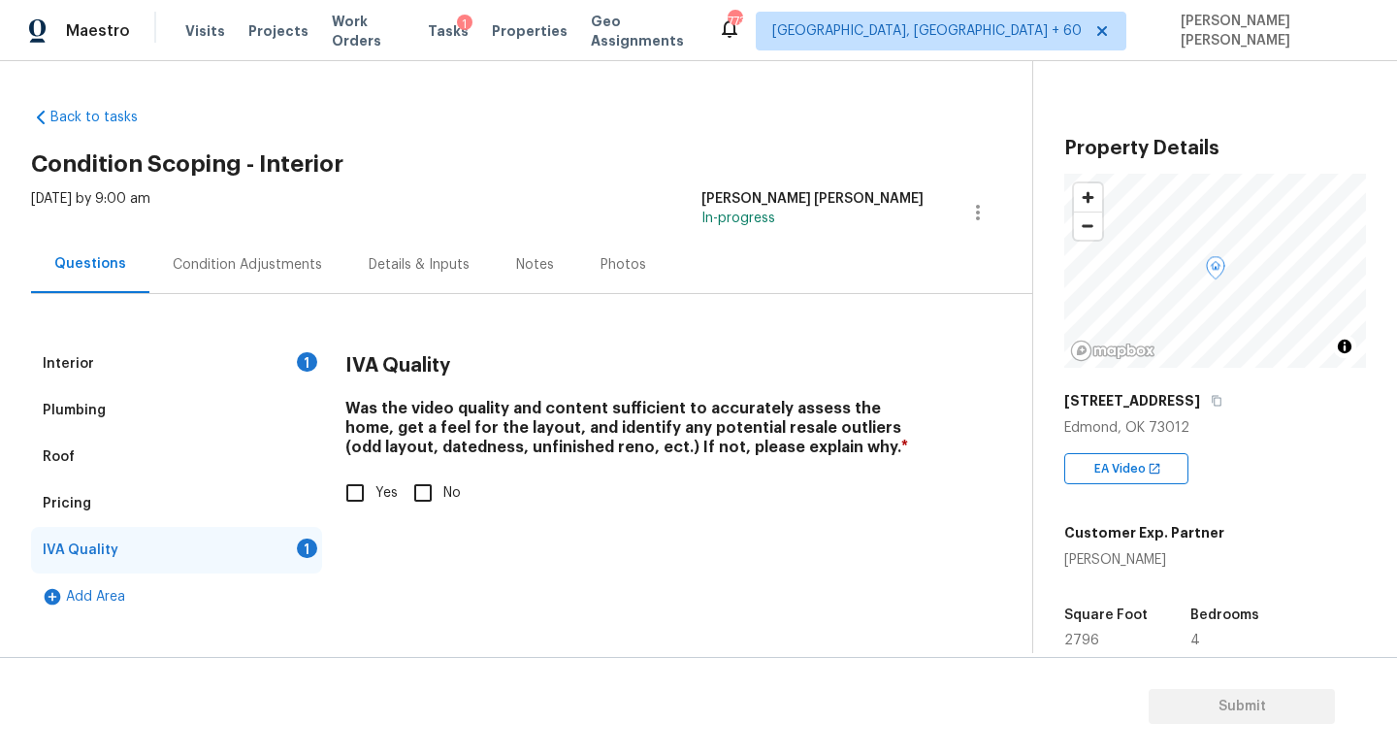
click at [371, 467] on div "Was the video quality and content sufficient to accurately assess the home, get…" at bounding box center [634, 456] width 578 height 115
click at [366, 482] on input "Yes" at bounding box center [355, 493] width 41 height 41
checkbox input "true"
click at [243, 262] on div "Condition Adjustments" at bounding box center [247, 264] width 149 height 19
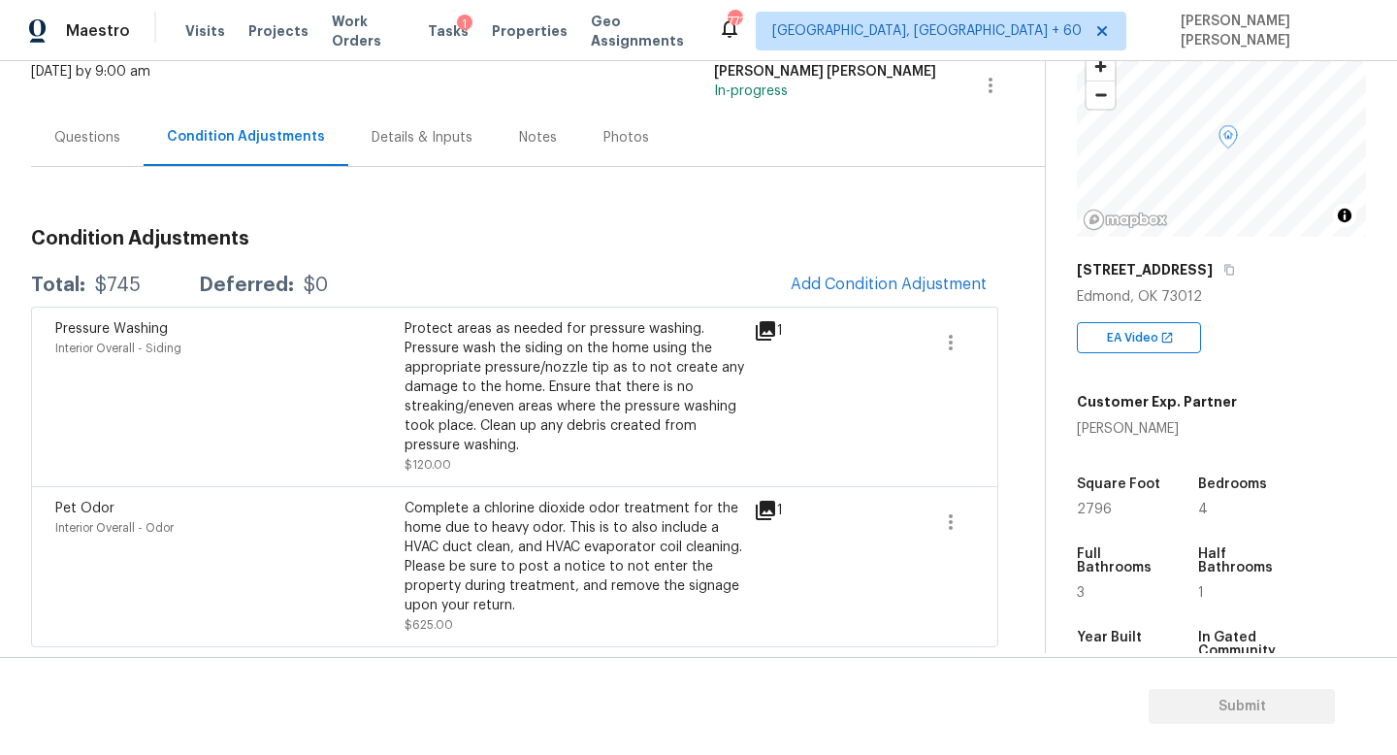
scroll to position [188, 0]
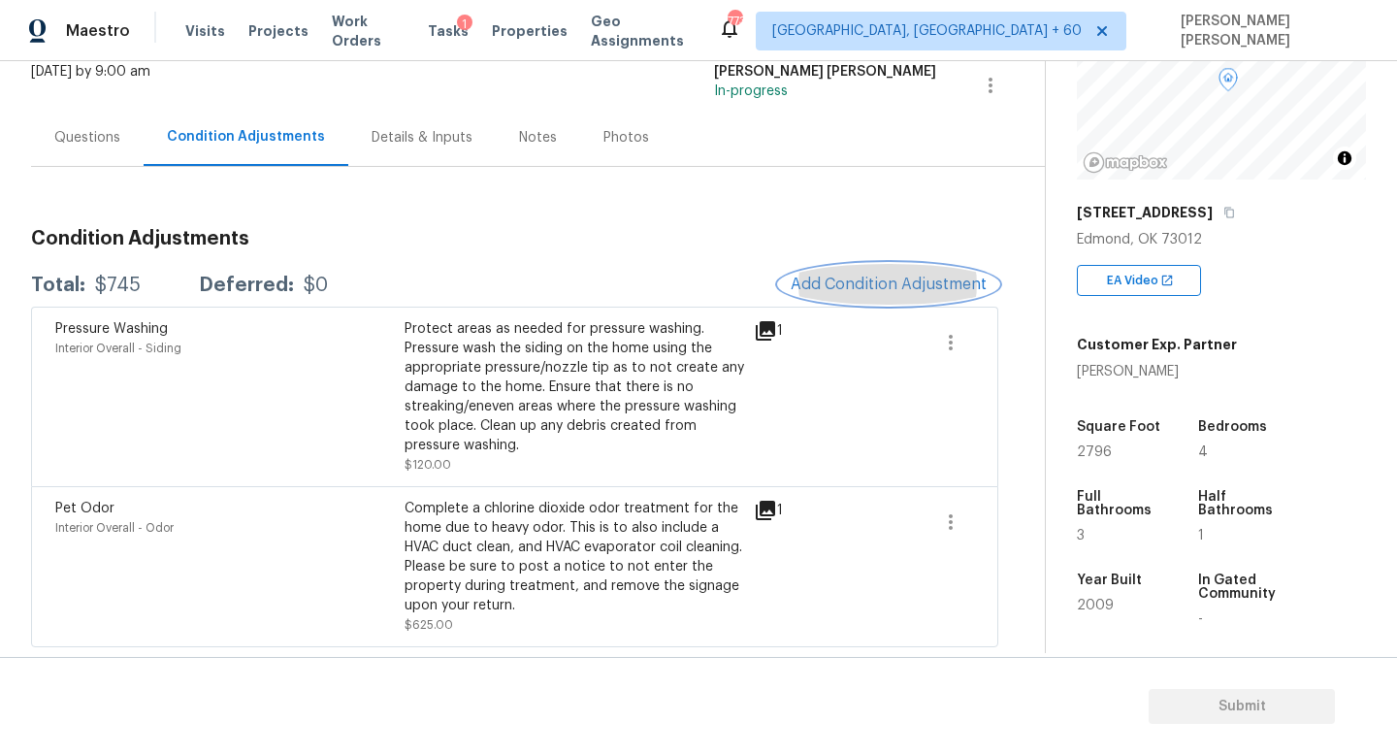
click at [916, 291] on span "Add Condition Adjustment" at bounding box center [889, 284] width 196 height 17
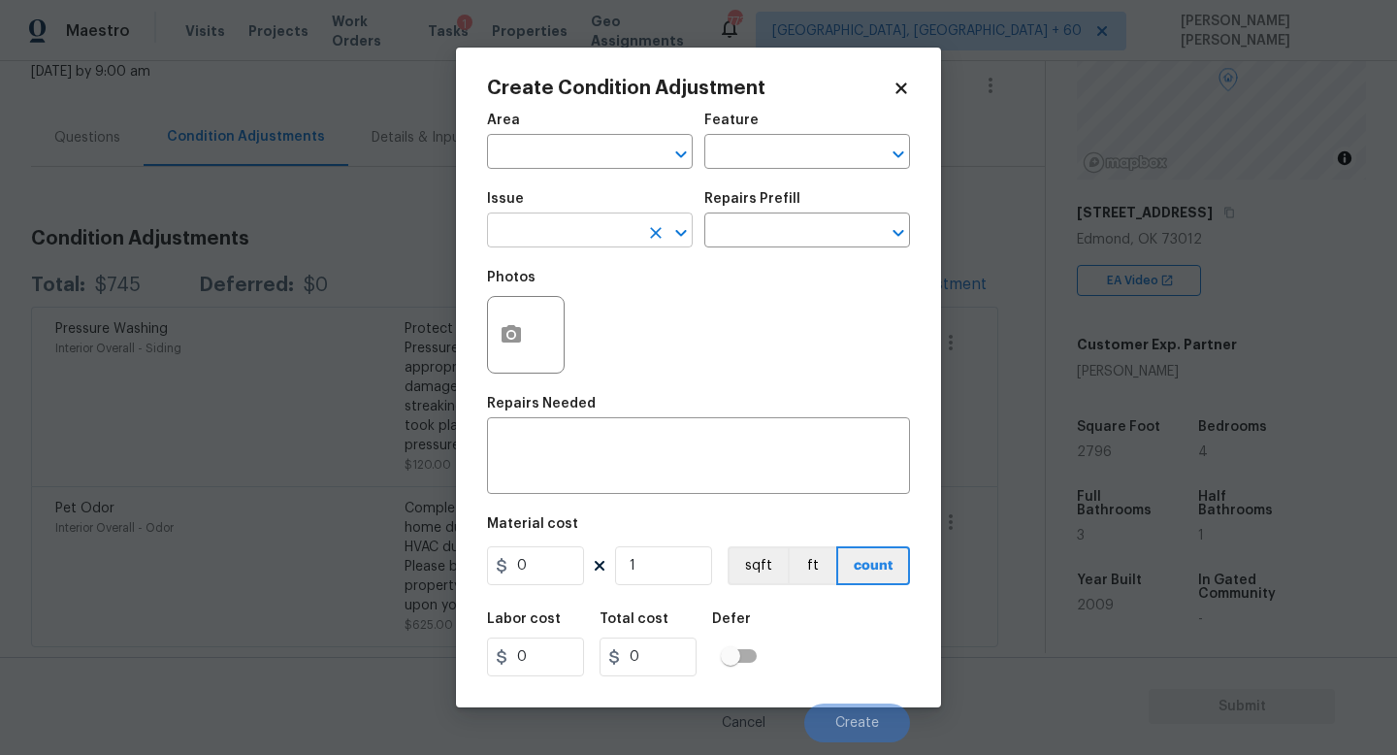
click at [590, 227] on input "text" at bounding box center [562, 232] width 151 height 30
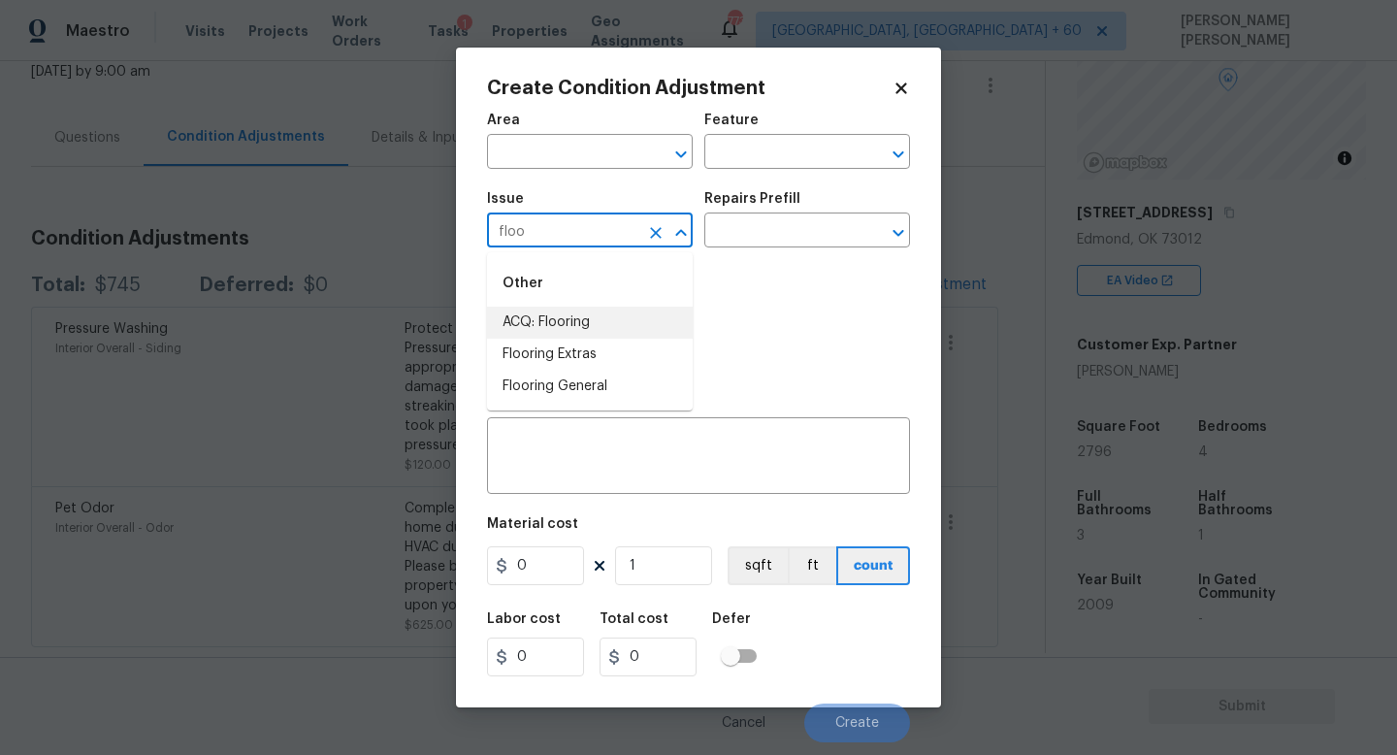
click at [596, 317] on li "ACQ: Flooring" at bounding box center [590, 323] width 206 height 32
type input "ACQ: Flooring"
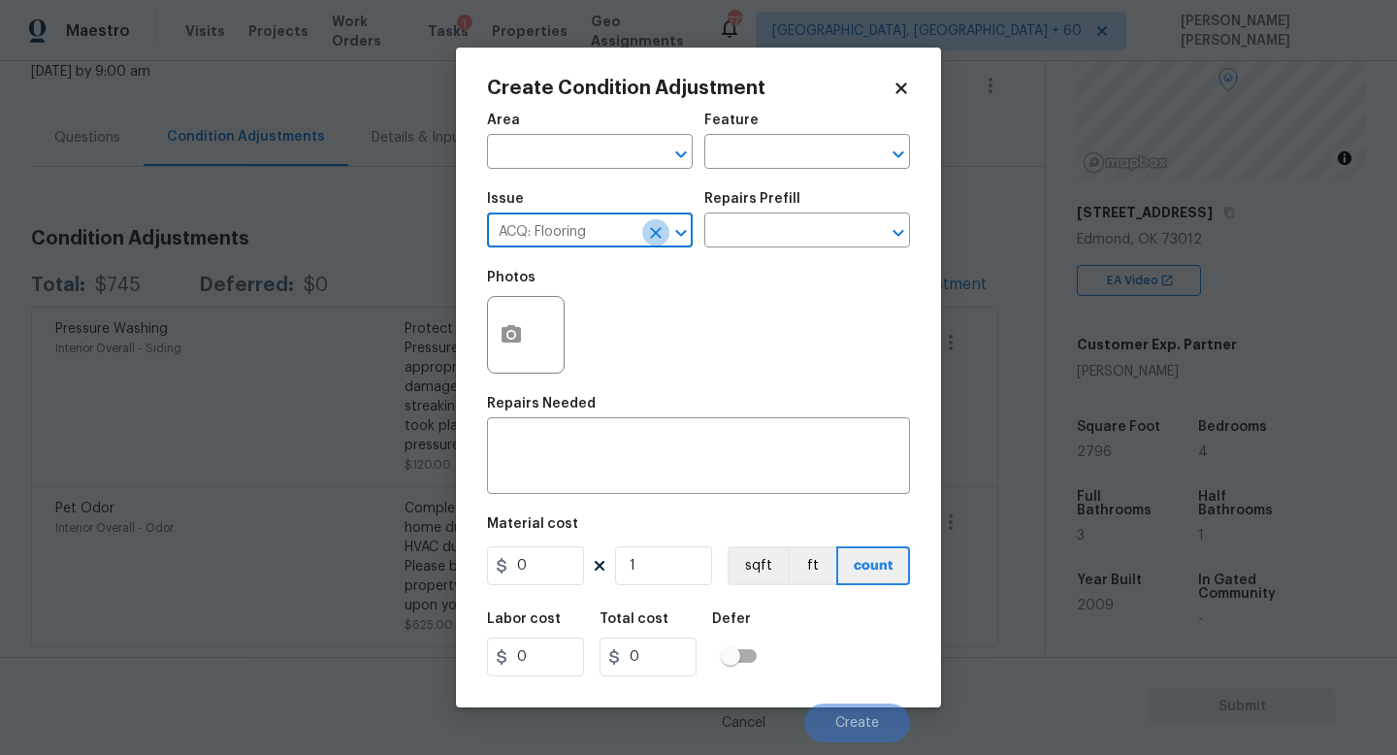
click at [651, 226] on icon "Clear" at bounding box center [655, 232] width 19 height 19
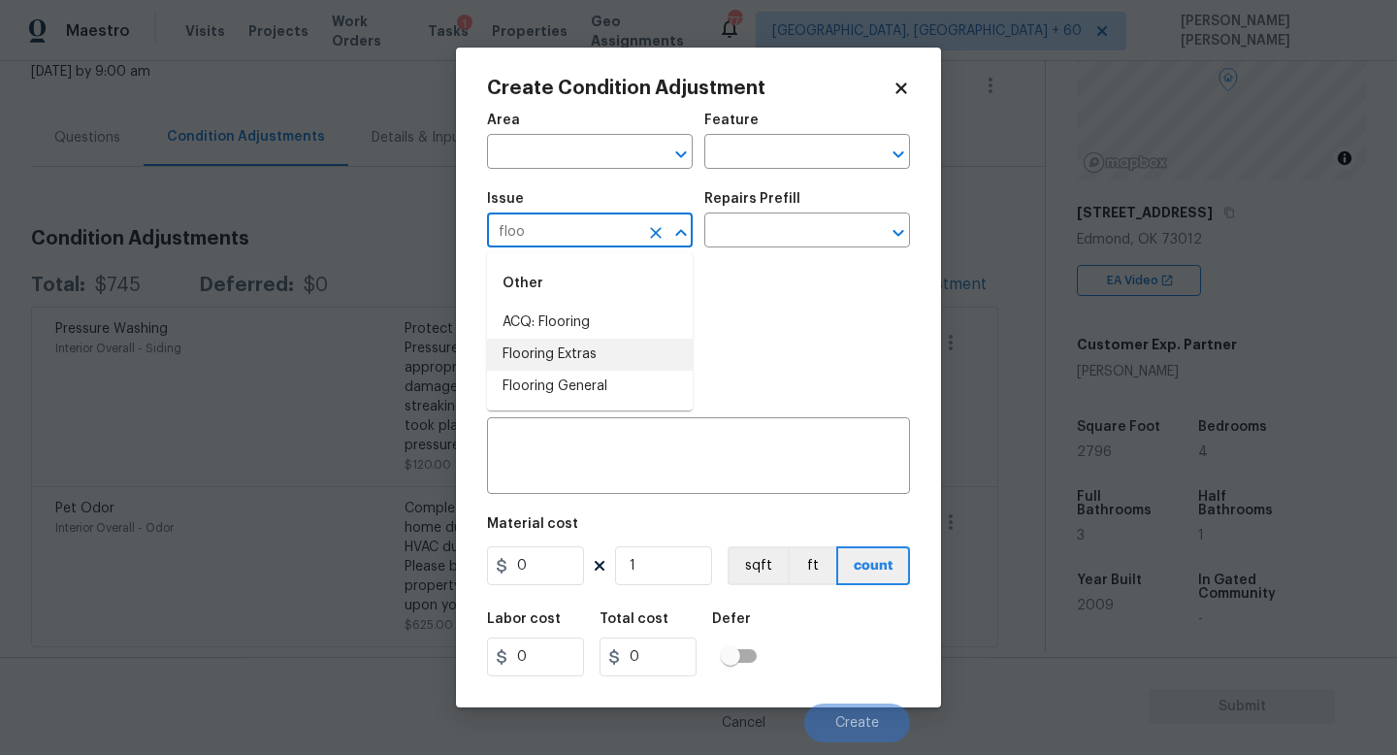
click at [621, 383] on li "Flooring General" at bounding box center [590, 387] width 206 height 32
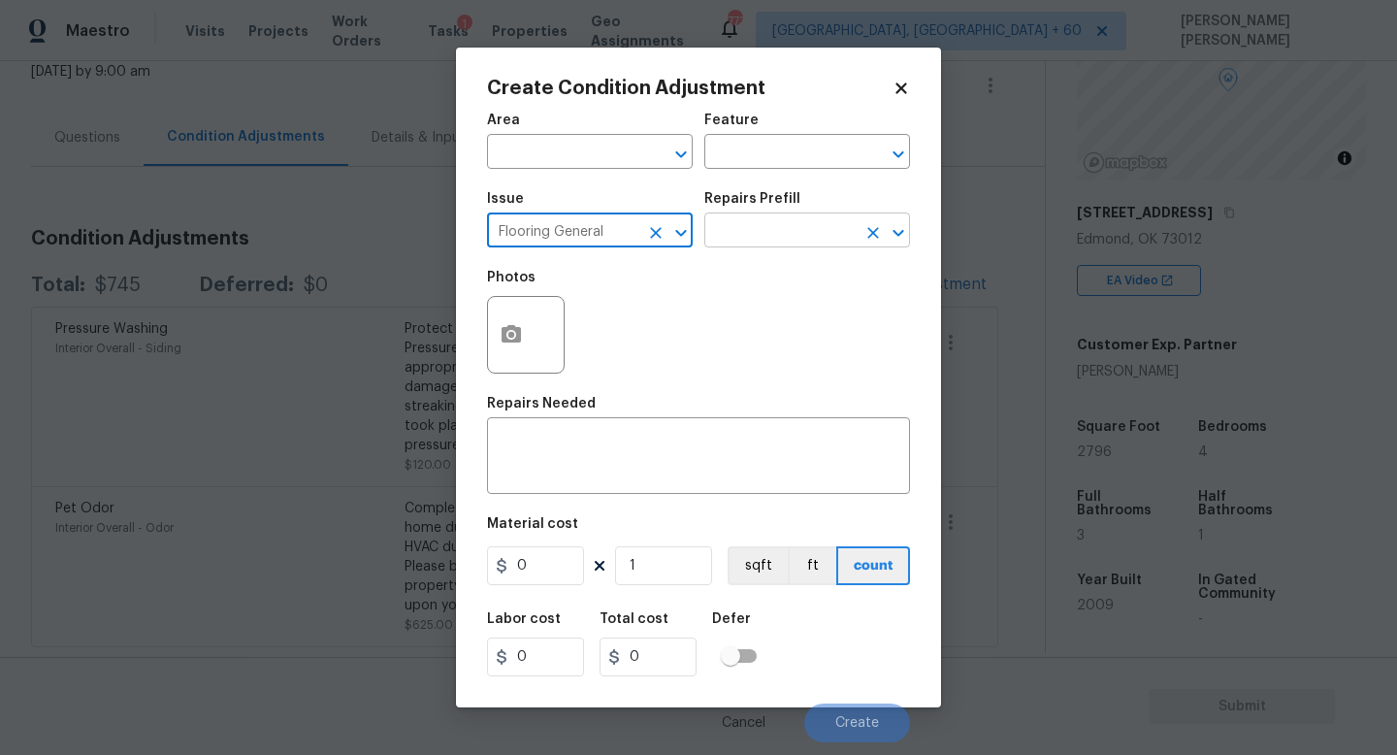
type input "Flooring General"
click at [783, 237] on input "text" at bounding box center [780, 232] width 151 height 30
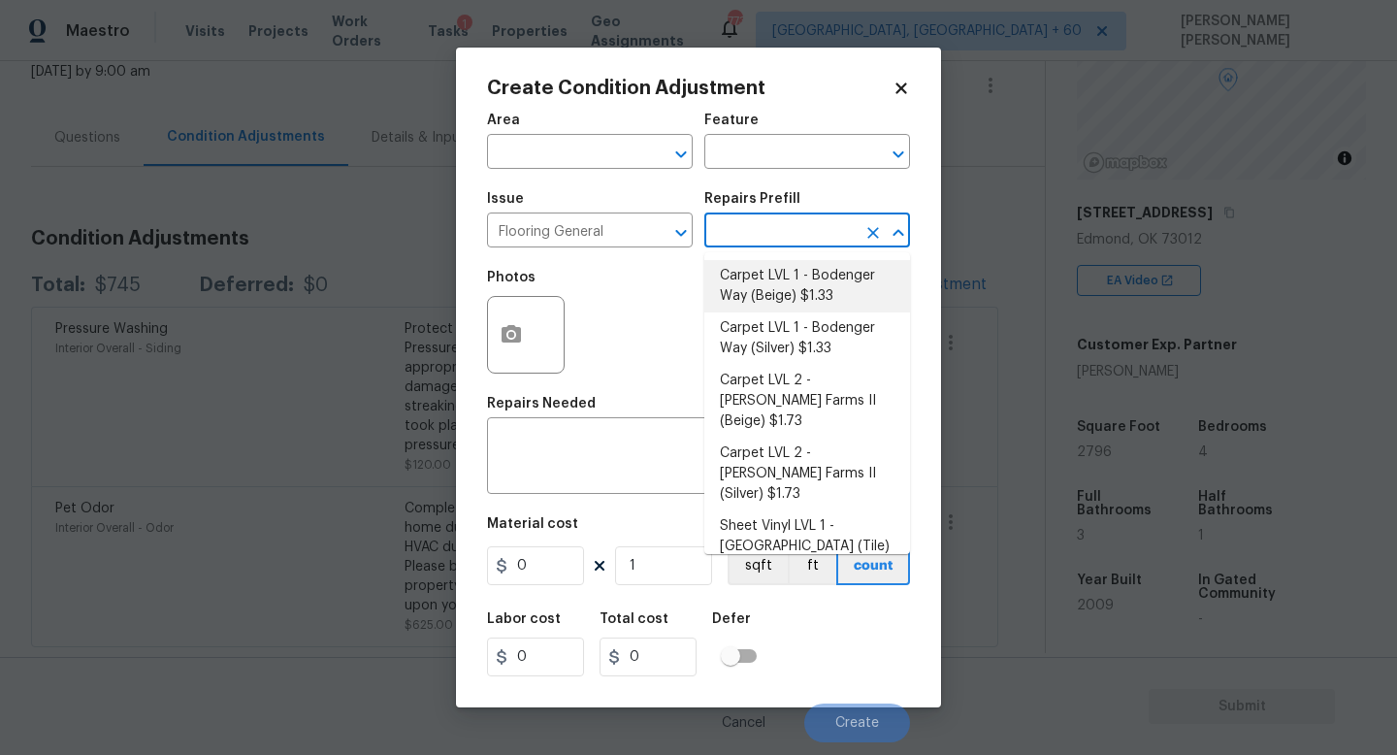
click at [782, 289] on li "Carpet LVL 1 - Bodenger Way (Beige) $1.33" at bounding box center [808, 286] width 206 height 52
type input "Overall Flooring"
type textarea "Install new carpet. (Bodenger Way 749 Bird Bath, Beige) at all previously carpe…"
type input "1.33"
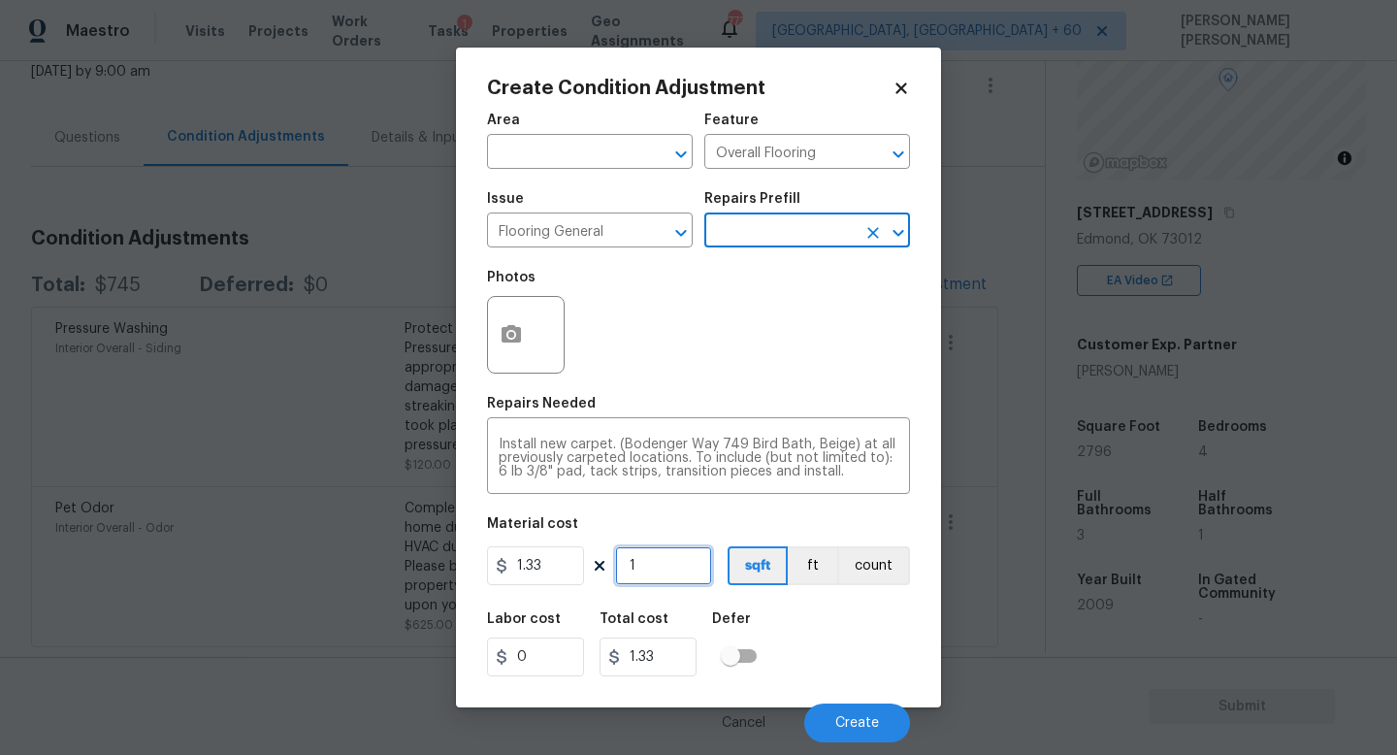
click at [696, 562] on input "1" at bounding box center [663, 565] width 97 height 39
type input "0"
type input "2"
type input "2.66"
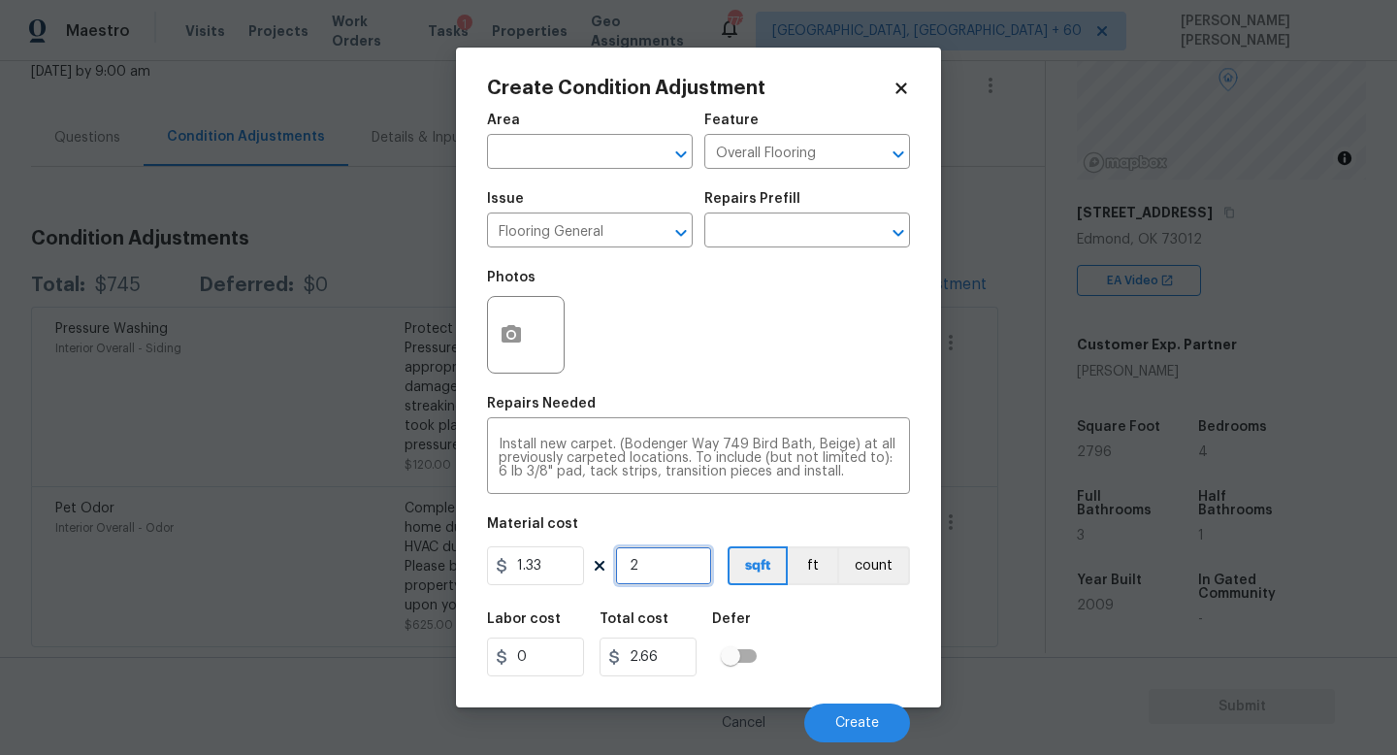
type input "27"
type input "35.91"
type input "279"
type input "371.07"
type input "2796"
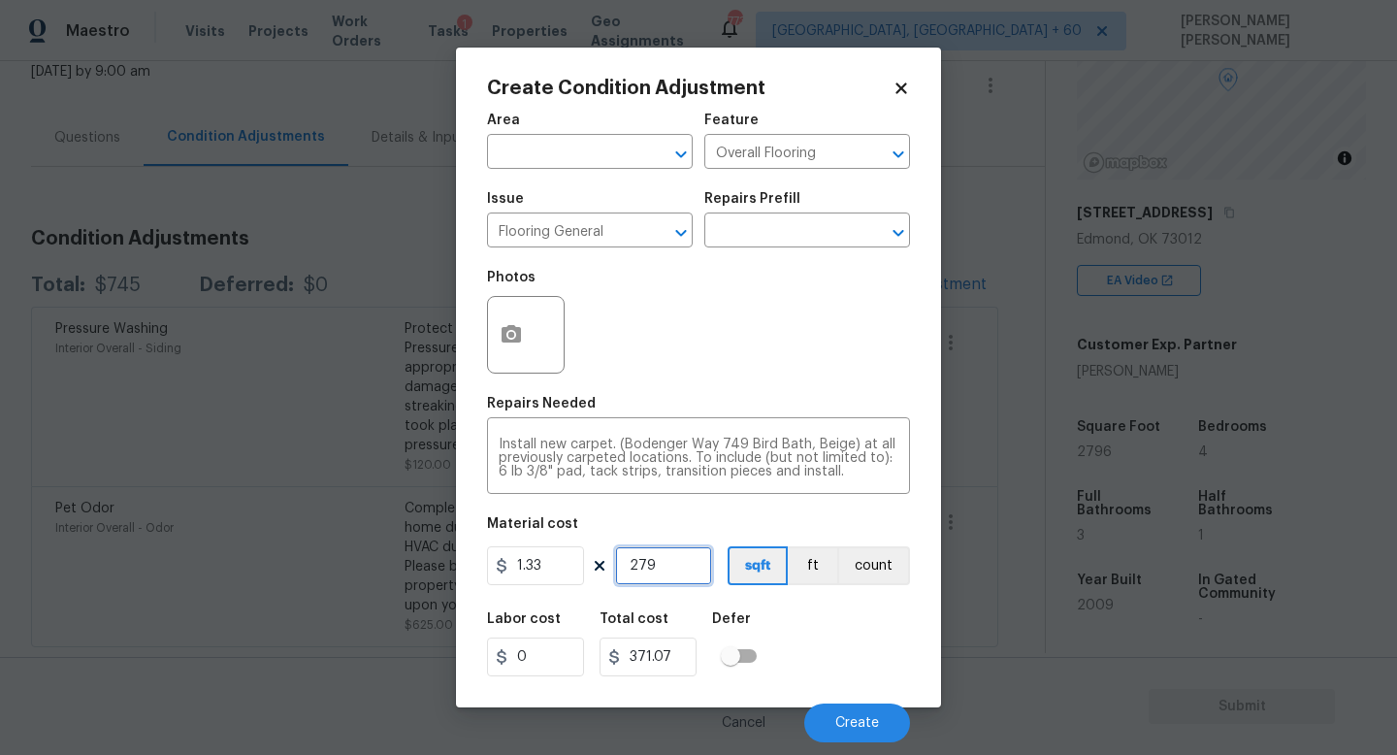
type input "3718.68"
type input "2796"
click at [509, 332] on icon "button" at bounding box center [511, 334] width 23 height 23
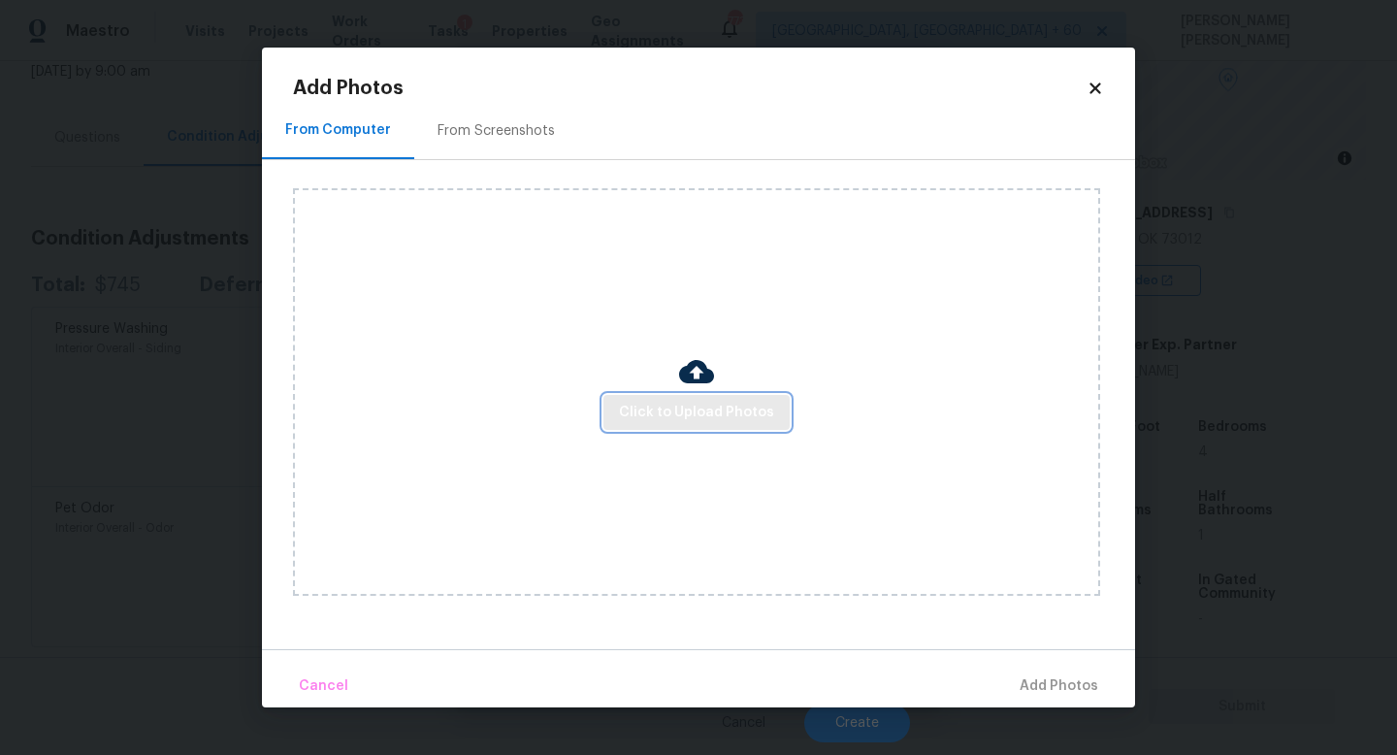
click at [673, 407] on span "Click to Upload Photos" at bounding box center [696, 413] width 155 height 24
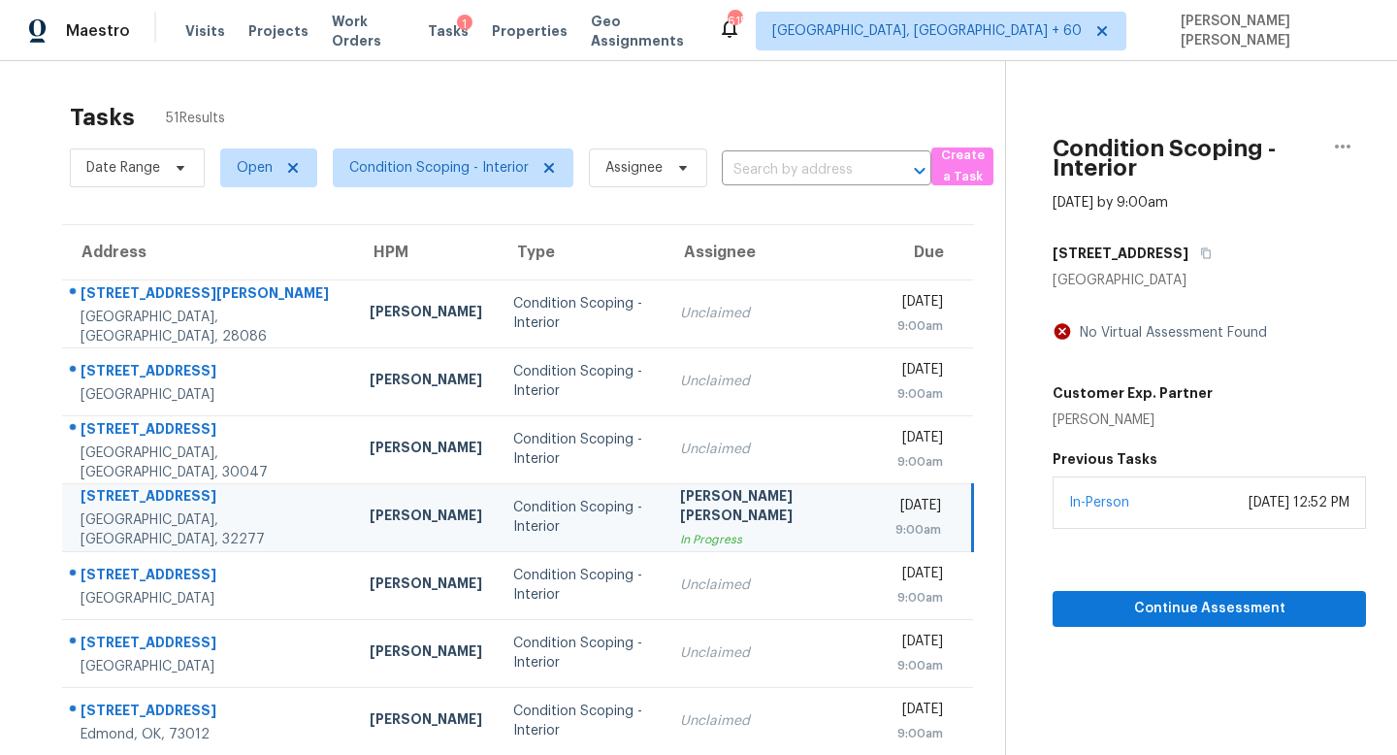
scroll to position [255, 0]
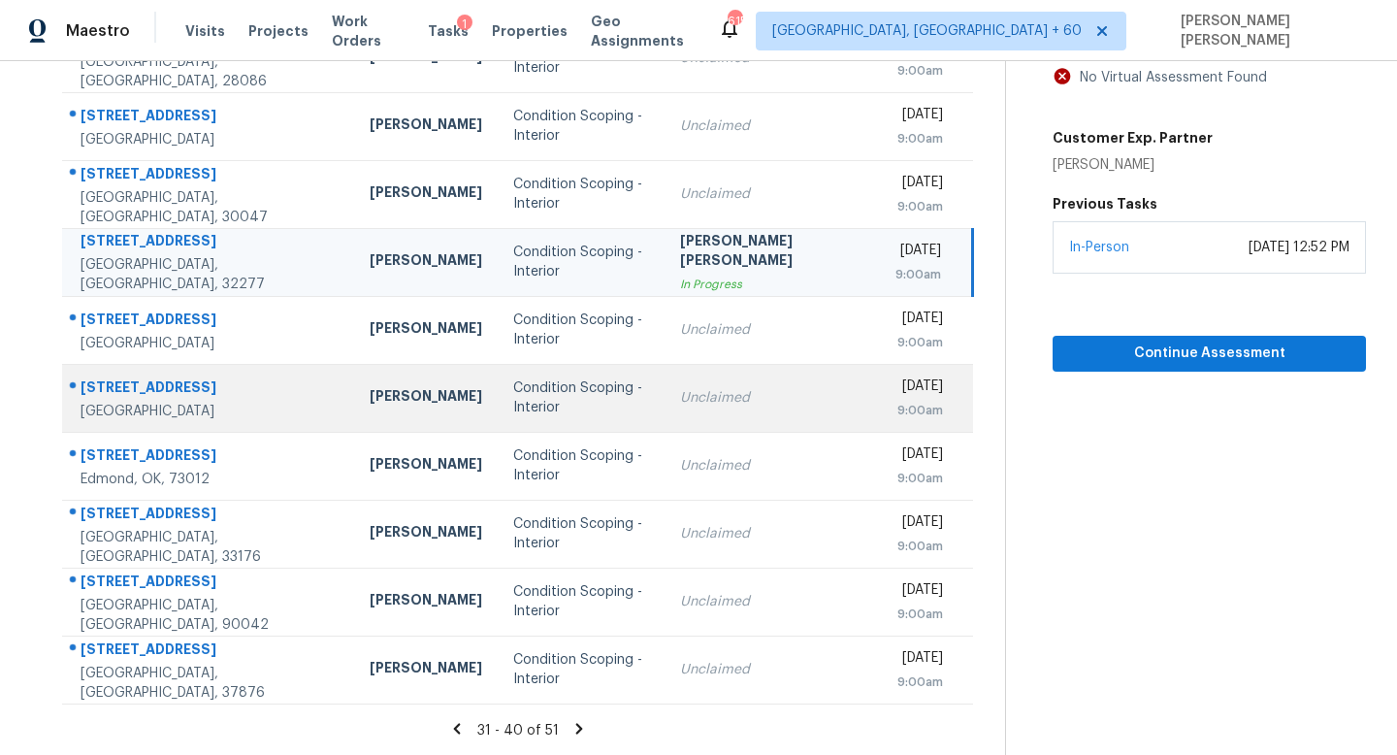
click at [719, 368] on td "Unclaimed" at bounding box center [772, 398] width 215 height 68
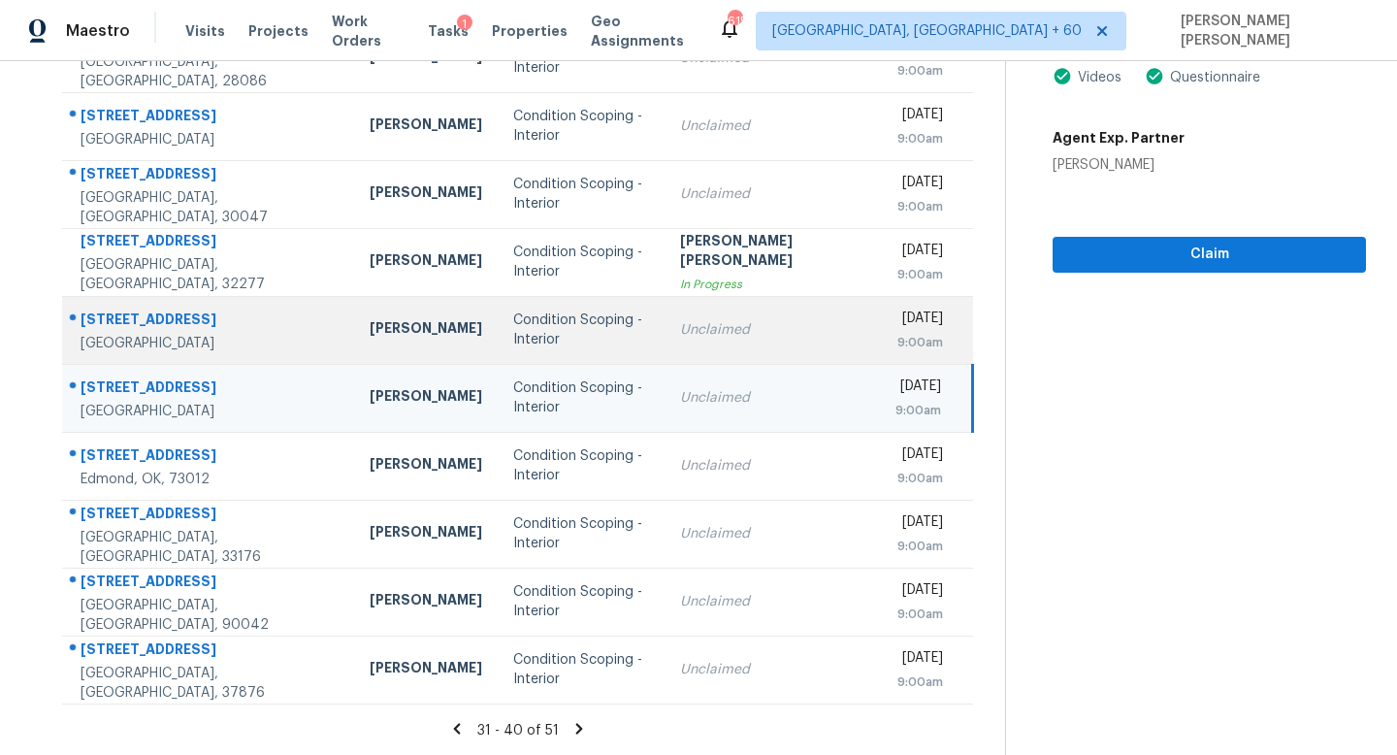
click at [729, 347] on td "Unclaimed" at bounding box center [772, 330] width 215 height 68
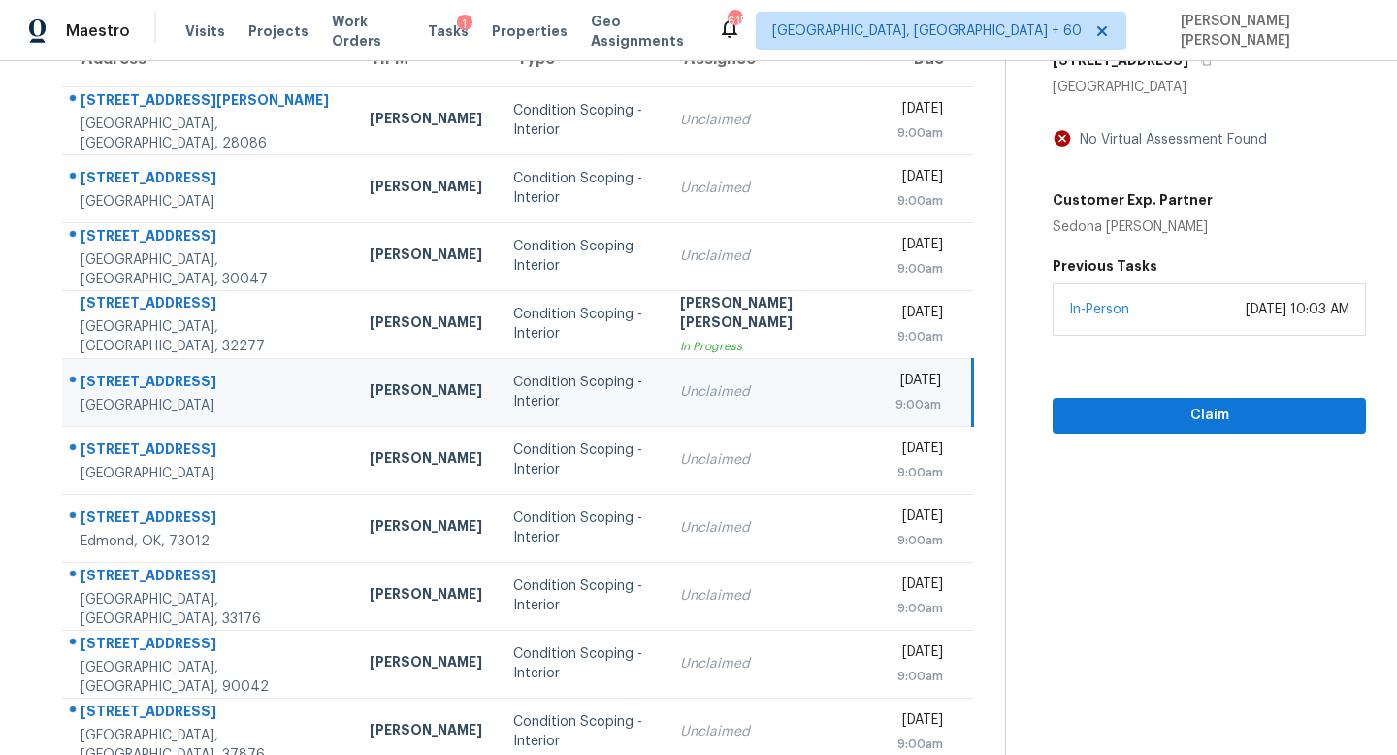
scroll to position [176, 0]
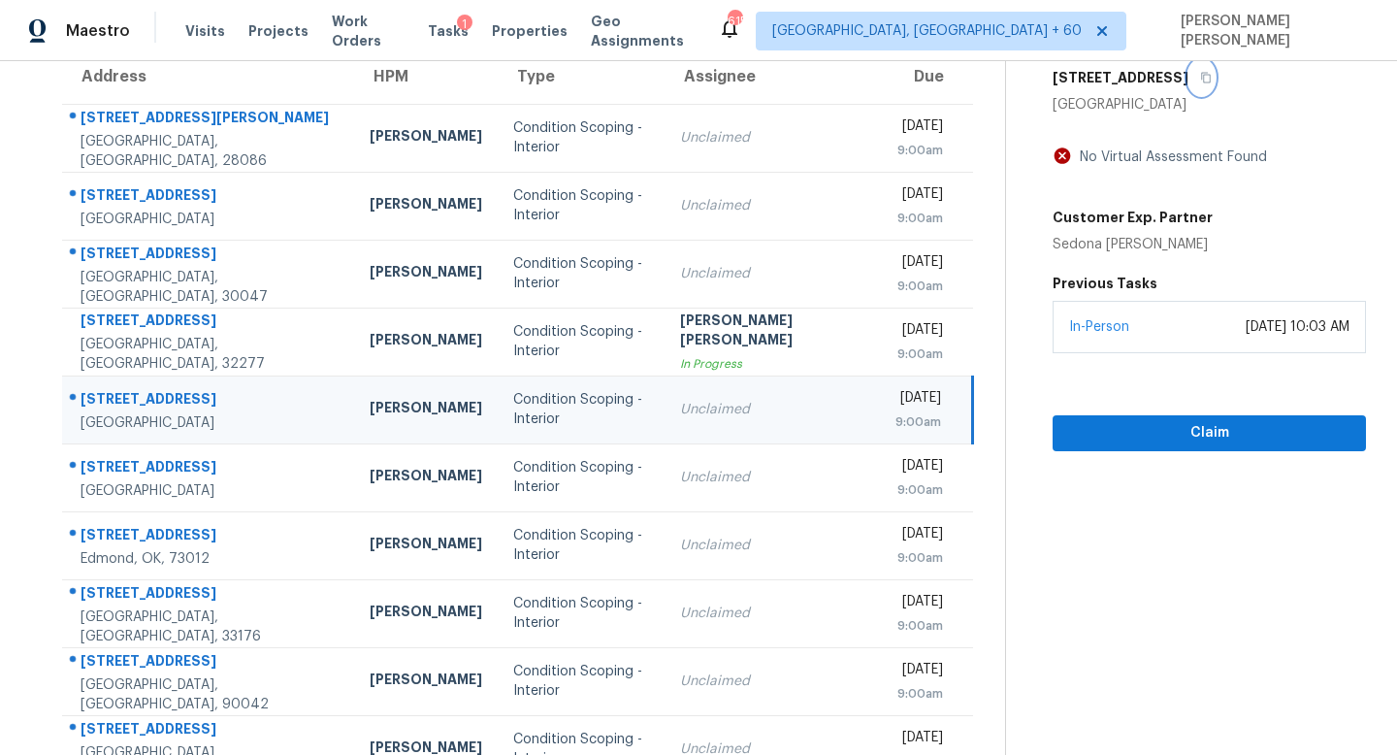
click at [1189, 84] on button "button" at bounding box center [1202, 77] width 26 height 35
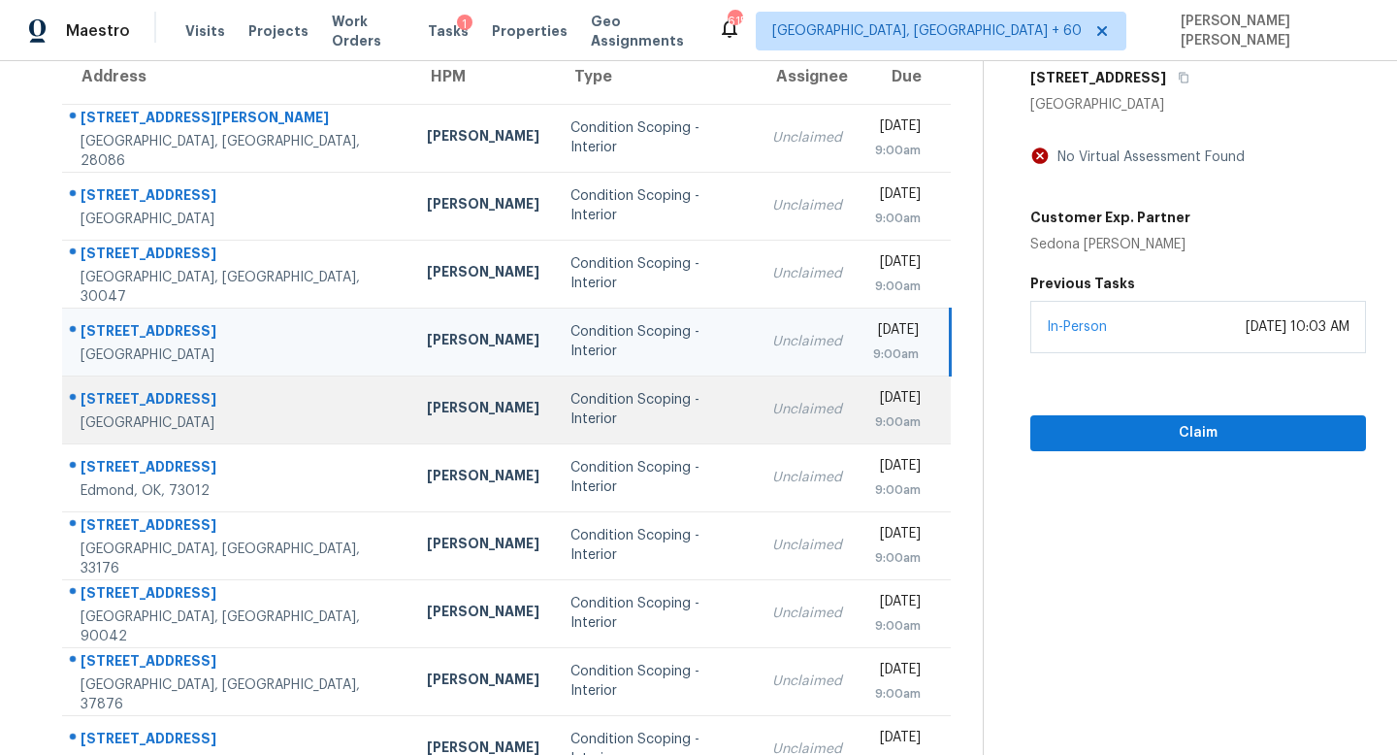
click at [757, 429] on td "Unclaimed" at bounding box center [807, 410] width 101 height 68
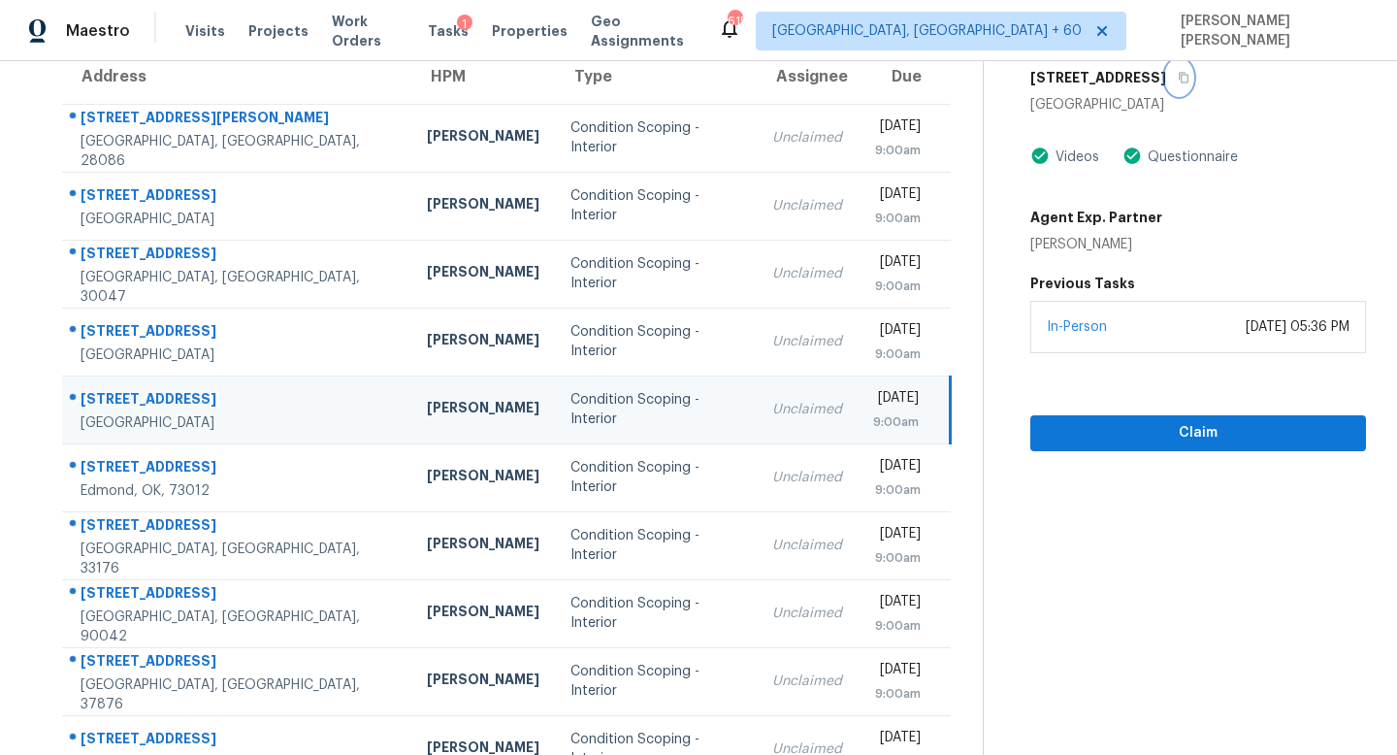
click at [1178, 80] on icon "button" at bounding box center [1184, 78] width 12 height 12
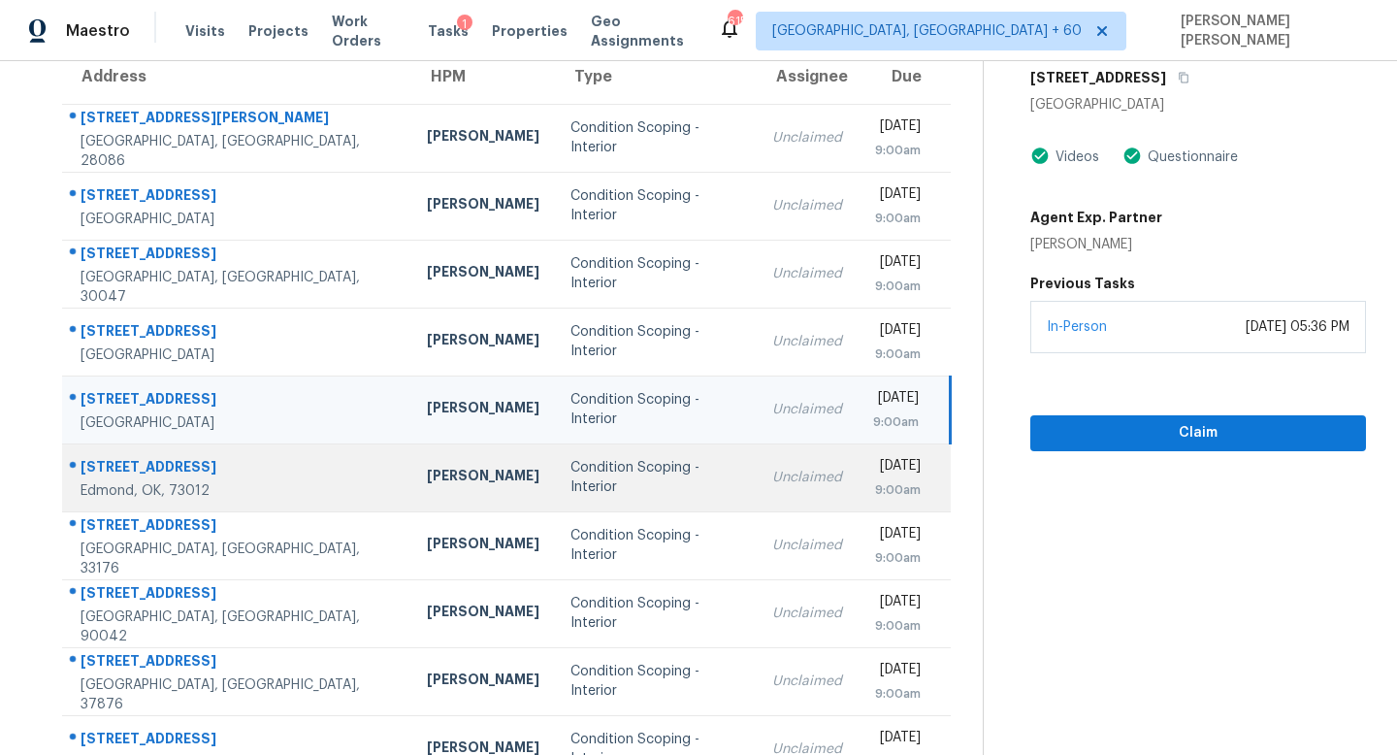
click at [759, 461] on td "Unclaimed" at bounding box center [807, 477] width 101 height 68
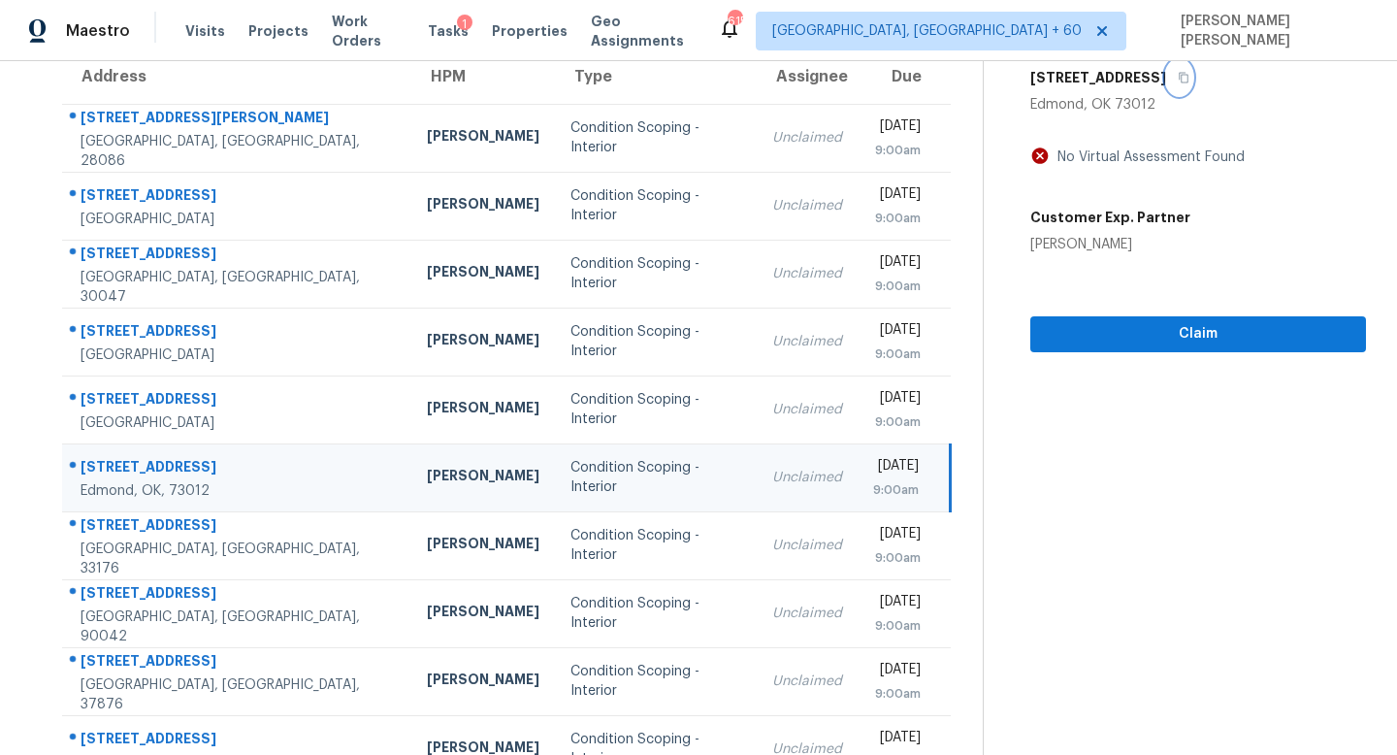
click at [1179, 82] on icon "button" at bounding box center [1184, 78] width 10 height 11
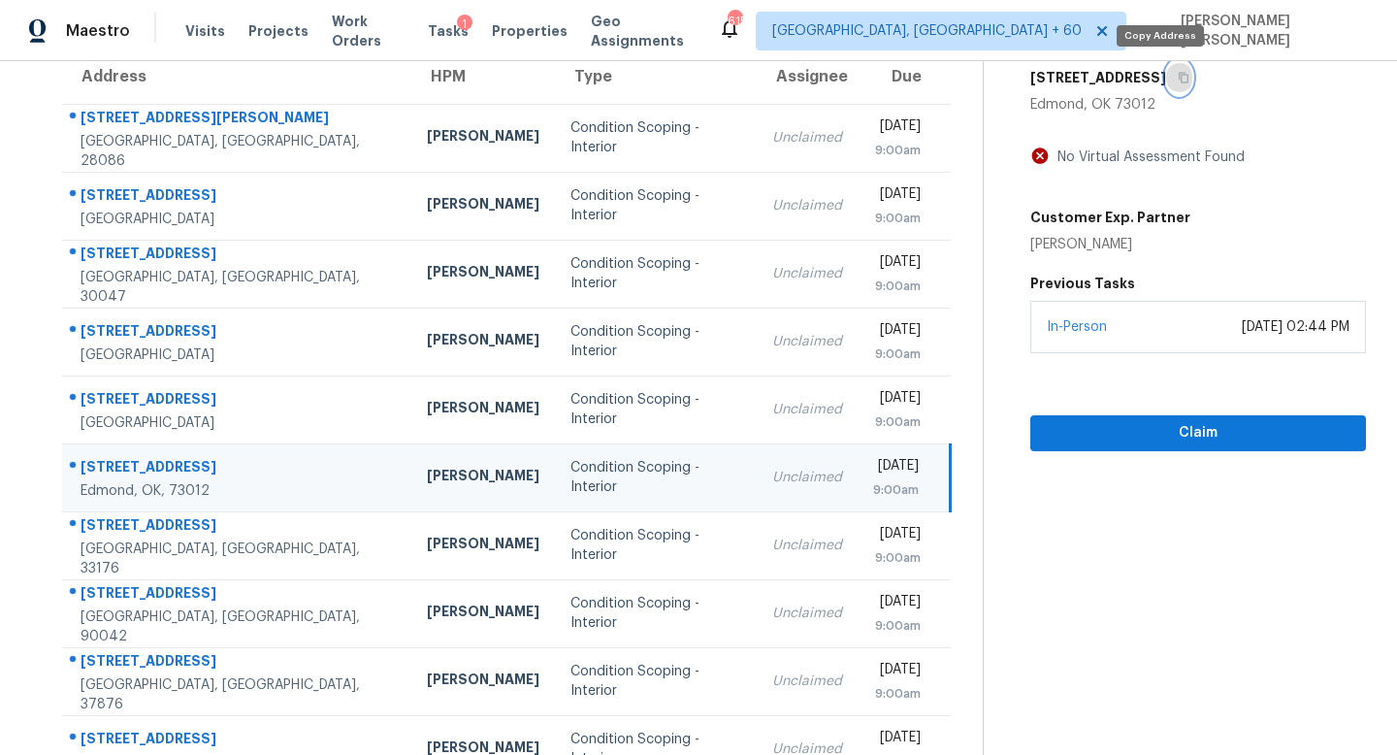
click at [1166, 83] on button "button" at bounding box center [1179, 77] width 26 height 35
click at [1178, 81] on icon "button" at bounding box center [1184, 78] width 12 height 12
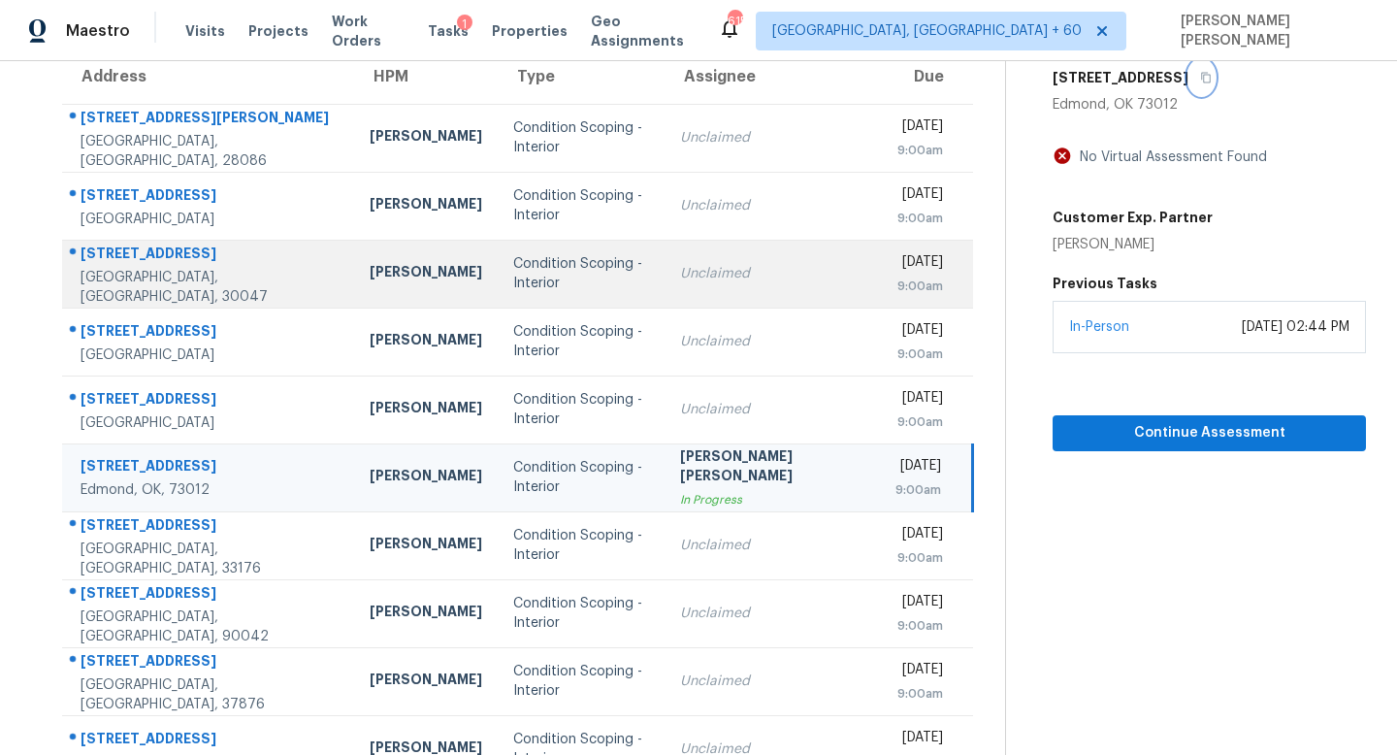
scroll to position [255, 0]
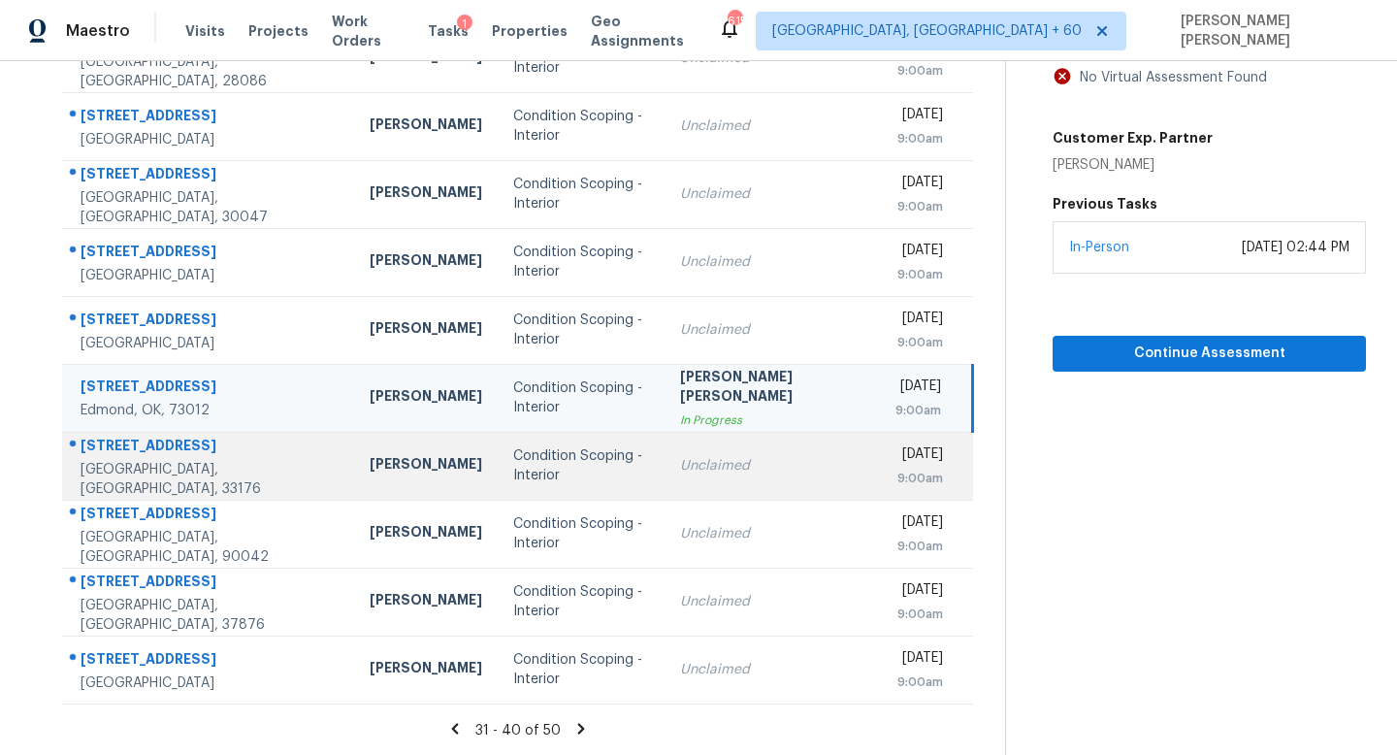
click at [685, 434] on td "Unclaimed" at bounding box center [772, 466] width 215 height 68
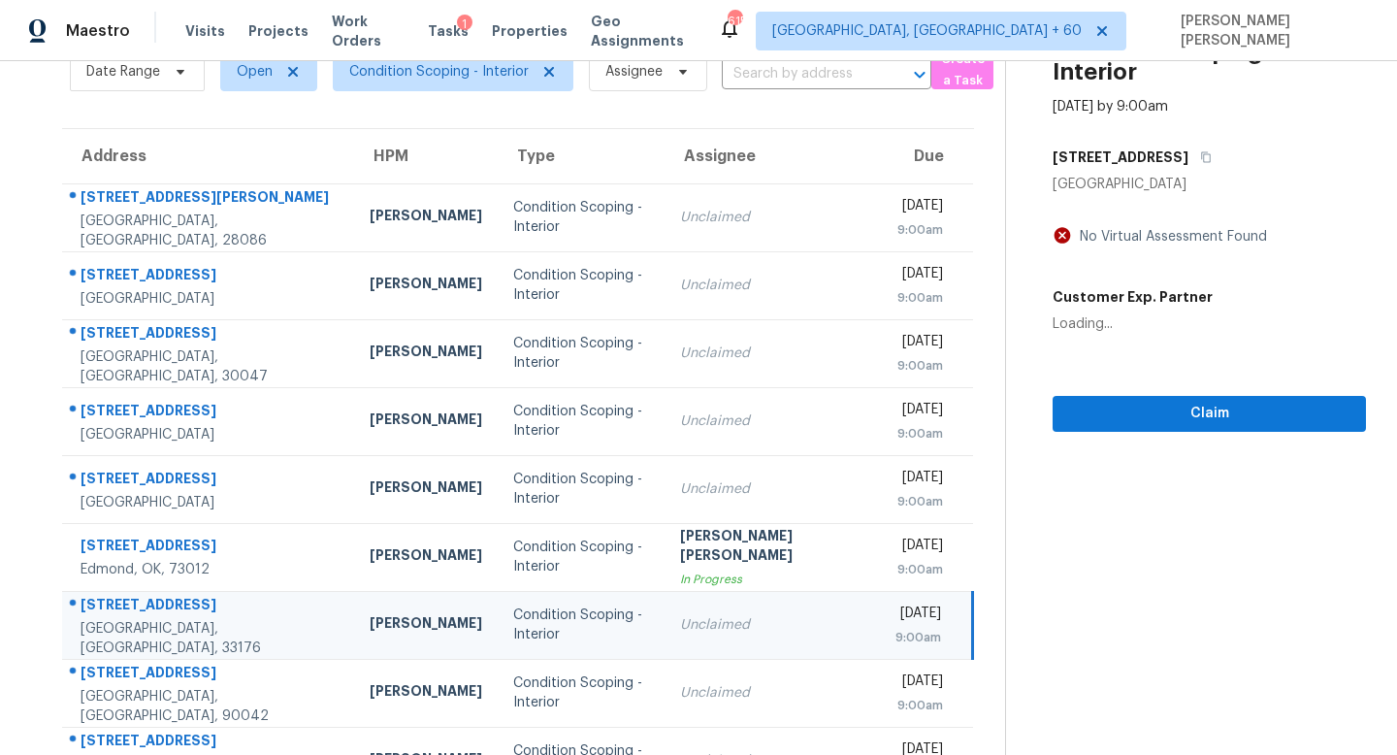
scroll to position [0, 0]
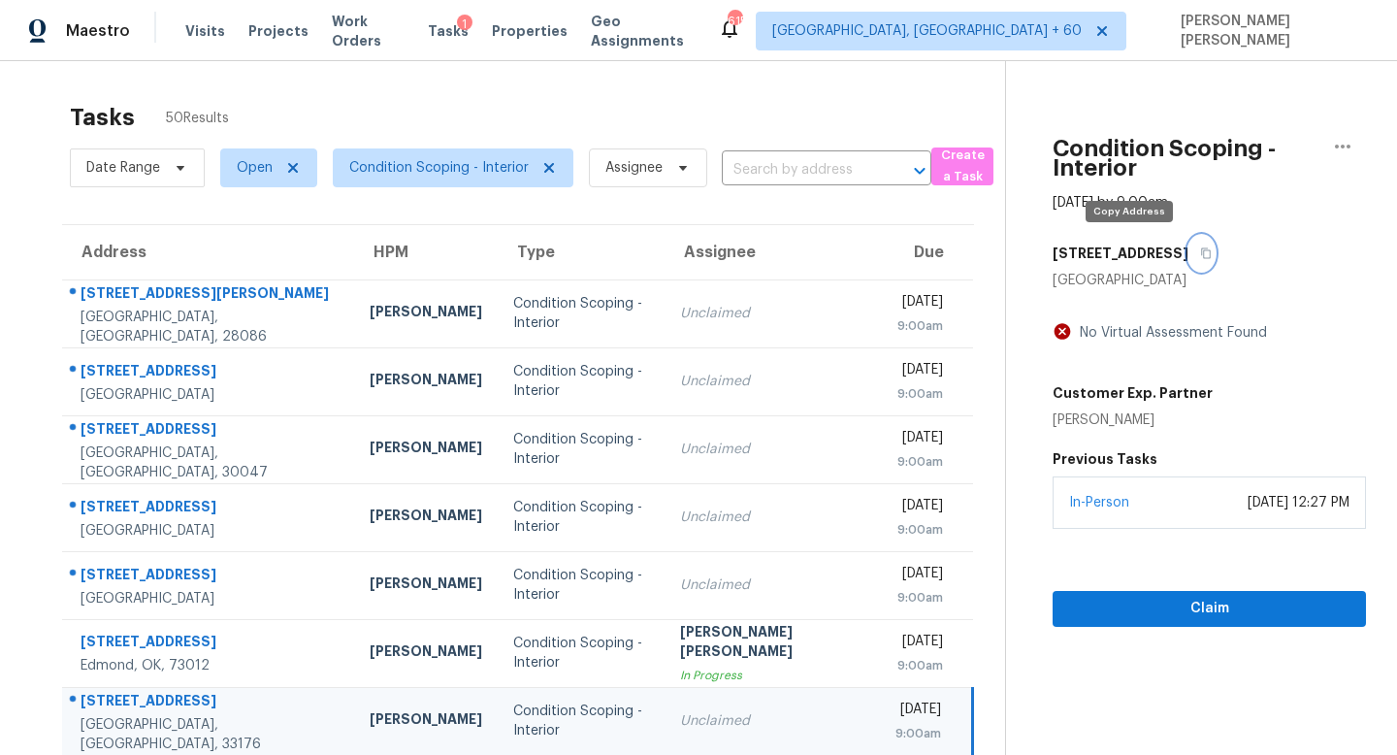
click at [1189, 240] on button "button" at bounding box center [1202, 253] width 26 height 35
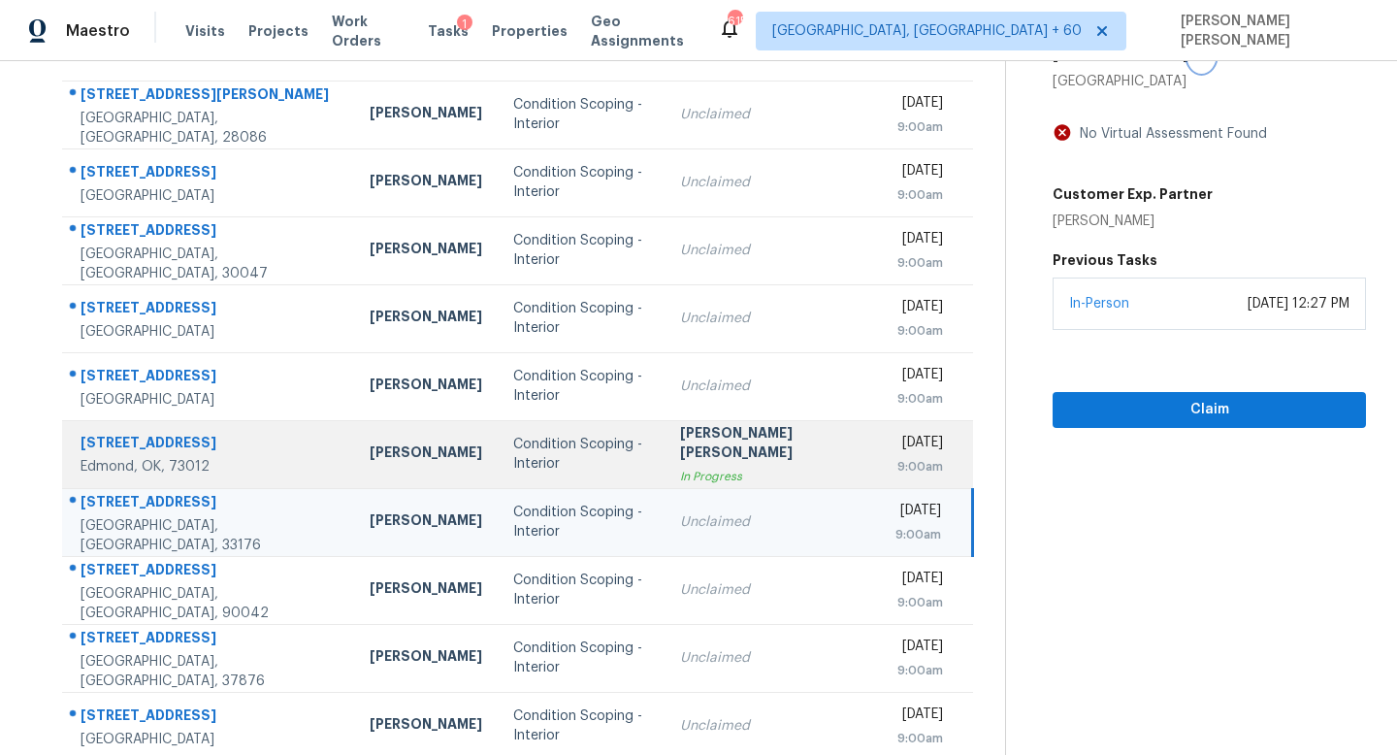
scroll to position [255, 0]
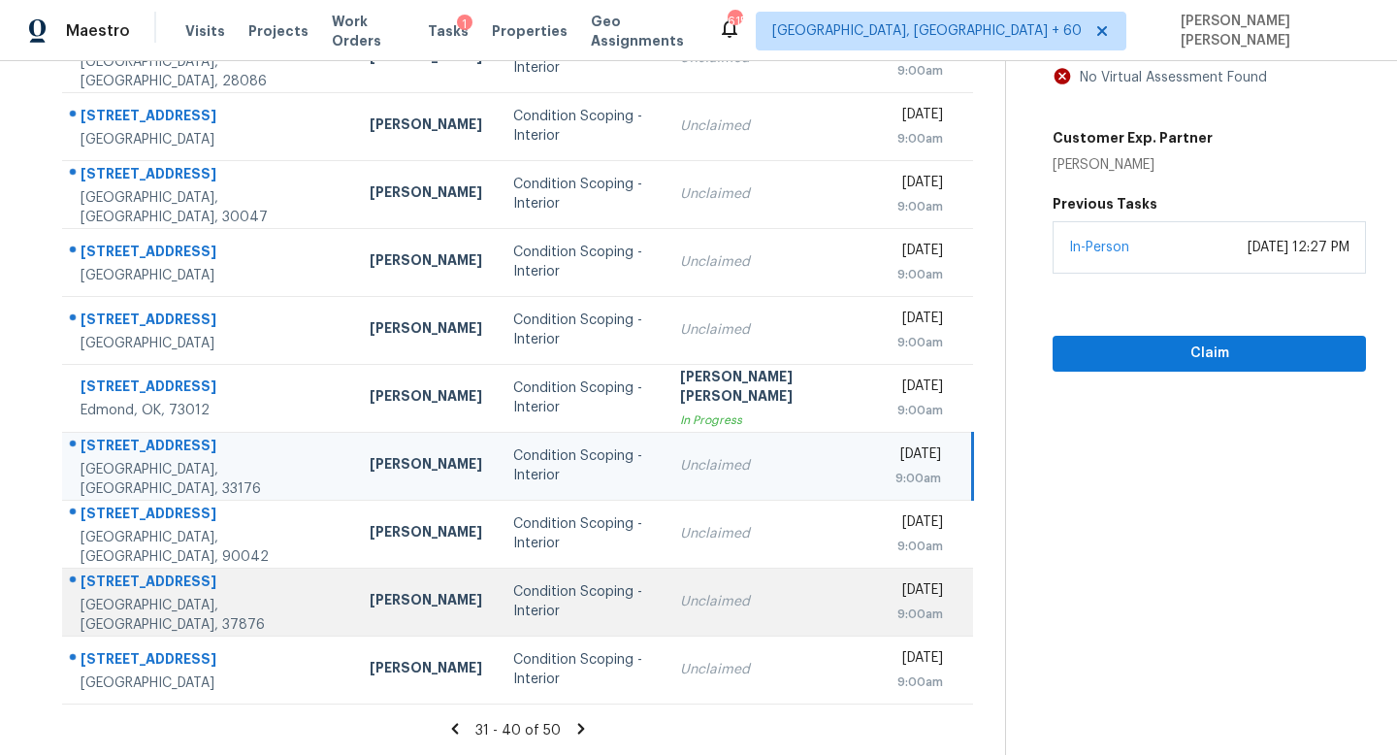
click at [687, 570] on td "Unclaimed" at bounding box center [772, 602] width 215 height 68
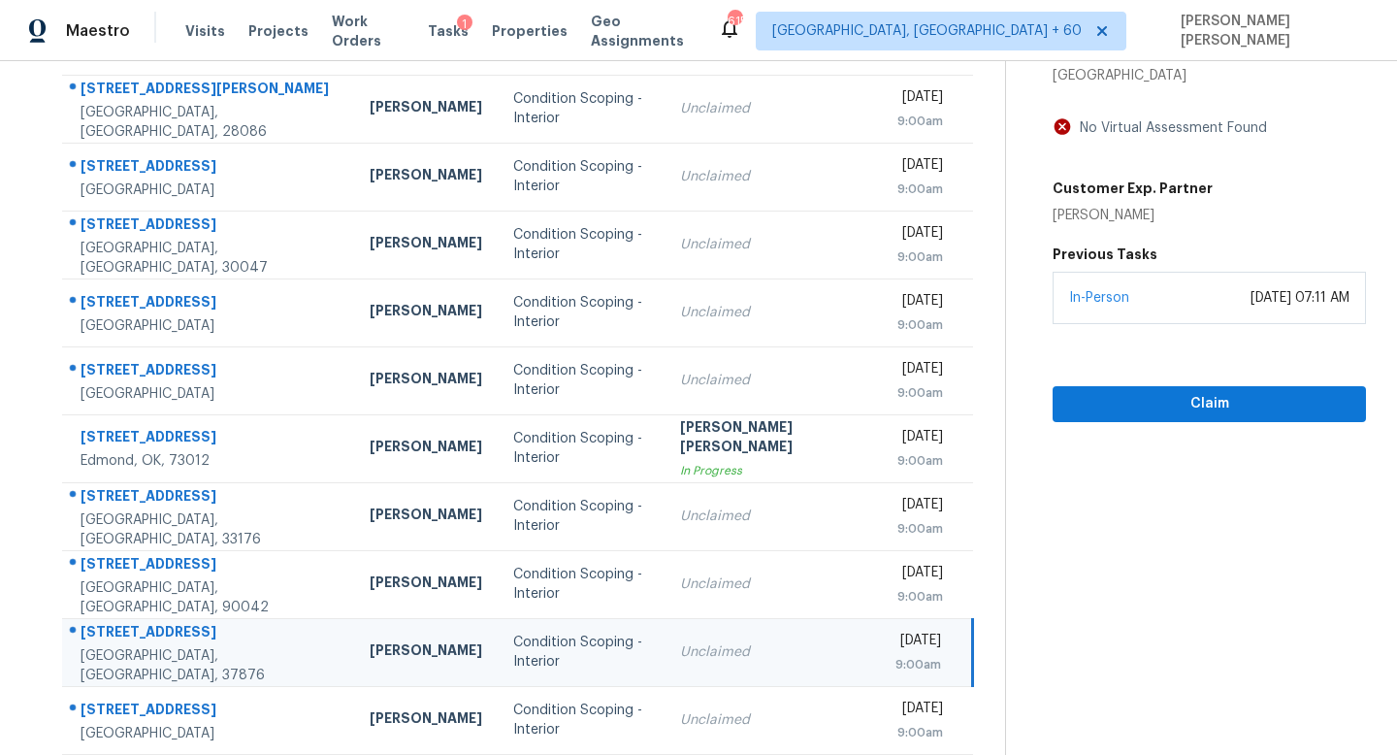
scroll to position [148, 0]
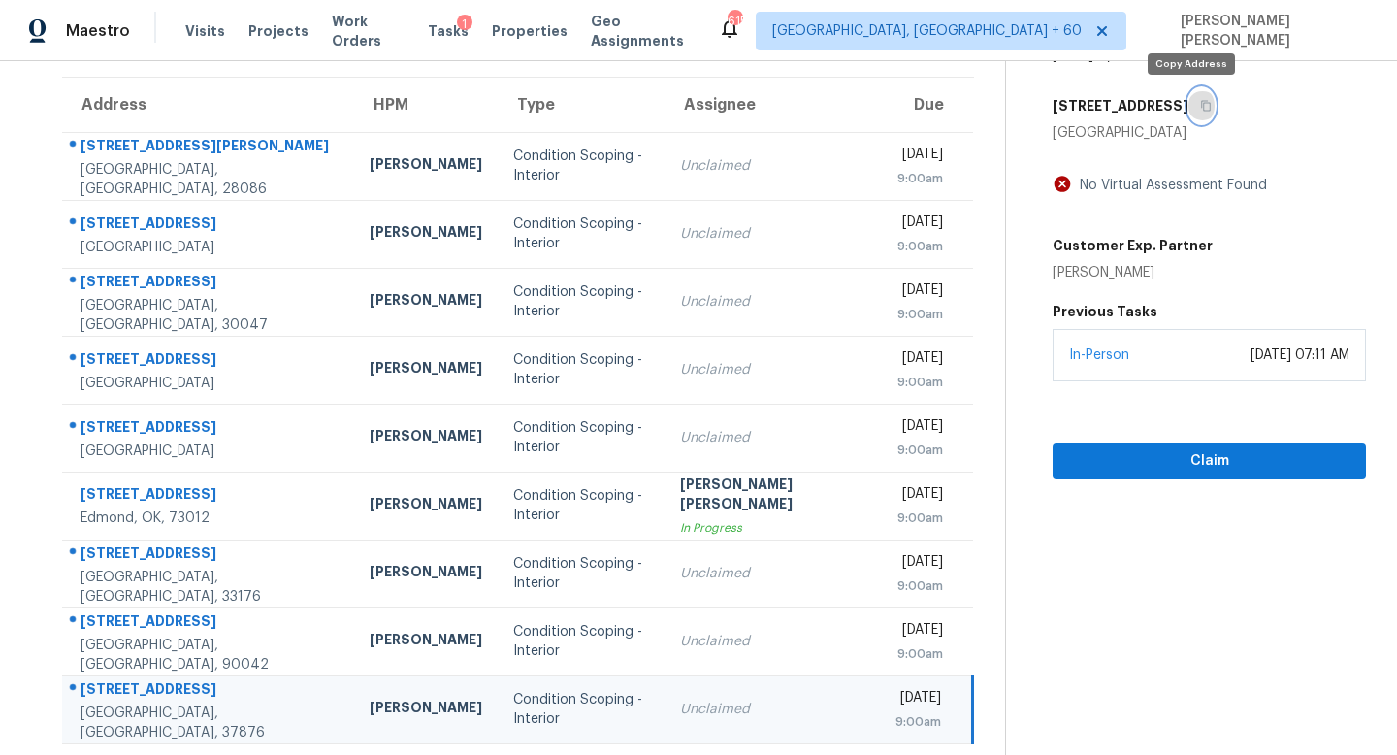
click at [1189, 108] on button "button" at bounding box center [1202, 105] width 26 height 35
click at [1200, 105] on icon "button" at bounding box center [1206, 106] width 12 height 12
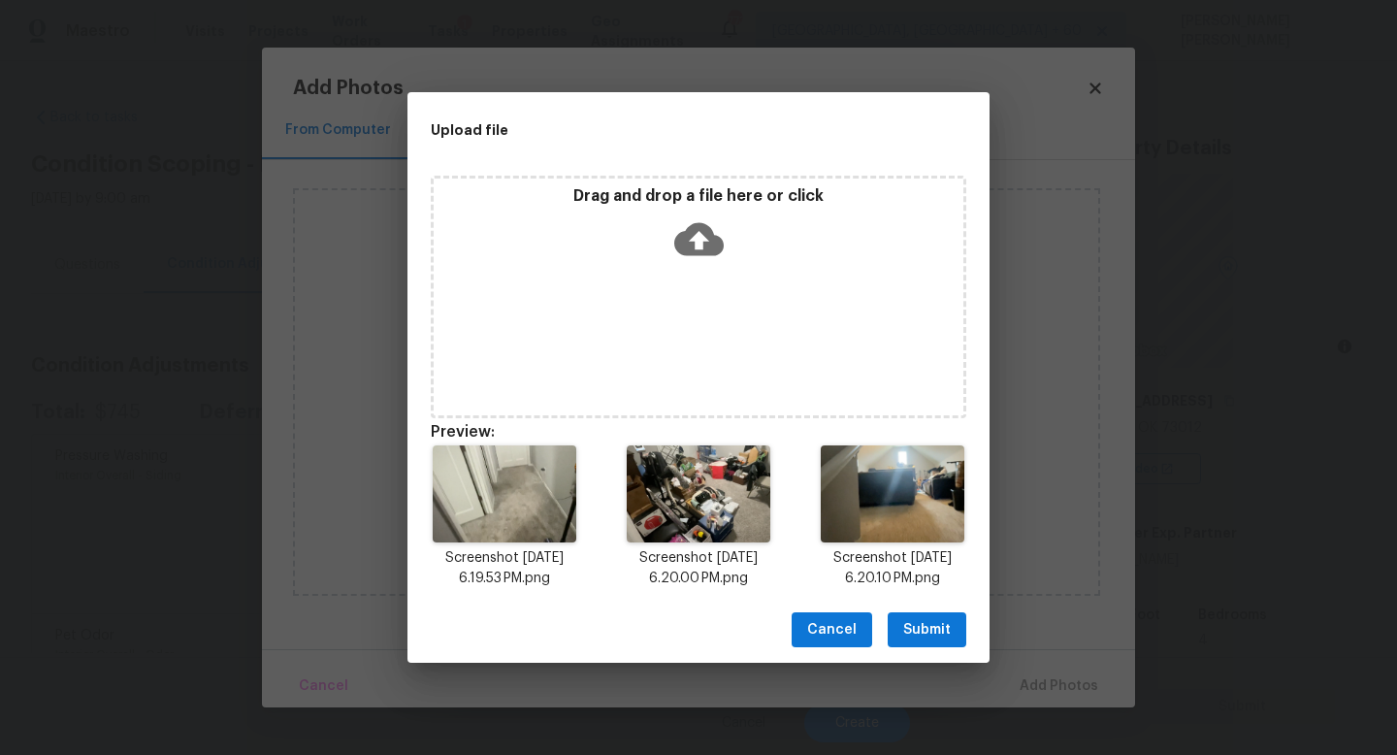
scroll to position [188, 0]
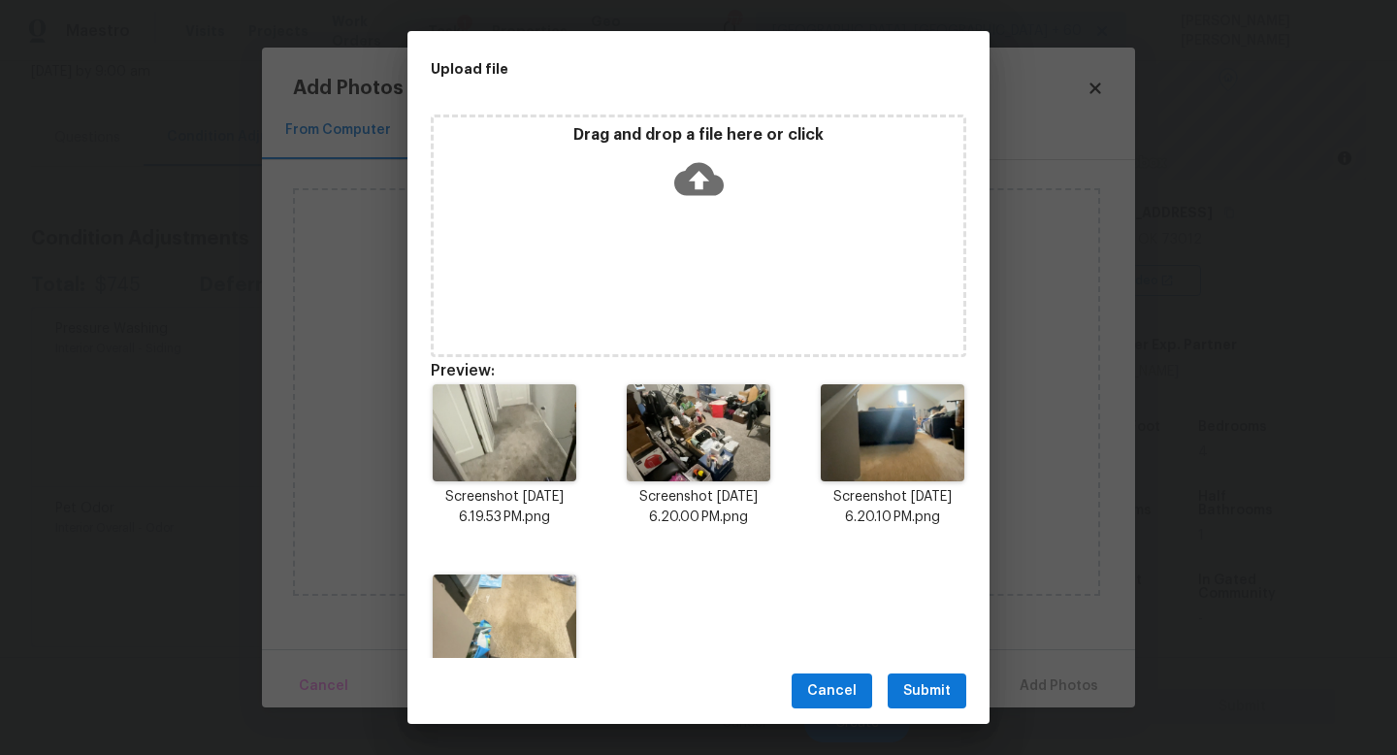
click at [934, 686] on span "Submit" at bounding box center [927, 691] width 48 height 24
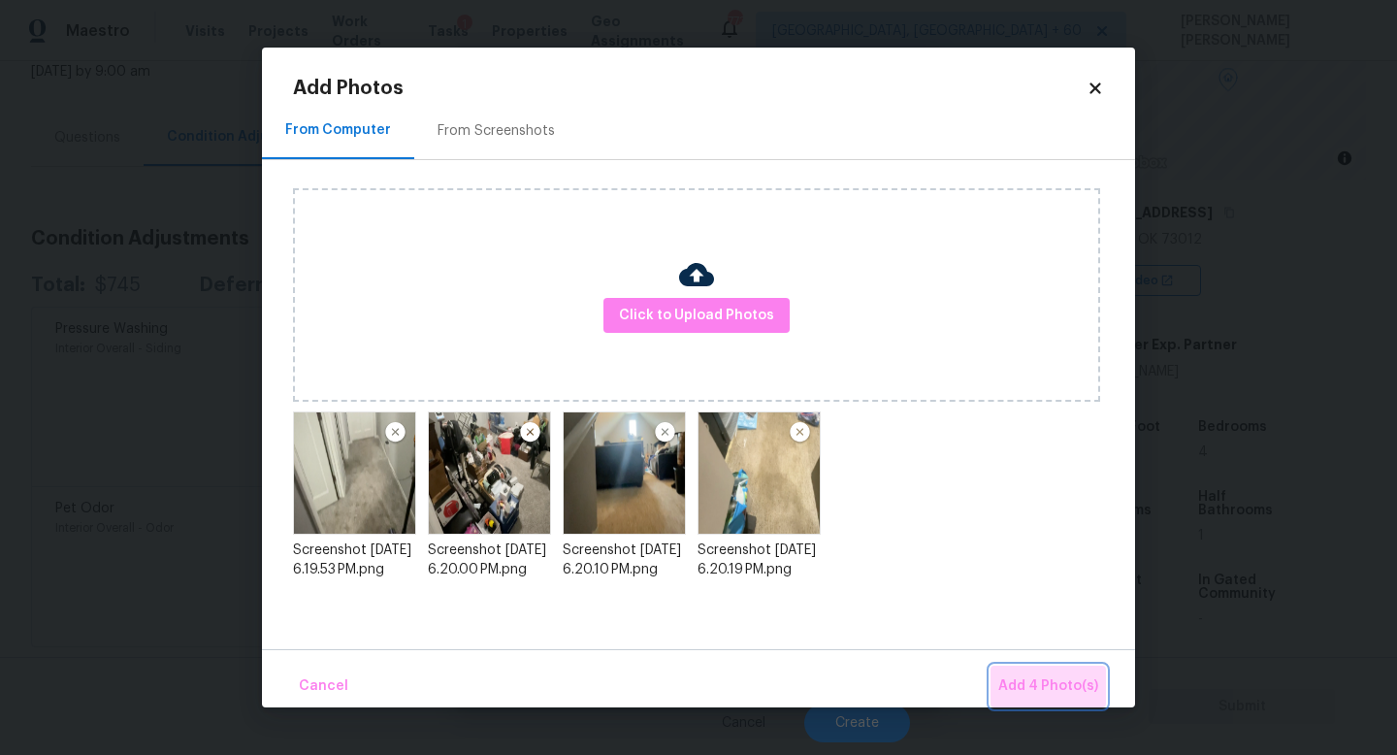
click at [1067, 677] on span "Add 4 Photo(s)" at bounding box center [1049, 686] width 100 height 24
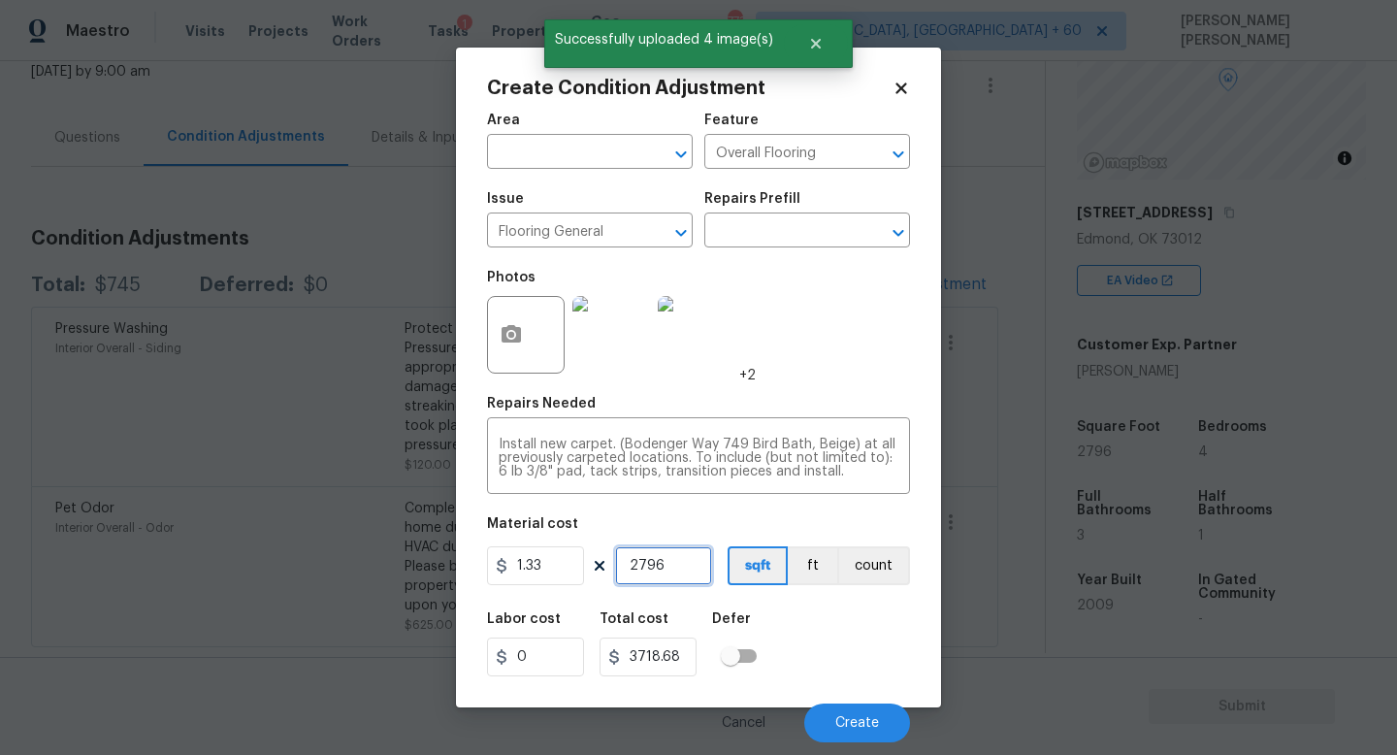
drag, startPoint x: 697, startPoint y: 568, endPoint x: 336, endPoint y: 568, distance: 361.0
click at [336, 568] on div "Create Condition Adjustment Area ​ Feature Overall Flooring ​ Issue Flooring Ge…" at bounding box center [698, 377] width 1397 height 755
type input "1"
type input "1.33"
type input "10"
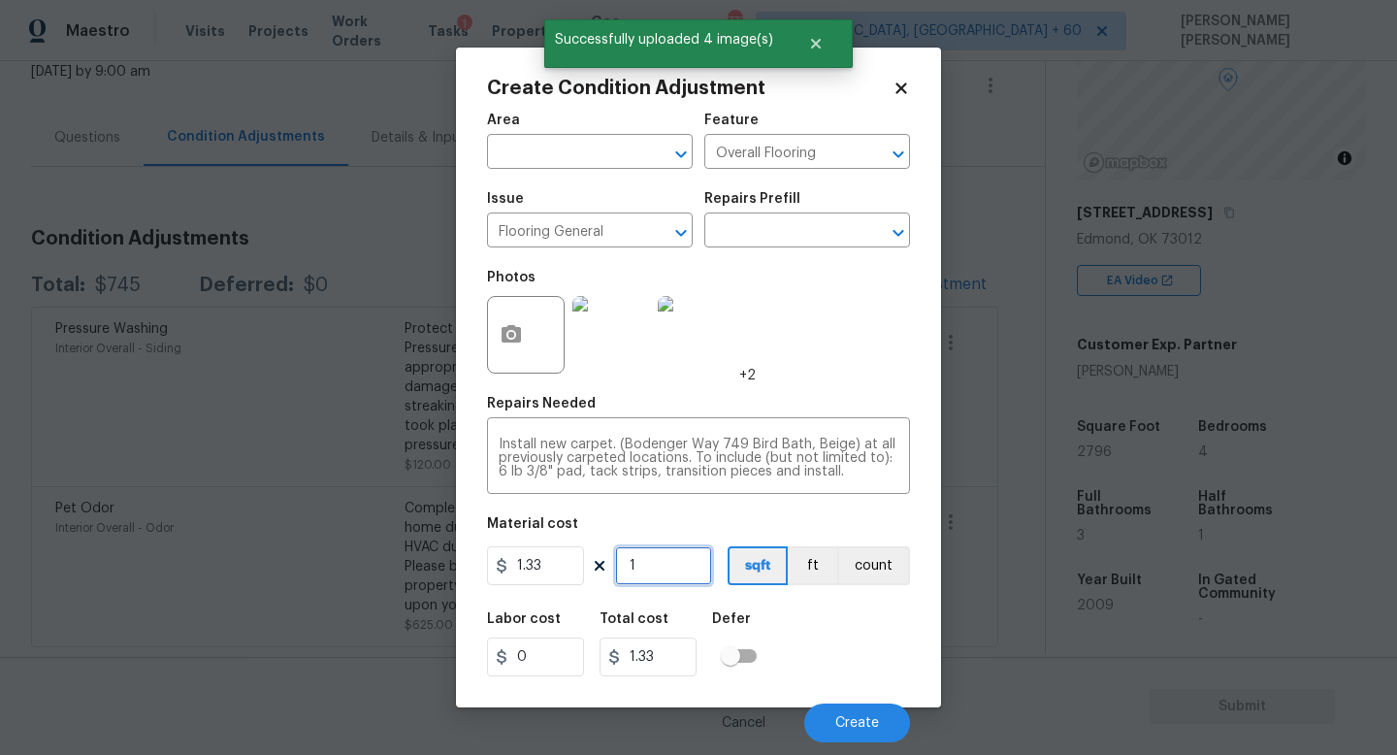
type input "13.3"
type input "100"
type input "133"
type input "1000"
type input "1330"
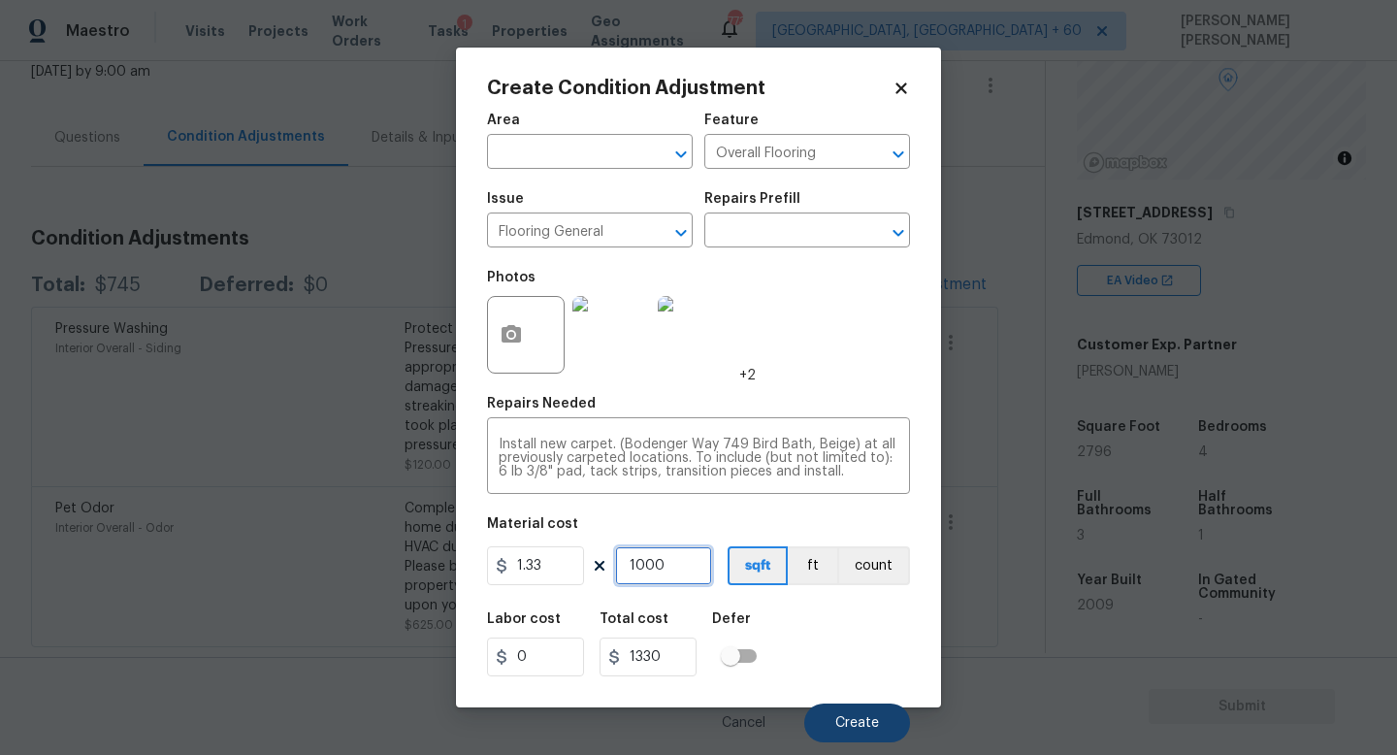
type input "1000"
click at [865, 721] on span "Create" at bounding box center [858, 723] width 44 height 15
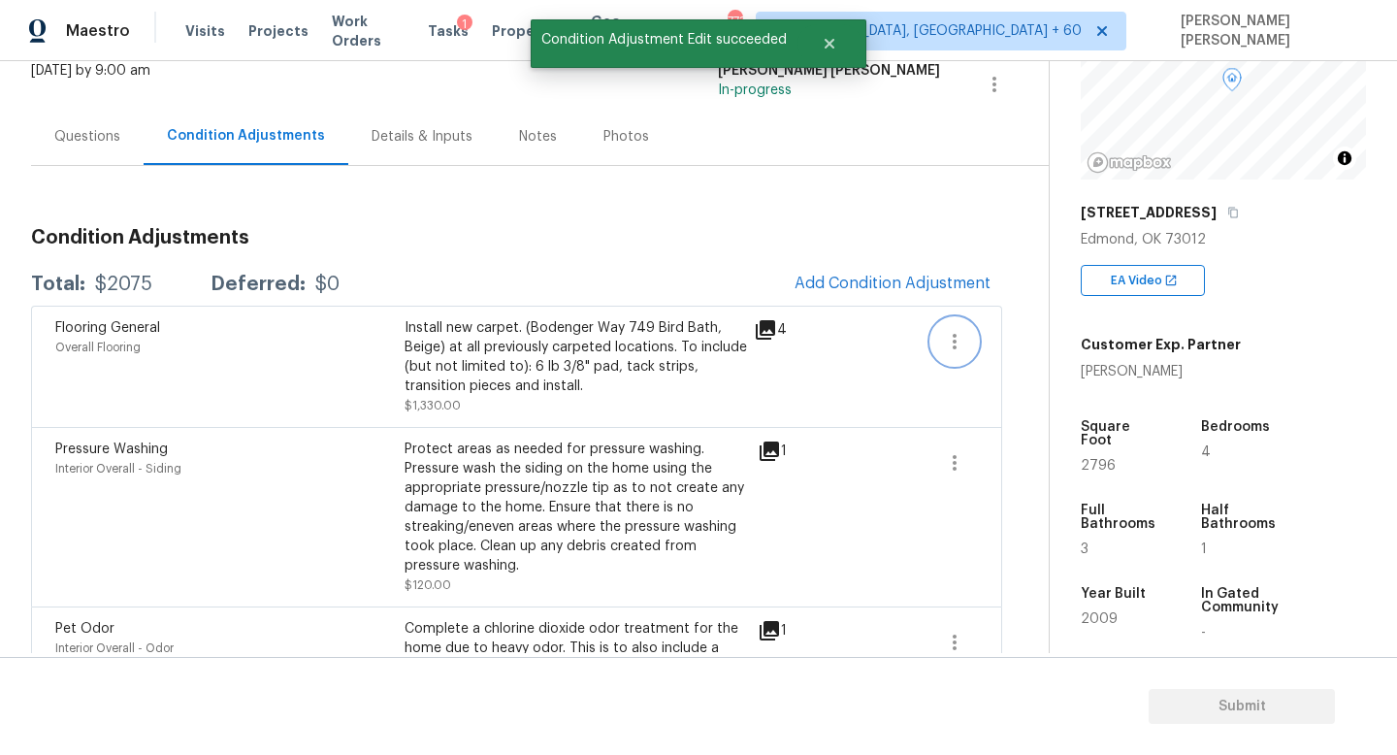
click at [965, 330] on icon "button" at bounding box center [954, 341] width 23 height 23
click at [1067, 330] on div "Edit" at bounding box center [1064, 337] width 151 height 19
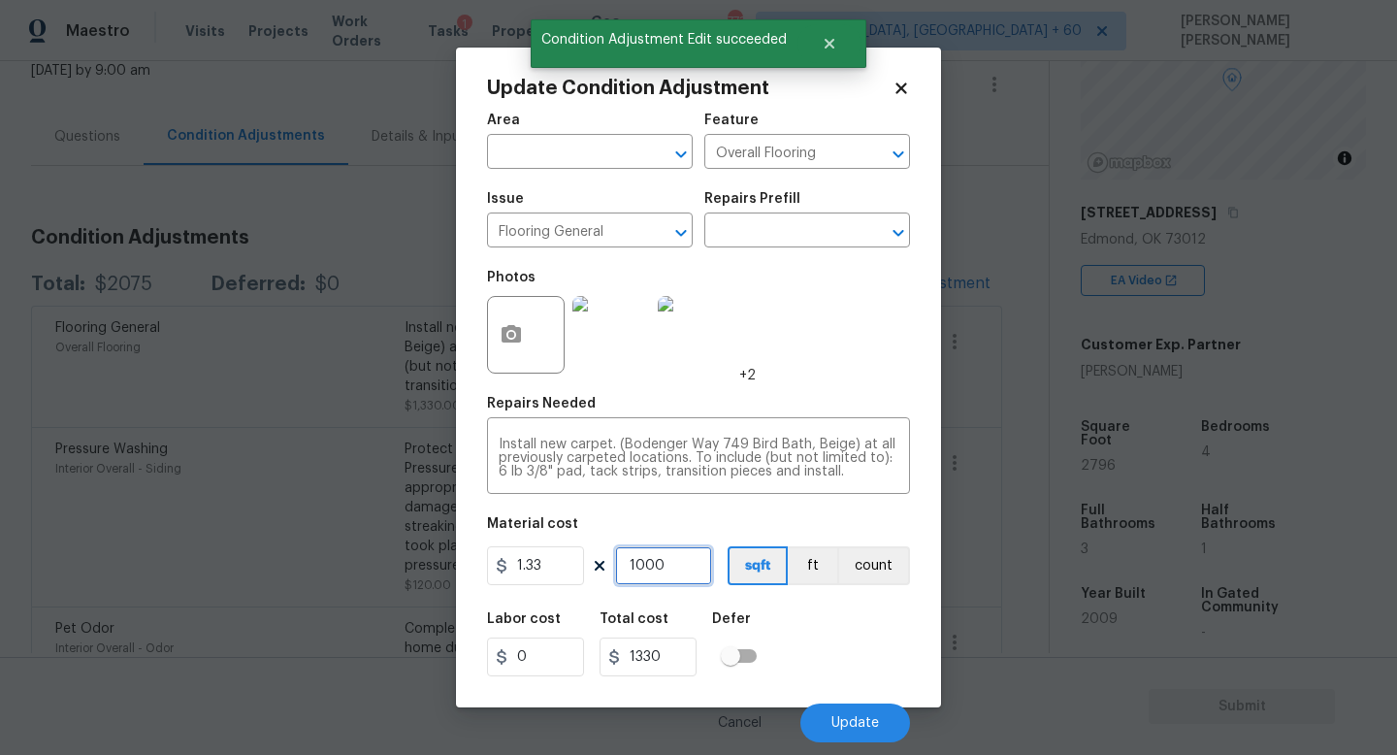
click at [673, 557] on input "1000" at bounding box center [663, 565] width 97 height 39
type input "100"
type input "133"
type input "10"
type input "13.3"
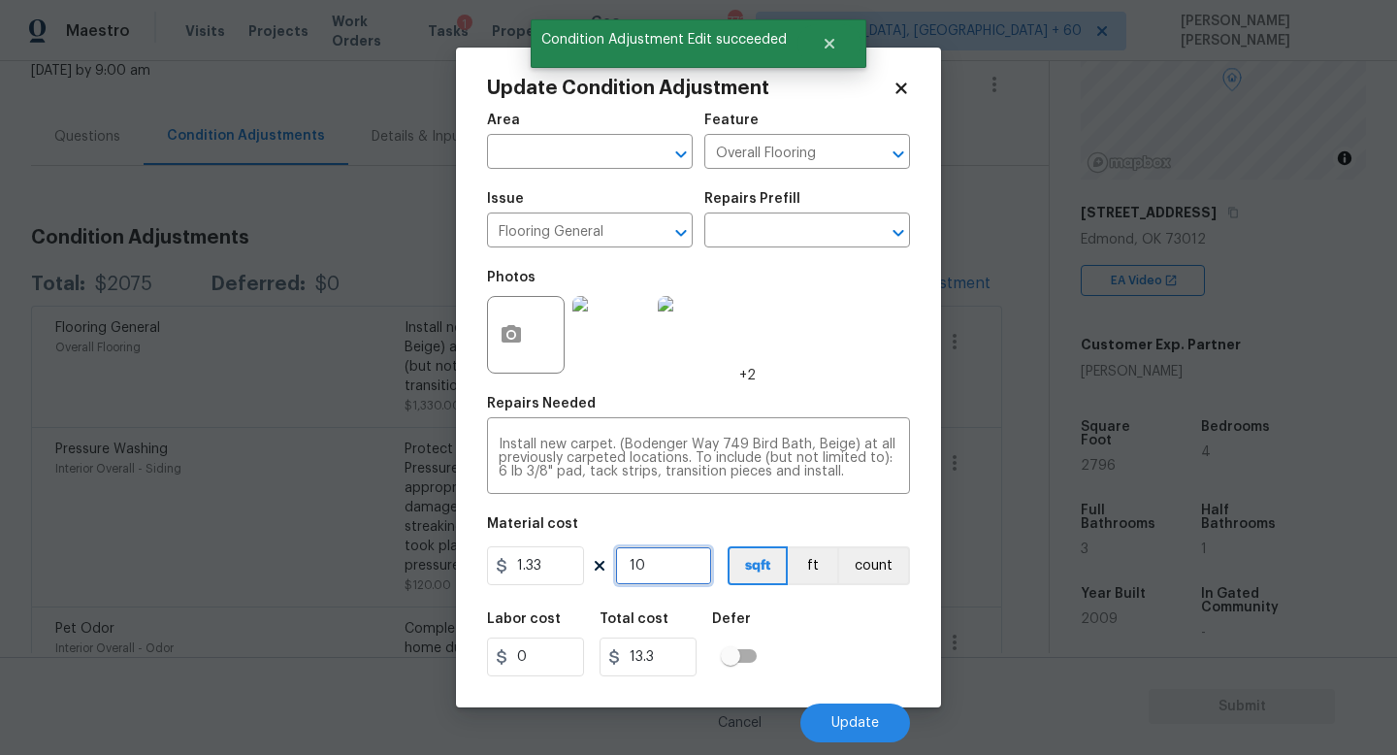
type input "1"
type input "1.33"
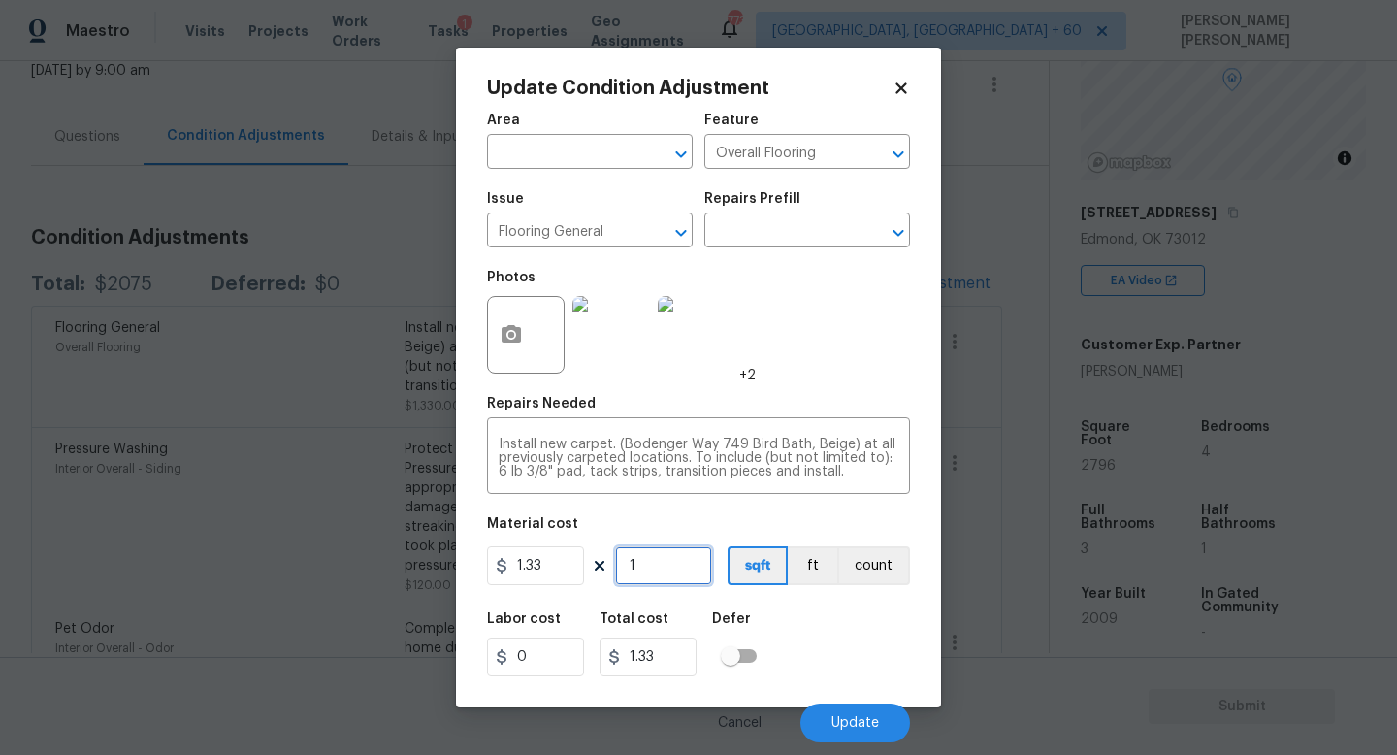
type input "15"
type input "19.95"
type input "150"
type input "199.5"
type input "1500"
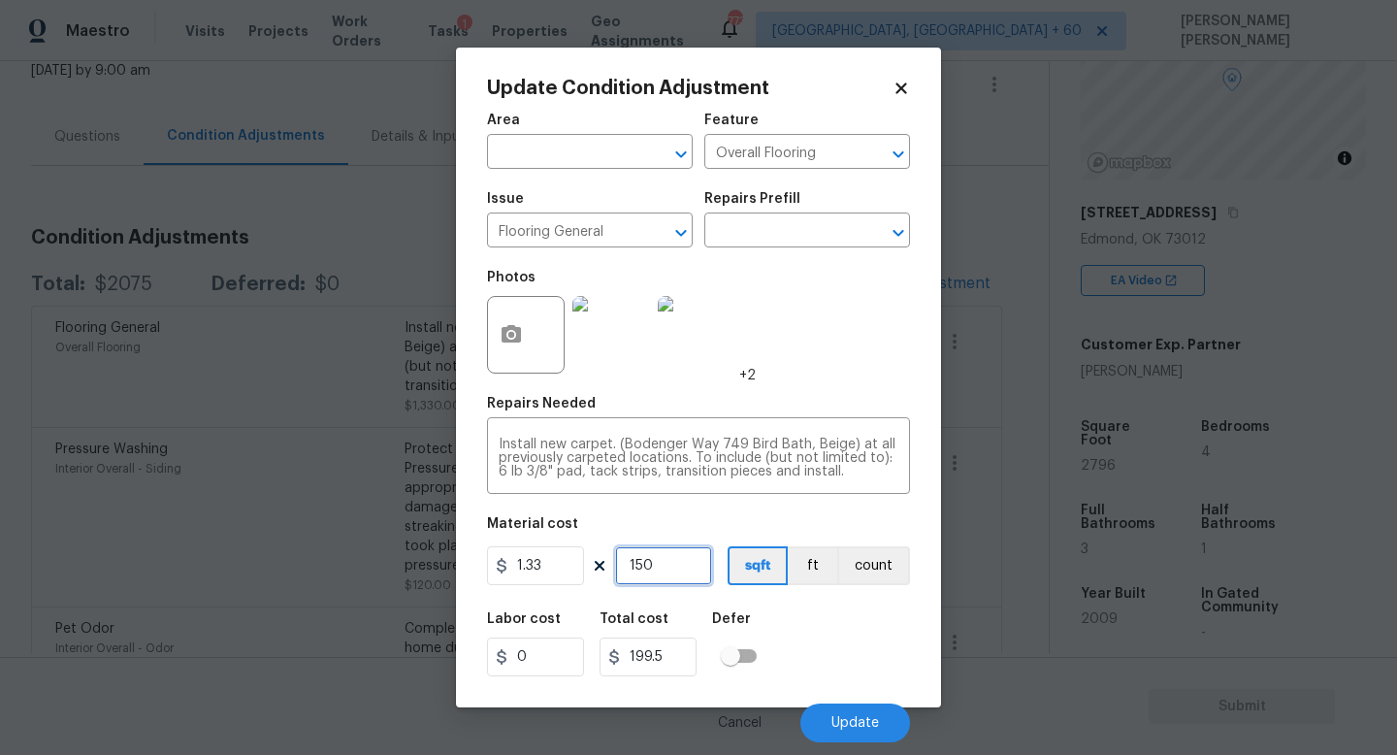
type input "1995"
type input "1500"
click at [859, 717] on span "Update" at bounding box center [856, 723] width 48 height 15
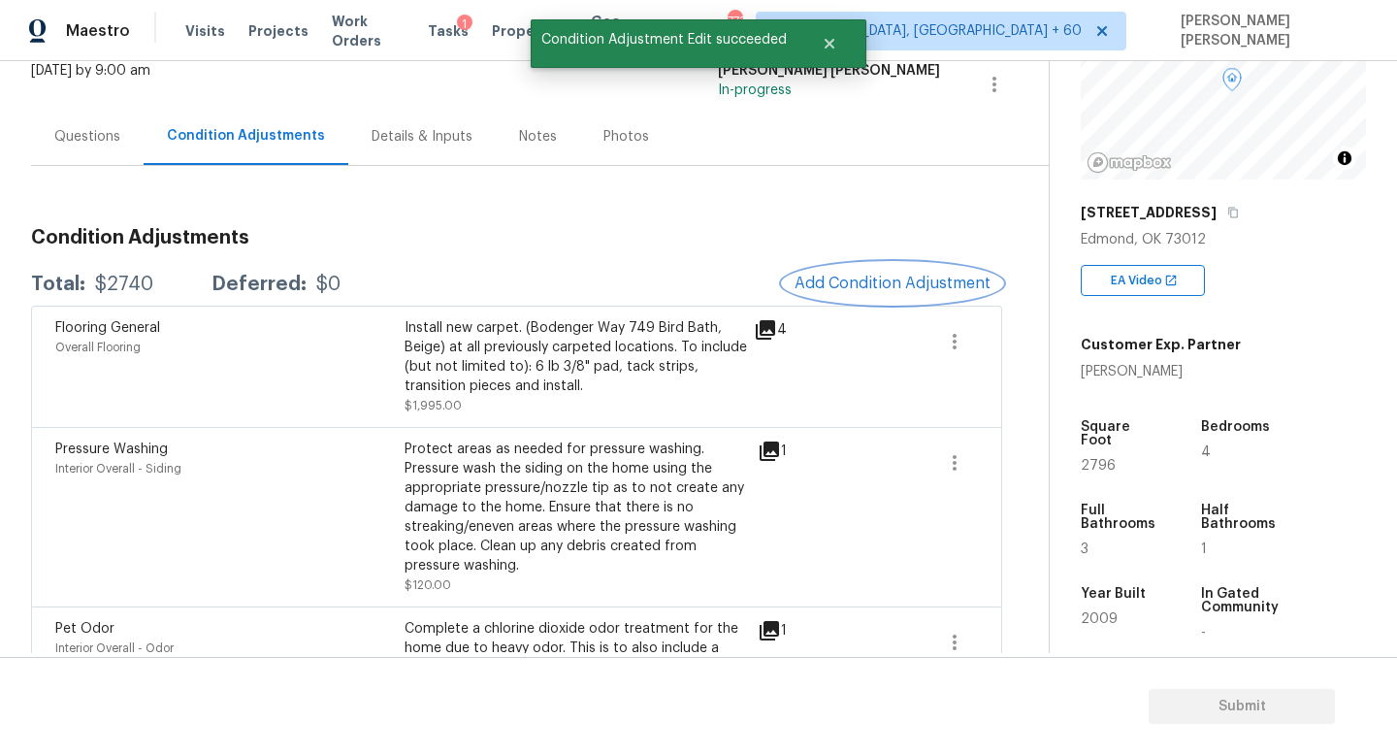
click at [852, 274] on button "Add Condition Adjustment" at bounding box center [892, 283] width 219 height 41
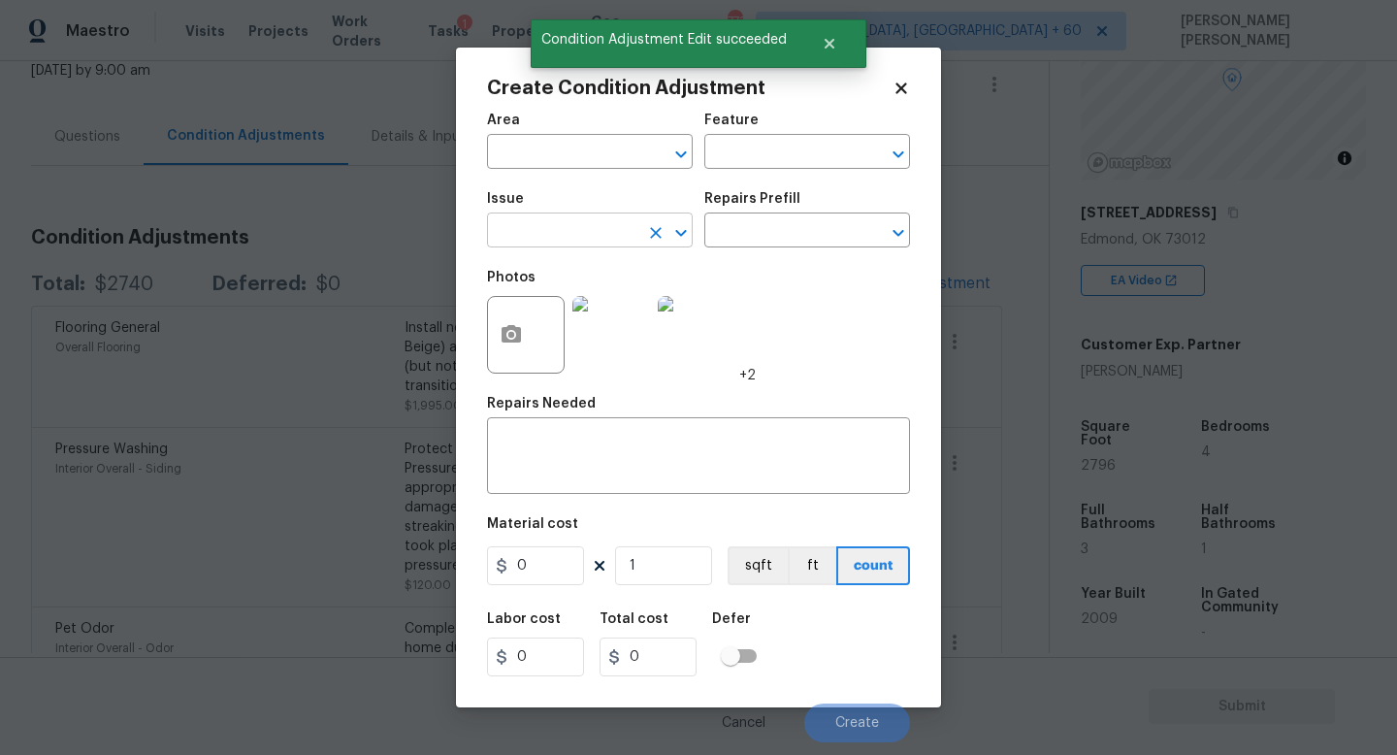
click at [608, 242] on input "text" at bounding box center [562, 232] width 151 height 30
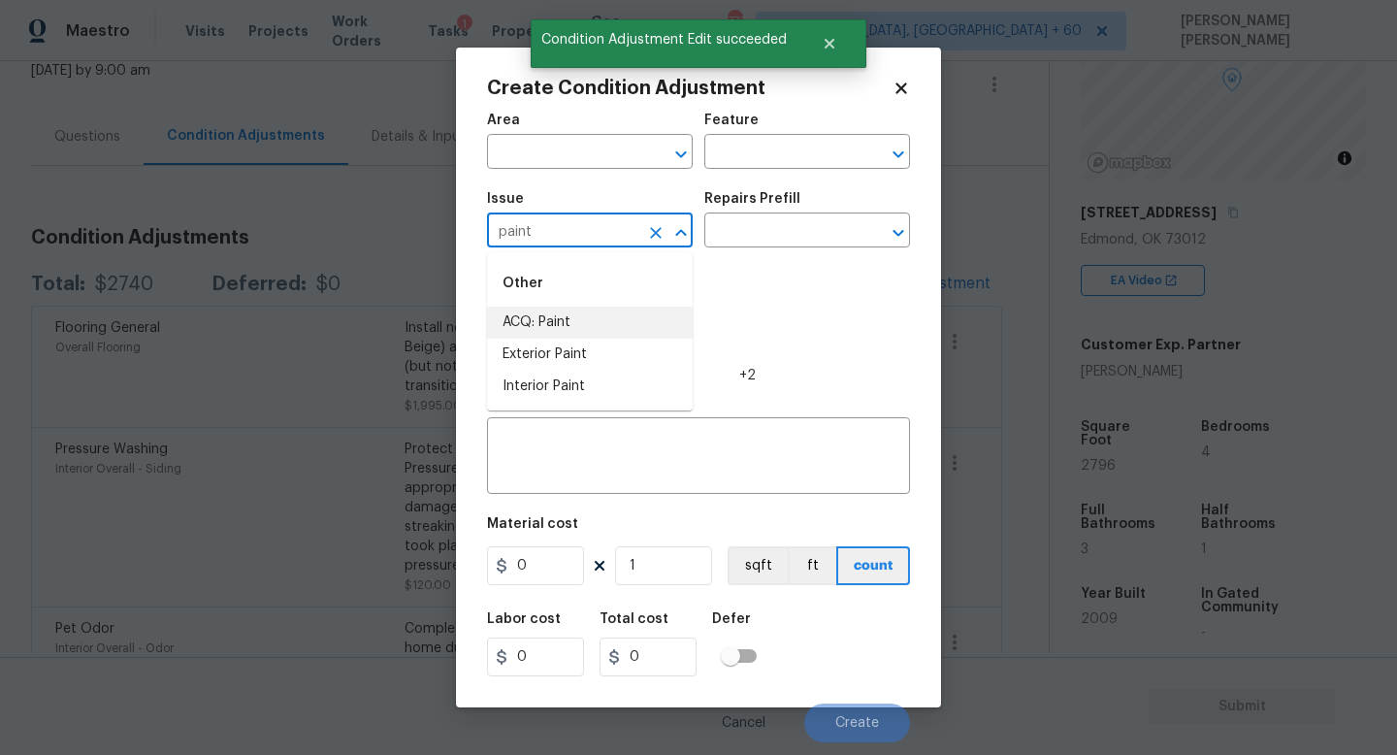
click at [595, 314] on li "ACQ: Paint" at bounding box center [590, 323] width 206 height 32
type input "ACQ: Paint"
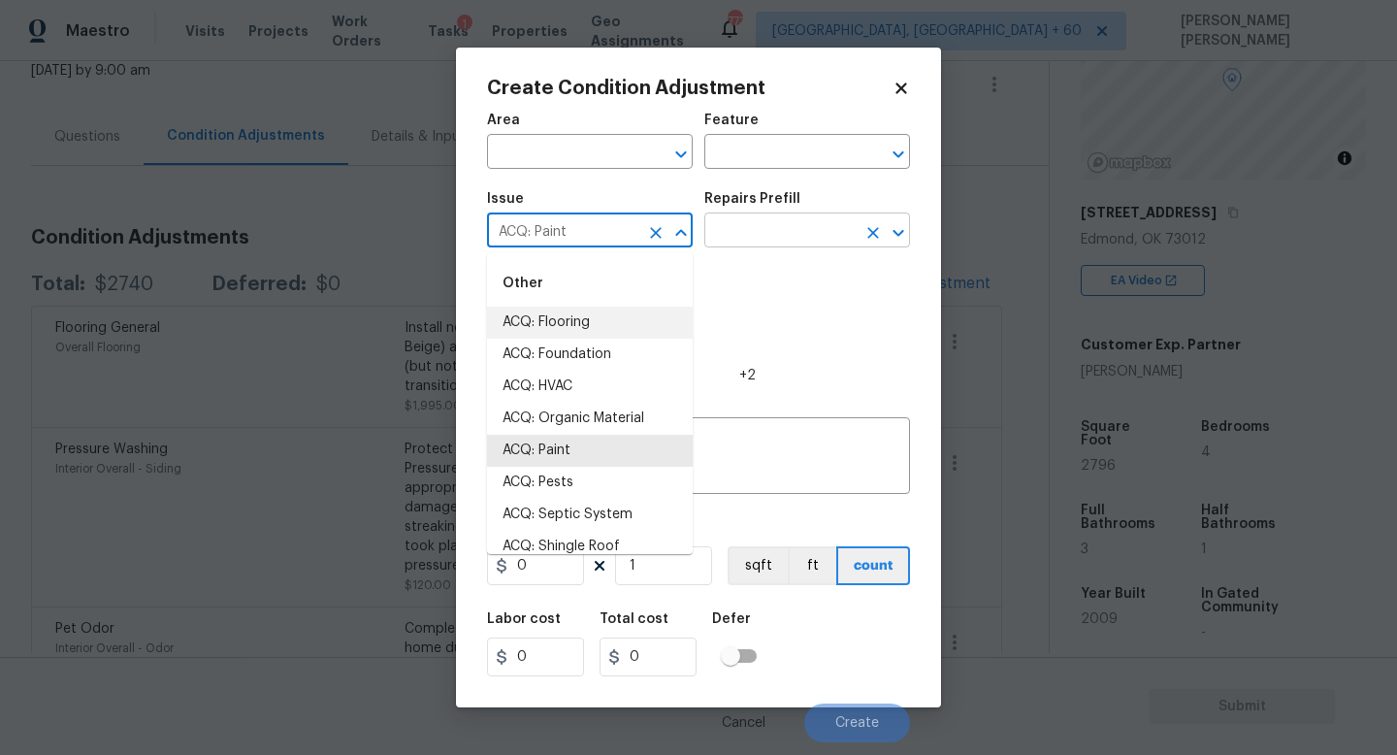
click at [780, 220] on input "text" at bounding box center [780, 232] width 151 height 30
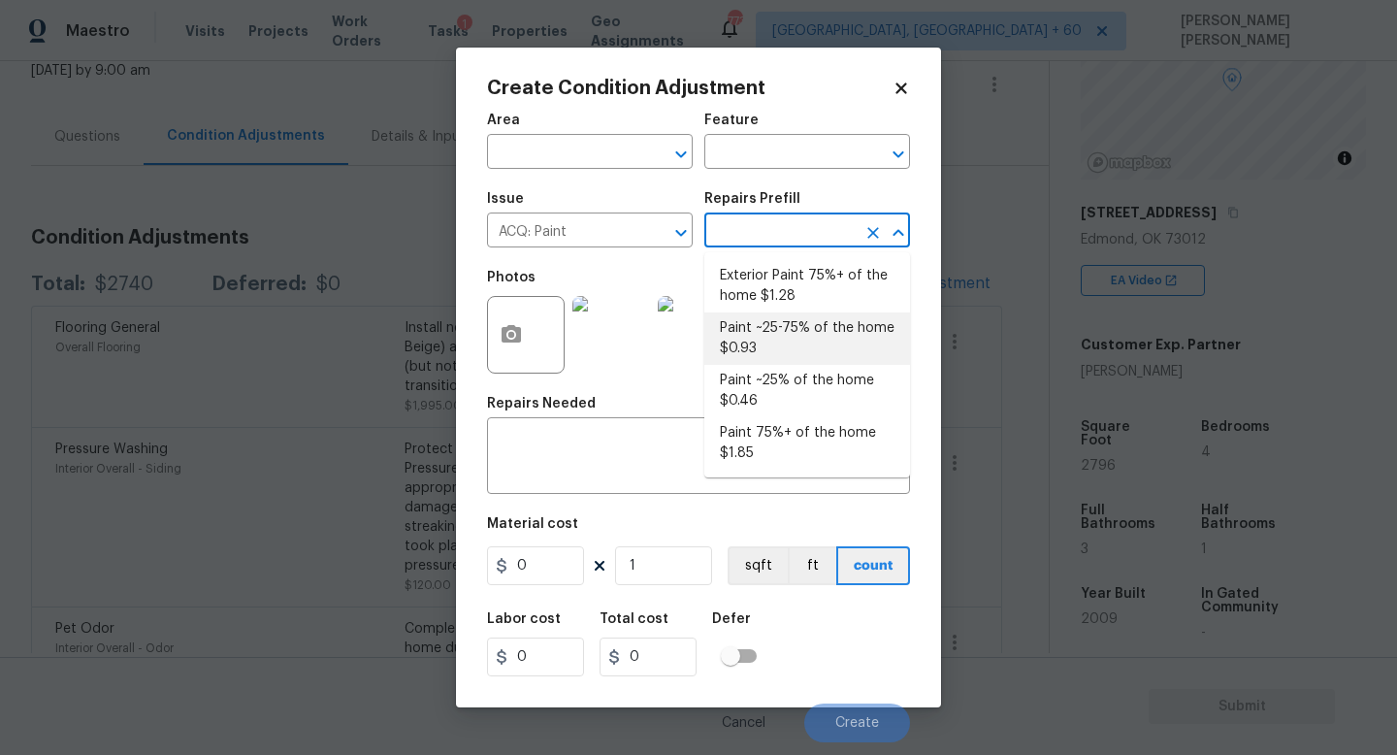
click at [764, 320] on li "Paint ~25-75% of the home $0.93" at bounding box center [808, 338] width 206 height 52
type input "Acquisition"
type textarea "Acquisition Scope: ~25 - 75% of the home needs interior paint"
type input "0.93"
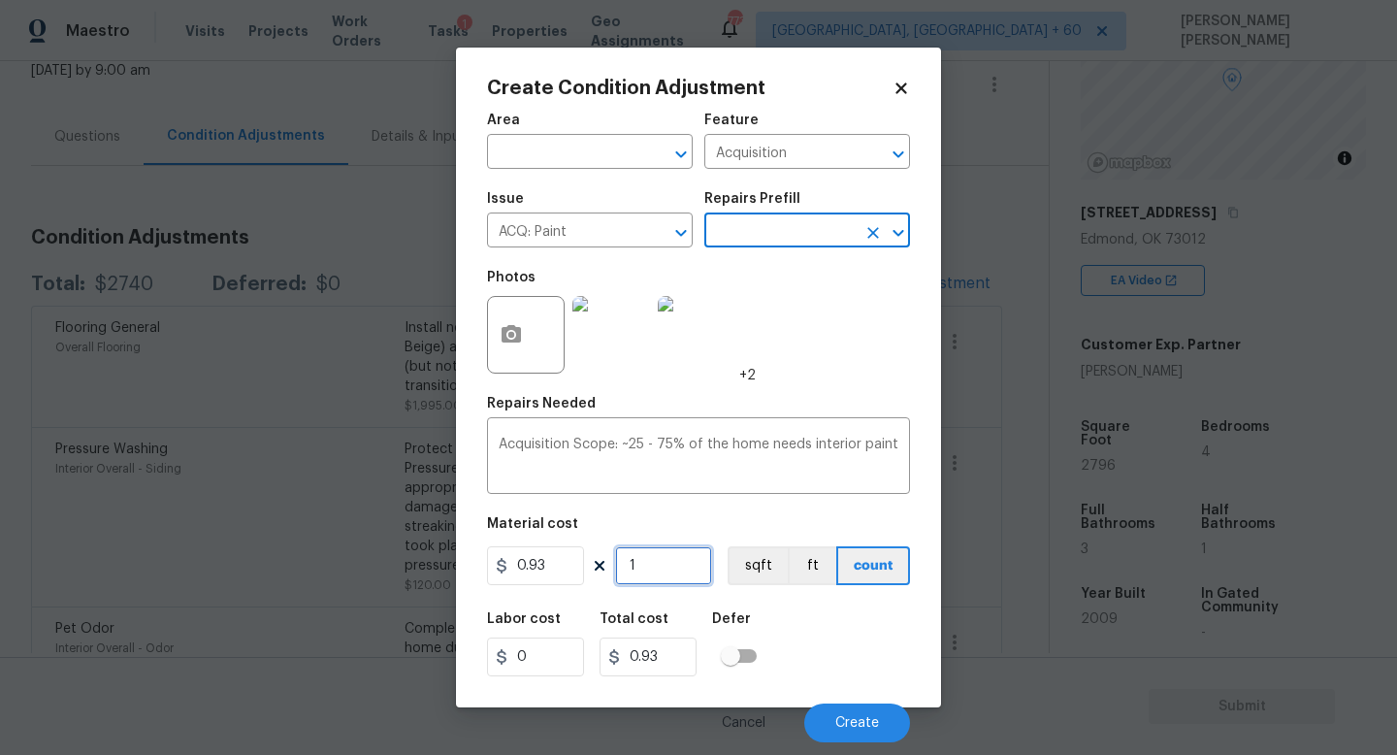
click at [692, 566] on input "1" at bounding box center [663, 565] width 97 height 39
type input "0"
type input "2"
type input "1.86"
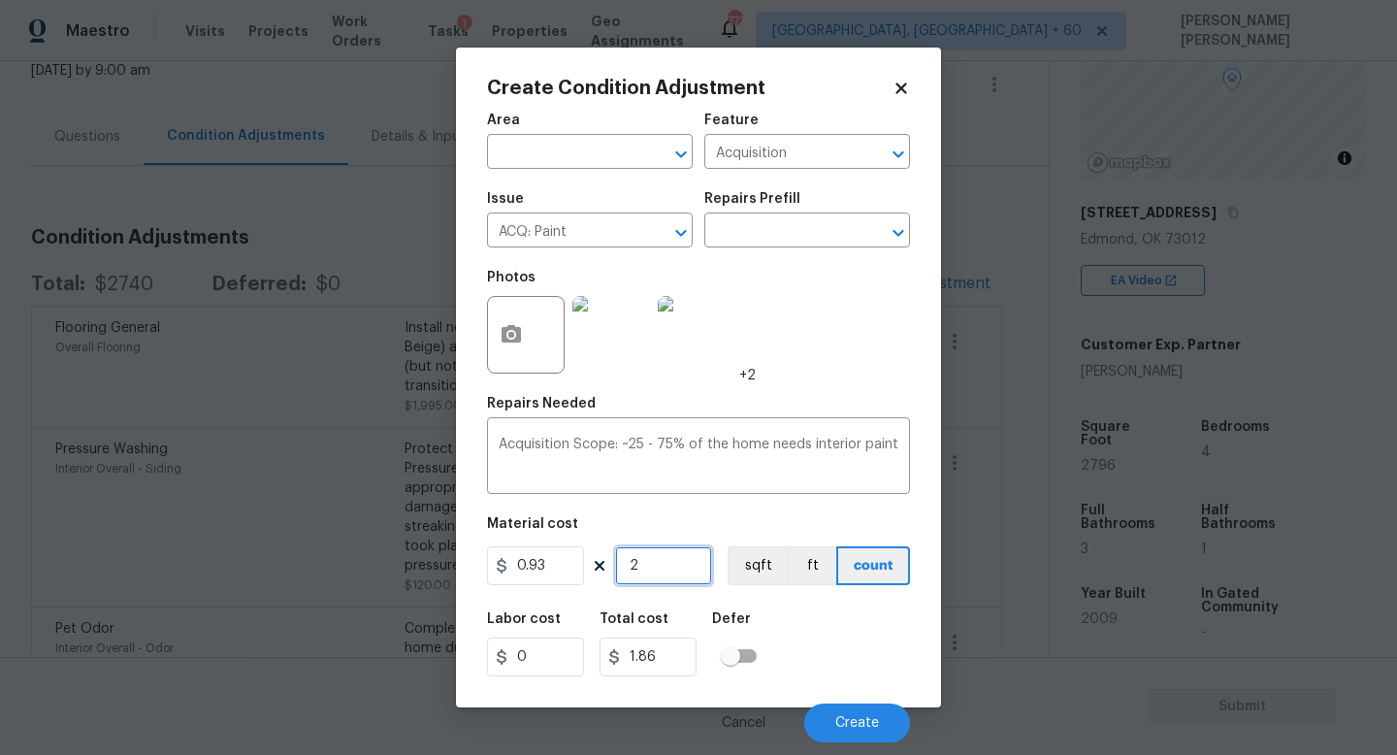
type input "27"
type input "25.11"
type input "279"
type input "259.47"
type input "2796"
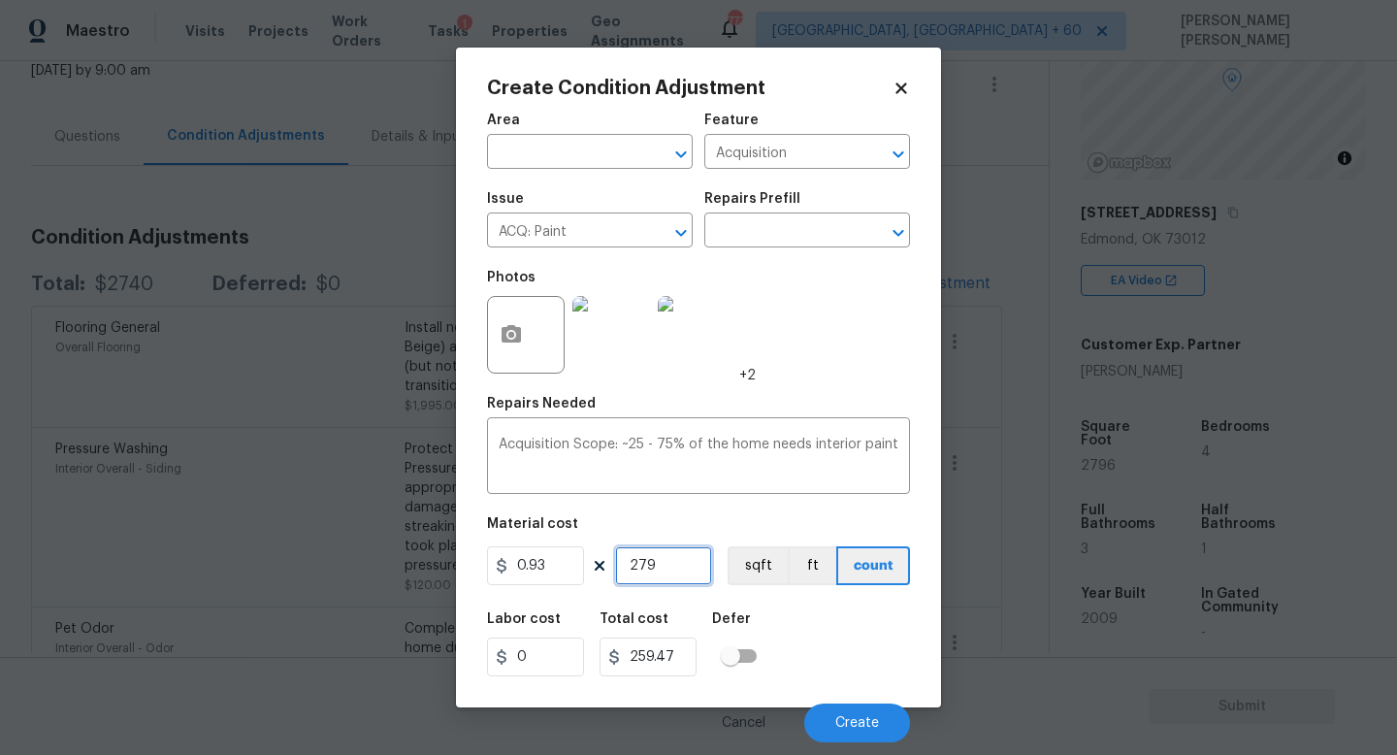
type input "2600.28"
type input "2796"
click at [510, 318] on button "button" at bounding box center [511, 335] width 47 height 76
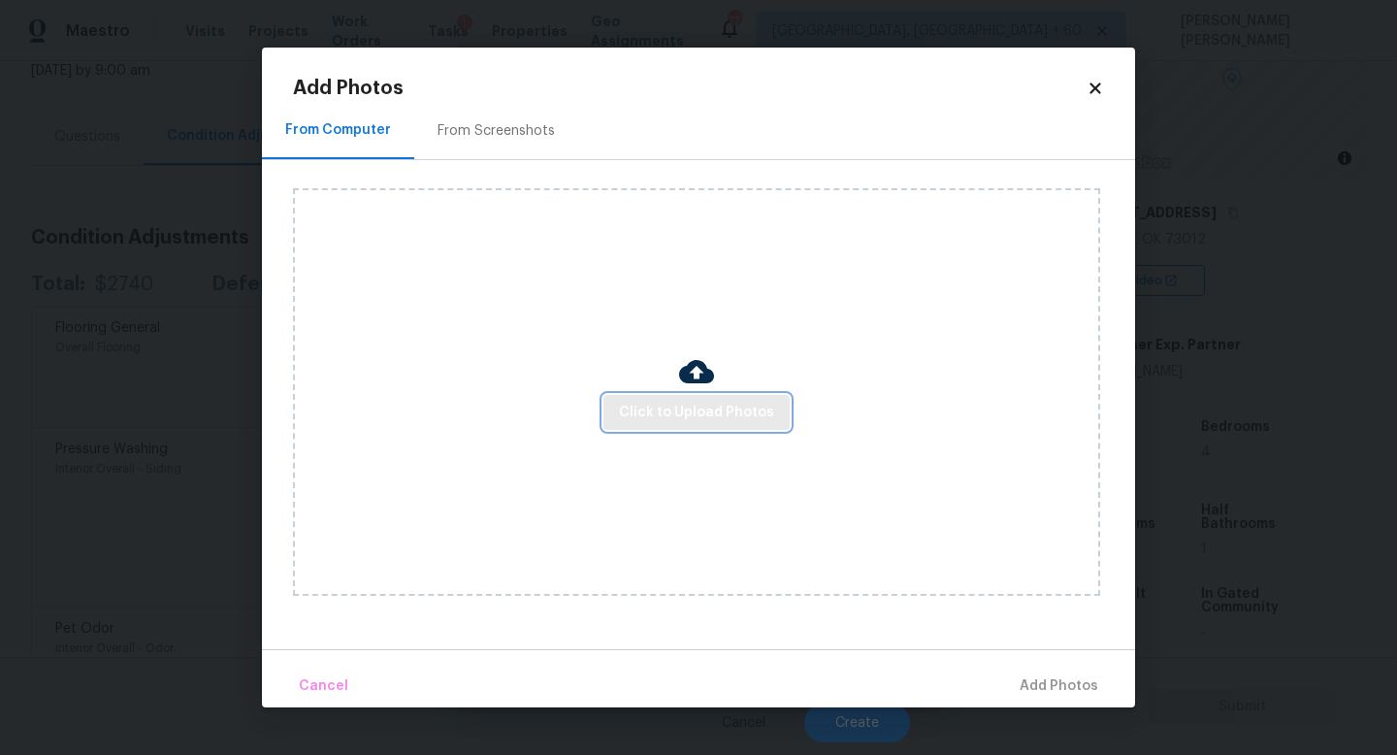
click at [664, 422] on span "Click to Upload Photos" at bounding box center [696, 413] width 155 height 24
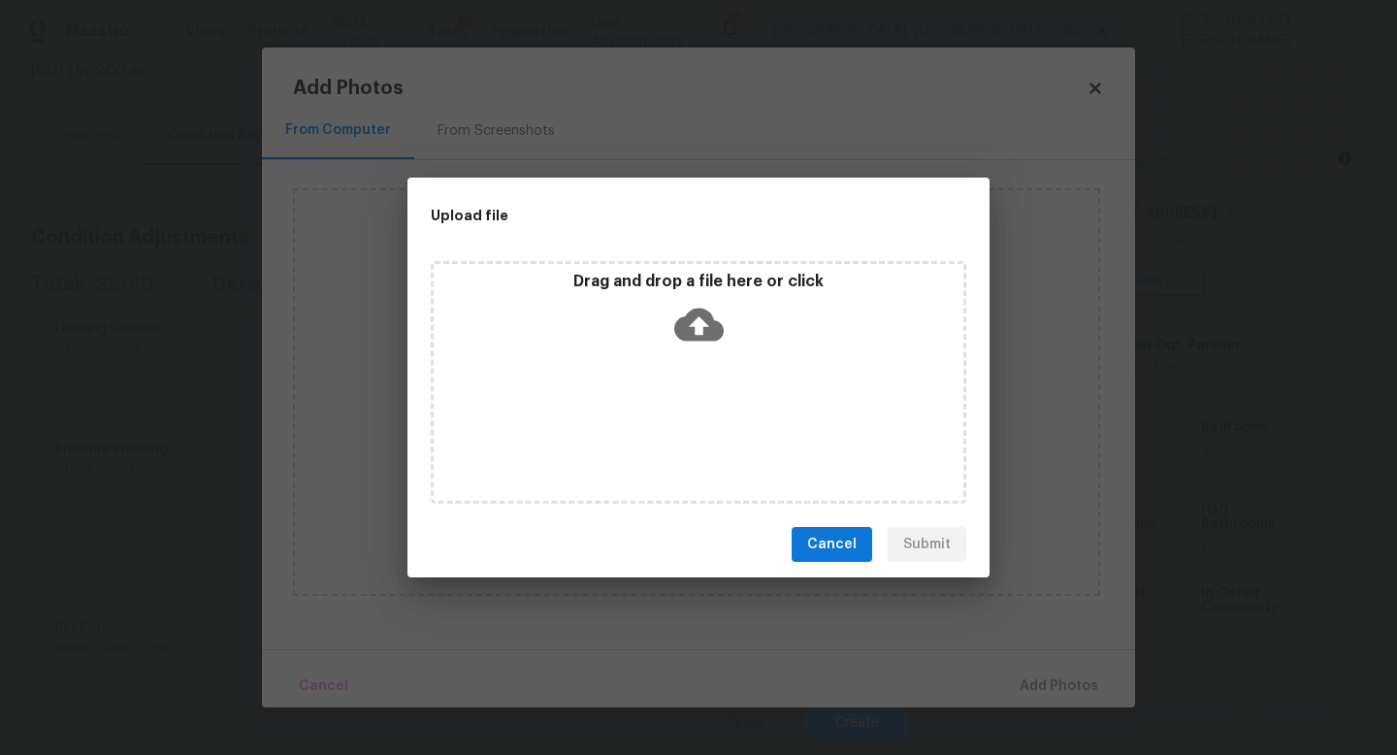
click at [830, 528] on button "Cancel" at bounding box center [832, 545] width 81 height 36
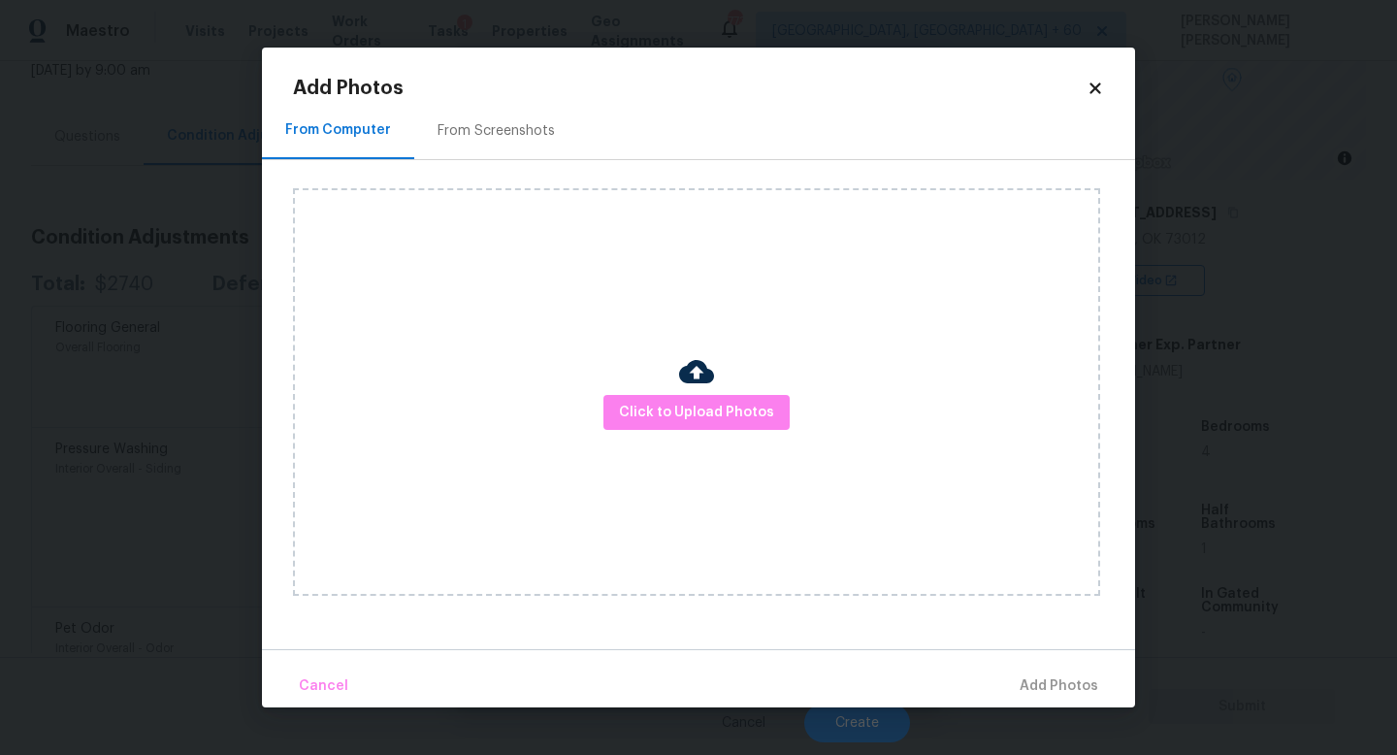
click at [1096, 87] on icon at bounding box center [1095, 87] width 11 height 11
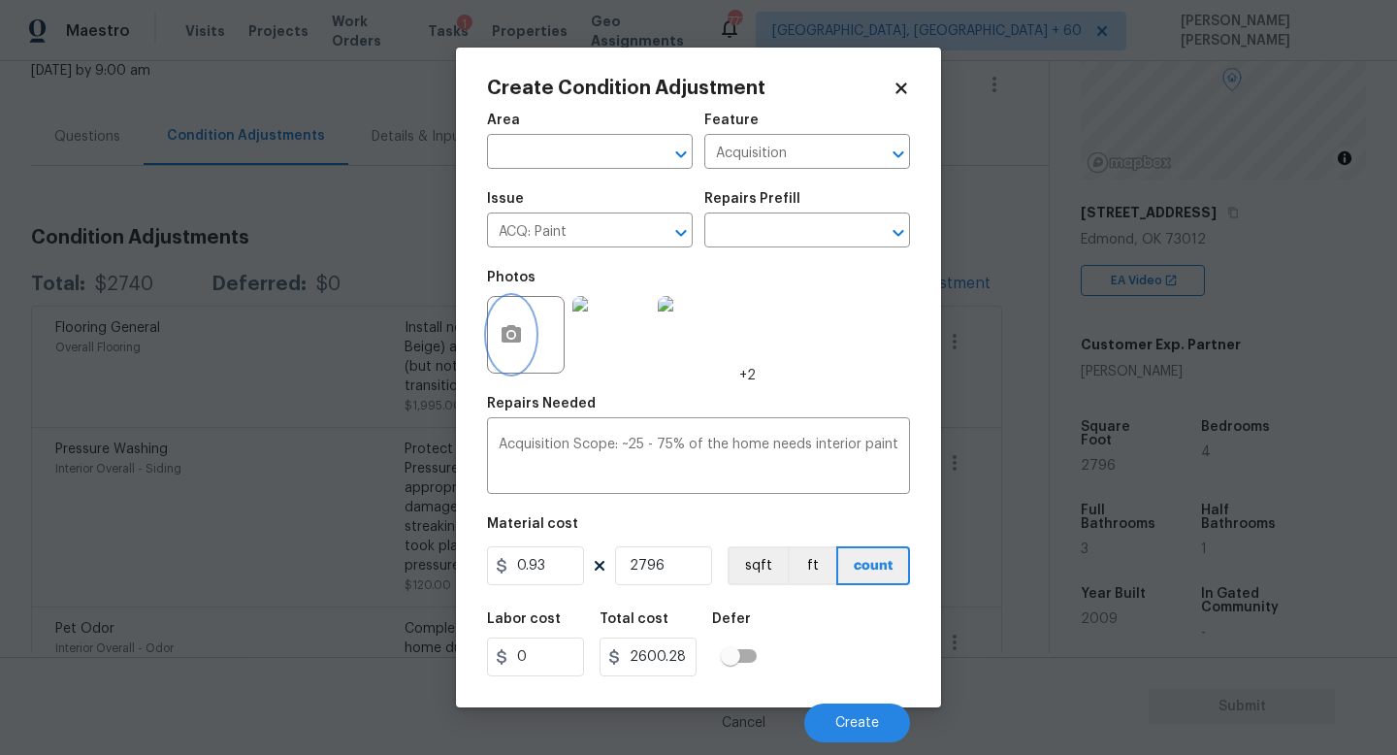
click at [506, 315] on button "button" at bounding box center [511, 335] width 47 height 76
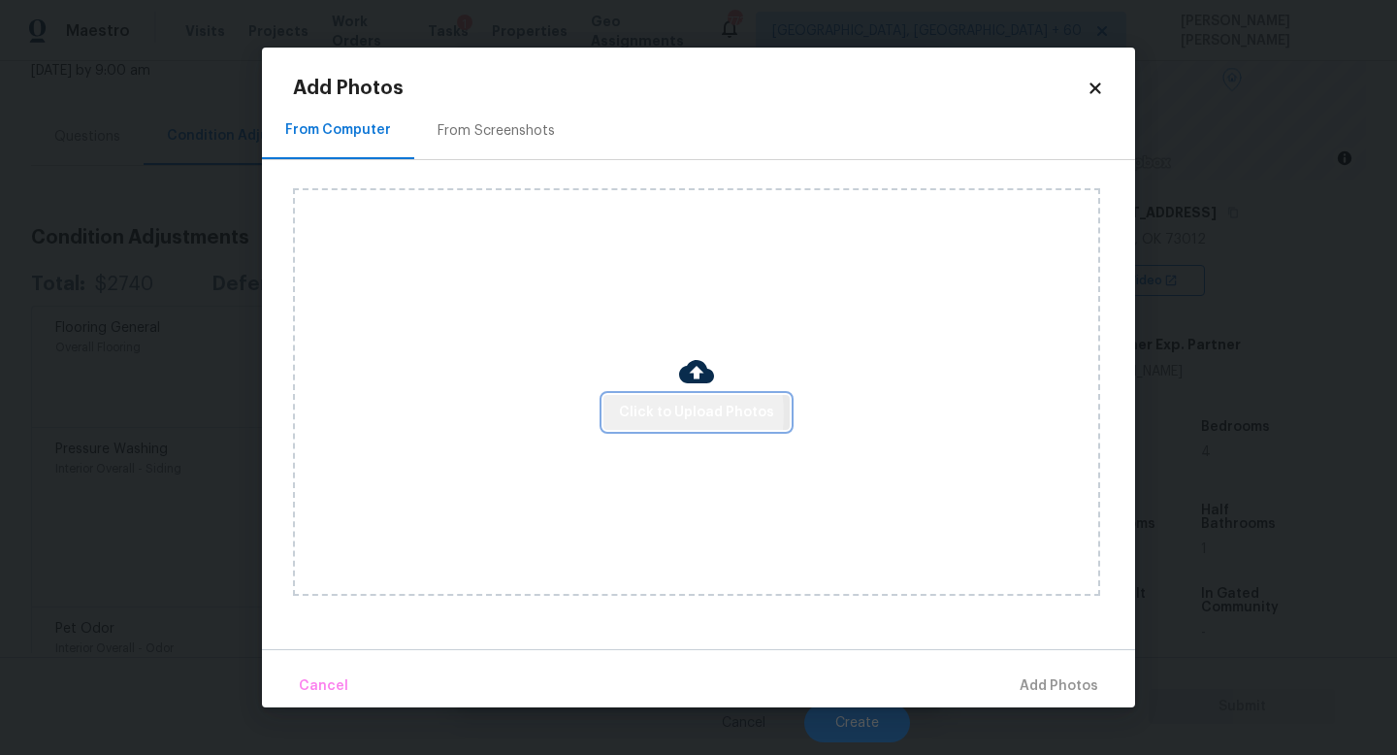
click at [661, 413] on span "Click to Upload Photos" at bounding box center [696, 413] width 155 height 24
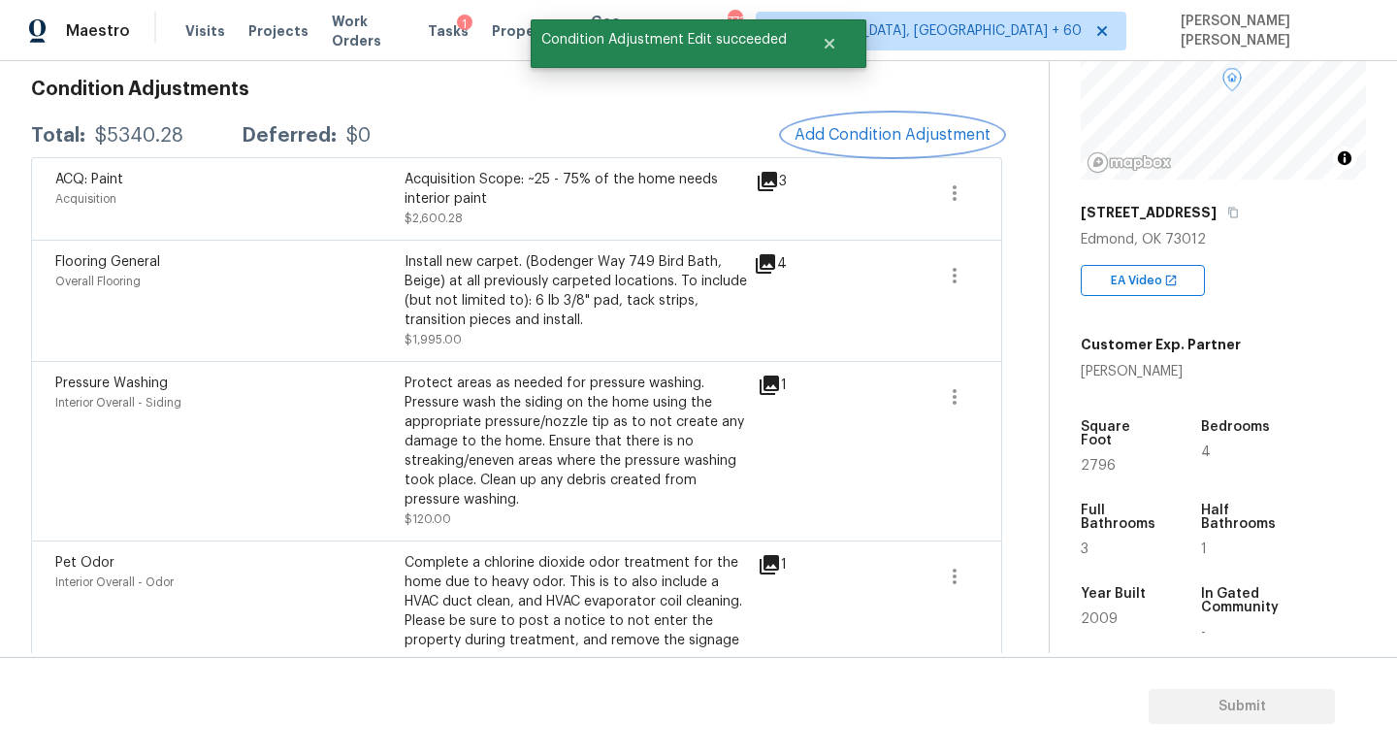
scroll to position [268, 0]
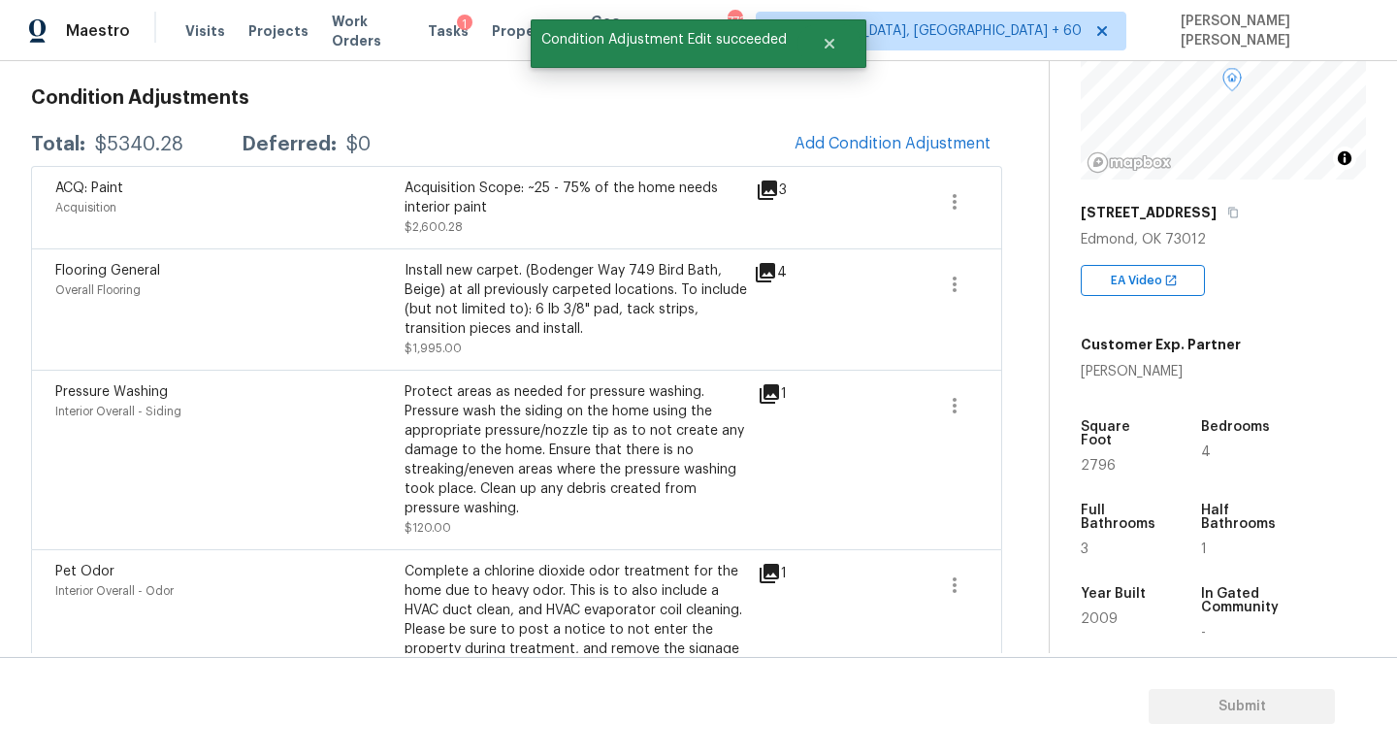
click at [864, 123] on span "Add Condition Adjustment" at bounding box center [892, 144] width 219 height 43
click at [854, 136] on span "Add Condition Adjustment" at bounding box center [893, 143] width 196 height 17
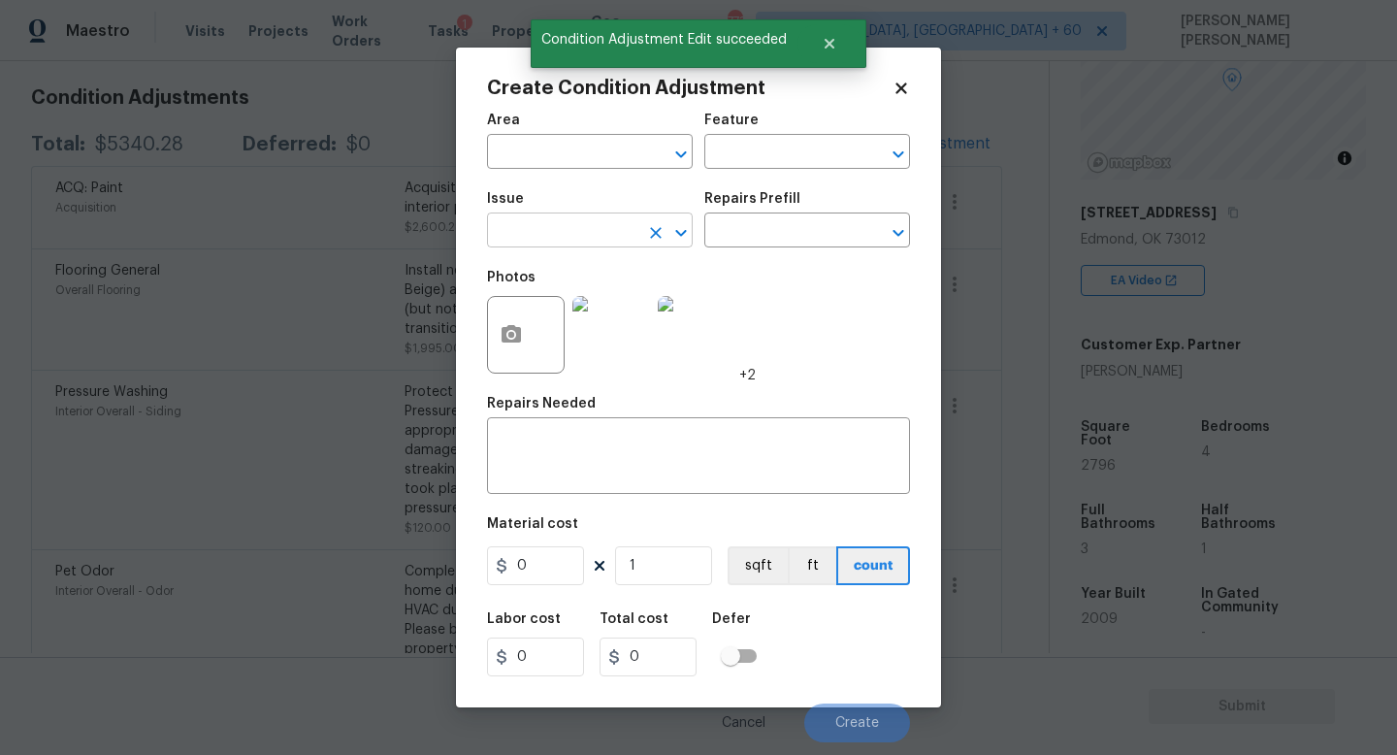
click at [579, 226] on input "text" at bounding box center [562, 232] width 151 height 30
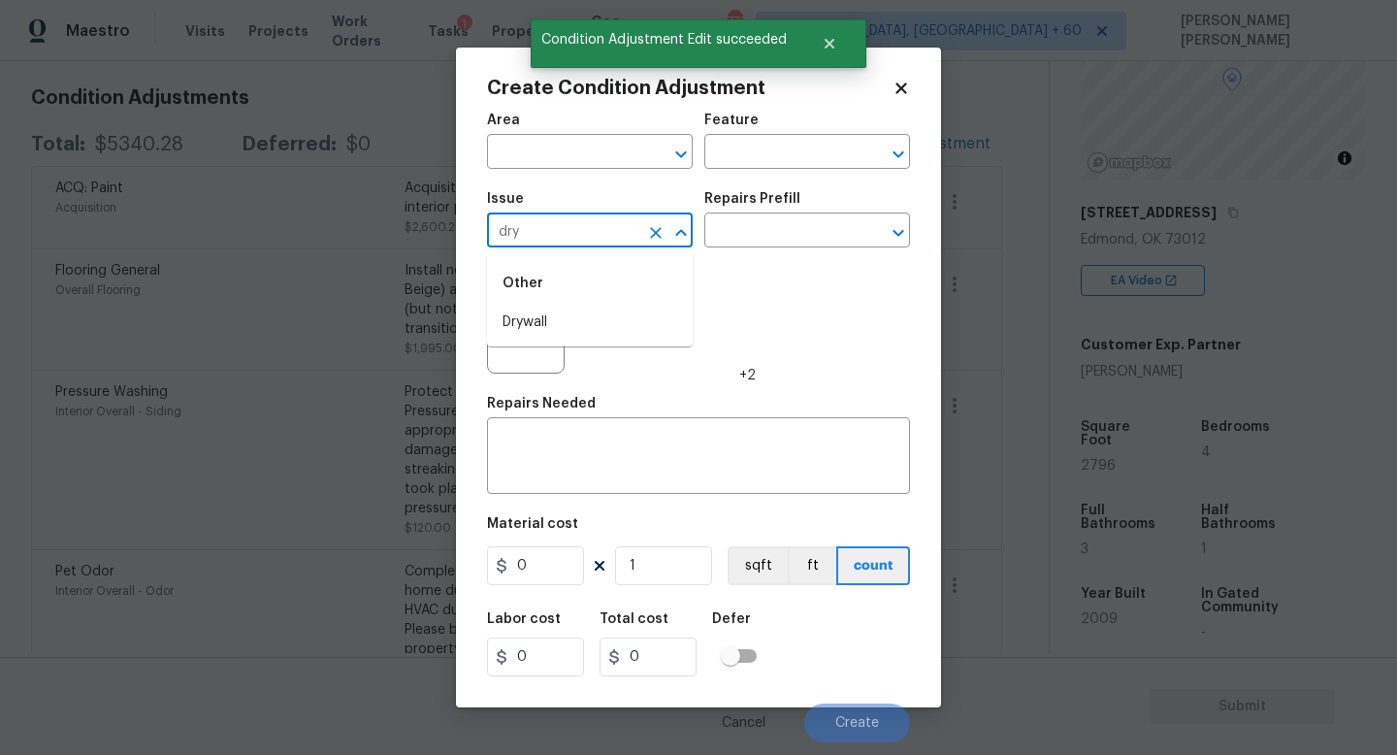
click at [579, 321] on li "Drywall" at bounding box center [590, 323] width 206 height 32
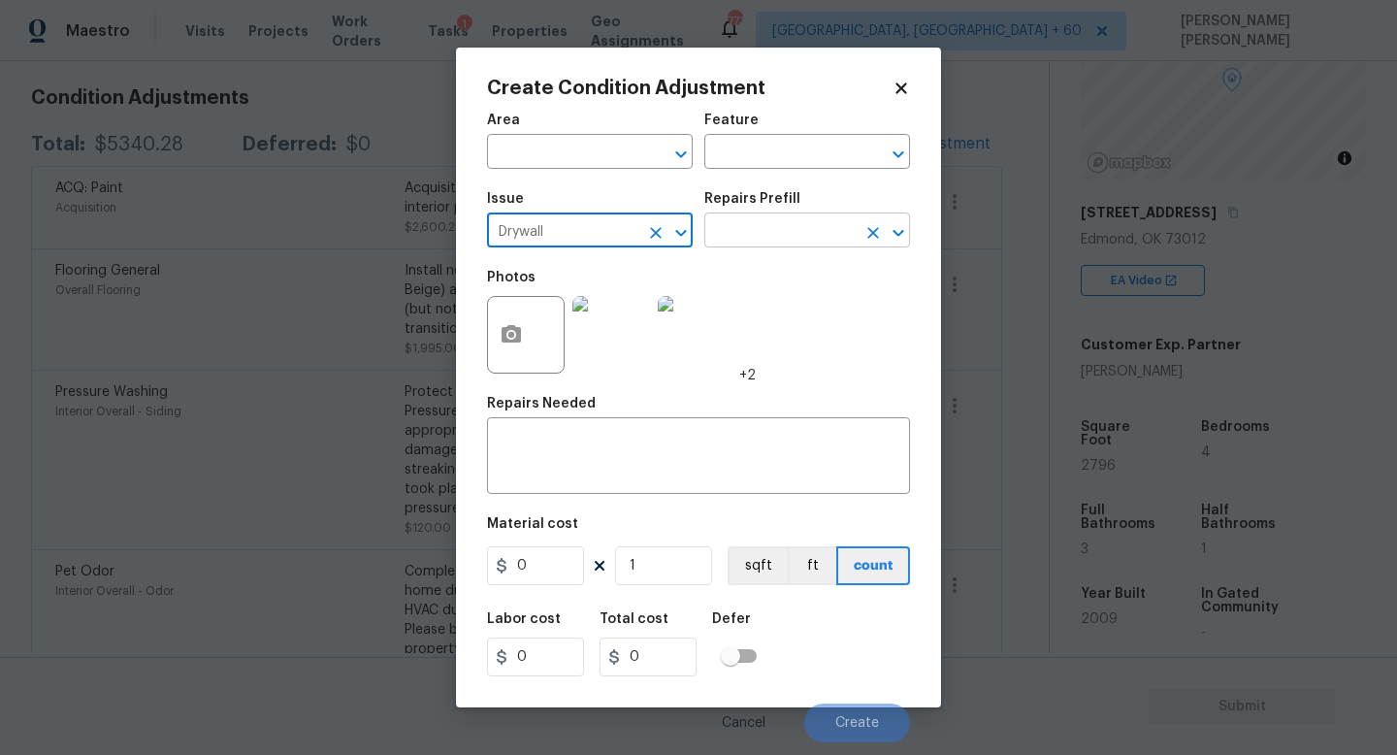
type input "Drywall"
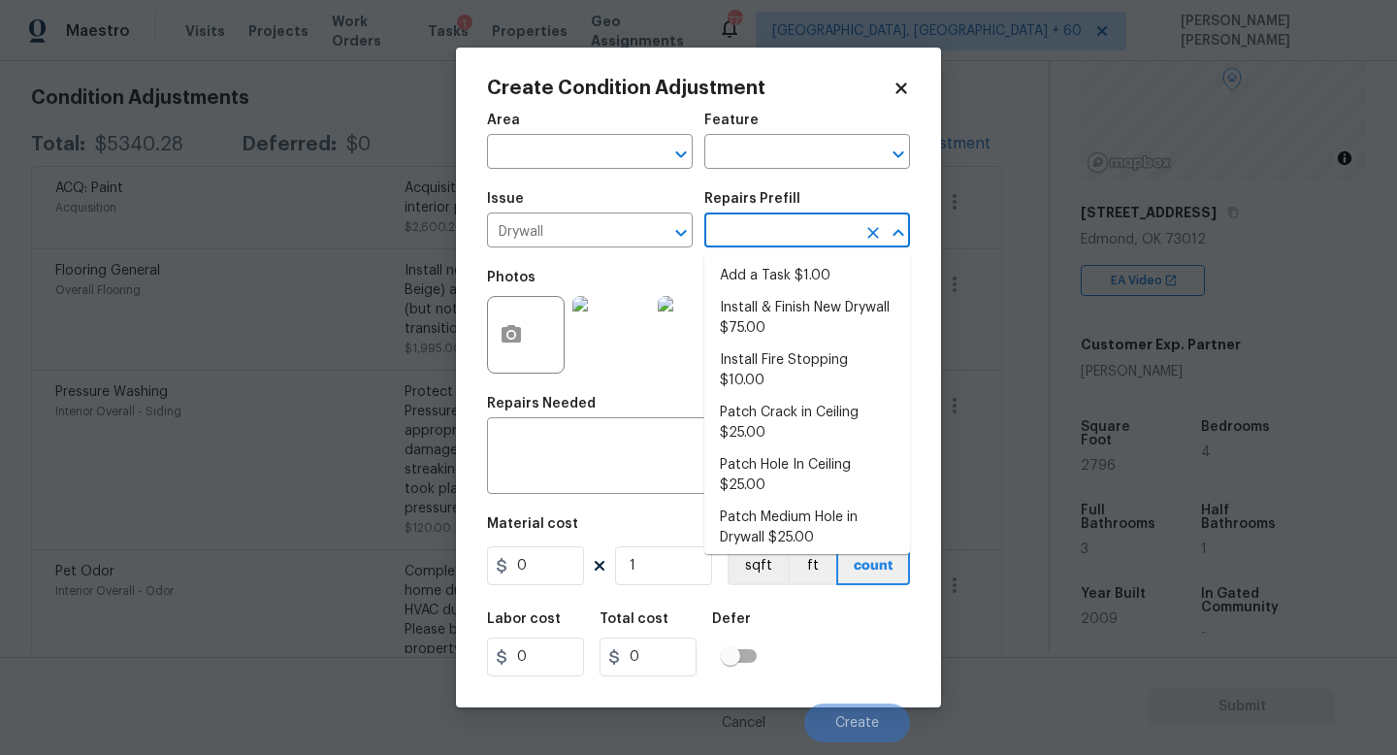
click at [785, 221] on input "text" at bounding box center [780, 232] width 151 height 30
click at [789, 319] on li "Install & Finish New Drywall $75.00" at bounding box center [808, 318] width 206 height 52
type input "Walls and Ceiling"
type textarea "Remove the existing damaged drywall and replace with new. Ensure that the new d…"
type input "75"
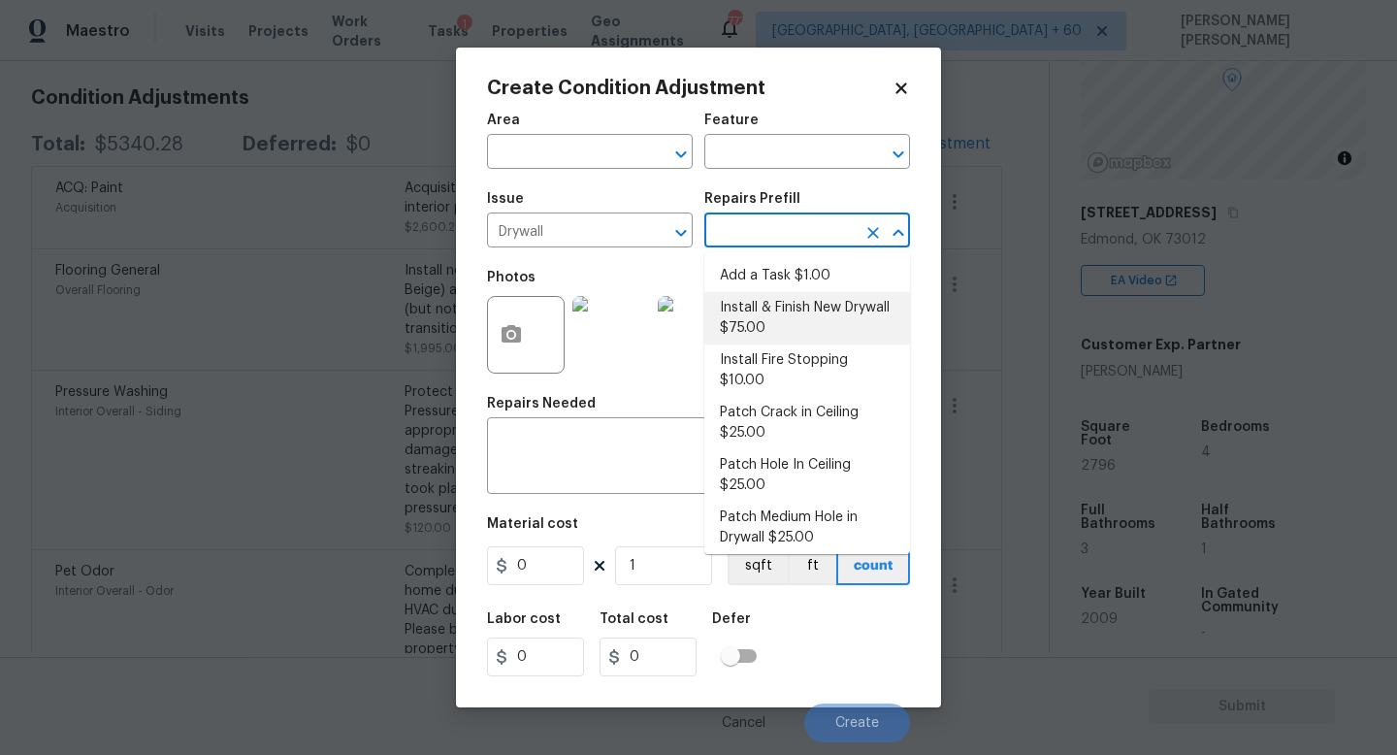
type input "75"
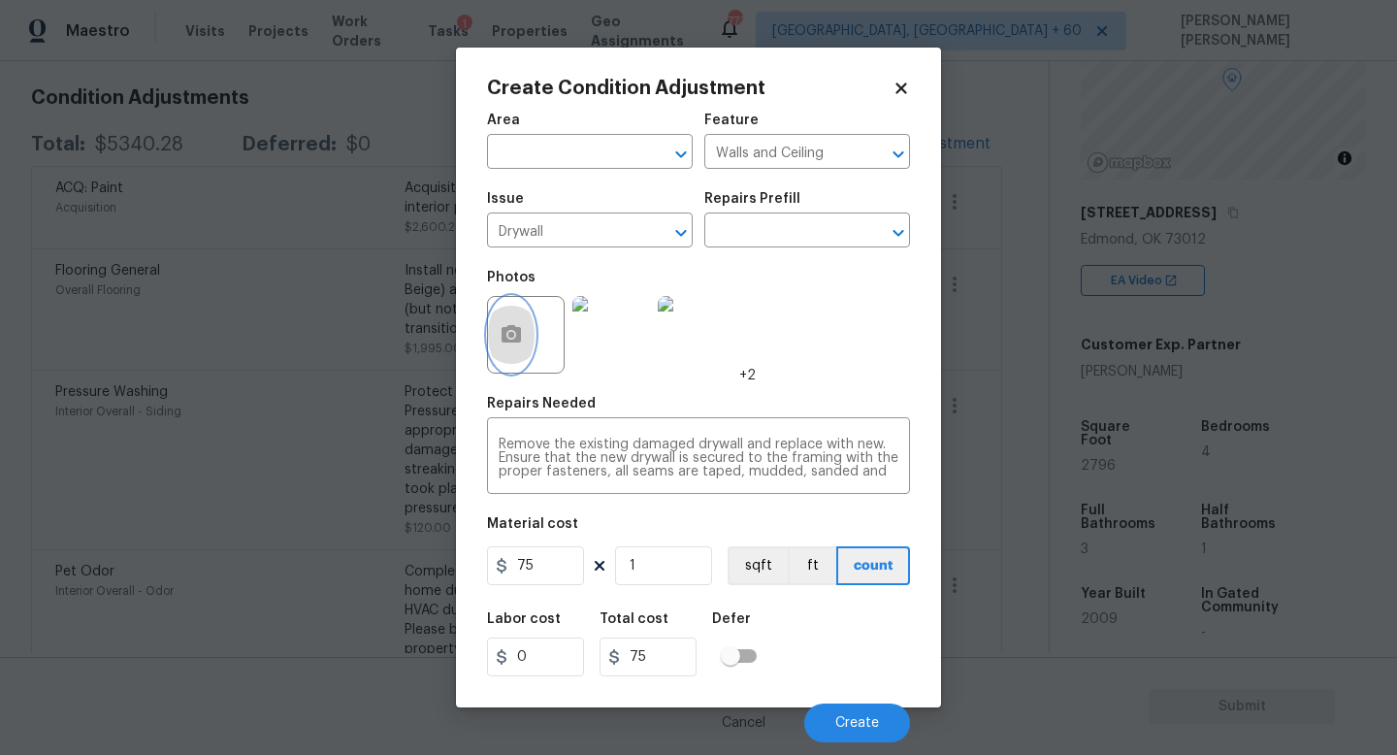
click at [518, 331] on icon "button" at bounding box center [511, 333] width 19 height 17
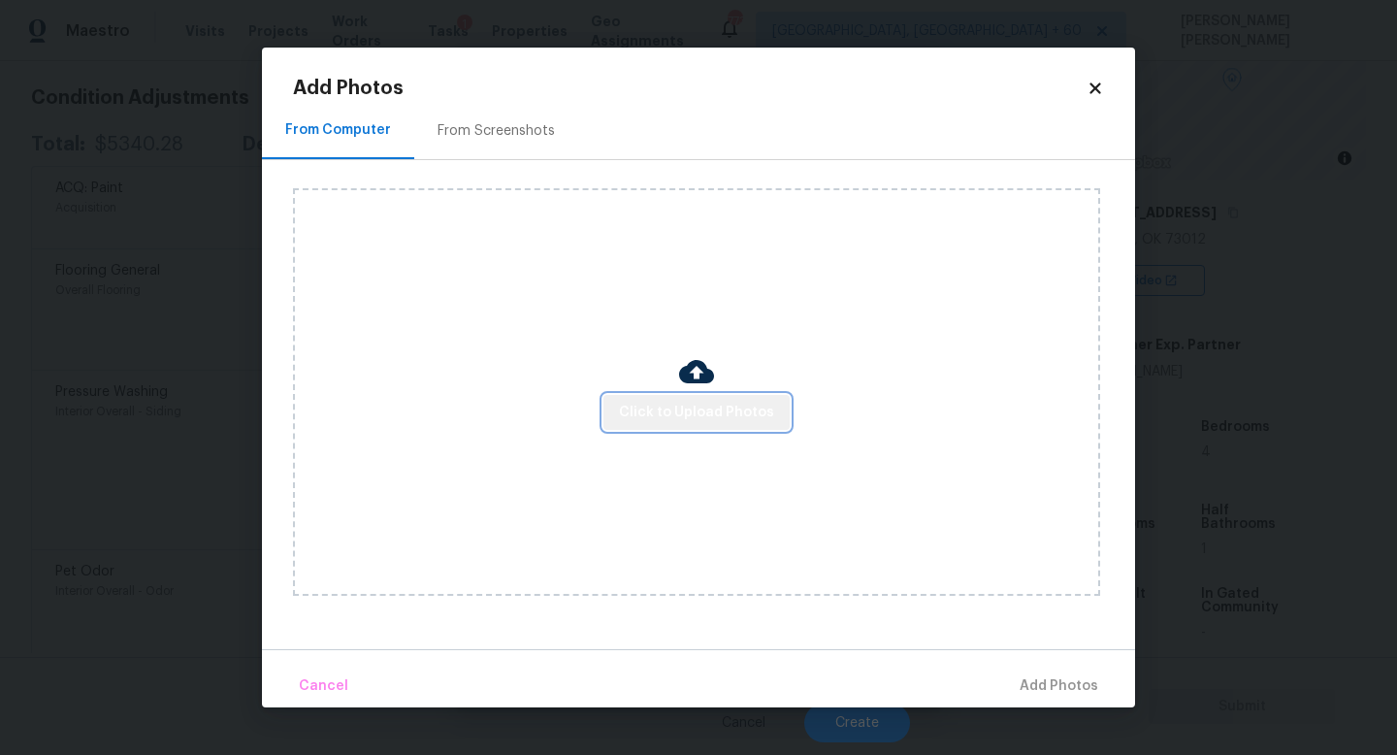
click at [706, 411] on span "Click to Upload Photos" at bounding box center [696, 413] width 155 height 24
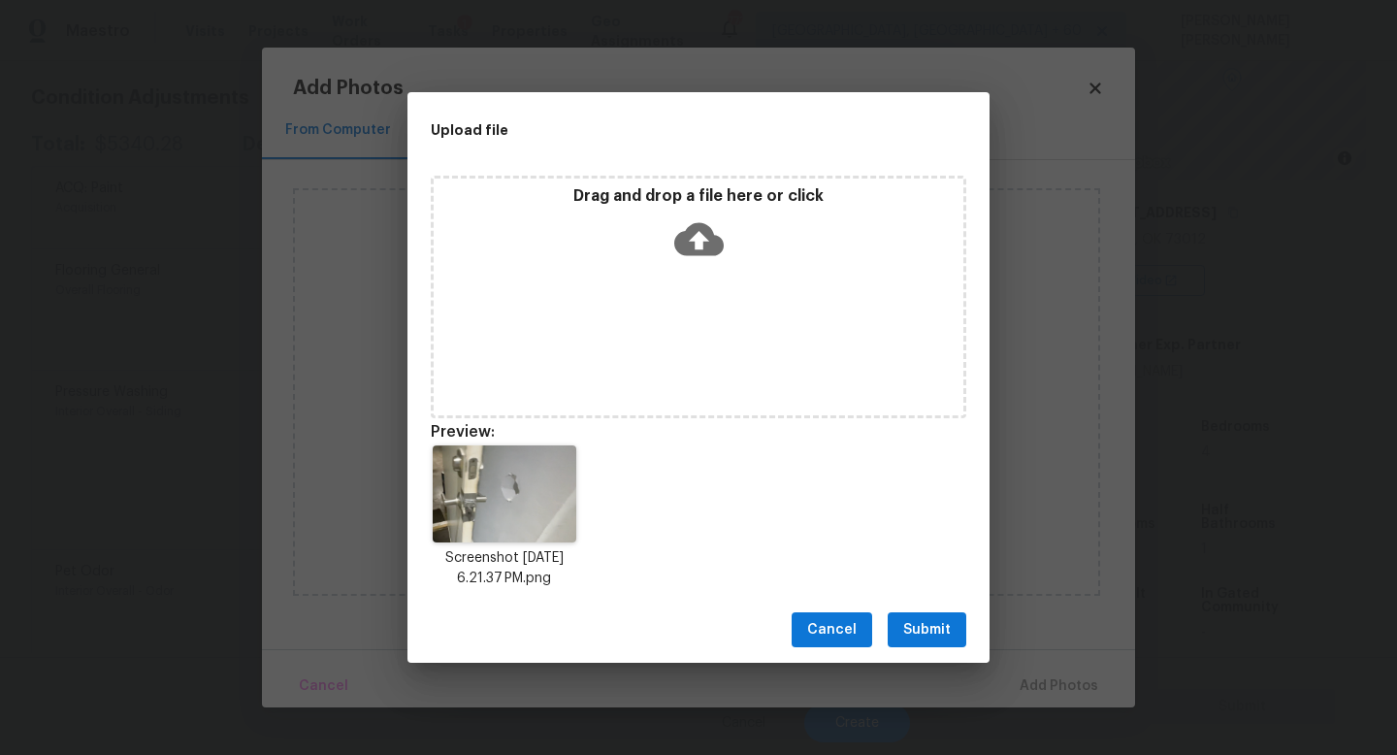
click at [933, 634] on span "Submit" at bounding box center [927, 630] width 48 height 24
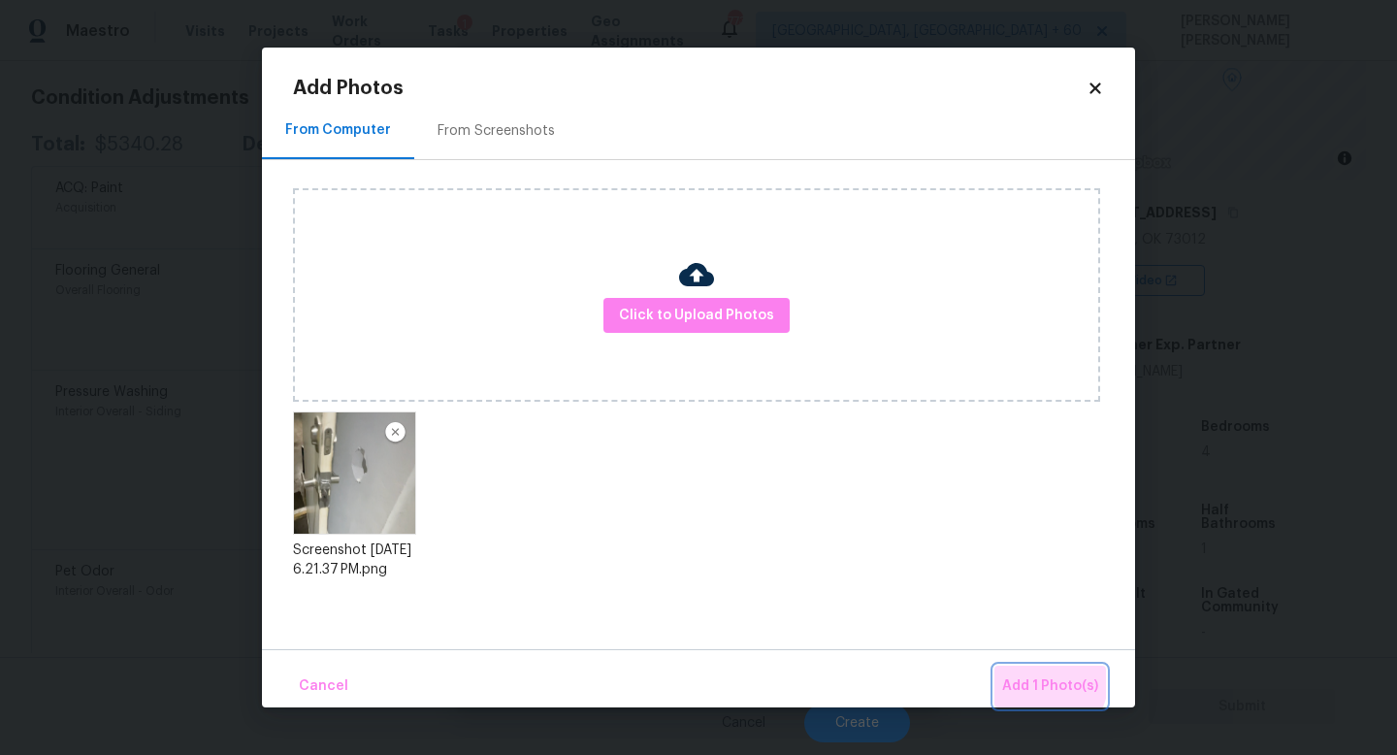
click at [1012, 671] on button "Add 1 Photo(s)" at bounding box center [1051, 687] width 112 height 42
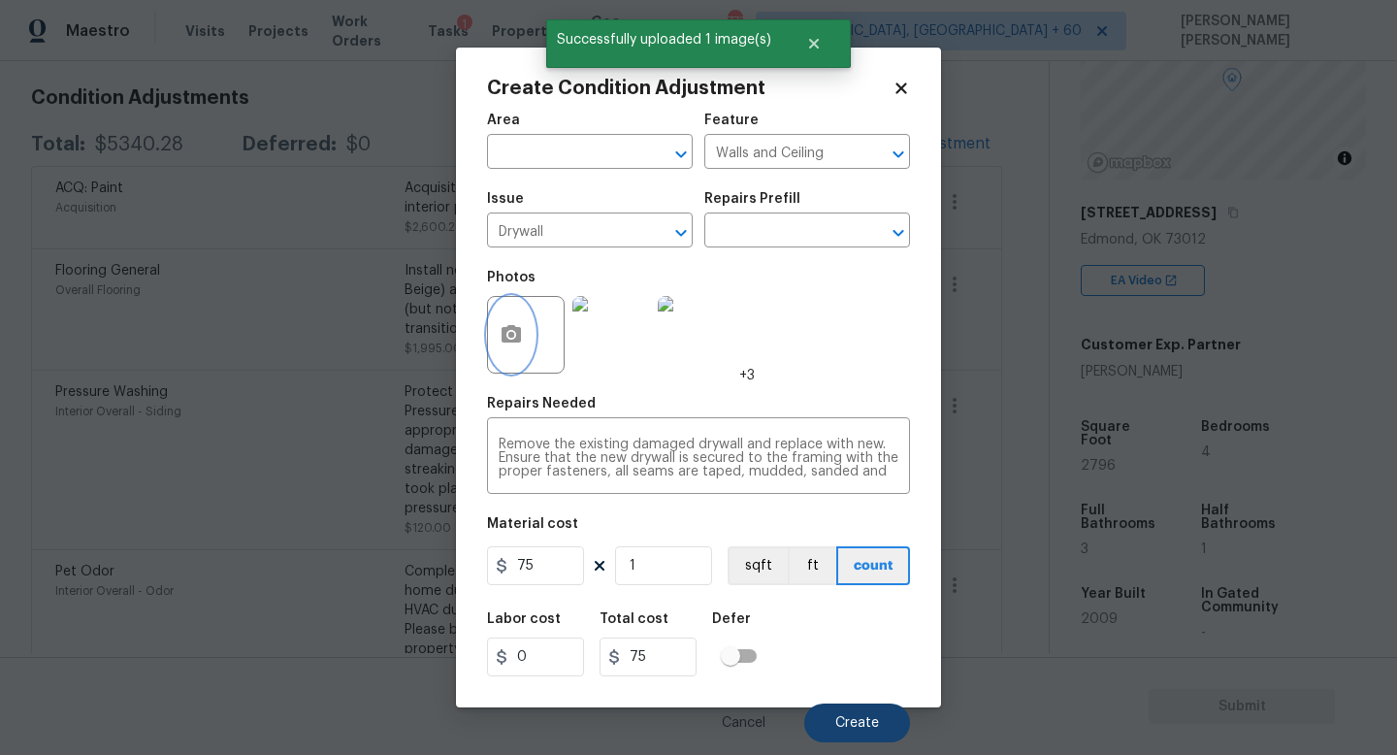
scroll to position [0, 0]
click at [848, 732] on button "Create" at bounding box center [858, 723] width 106 height 39
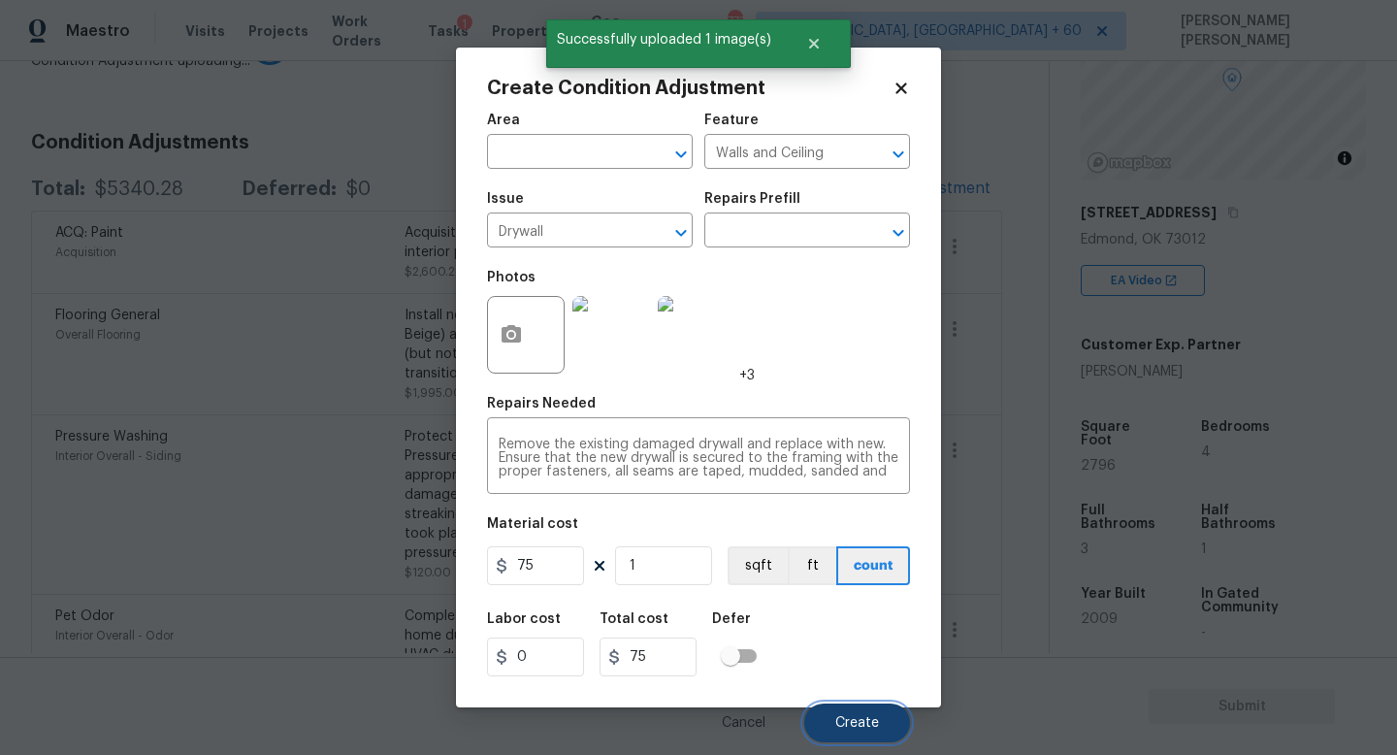
scroll to position [312, 0]
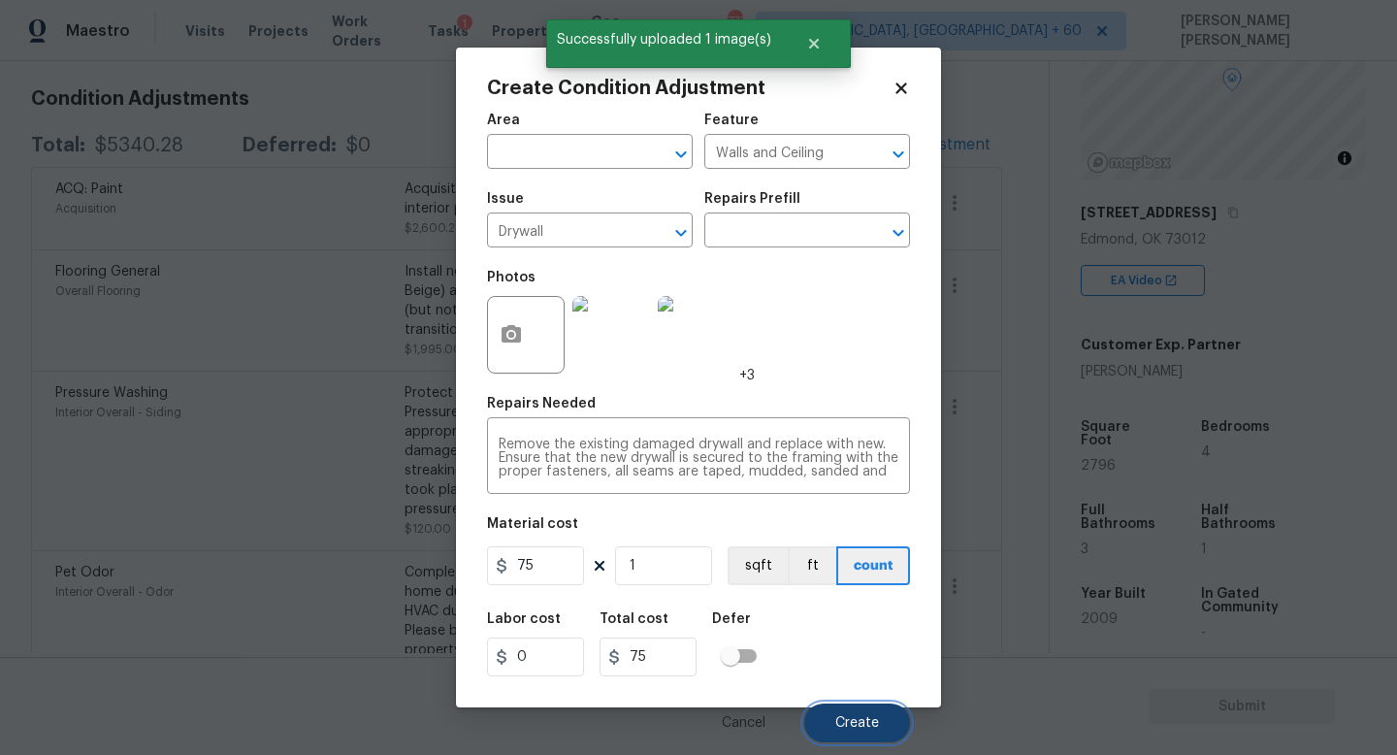
click at [861, 719] on span "Create" at bounding box center [858, 723] width 44 height 15
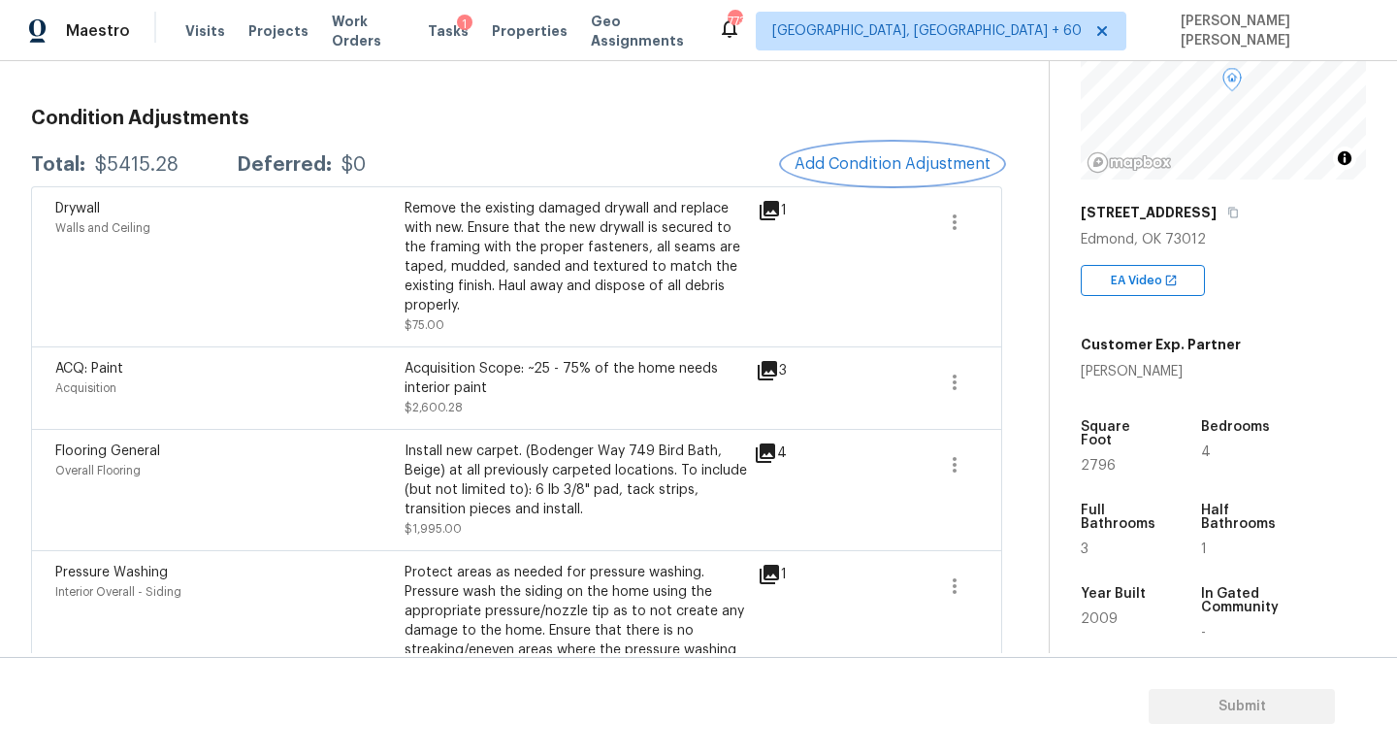
scroll to position [246, 0]
click at [116, 159] on div "$5415.28" at bounding box center [136, 166] width 83 height 19
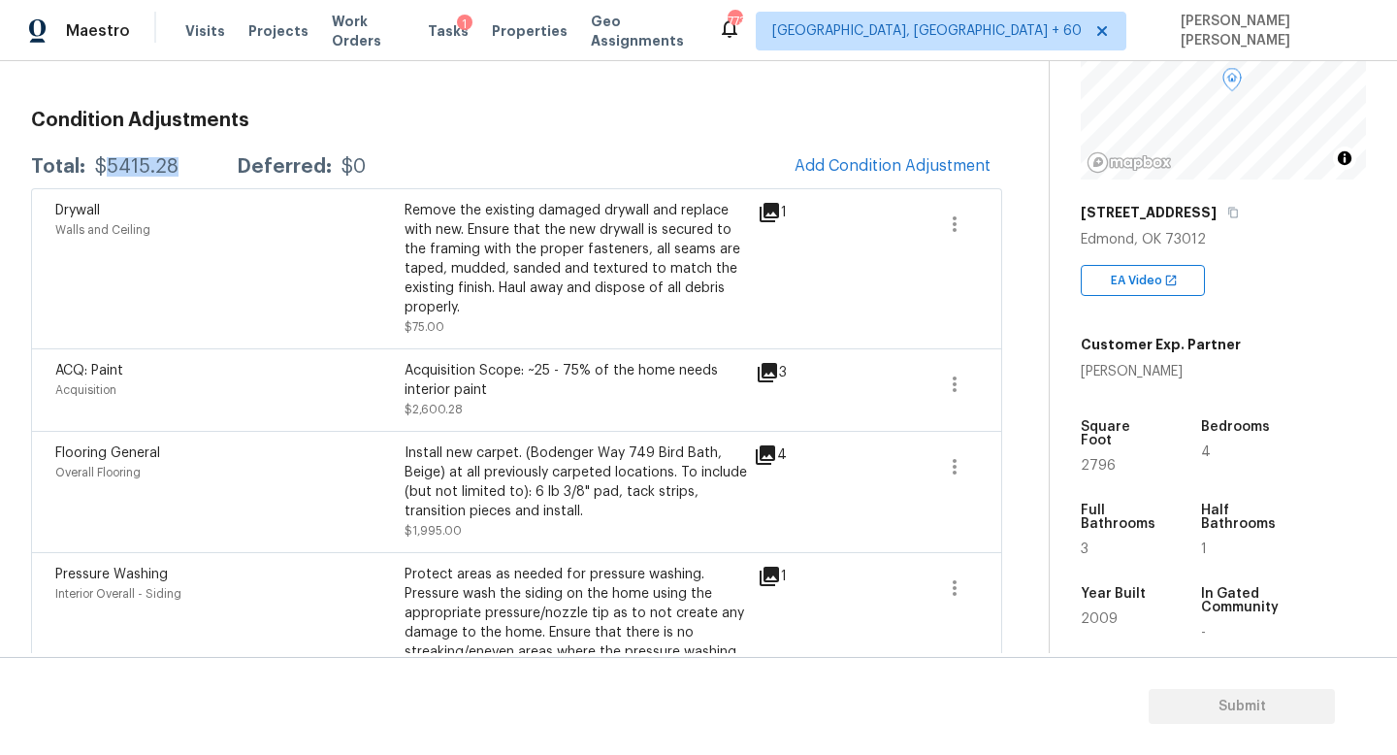
click at [116, 159] on div "$5415.28" at bounding box center [136, 166] width 83 height 19
copy div "$5415.28"
click at [917, 443] on span at bounding box center [886, 491] width 75 height 97
click at [939, 443] on button "button" at bounding box center [955, 466] width 47 height 47
click at [1026, 447] on div "Edit" at bounding box center [1064, 444] width 151 height 19
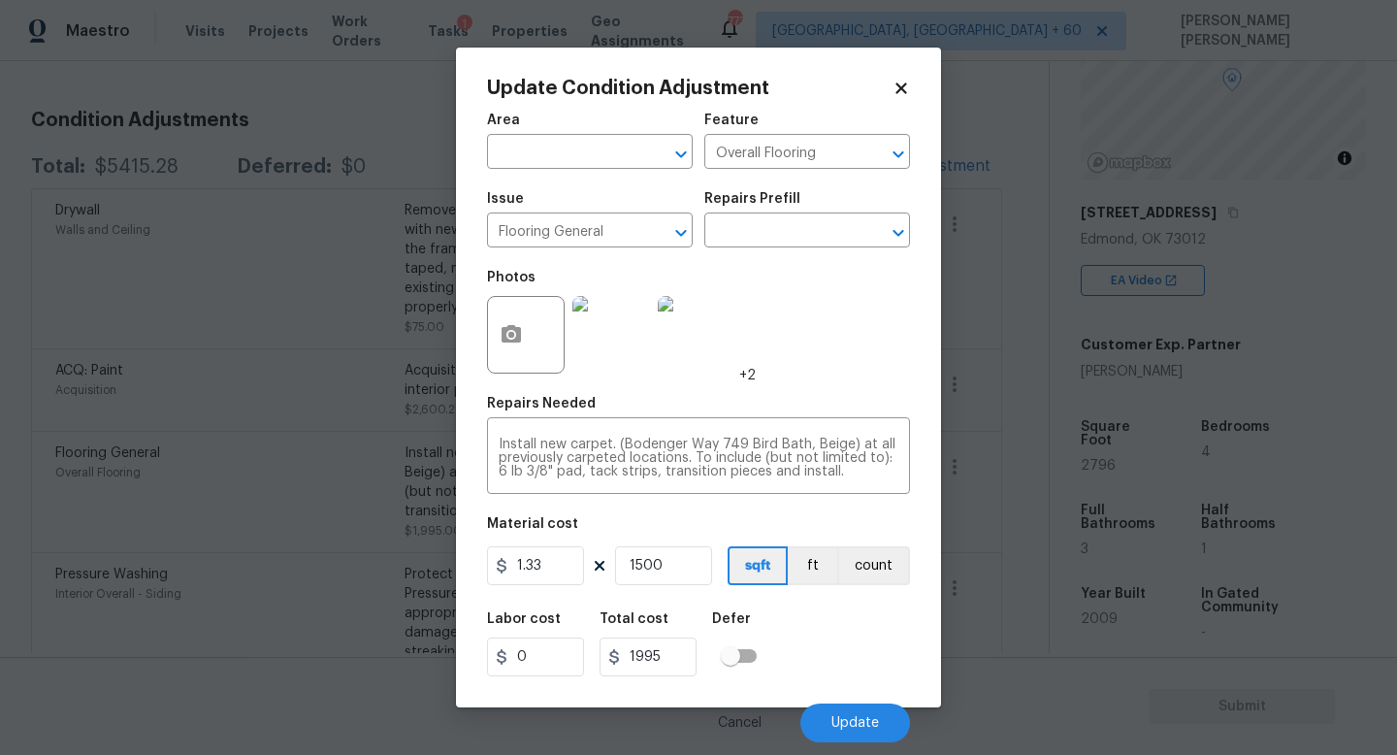
click at [287, 404] on body "Maestro Visits Projects Work Orders Tasks 1 Properties Geo Assignments 773 [GEO…" at bounding box center [698, 377] width 1397 height 755
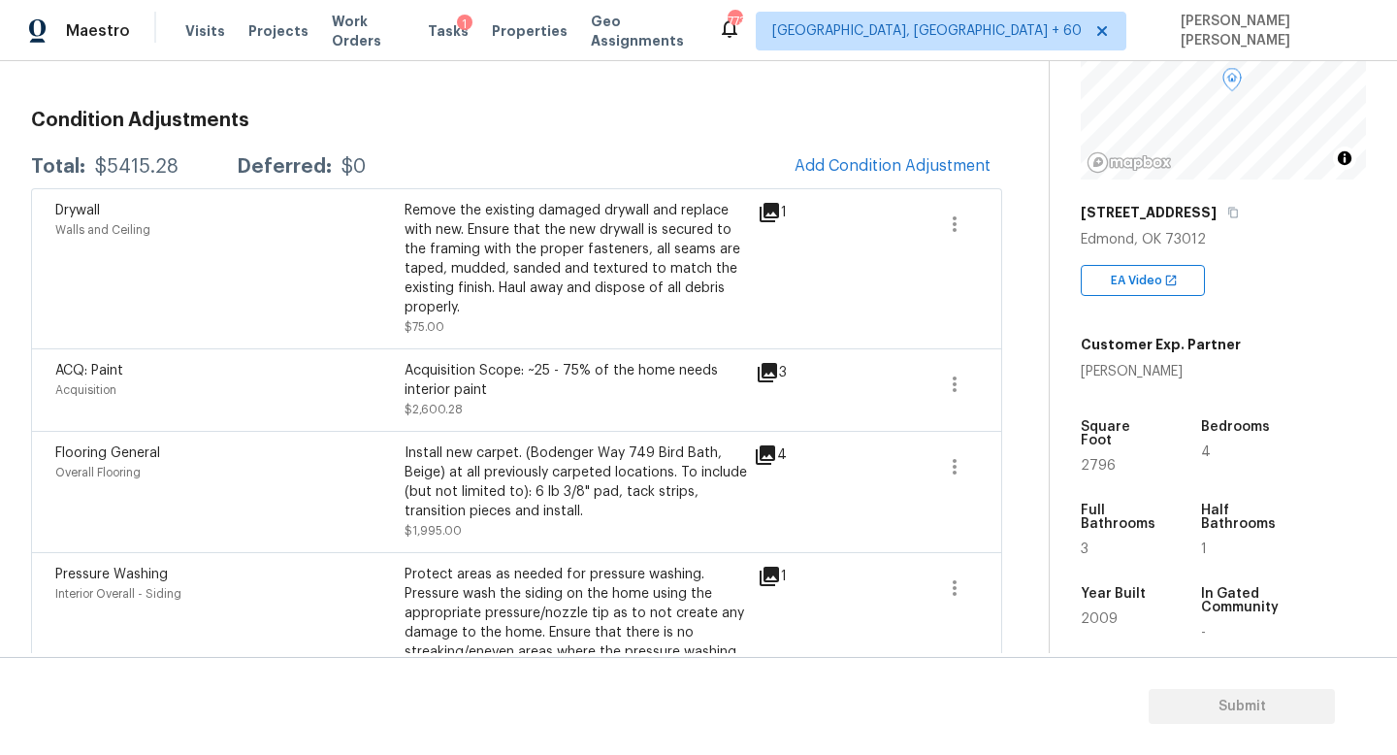
scroll to position [0, 0]
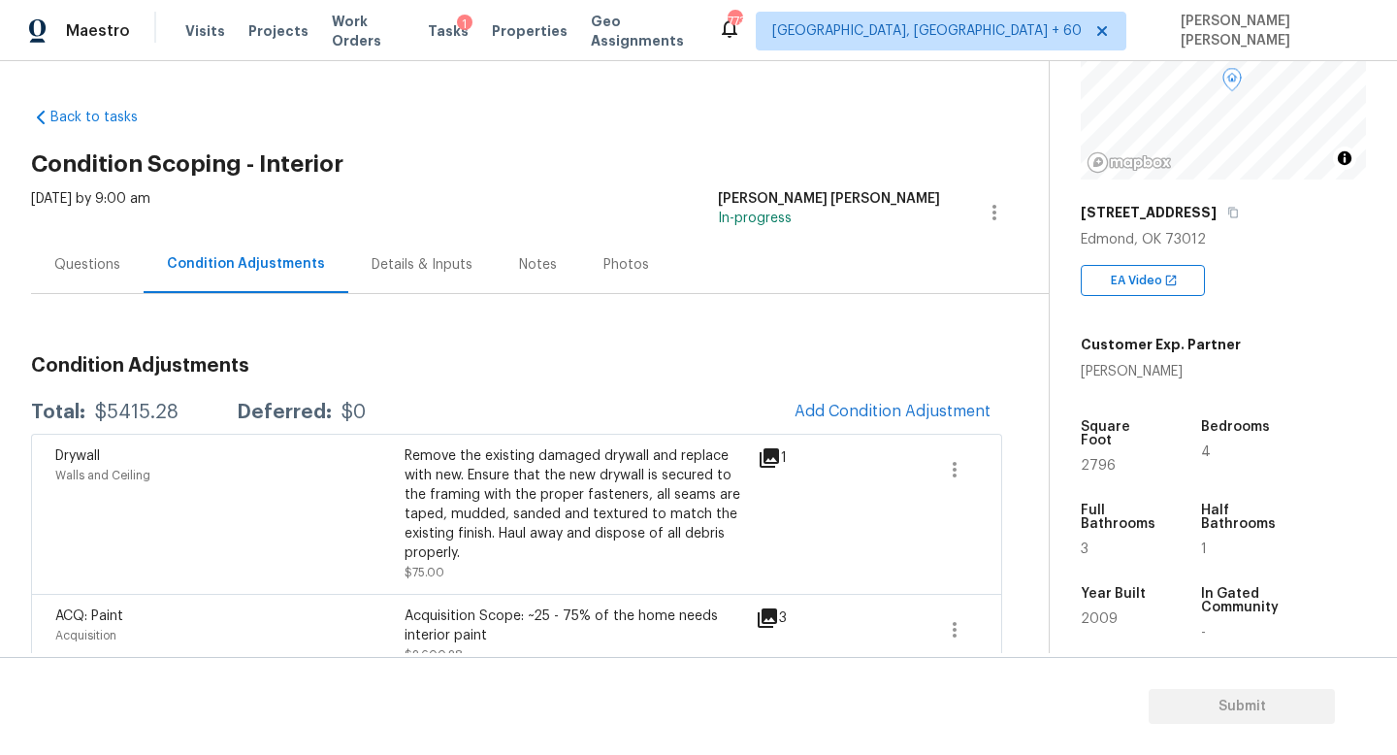
click at [78, 278] on div "Questions" at bounding box center [87, 264] width 113 height 57
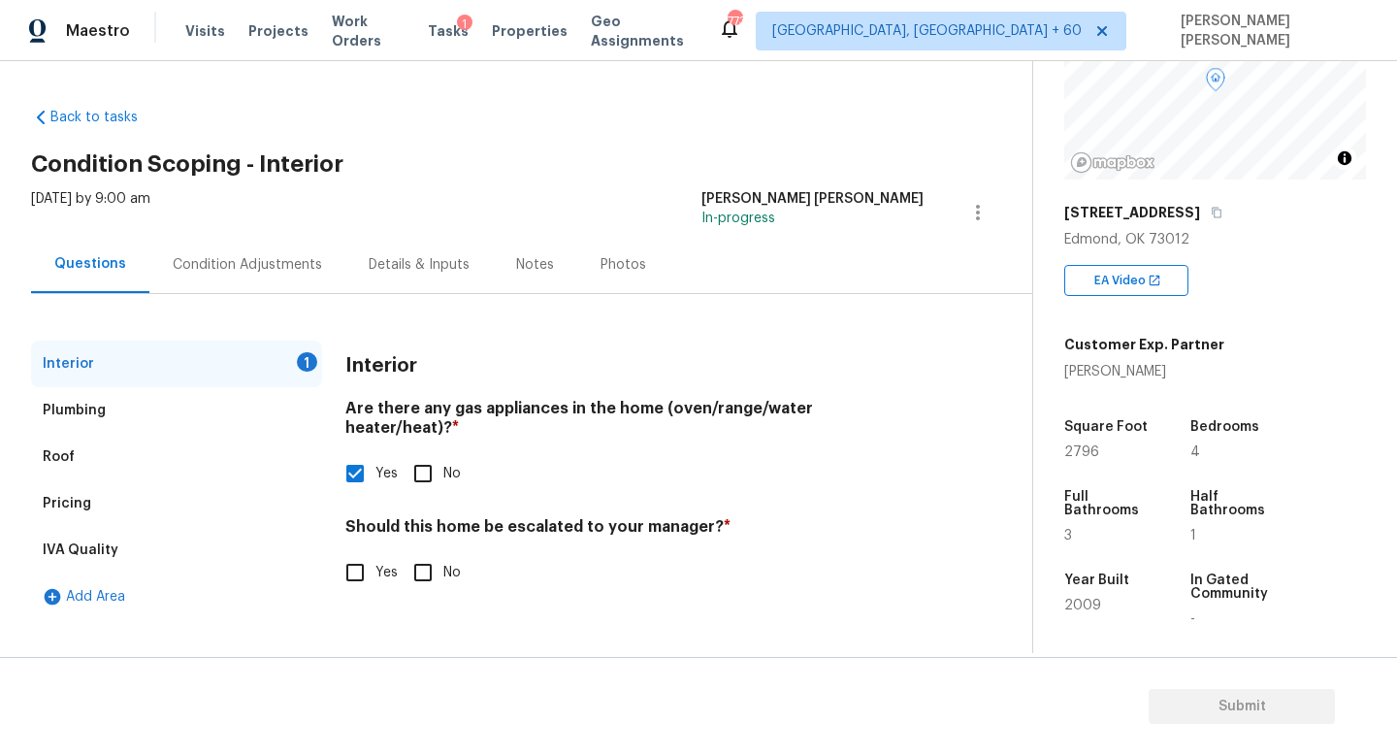
click at [440, 575] on div "Interior Are there any gas appliances in the home (oven/range/water heater/heat…" at bounding box center [634, 479] width 578 height 276
click at [432, 552] on input "No" at bounding box center [423, 572] width 41 height 41
checkbox input "true"
click at [1212, 215] on icon "button" at bounding box center [1217, 213] width 10 height 11
click at [223, 241] on div "Condition Adjustments" at bounding box center [247, 264] width 196 height 57
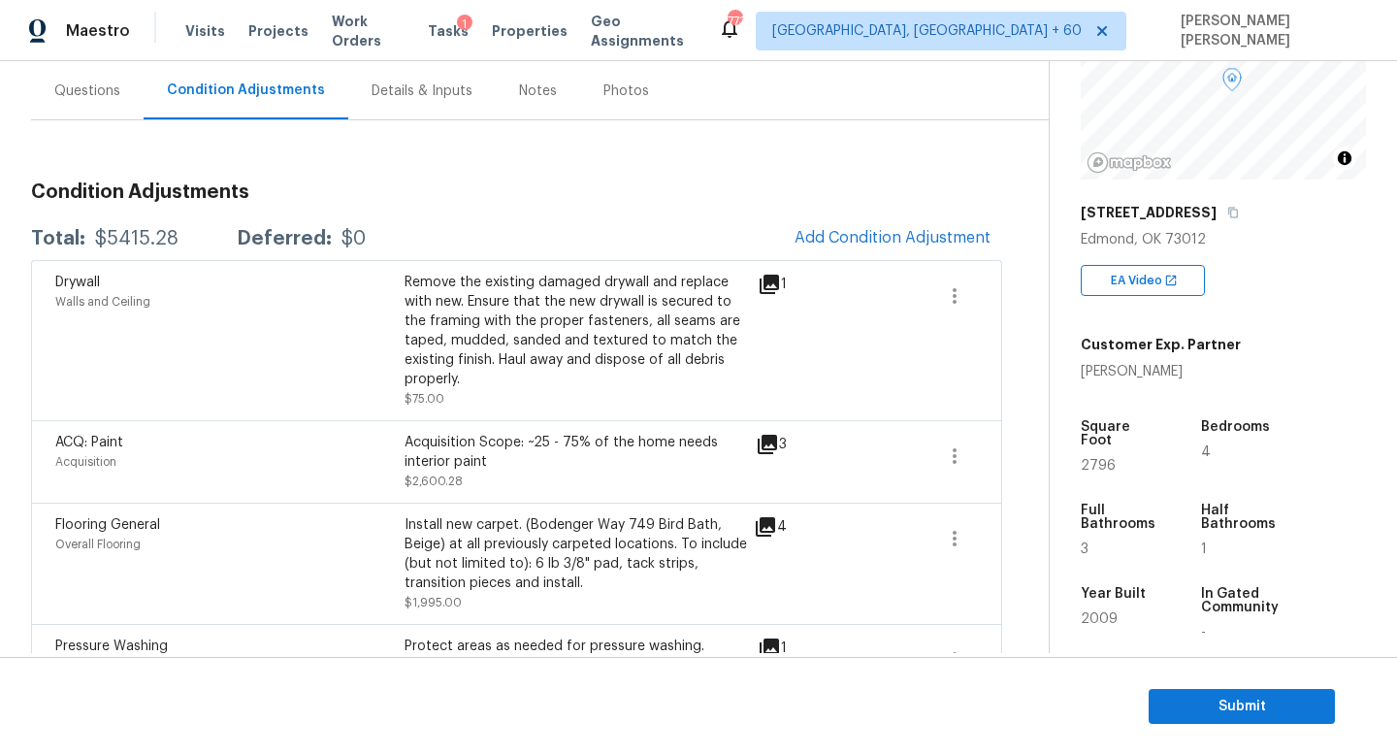
scroll to position [301, 0]
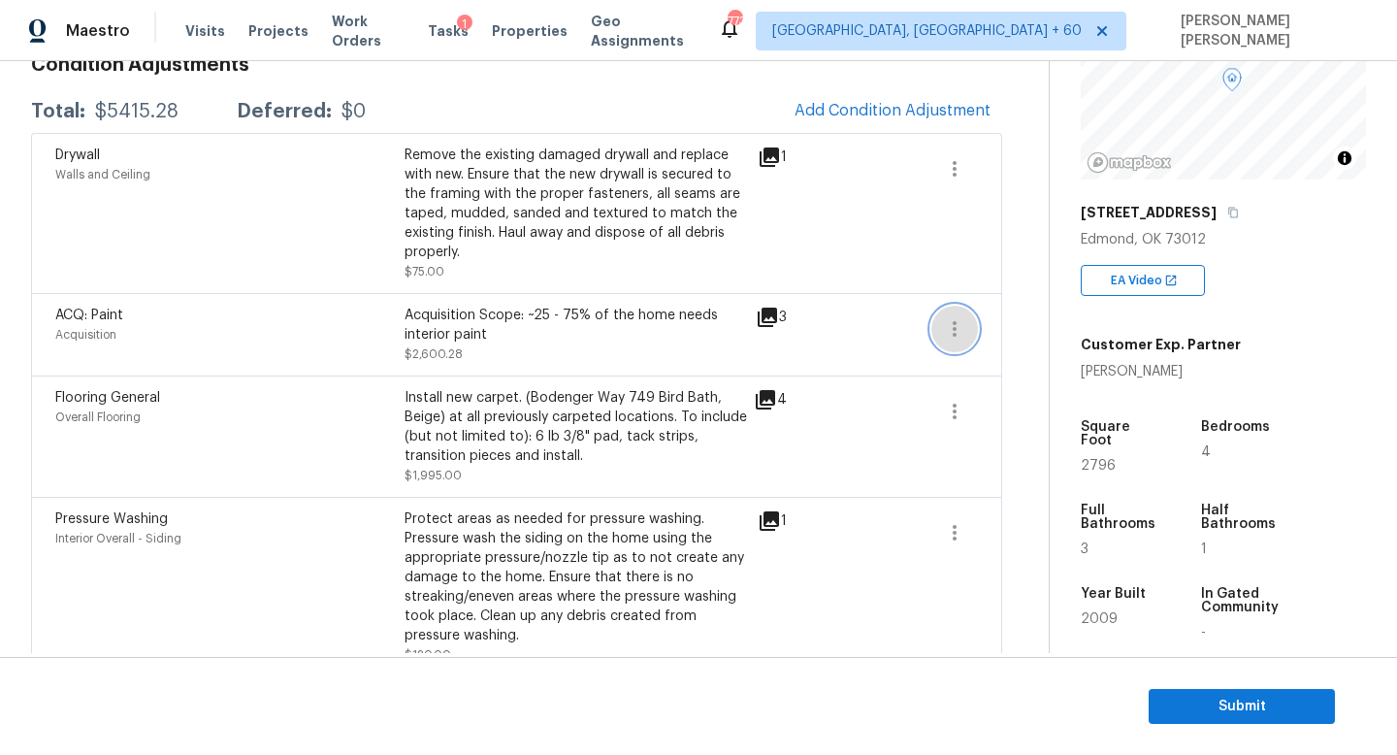
click at [958, 320] on icon "button" at bounding box center [954, 328] width 23 height 23
click at [1026, 323] on ul "Edit" at bounding box center [1064, 306] width 175 height 39
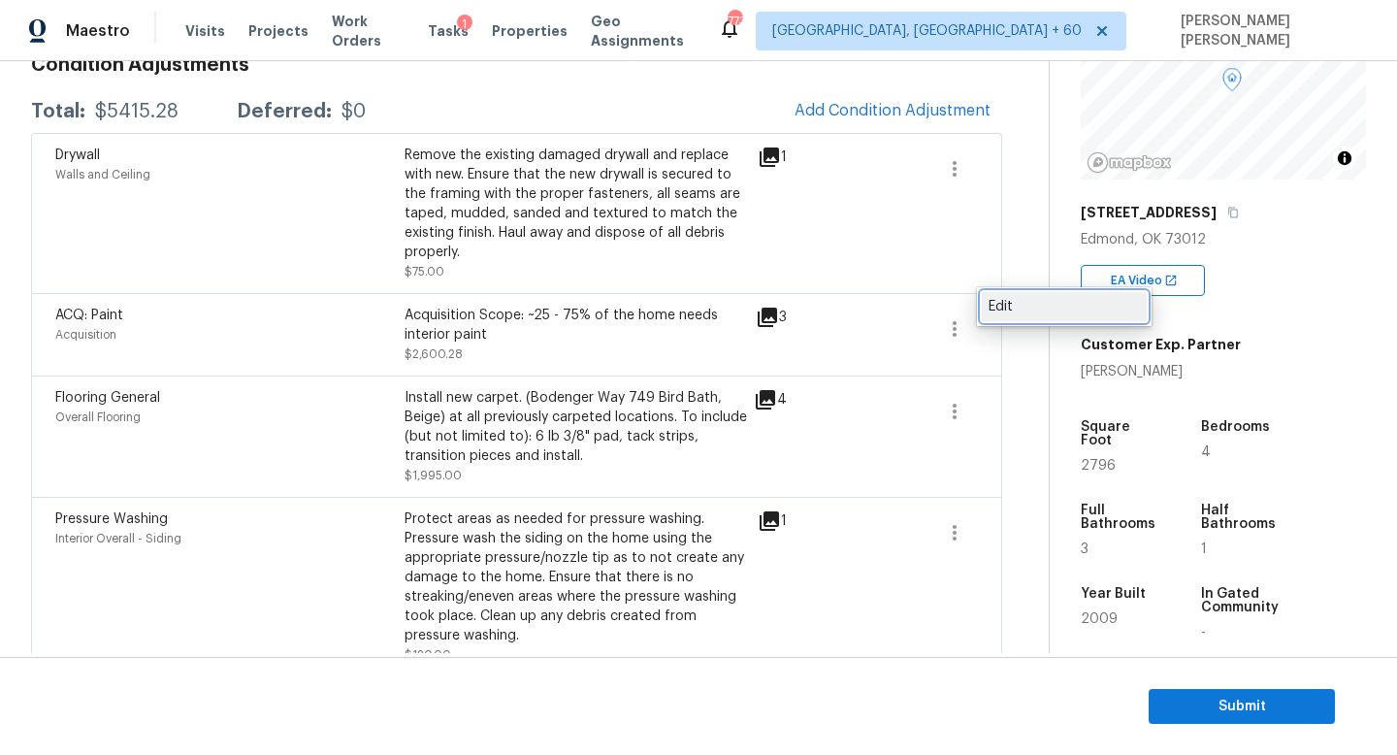
click at [1026, 315] on div "Edit" at bounding box center [1064, 306] width 151 height 19
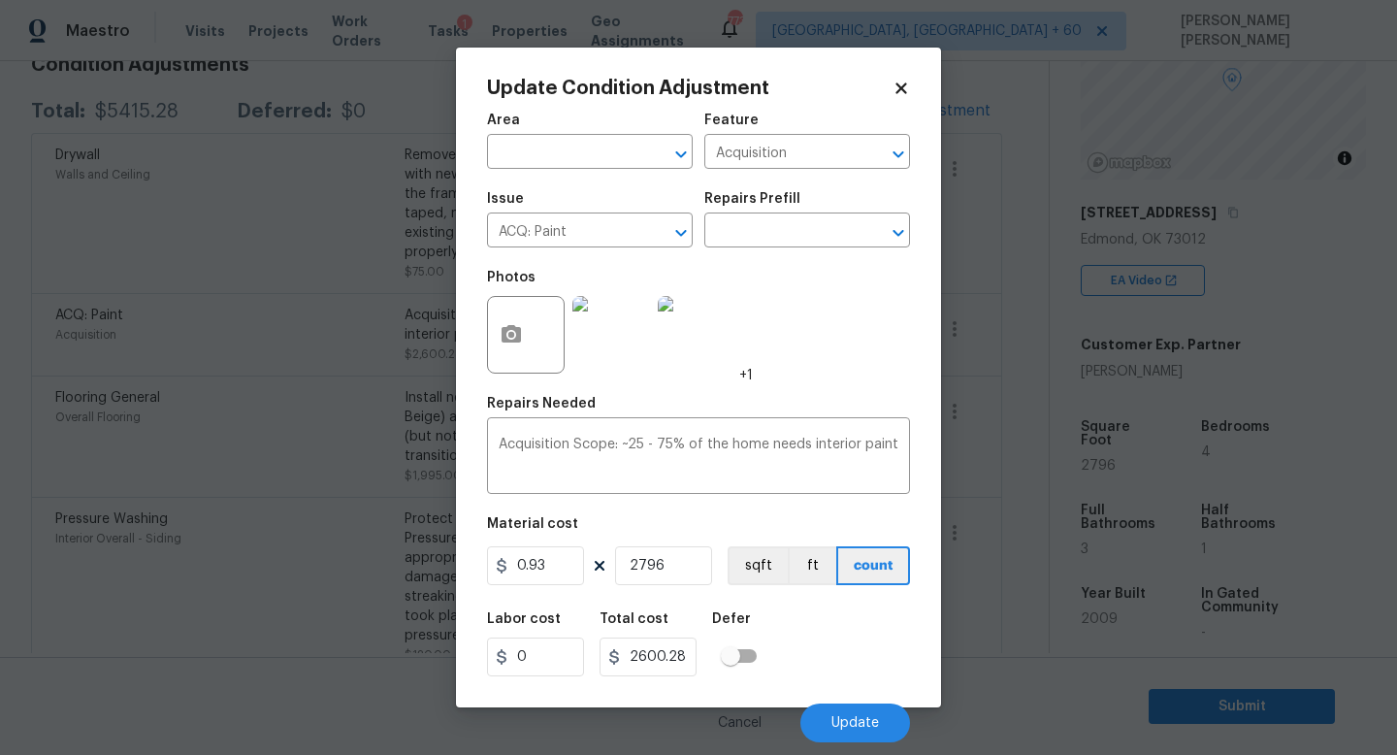
click at [1008, 390] on body "Maestro Visits Projects Work Orders Tasks 1 Properties Geo Assignments 773 [GEO…" at bounding box center [698, 377] width 1397 height 755
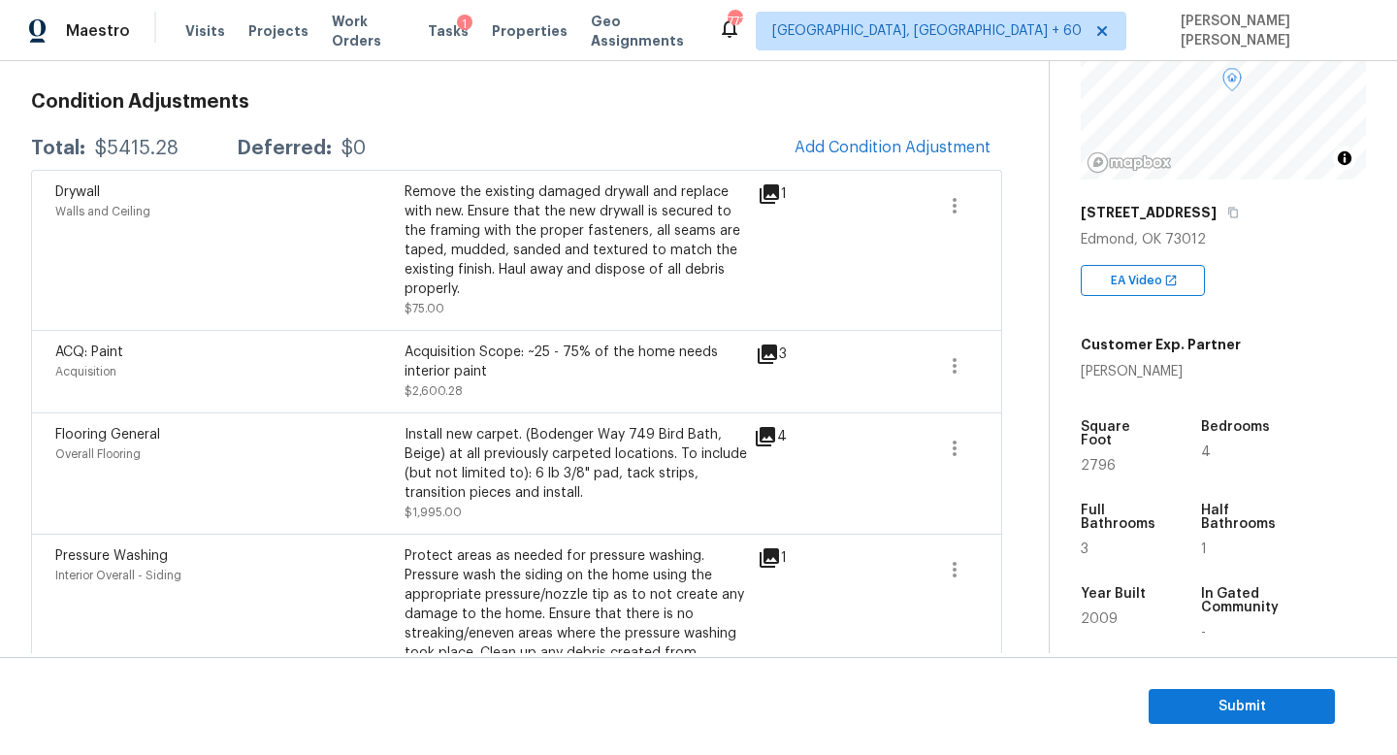
scroll to position [216, 0]
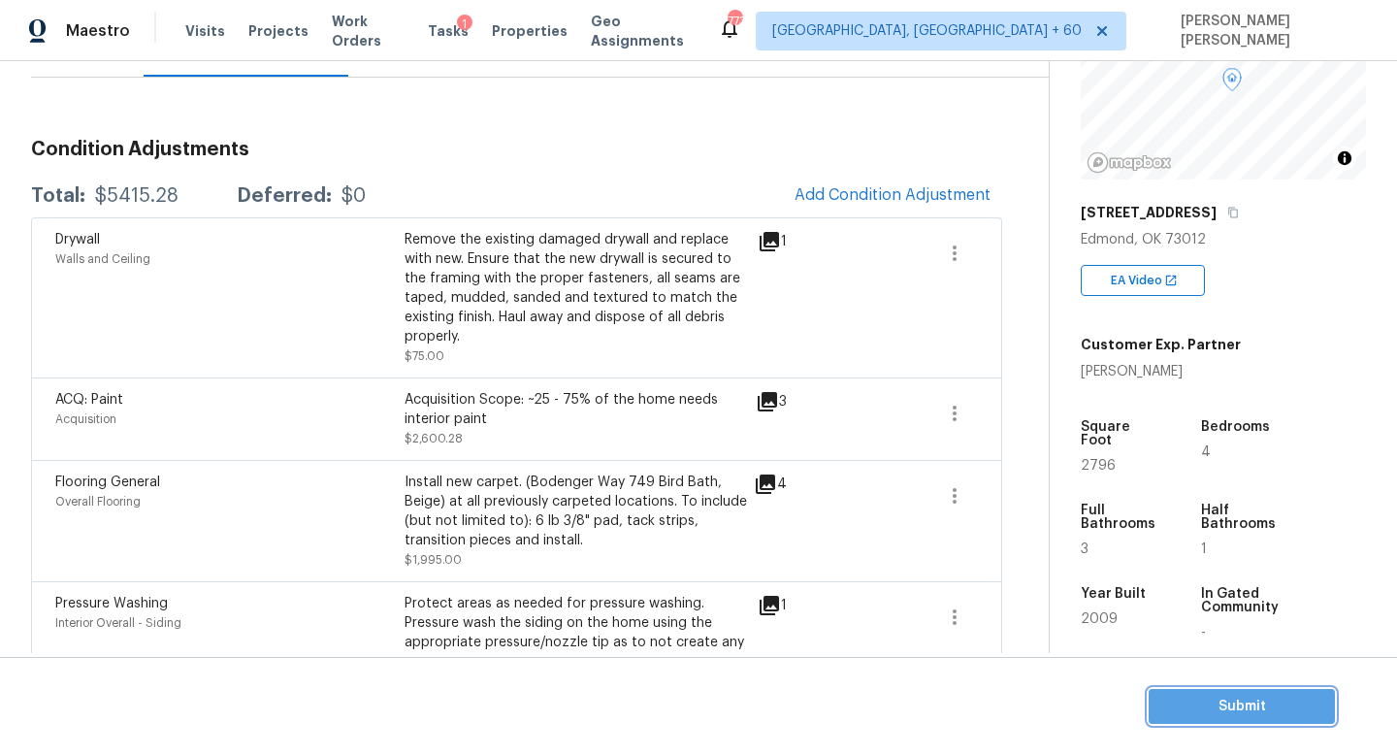
click at [1239, 712] on span "Submit" at bounding box center [1242, 707] width 155 height 24
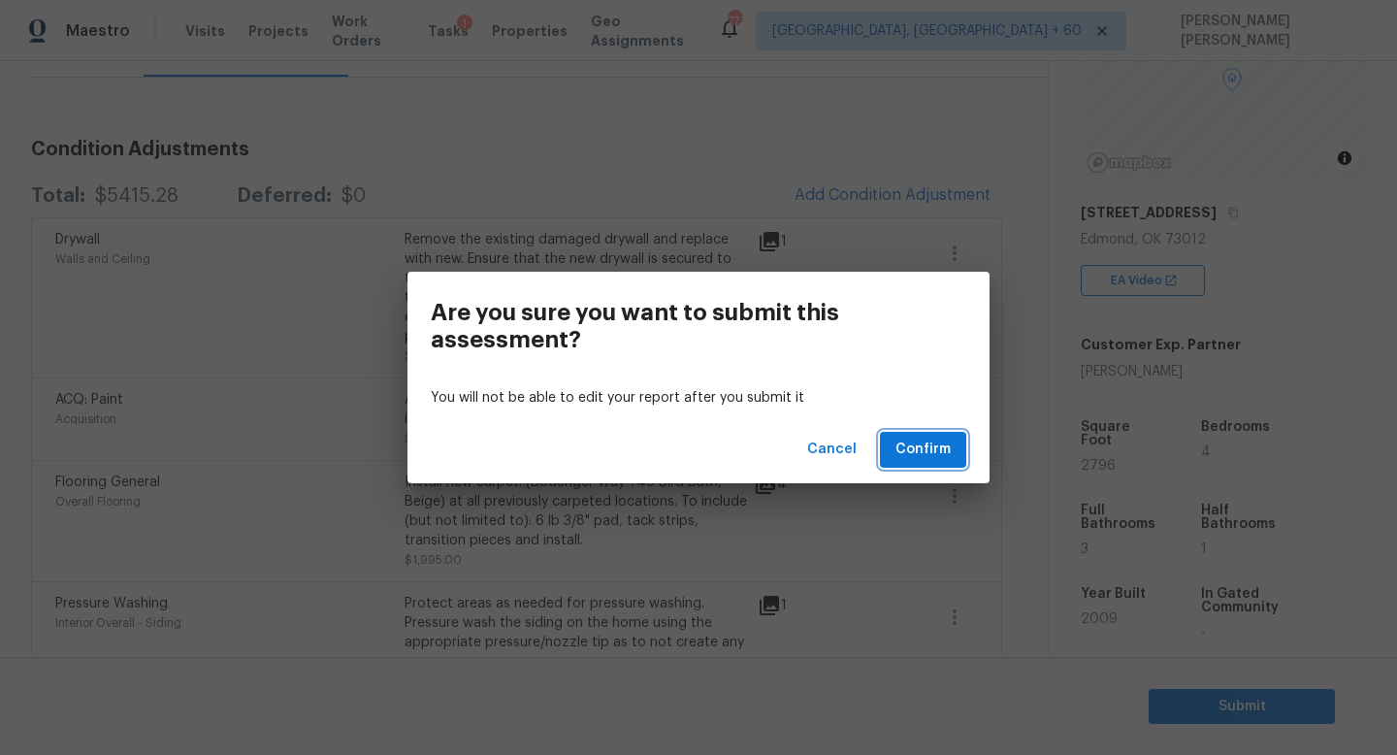
click at [927, 446] on span "Confirm" at bounding box center [923, 450] width 55 height 24
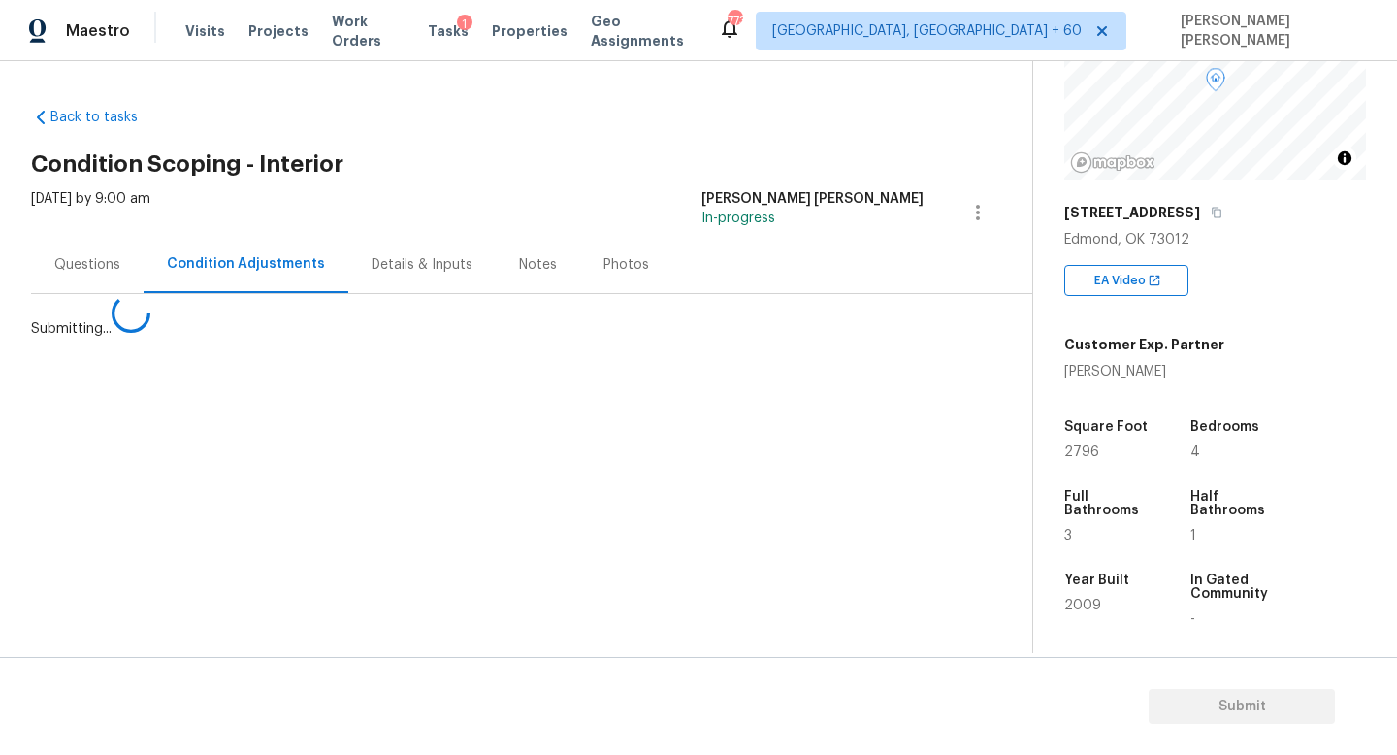
scroll to position [0, 0]
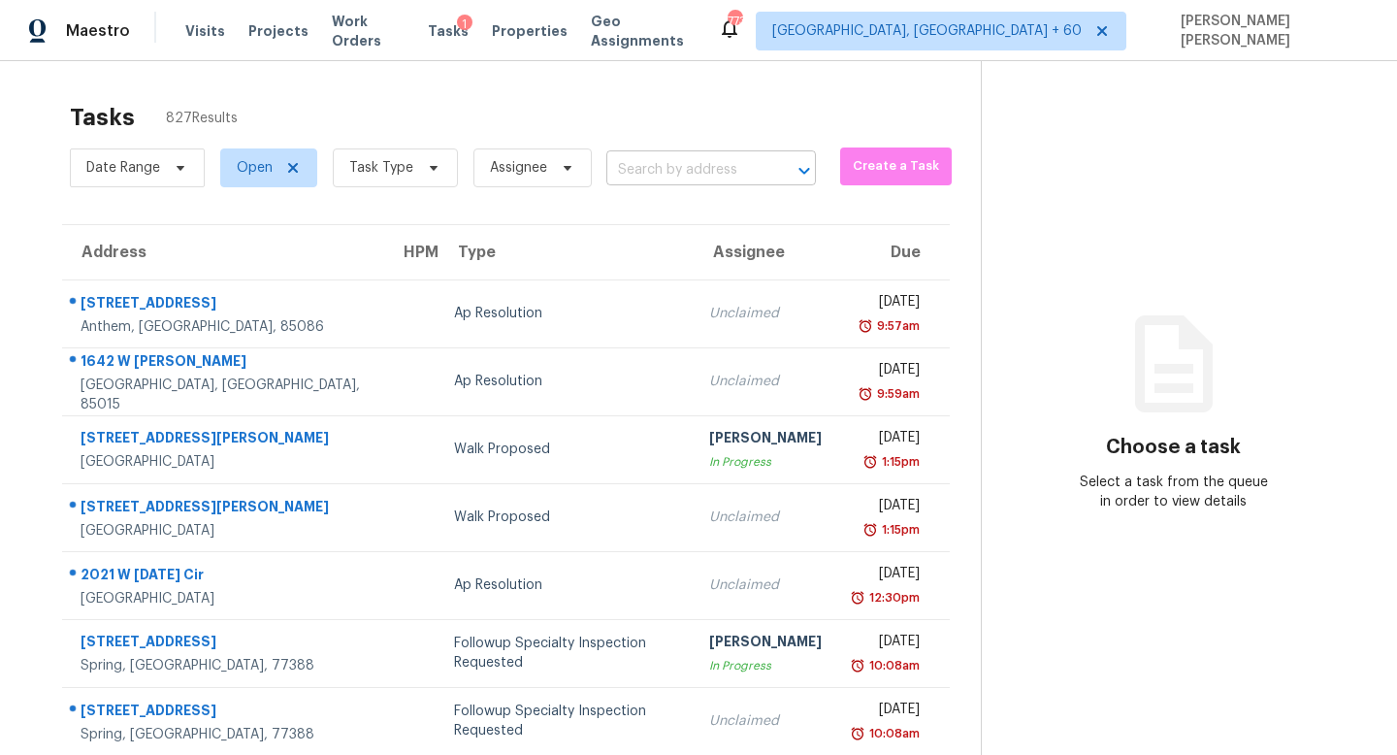
click at [675, 164] on input "text" at bounding box center [684, 170] width 155 height 30
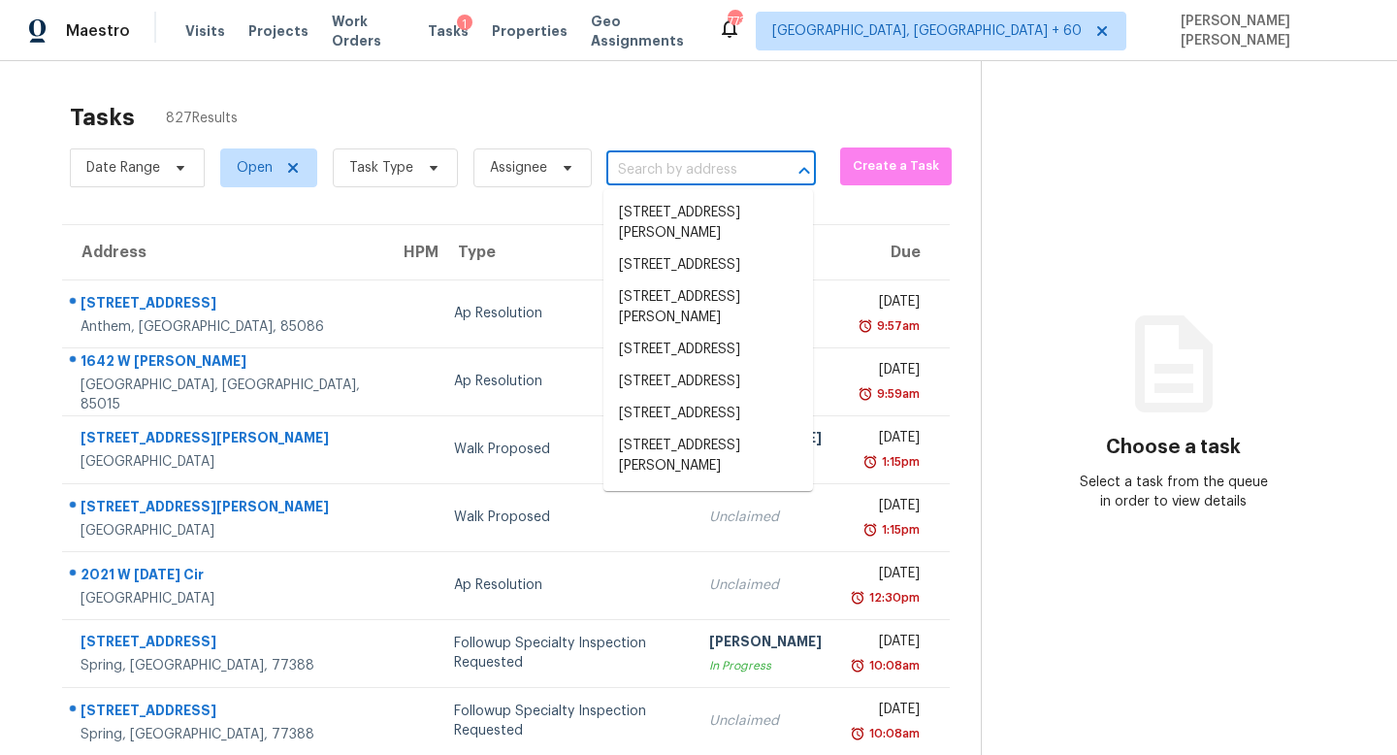
paste input "[STREET_ADDRESS]"
type input "[STREET_ADDRESS]"
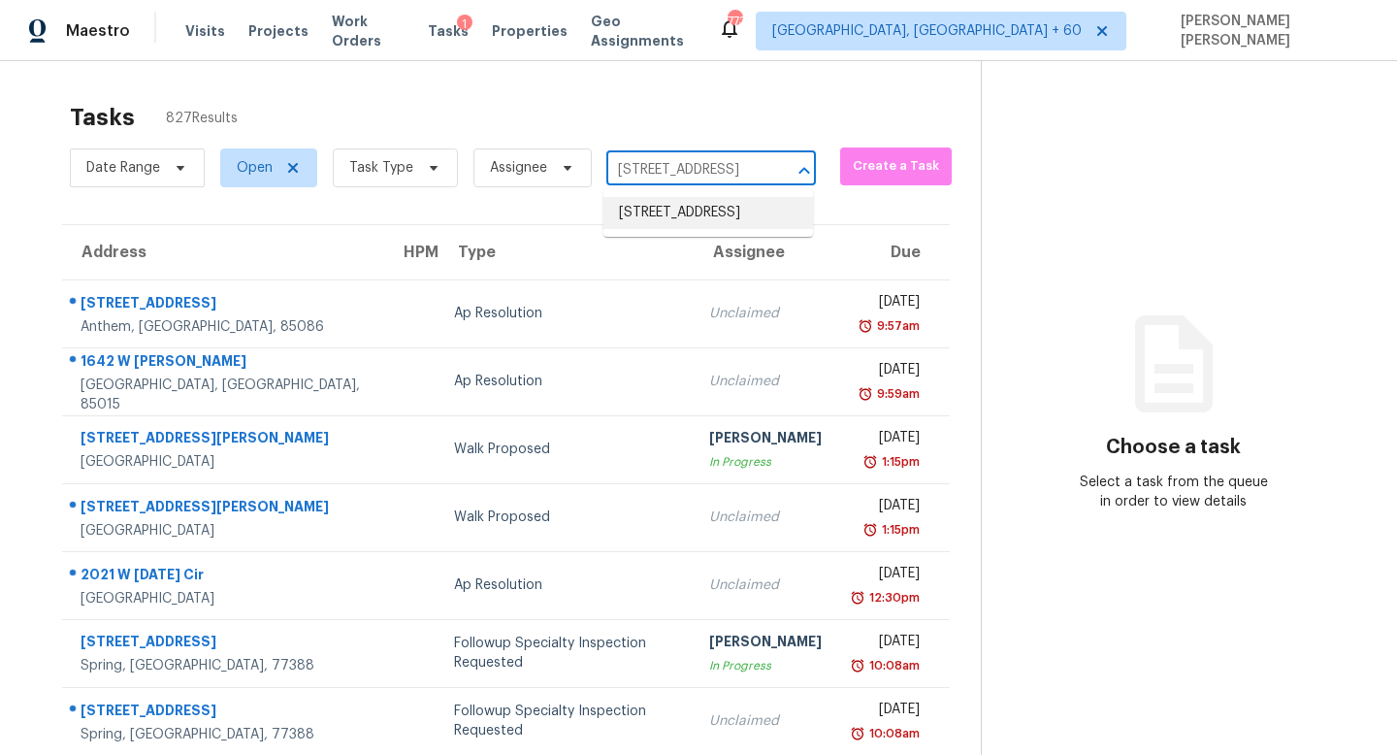
click at [680, 225] on li "[STREET_ADDRESS]" at bounding box center [709, 213] width 210 height 32
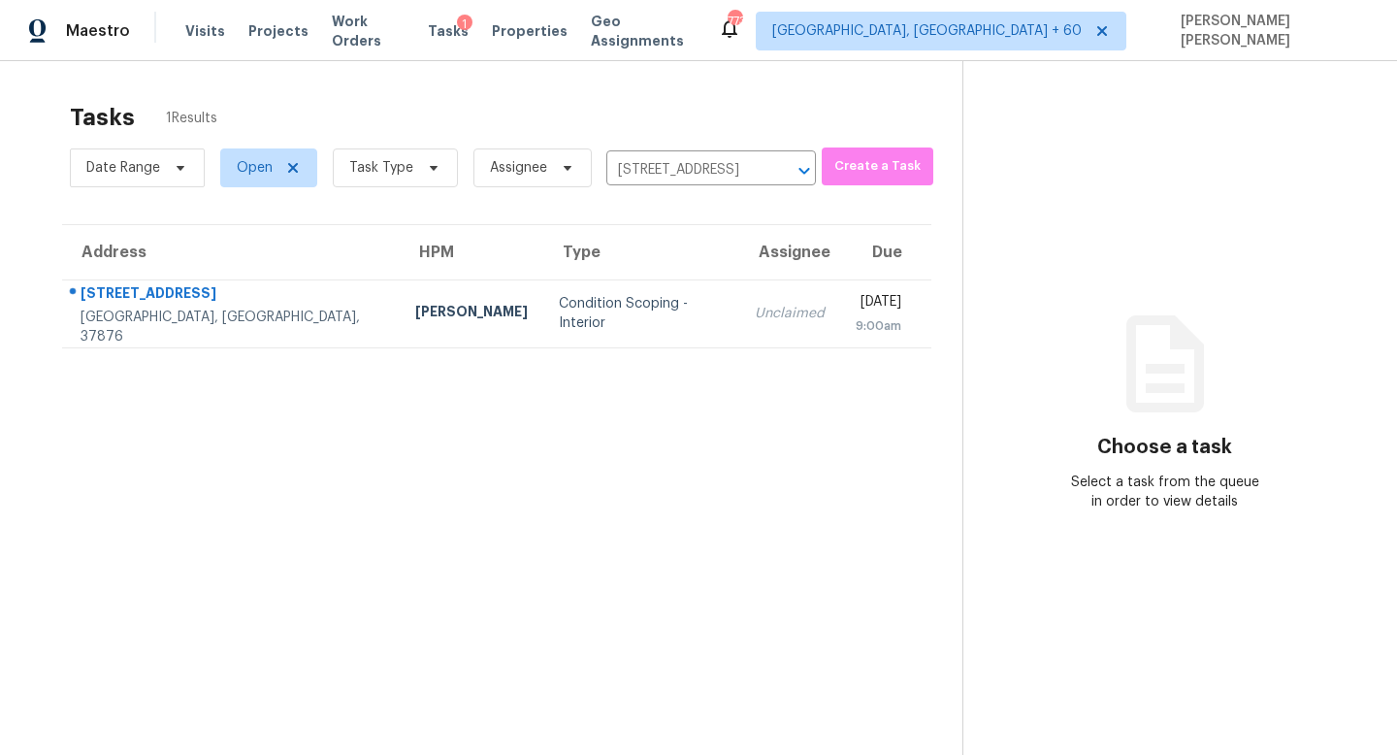
click at [531, 357] on section "Tasks 1 Results Date Range Open Task Type Assignee [STREET_ADDRESS] ​ Create a …" at bounding box center [497, 454] width 932 height 724
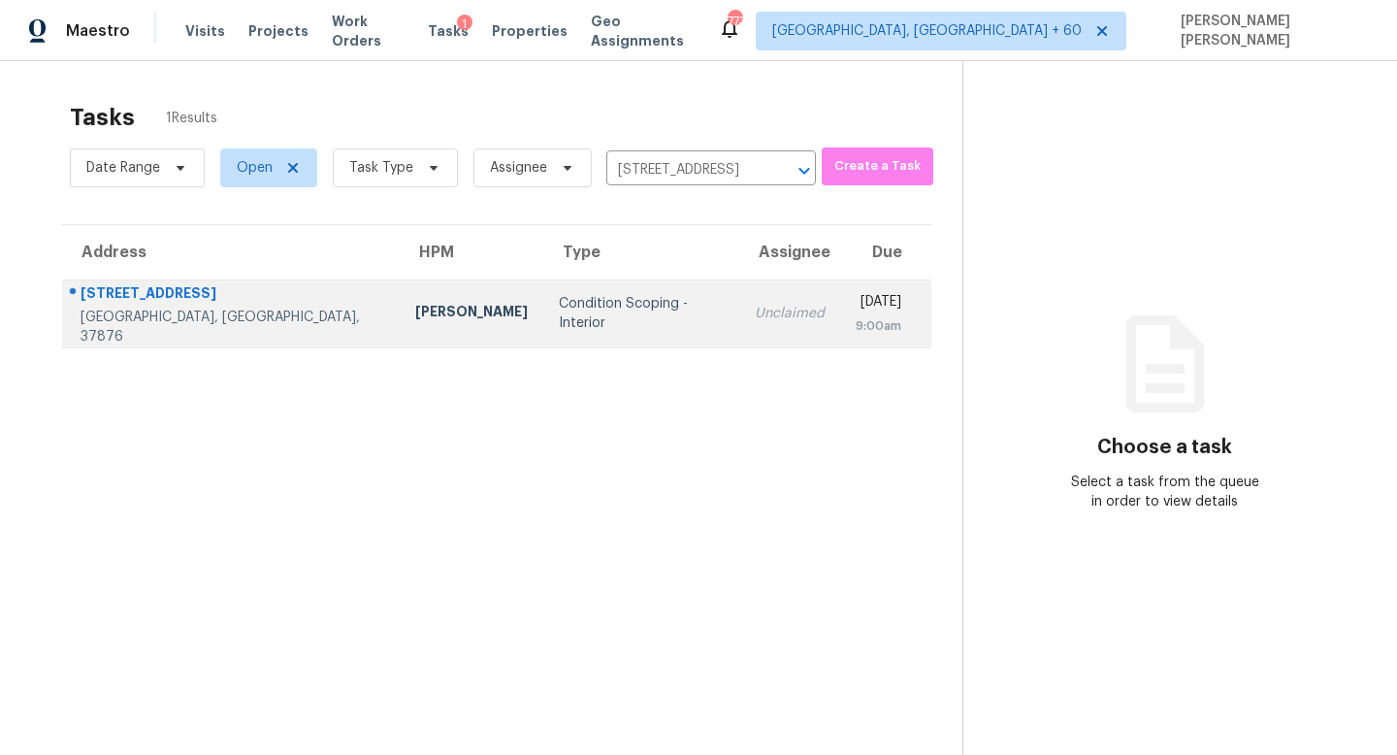
click at [576, 305] on div "Condition Scoping - Interior" at bounding box center [642, 313] width 166 height 39
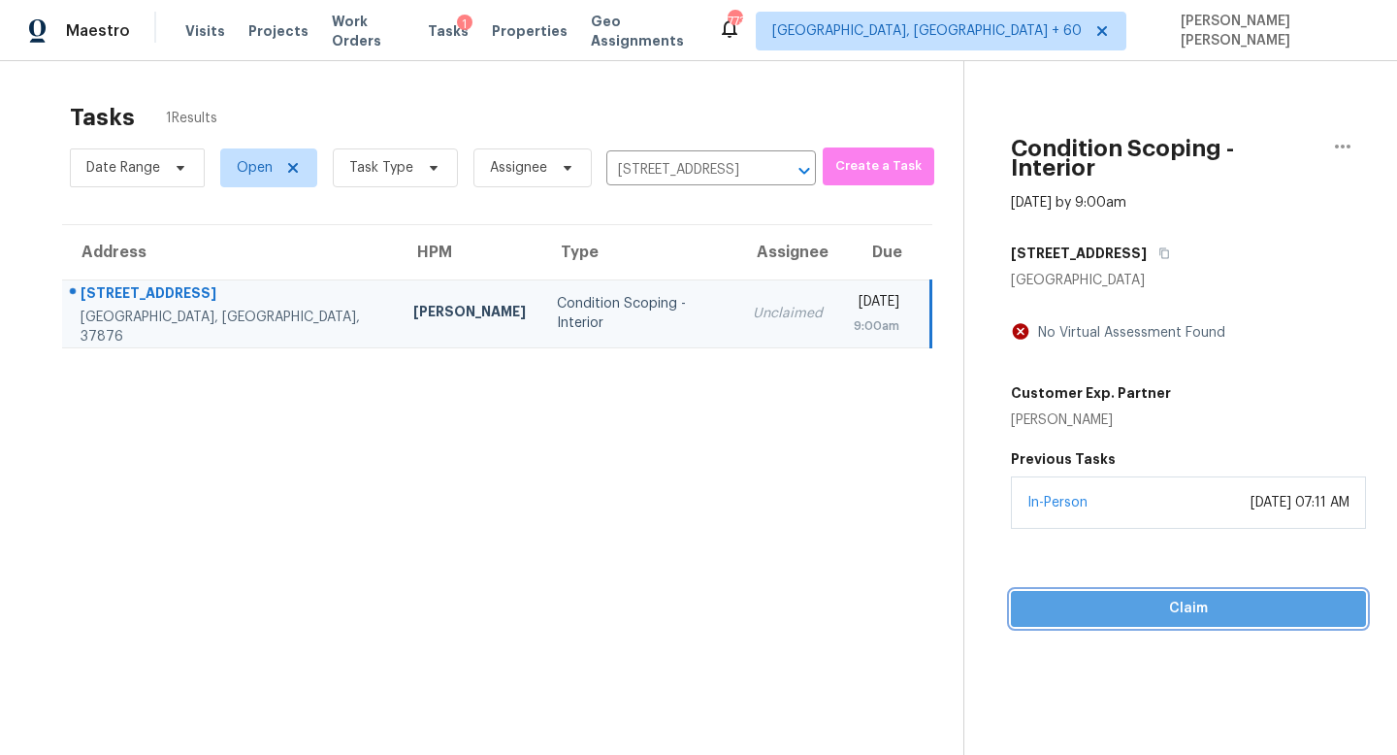
click at [1135, 597] on span "Claim" at bounding box center [1189, 609] width 324 height 24
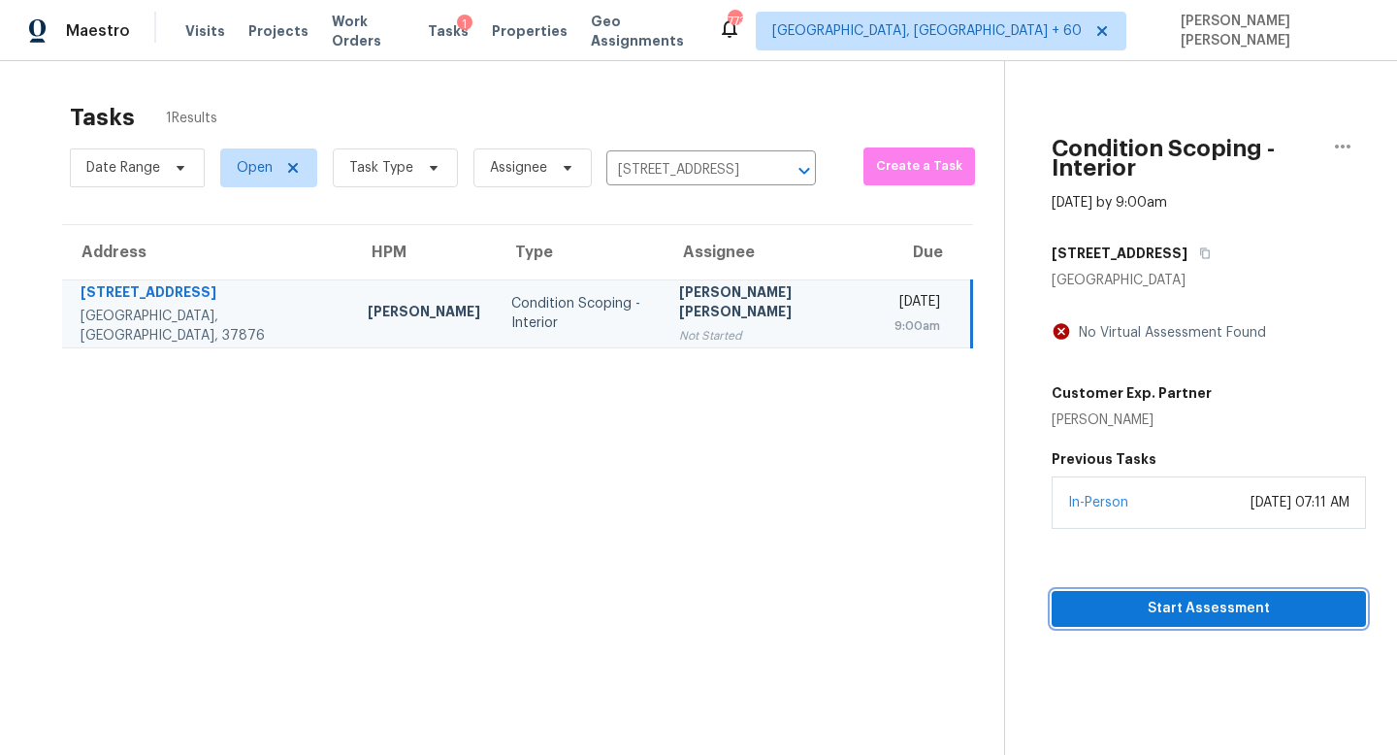
click at [1117, 597] on span "Start Assessment" at bounding box center [1208, 609] width 283 height 24
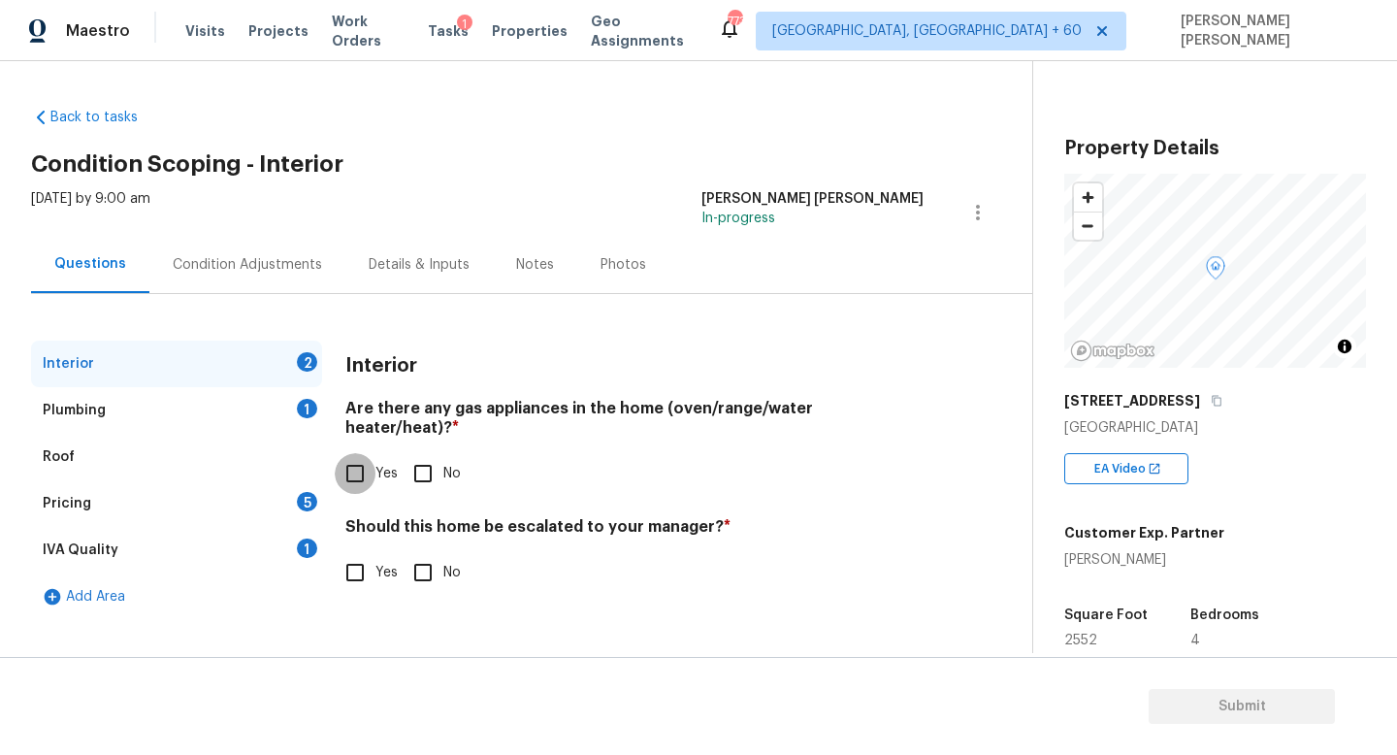
click at [347, 463] on input "Yes" at bounding box center [355, 473] width 41 height 41
checkbox input "true"
click at [248, 402] on div "Plumbing 1" at bounding box center [176, 410] width 291 height 47
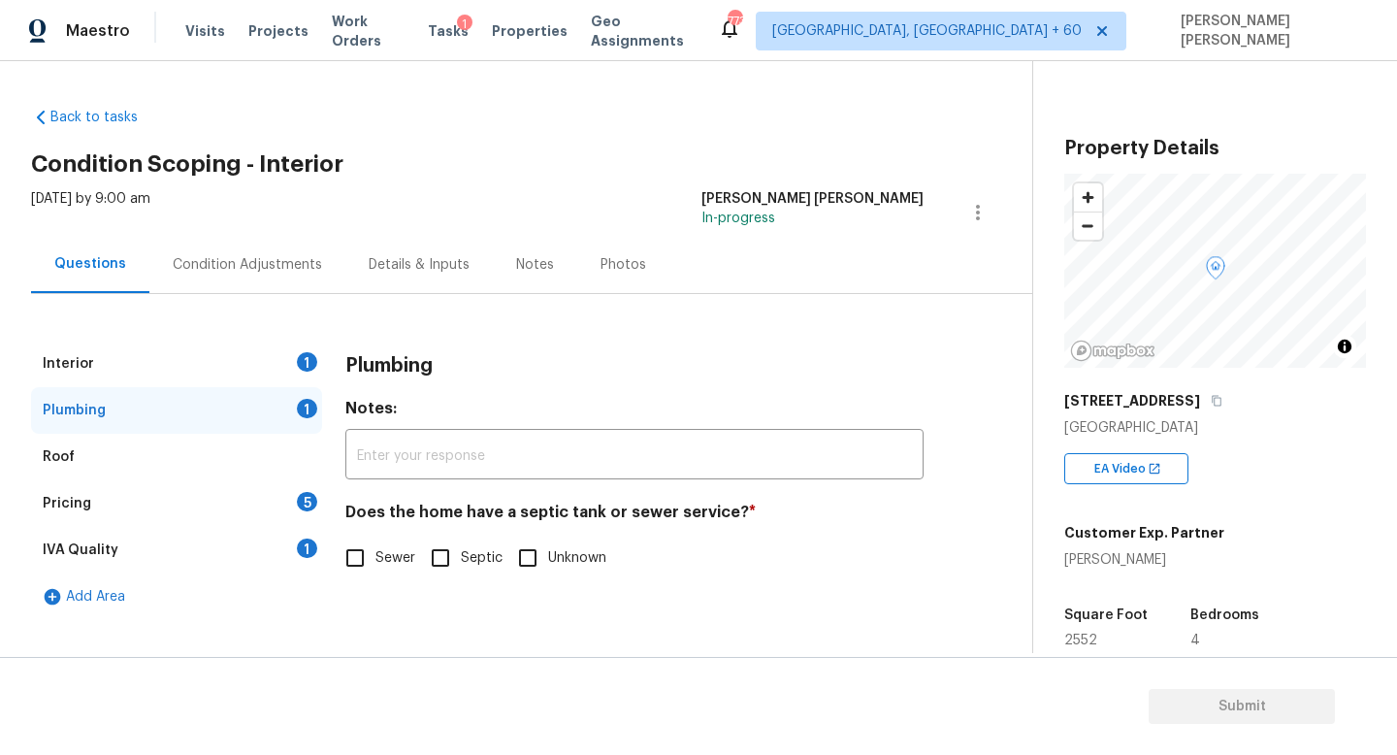
click at [530, 555] on input "Unknown" at bounding box center [528, 558] width 41 height 41
checkbox input "true"
click at [247, 513] on div "Pricing 5" at bounding box center [176, 503] width 291 height 47
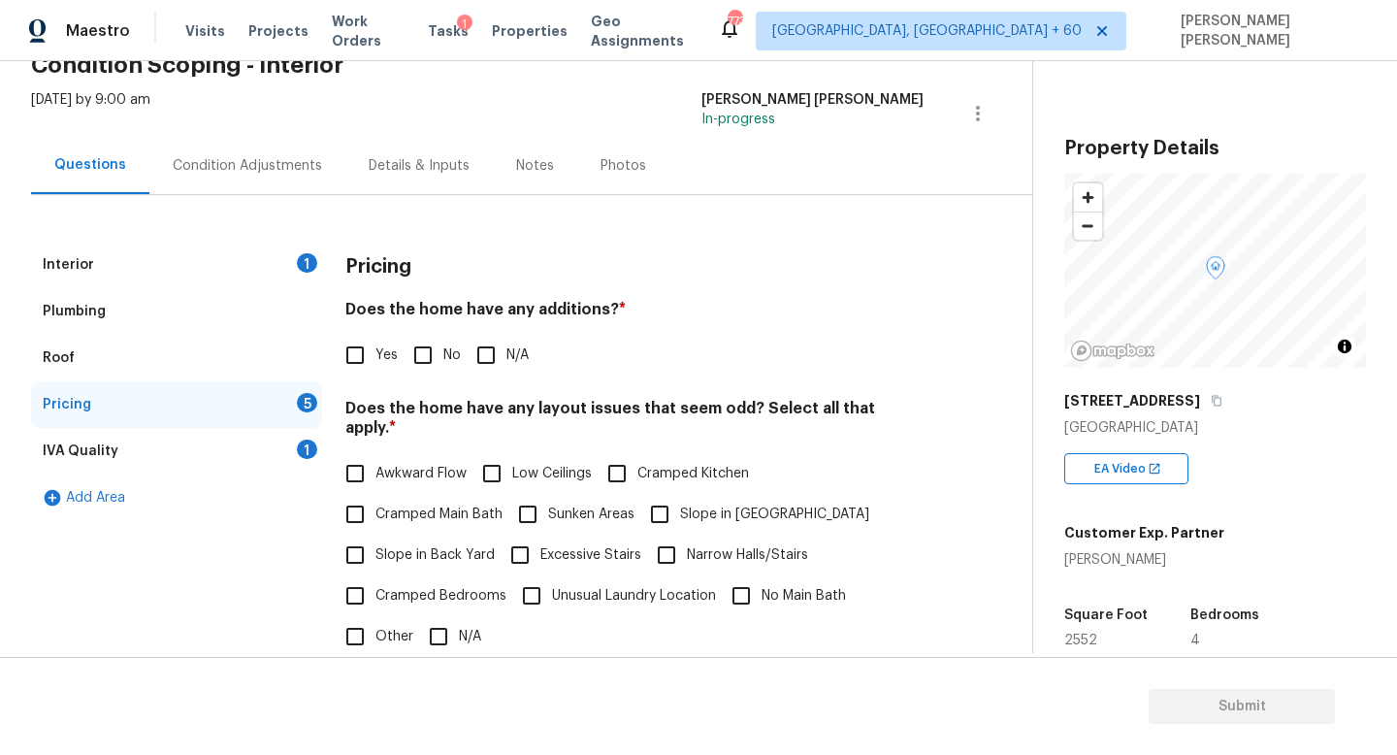
scroll to position [175, 0]
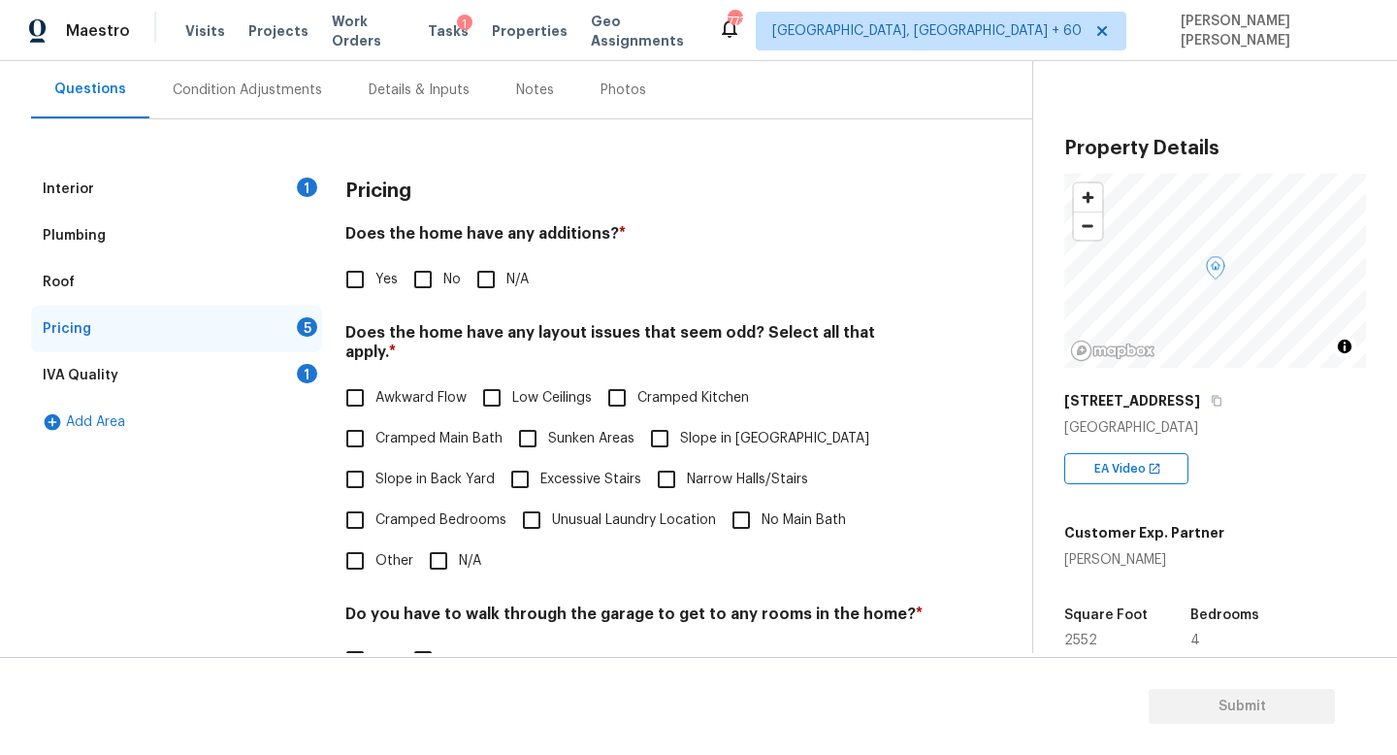
click at [423, 303] on div "Pricing Does the home have any additions? * Yes No N/A Does the home have any l…" at bounding box center [634, 534] width 578 height 736
click at [423, 292] on input "No" at bounding box center [423, 279] width 41 height 41
checkbox input "true"
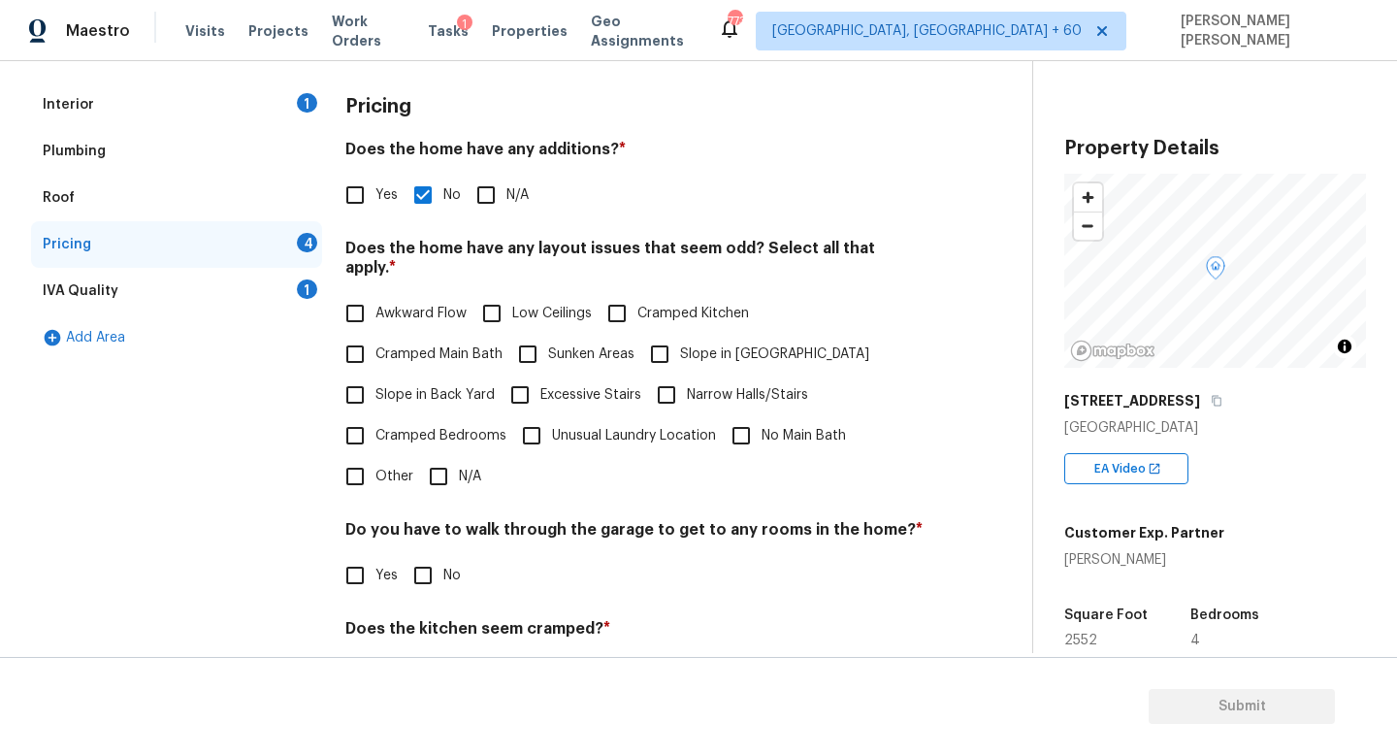
scroll to position [293, 0]
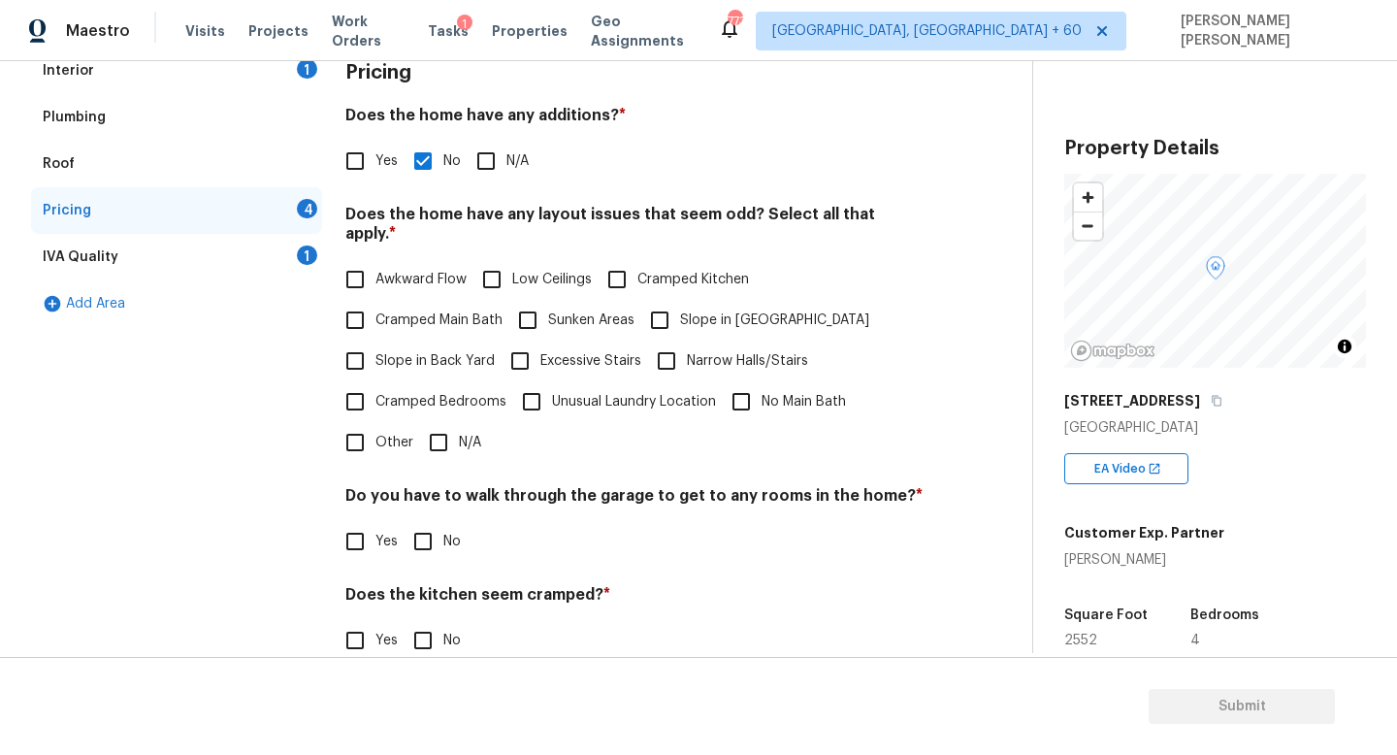
click at [376, 440] on label "Other" at bounding box center [374, 442] width 79 height 41
click at [376, 440] on input "Other" at bounding box center [355, 442] width 41 height 41
checkbox input "true"
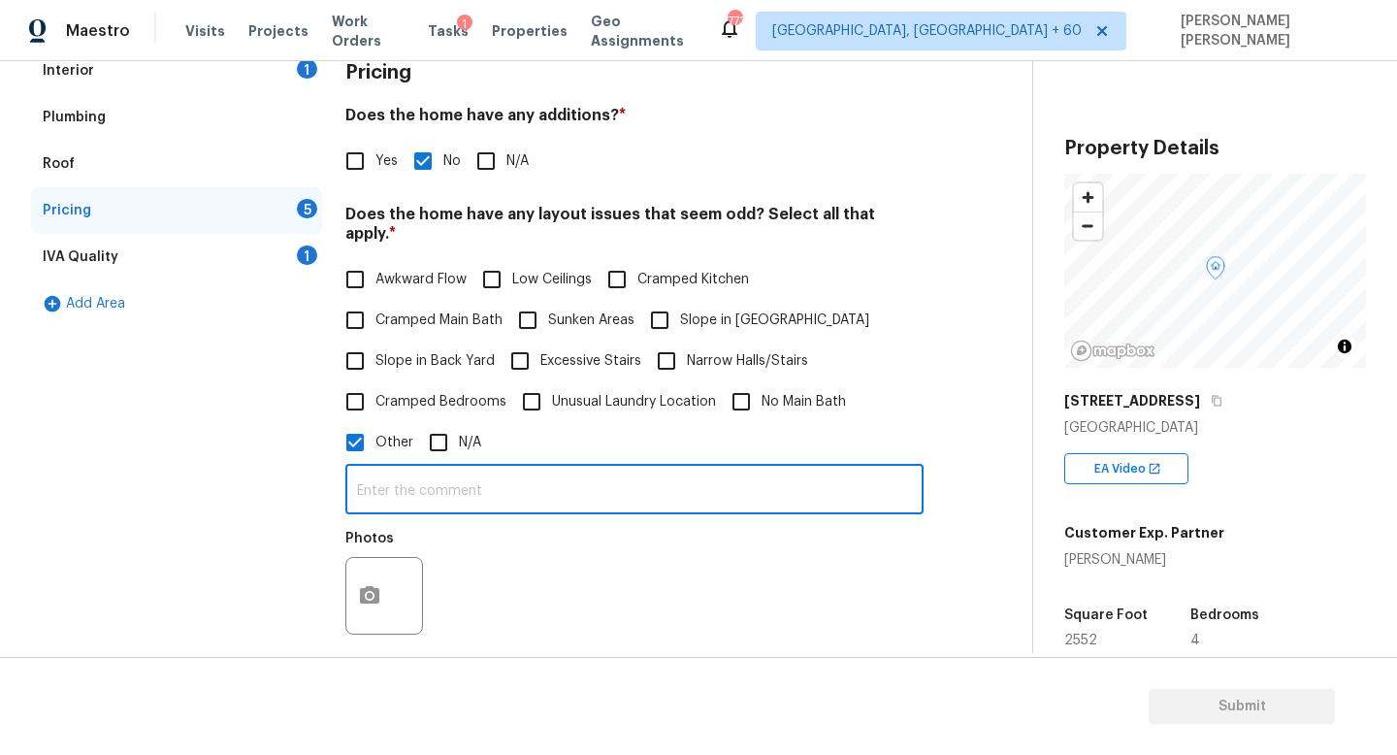
click at [387, 472] on input "text" at bounding box center [634, 492] width 578 height 46
type input "Discrepancy in sq ft"
click at [394, 576] on div at bounding box center [384, 596] width 78 height 78
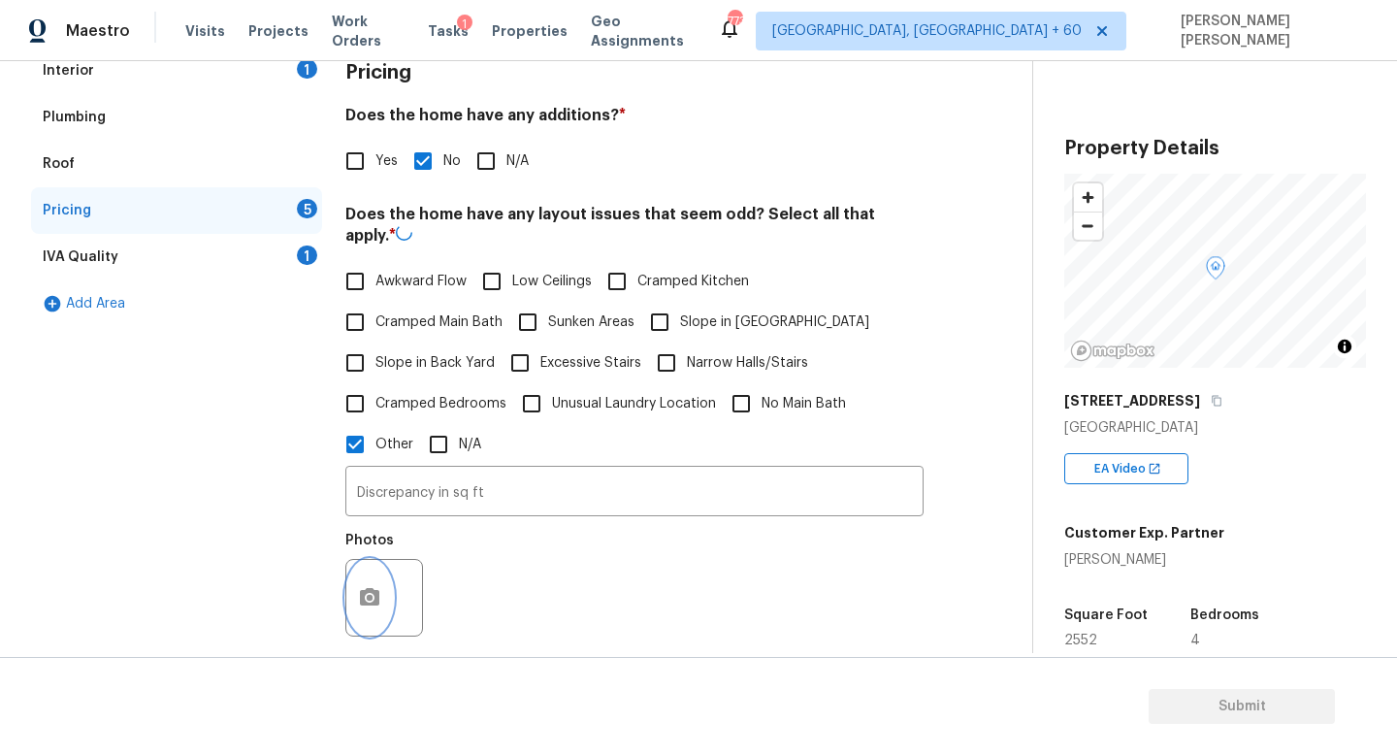
click at [384, 576] on button "button" at bounding box center [369, 598] width 47 height 76
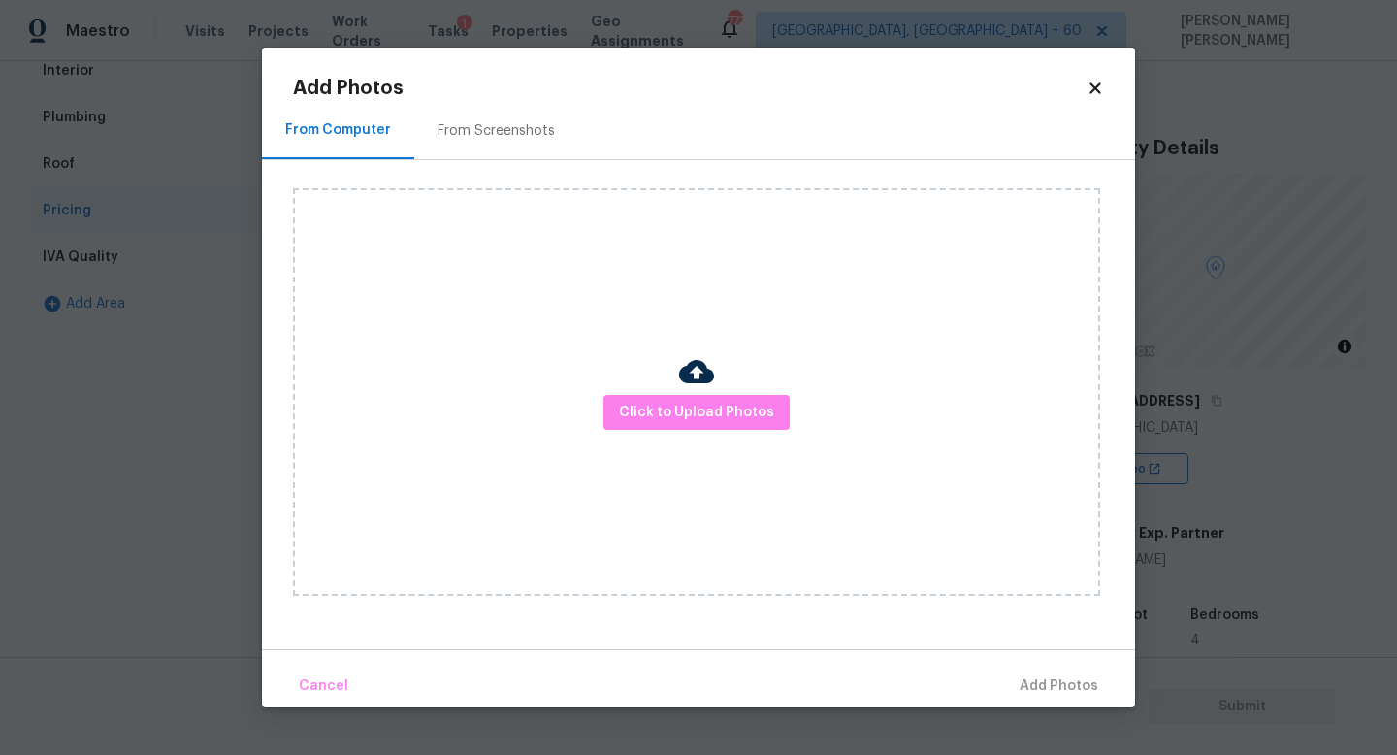
click at [764, 388] on div "Click to Upload Photos" at bounding box center [696, 392] width 807 height 408
click at [722, 403] on span "Click to Upload Photos" at bounding box center [696, 413] width 155 height 24
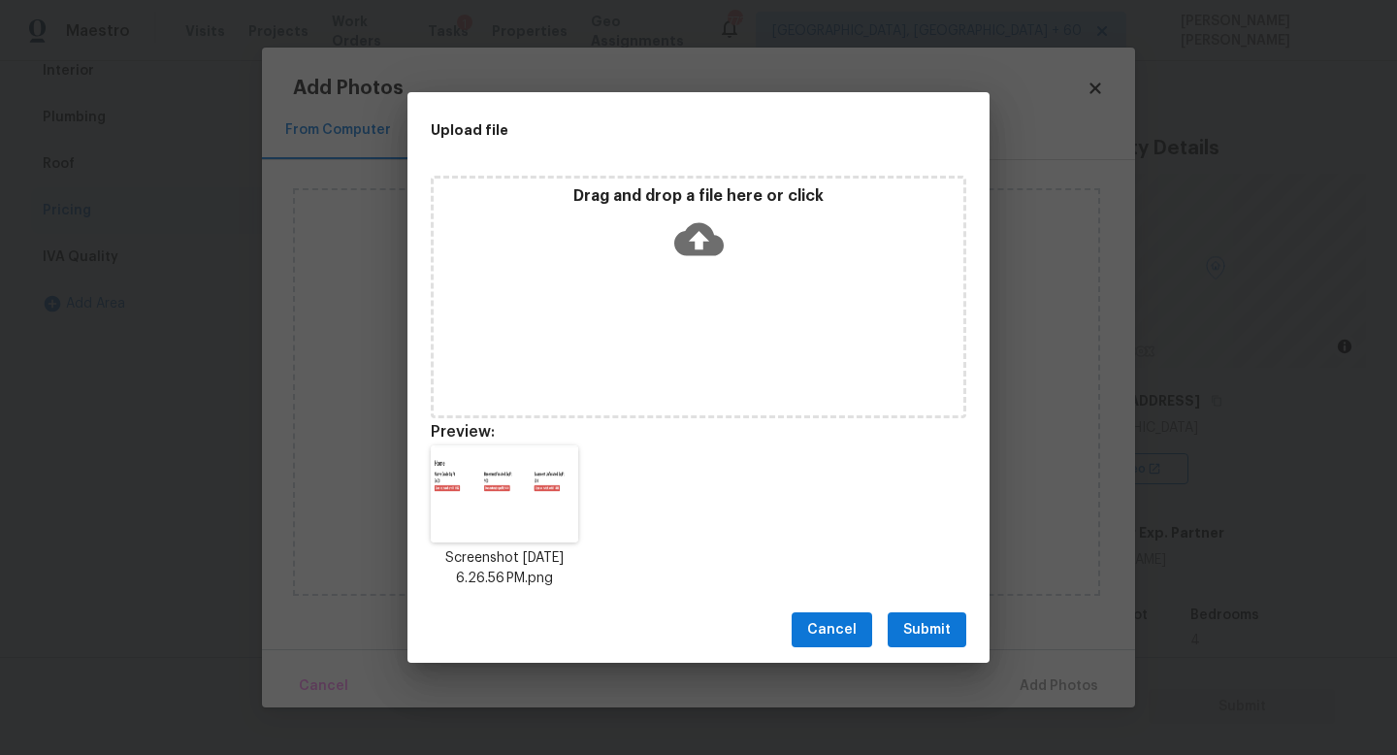
click at [934, 619] on span "Submit" at bounding box center [927, 630] width 48 height 24
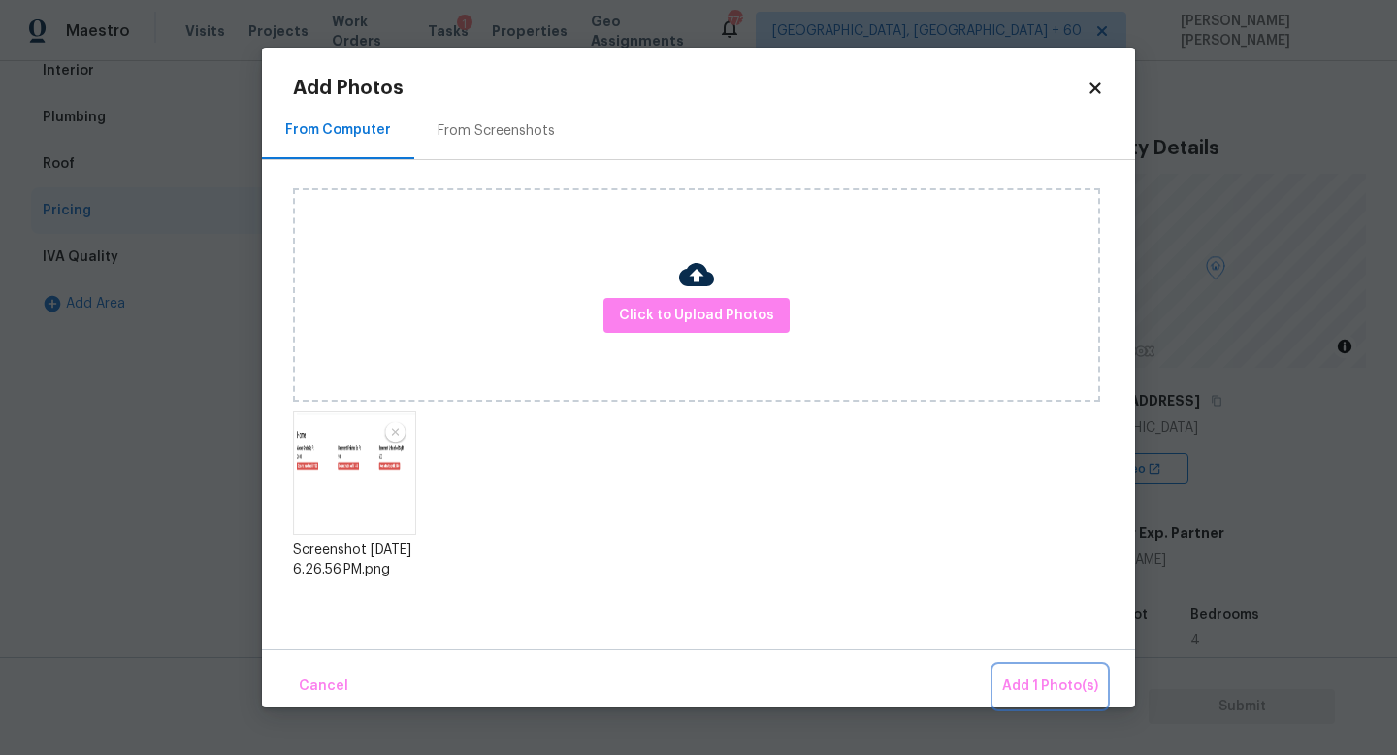
click at [1042, 688] on span "Add 1 Photo(s)" at bounding box center [1050, 686] width 96 height 24
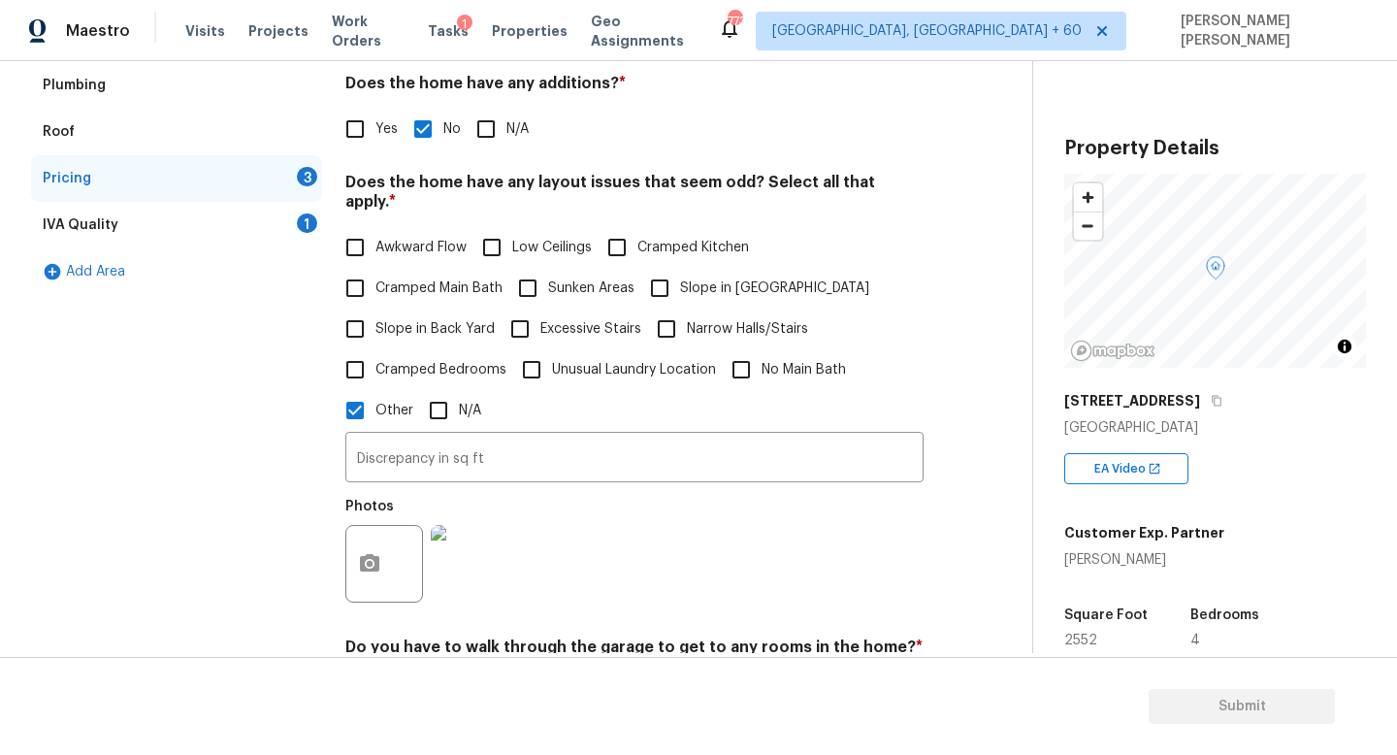
scroll to position [593, 0]
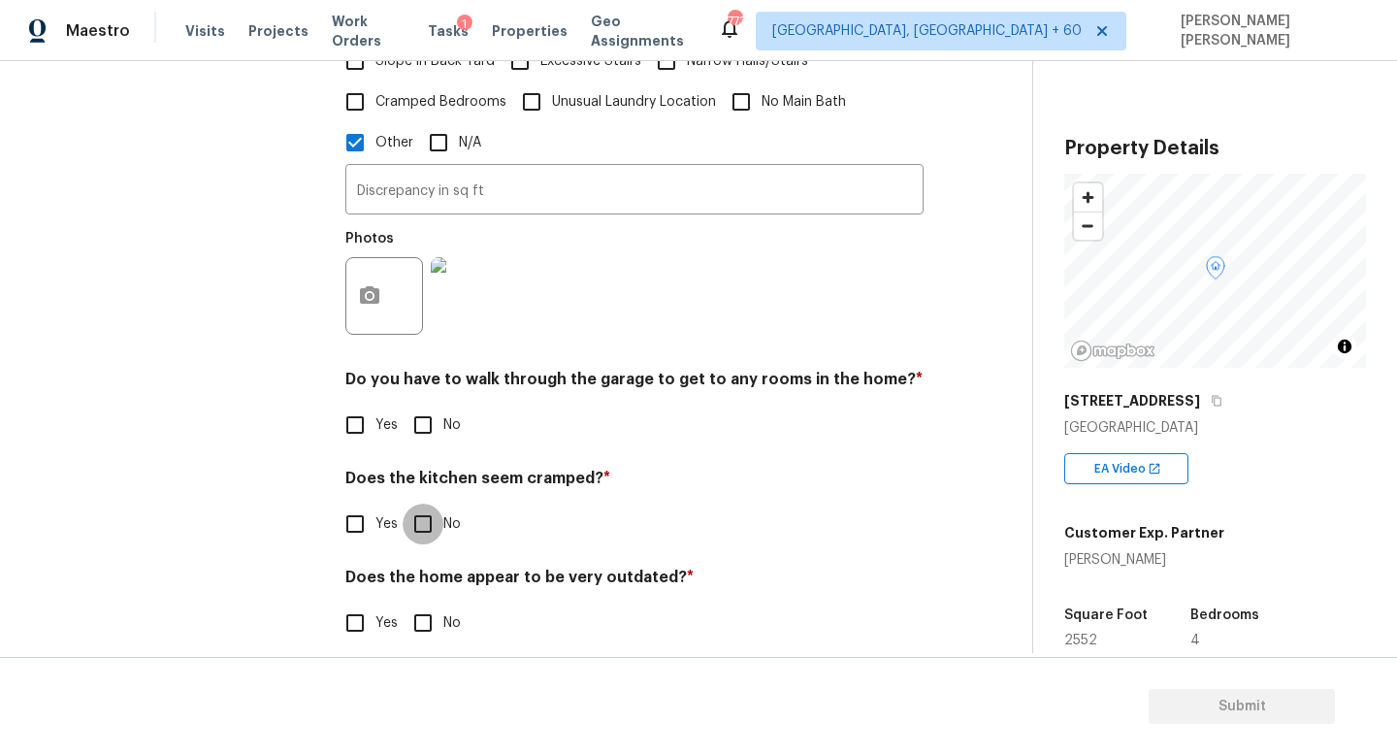
click at [417, 514] on input "No" at bounding box center [423, 524] width 41 height 41
checkbox input "true"
click at [418, 405] on input "No" at bounding box center [423, 425] width 41 height 41
checkbox input "true"
click at [434, 603] on input "No" at bounding box center [423, 623] width 41 height 41
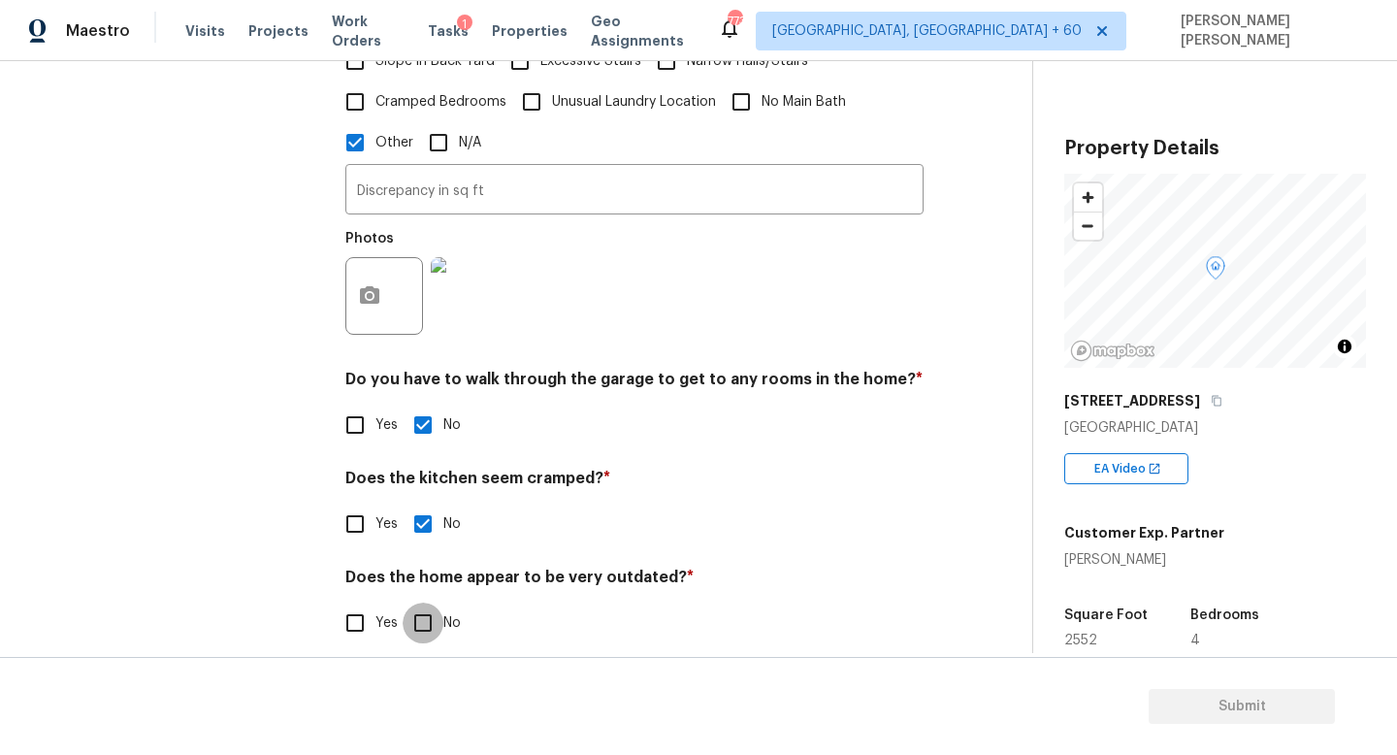
checkbox input "true"
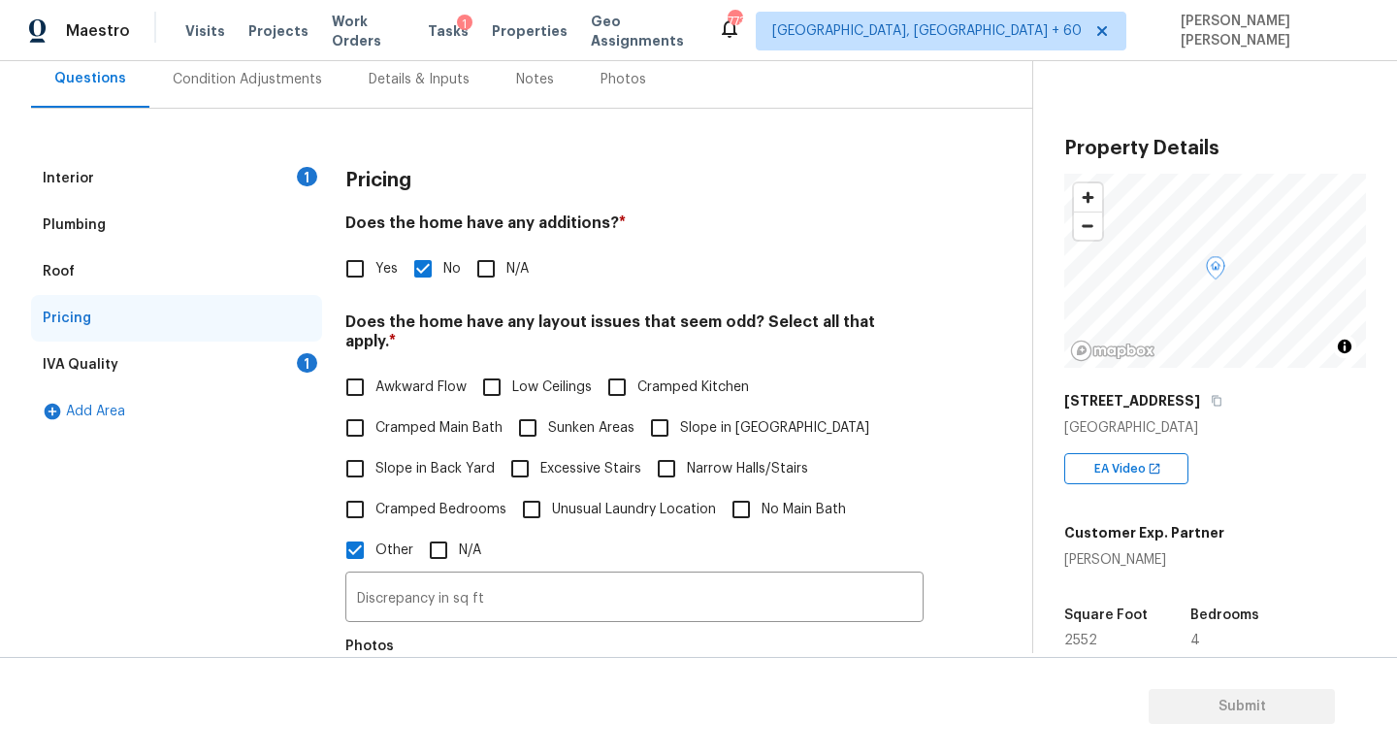
click at [270, 363] on div "IVA Quality 1" at bounding box center [176, 365] width 291 height 47
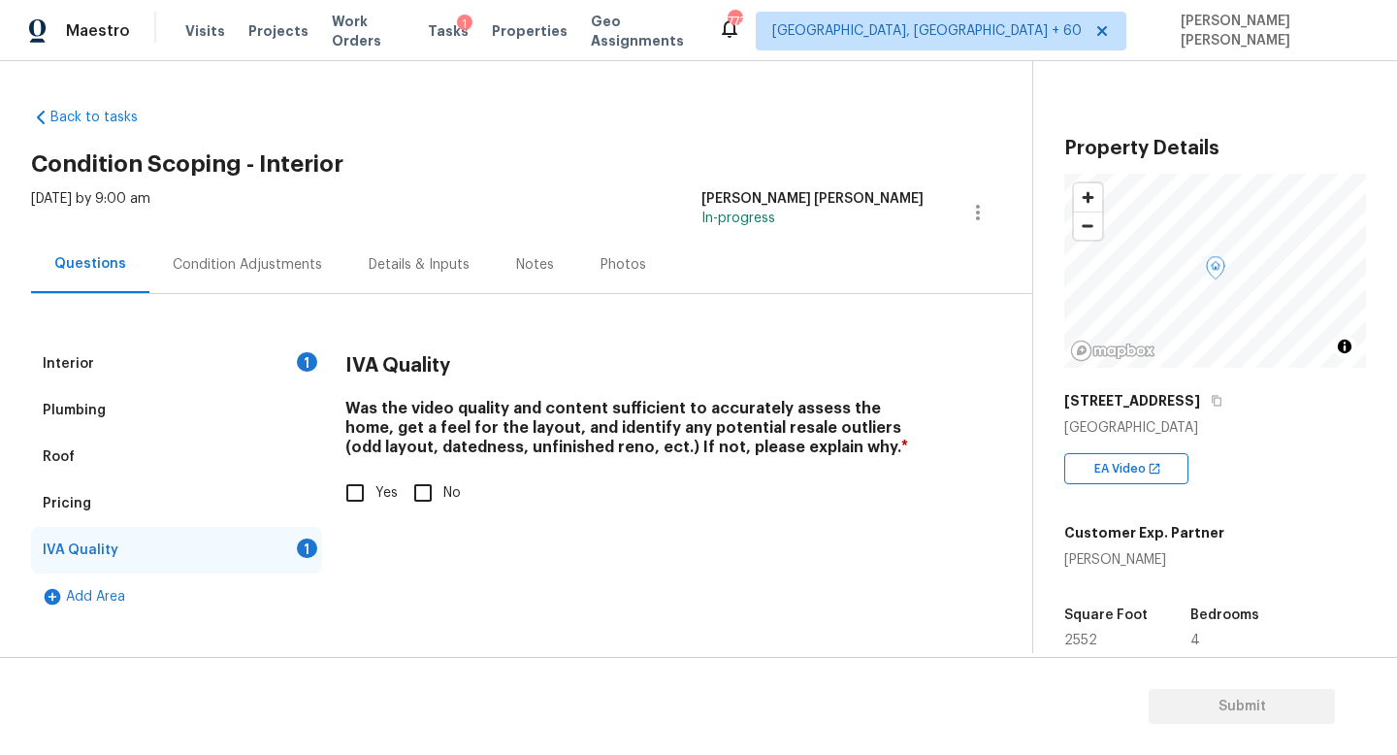
click at [373, 473] on input "Yes" at bounding box center [355, 493] width 41 height 41
checkbox input "true"
click at [243, 282] on div "Condition Adjustments" at bounding box center [247, 264] width 196 height 57
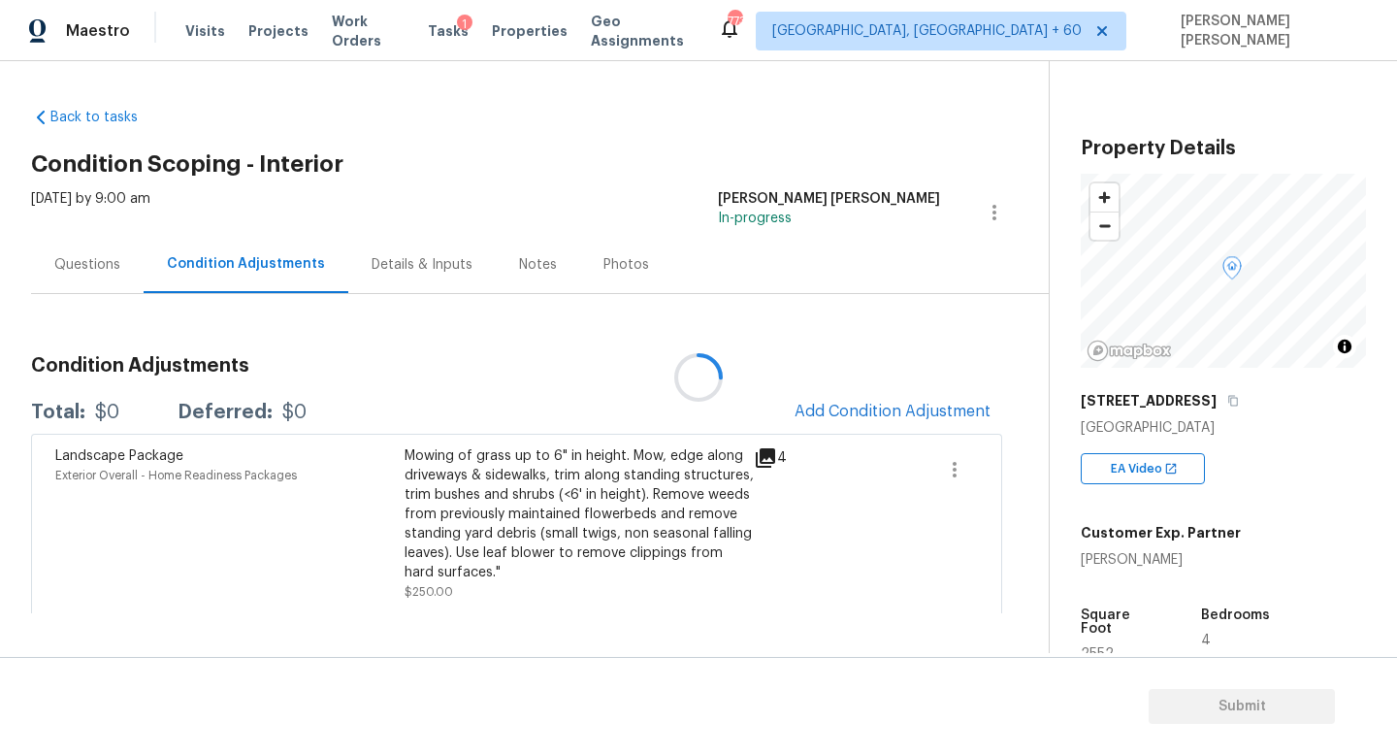
click at [796, 379] on div at bounding box center [698, 377] width 1397 height 755
click at [864, 414] on span "Add Condition Adjustment" at bounding box center [893, 411] width 196 height 17
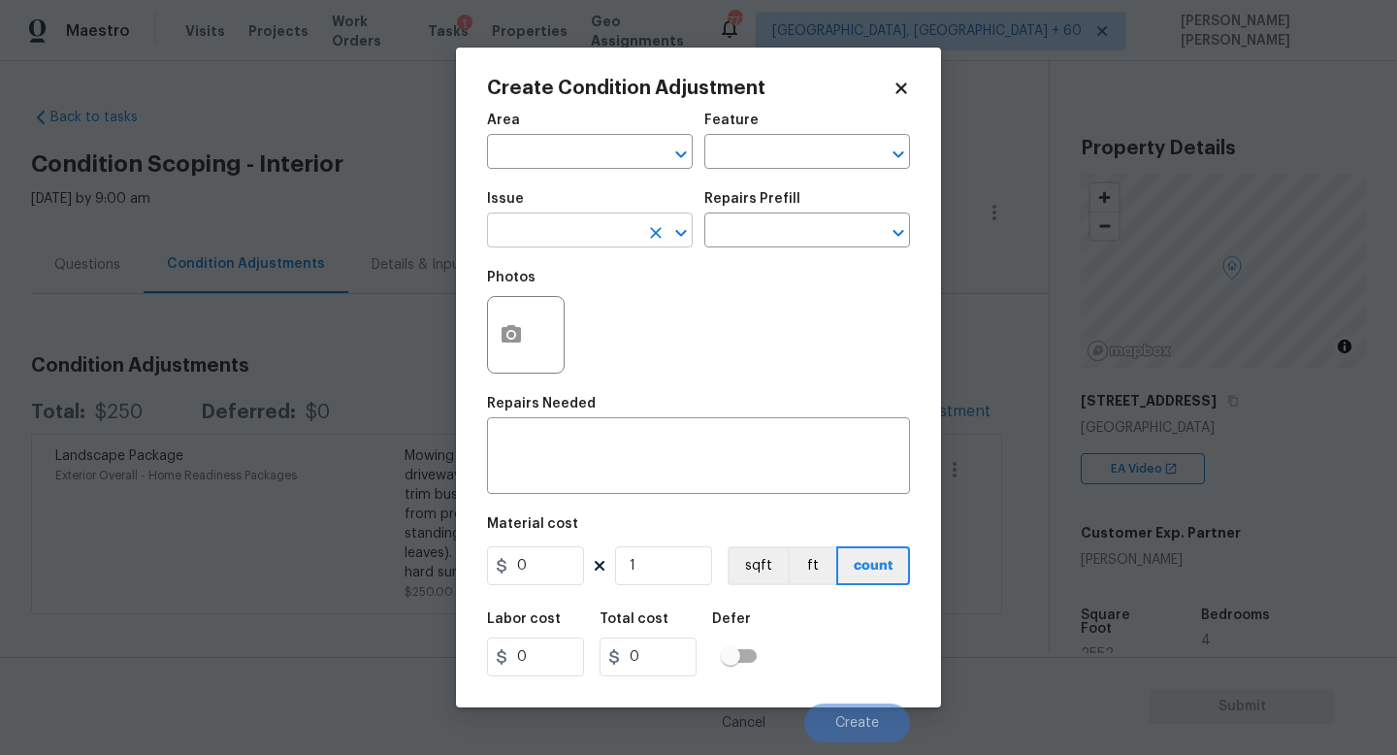
click at [549, 237] on input "text" at bounding box center [562, 232] width 151 height 30
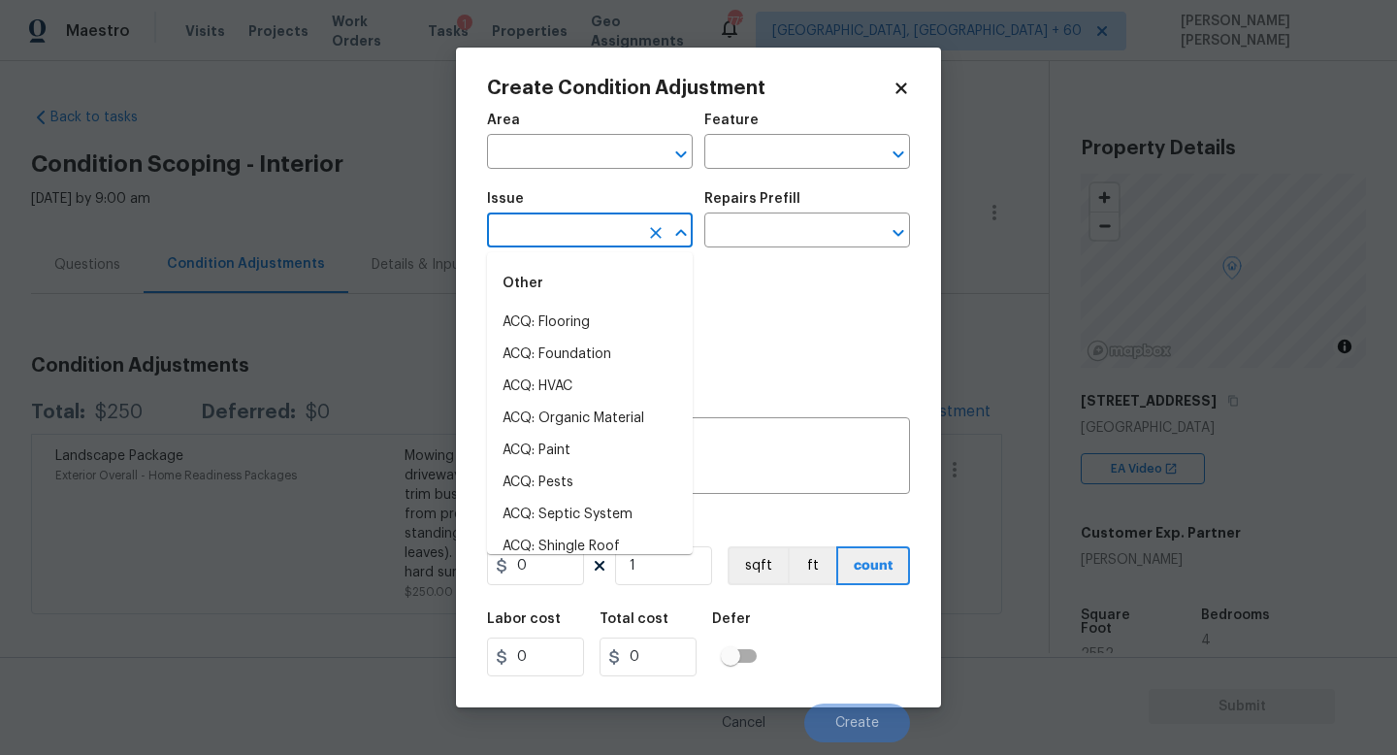
type input "o"
click at [559, 309] on li "Light Pet Odor" at bounding box center [590, 323] width 206 height 32
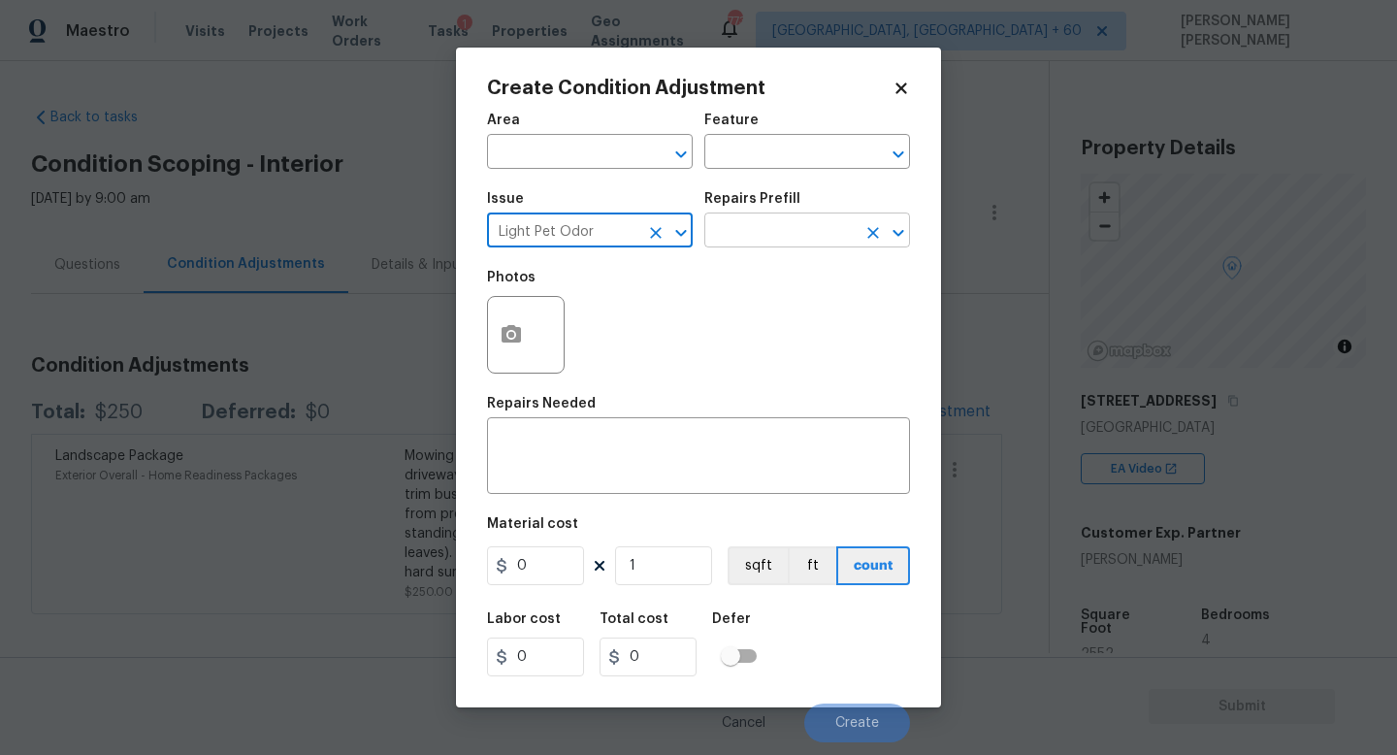
type input "Light Pet Odor"
click at [804, 222] on input "text" at bounding box center [780, 232] width 151 height 30
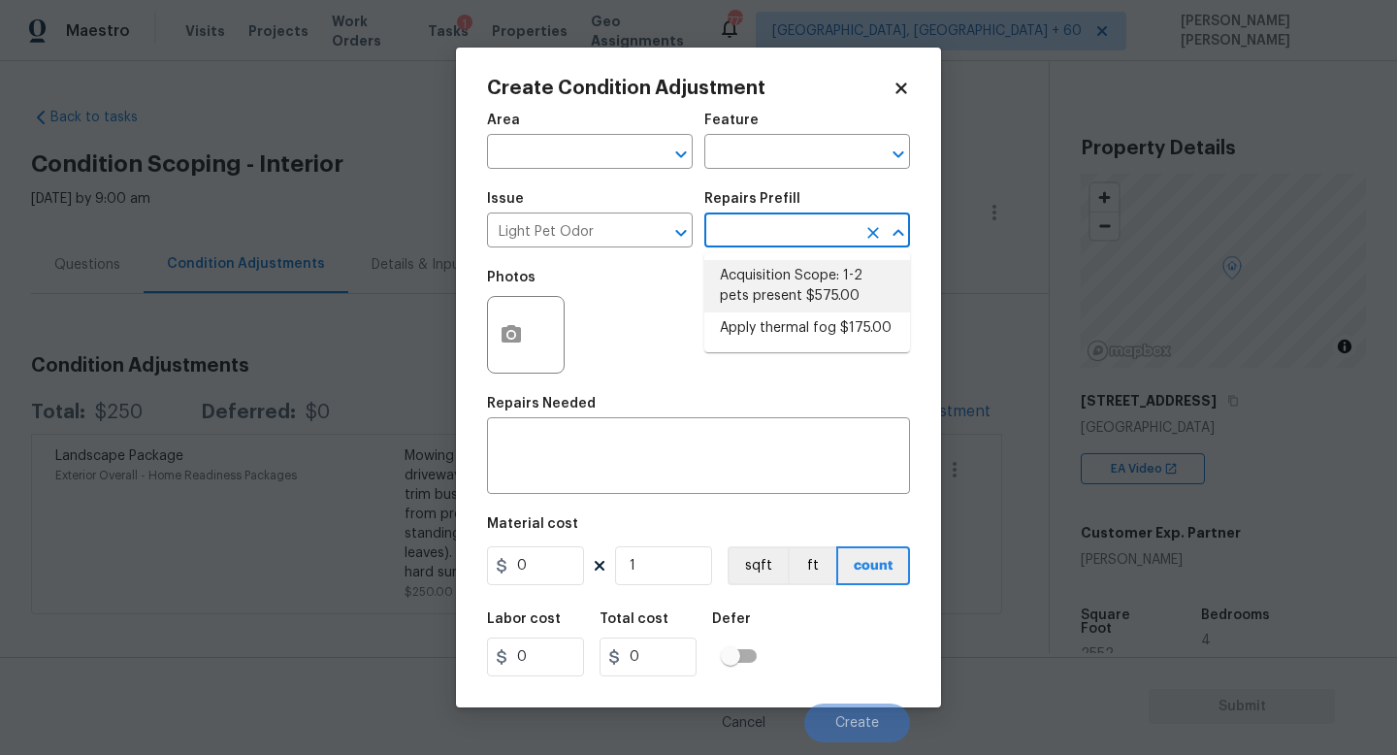
click at [805, 267] on li "Acquisition Scope: 1-2 pets present $575.00" at bounding box center [808, 286] width 206 height 52
type textarea "Acquisition Scope: 1-2 pets present"
type input "575"
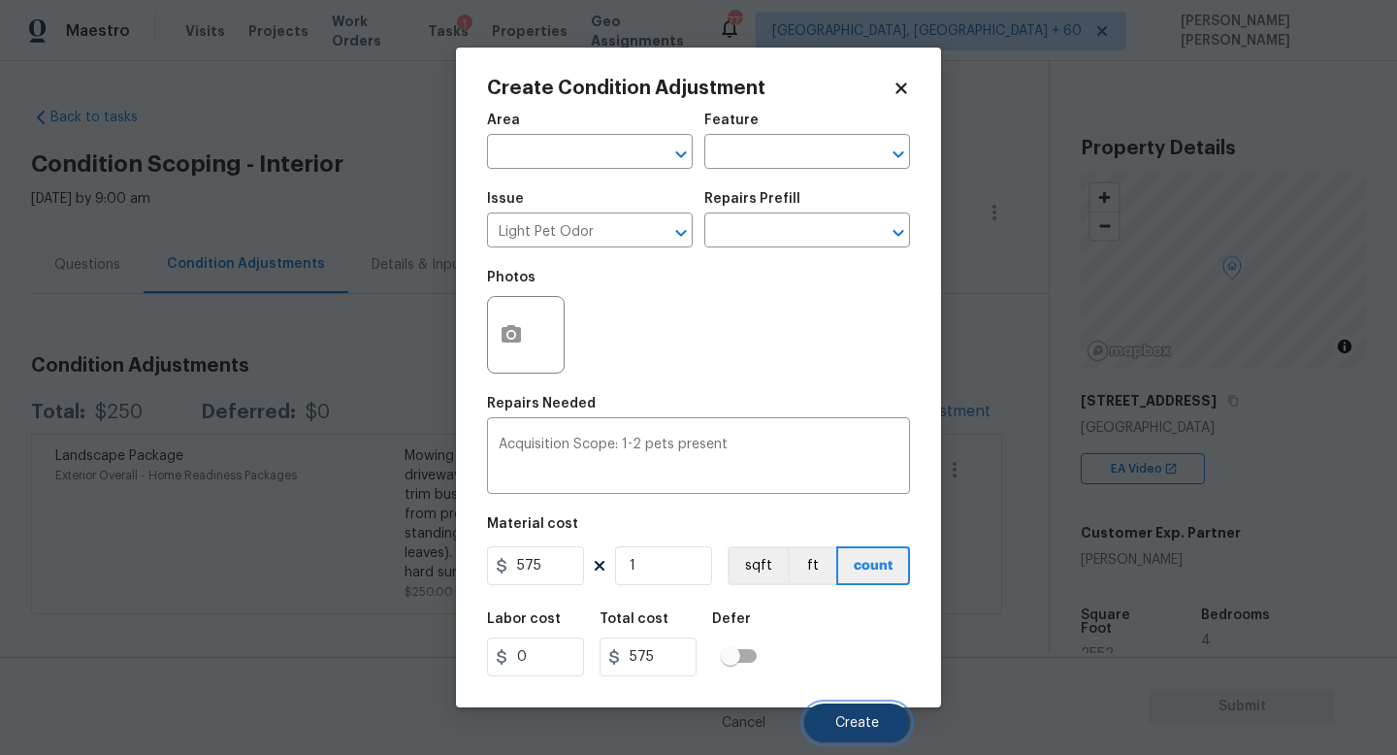
click at [859, 732] on button "Create" at bounding box center [858, 723] width 106 height 39
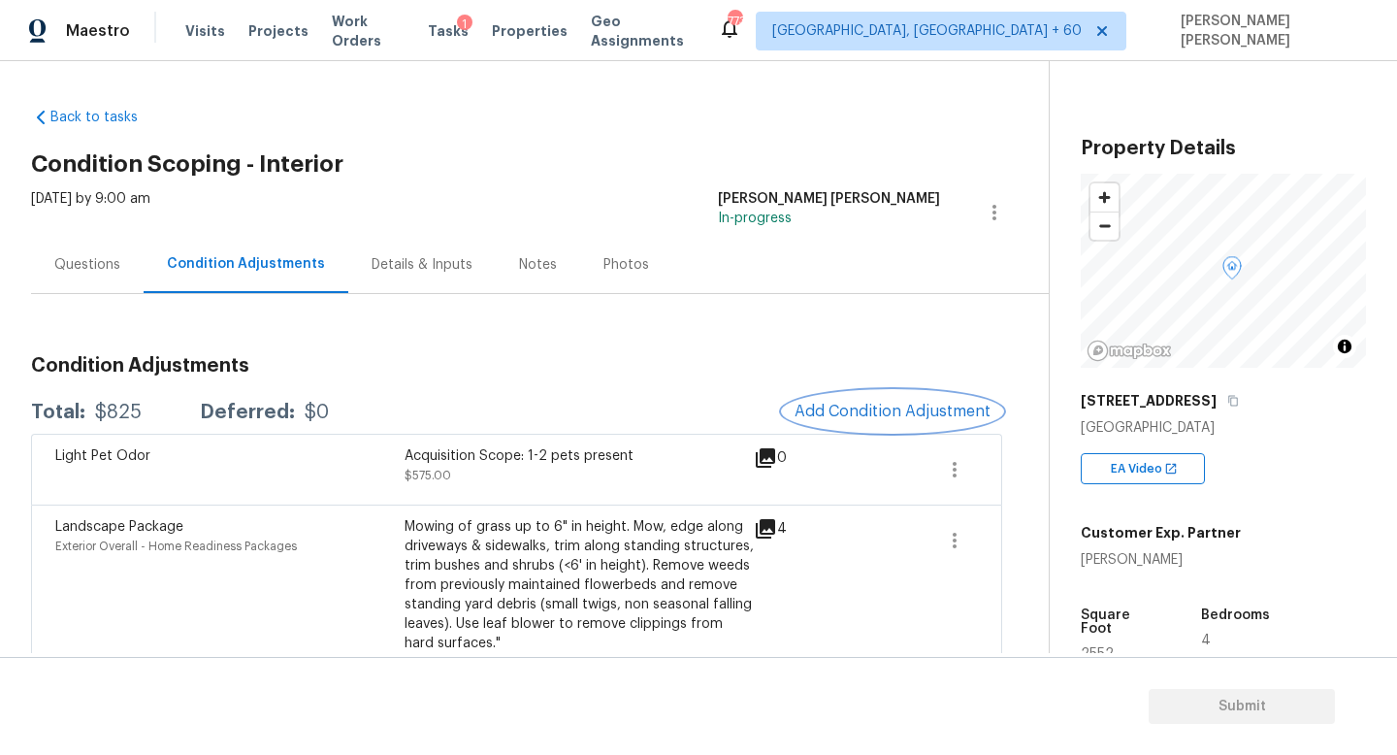
scroll to position [371, 0]
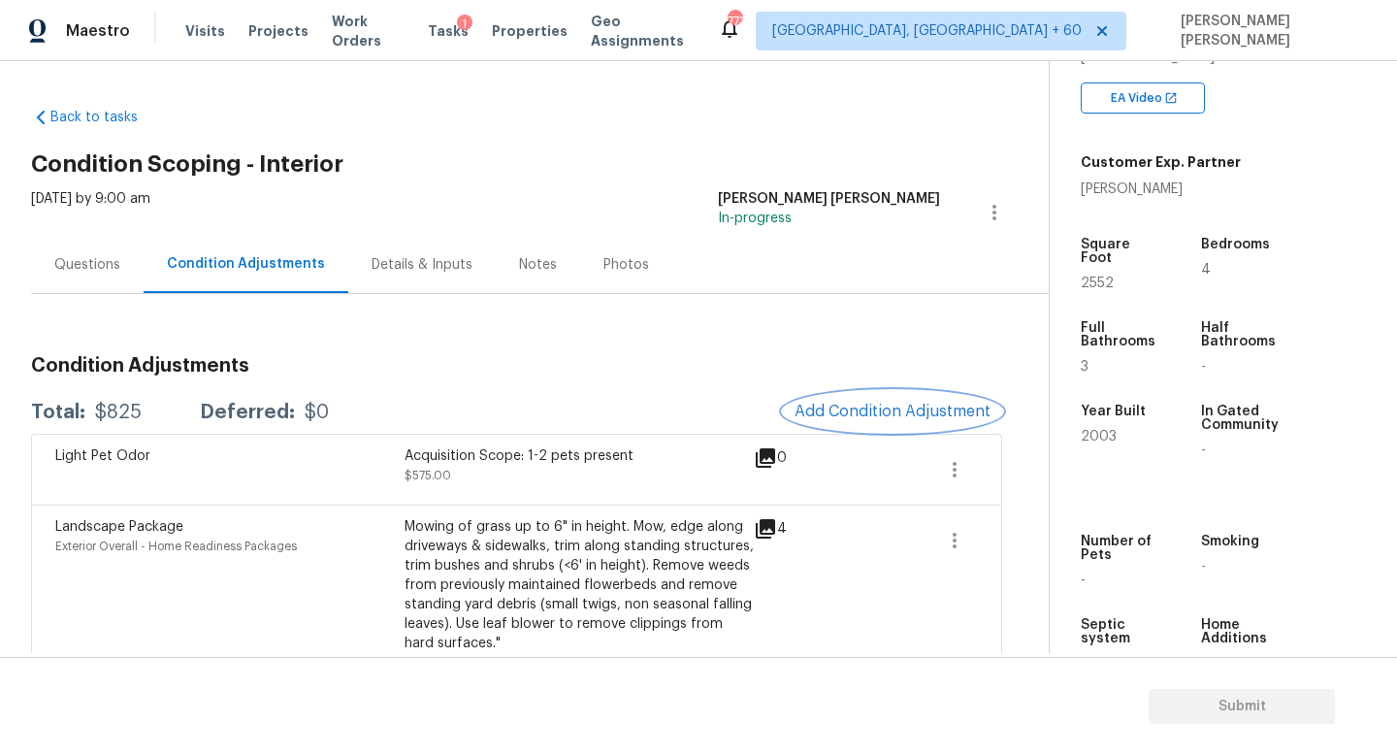
click at [937, 404] on span "Add Condition Adjustment" at bounding box center [893, 411] width 196 height 17
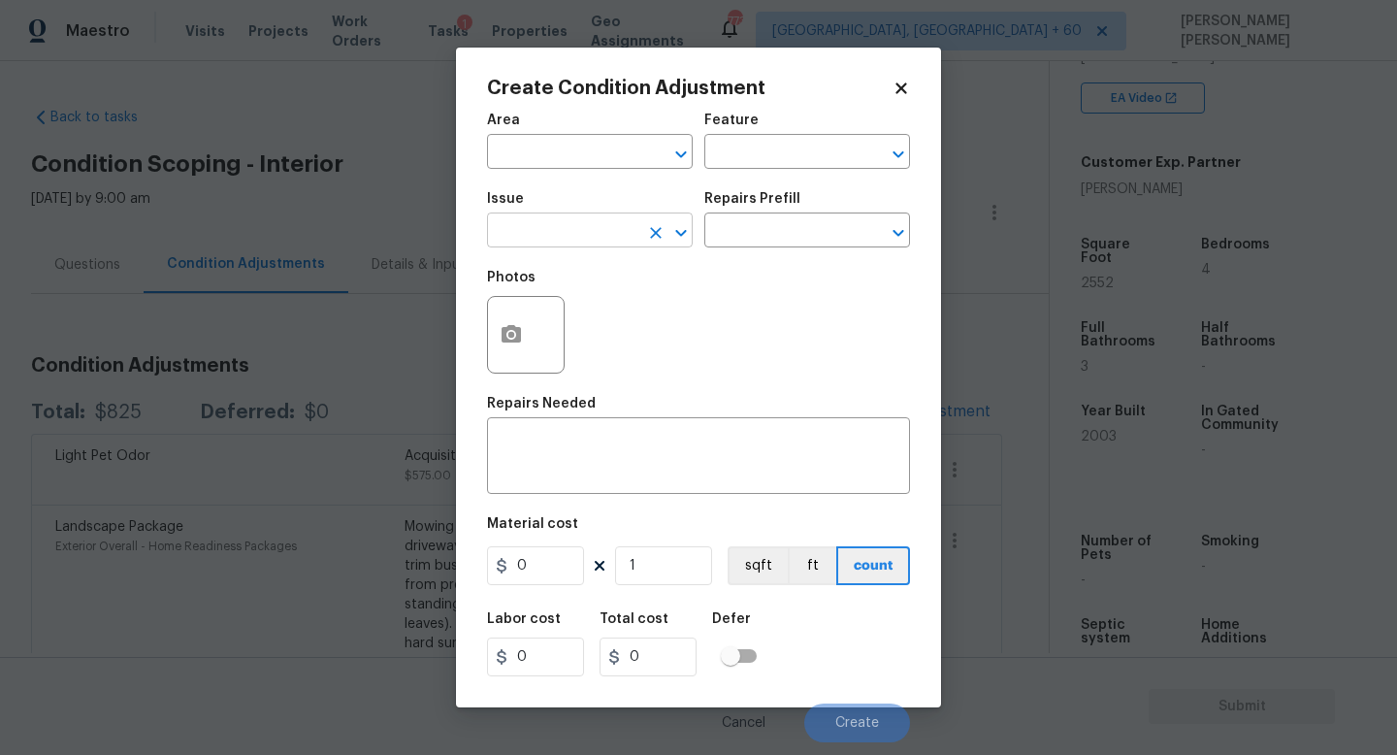
click at [628, 224] on input "text" at bounding box center [562, 232] width 151 height 30
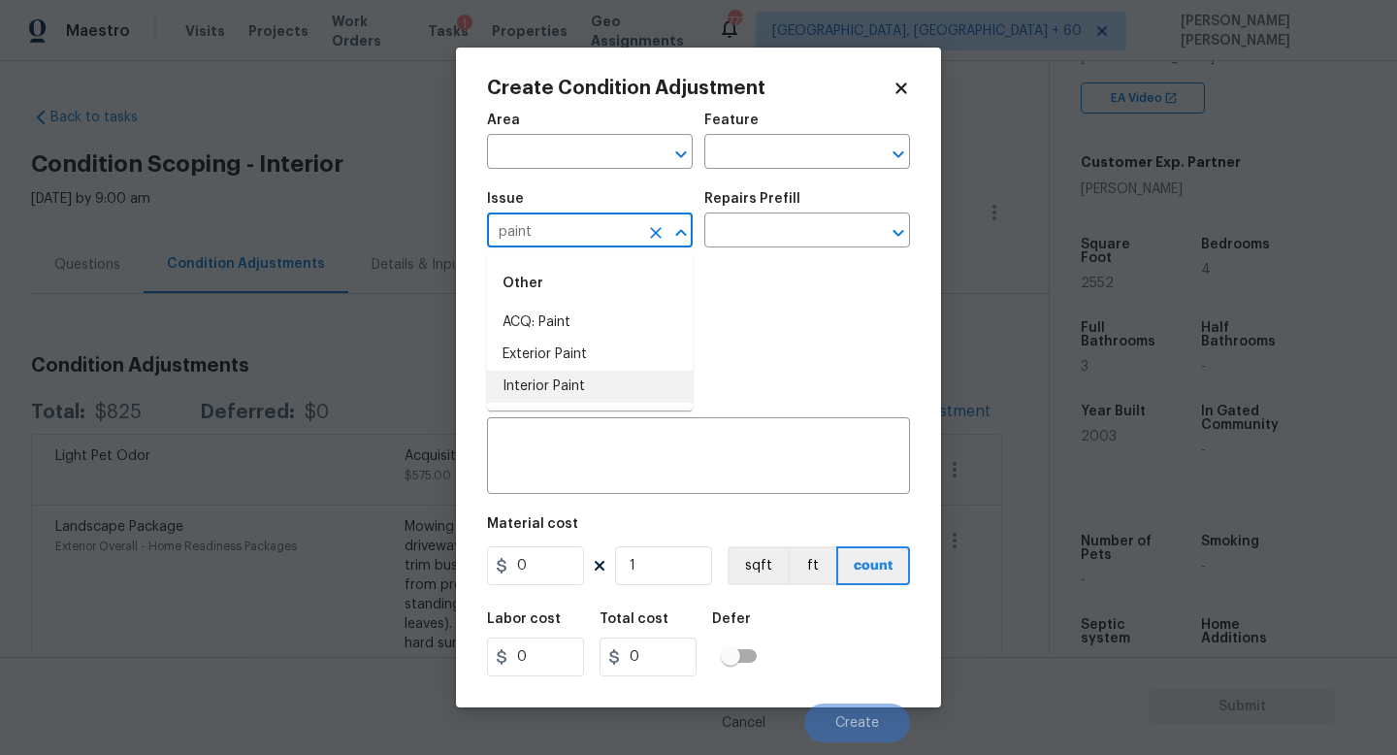
click at [591, 386] on li "Interior Paint" at bounding box center [590, 387] width 206 height 32
type input "Interior Paint"
click at [645, 240] on button "Clear" at bounding box center [655, 232] width 27 height 27
click at [609, 330] on li "ACQ: Paint" at bounding box center [590, 323] width 206 height 32
type input "ACQ: Paint"
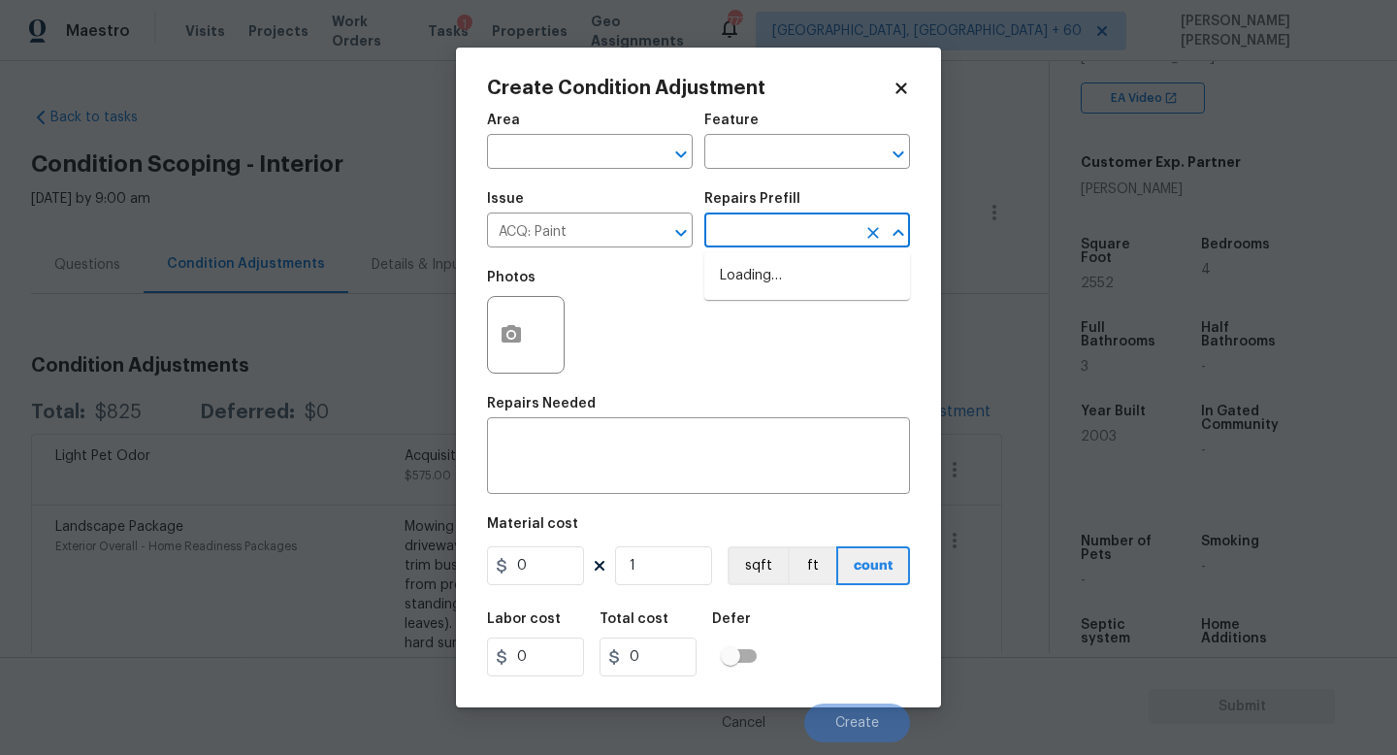
click at [786, 230] on input "text" at bounding box center [780, 232] width 151 height 30
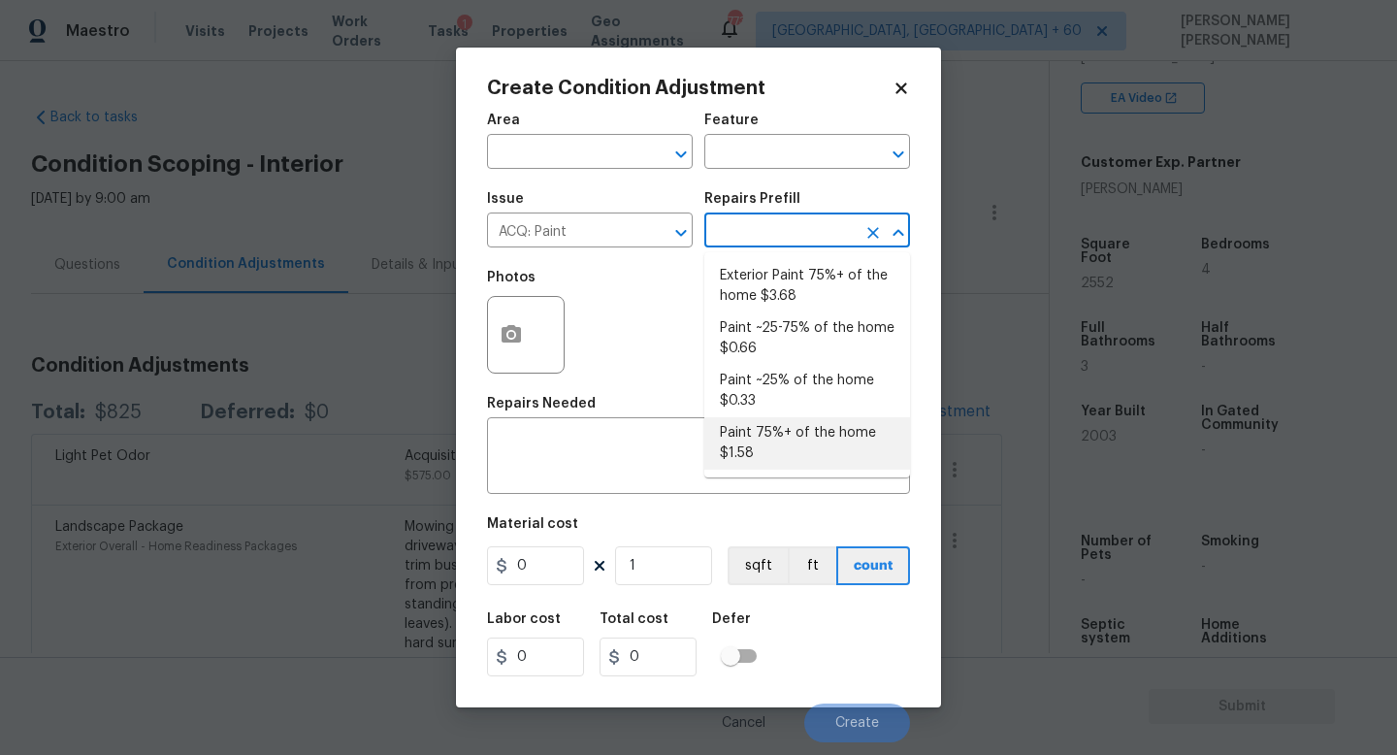
click at [787, 435] on li "Paint 75%+ of the home $1.58" at bounding box center [808, 443] width 206 height 52
type input "Acquisition"
type textarea "Acquisition Scope: 75%+ of the home will likely require interior paint"
type input "1.58"
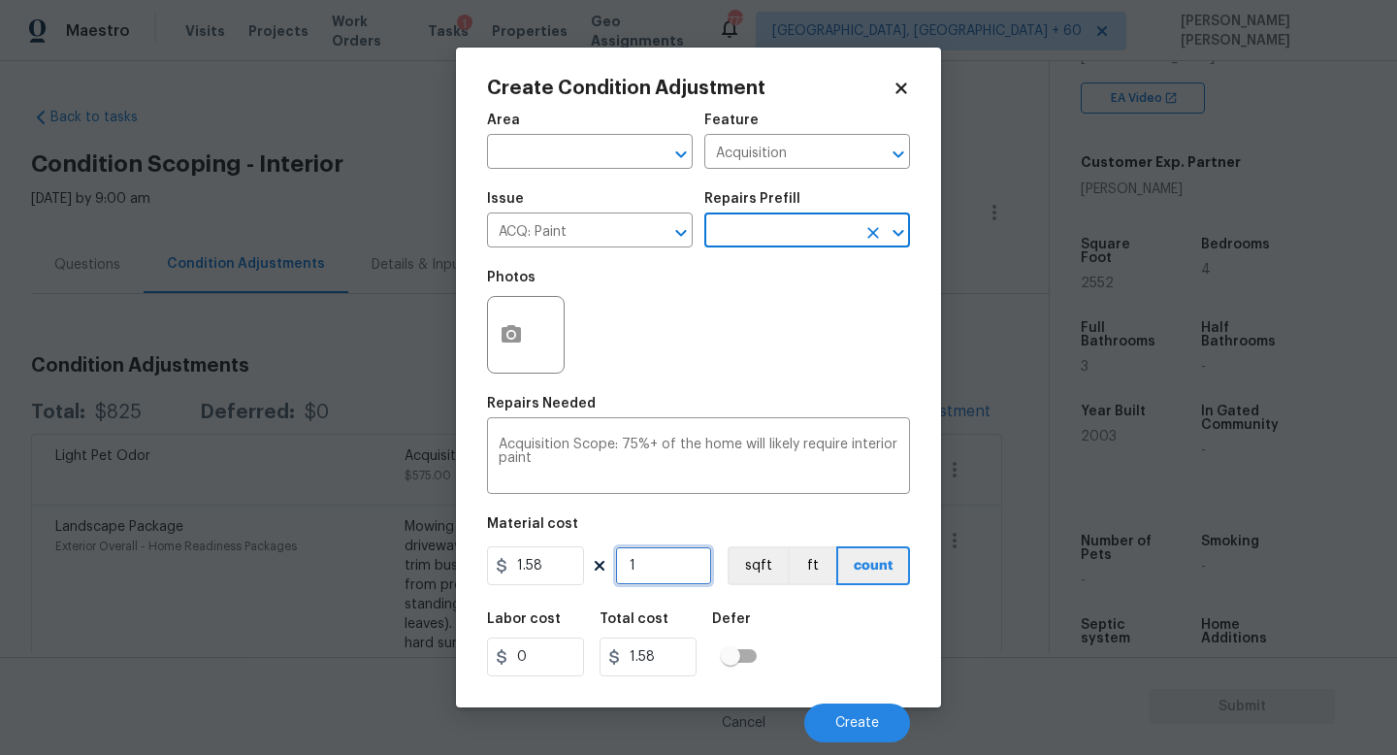
click at [671, 575] on input "1" at bounding box center [663, 565] width 97 height 39
type input "0"
type input "2"
type input "3.16"
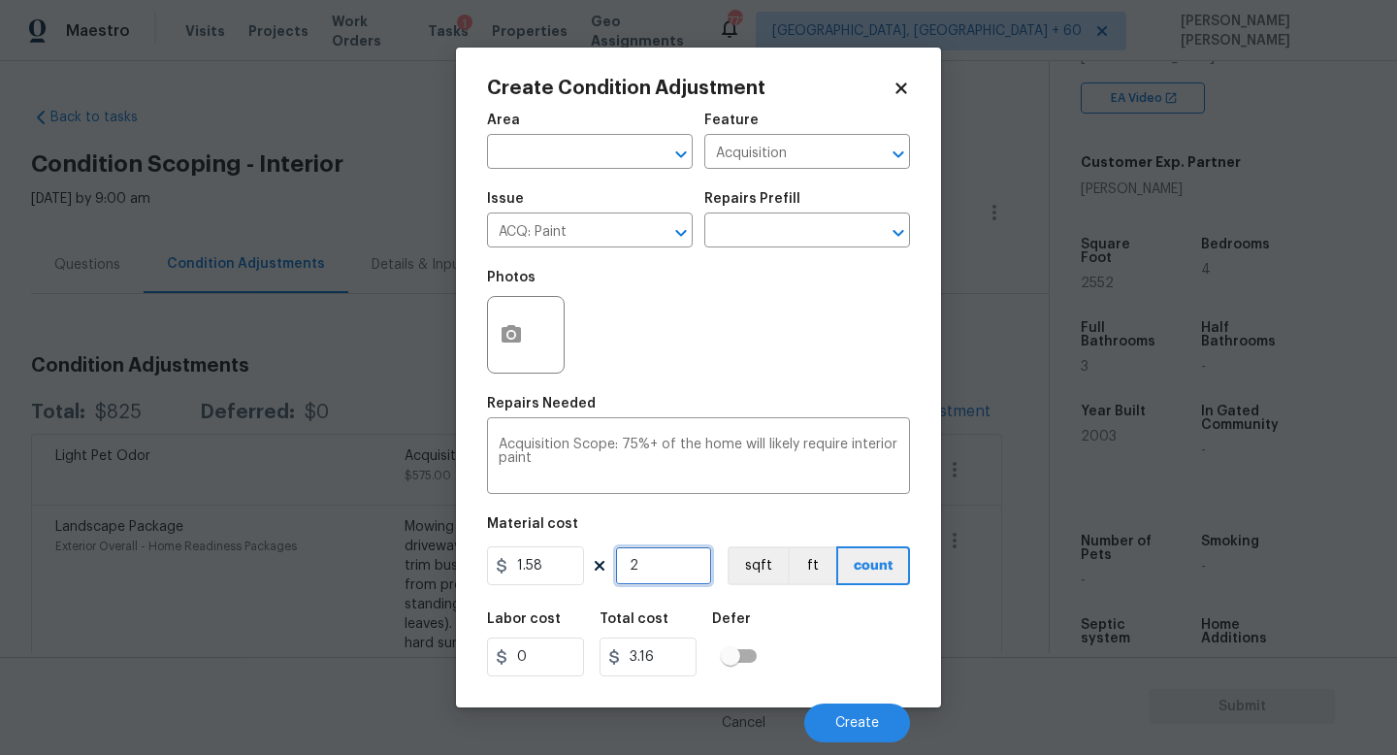
type input "25"
type input "39.5"
type input "255"
type input "402.9"
type input "2552"
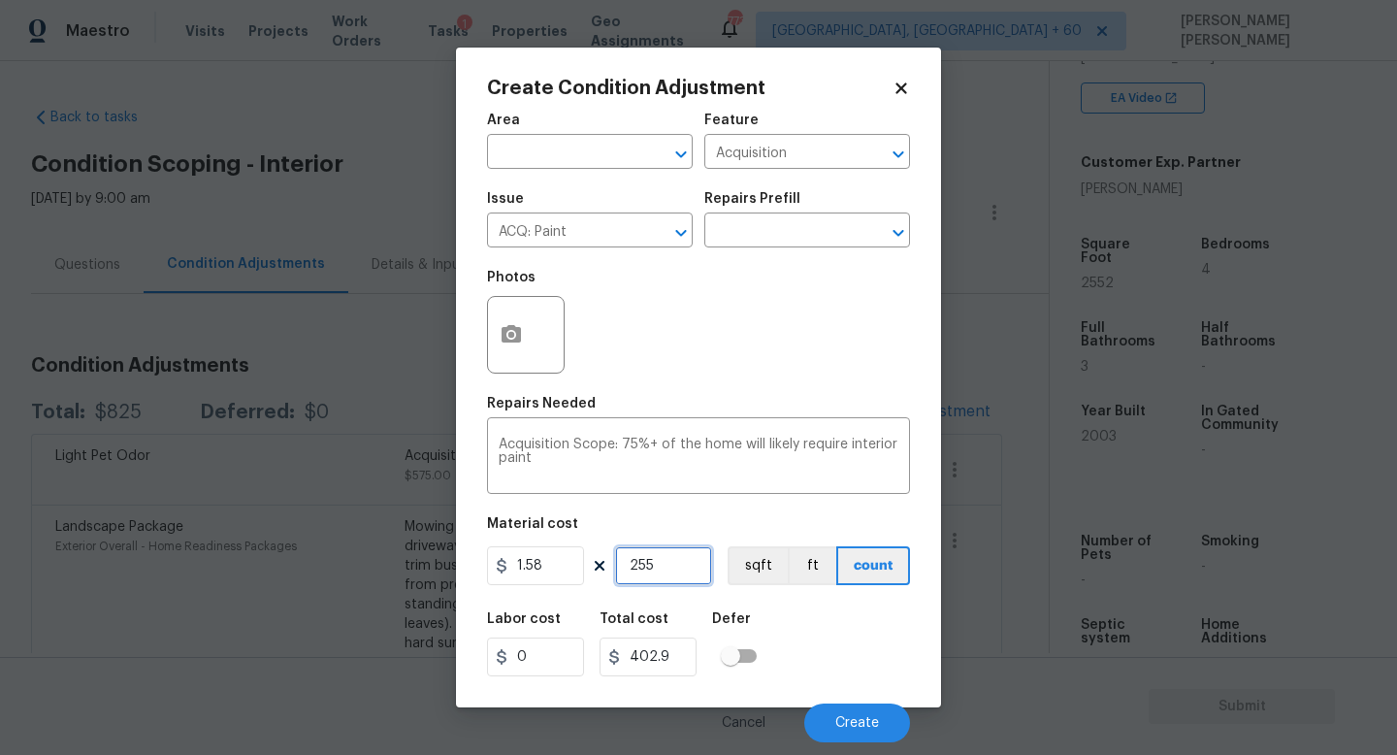
type input "4032.16"
type input "2552"
click at [519, 339] on icon "button" at bounding box center [511, 333] width 19 height 17
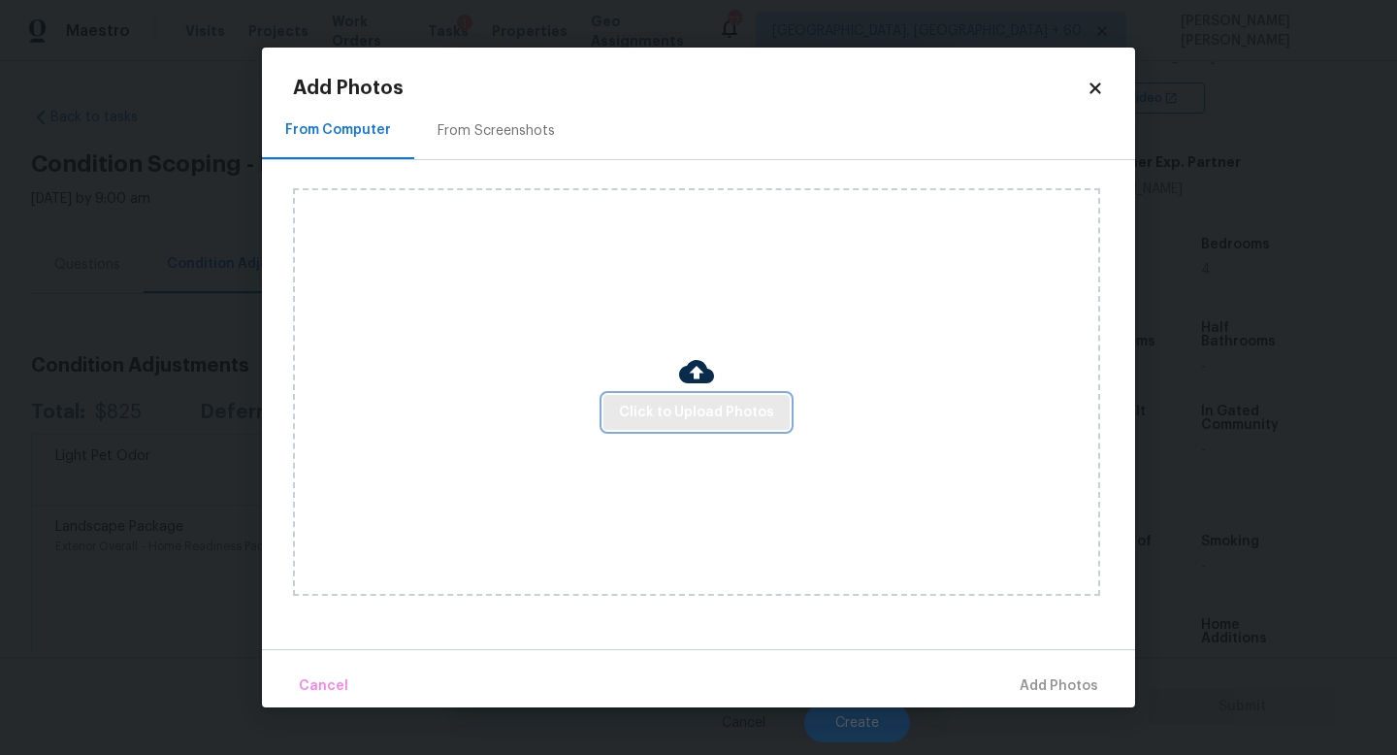
click at [633, 406] on span "Click to Upload Photos" at bounding box center [696, 413] width 155 height 24
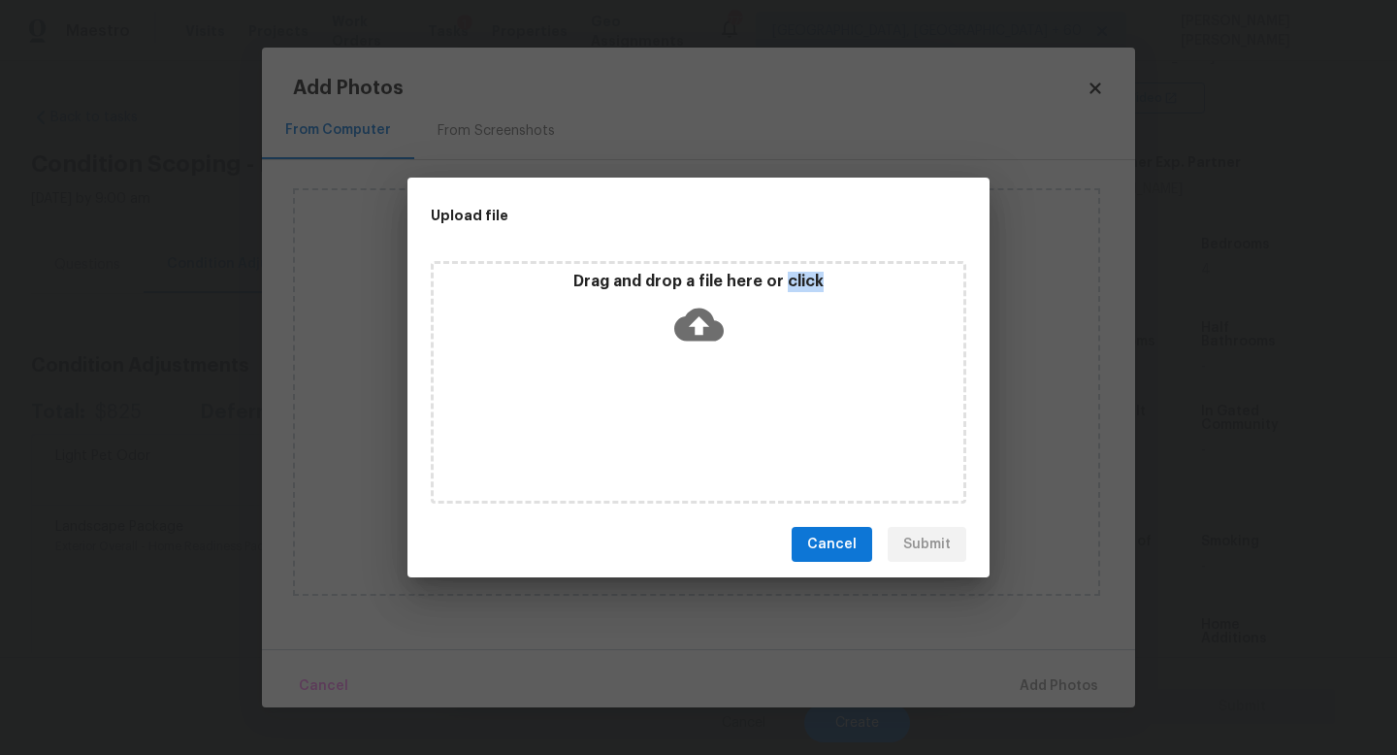
click at [439, 406] on div "Drag and drop a file here or click" at bounding box center [699, 382] width 536 height 243
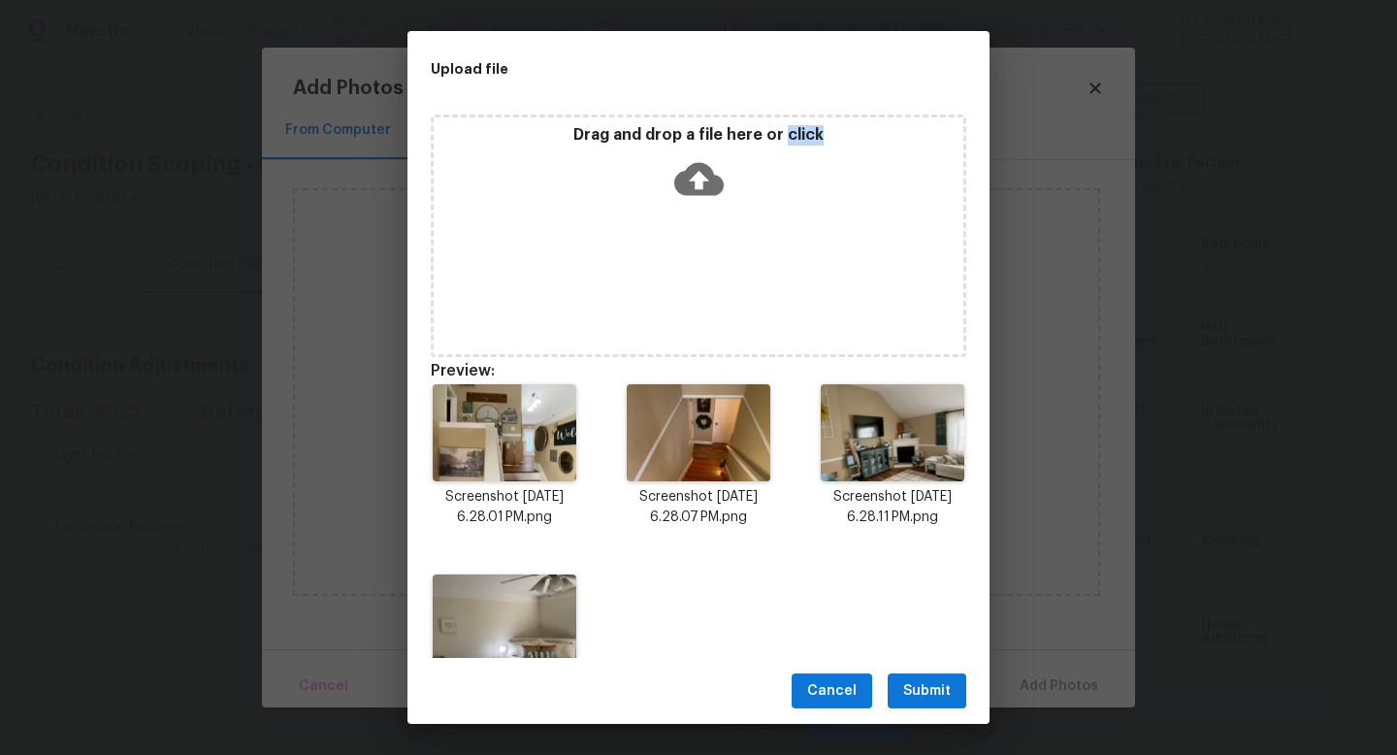
click at [907, 675] on button "Submit" at bounding box center [927, 691] width 79 height 36
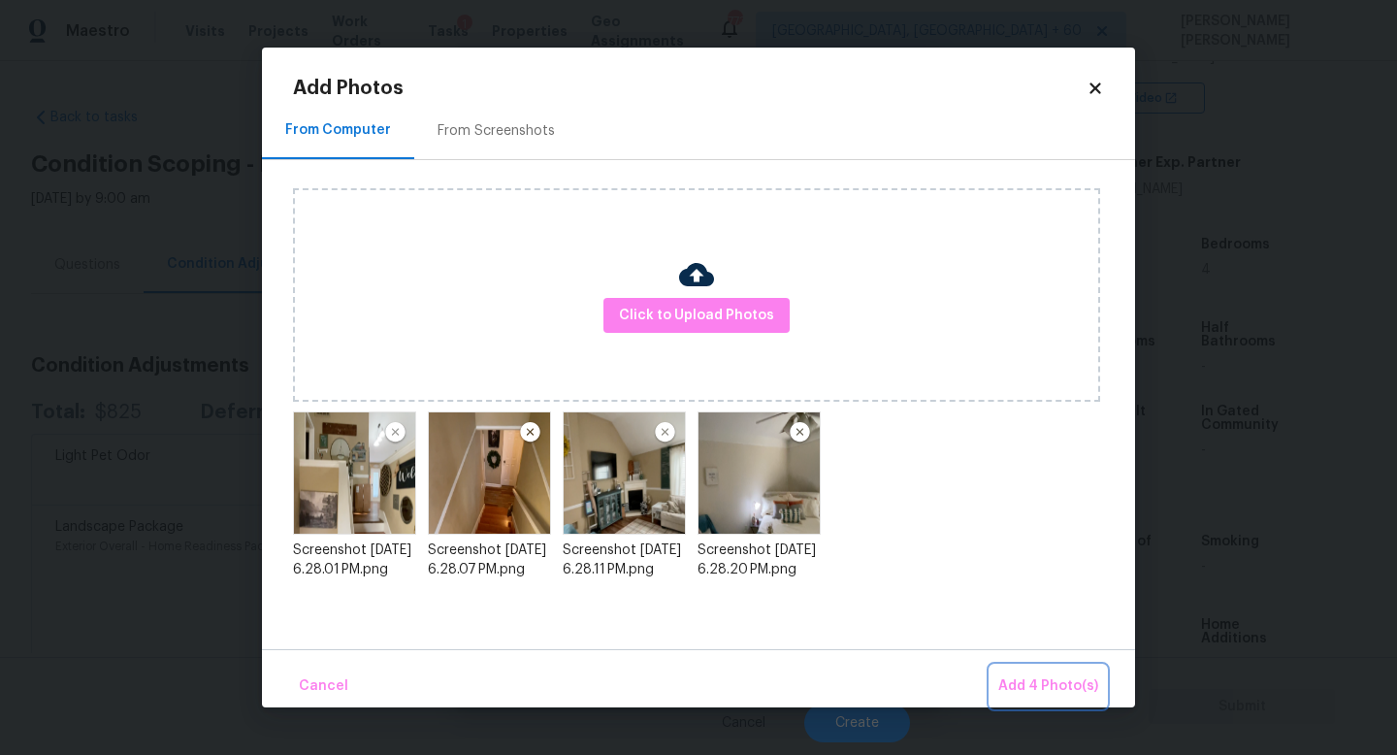
click at [1062, 678] on span "Add 4 Photo(s)" at bounding box center [1049, 686] width 100 height 24
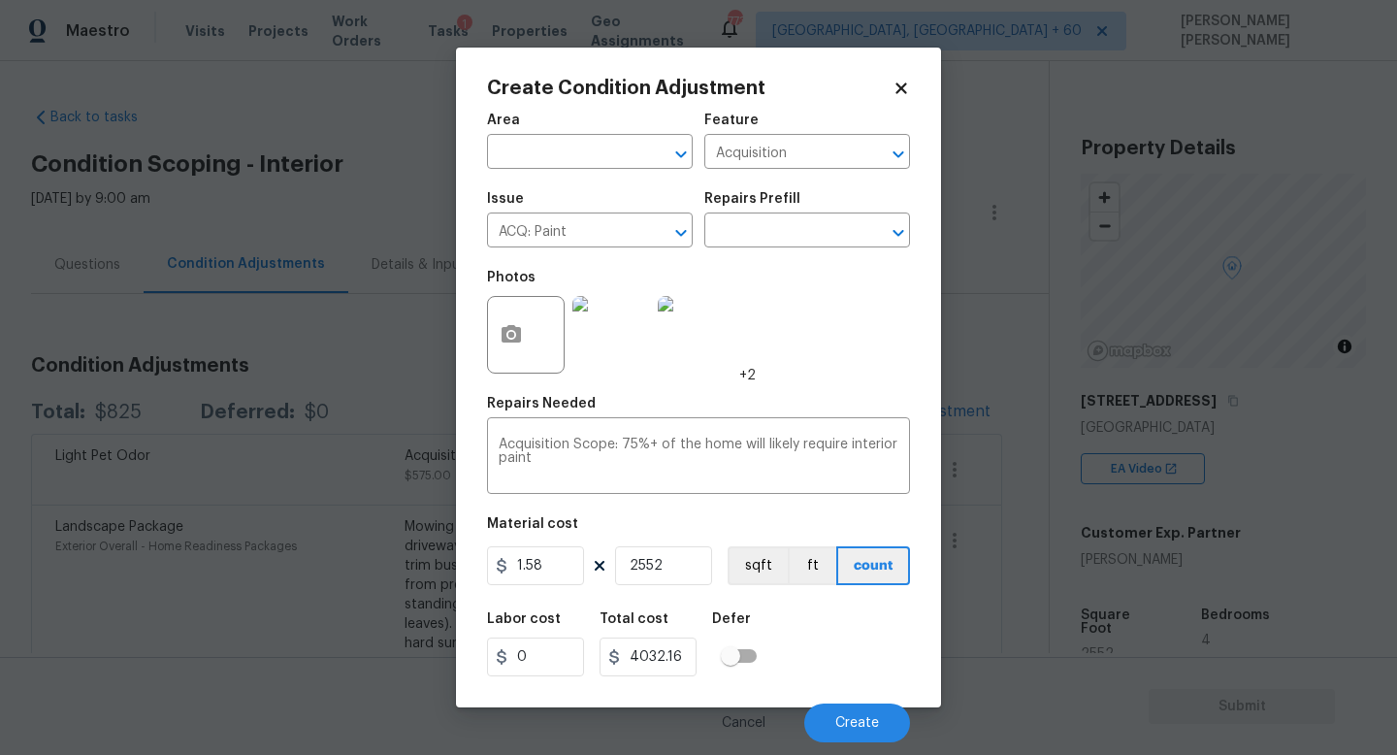
scroll to position [371, 0]
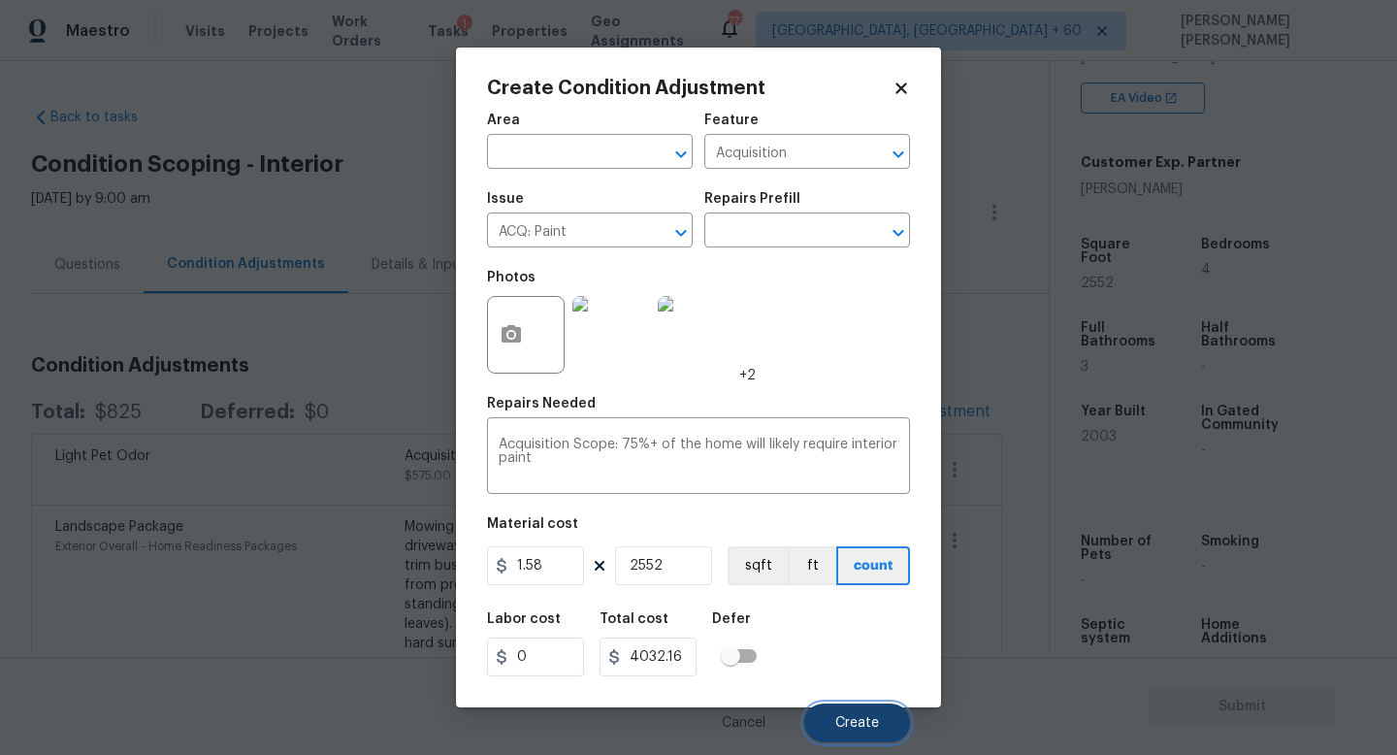
click at [858, 718] on span "Create" at bounding box center [858, 723] width 44 height 15
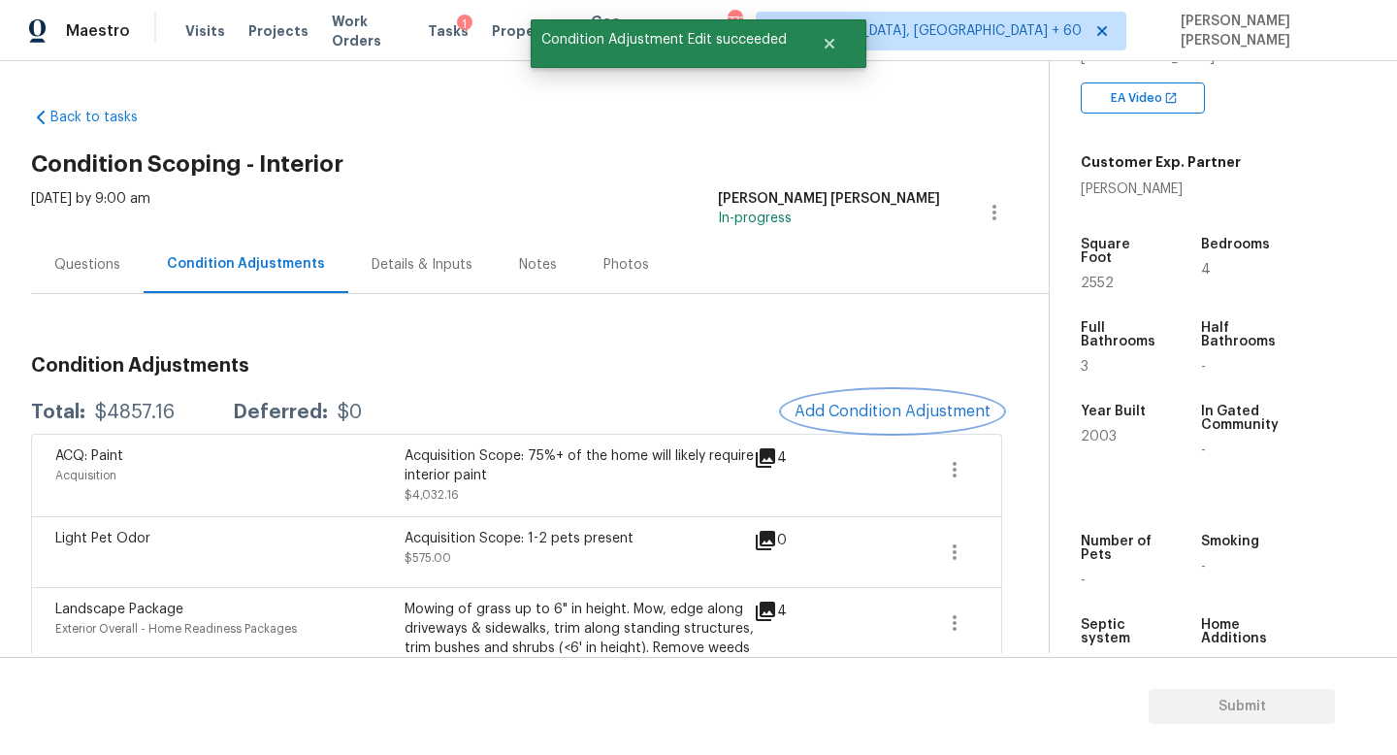
click at [837, 399] on button "Add Condition Adjustment" at bounding box center [892, 411] width 219 height 41
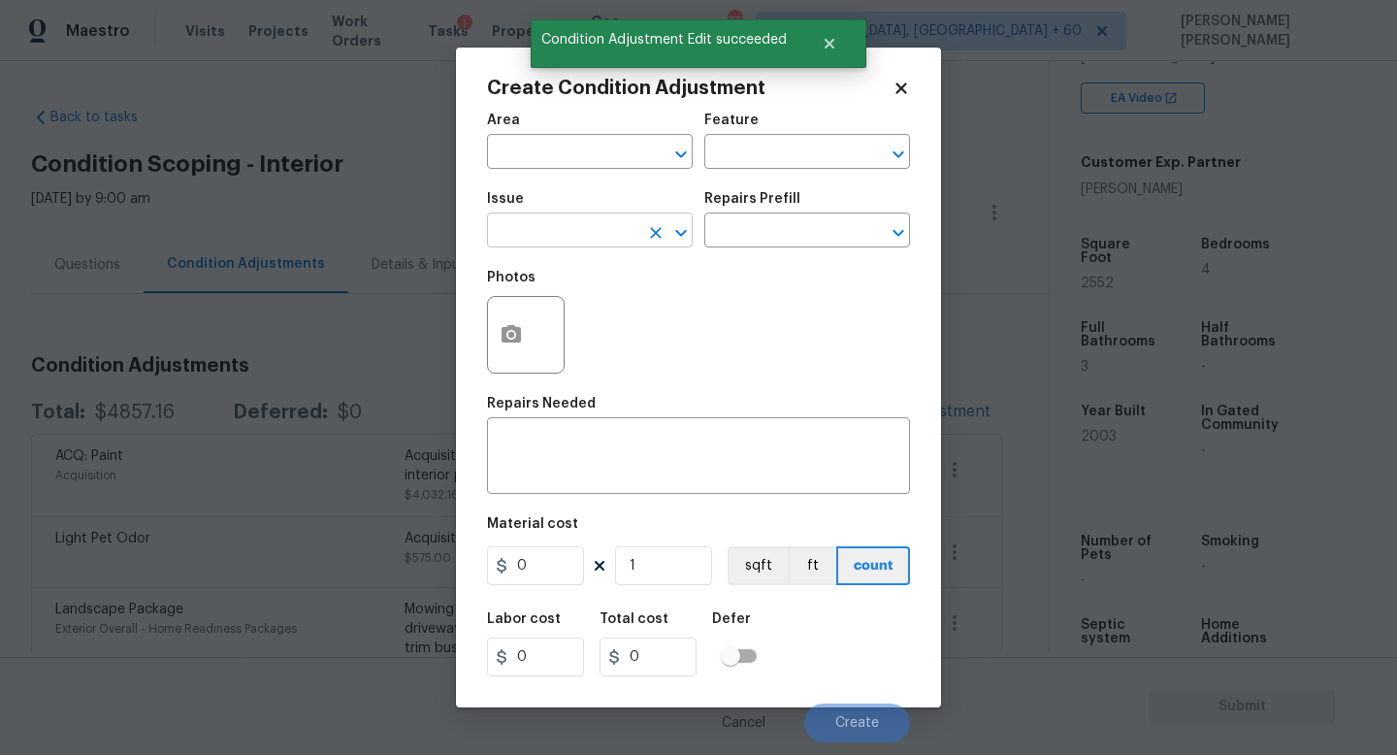
click at [559, 247] on body "Maestro Visits Projects Work Orders Tasks 1 Properties Geo Assignments 773 [GEO…" at bounding box center [698, 377] width 1397 height 755
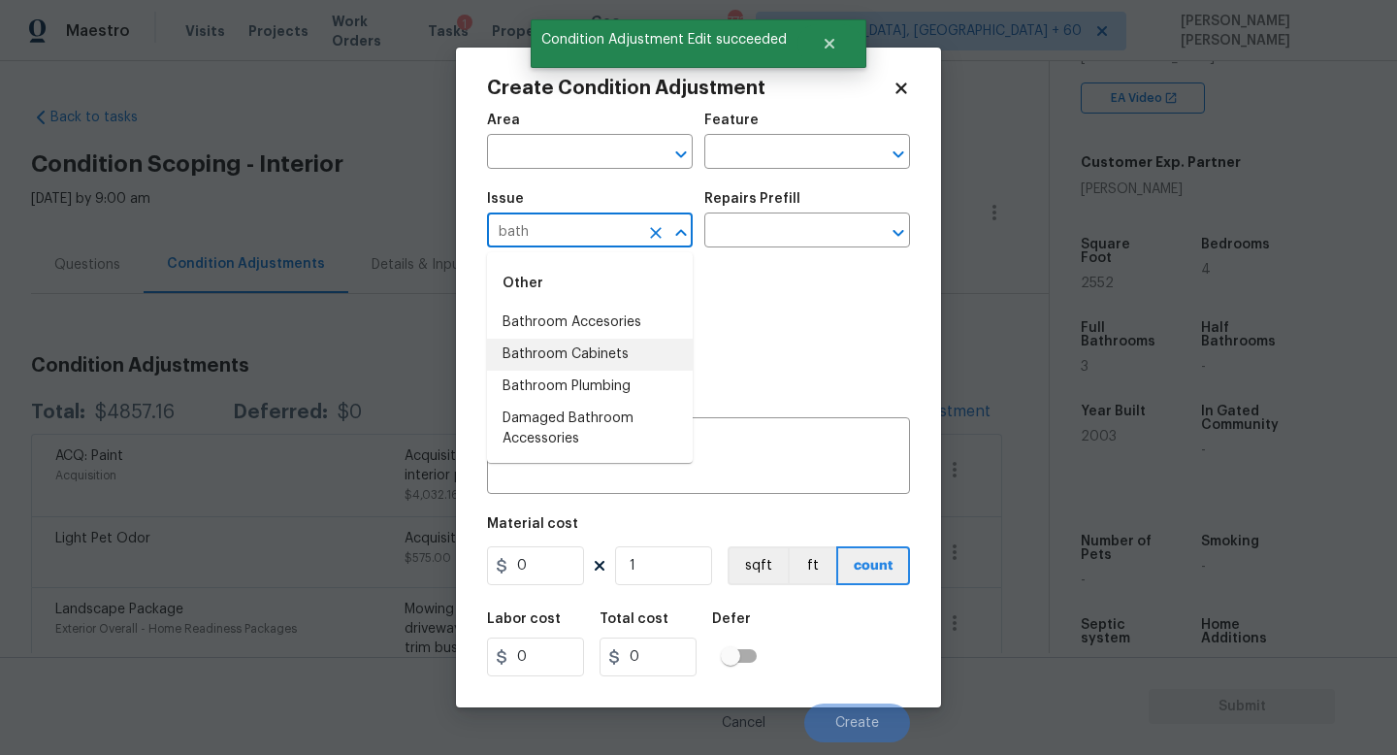
click at [597, 375] on li "Bathroom Plumbing" at bounding box center [590, 387] width 206 height 32
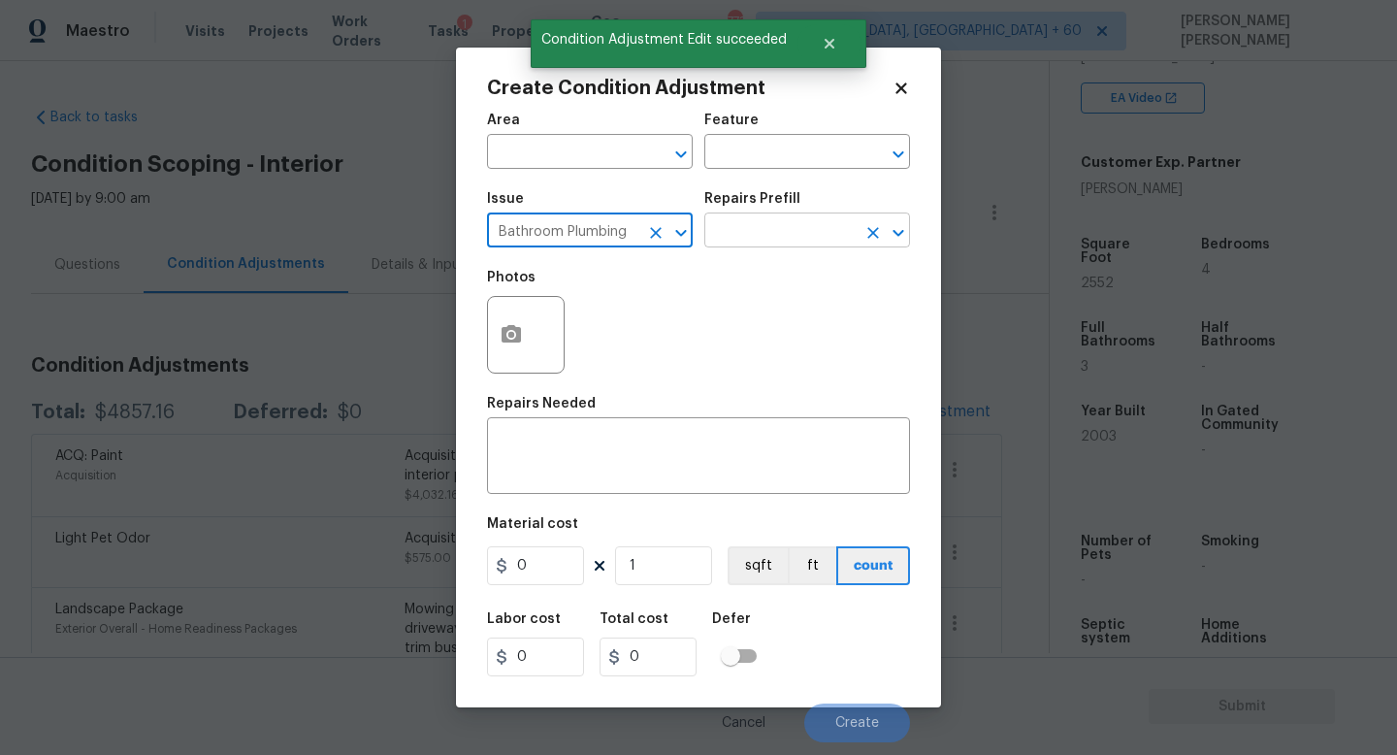
type input "Bathroom Plumbing"
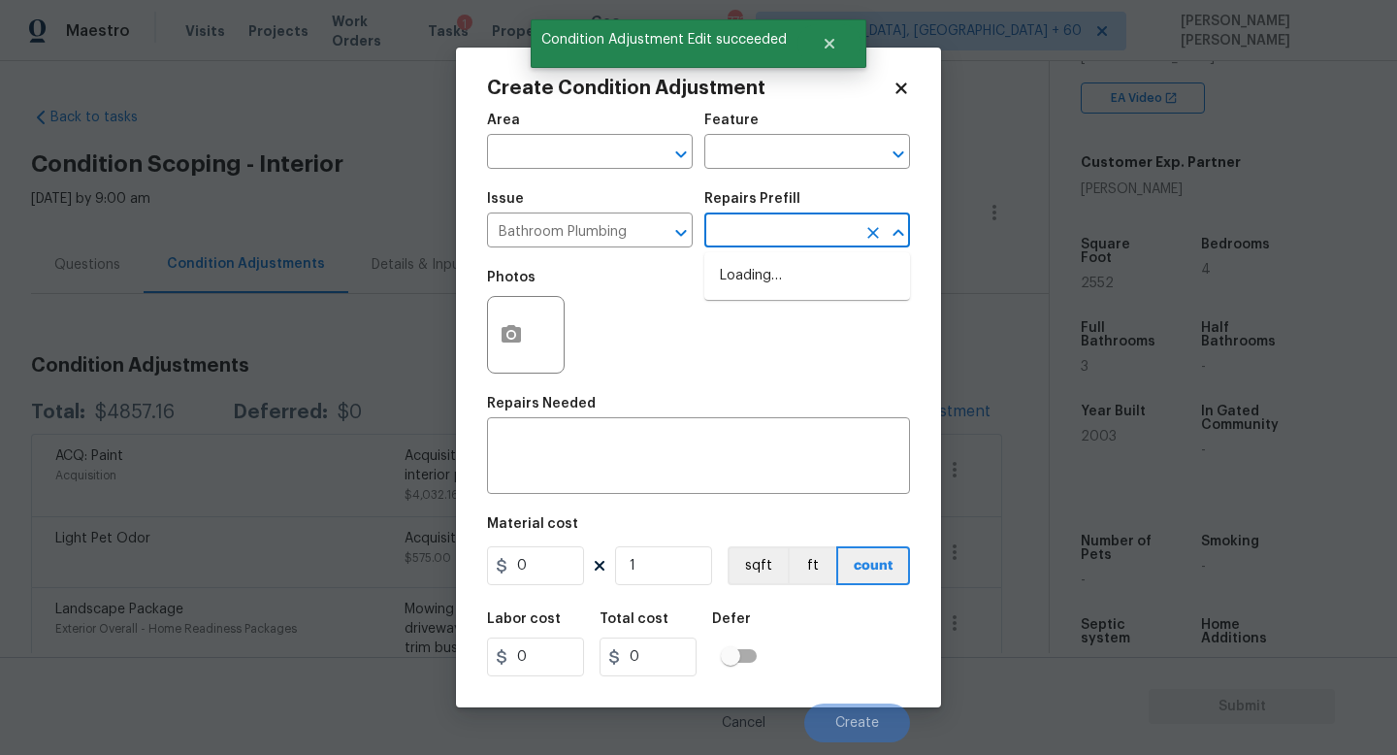
click at [796, 217] on input "text" at bounding box center [780, 232] width 151 height 30
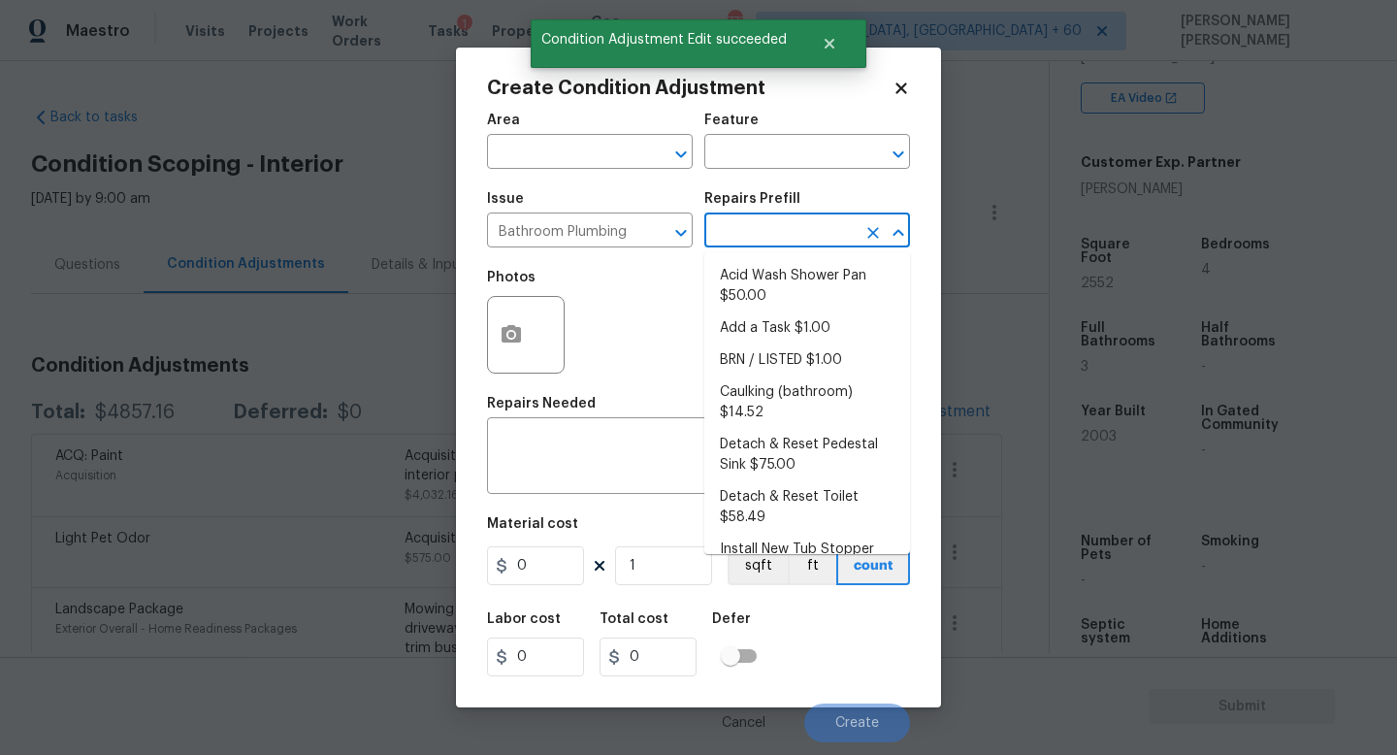
drag, startPoint x: 796, startPoint y: 222, endPoint x: 796, endPoint y: 233, distance: 10.7
click at [796, 222] on input "text" at bounding box center [780, 232] width 151 height 30
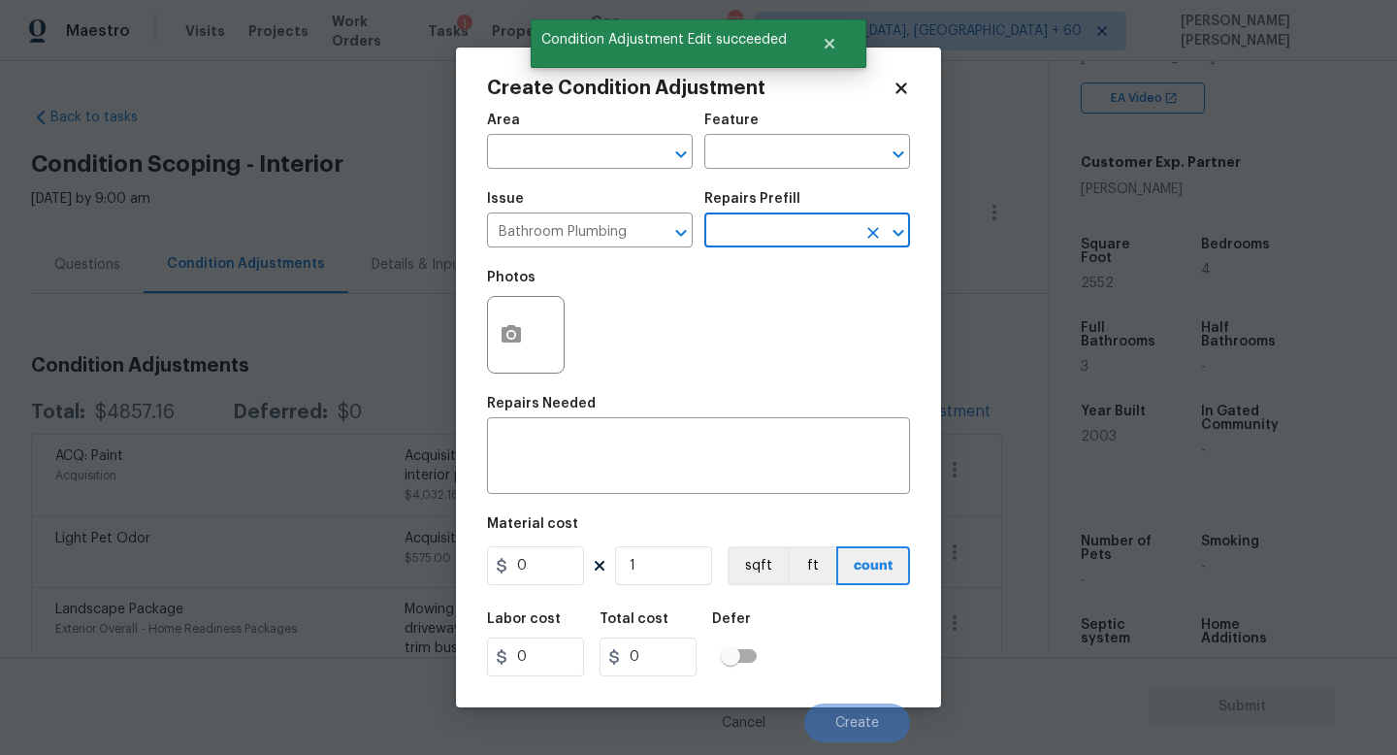
click at [796, 233] on input "text" at bounding box center [780, 232] width 151 height 30
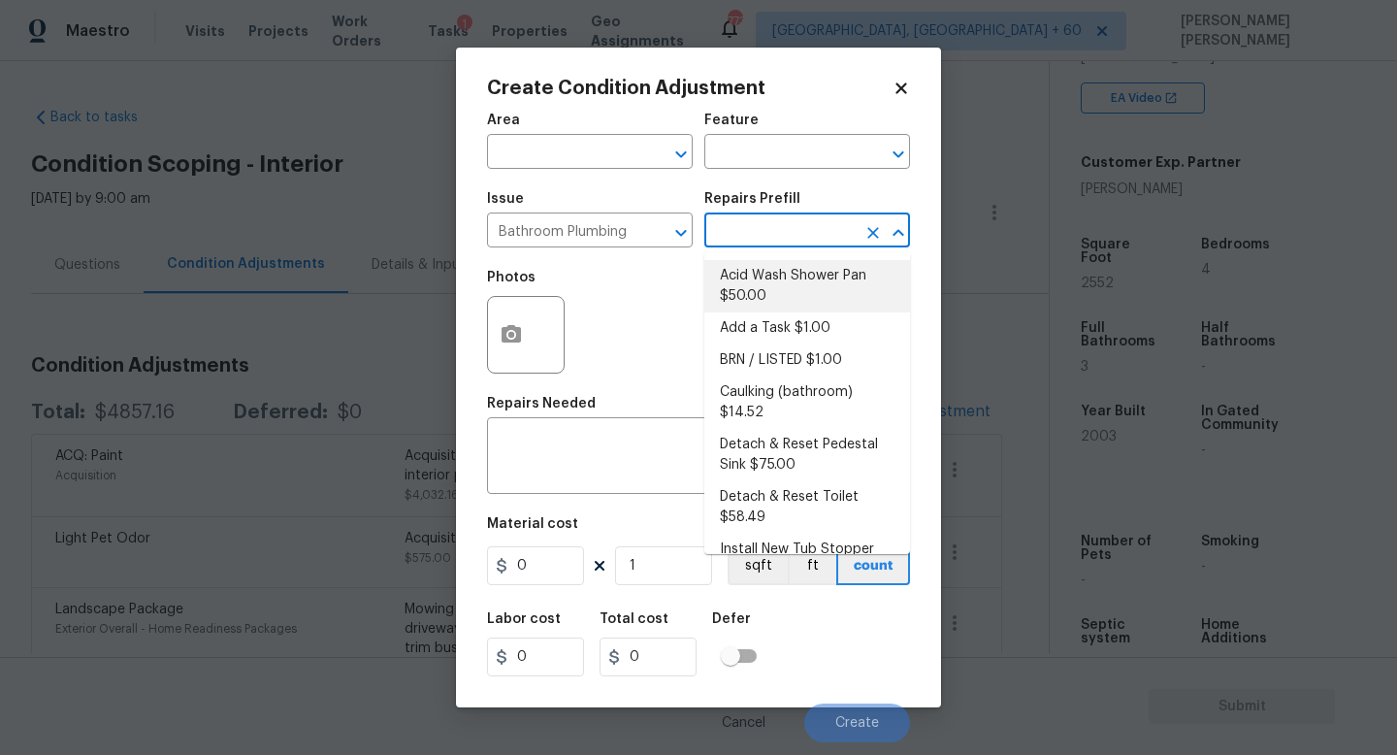
click at [795, 280] on li "Acid Wash Shower Pan $50.00" at bounding box center [808, 286] width 206 height 52
type input "Plumbing"
type textarea "Prep and acid wash/deep clean the shower pan."
type input "50"
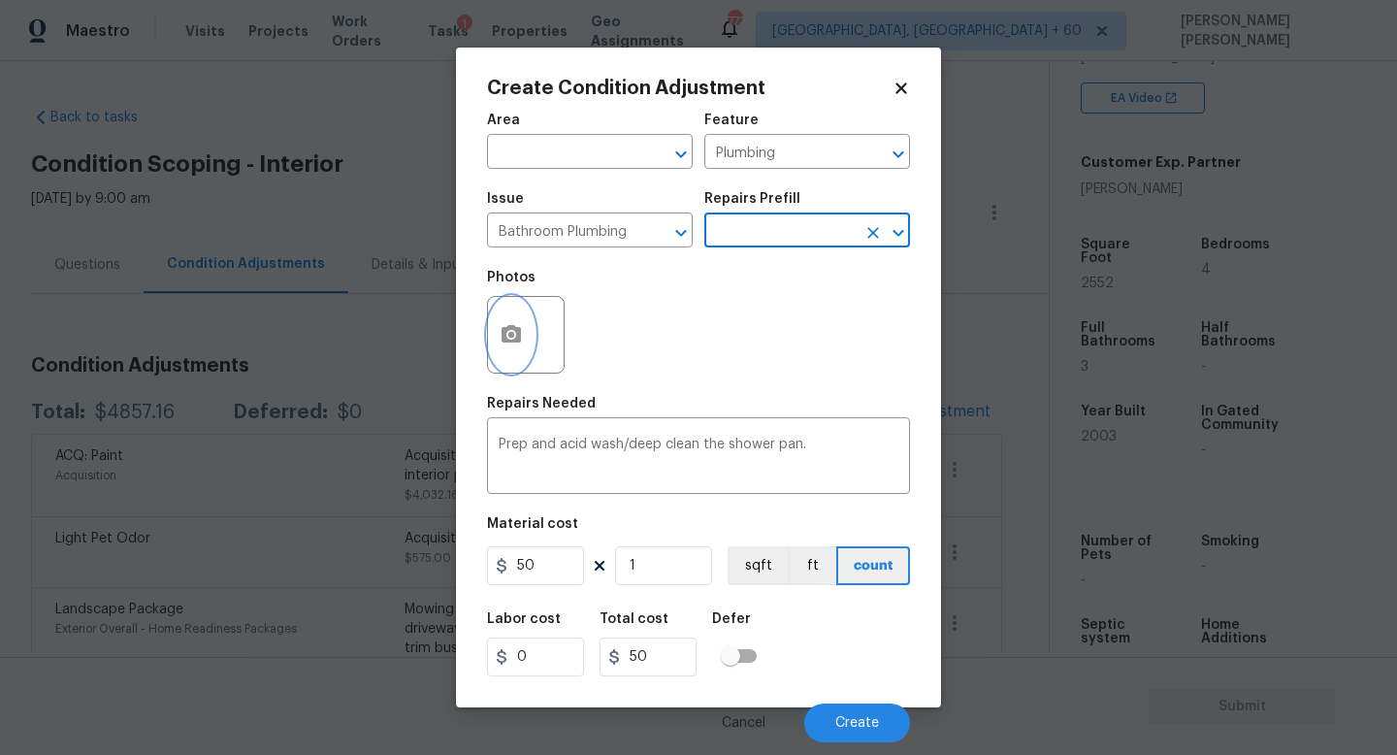
click at [510, 314] on button "button" at bounding box center [511, 335] width 47 height 76
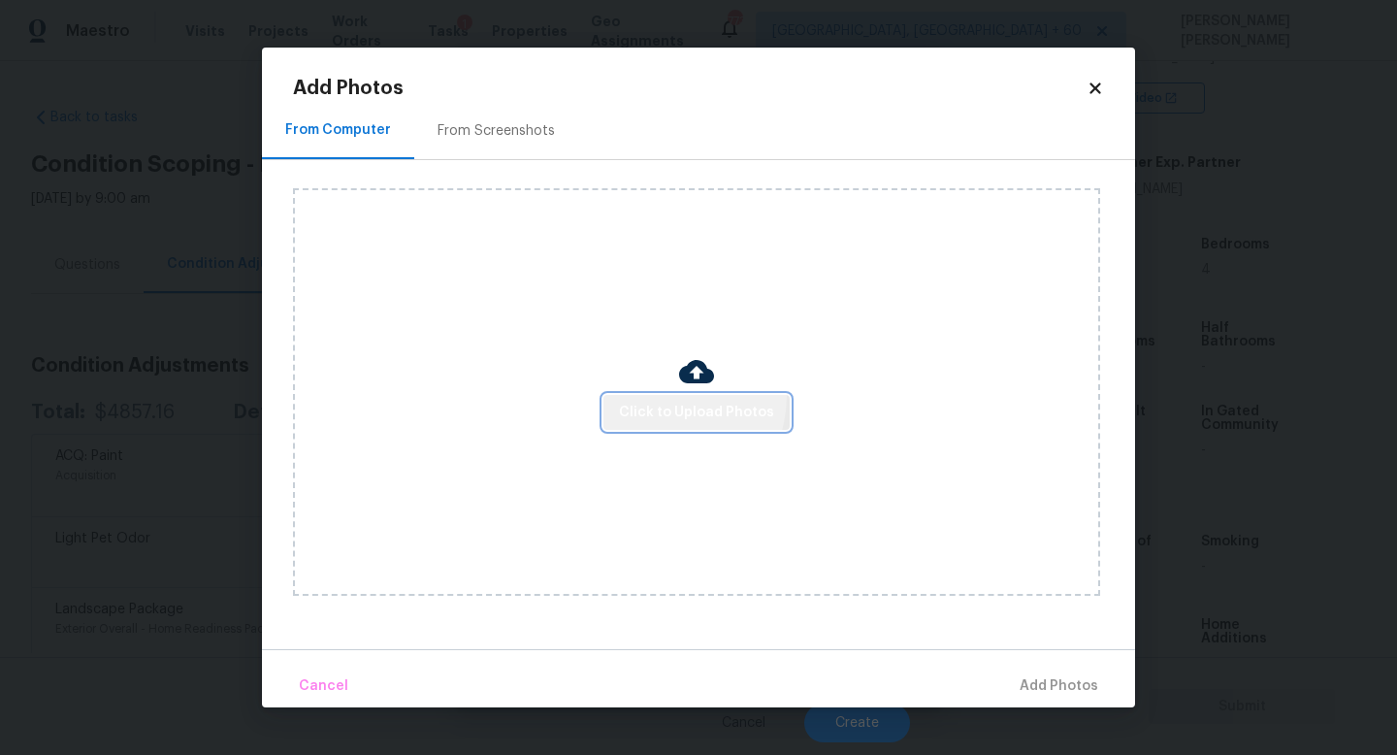
click at [672, 396] on button "Click to Upload Photos" at bounding box center [697, 413] width 186 height 36
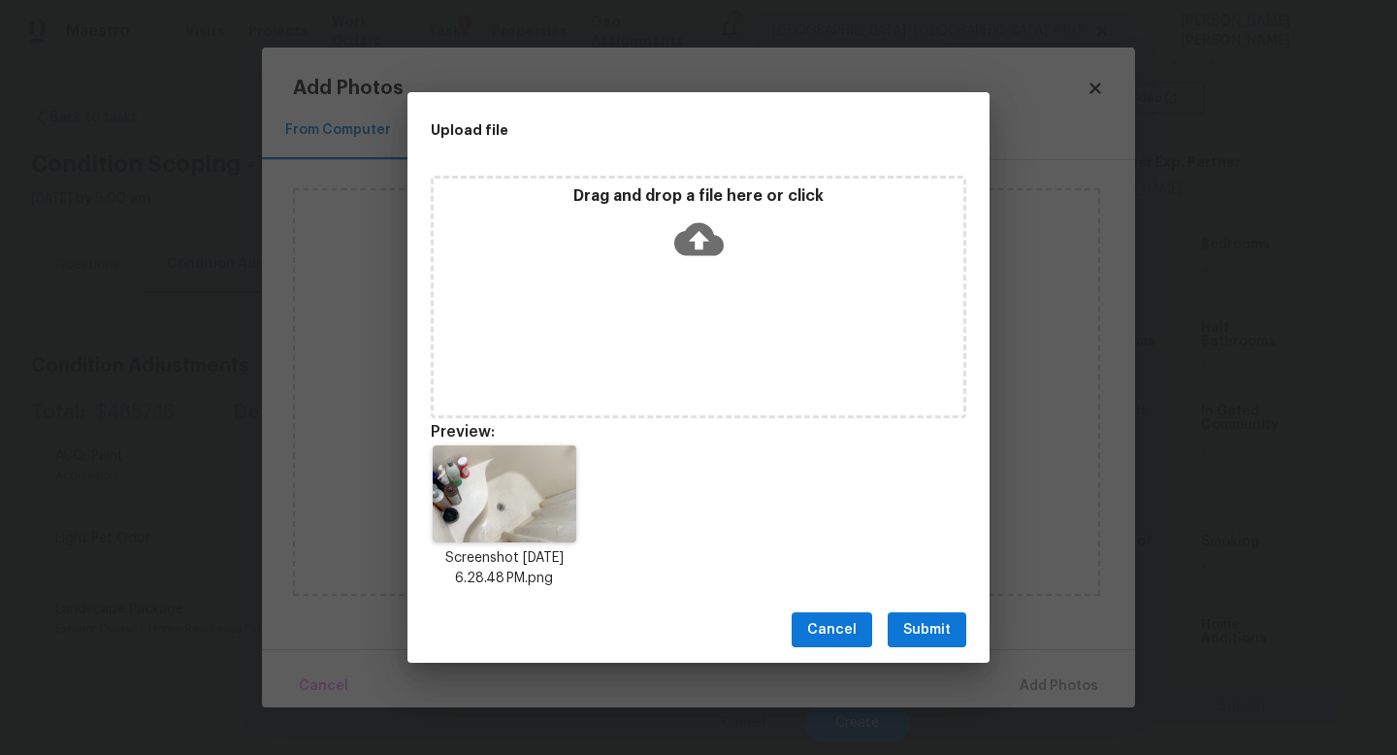
click at [944, 620] on span "Submit" at bounding box center [927, 630] width 48 height 24
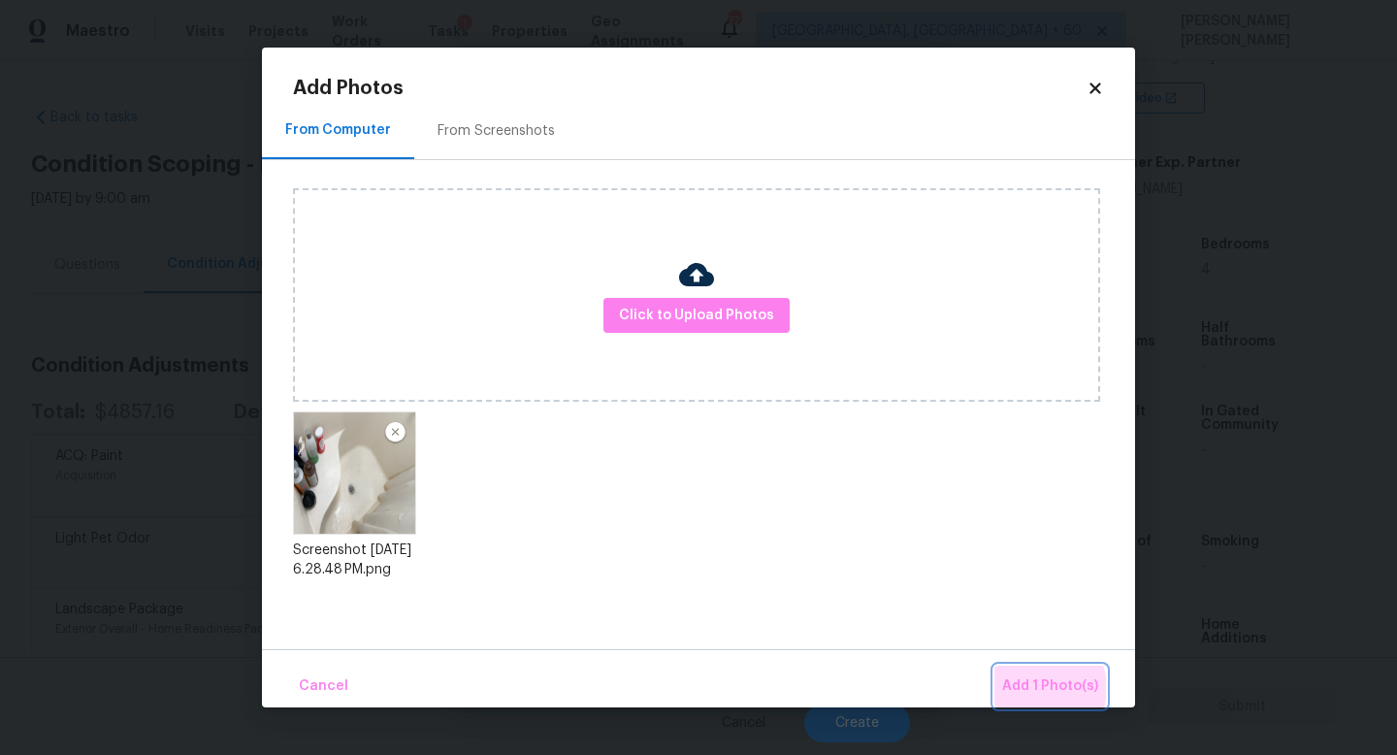
click at [1041, 688] on span "Add 1 Photo(s)" at bounding box center [1050, 686] width 96 height 24
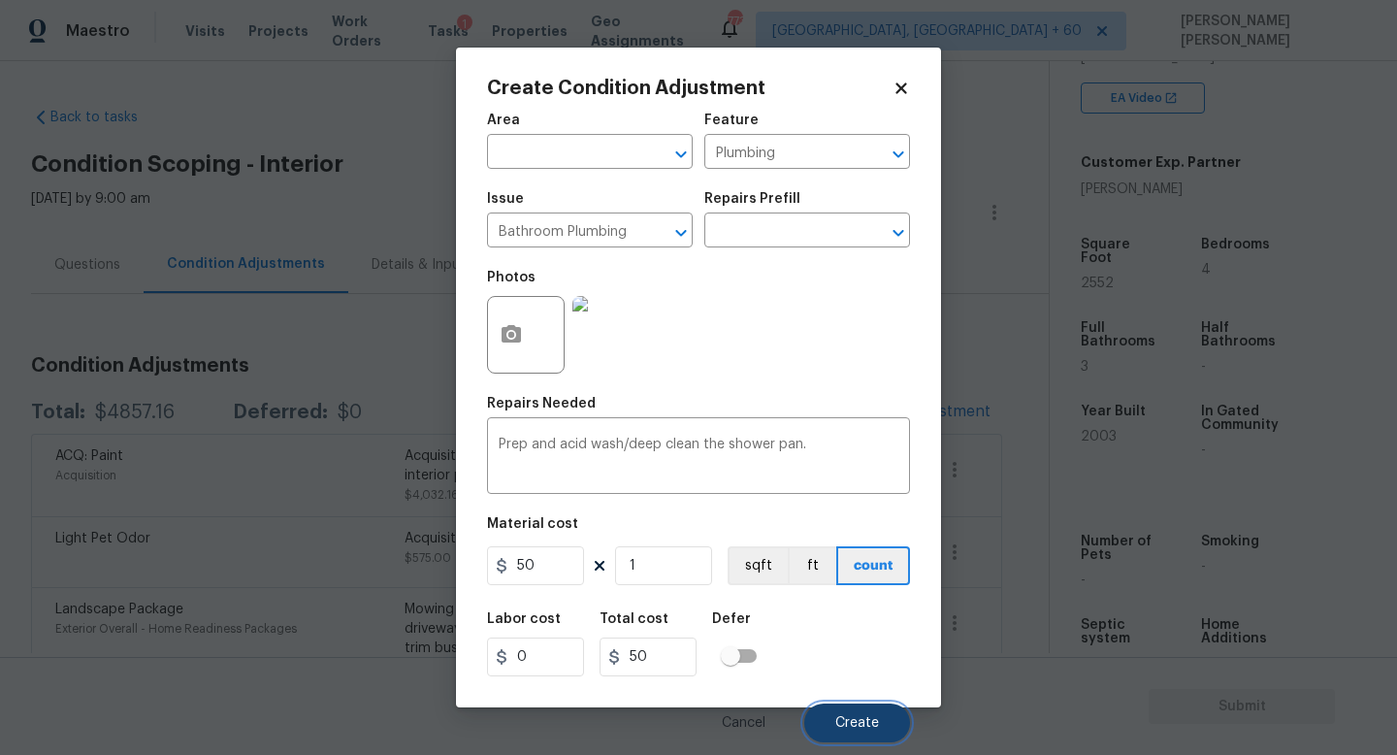
click at [875, 720] on span "Create" at bounding box center [858, 723] width 44 height 15
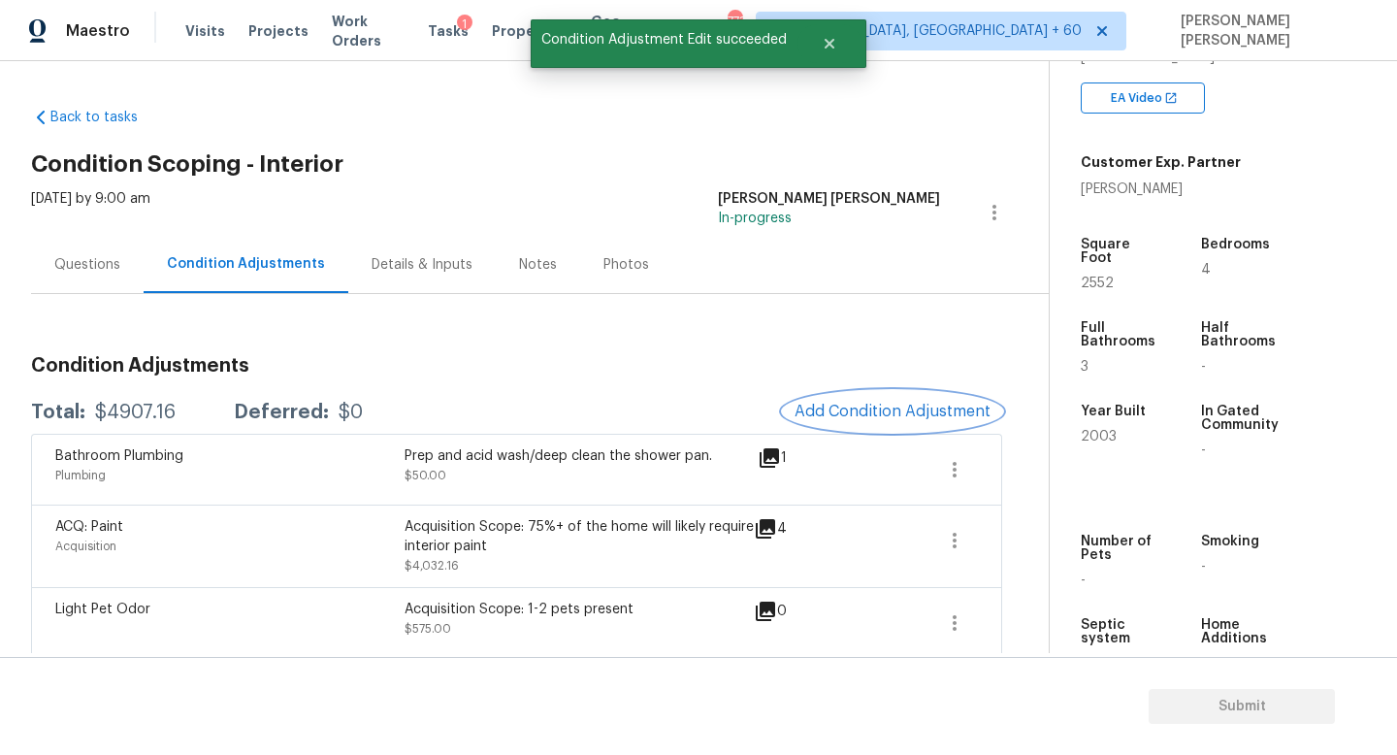
click at [913, 401] on button "Add Condition Adjustment" at bounding box center [892, 411] width 219 height 41
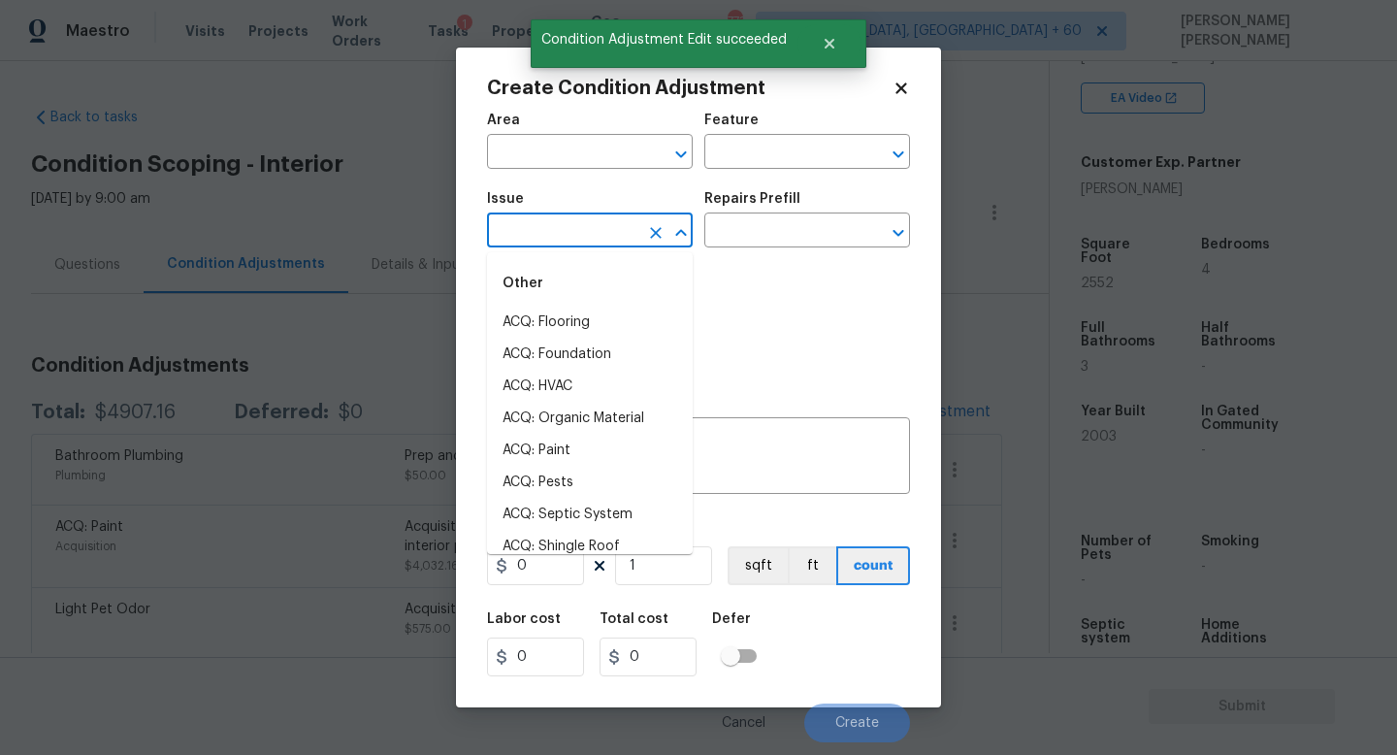
click at [579, 231] on input "text" at bounding box center [562, 232] width 151 height 30
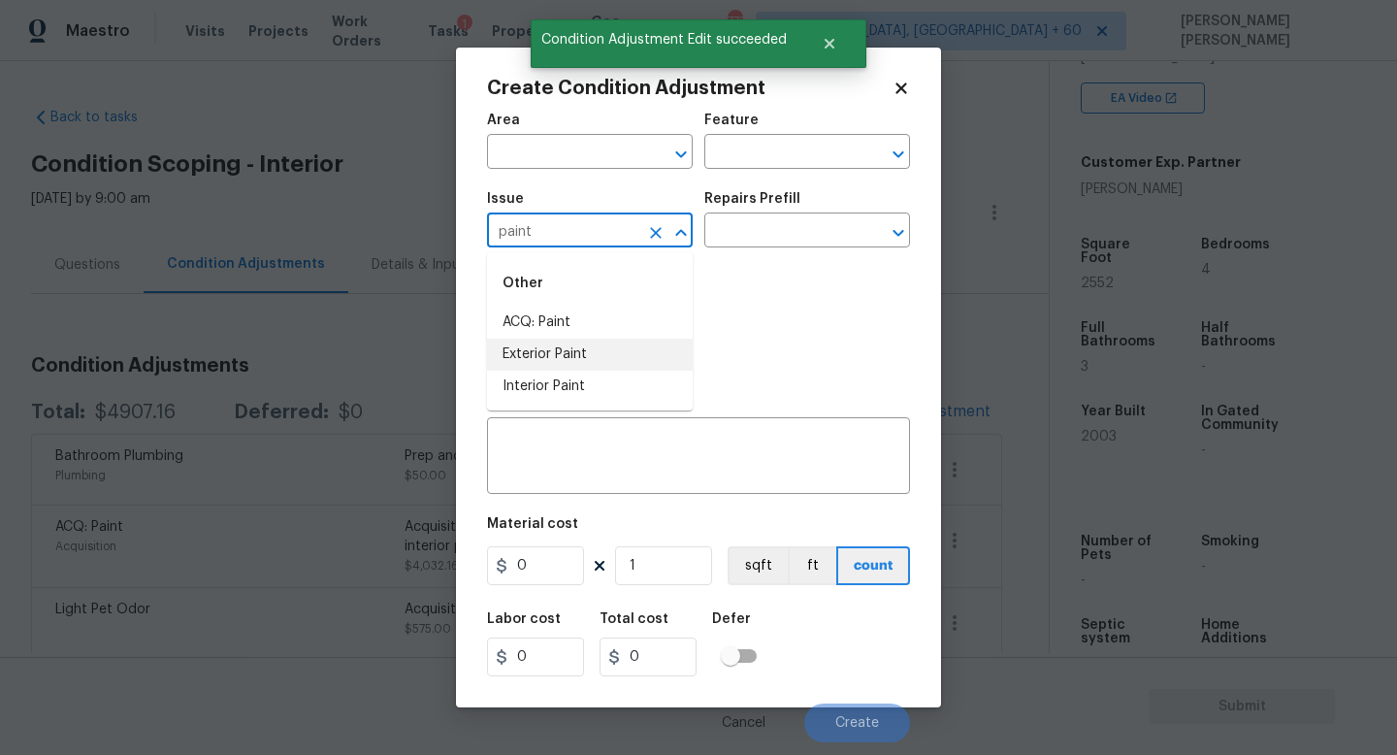
click at [549, 386] on li "Interior Paint" at bounding box center [590, 387] width 206 height 32
type input "Interior Paint"
click at [763, 214] on div "Repairs Prefill" at bounding box center [808, 204] width 206 height 25
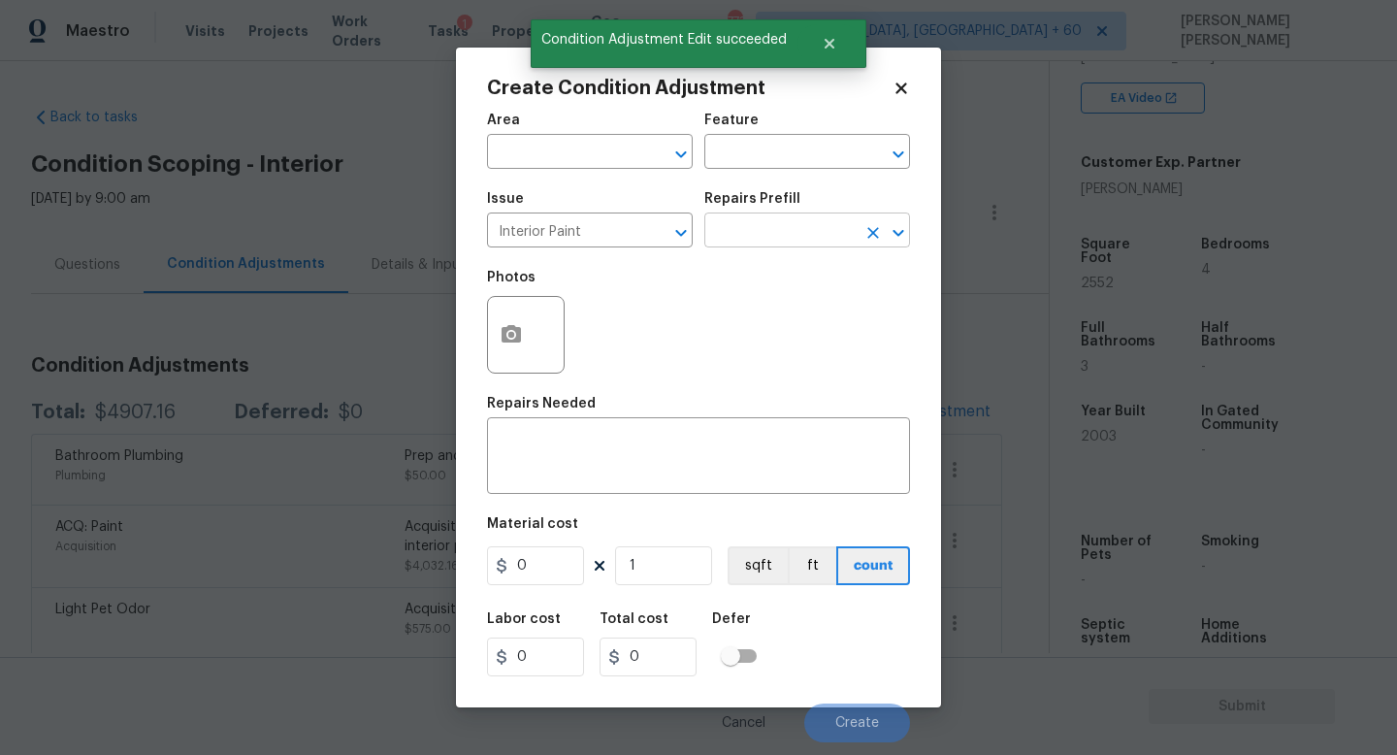
click at [763, 240] on input "text" at bounding box center [780, 232] width 151 height 30
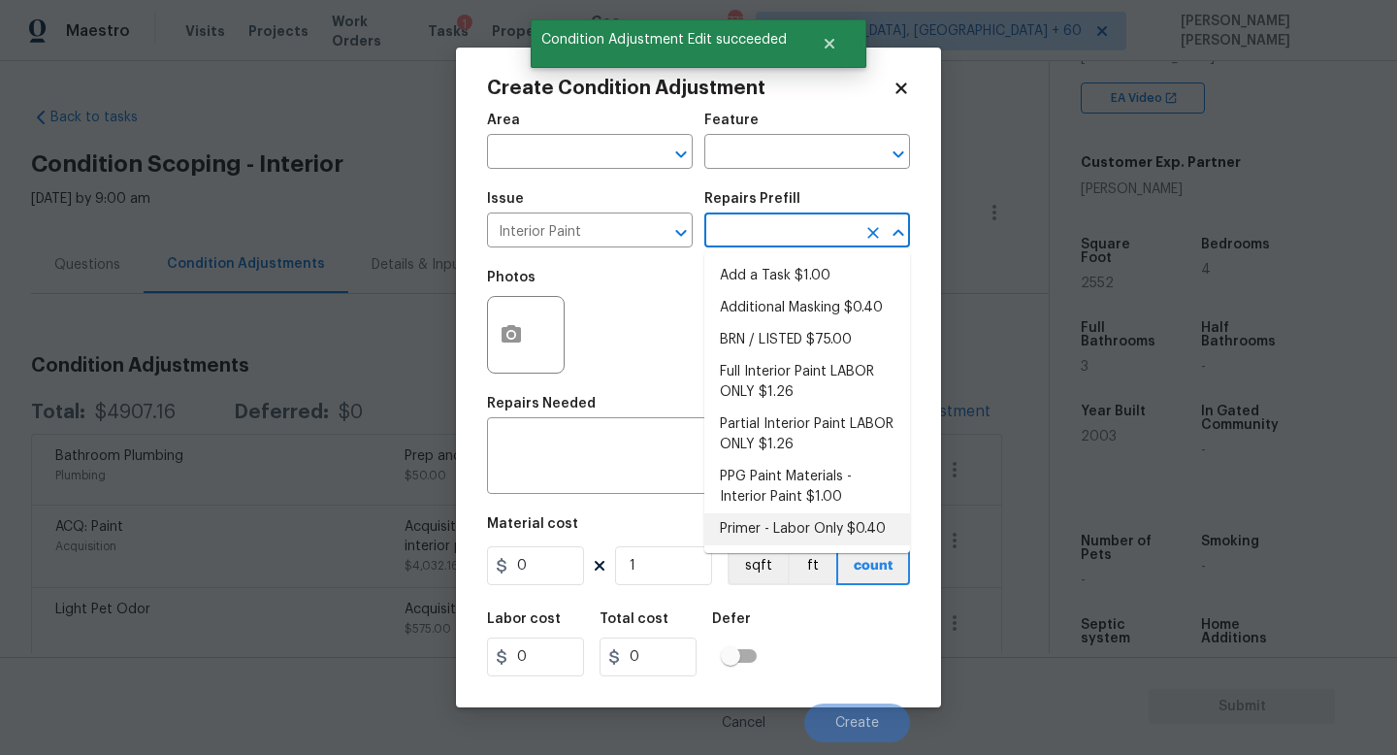
click at [780, 517] on li "Primer - Labor Only $0.40" at bounding box center [808, 529] width 206 height 32
type input "Overall Paint"
type textarea "Interior primer - PRIMER PROVIDED BY OPENDOOR - All nails, screws, drywall anch…"
type input "0.4"
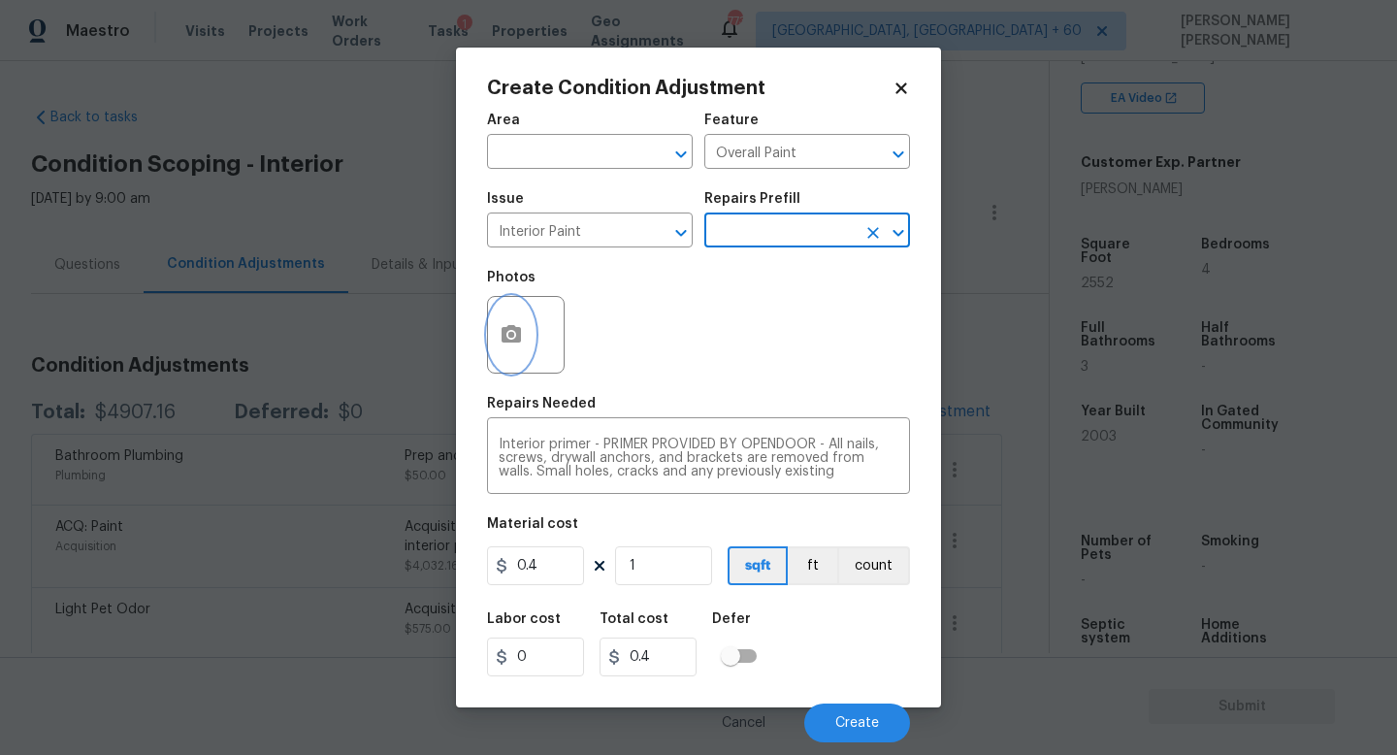
click at [509, 331] on icon "button" at bounding box center [511, 333] width 19 height 17
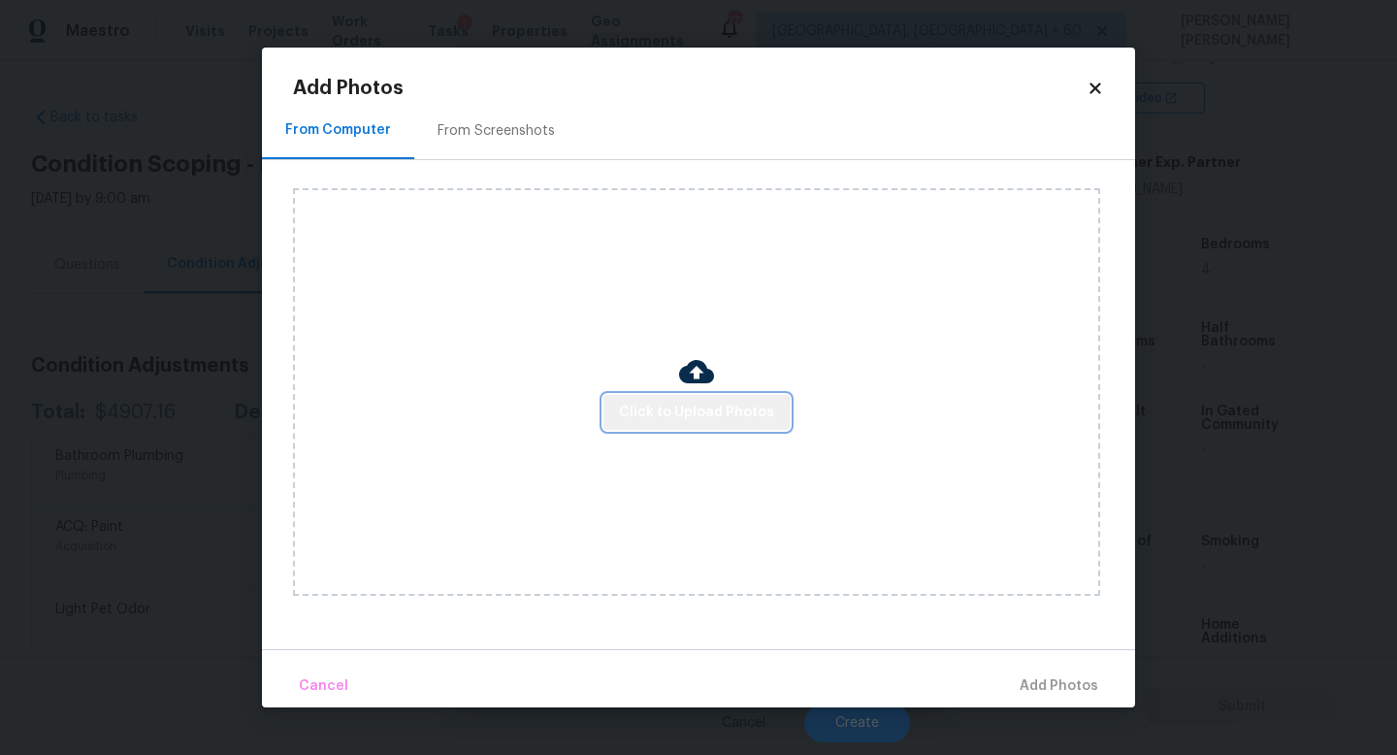
click at [699, 417] on span "Click to Upload Photos" at bounding box center [696, 413] width 155 height 24
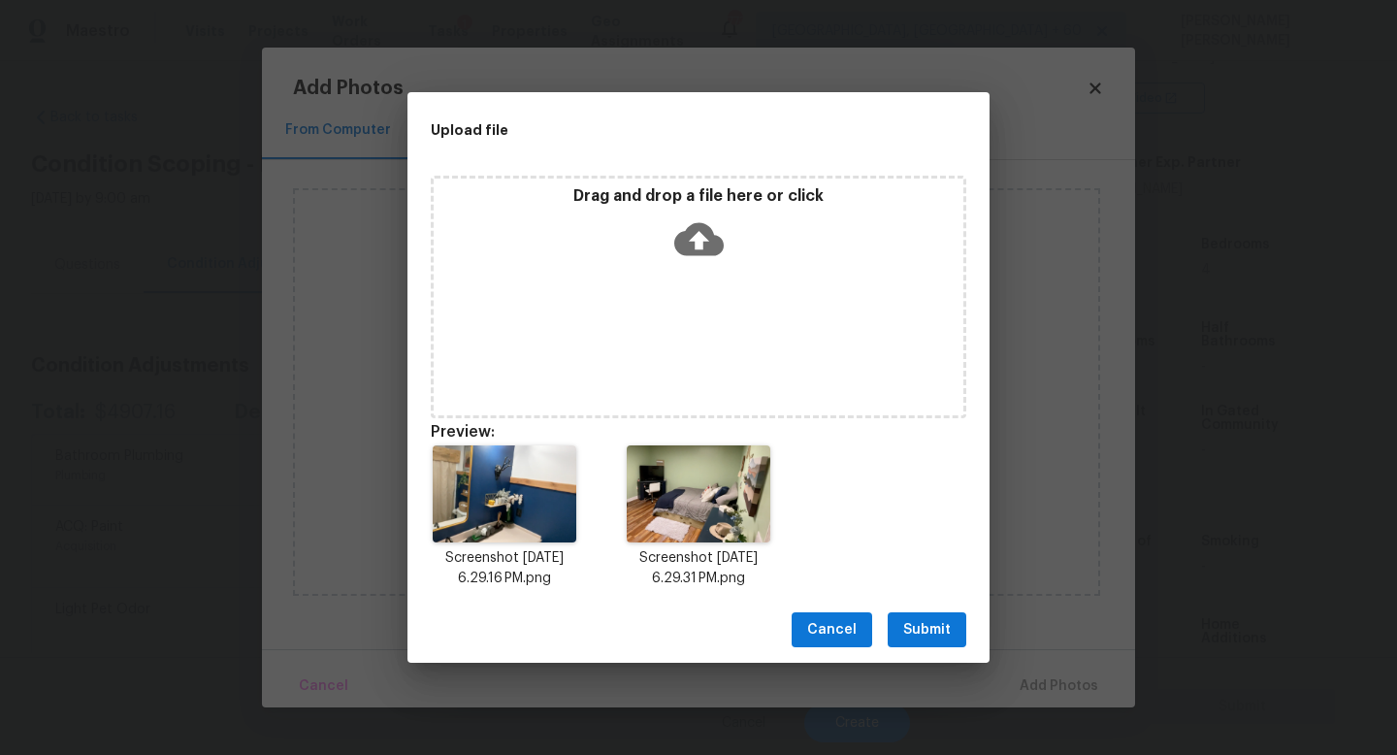
click at [919, 627] on span "Submit" at bounding box center [927, 630] width 48 height 24
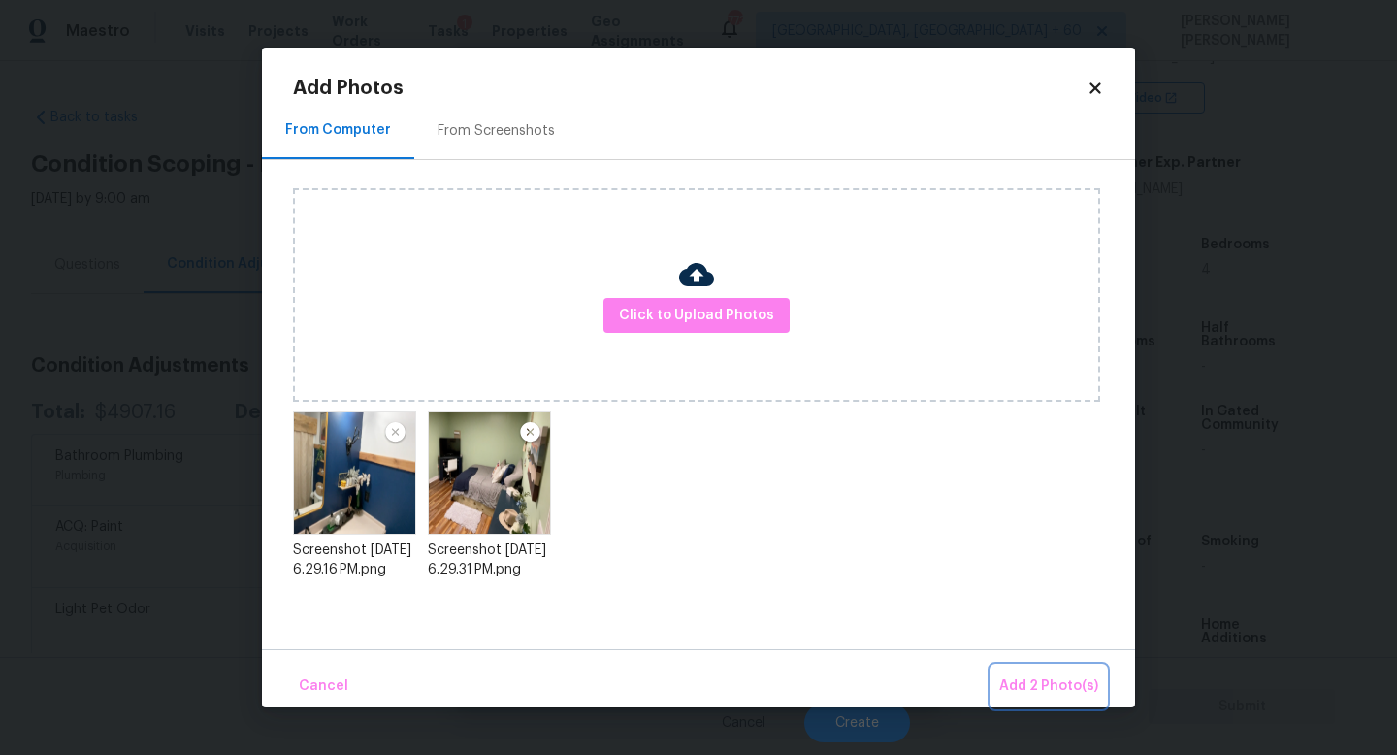
click at [1026, 679] on span "Add 2 Photo(s)" at bounding box center [1049, 686] width 99 height 24
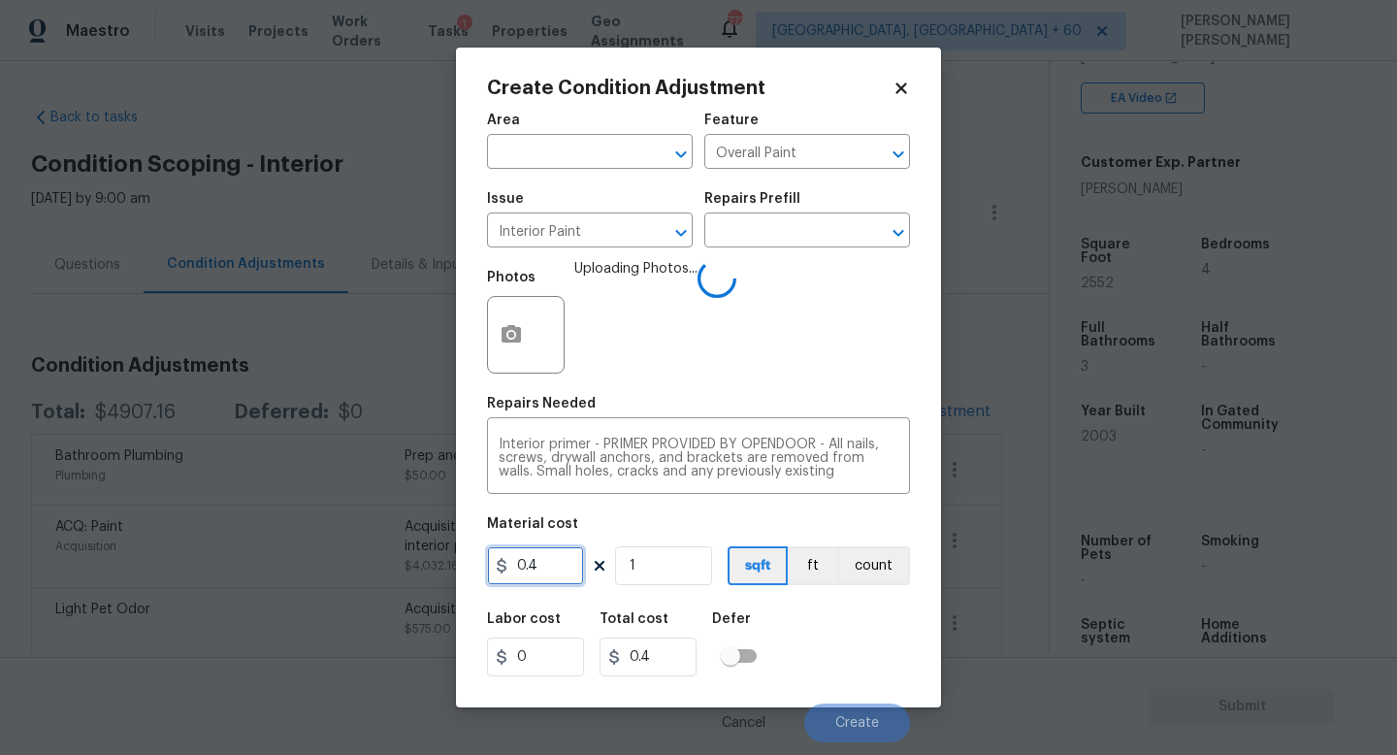
drag, startPoint x: 567, startPoint y: 575, endPoint x: 363, endPoint y: 562, distance: 204.2
click at [363, 562] on div "Create Condition Adjustment Area ​ Feature Overall Paint ​ Issue Interior Paint…" at bounding box center [698, 377] width 1397 height 755
type input "200"
click at [838, 638] on div "Labor cost 0 Total cost 200 Defer" at bounding box center [698, 644] width 423 height 87
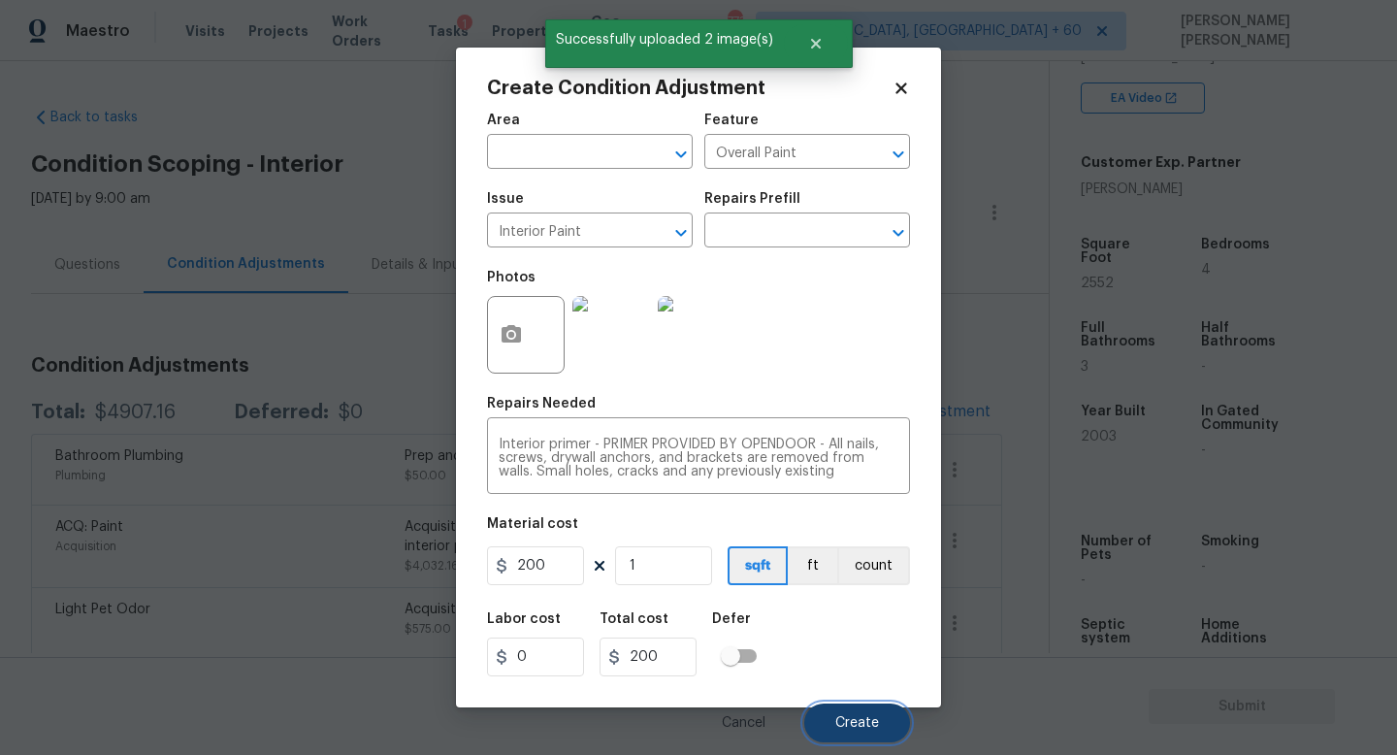
click at [848, 713] on button "Create" at bounding box center [858, 723] width 106 height 39
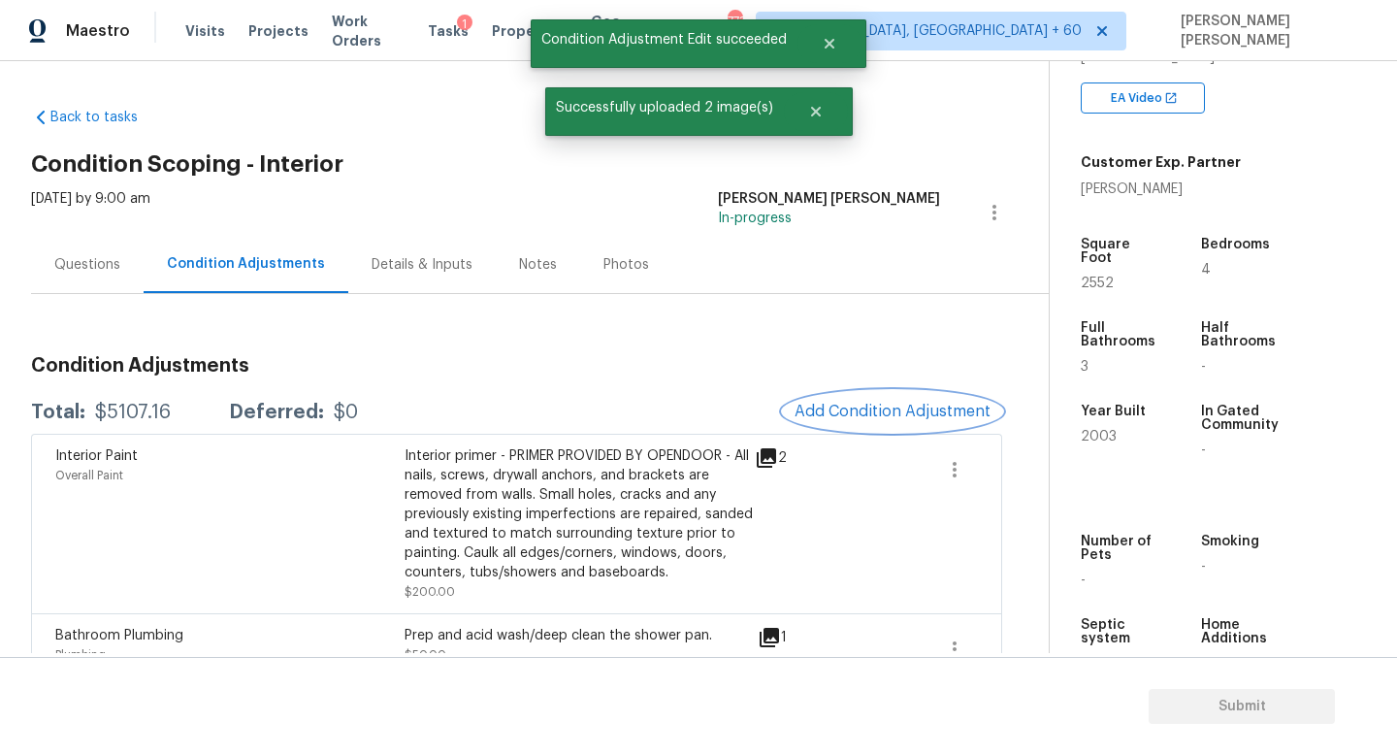
click at [847, 411] on span "Add Condition Adjustment" at bounding box center [893, 411] width 196 height 17
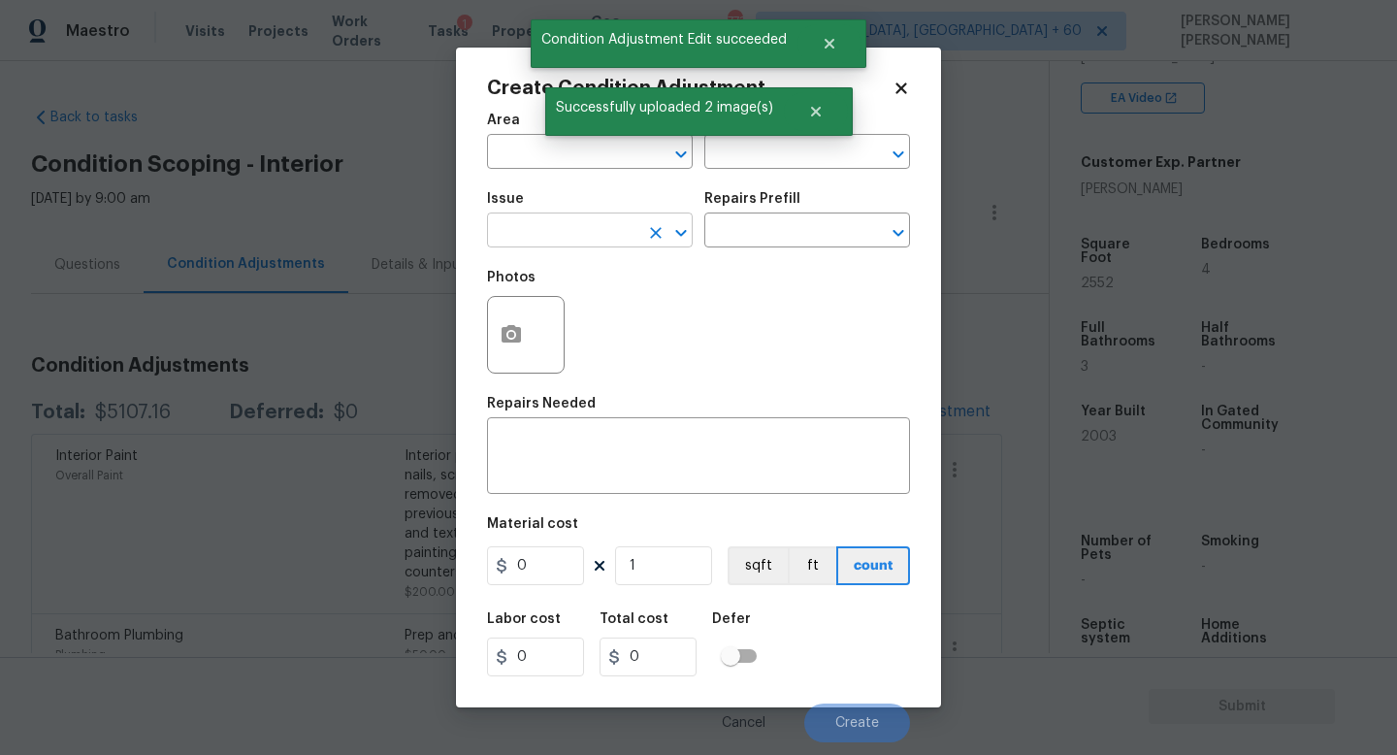
click at [554, 226] on input "text" at bounding box center [562, 232] width 151 height 30
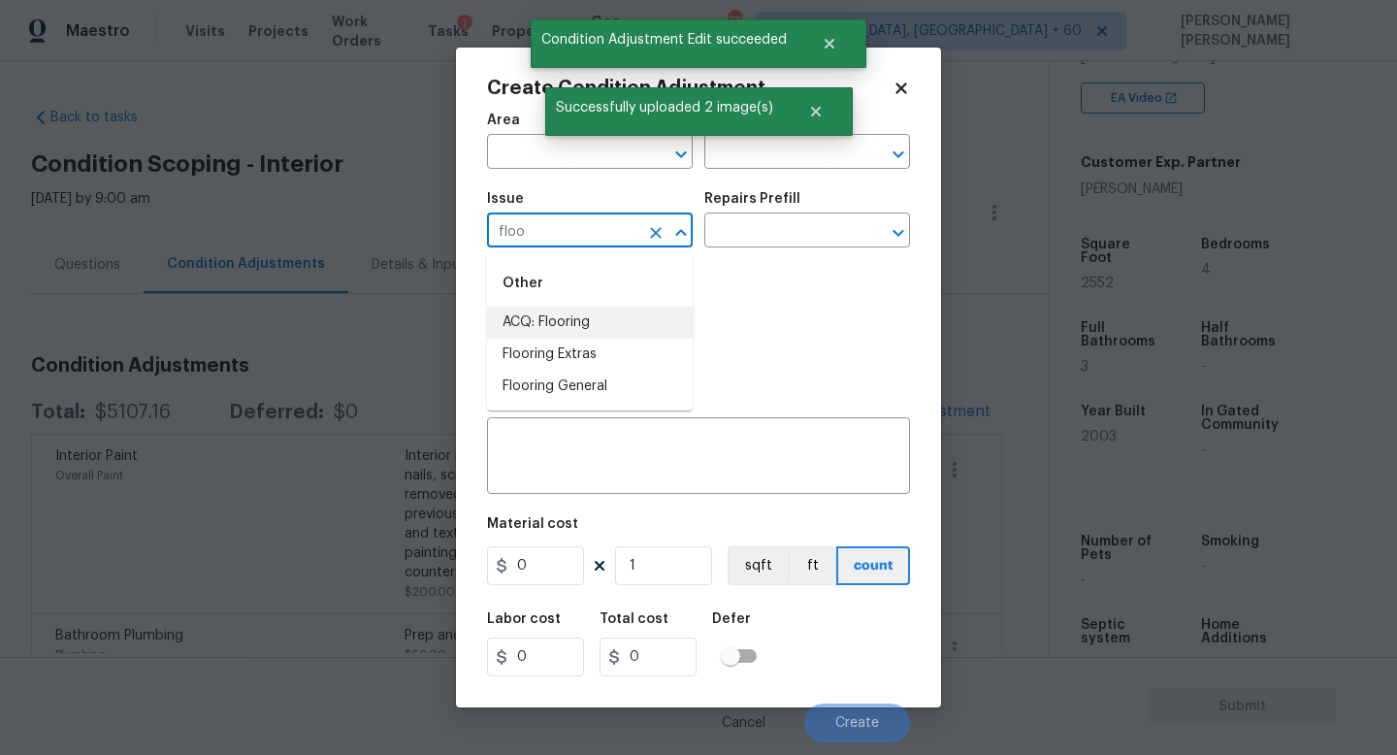
click at [567, 328] on li "ACQ: Flooring" at bounding box center [590, 323] width 206 height 32
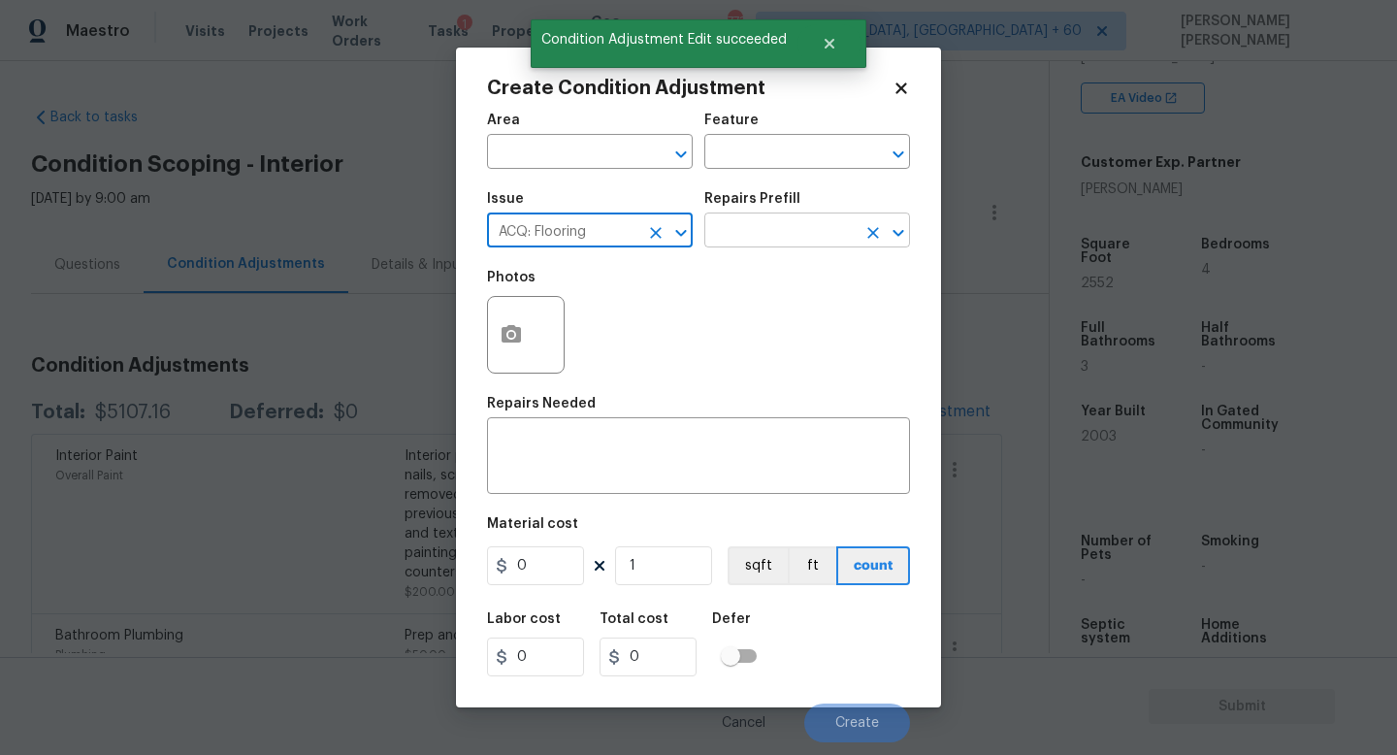
type input "ACQ: Flooring"
click at [783, 240] on input "text" at bounding box center [780, 232] width 151 height 30
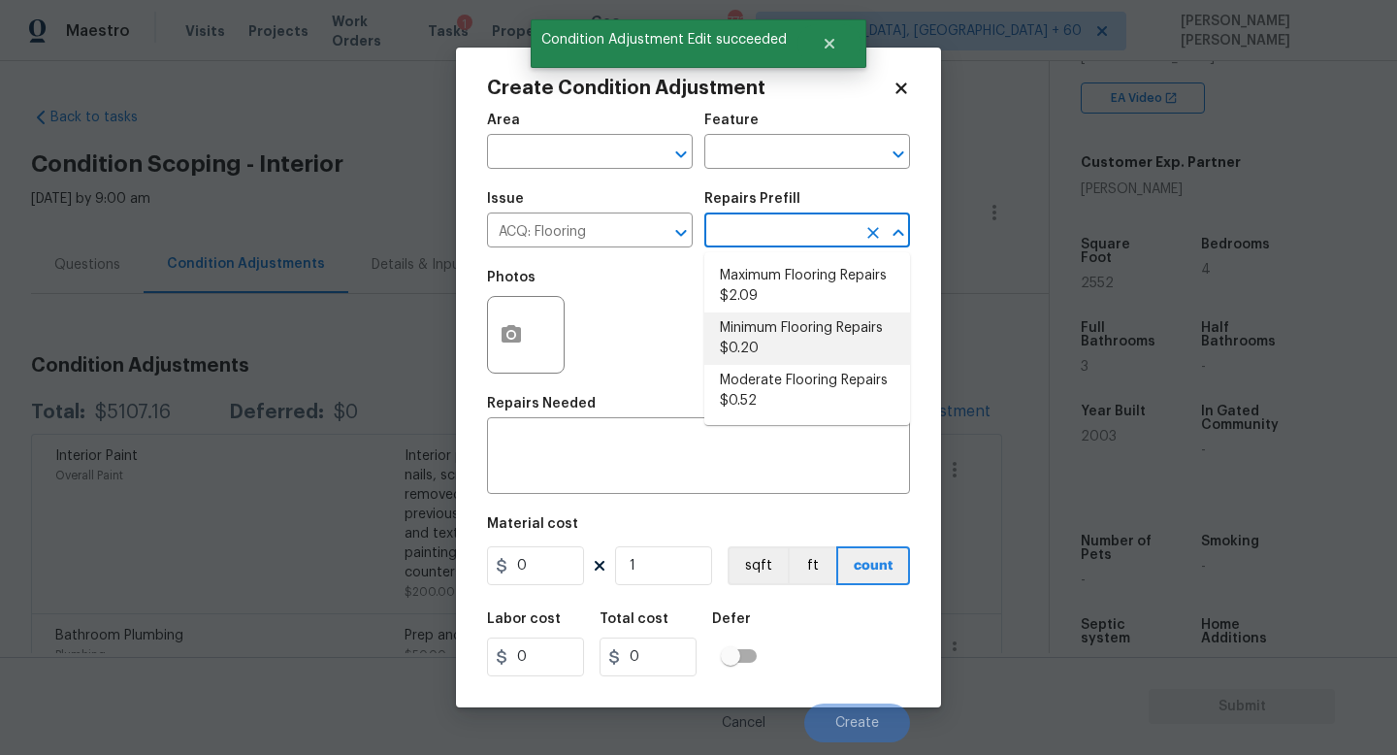
click at [792, 338] on li "Minimum Flooring Repairs $0.20" at bounding box center [808, 338] width 206 height 52
type input "Acquisition"
type textarea "Acquisition Scope: Minimum flooring repairs"
type input "0.2"
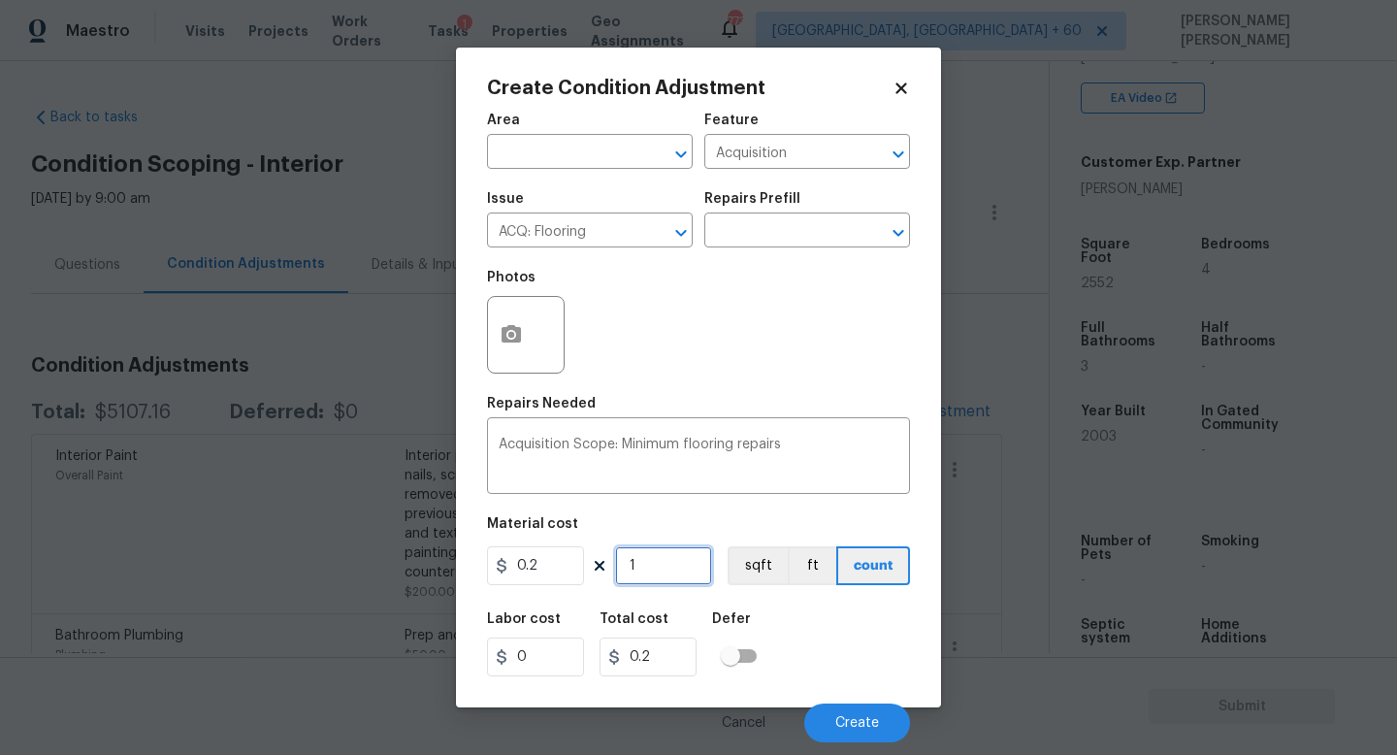
drag, startPoint x: 668, startPoint y: 565, endPoint x: 485, endPoint y: 555, distance: 182.7
click at [490, 559] on div "0.2 1 sqft ft count" at bounding box center [698, 565] width 423 height 39
type input "2"
type input "0.4"
type input "25"
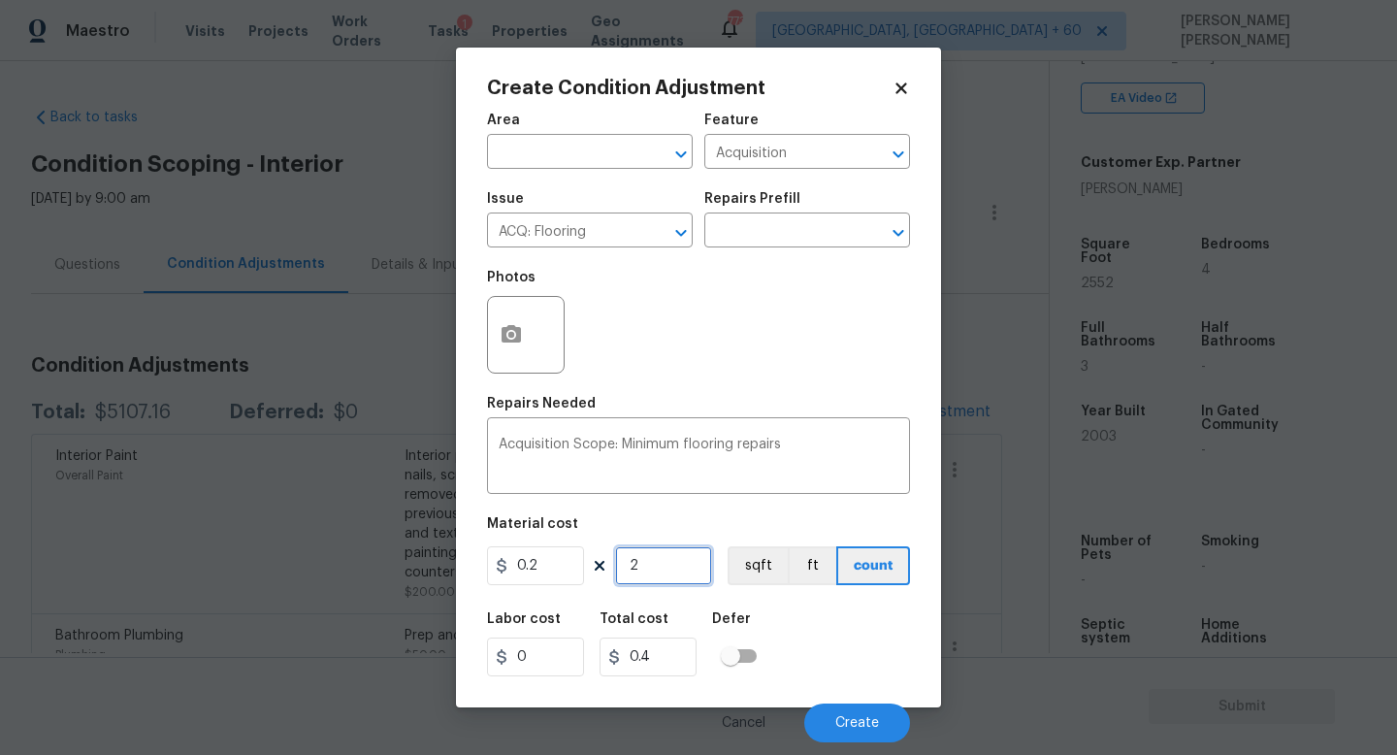
type input "5"
type input "255"
type input "51"
type input "2552"
type input "510.4"
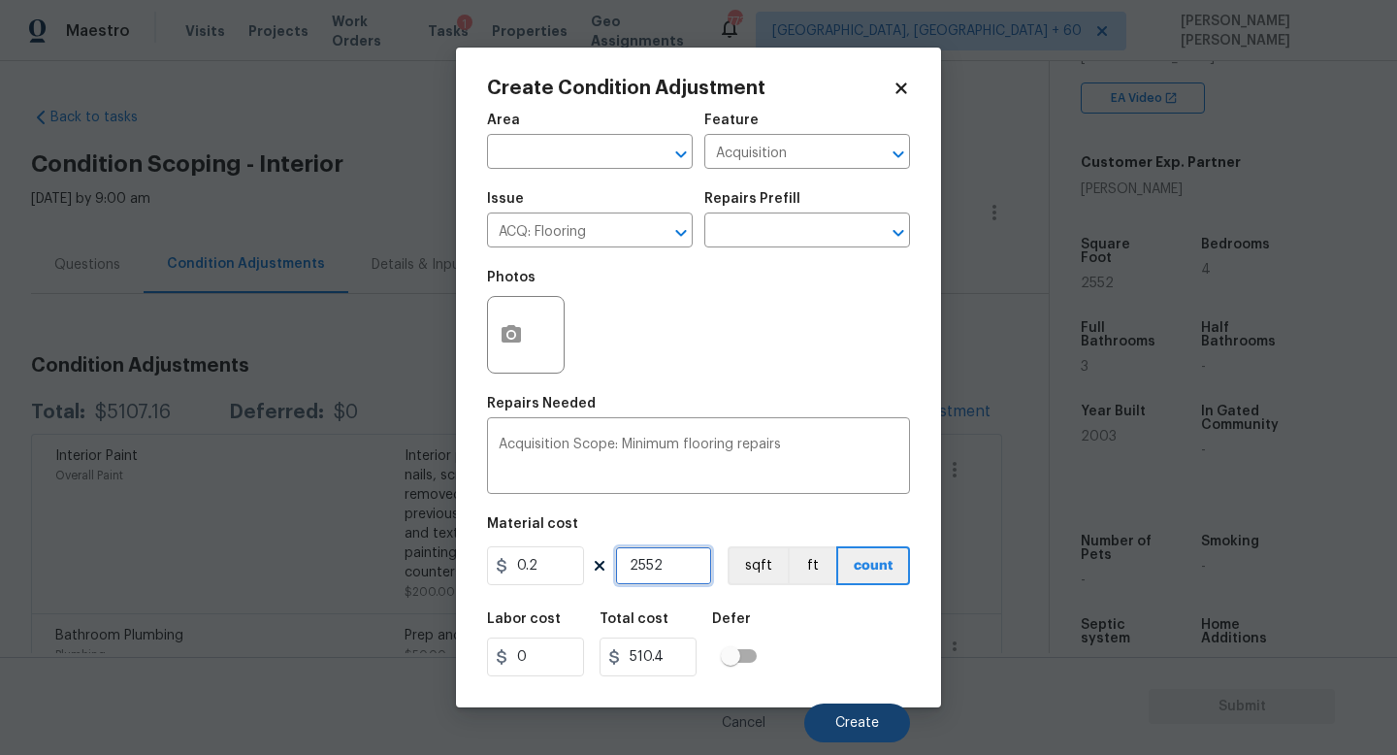
type input "2552"
click at [884, 727] on button "Create" at bounding box center [858, 723] width 106 height 39
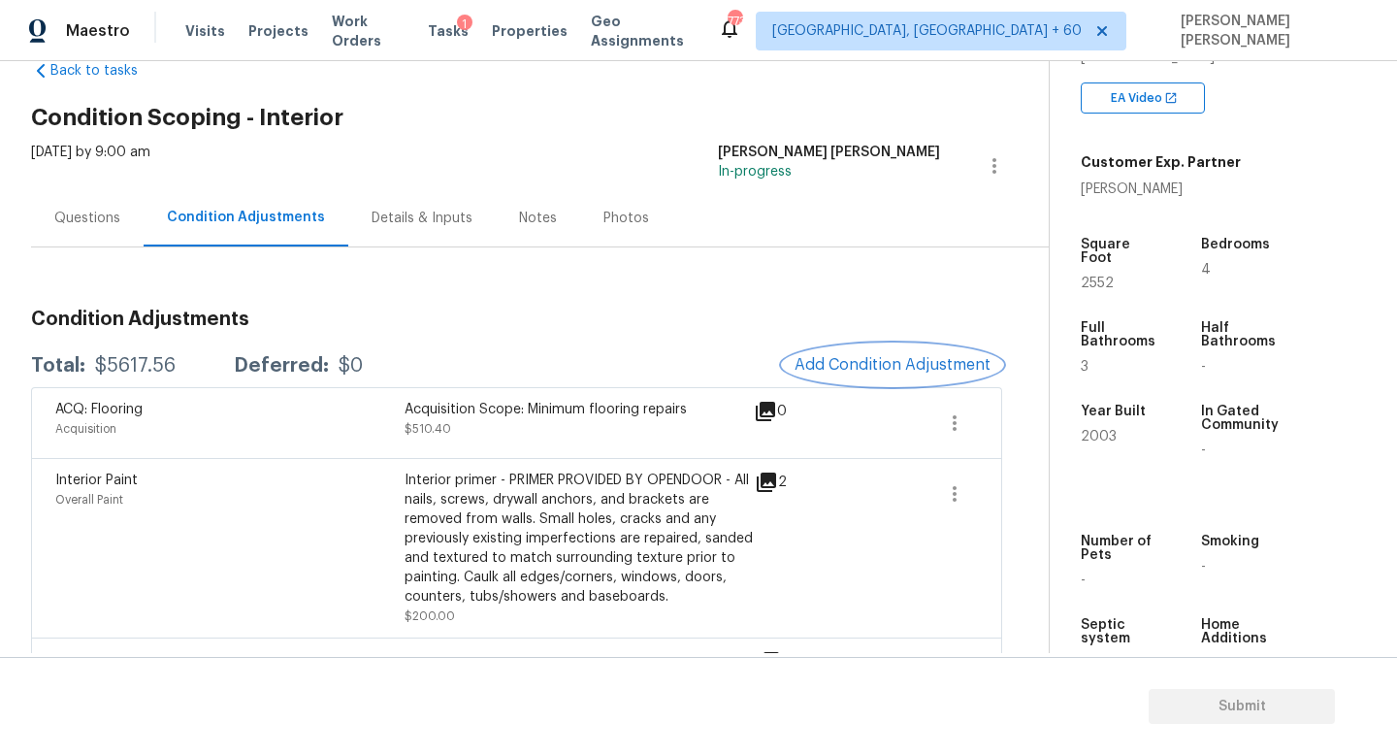
scroll to position [0, 0]
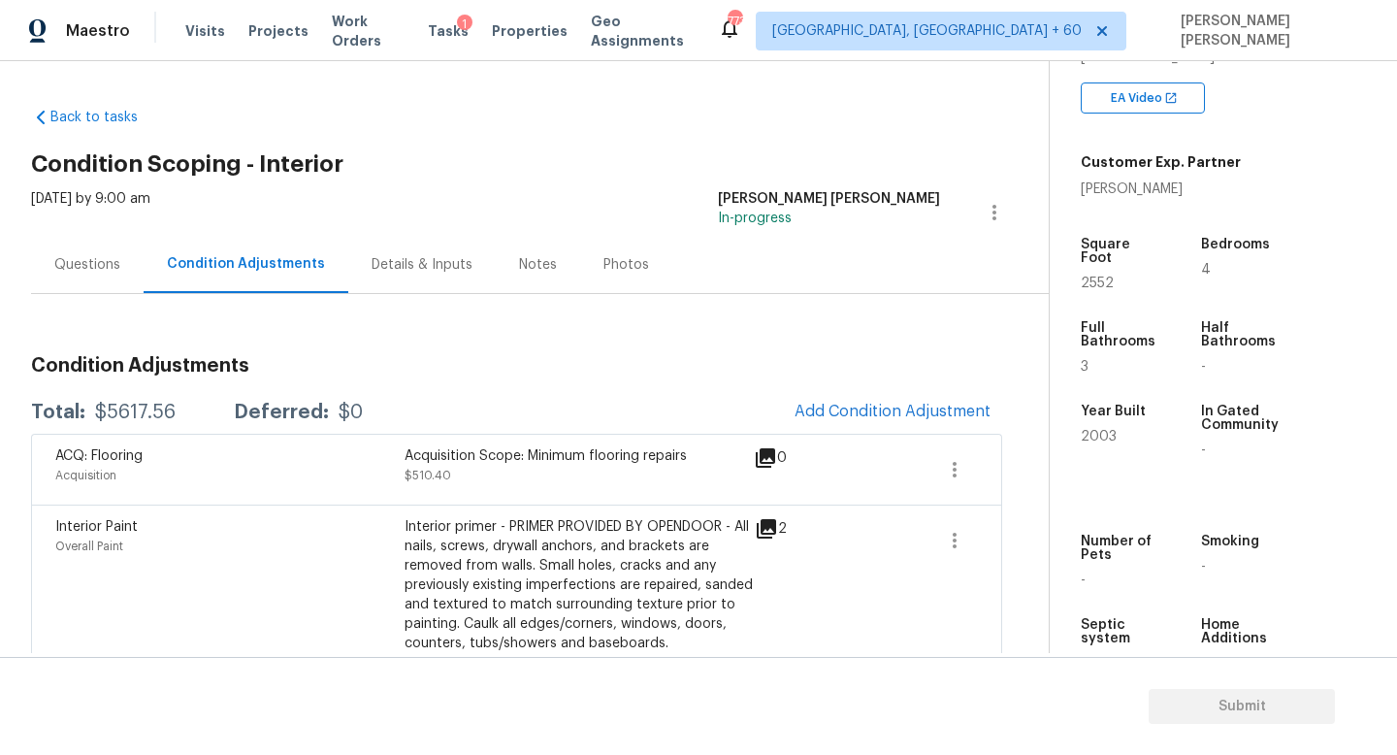
click at [132, 406] on div "$5617.56" at bounding box center [135, 412] width 81 height 19
copy div "$5617.56"
click at [118, 261] on div "Questions" at bounding box center [87, 264] width 113 height 57
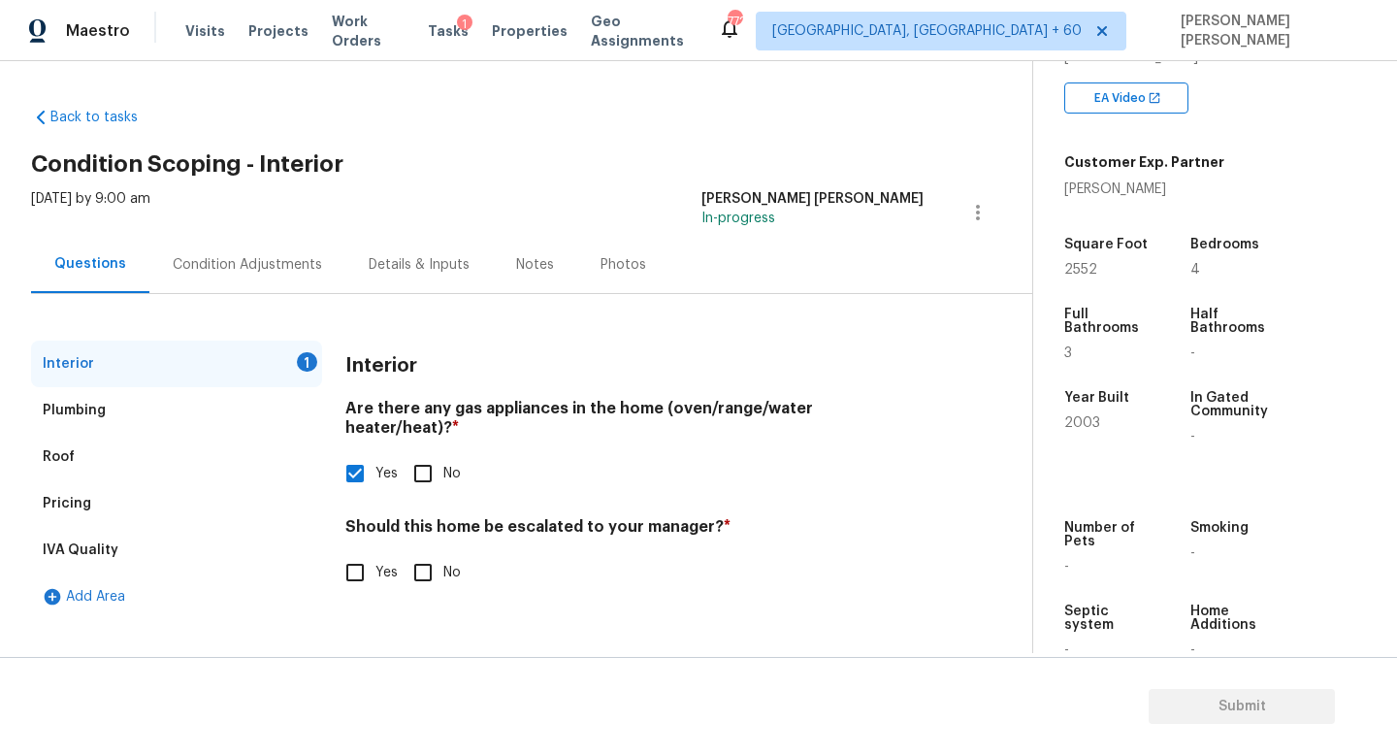
click at [443, 523] on h4 "Should this home be escalated to your manager? *" at bounding box center [634, 530] width 578 height 27
click at [439, 558] on input "No" at bounding box center [423, 572] width 41 height 41
checkbox input "true"
click at [1280, 709] on span "Submit" at bounding box center [1242, 707] width 155 height 24
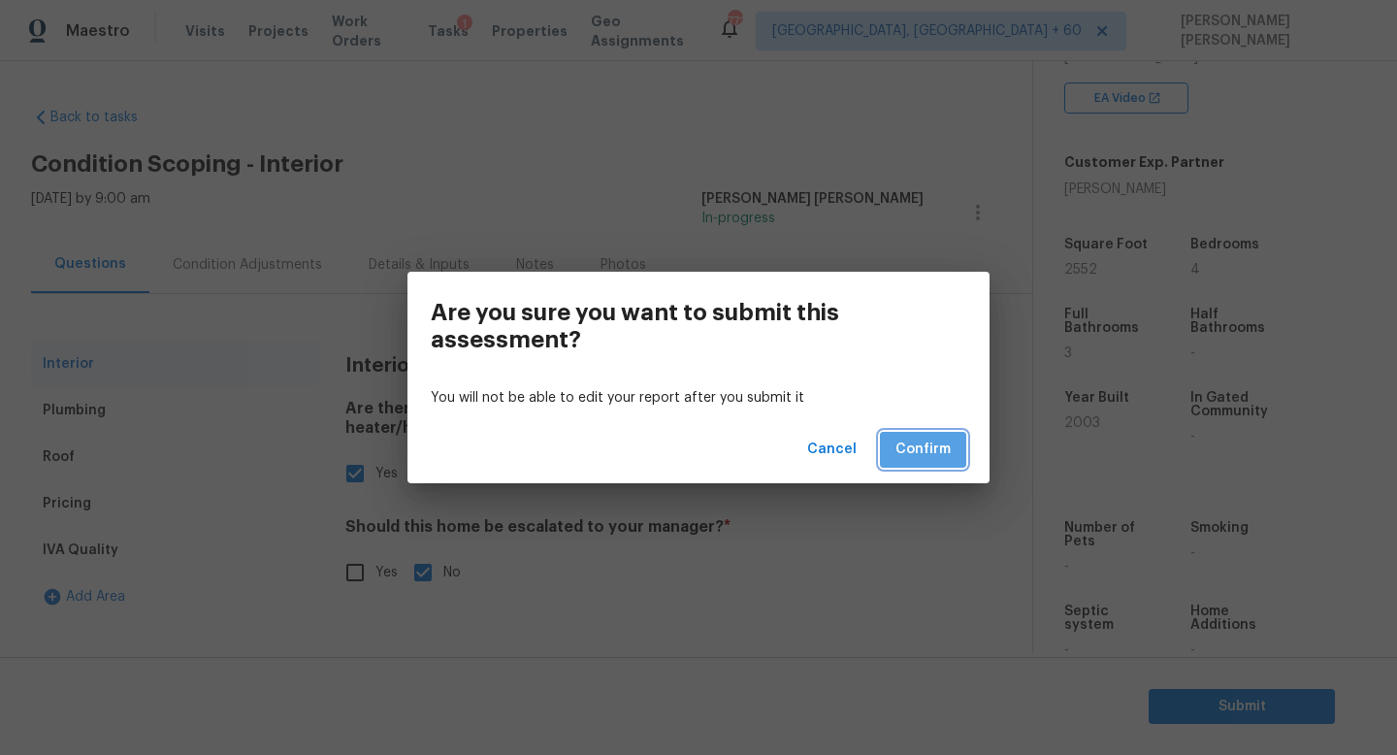
click at [936, 440] on span "Confirm" at bounding box center [923, 450] width 55 height 24
